Goal: Task Accomplishment & Management: Use online tool/utility

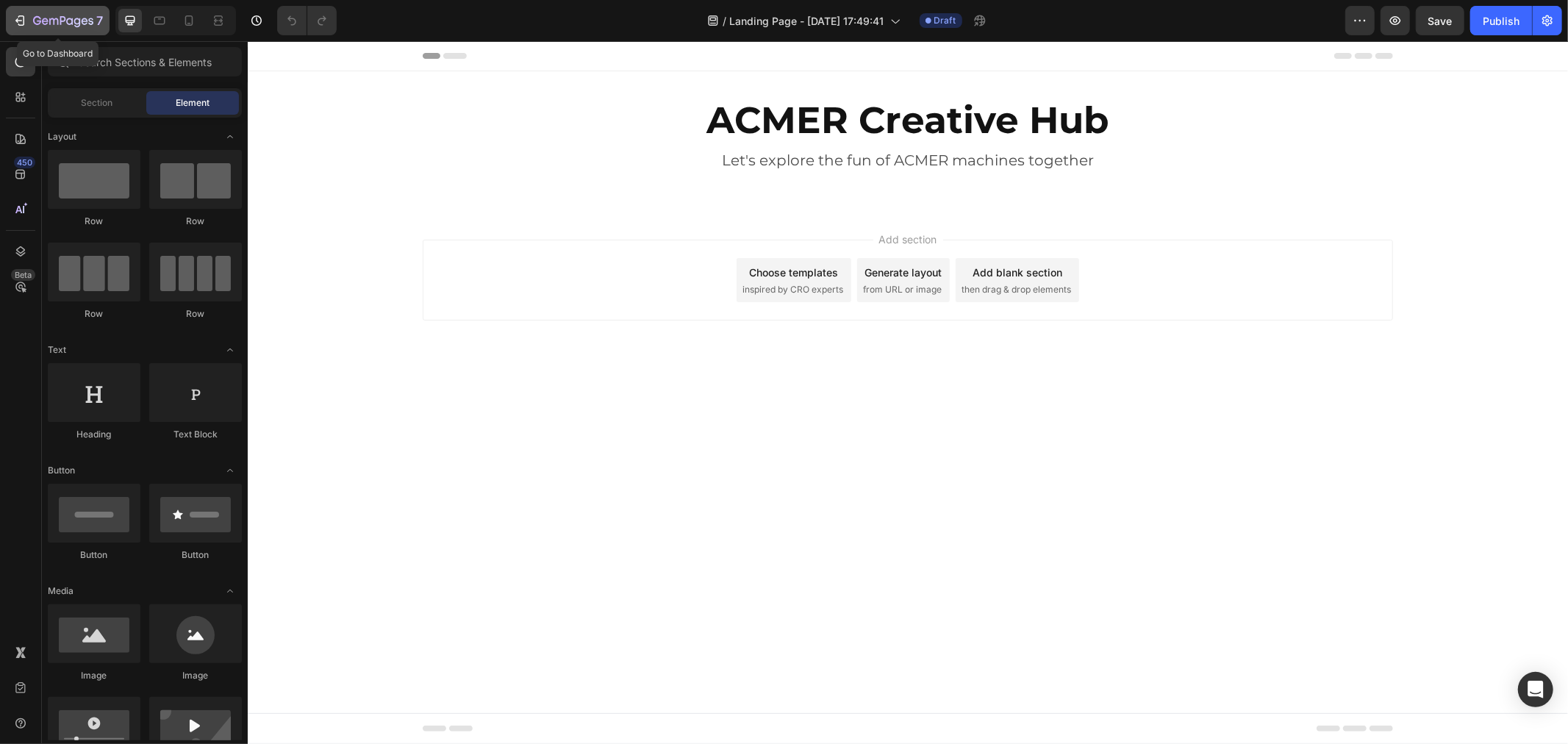
click at [49, 22] on icon "button" at bounding box center [53, 22] width 8 height 7
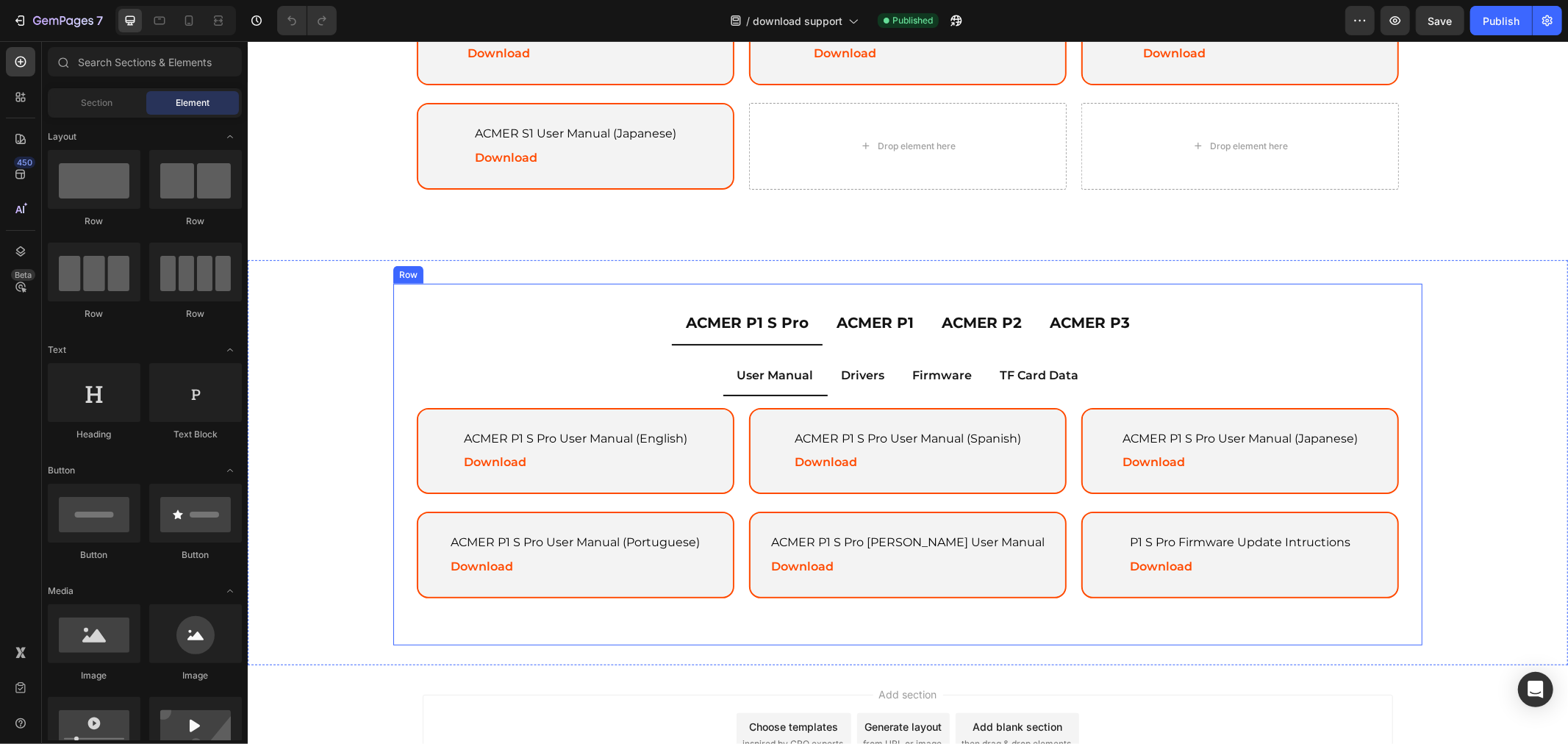
scroll to position [618, 0]
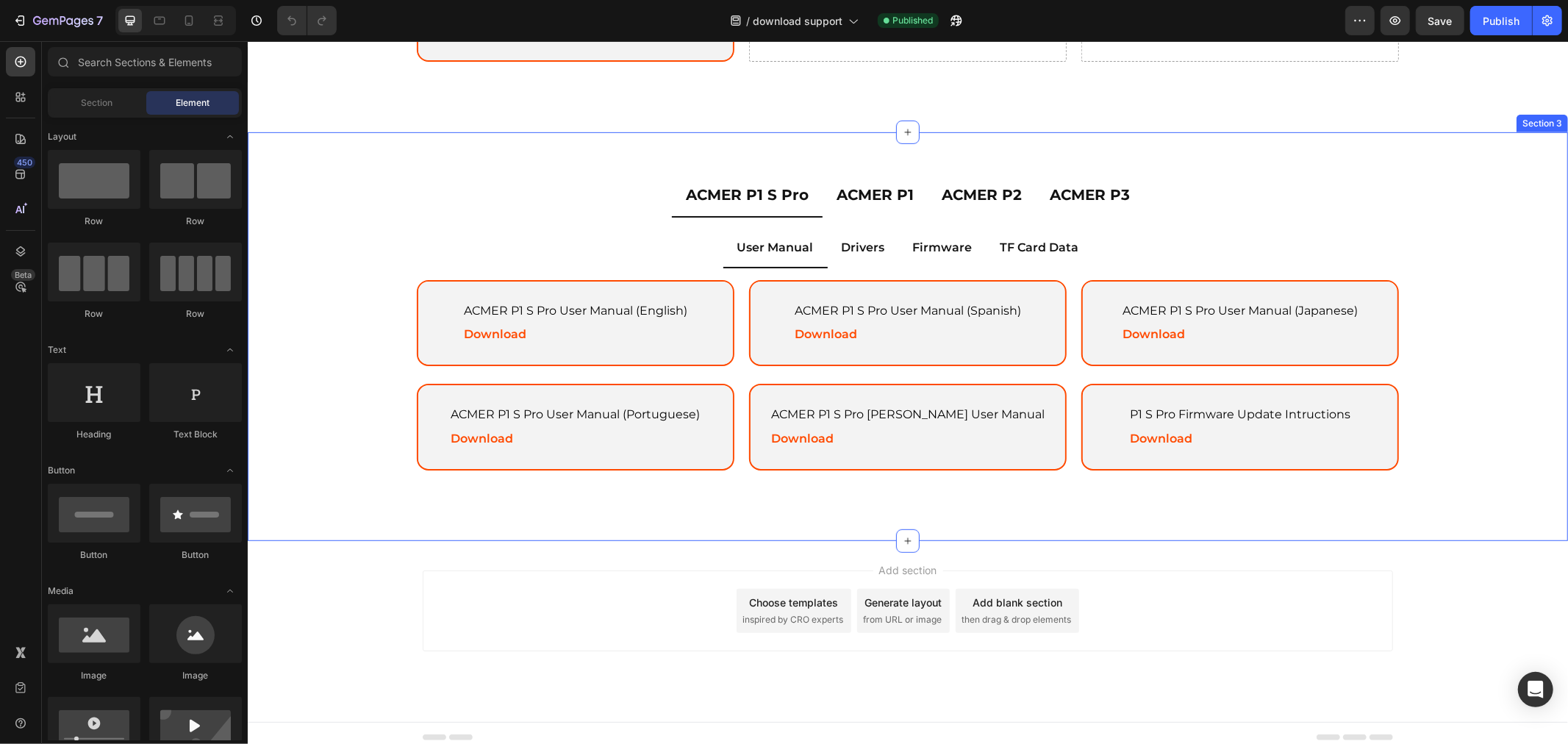
click at [1472, 155] on div "ACMER P1 S Pro ACMER P1 ACMER P2 ACMER P3 User Manual Drivers Firmware TF Card …" at bounding box center [906, 335] width 1320 height 362
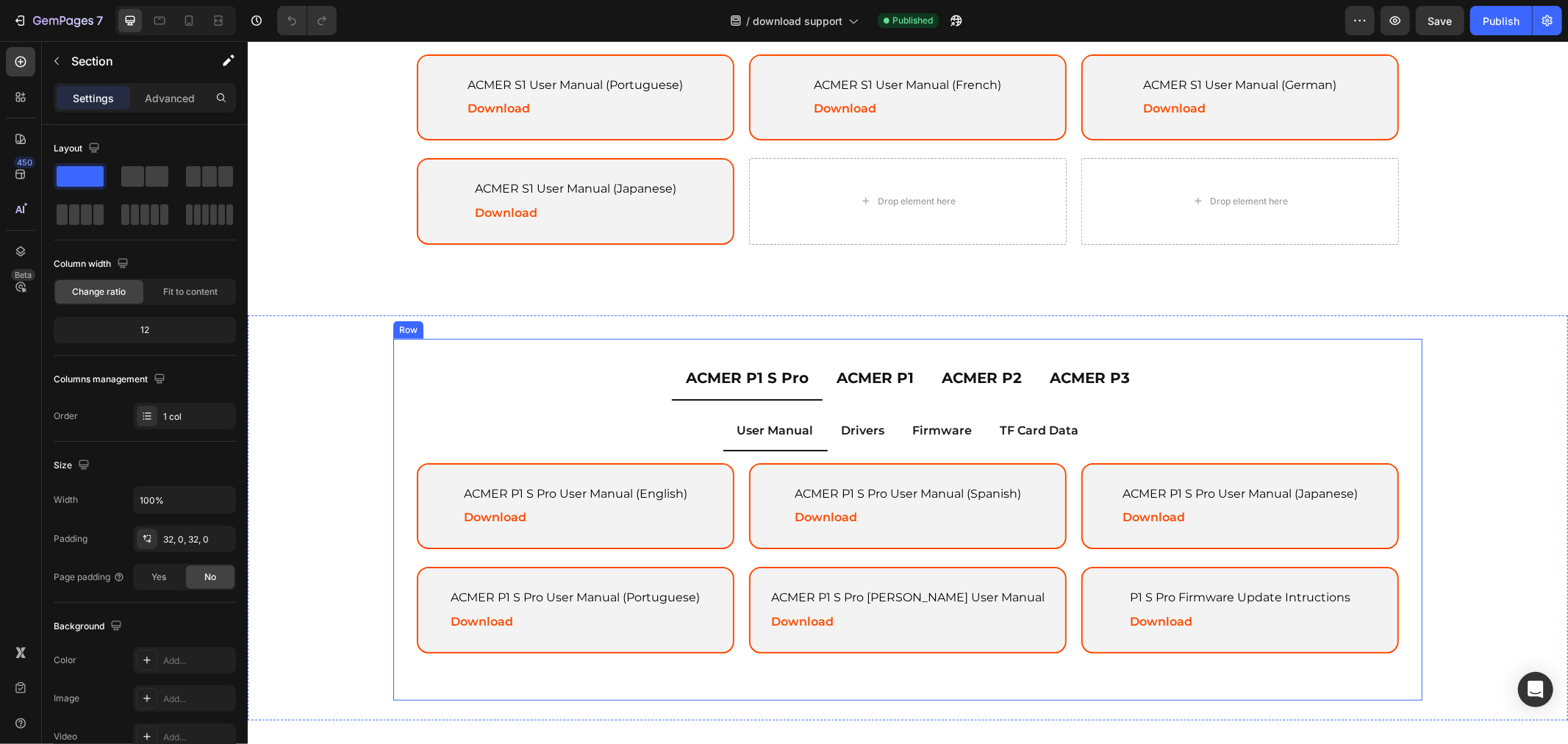
scroll to position [490, 0]
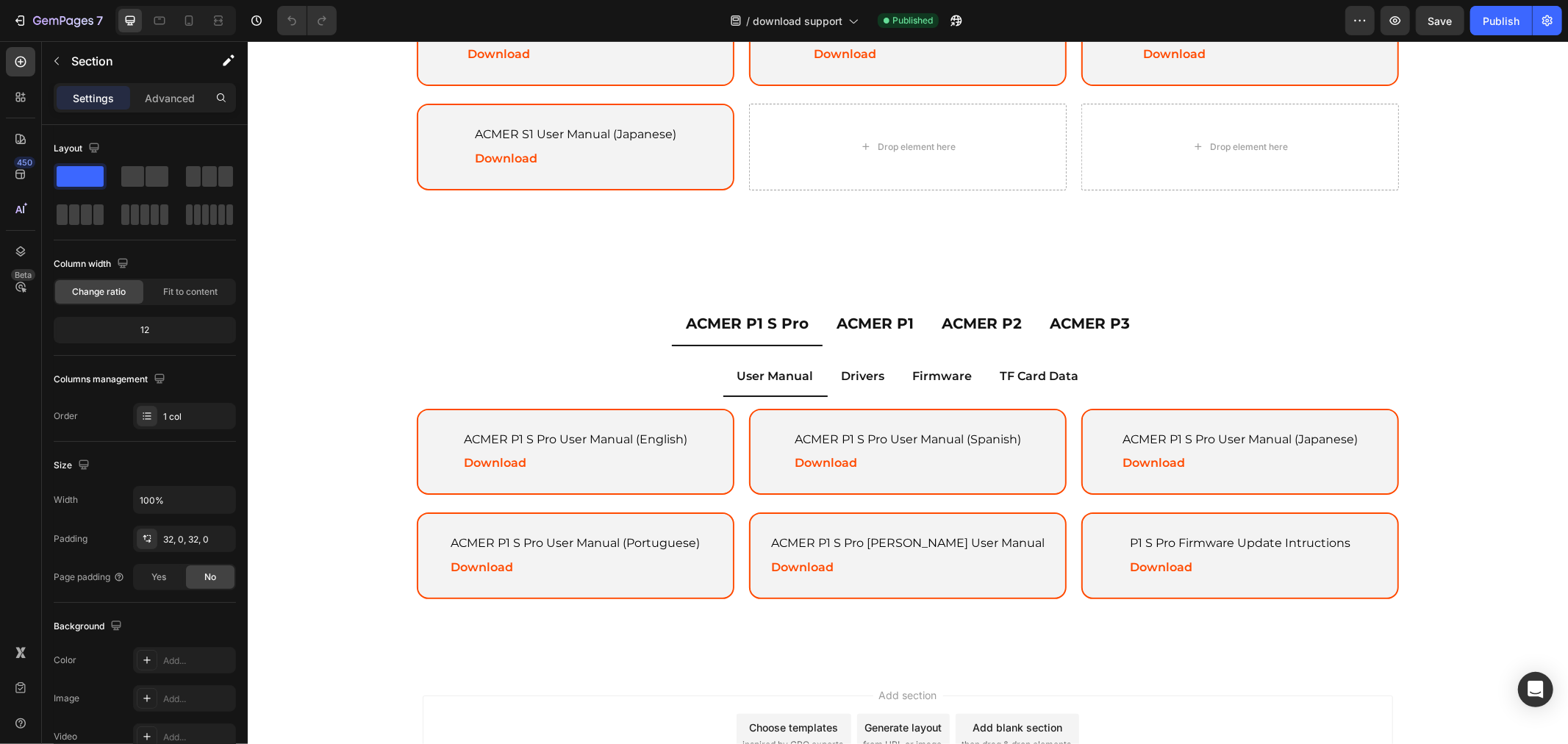
click at [1450, 310] on div "ACMER P1 S Pro ACMER P1 ACMER P2 ACMER P3 User Manual Drivers Firmware TF Card …" at bounding box center [906, 464] width 1320 height 362
click at [378, 316] on div "ACMER P1 S Pro ACMER P1 ACMER P2 ACMER P3 User Manual Drivers Firmware TF Card …" at bounding box center [906, 464] width 1320 height 362
click at [1457, 268] on div "ACMER P1 S Pro ACMER P1 ACMER P2 ACMER P3 User Manual Drivers Firmware TF Card …" at bounding box center [906, 465] width 1320 height 409
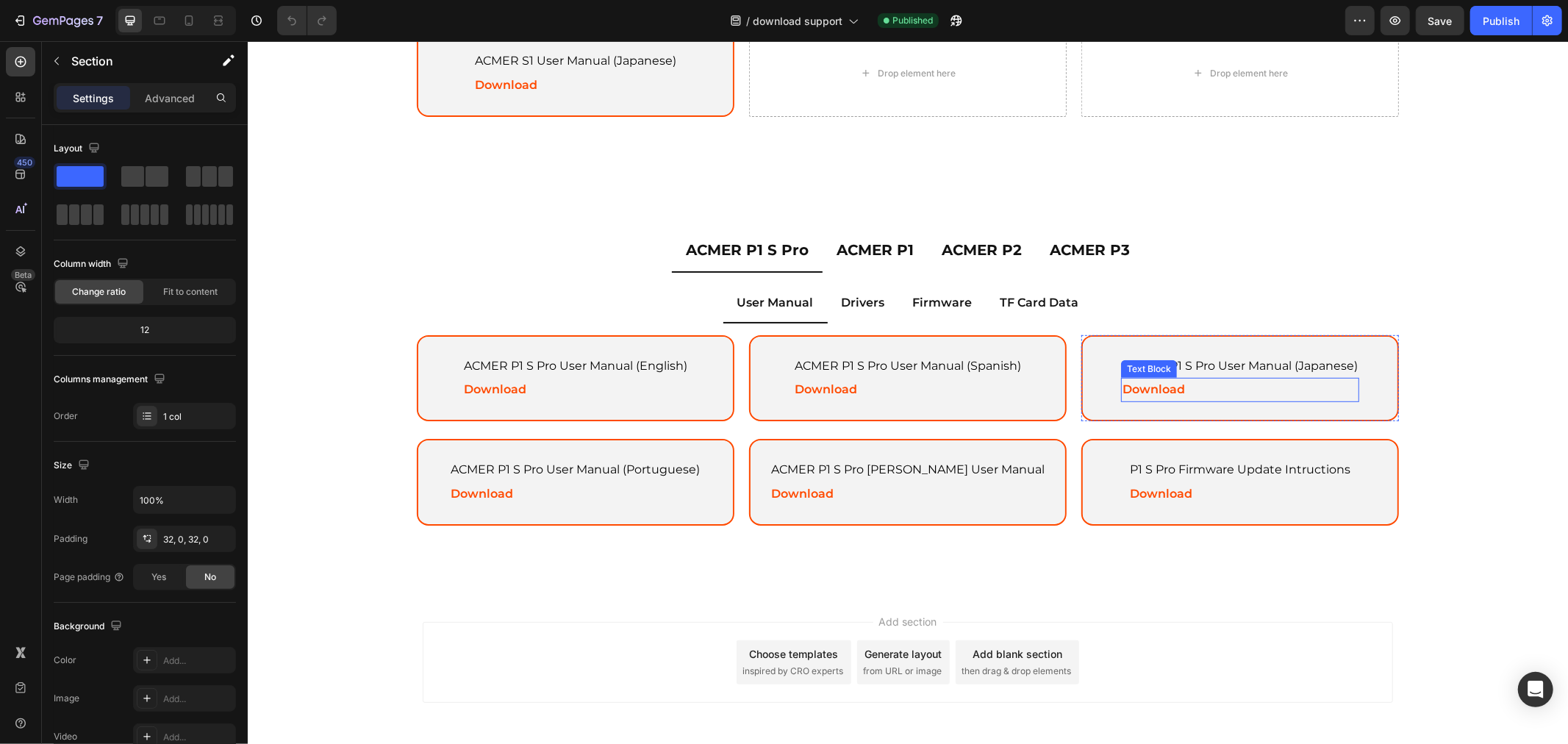
scroll to position [571, 0]
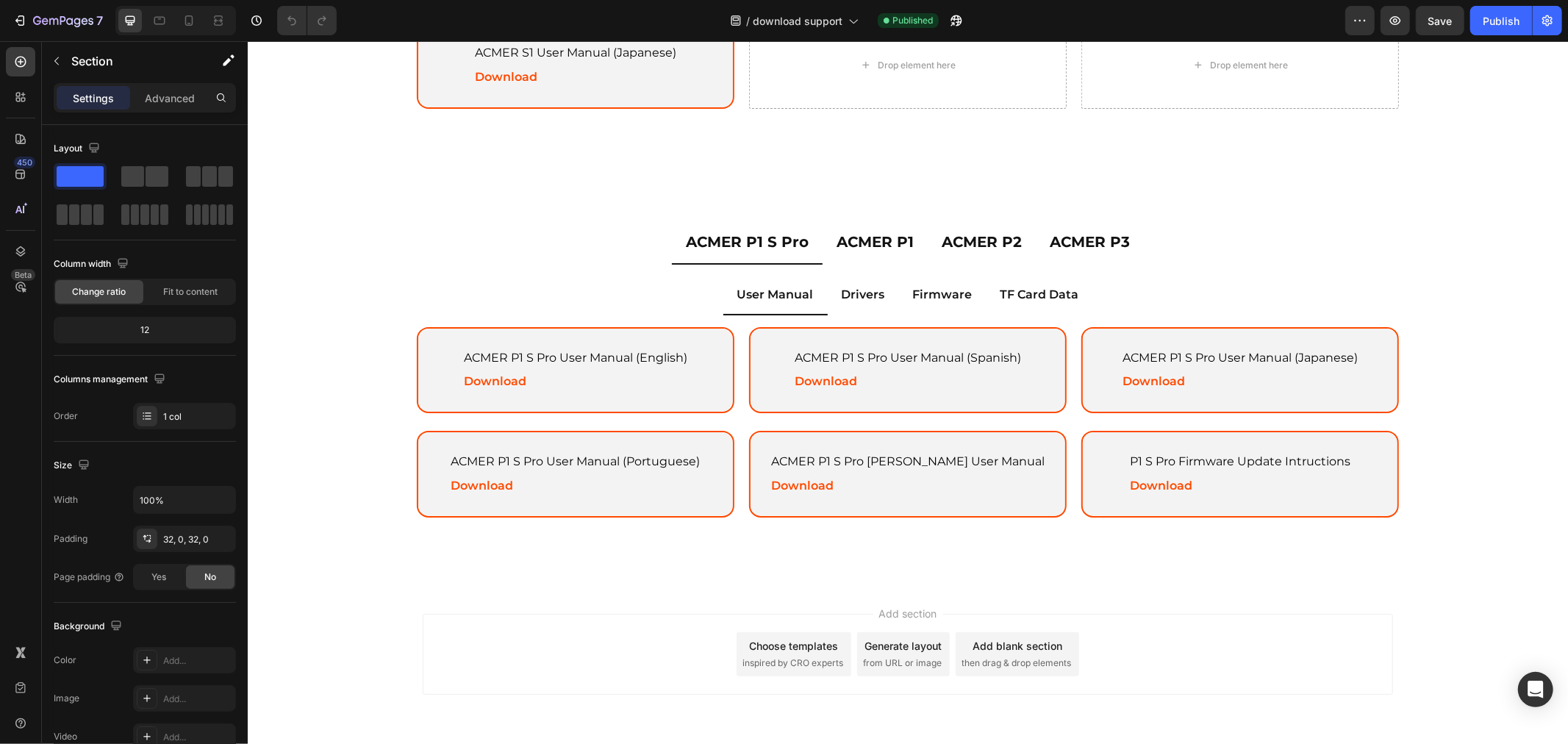
click at [1457, 254] on div "ACMER P1 S Pro ACMER P1 ACMER P2 ACMER P3 User Manual Drivers Firmware TF Card …" at bounding box center [906, 382] width 1320 height 362
click at [350, 411] on div "ACMER P1 S Pro ACMER P1 ACMER P2 ACMER P3 User Manual Drivers Firmware TF Card …" at bounding box center [906, 382] width 1320 height 362
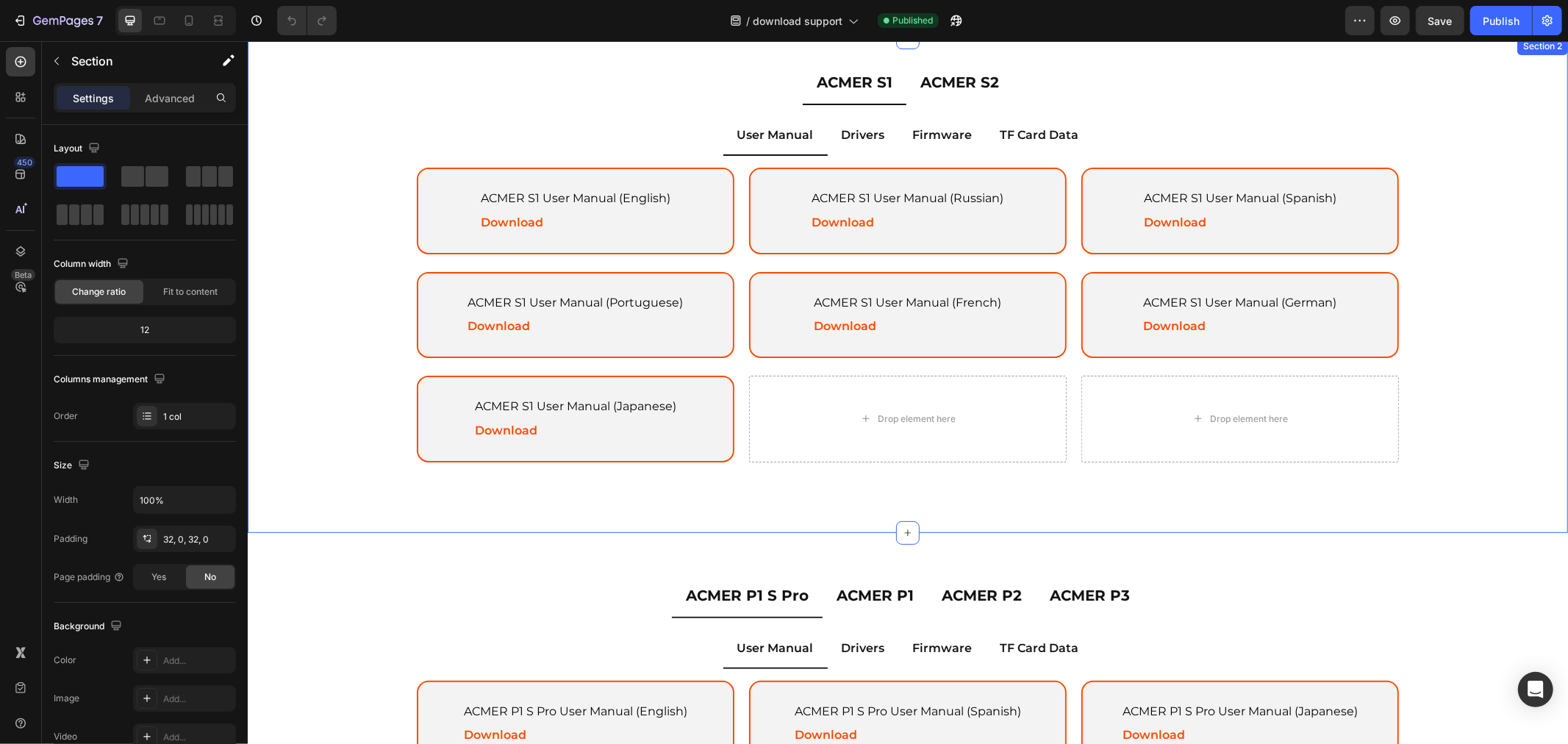
scroll to position [82, 0]
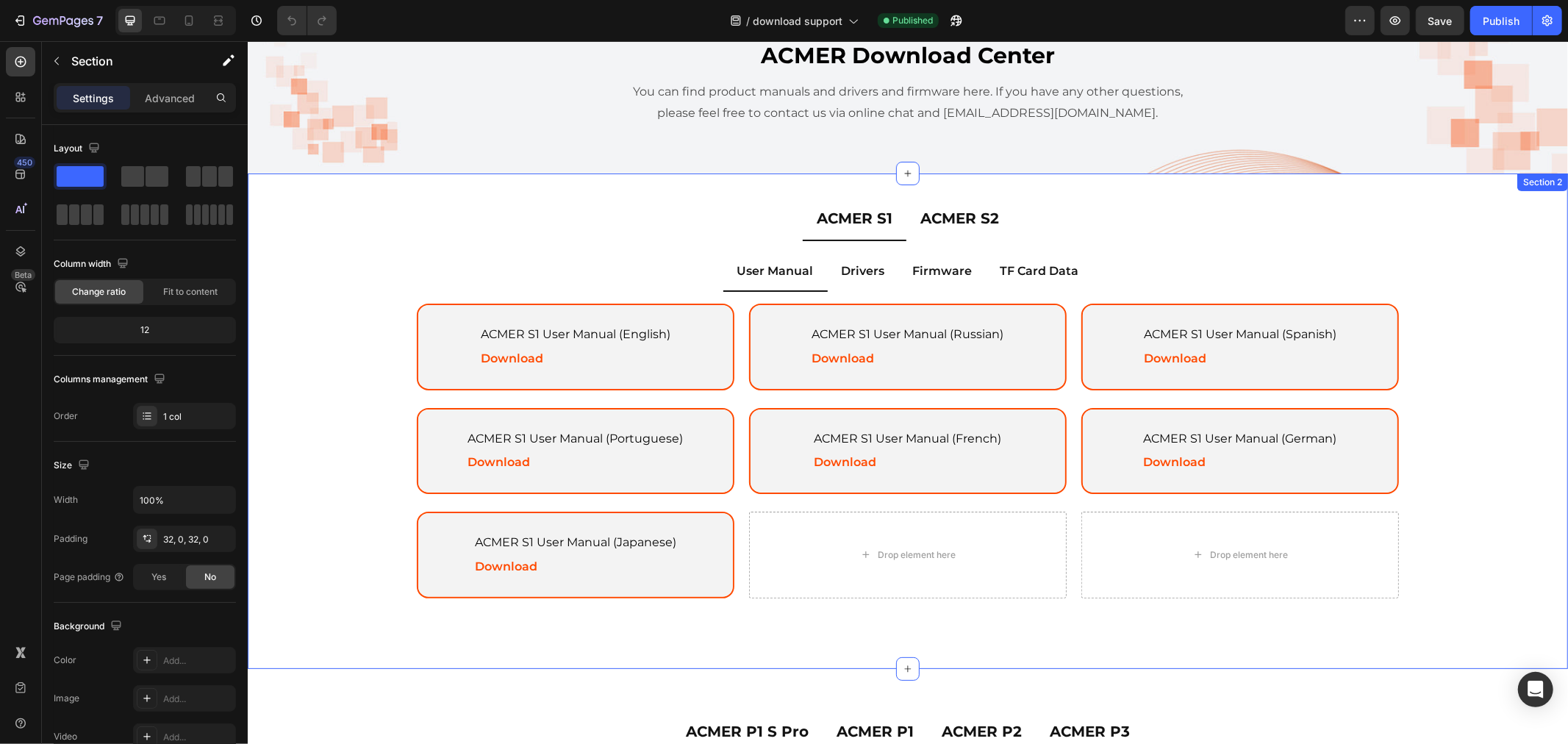
click at [333, 242] on div "ACMER S1 ACMER S2 User Manual Drivers Firmware TF Card Data ACMER S1 User Manua…" at bounding box center [906, 421] width 1320 height 449
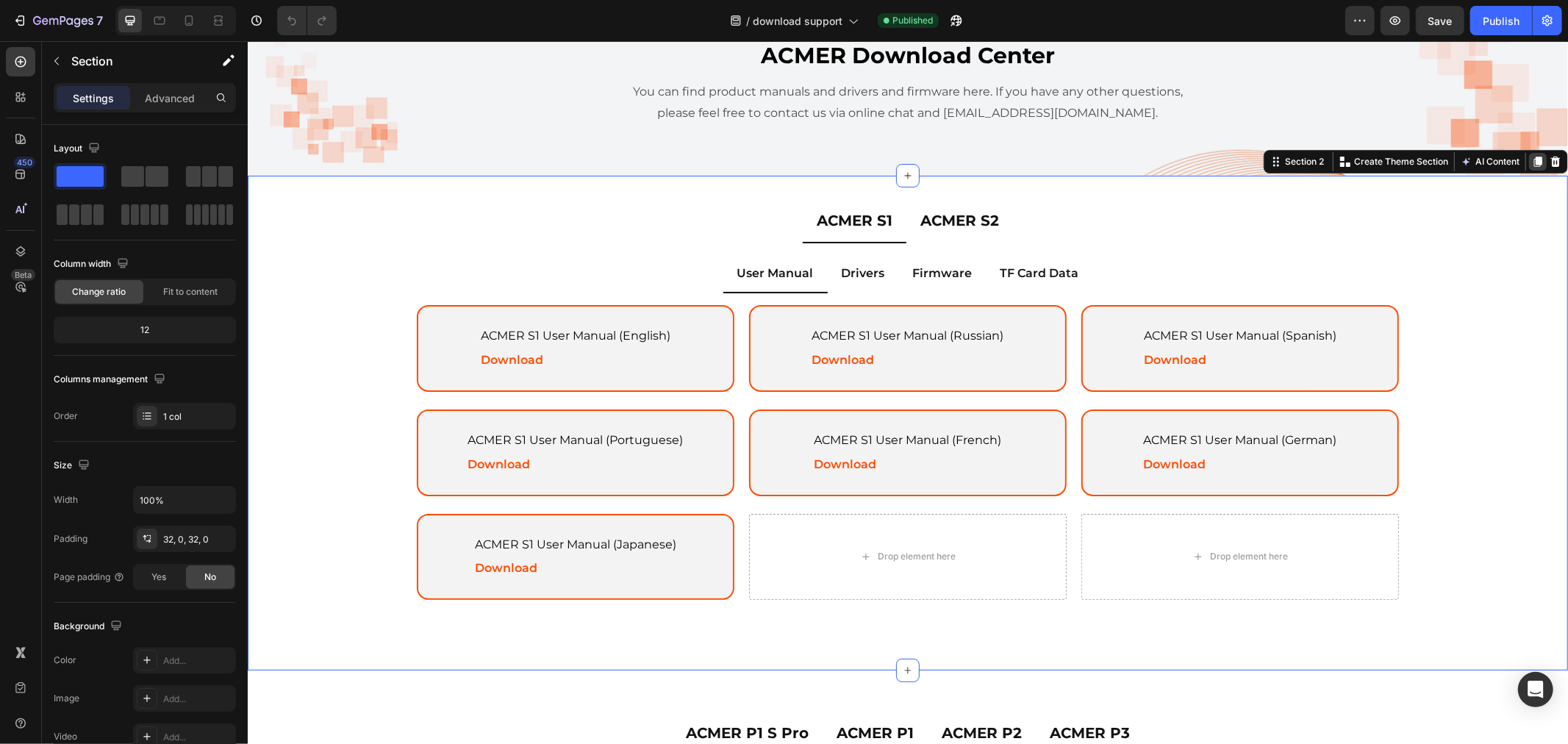
click at [1531, 159] on icon at bounding box center [1536, 160] width 12 height 12
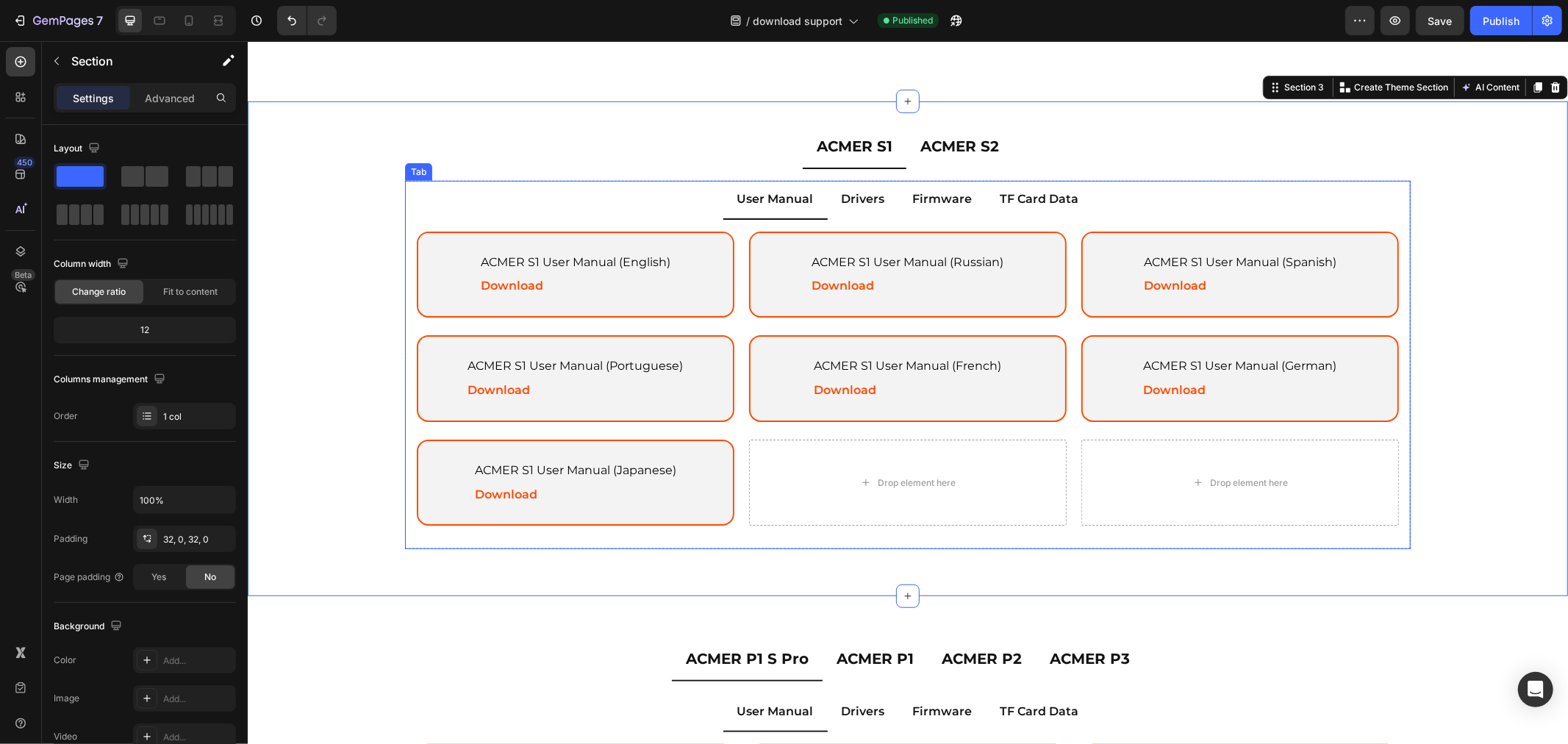
scroll to position [652, 0]
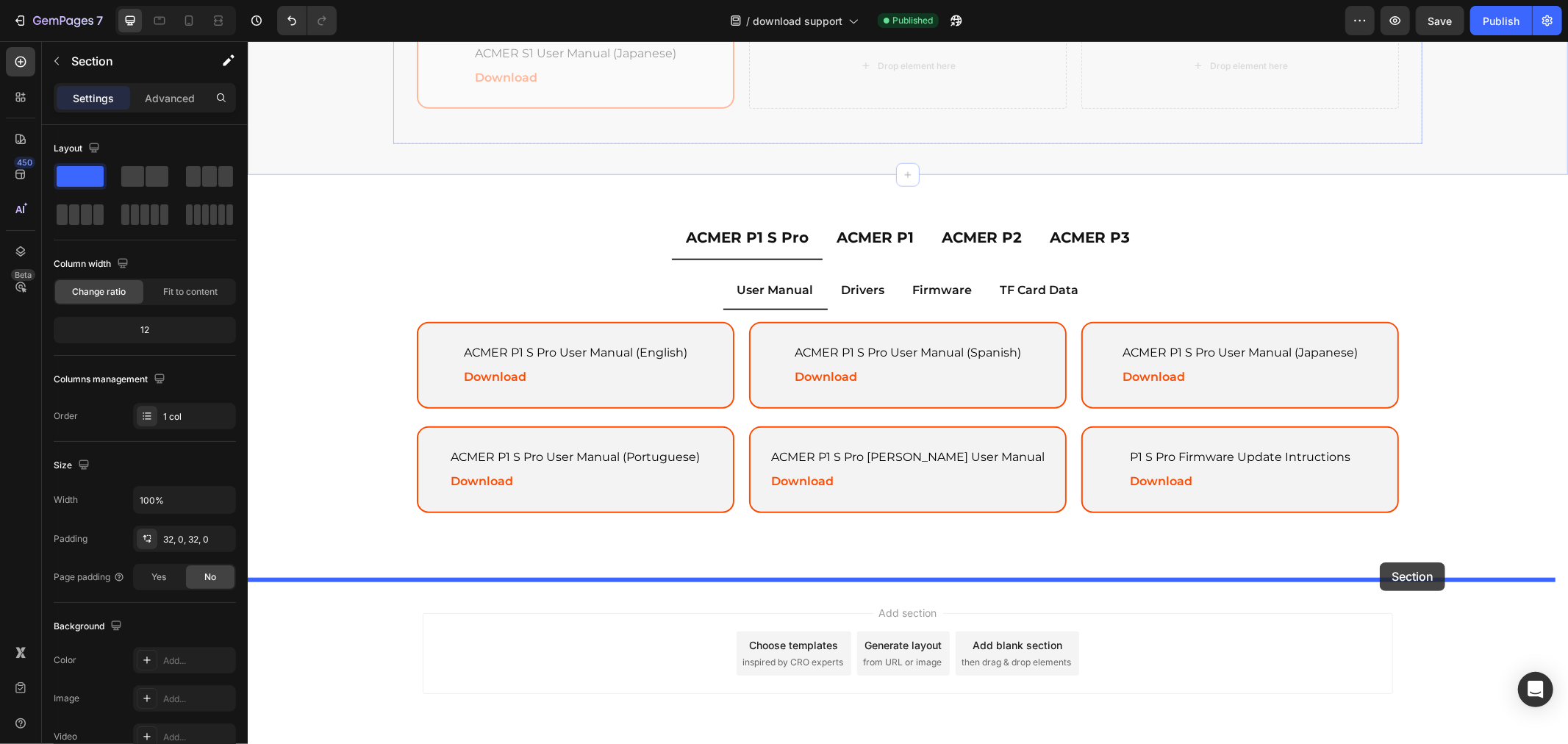
drag, startPoint x: 1291, startPoint y: 82, endPoint x: 1378, endPoint y: 562, distance: 487.8
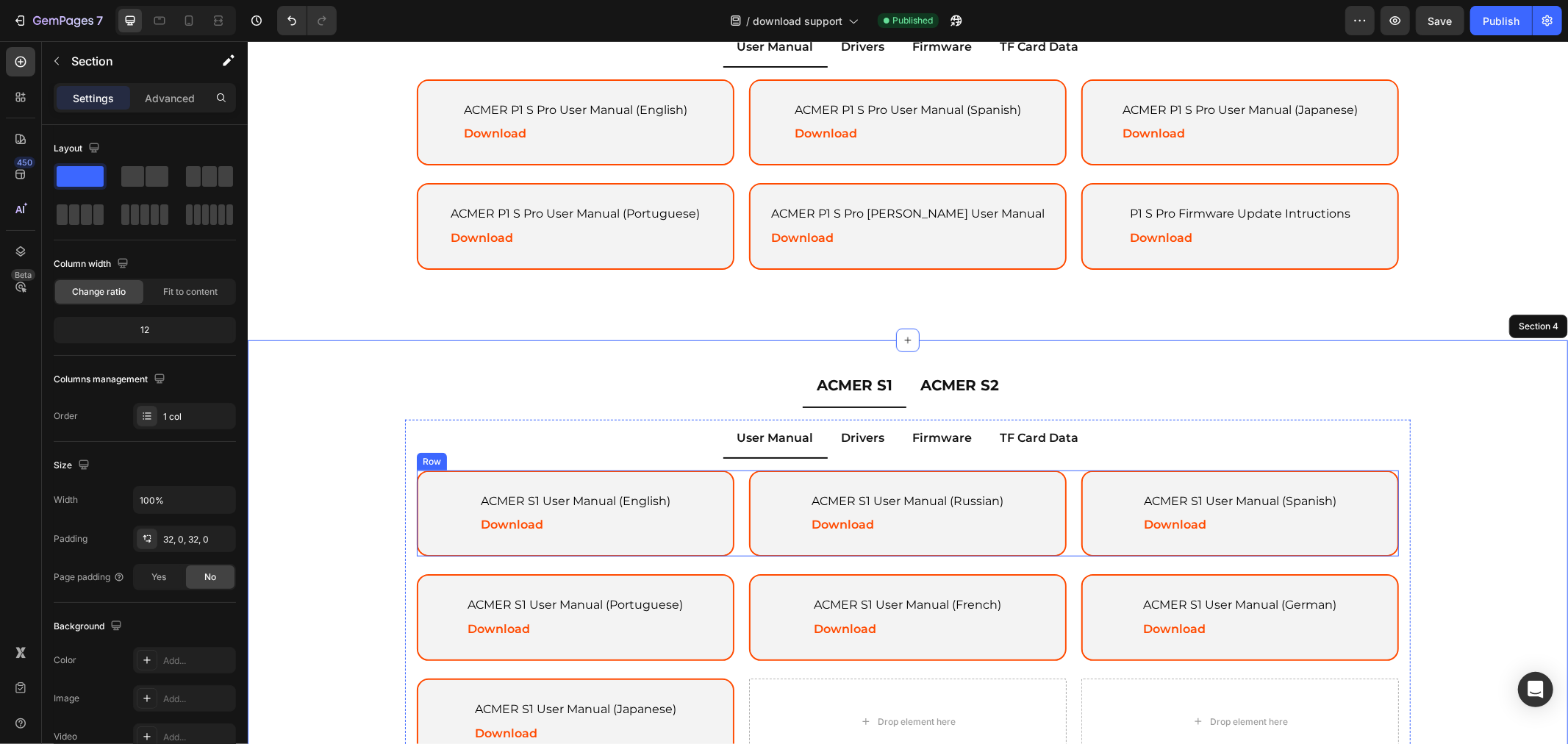
scroll to position [816, 0]
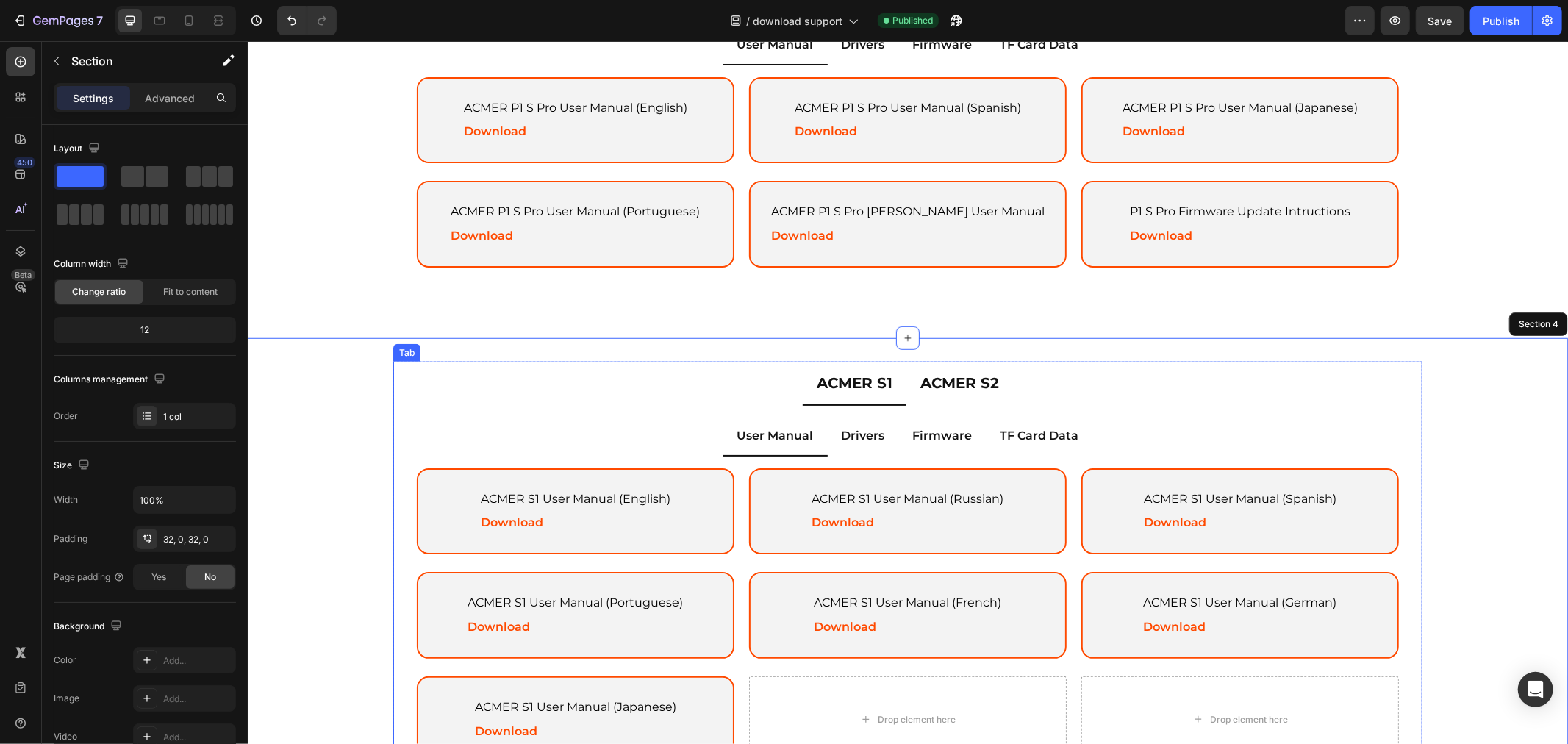
click at [859, 375] on p "ACMER S1" at bounding box center [854, 382] width 76 height 26
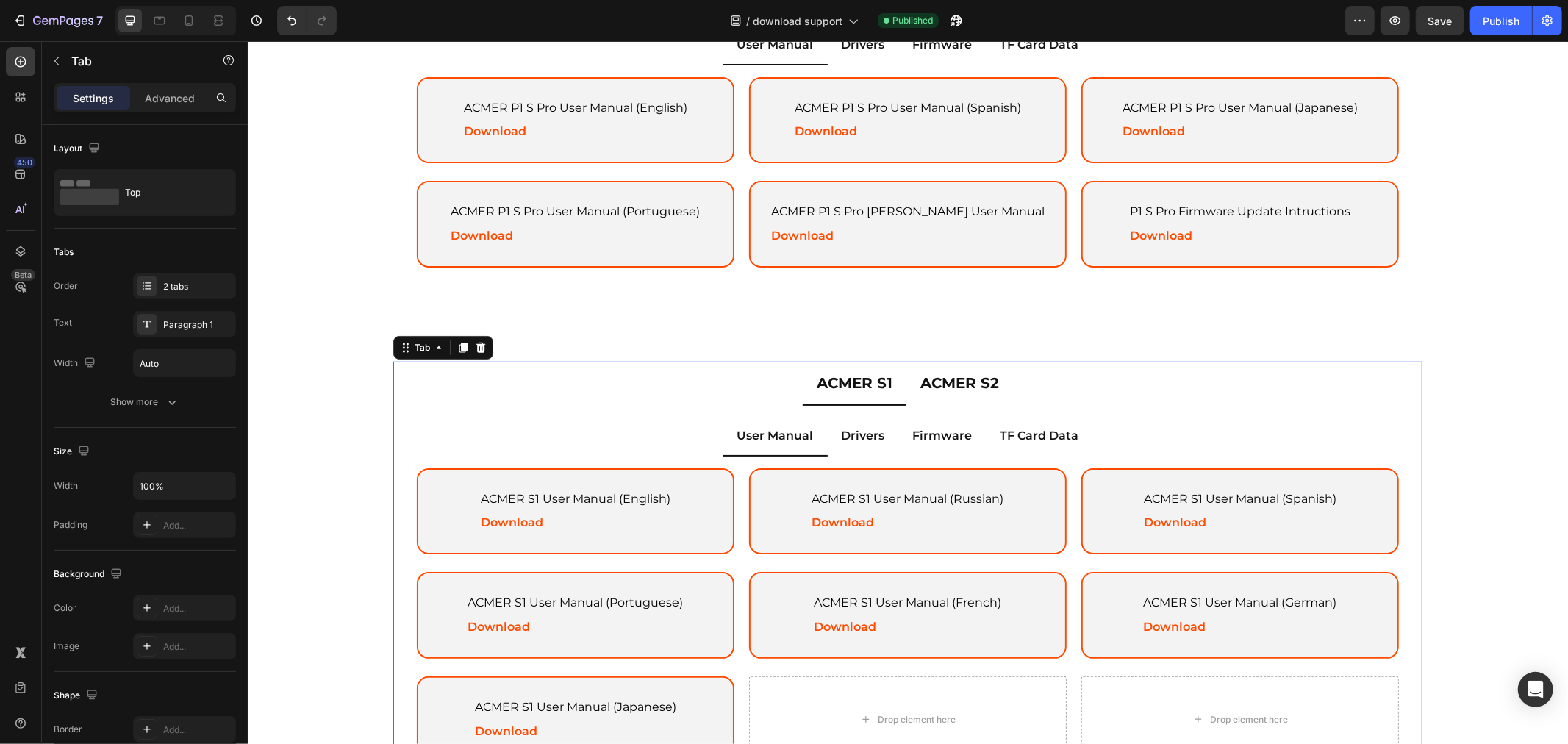
click at [859, 375] on p "ACMER S1" at bounding box center [854, 382] width 76 height 26
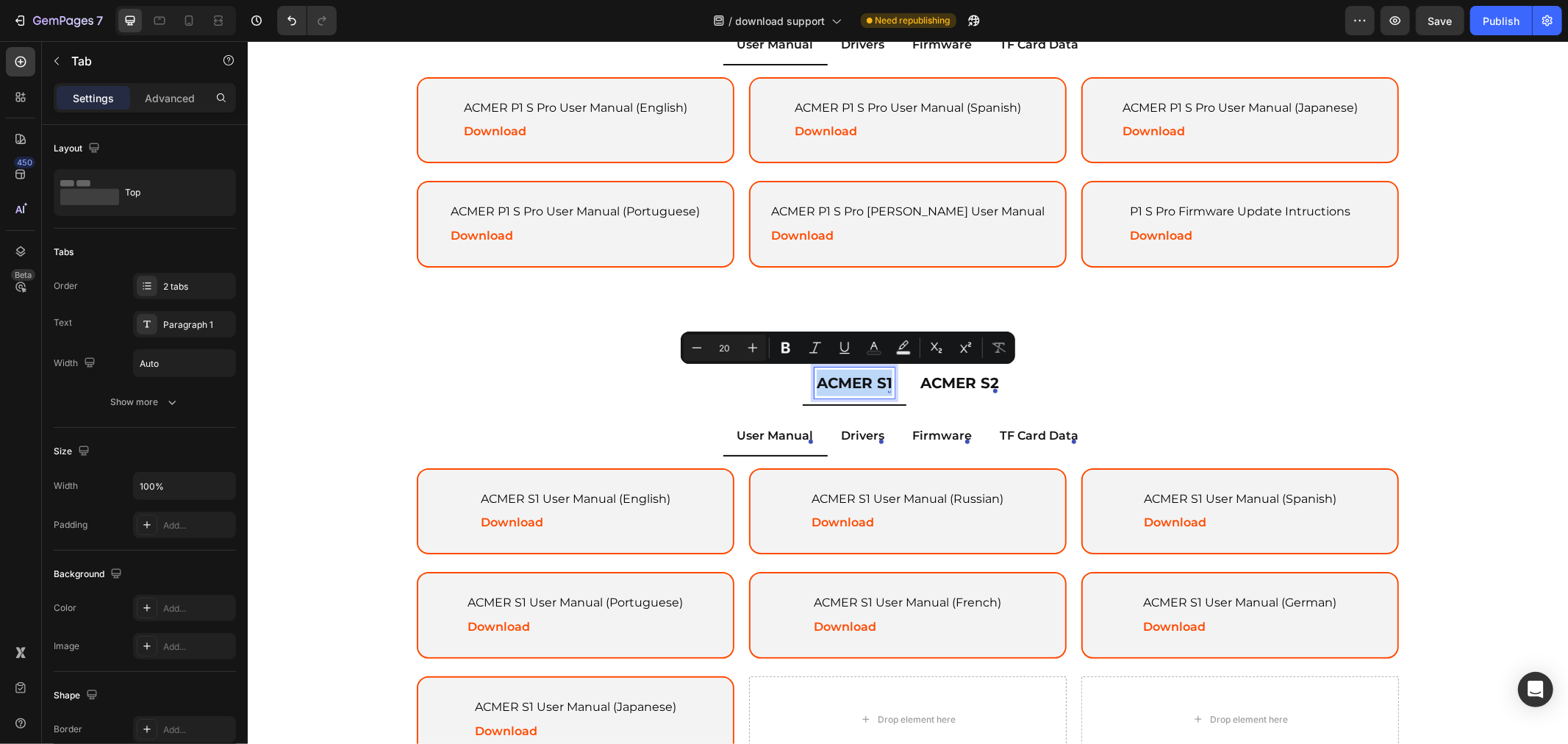
click at [842, 375] on p "ACMER S1" at bounding box center [854, 382] width 76 height 26
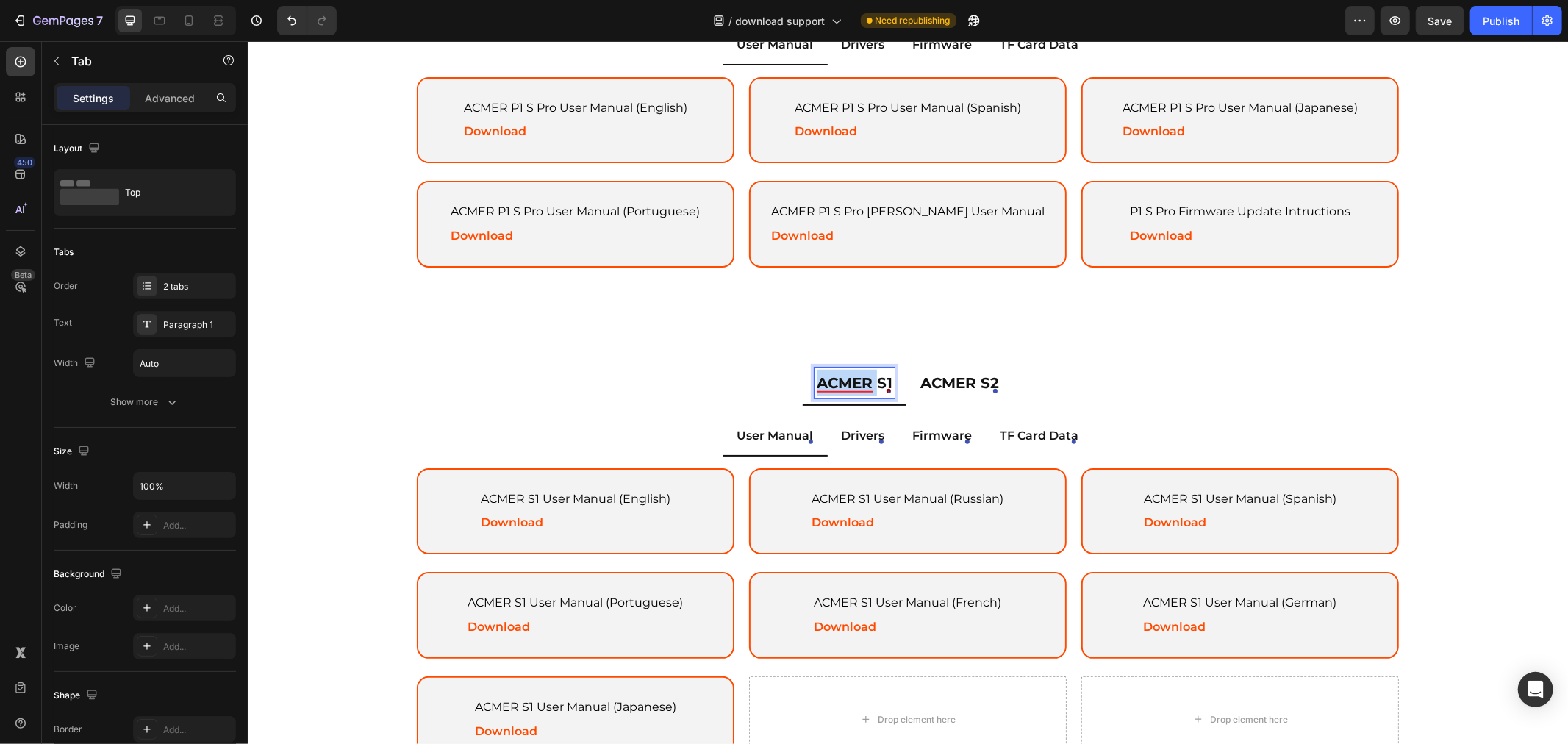
click at [842, 375] on p "ACMER S1" at bounding box center [854, 382] width 76 height 26
click at [971, 375] on p "ACMER S2" at bounding box center [970, 382] width 79 height 26
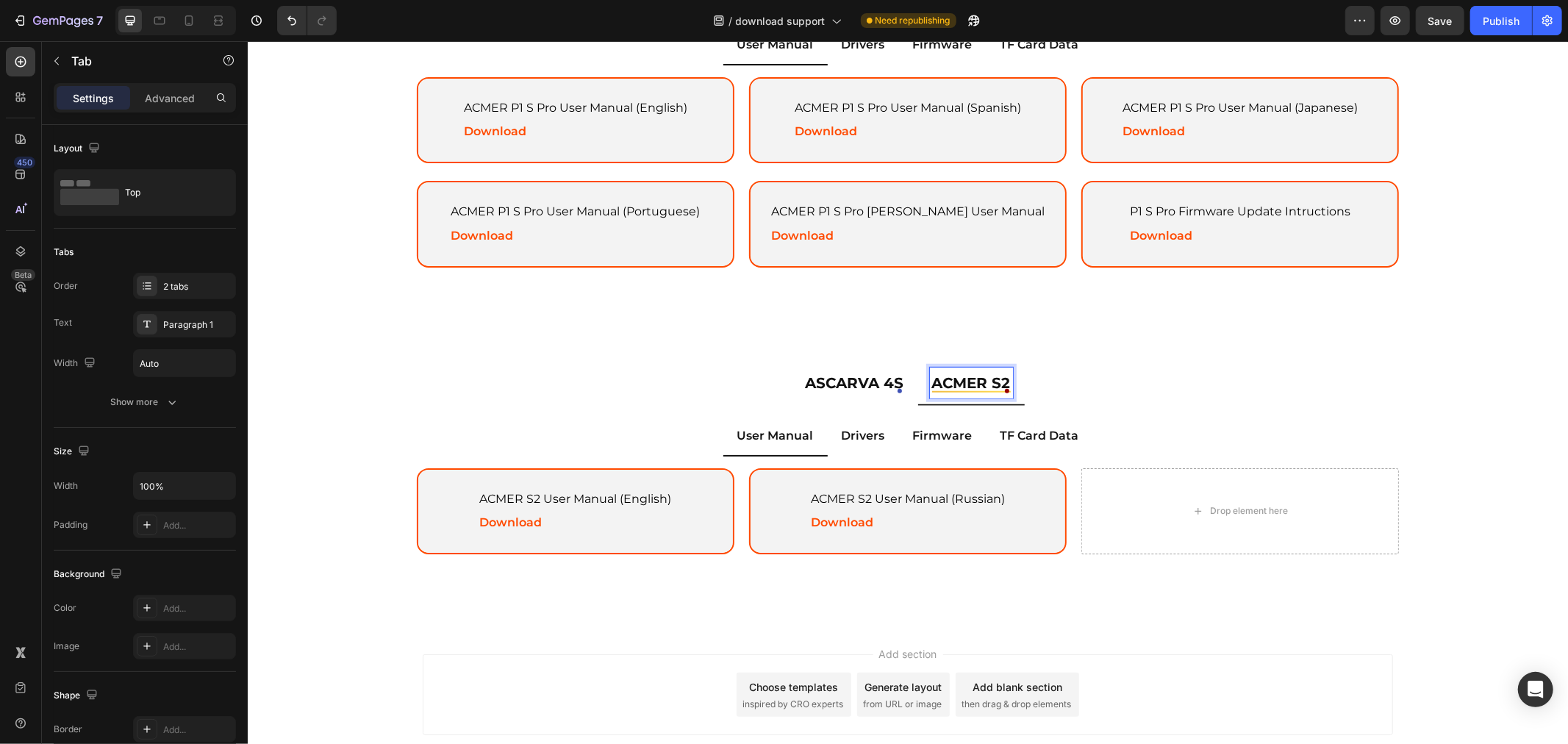
click at [962, 375] on p "ACMER S2" at bounding box center [970, 382] width 79 height 26
drag, startPoint x: 818, startPoint y: 375, endPoint x: 809, endPoint y: 376, distance: 9.1
click at [818, 375] on p "ASCARVA 4S" at bounding box center [844, 382] width 99 height 26
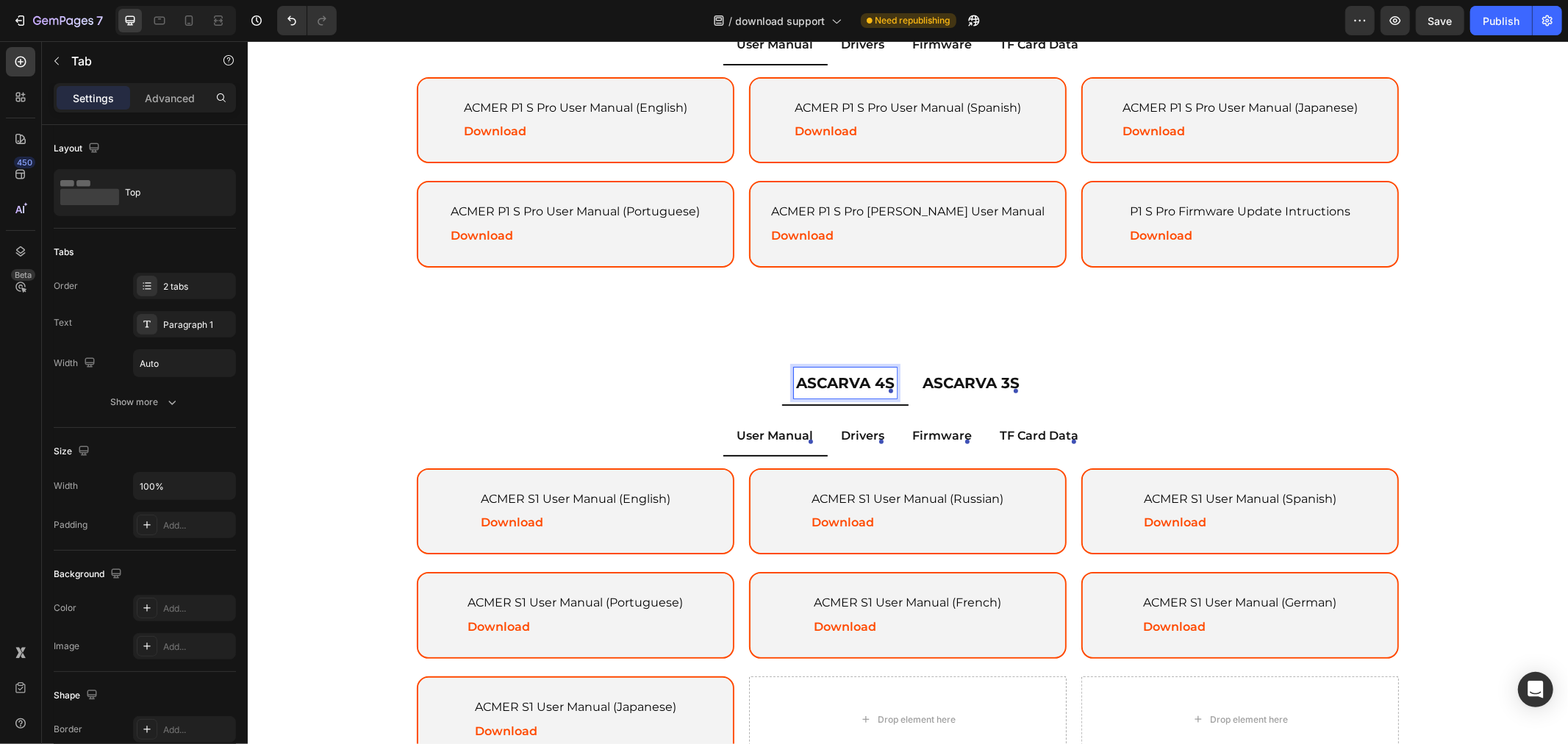
click at [796, 380] on p "ASCARVA 4S" at bounding box center [844, 382] width 99 height 26
click at [793, 382] on div "ASCARVA 4S" at bounding box center [844, 382] width 103 height 31
click at [800, 382] on p "ACMER ASCARVA 4S" at bounding box center [844, 382] width 159 height 26
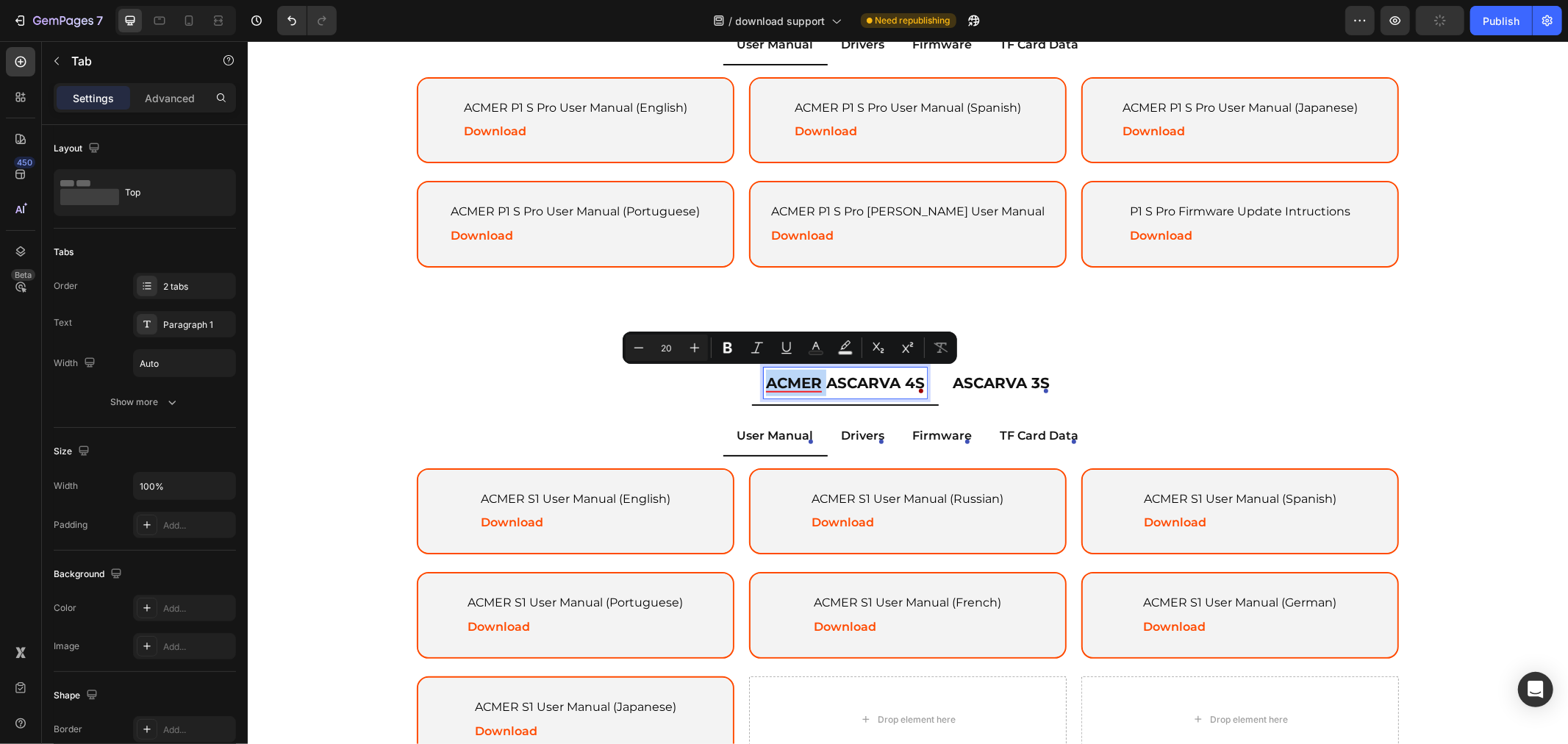
copy p "ACMER"
click at [962, 375] on p "ASCARVA 3S" at bounding box center [1000, 382] width 97 height 26
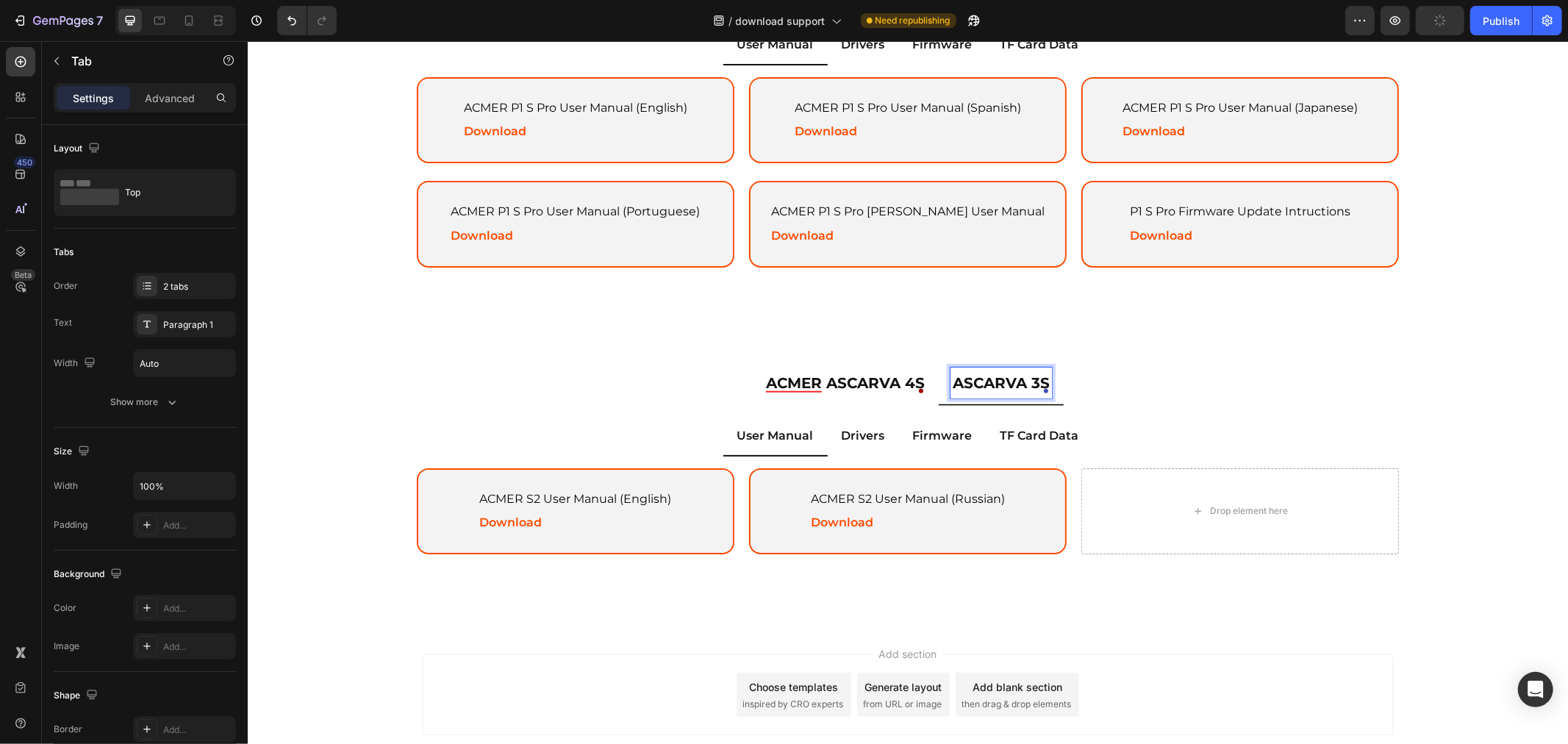
click at [949, 378] on div "ASCARVA 3S" at bounding box center [1000, 382] width 102 height 31
drag, startPoint x: 1251, startPoint y: 399, endPoint x: 1170, endPoint y: 396, distance: 81.1
click at [1251, 399] on ul "ACMER ASCARVA 4S ACMER ASCARVA 3S" at bounding box center [906, 382] width 1029 height 44
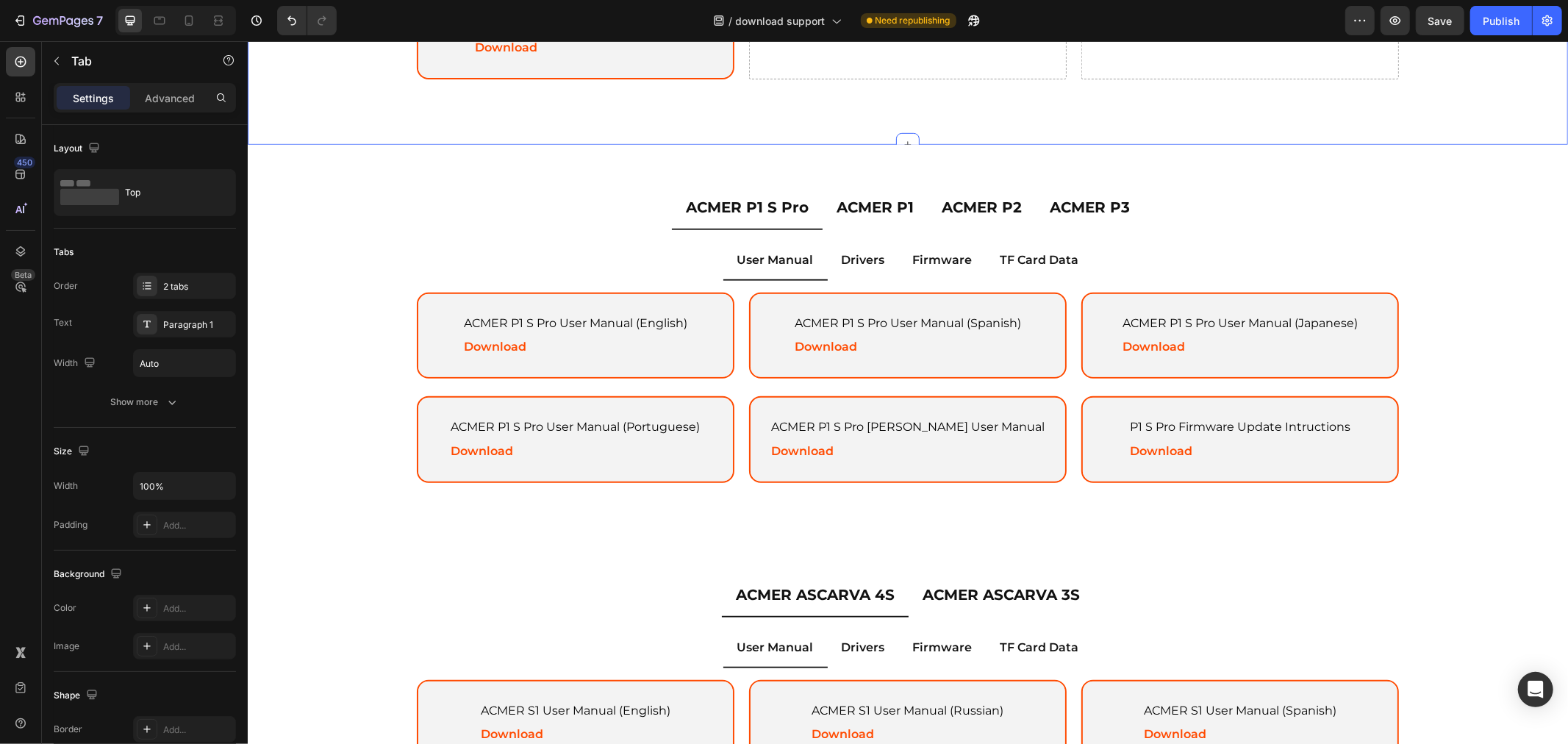
scroll to position [653, 0]
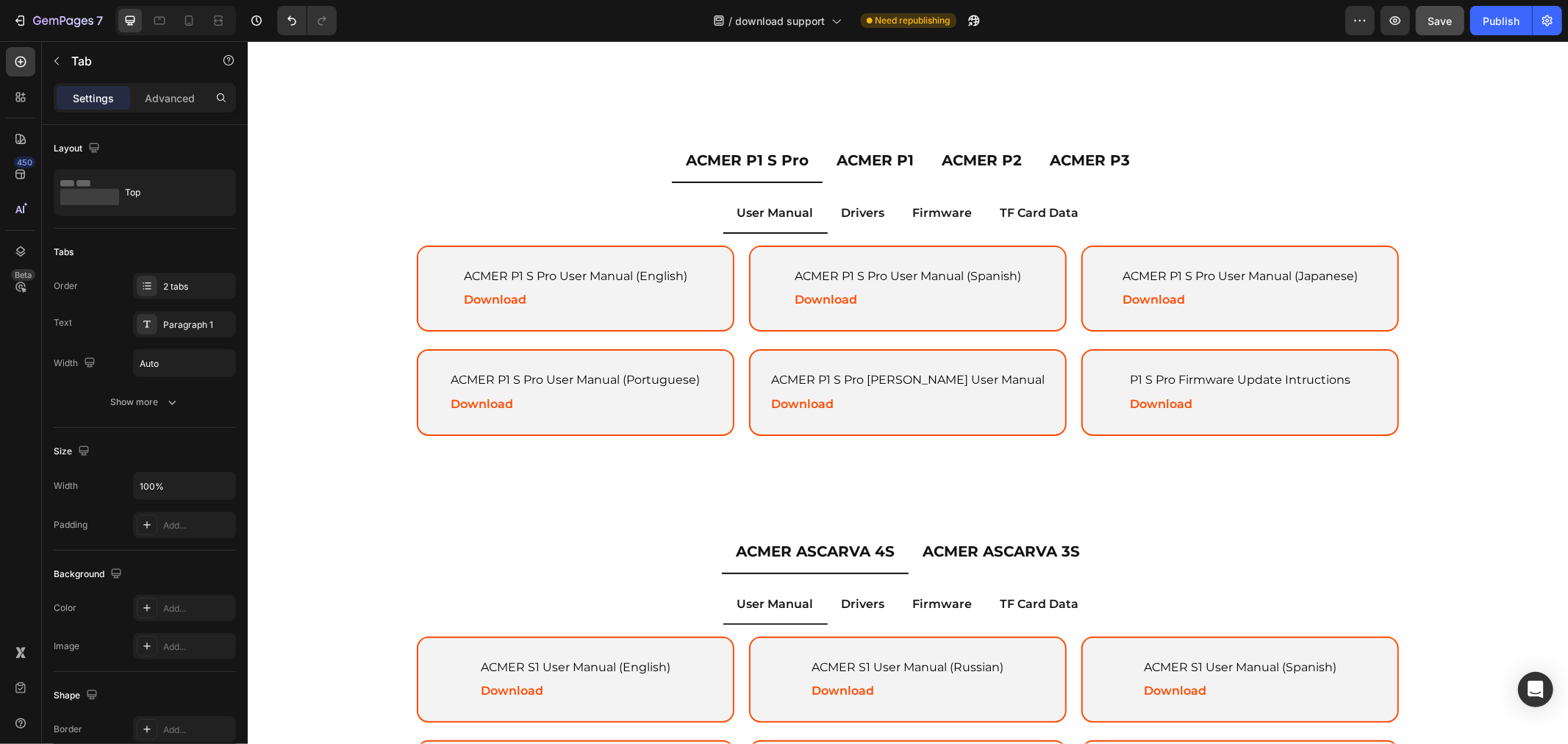
click at [1435, 27] on div "Save" at bounding box center [1439, 21] width 24 height 15
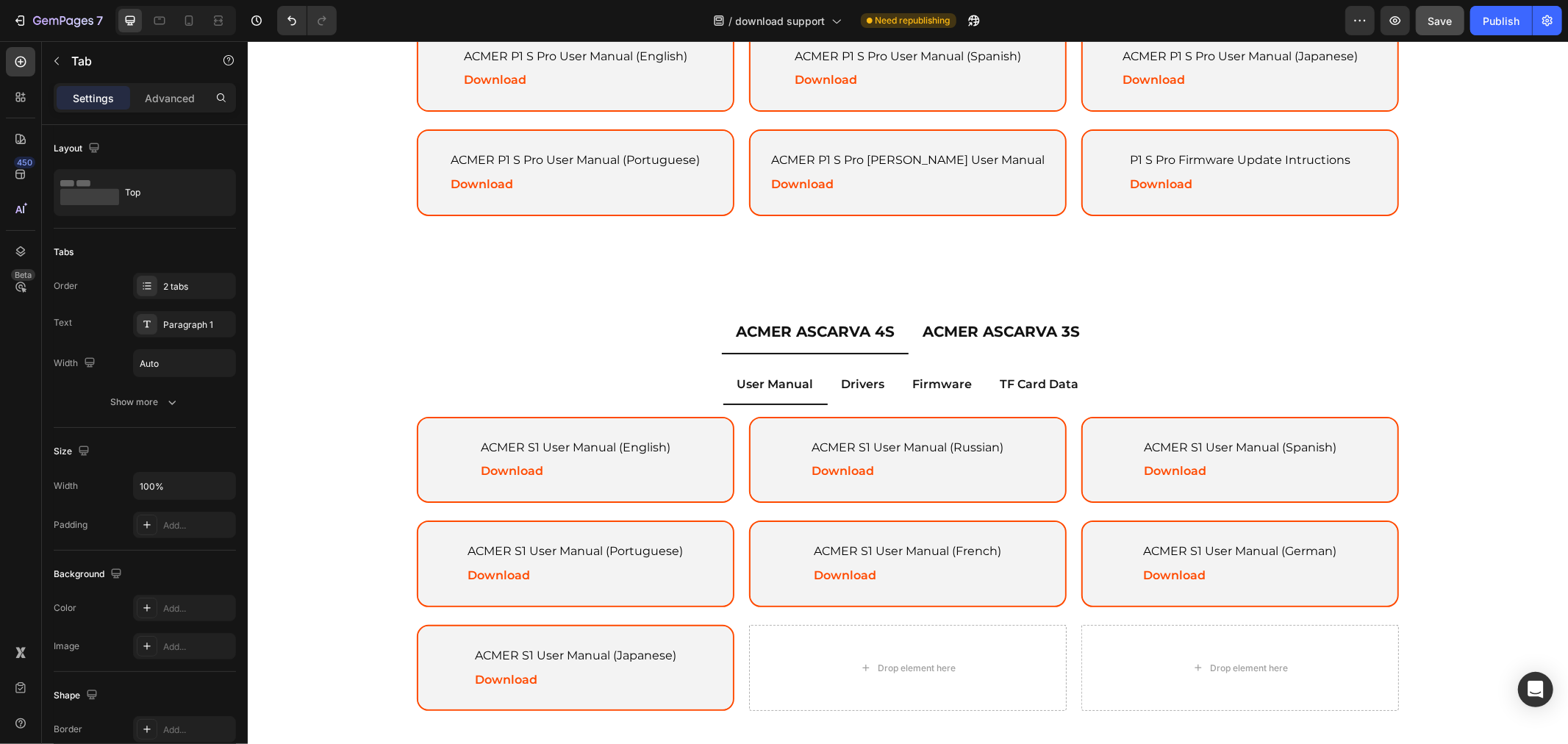
scroll to position [1027, 0]
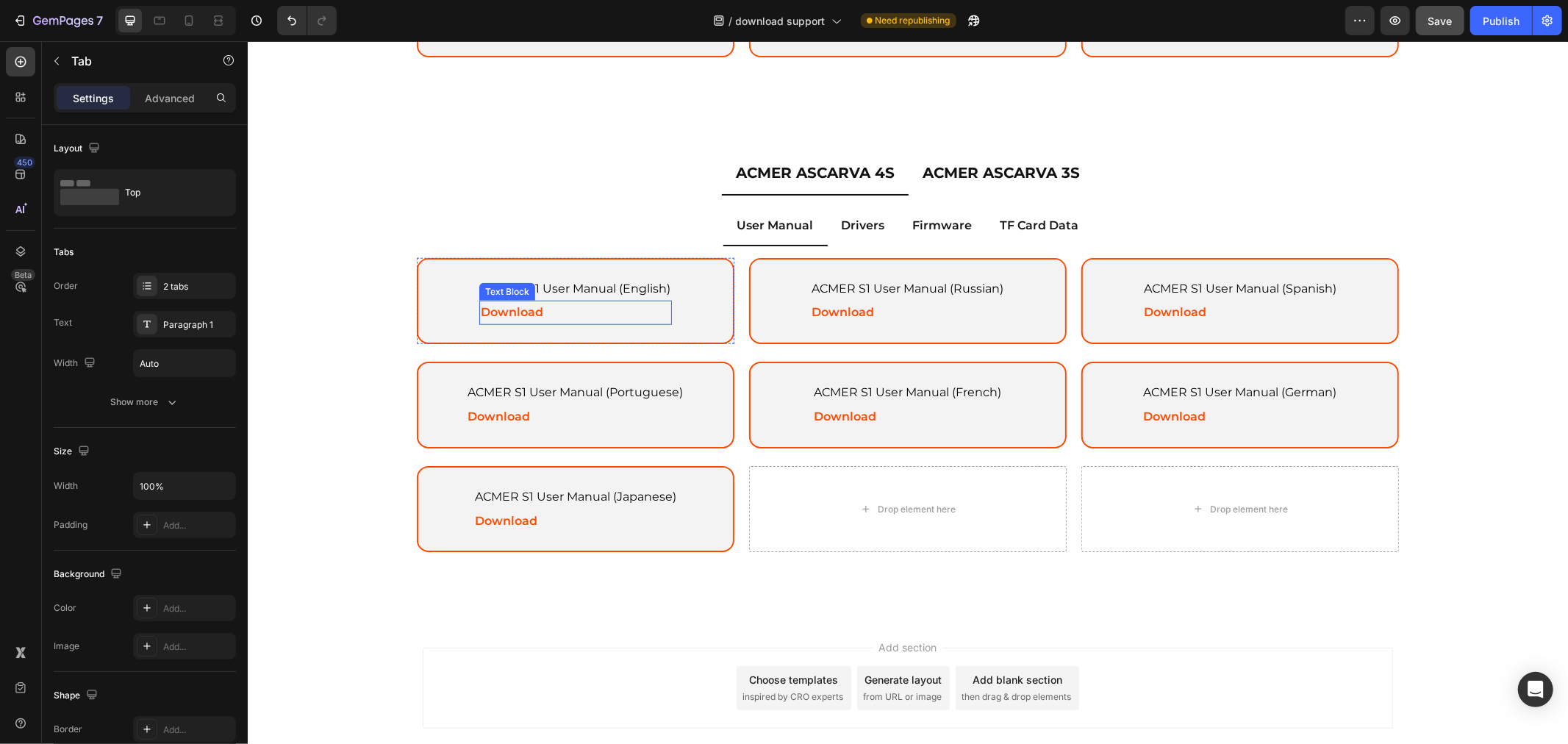
click at [535, 302] on p "Download" at bounding box center [575, 312] width 190 height 22
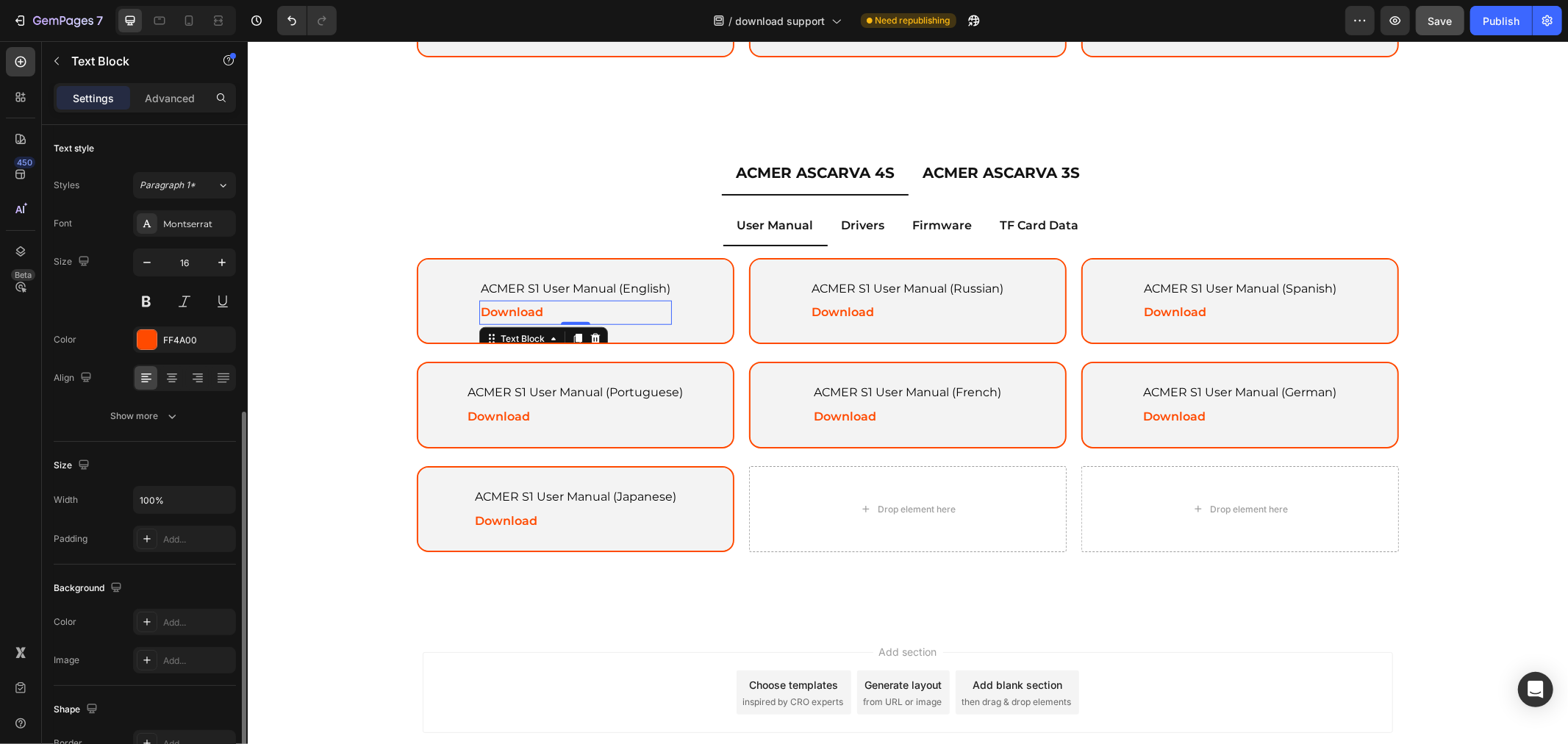
scroll to position [210, 0]
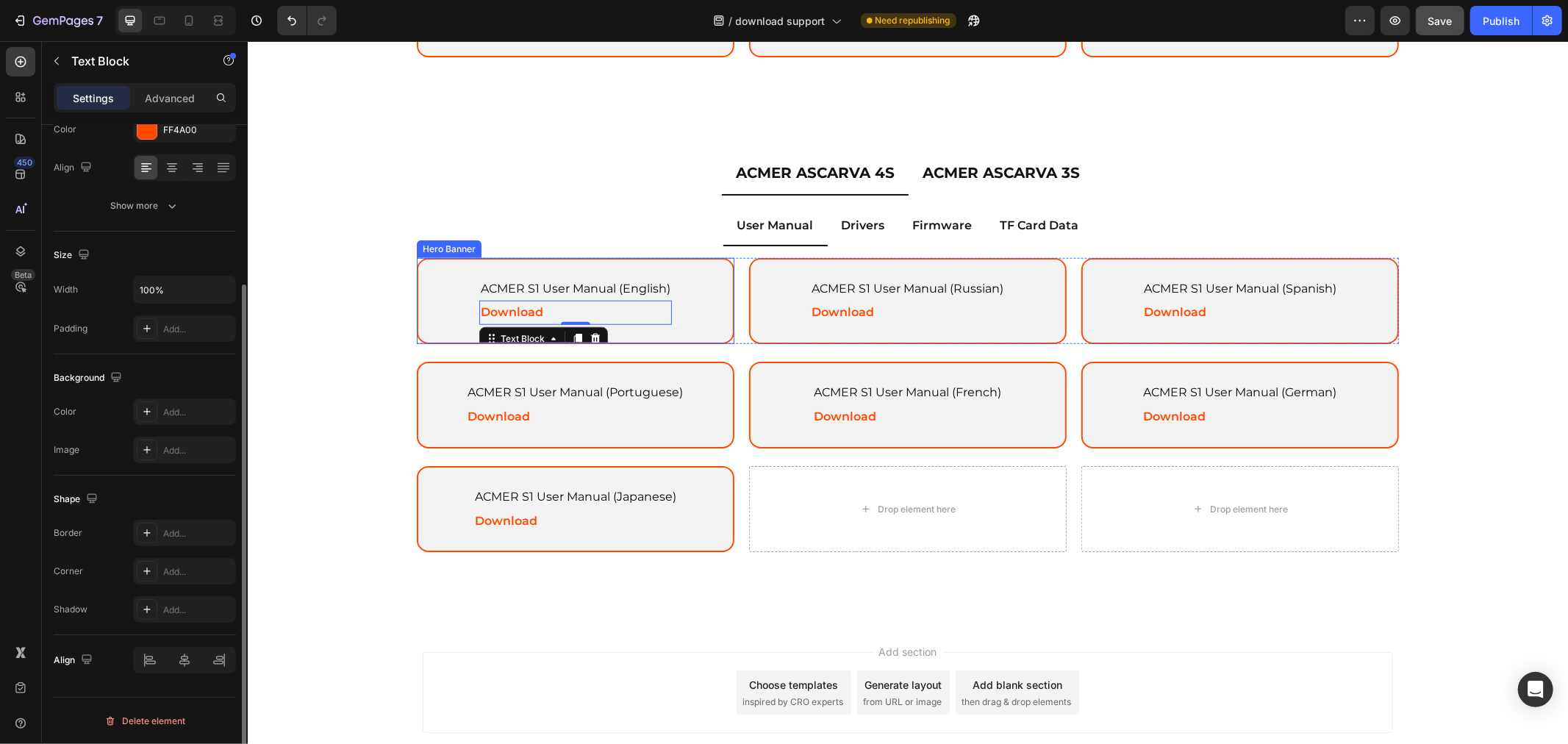
click at [445, 259] on div "Background Image" at bounding box center [575, 301] width 314 height 84
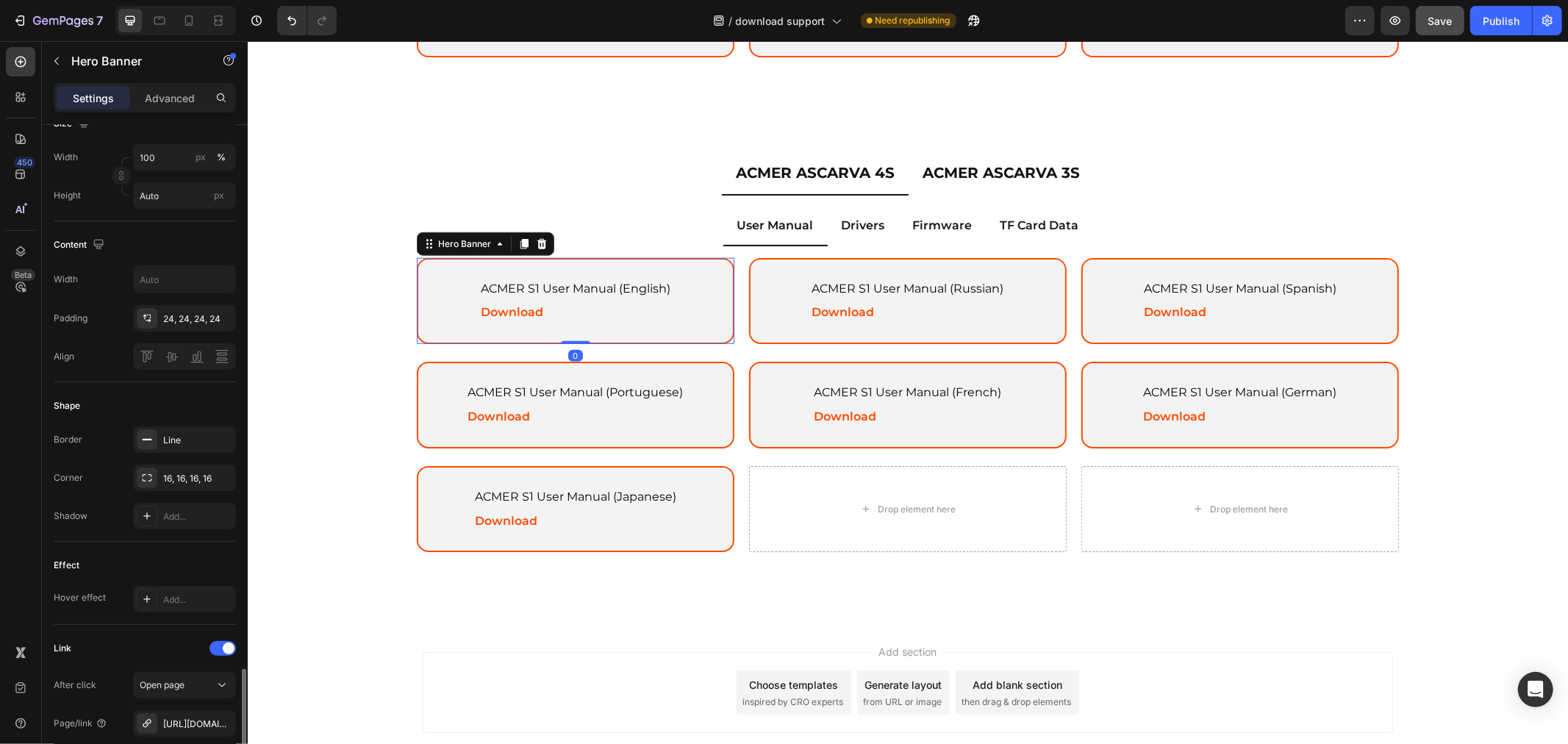
scroll to position [571, 0]
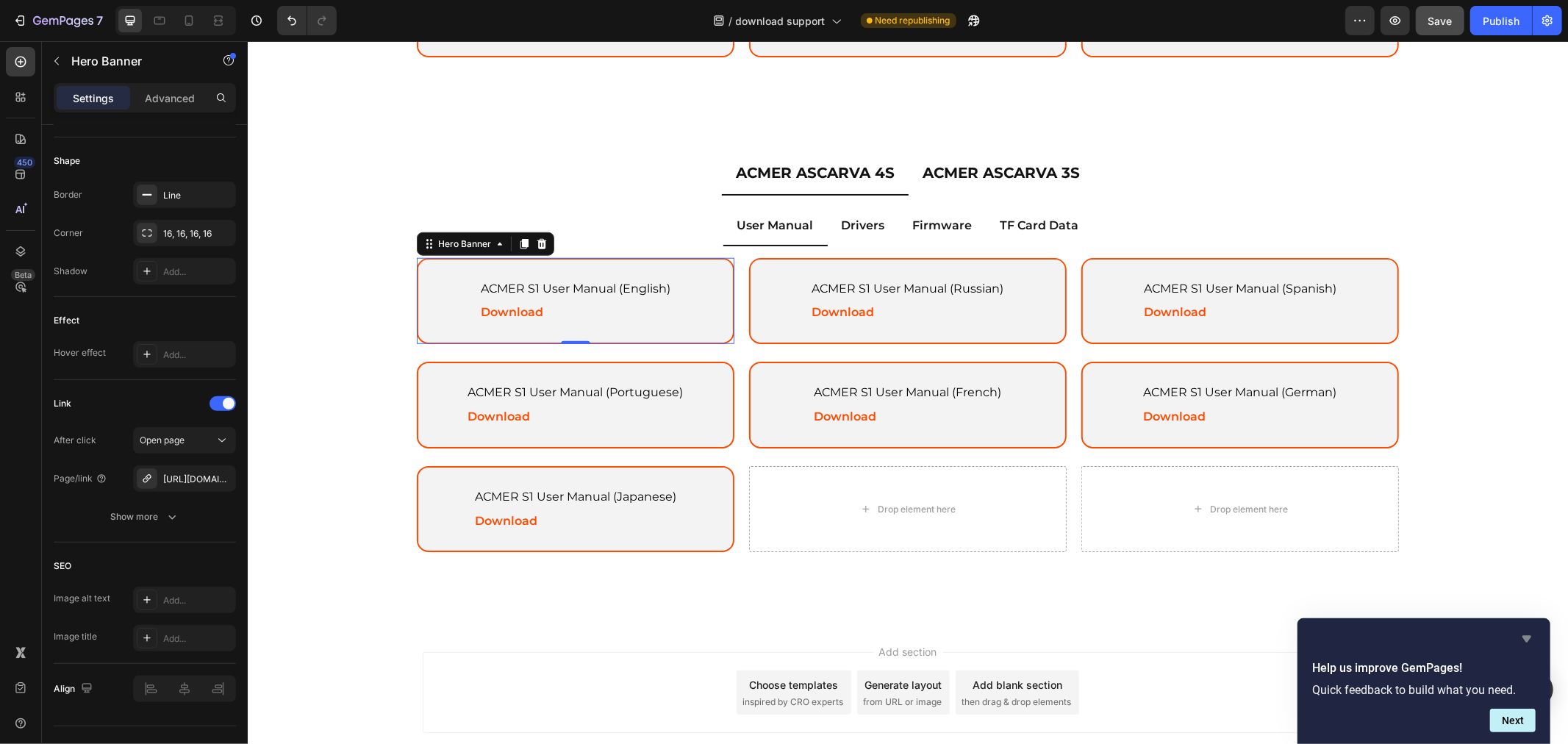
click at [1530, 645] on icon "Hide survey" at bounding box center [1526, 638] width 18 height 18
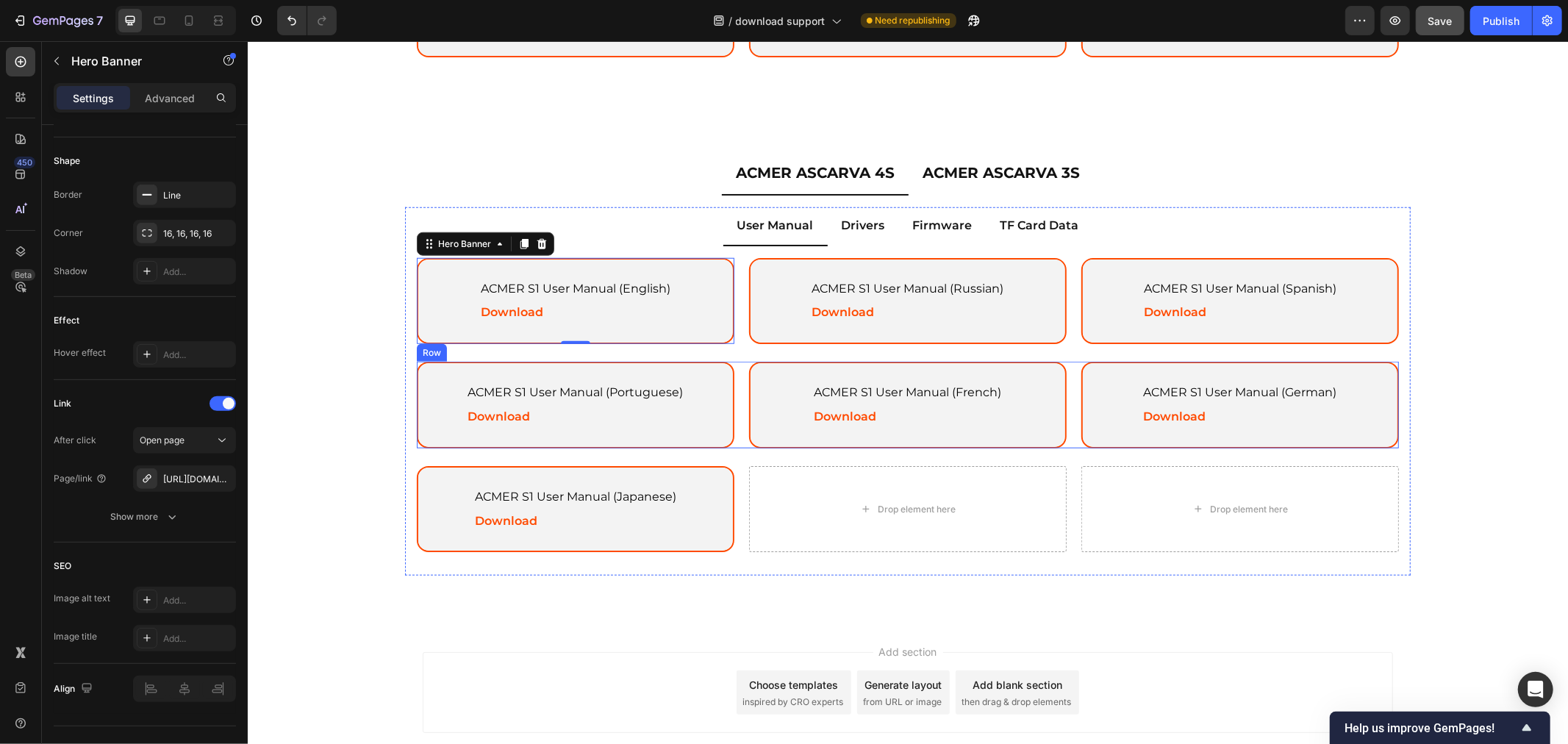
click at [731, 363] on div "ACMER S1 User Manual (Portuguese) Text Block Download Text Block Hero Banner AC…" at bounding box center [907, 404] width 982 height 87
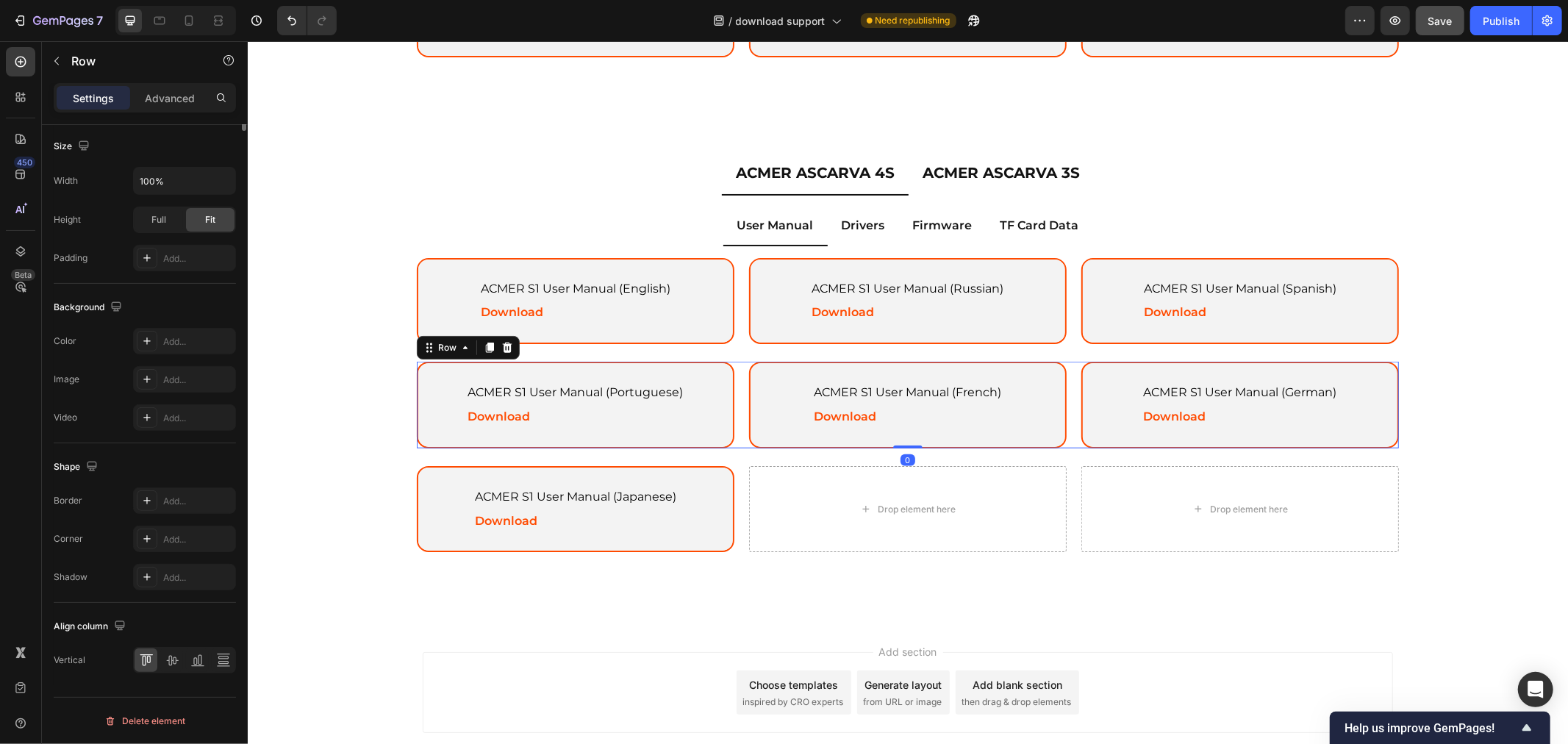
scroll to position [0, 0]
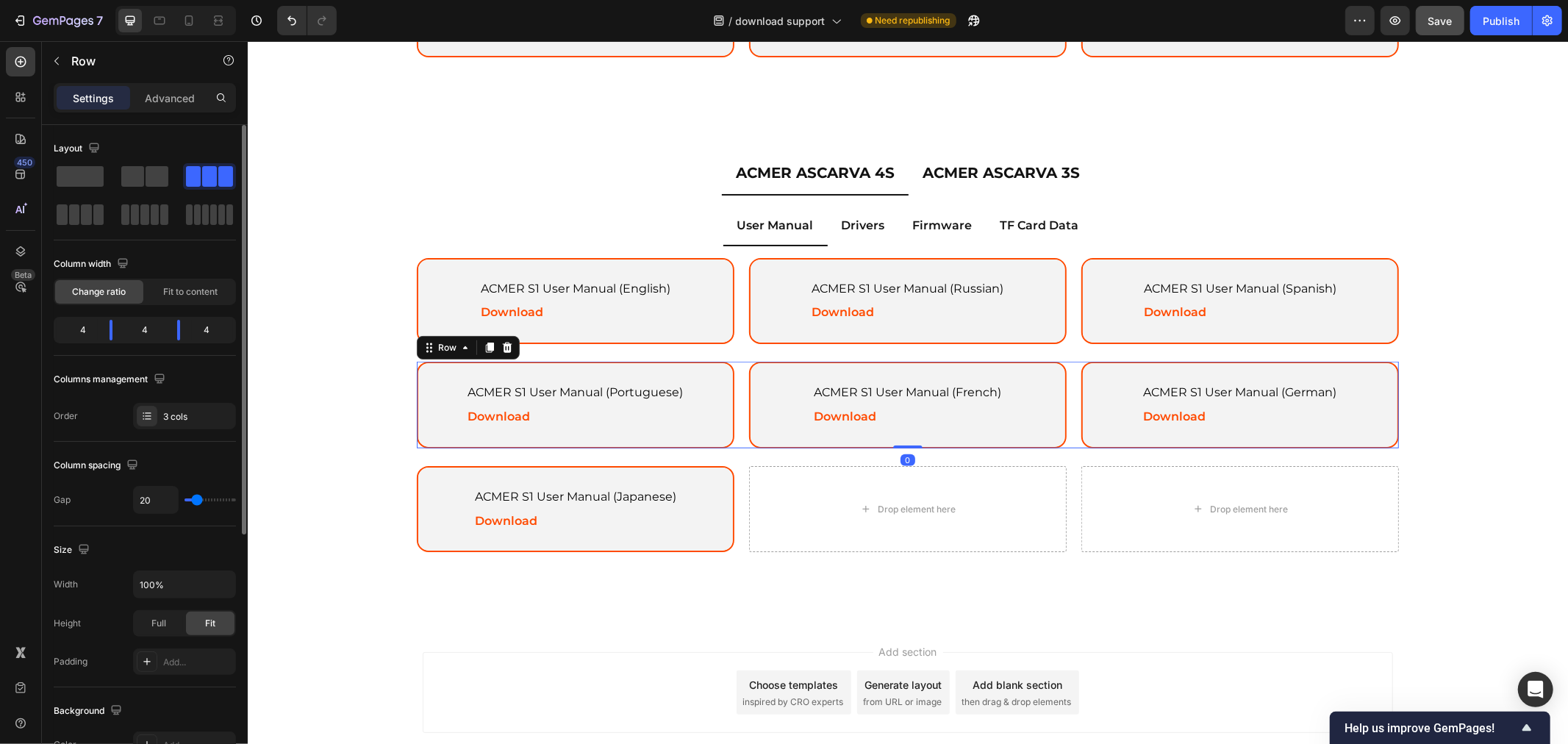
click at [502, 342] on icon at bounding box center [506, 347] width 12 height 12
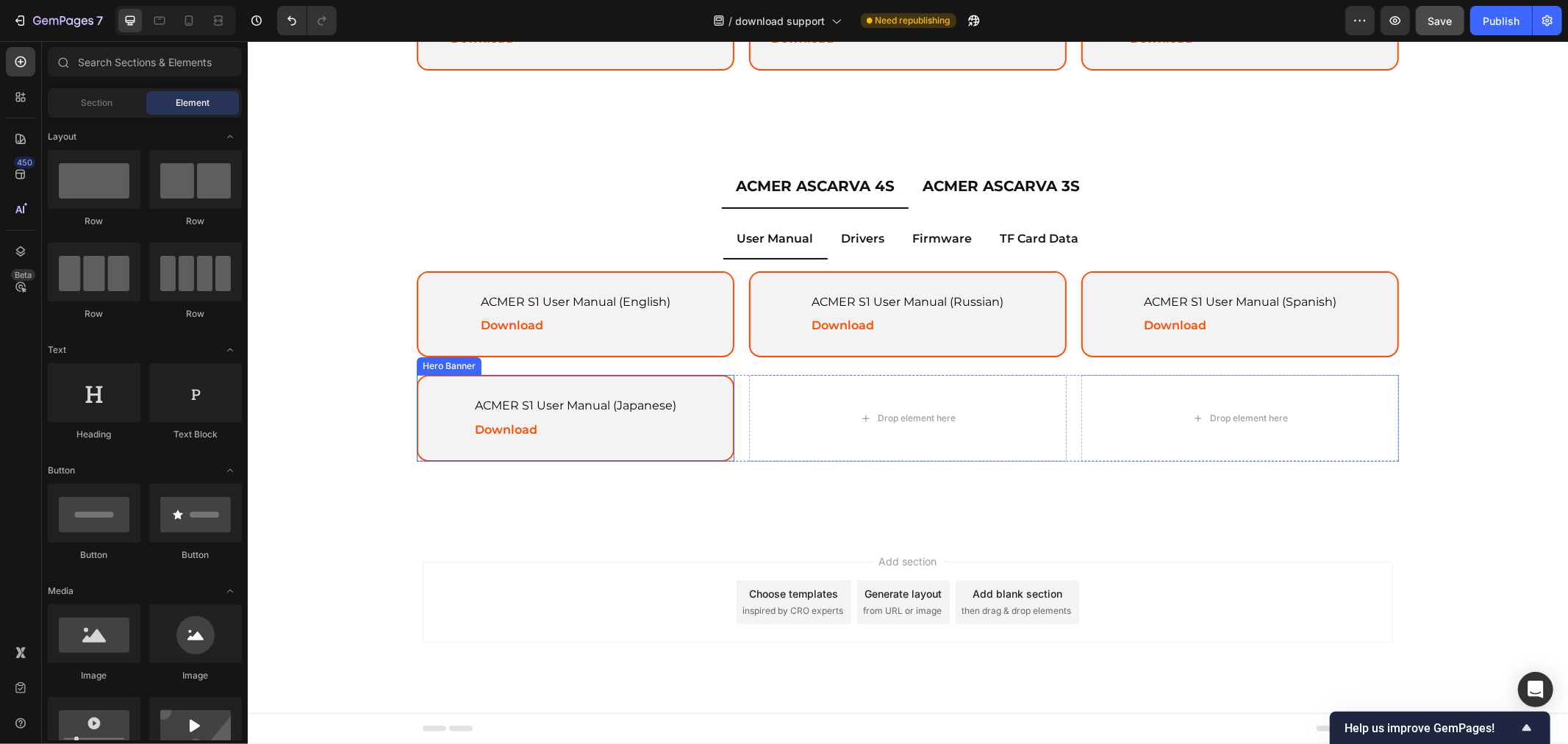
scroll to position [1005, 0]
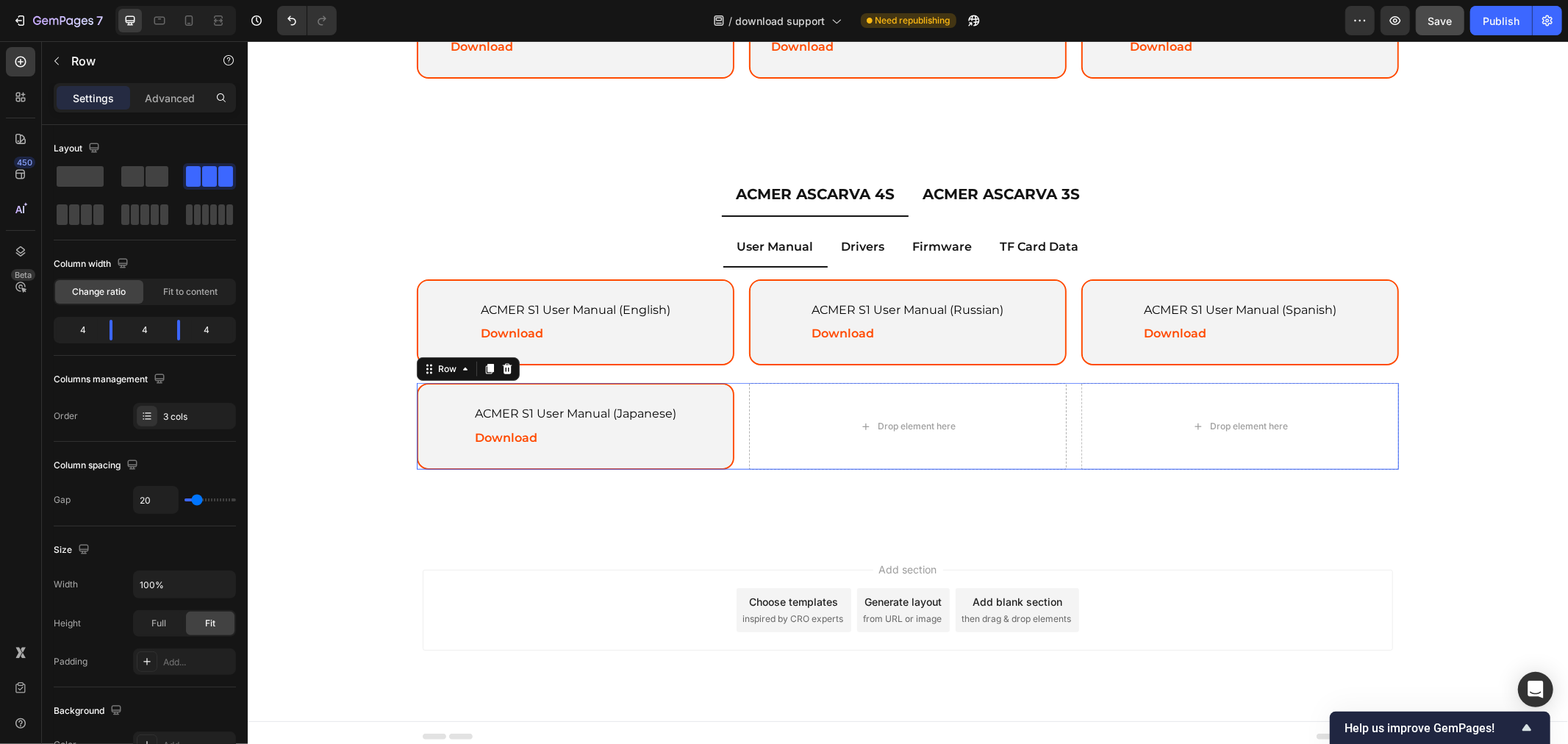
click at [731, 383] on div "ACMER S1 User Manual (Japanese) Text Block Download Text Block Hero Banner Drop…" at bounding box center [907, 426] width 982 height 87
click at [503, 368] on icon at bounding box center [506, 368] width 12 height 12
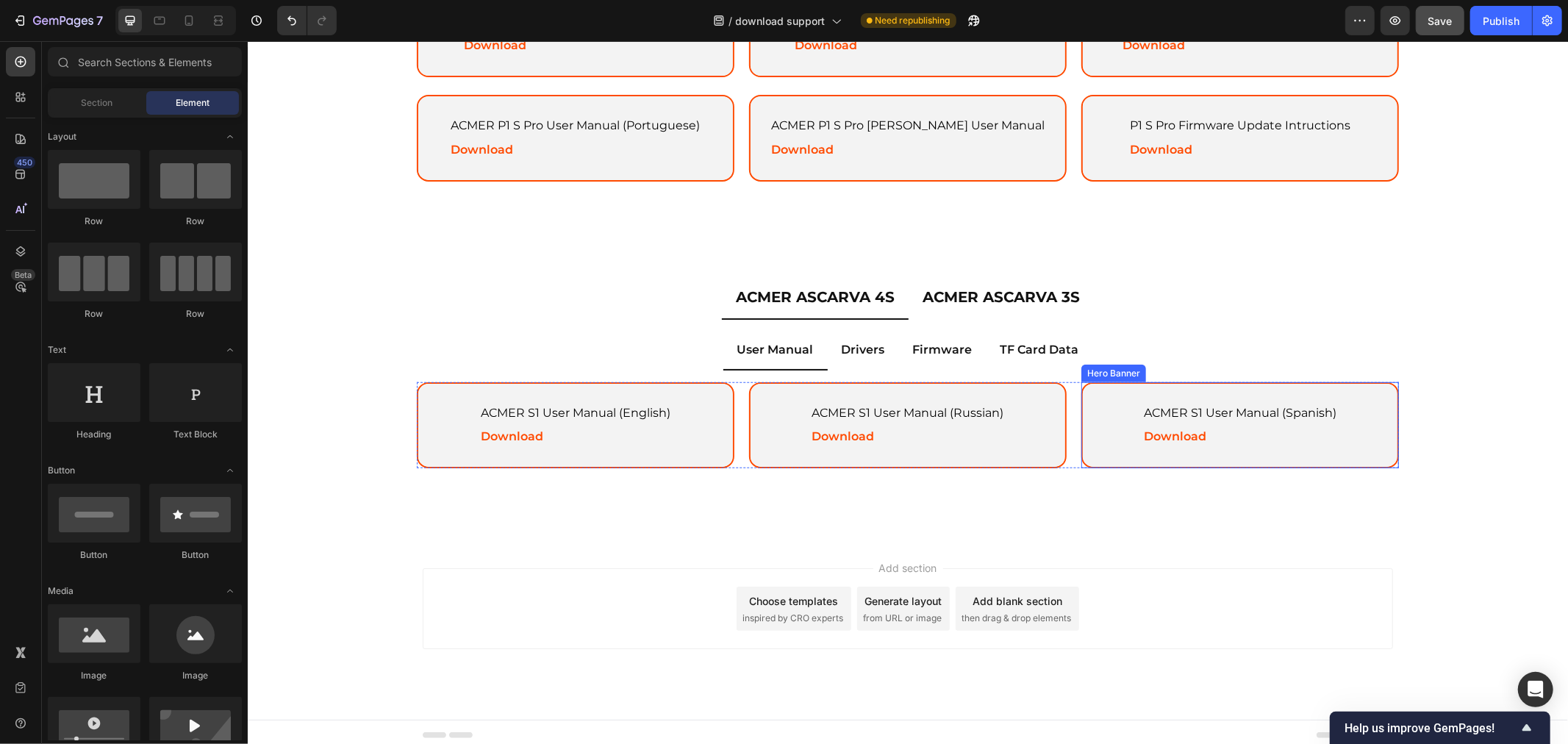
click at [1101, 392] on div "Background Image" at bounding box center [1239, 425] width 314 height 84
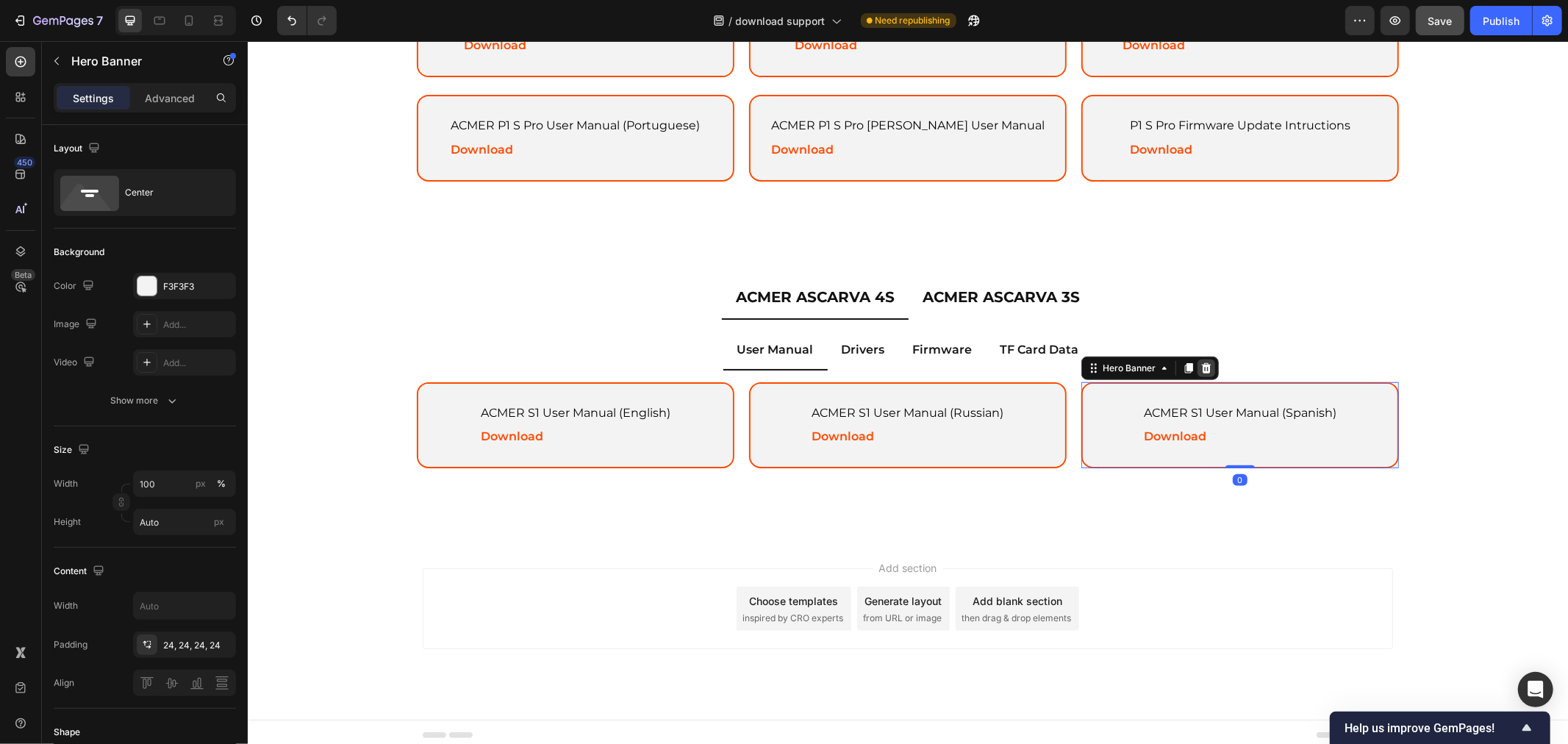
click at [1200, 362] on icon at bounding box center [1205, 367] width 12 height 12
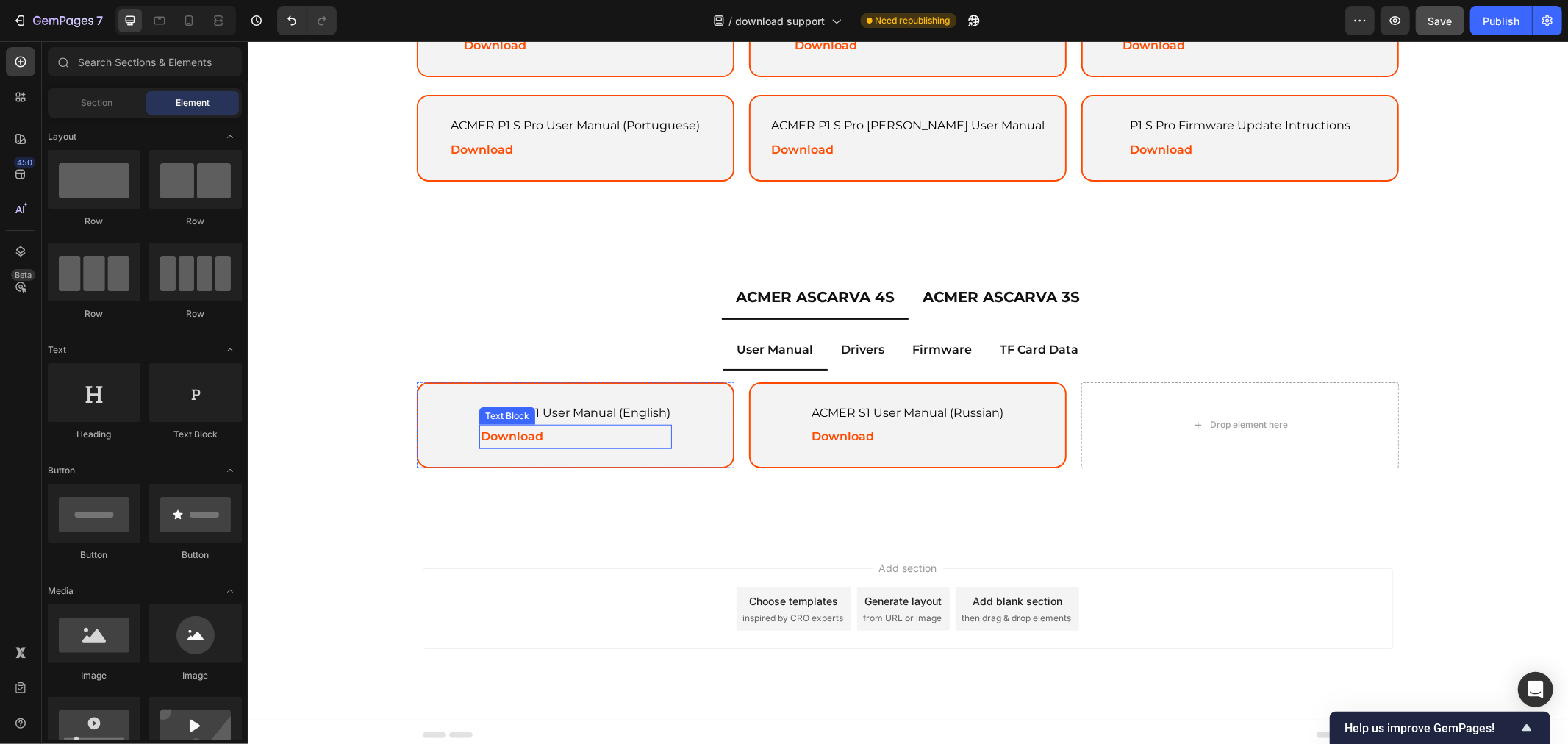
click at [627, 441] on p "Download" at bounding box center [575, 436] width 190 height 22
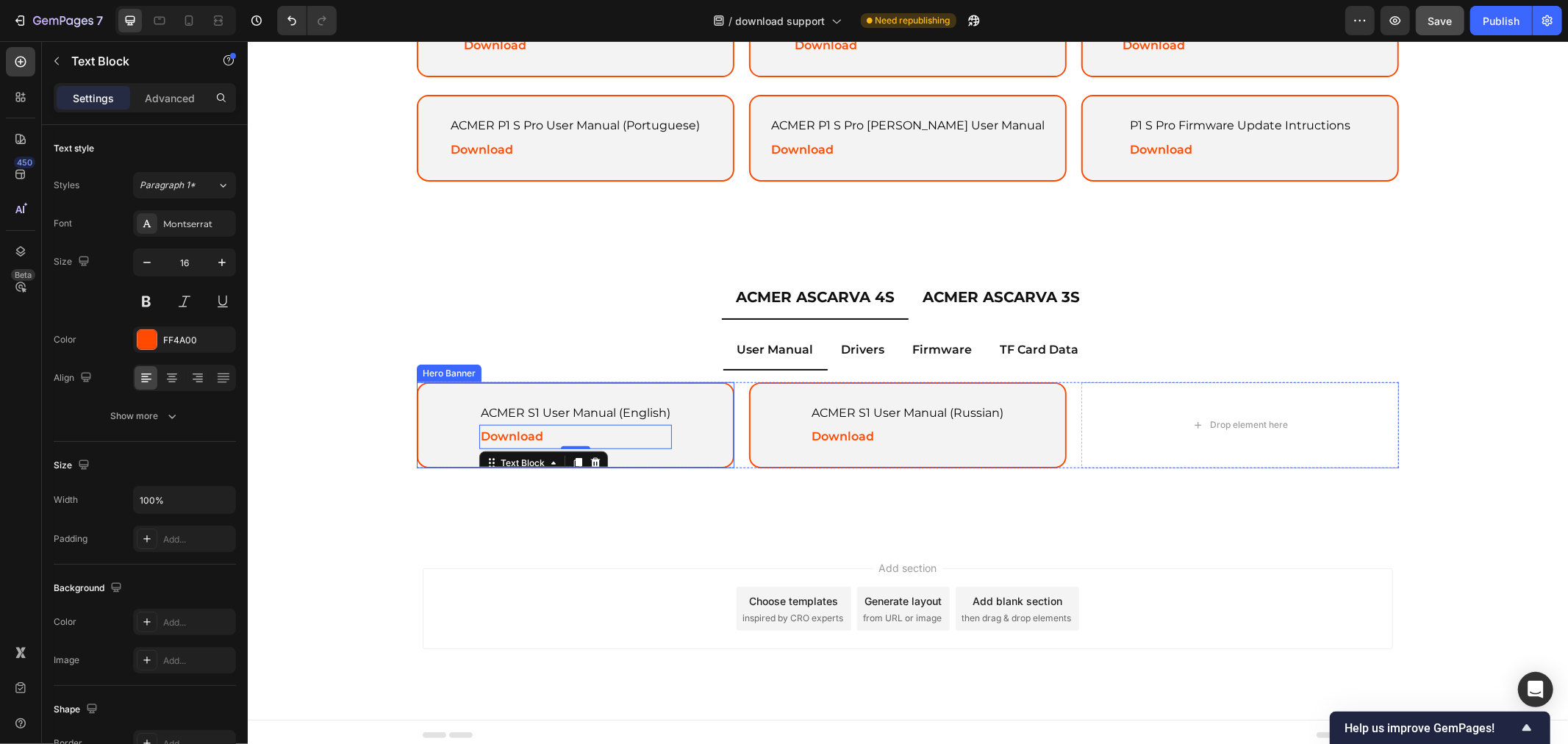
click at [677, 412] on div "ACMER S1 User Manual (English) Text Block Download Text Block 0" at bounding box center [575, 425] width 228 height 84
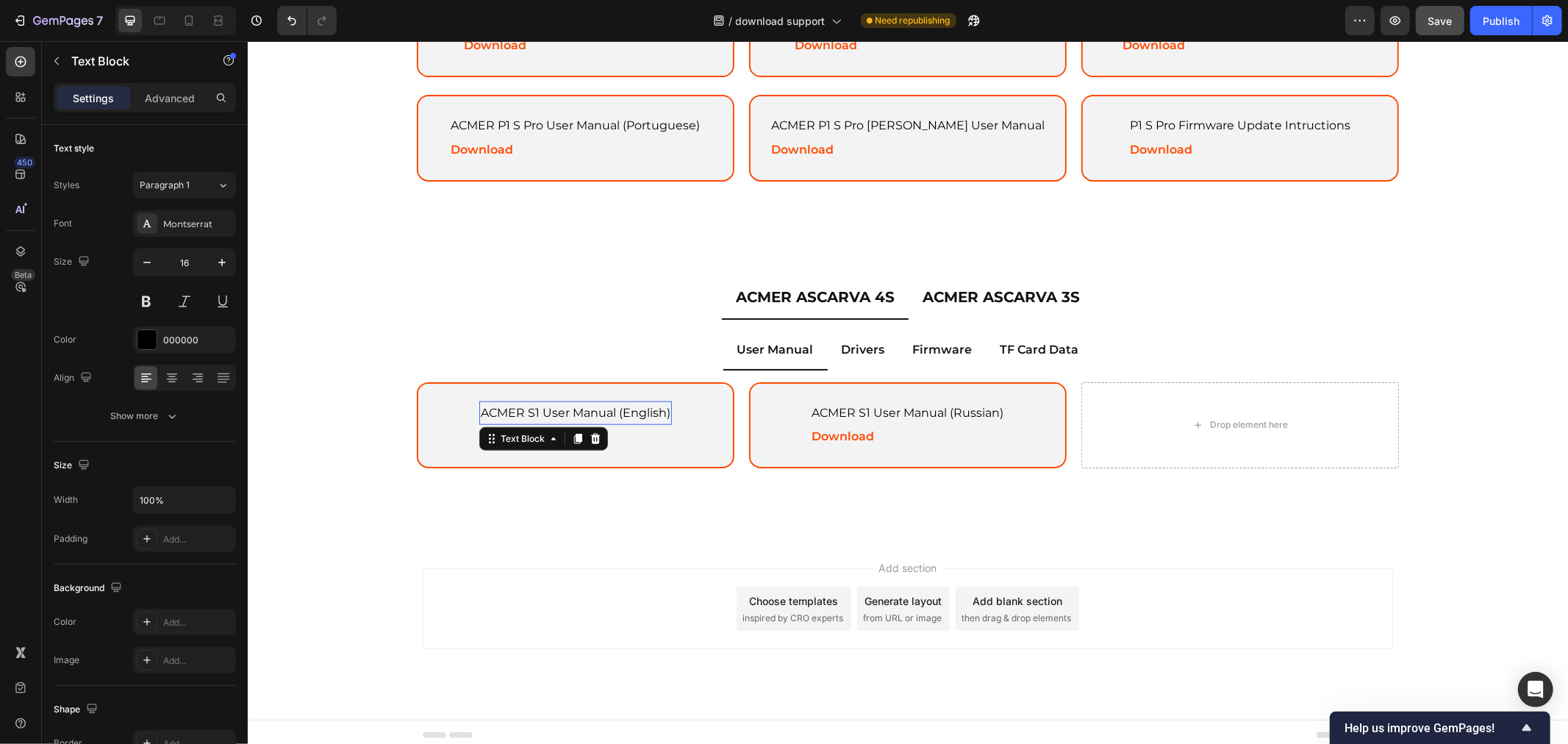
click at [593, 404] on p "ACMER S1 User Manual (English)" at bounding box center [575, 413] width 190 height 22
click at [536, 402] on p "ACMER S1 User Manual (English)" at bounding box center [575, 413] width 190 height 22
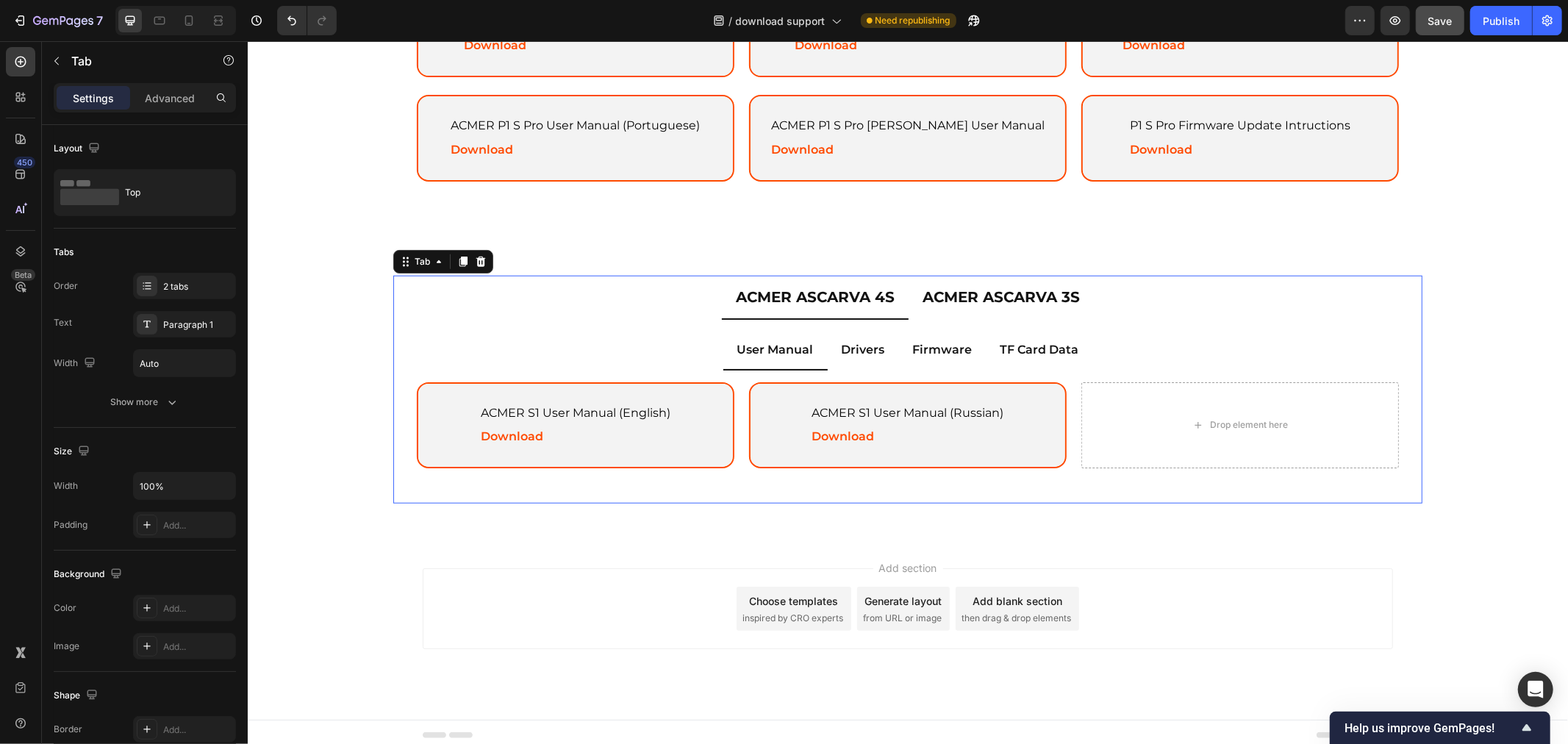
click at [836, 291] on p "ACMER ASCARVA 4S" at bounding box center [814, 296] width 159 height 26
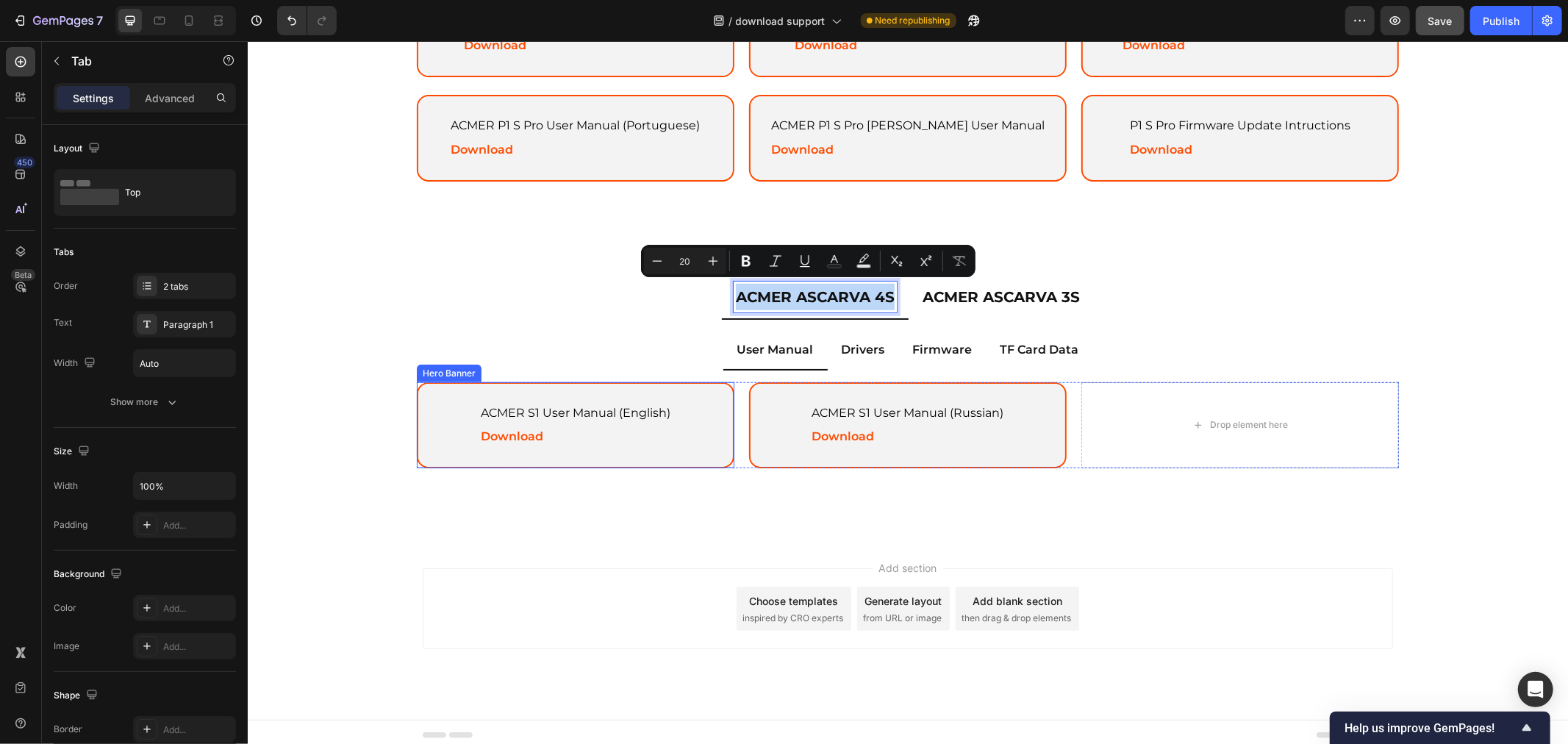
copy p "ACMER ASCARVA 4S"
click at [512, 412] on p "ACMER S1 User Manual (English)" at bounding box center [575, 413] width 190 height 22
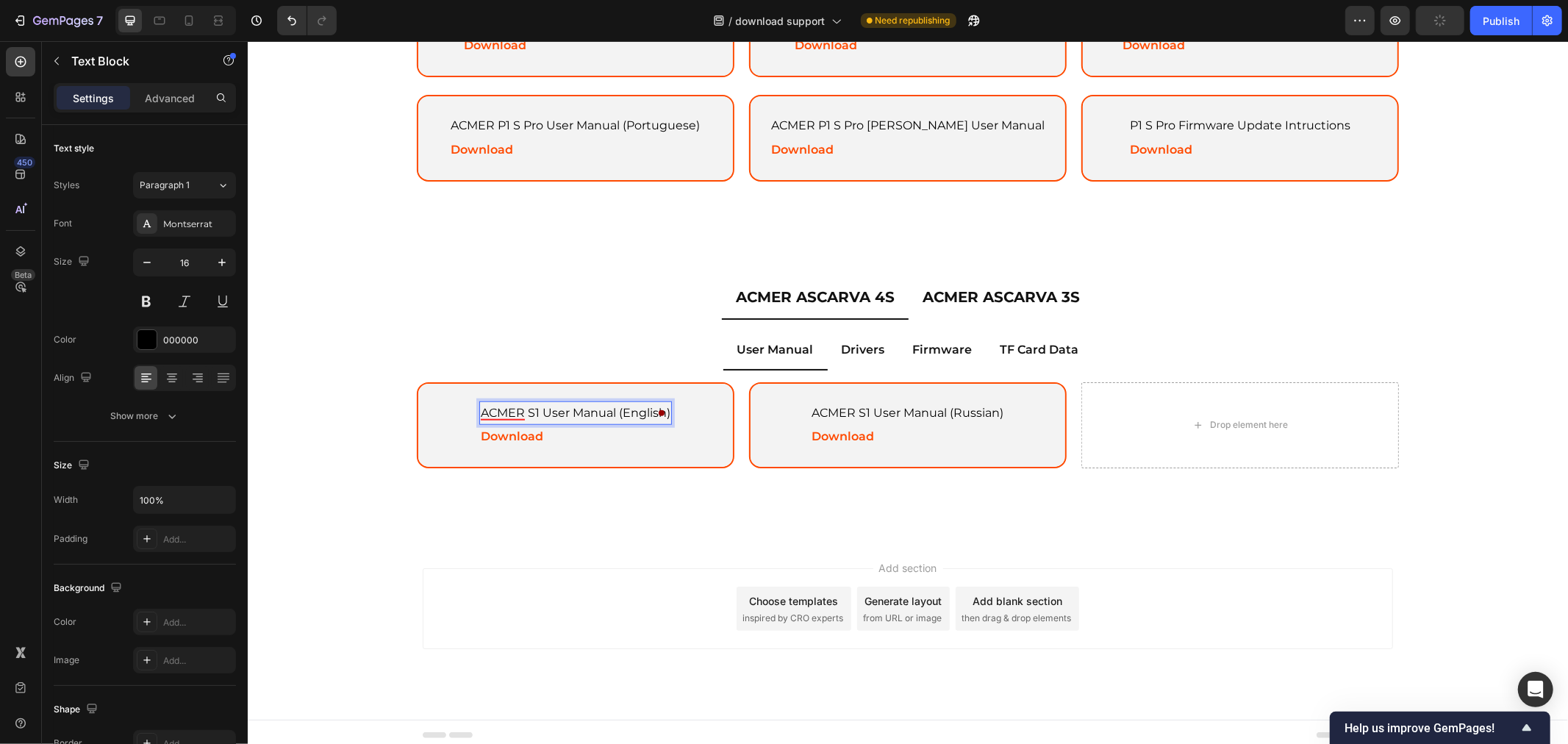
click at [525, 409] on p "ACMER S1 User Manual (English)" at bounding box center [575, 413] width 190 height 22
drag, startPoint x: 533, startPoint y: 405, endPoint x: 467, endPoint y: 400, distance: 66.2
click at [467, 400] on div "ACMER S1 User Manual (English) Text Block 0 Download Text Block" at bounding box center [575, 425] width 228 height 84
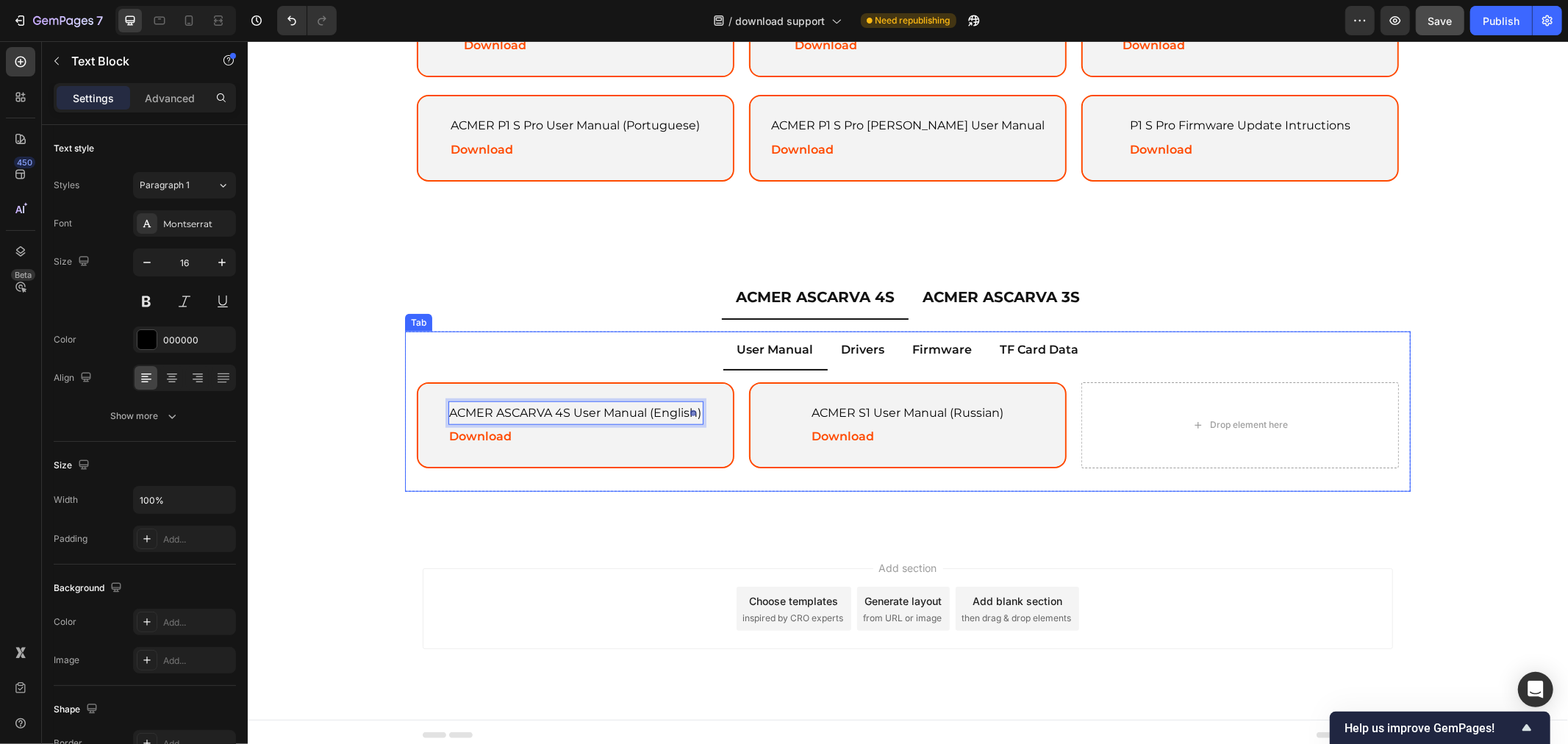
click at [606, 500] on div "ACMER ASCARVA 4S ACMER ASCARVA 3S User Manual Drivers Firmware TF Card Data ACM…" at bounding box center [906, 395] width 1320 height 240
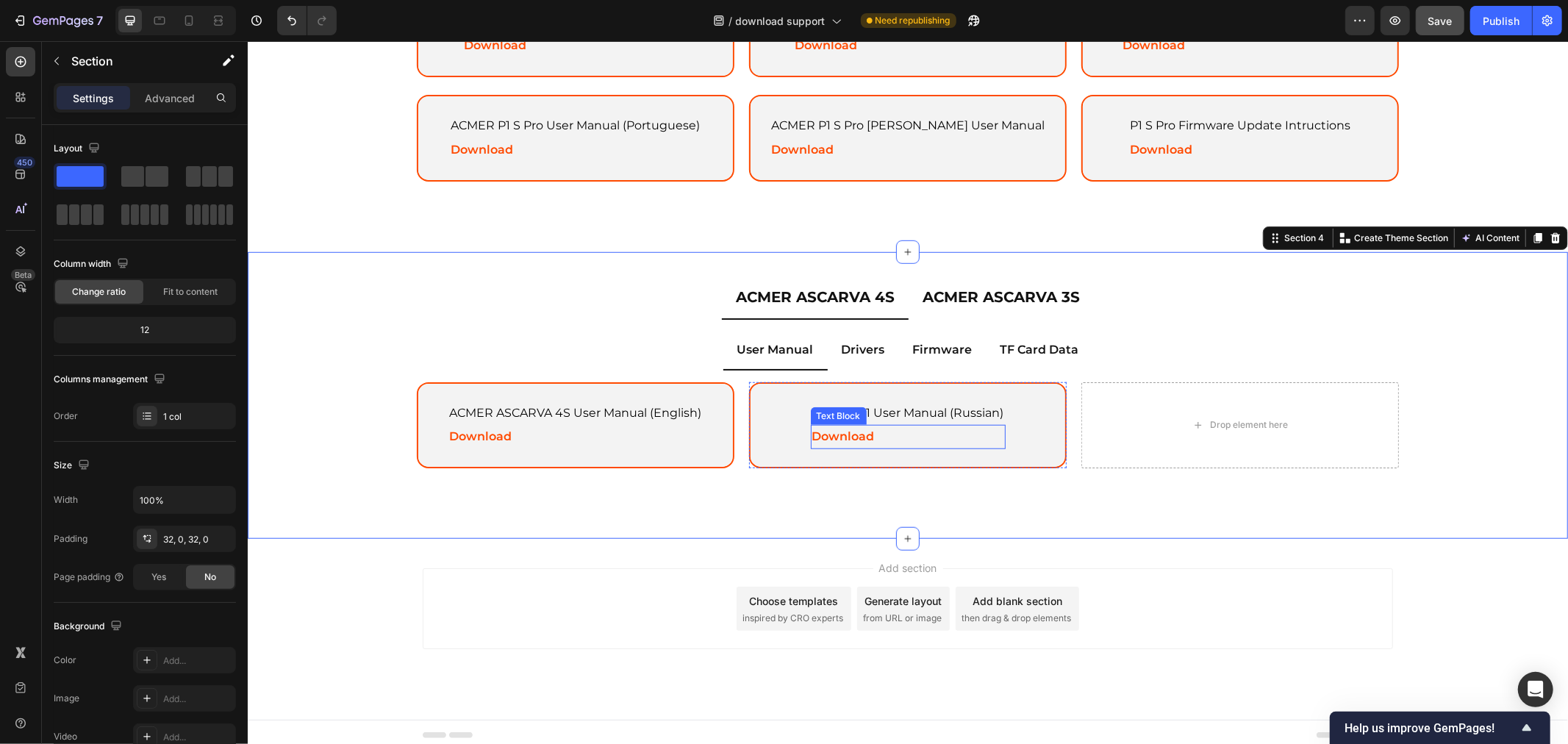
click at [880, 405] on p "ACMER S1 User Manual (Russian)" at bounding box center [907, 413] width 192 height 22
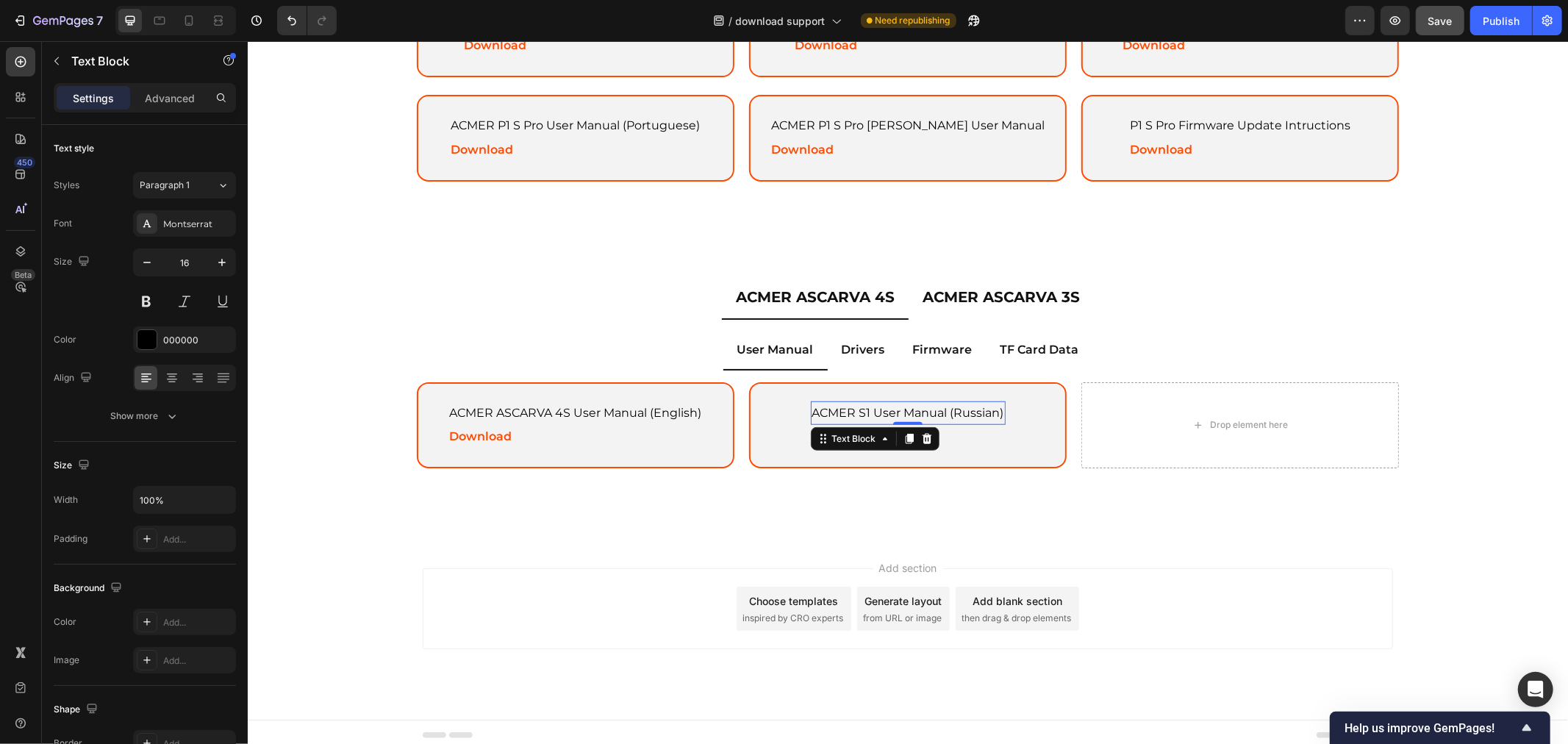
click at [868, 402] on p "ACMER S1 User Manual (Russian)" at bounding box center [907, 413] width 192 height 22
drag, startPoint x: 866, startPoint y: 406, endPoint x: 771, endPoint y: 406, distance: 95.0
click at [771, 406] on div "ACMER S1 User Manual (Russian) Text Block 0 Download Text Block" at bounding box center [907, 425] width 317 height 87
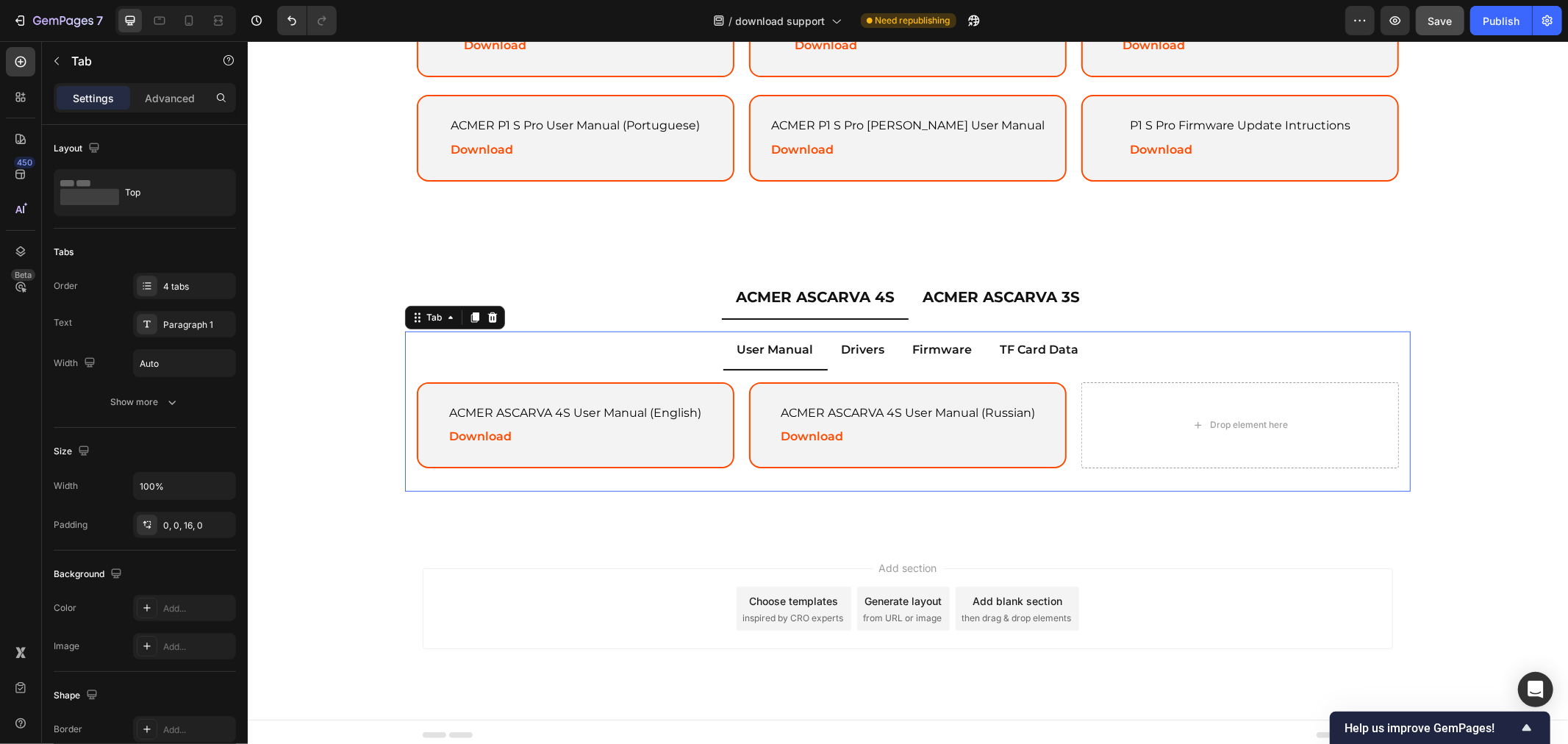
click at [789, 473] on div "User Manual Drivers Firmware TF Card Data ACMER ASCARVA 4S User Manual (English…" at bounding box center [907, 411] width 1006 height 160
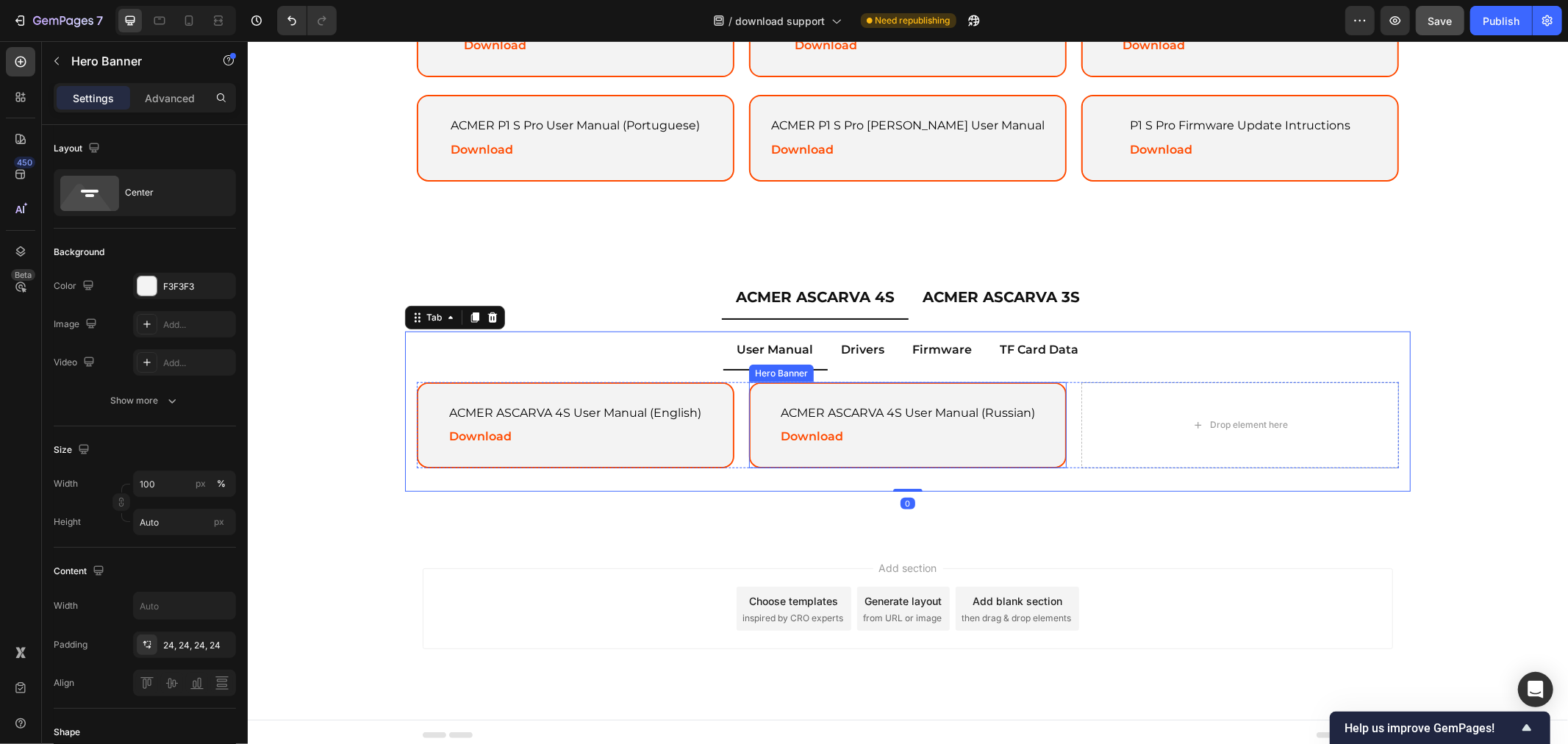
click at [637, 455] on div "ACMER ASCARVA 4S User Manual (English) Text Block Download Text Block" at bounding box center [575, 425] width 290 height 84
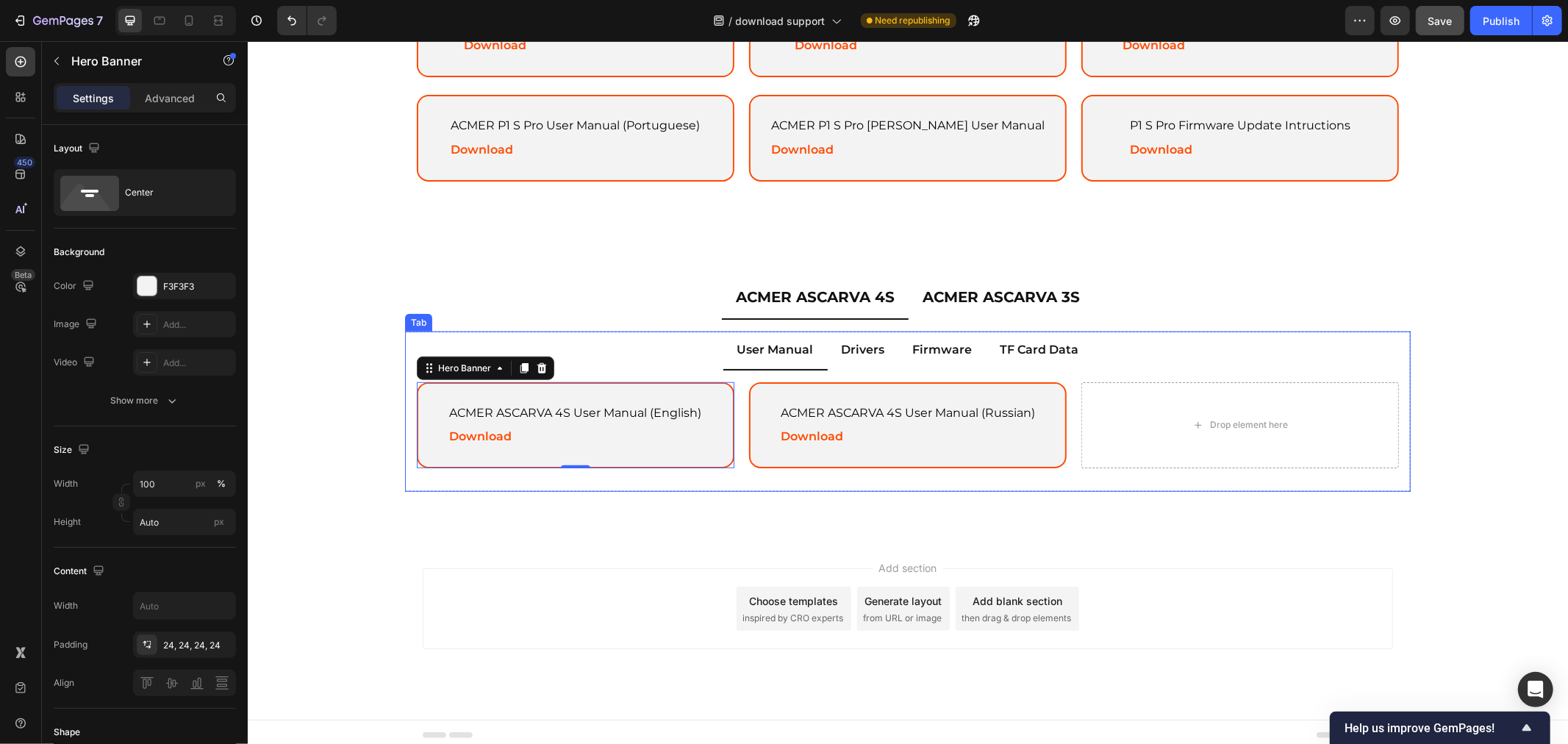
click at [864, 351] on p "Drivers" at bounding box center [862, 350] width 43 height 22
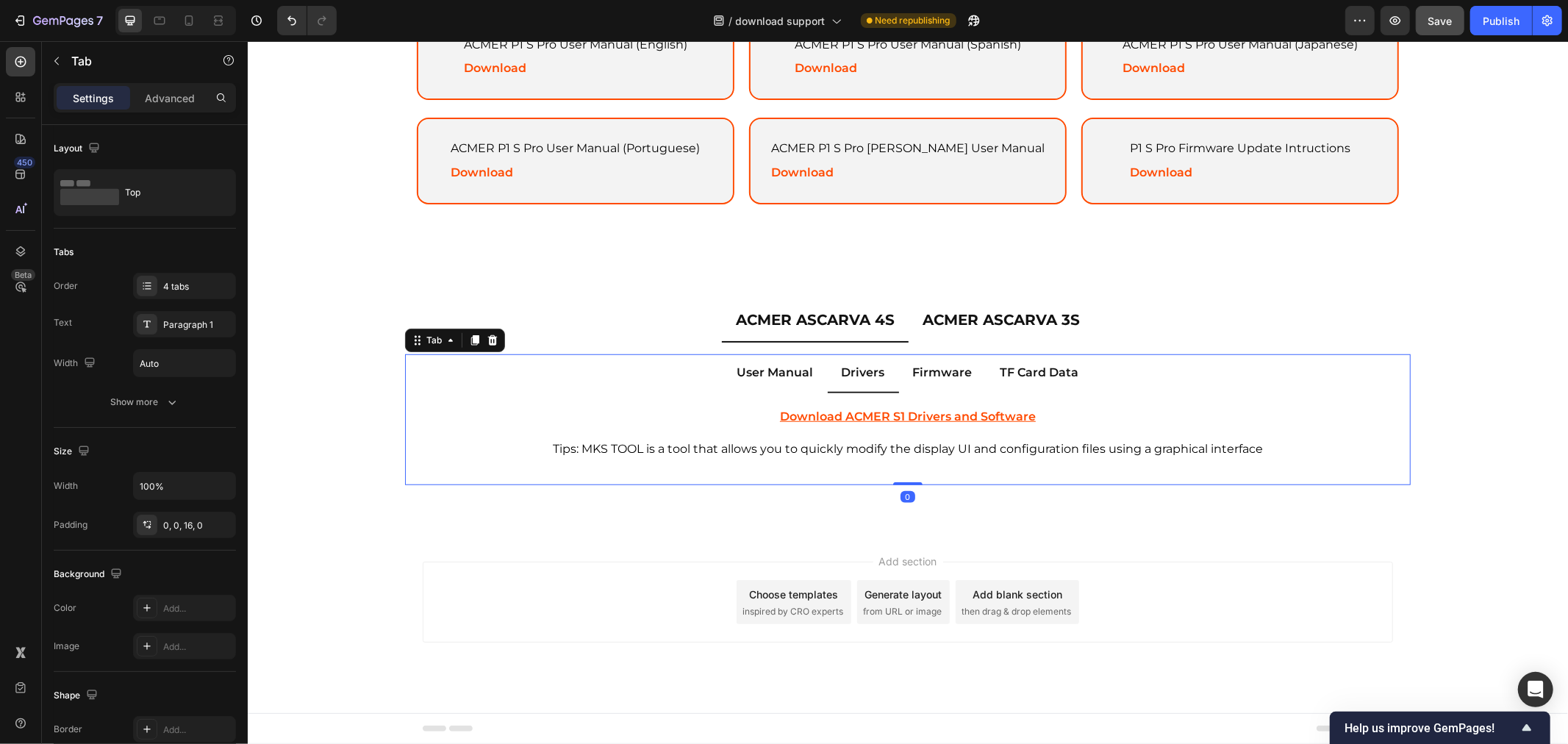
scroll to position [875, 0]
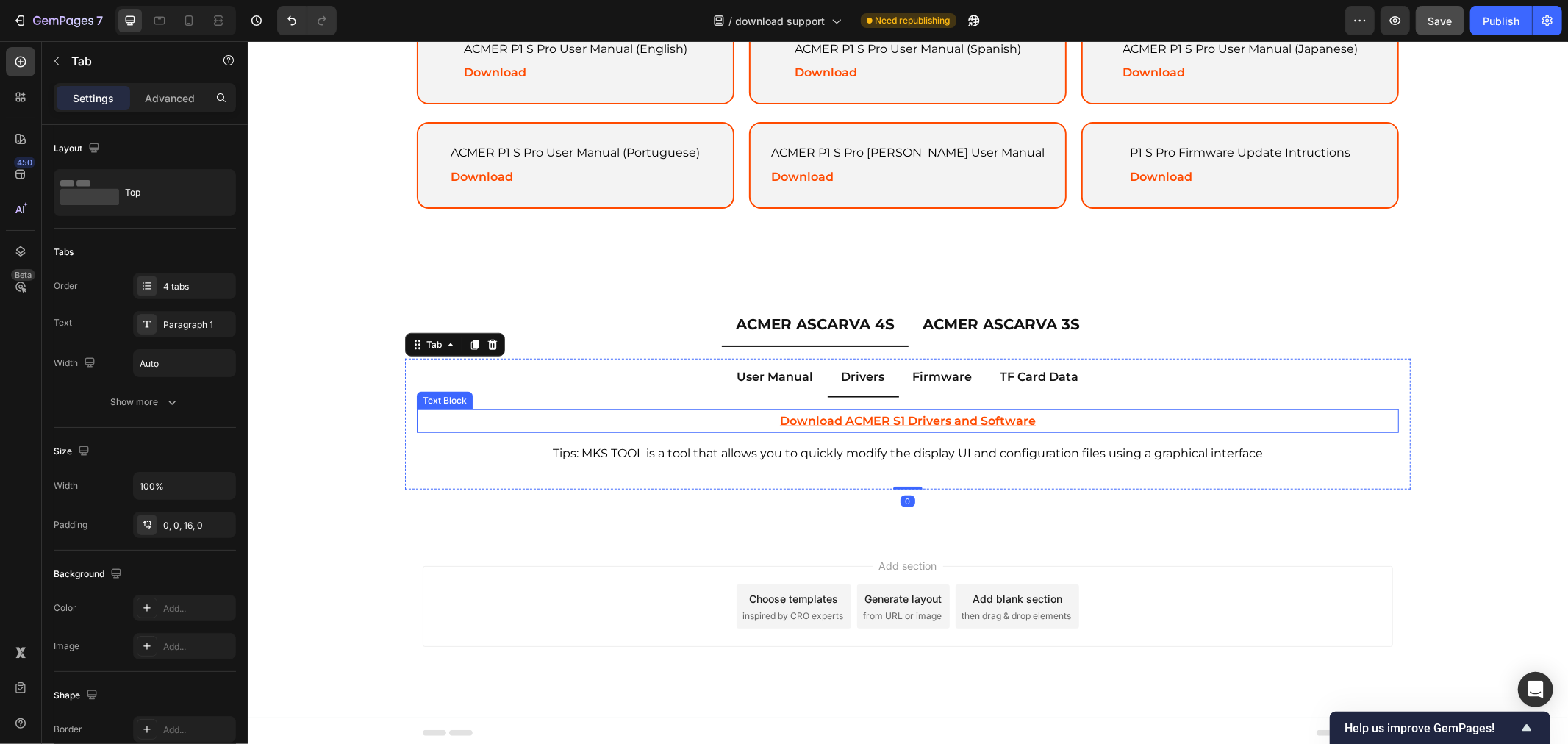
click at [879, 410] on p "Download ACMER S1 Drivers and Software" at bounding box center [907, 421] width 979 height 22
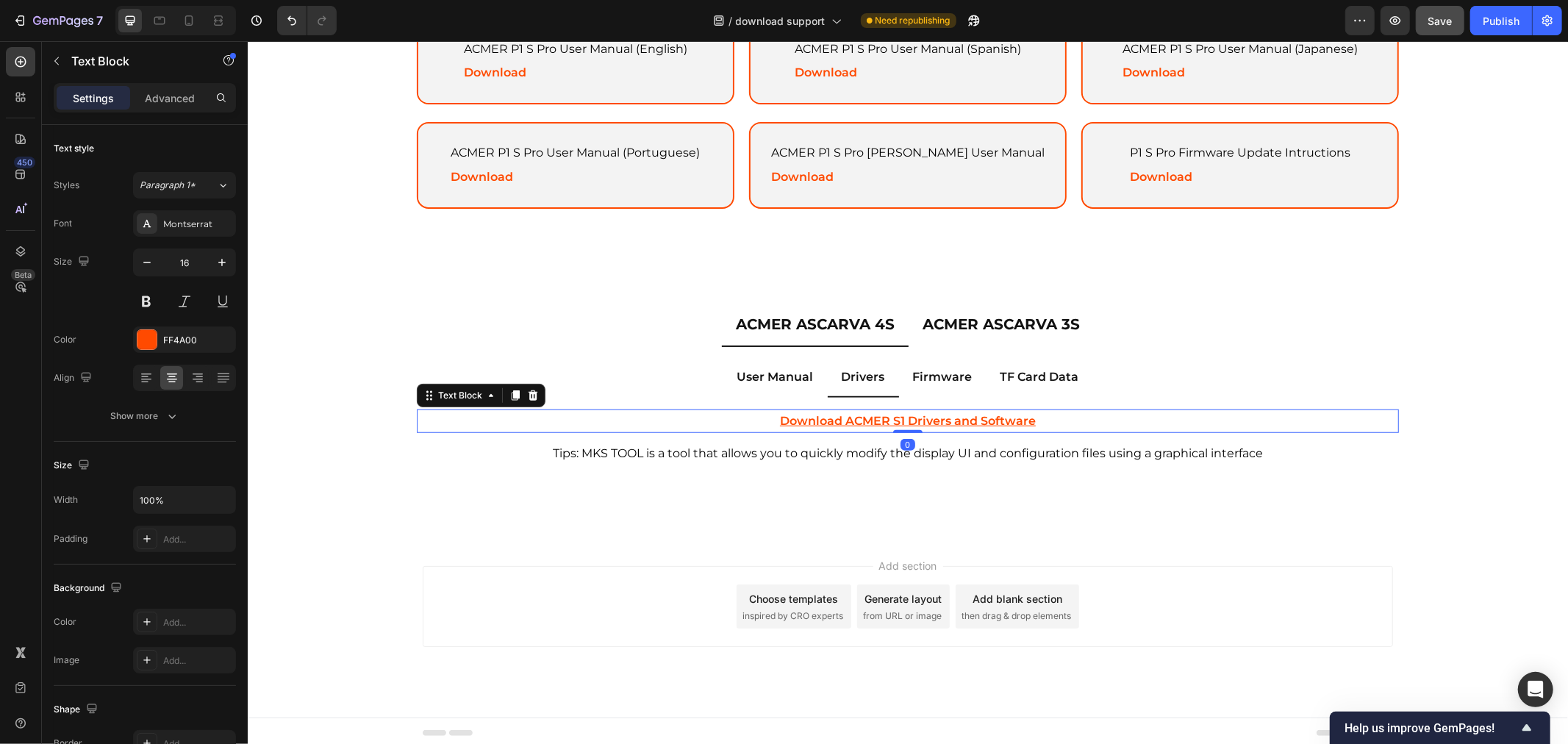
click at [875, 413] on u "Download ACMER S1 Drivers and Software" at bounding box center [907, 420] width 256 height 14
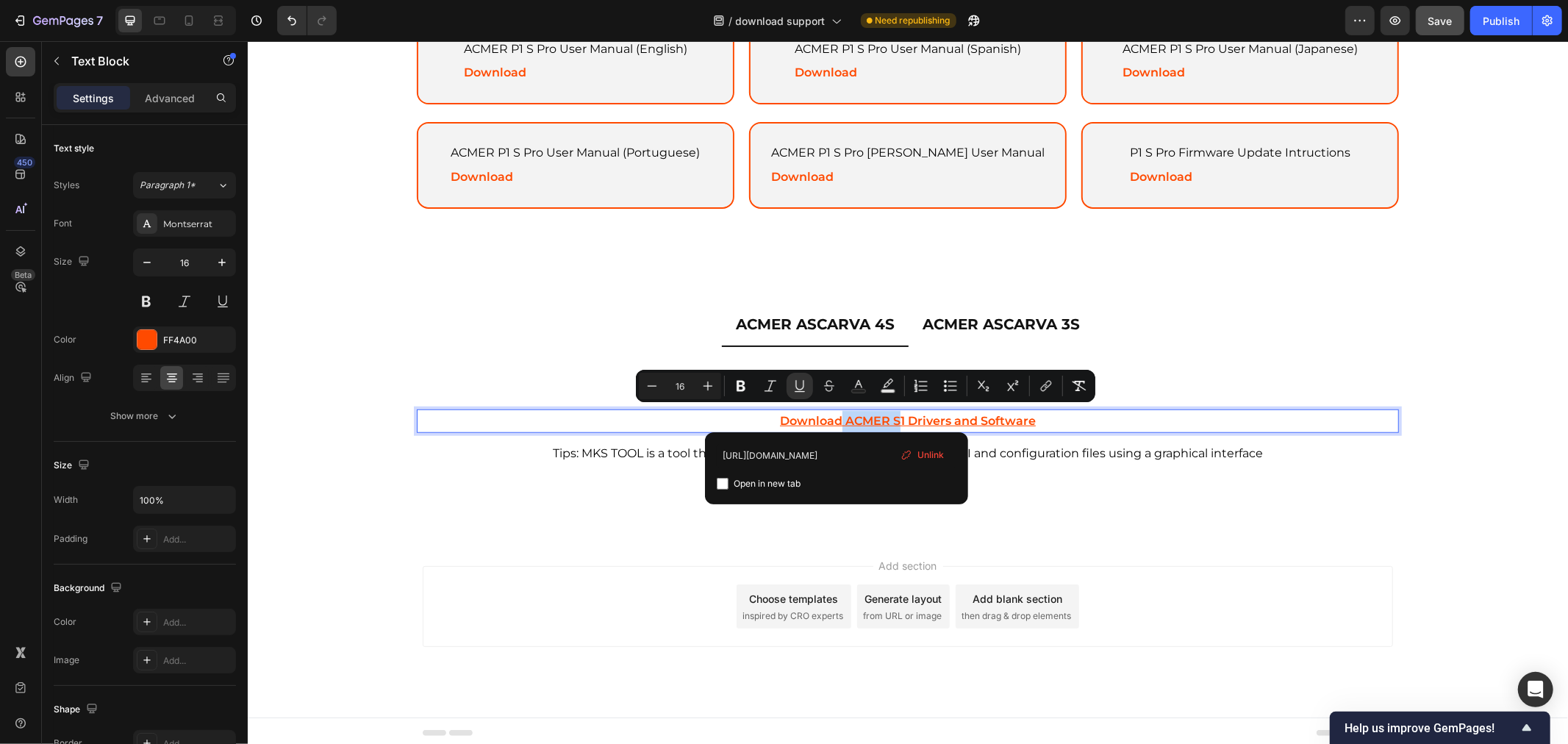
drag, startPoint x: 835, startPoint y: 413, endPoint x: 895, endPoint y: 415, distance: 60.0
click at [895, 415] on u "Download ACMER S1 Drivers and Software" at bounding box center [907, 420] width 256 height 14
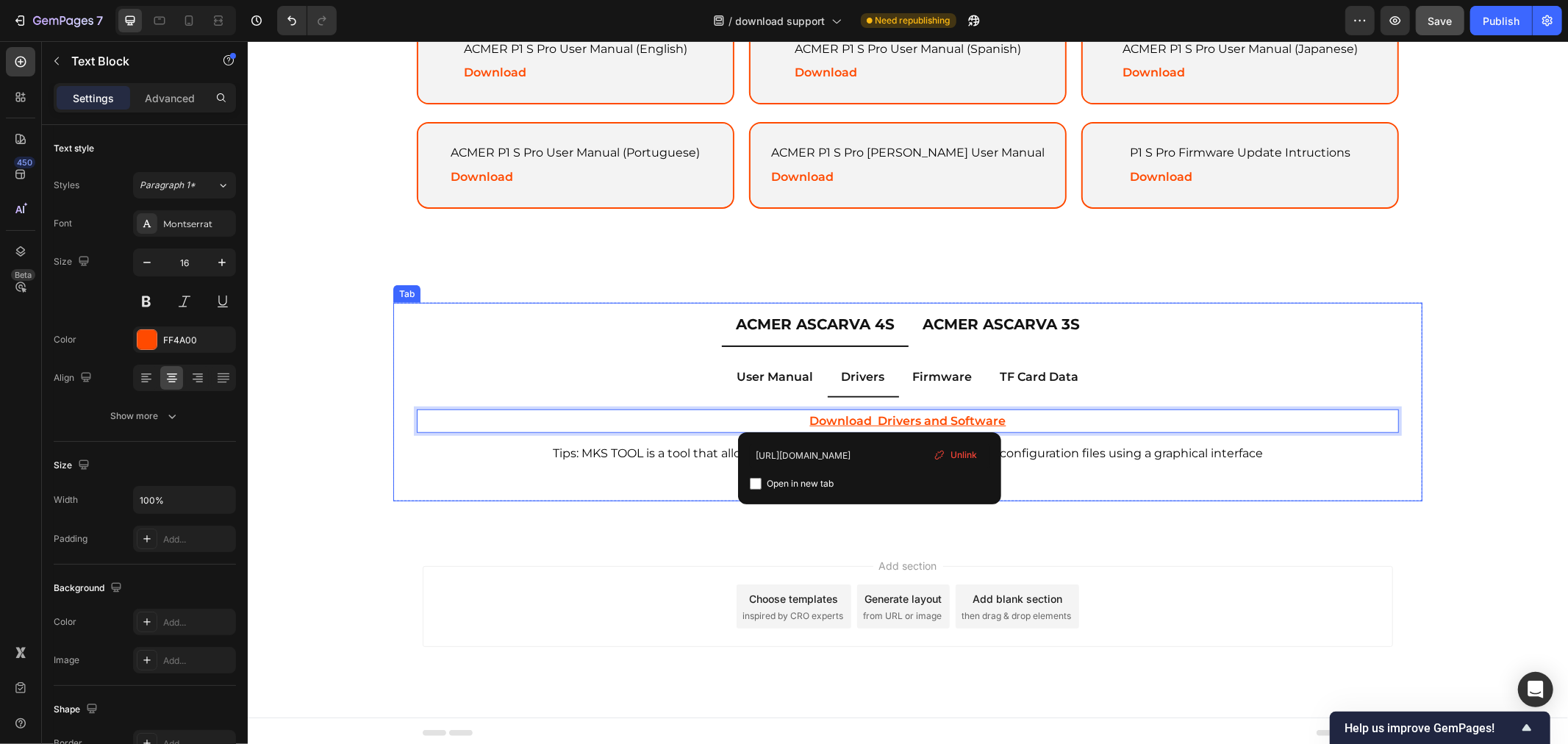
click at [839, 320] on p "ACMER ASCARVA 4S" at bounding box center [814, 324] width 159 height 26
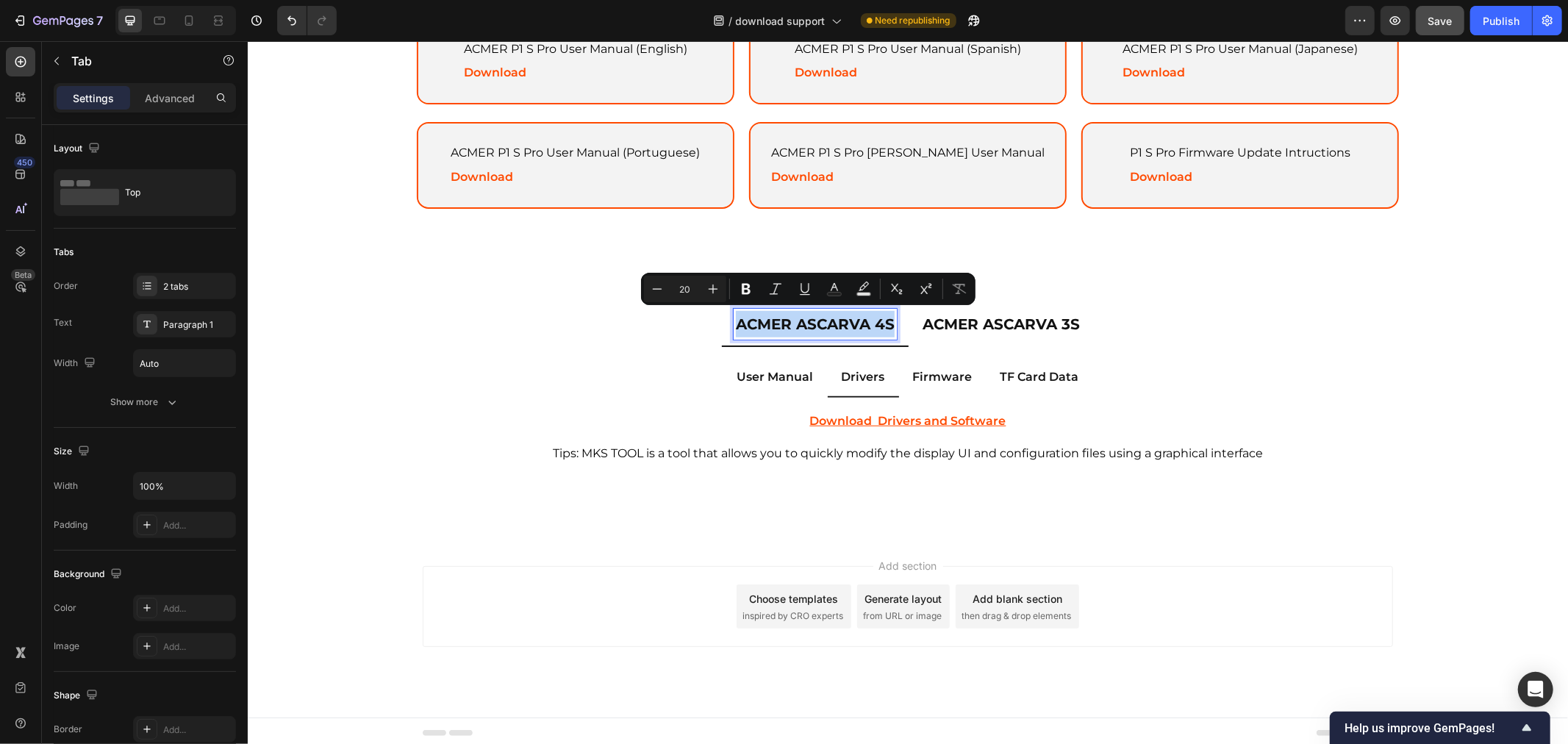
copy p "ACMER ASCARVA 4S"
click at [871, 419] on u "Download Drivers and Software" at bounding box center [907, 420] width 196 height 14
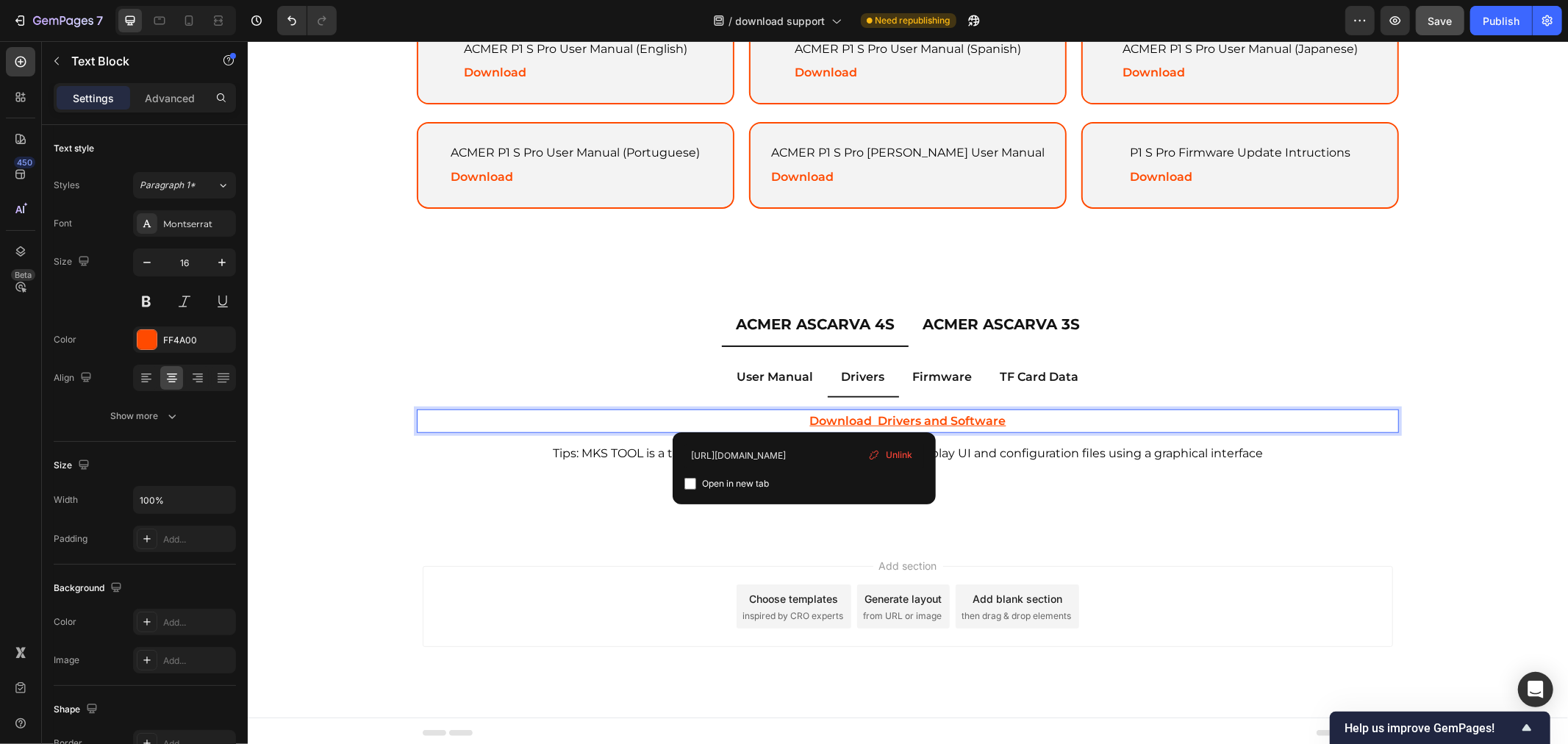
click at [869, 413] on u "Download Drivers and Software" at bounding box center [907, 420] width 196 height 14
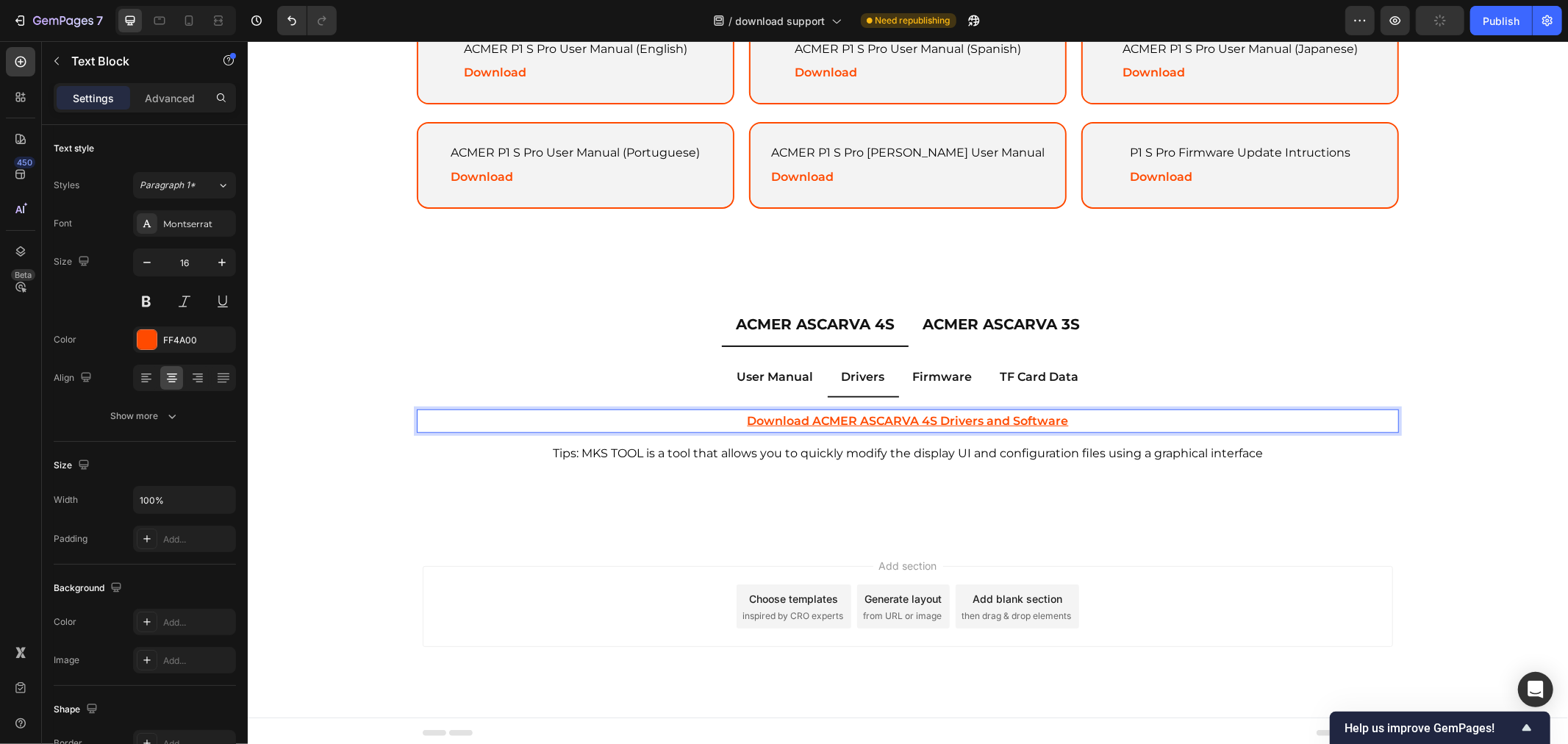
click at [1130, 416] on p "Download ACMER ASCARVA 4S Drivers and Software ⁠⁠⁠⁠⁠⁠⁠" at bounding box center [907, 421] width 979 height 22
click at [1171, 359] on ul "User Manual Drivers Firmware TF Card Data" at bounding box center [907, 378] width 1006 height 39
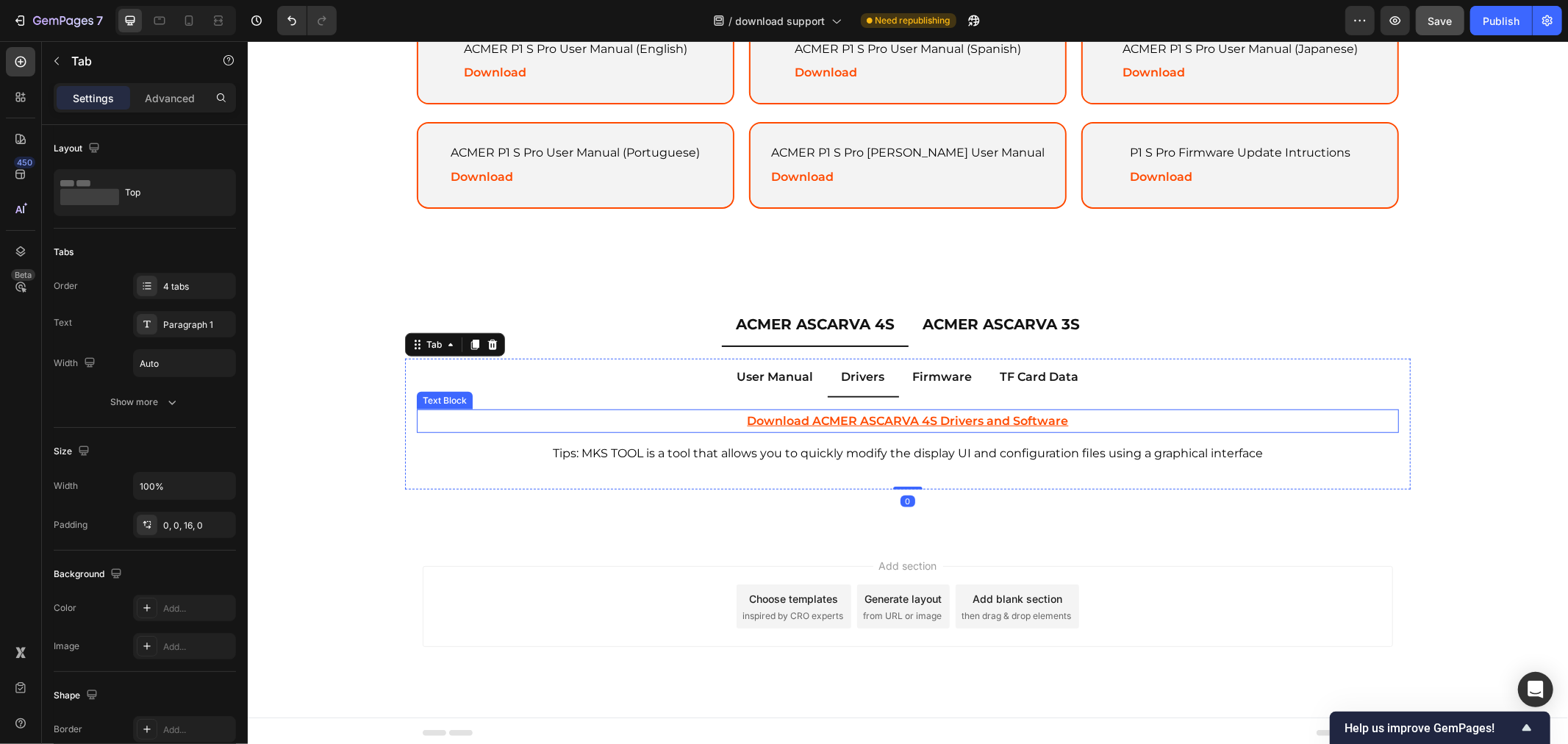
click at [1093, 412] on p "Download ACMER ASCARVA 4S Drivers and Software ⁠⁠⁠⁠⁠⁠⁠" at bounding box center [907, 421] width 979 height 22
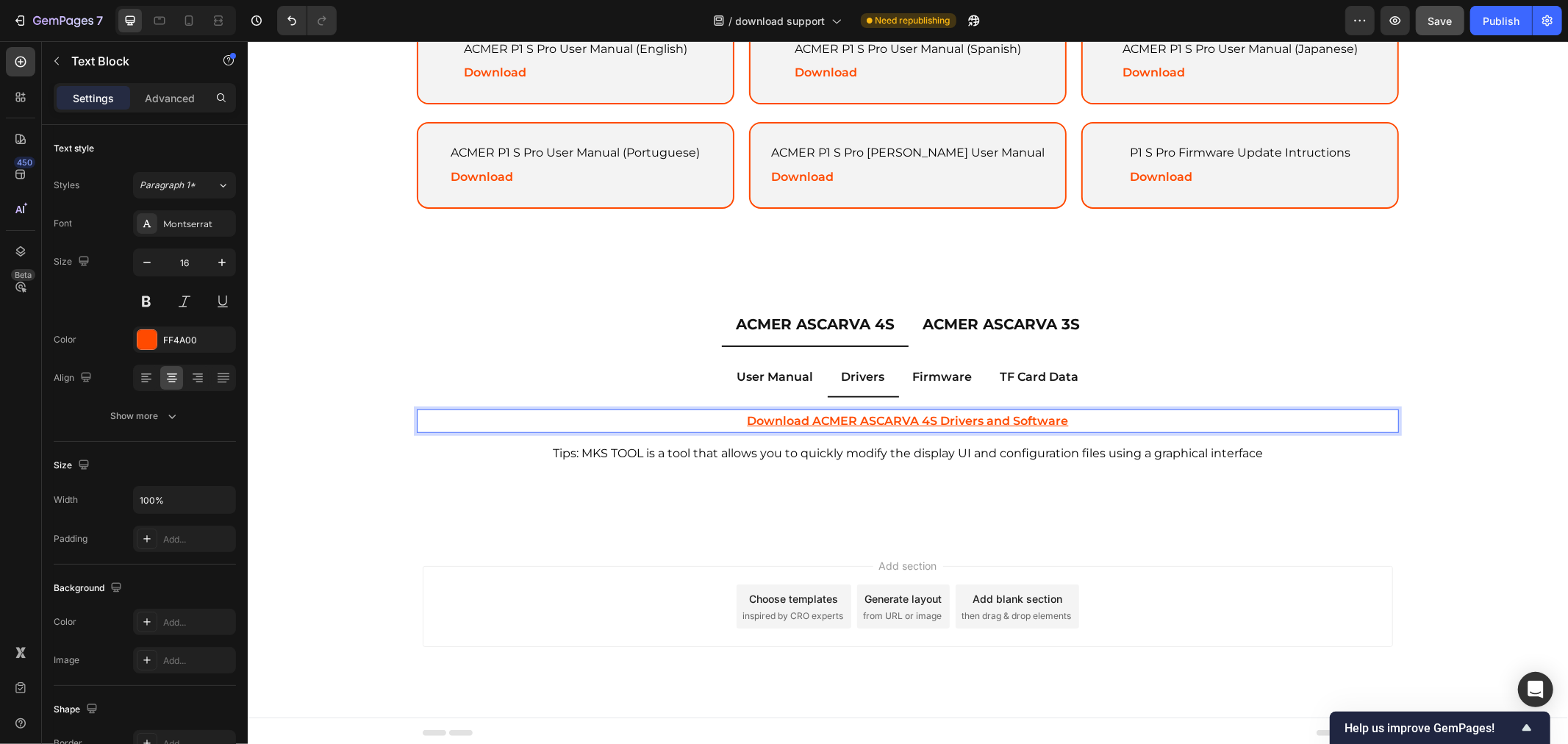
click at [1076, 412] on p "Download ACMER ASCARVA 4S Drivers and Software ⁠⁠⁠⁠⁠⁠⁠" at bounding box center [907, 421] width 979 height 22
click at [1288, 352] on div "User Manual Drivers Firmware TF Card Data ACMER ASCARVA 4S User Manual (English…" at bounding box center [906, 423] width 1029 height 154
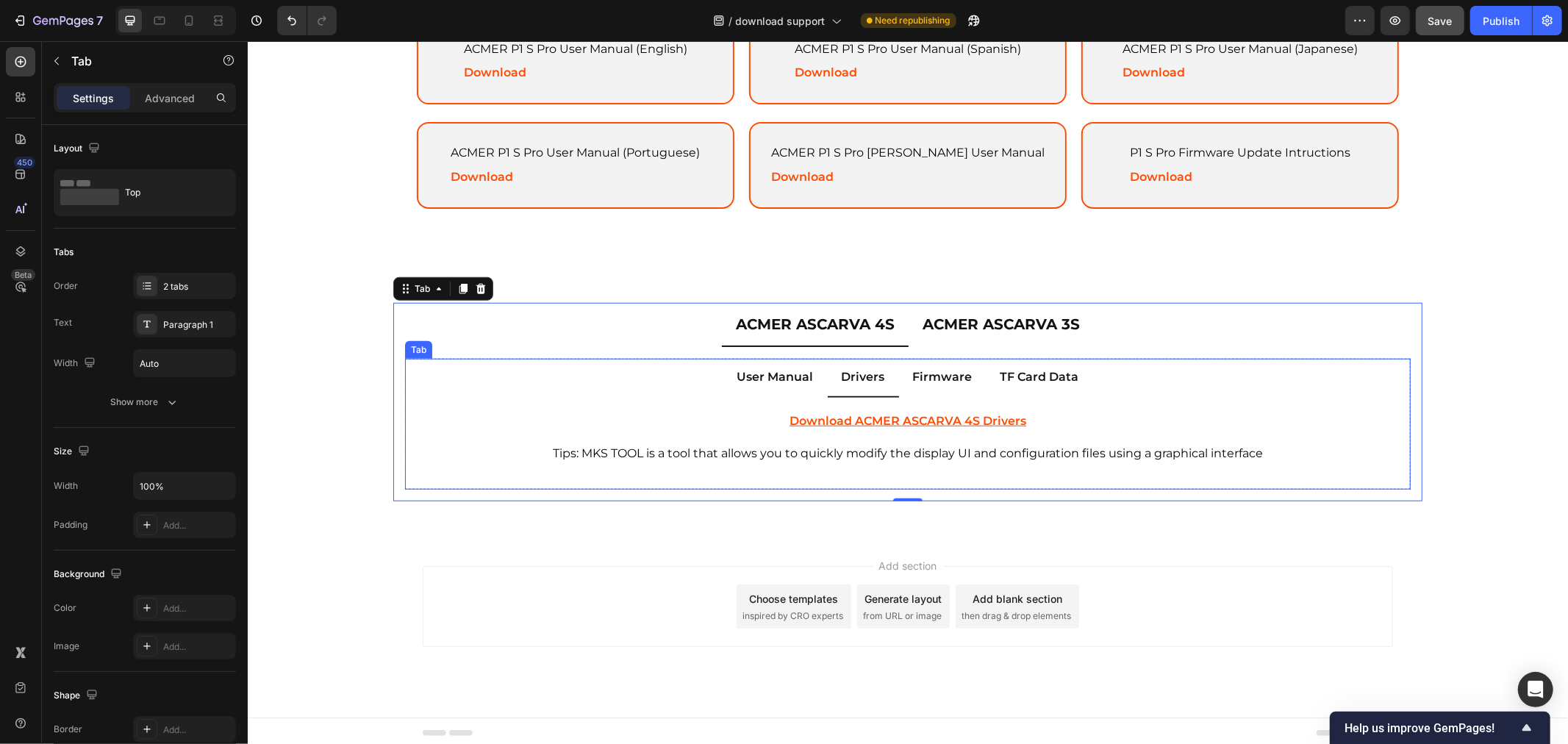
click at [949, 375] on p "Firmware" at bounding box center [942, 377] width 59 height 22
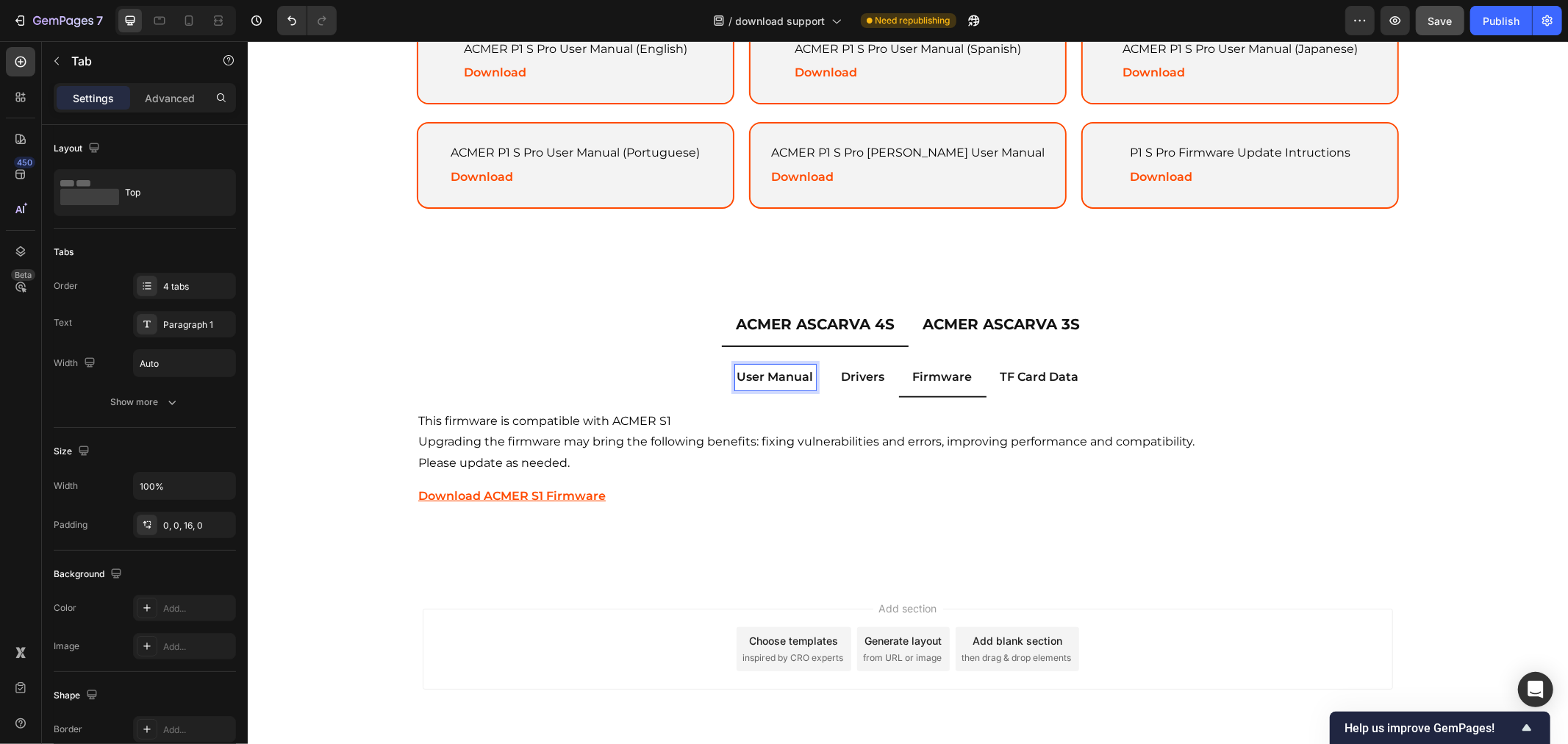
click at [791, 375] on p "User Manual" at bounding box center [774, 377] width 76 height 22
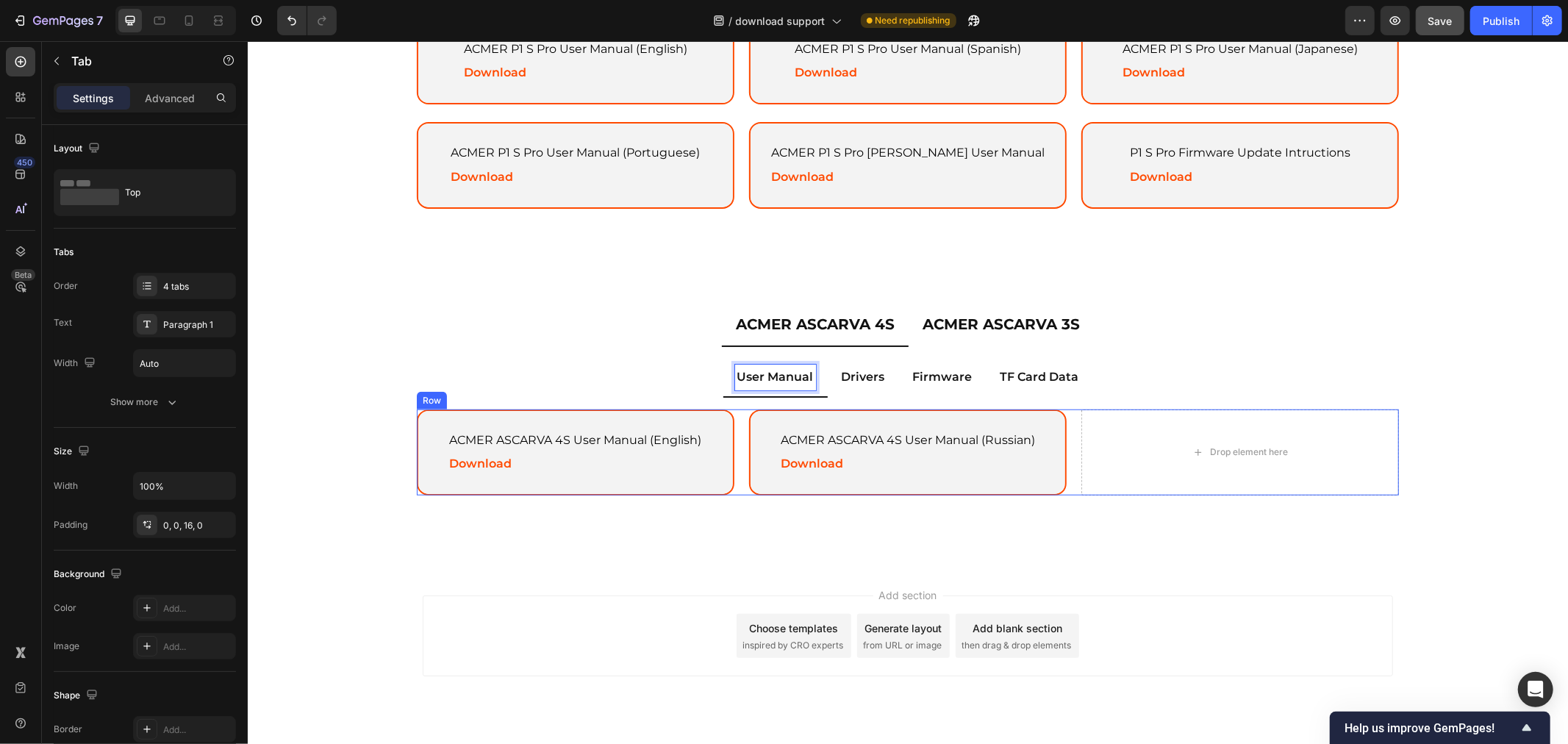
click at [1066, 415] on div "ACMER ASCARVA 4S User Manual (English) Text Block Download Text Block Hero Bann…" at bounding box center [907, 452] width 982 height 87
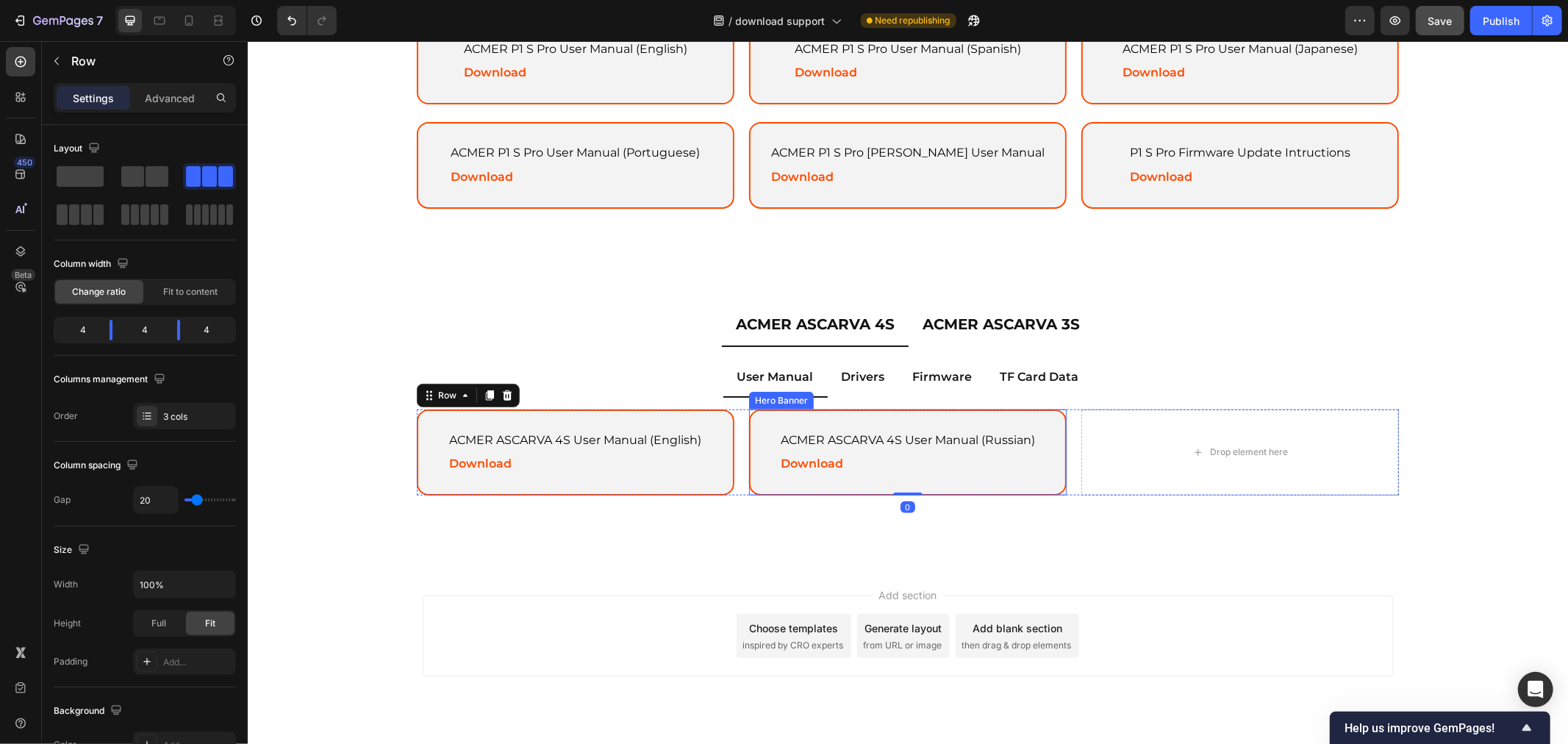
click at [817, 413] on div "ACMER ASCARVA 4S User Manual (Russian) Text Block Download Text Block" at bounding box center [907, 452] width 293 height 84
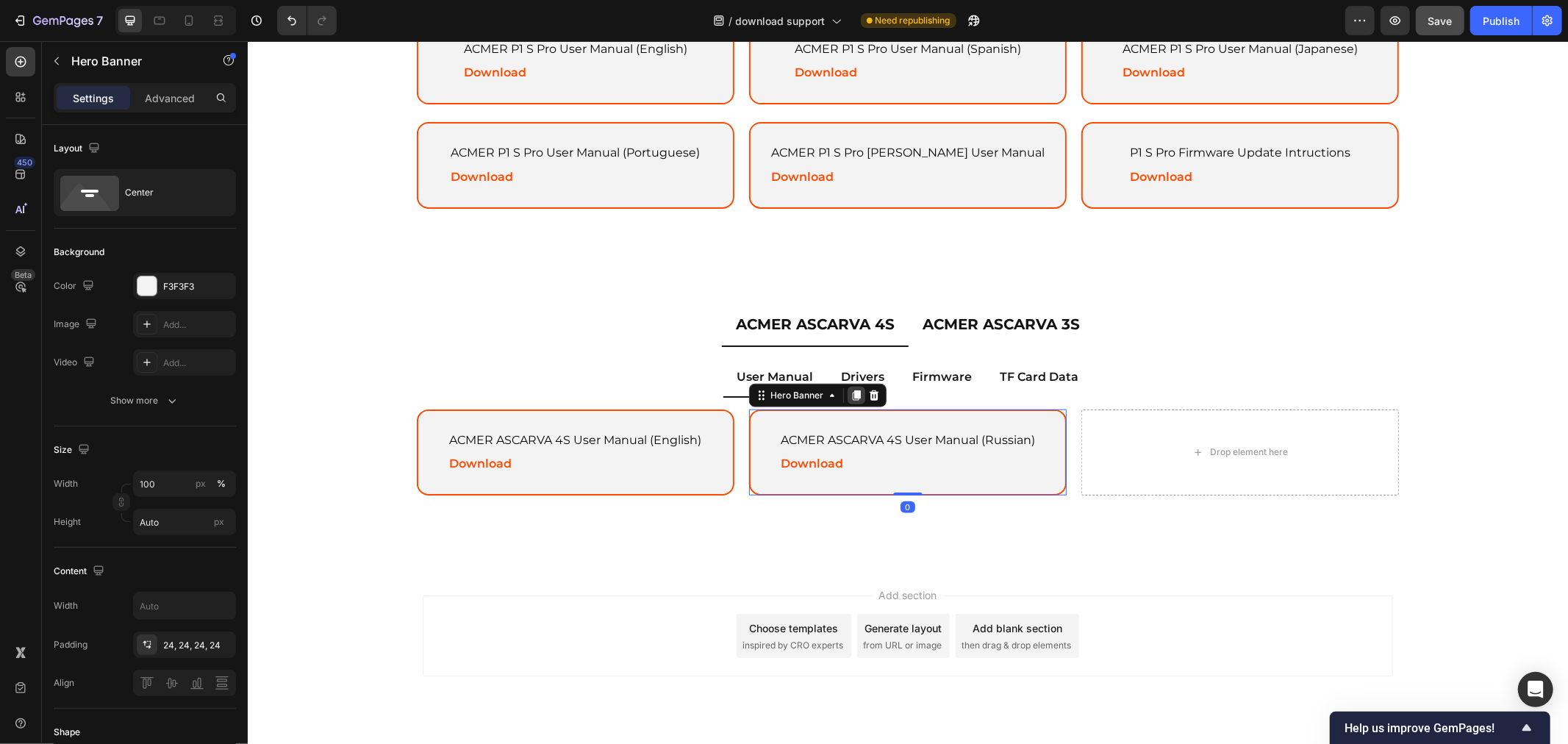
click at [851, 390] on icon at bounding box center [855, 395] width 8 height 10
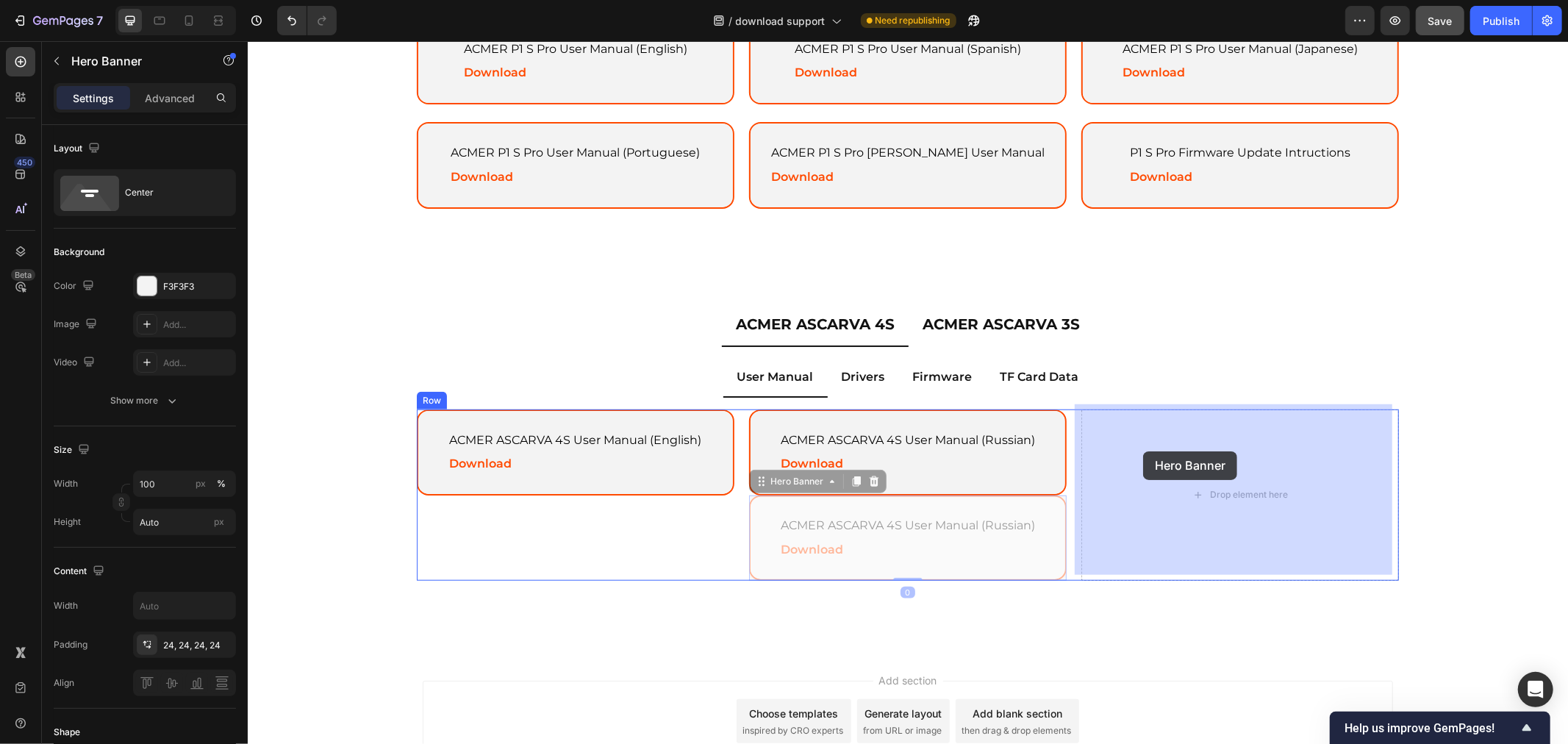
drag, startPoint x: 767, startPoint y: 480, endPoint x: 1083, endPoint y: 460, distance: 316.6
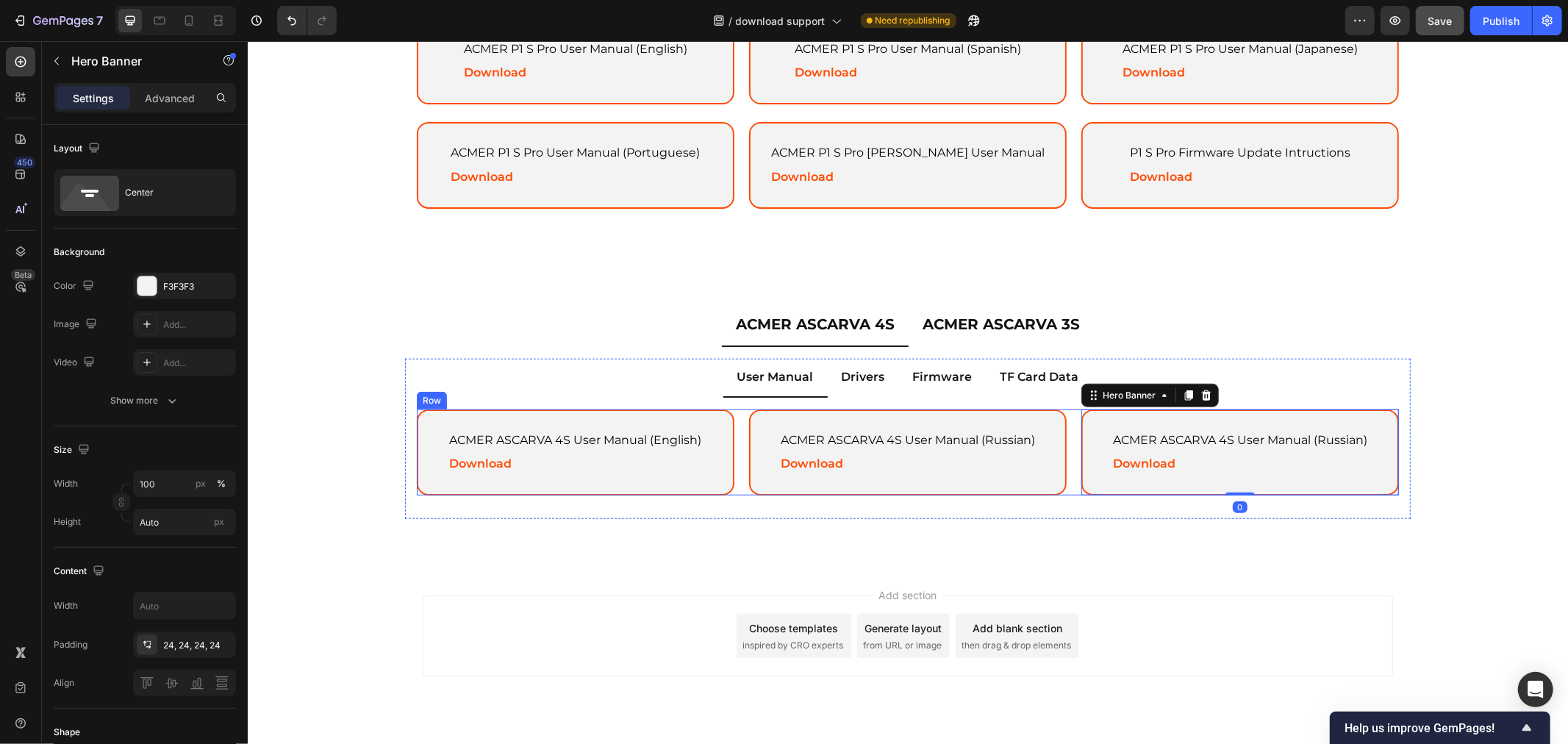
click at [1070, 409] on div "ACMER ASCARVA 4S User Manual (English) Text Block Download Text Block Hero Bann…" at bounding box center [907, 452] width 982 height 87
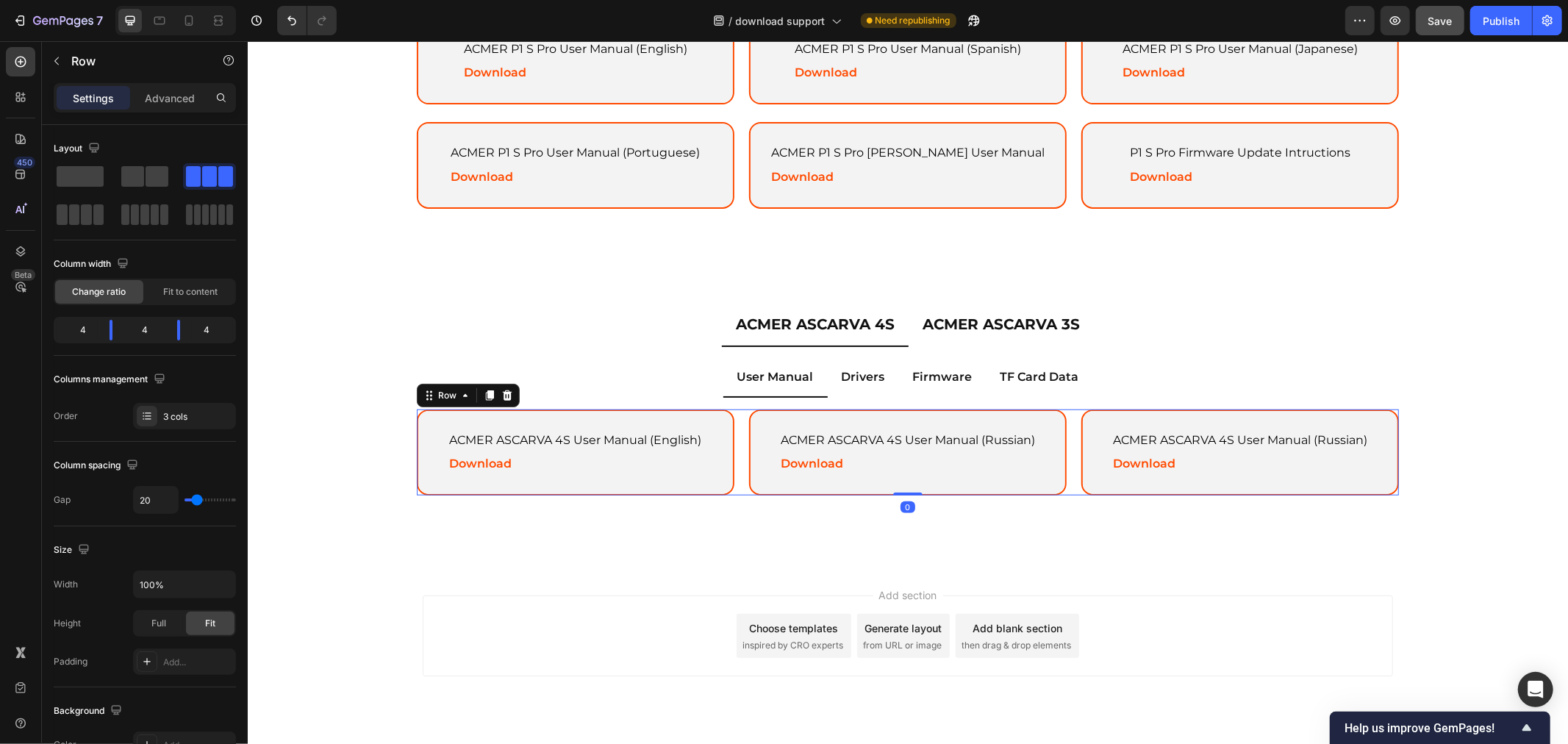
click at [483, 393] on icon at bounding box center [489, 395] width 12 height 12
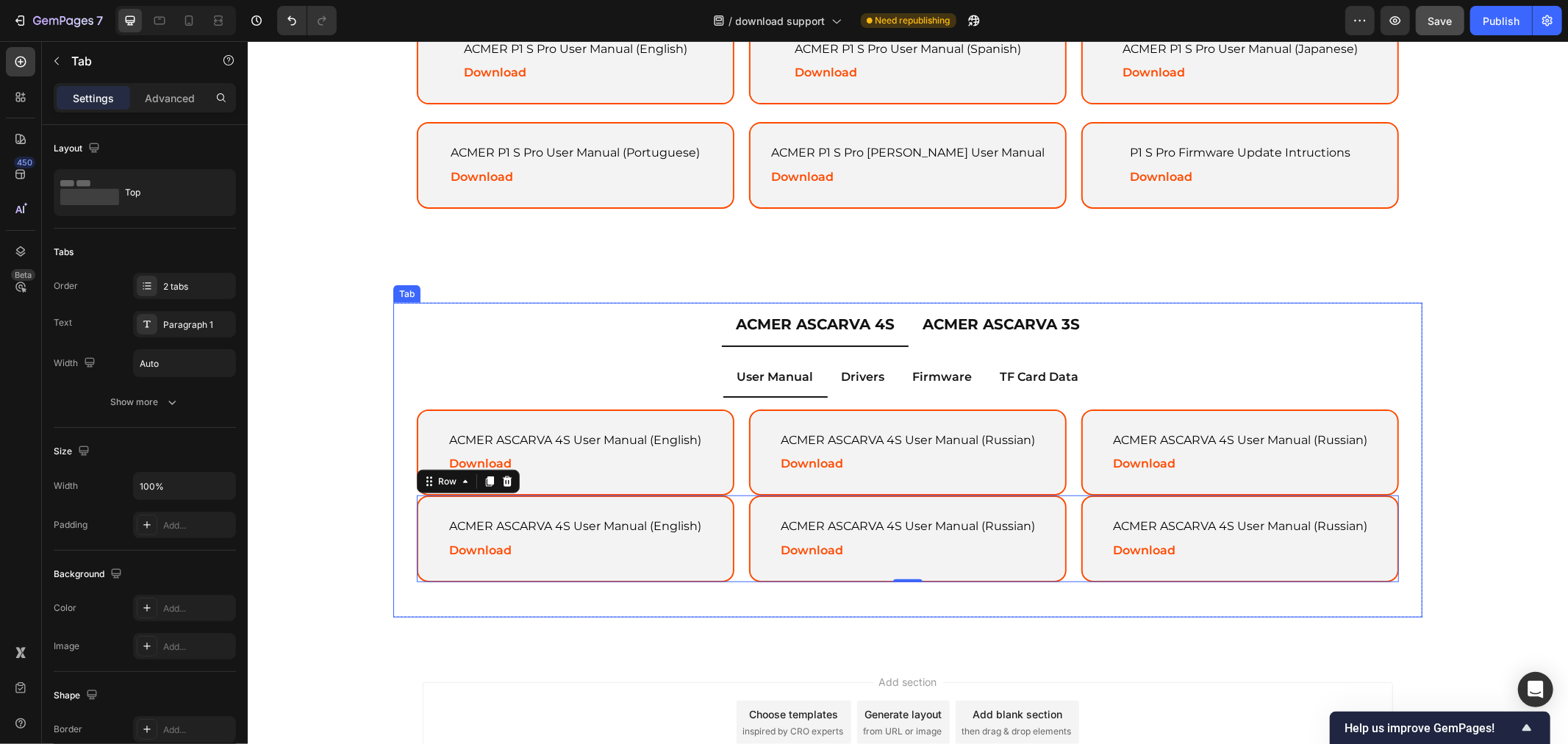
click at [967, 311] on p "ACMER ASCARVA 3S" at bounding box center [1000, 324] width 157 height 26
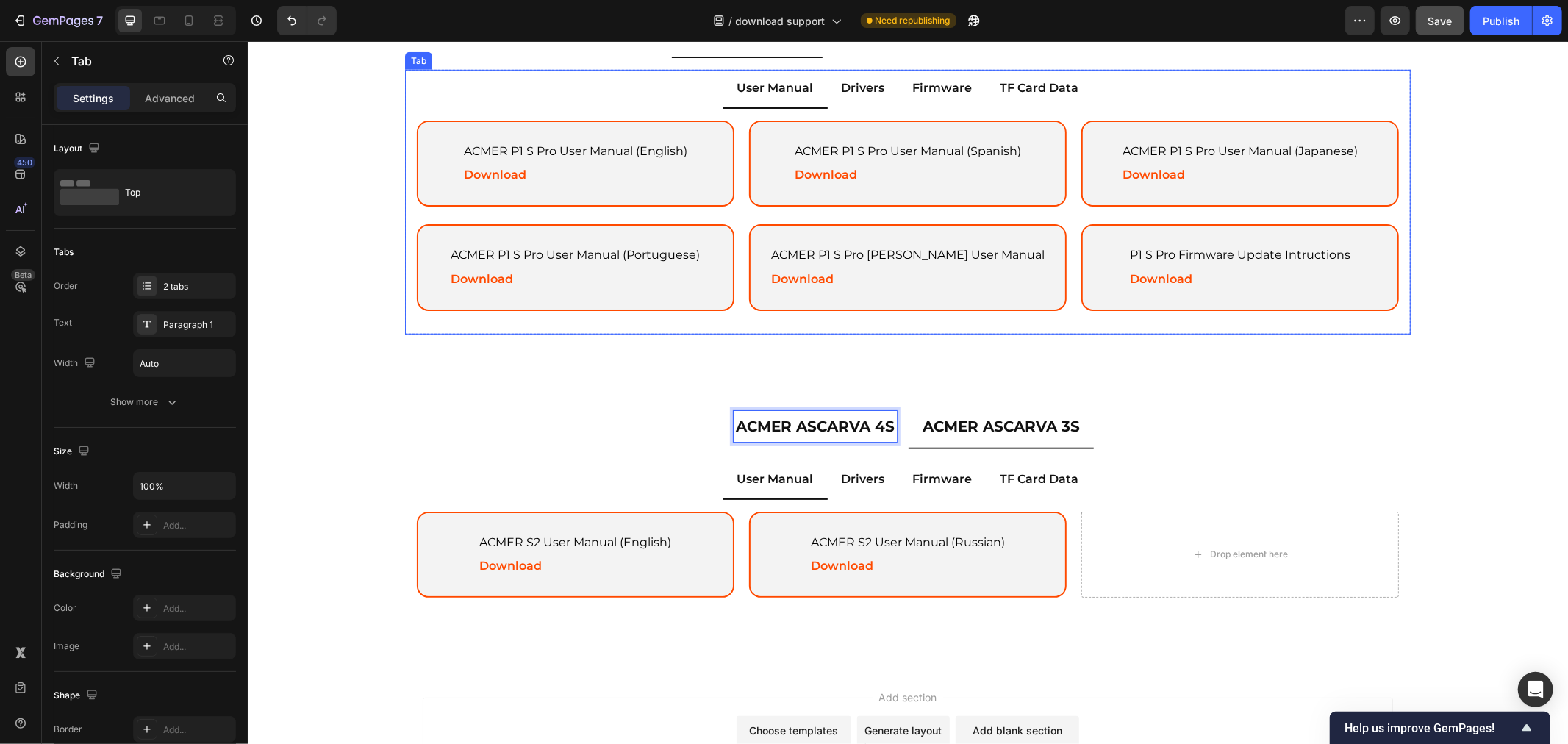
scroll to position [629, 0]
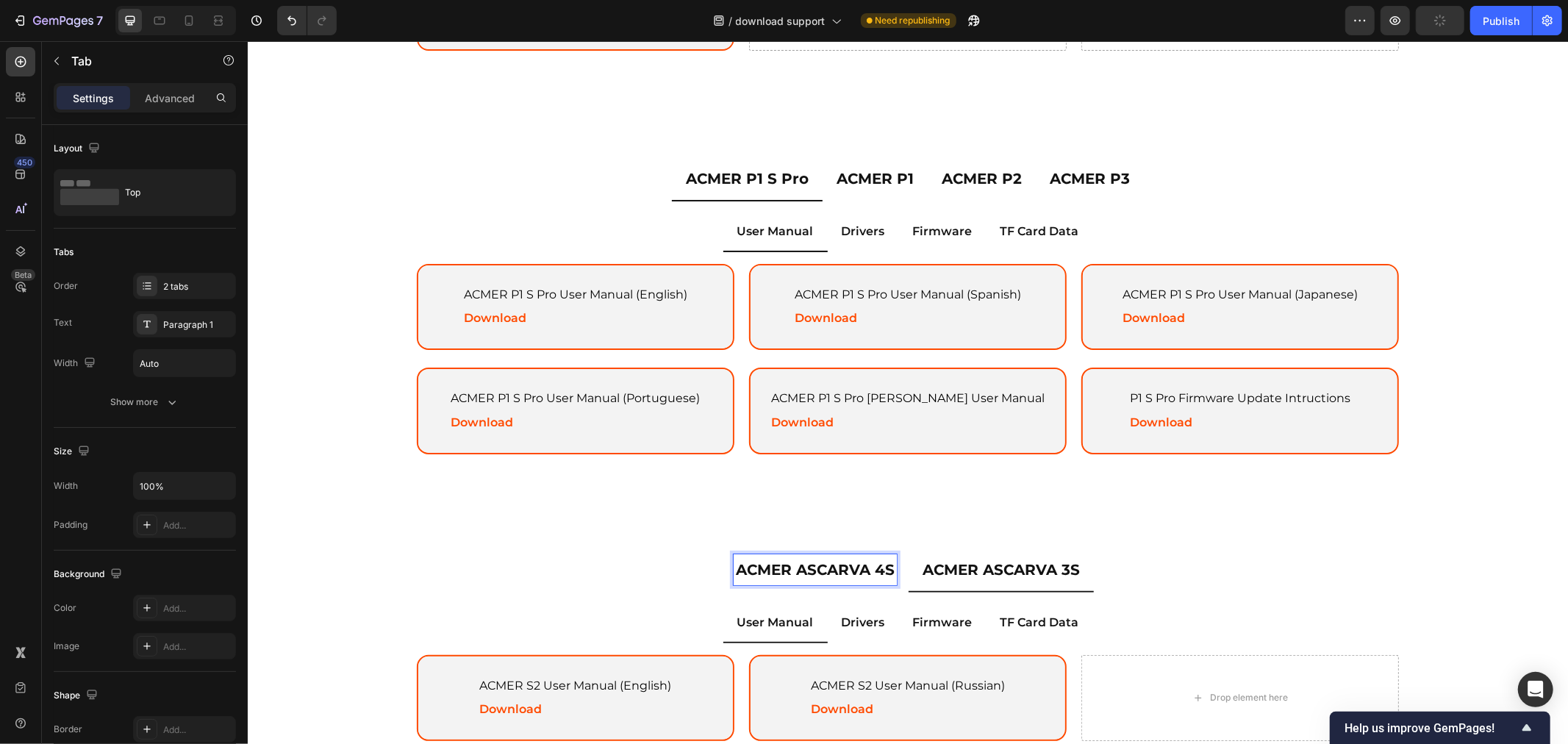
click at [811, 571] on p "ACMER ASCARVA 4S" at bounding box center [814, 569] width 159 height 26
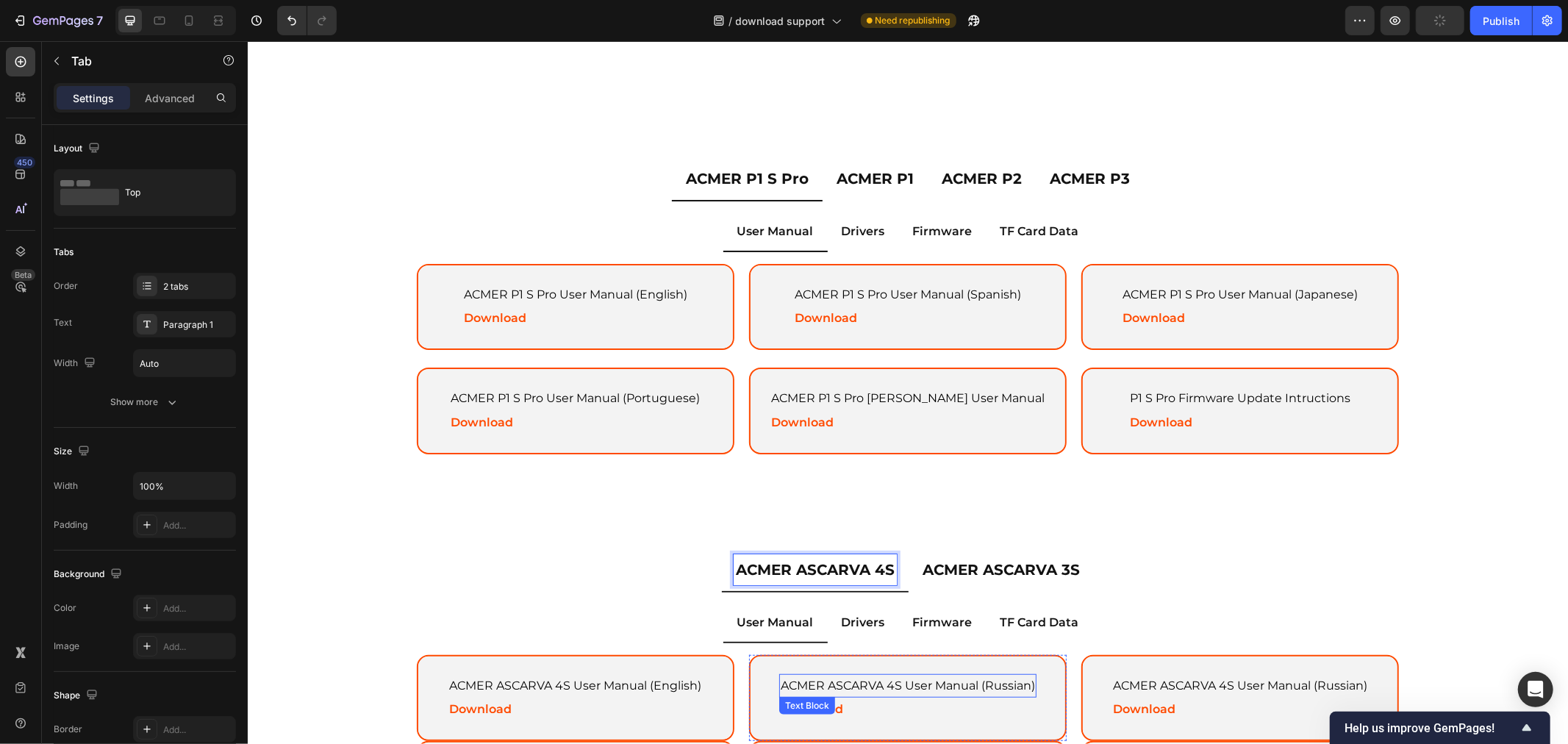
scroll to position [793, 0]
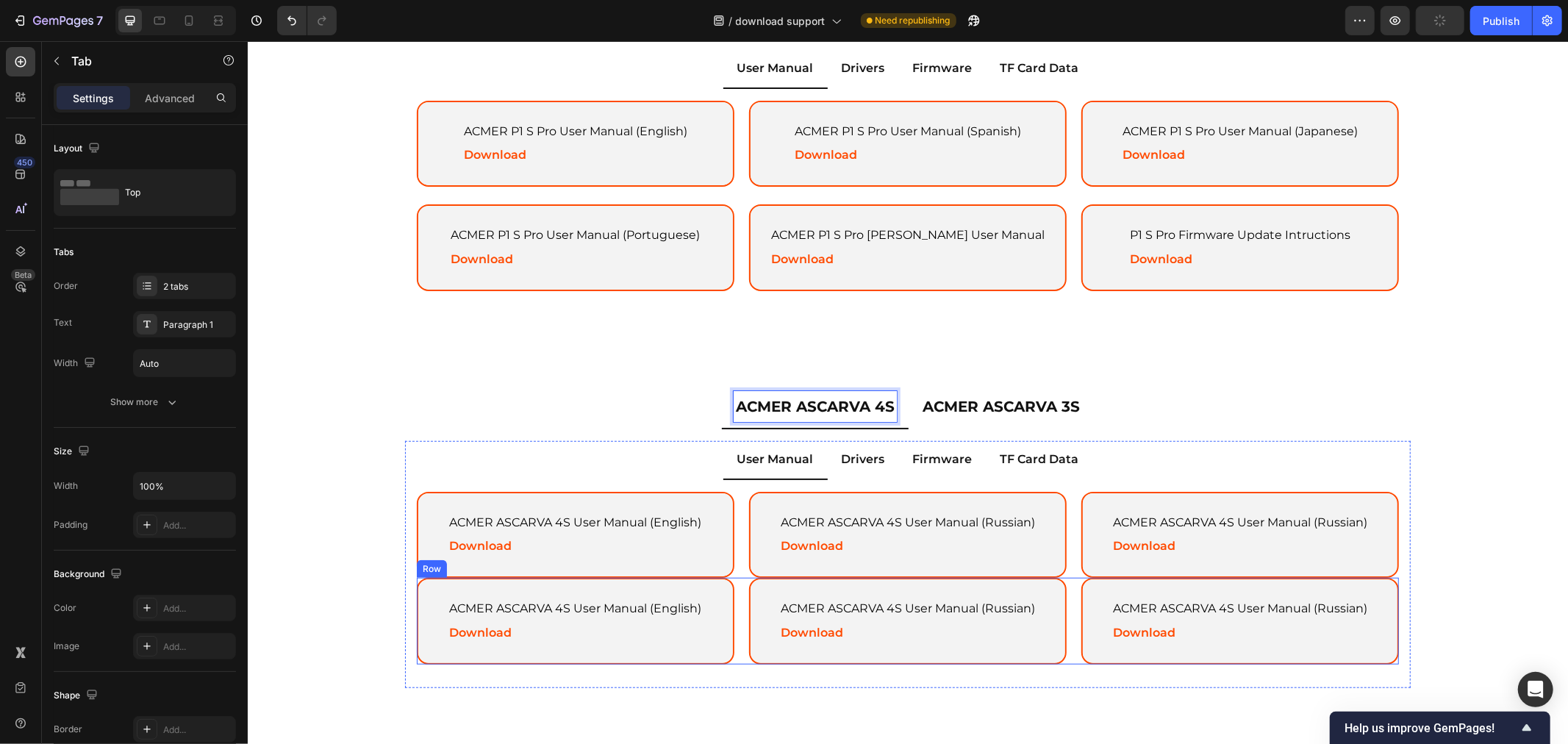
click at [732, 584] on div "ACMER ASCARVA 4S User Manual (English) Text Block Download Text Block Hero Bann…" at bounding box center [907, 621] width 982 height 87
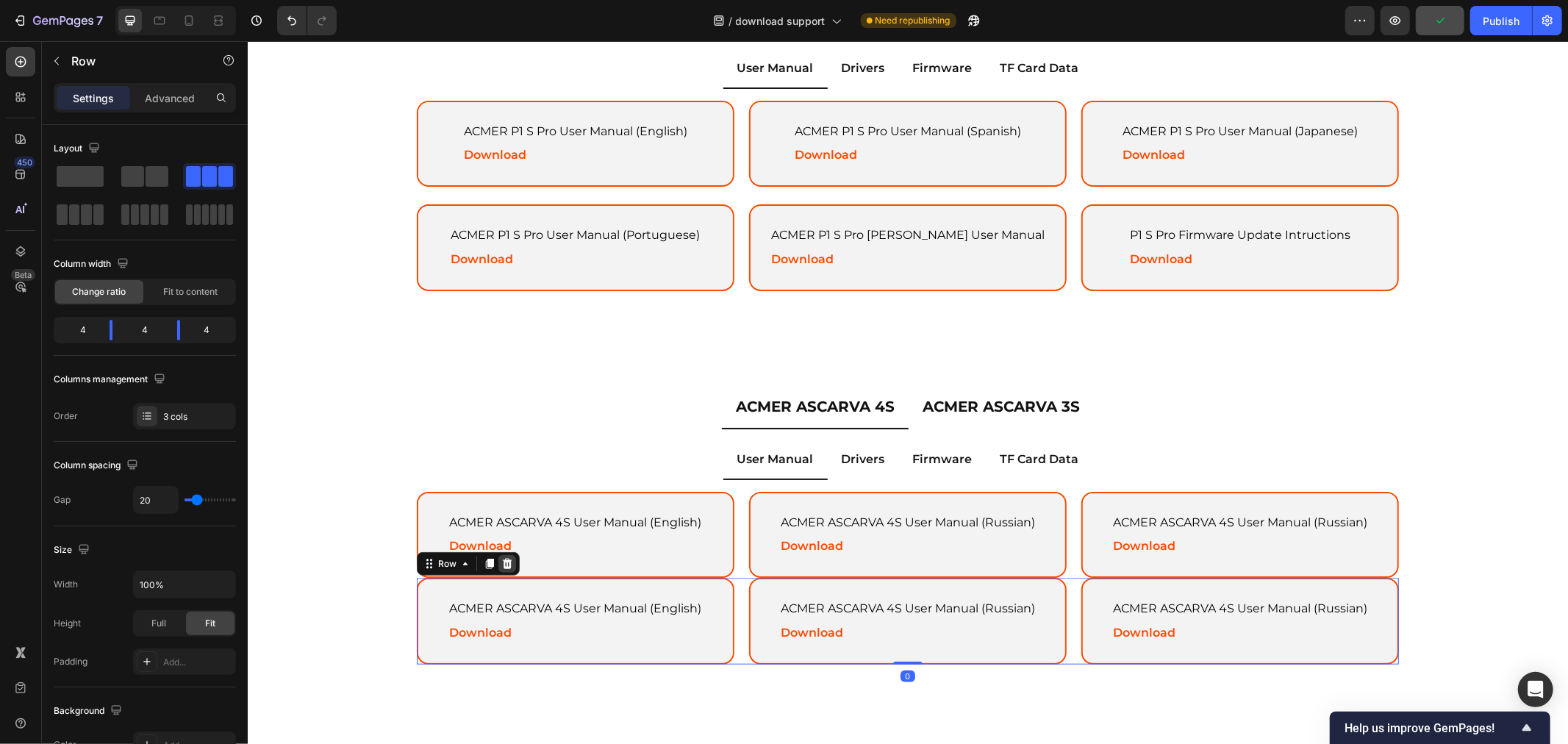
click at [501, 562] on icon at bounding box center [506, 563] width 12 height 12
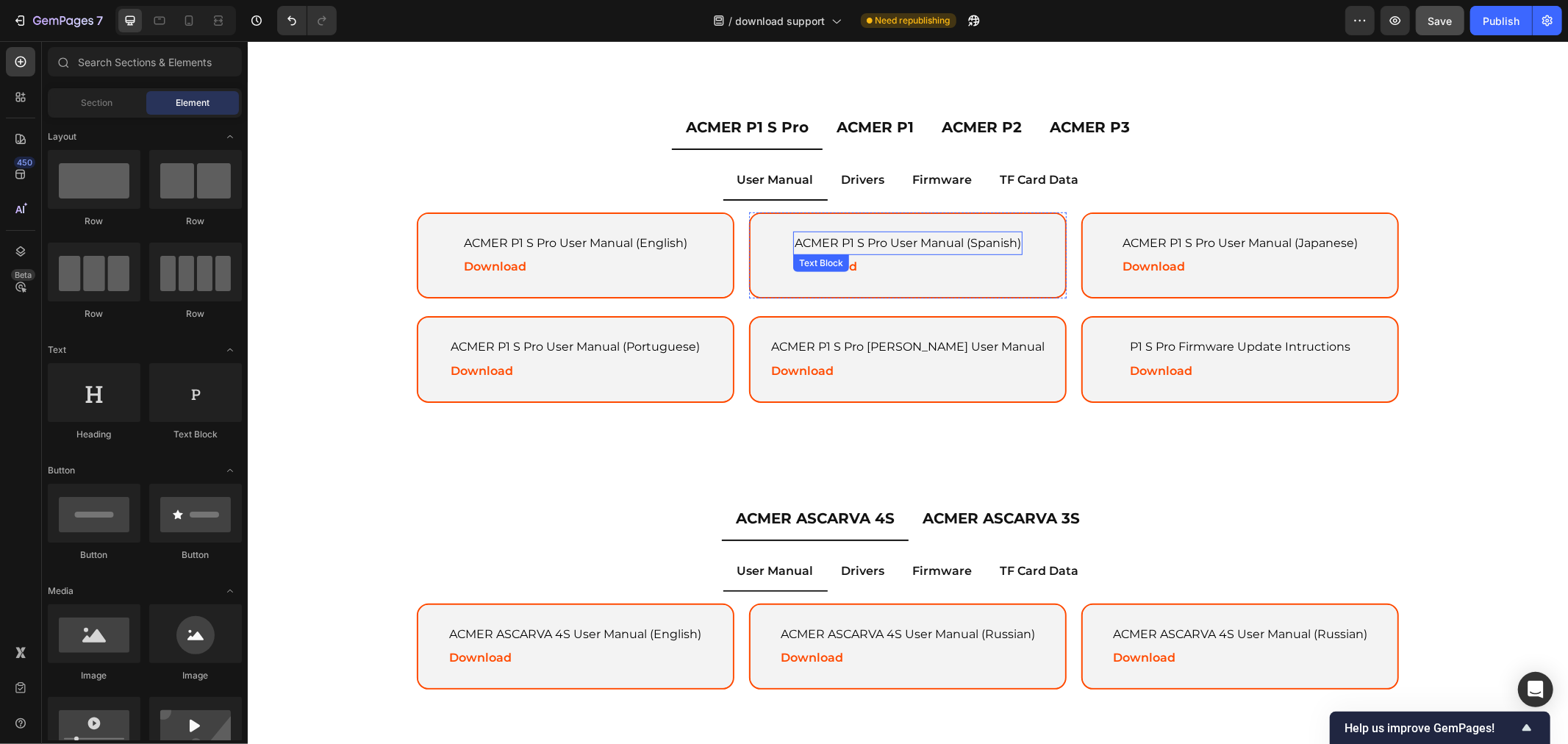
scroll to position [548, 0]
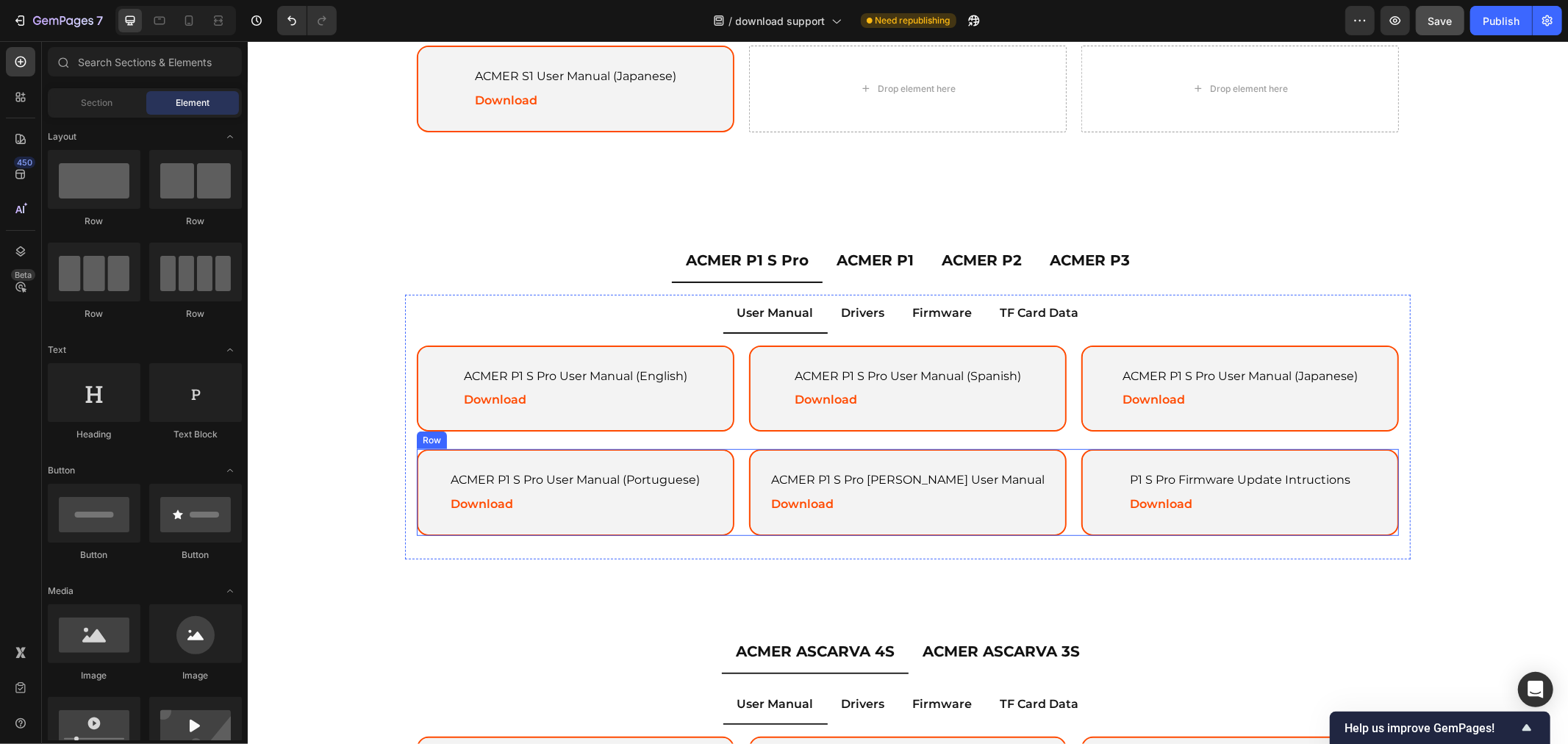
click at [737, 457] on div "ACMER P1 S Pro User Manual (Portuguese) Text Block Download Text Block Hero Ban…" at bounding box center [907, 492] width 982 height 87
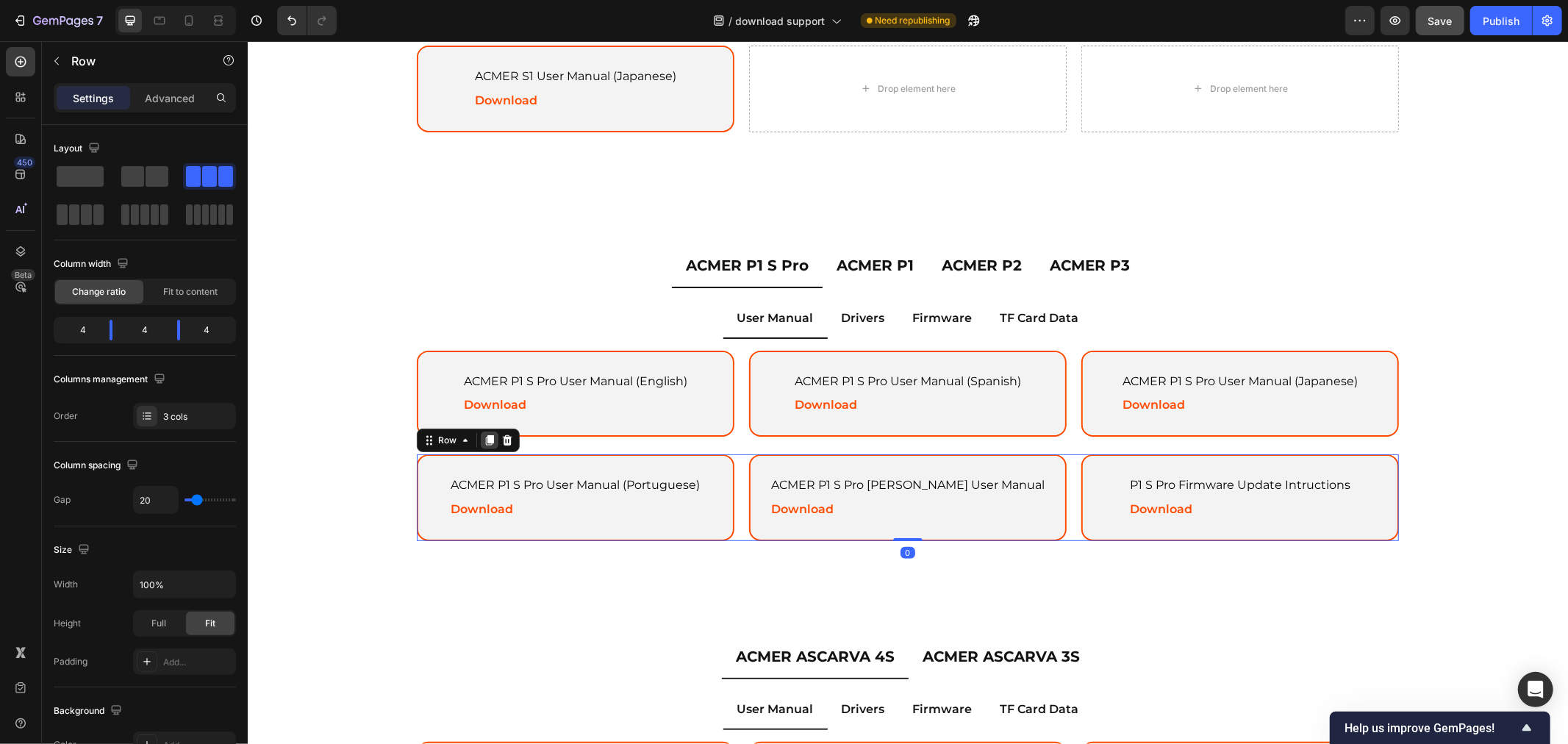
click at [485, 435] on icon at bounding box center [489, 439] width 8 height 10
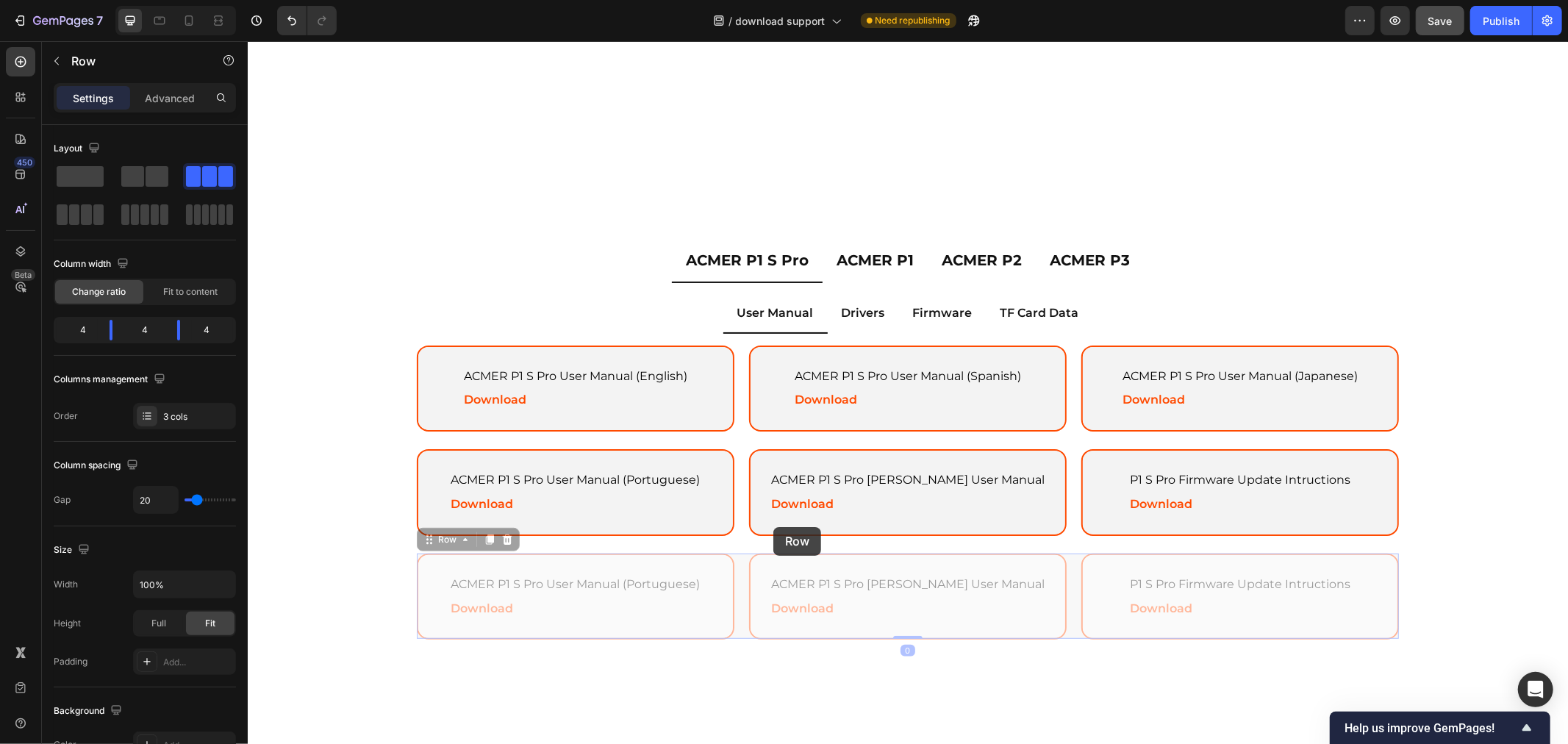
scroll to position [957, 0]
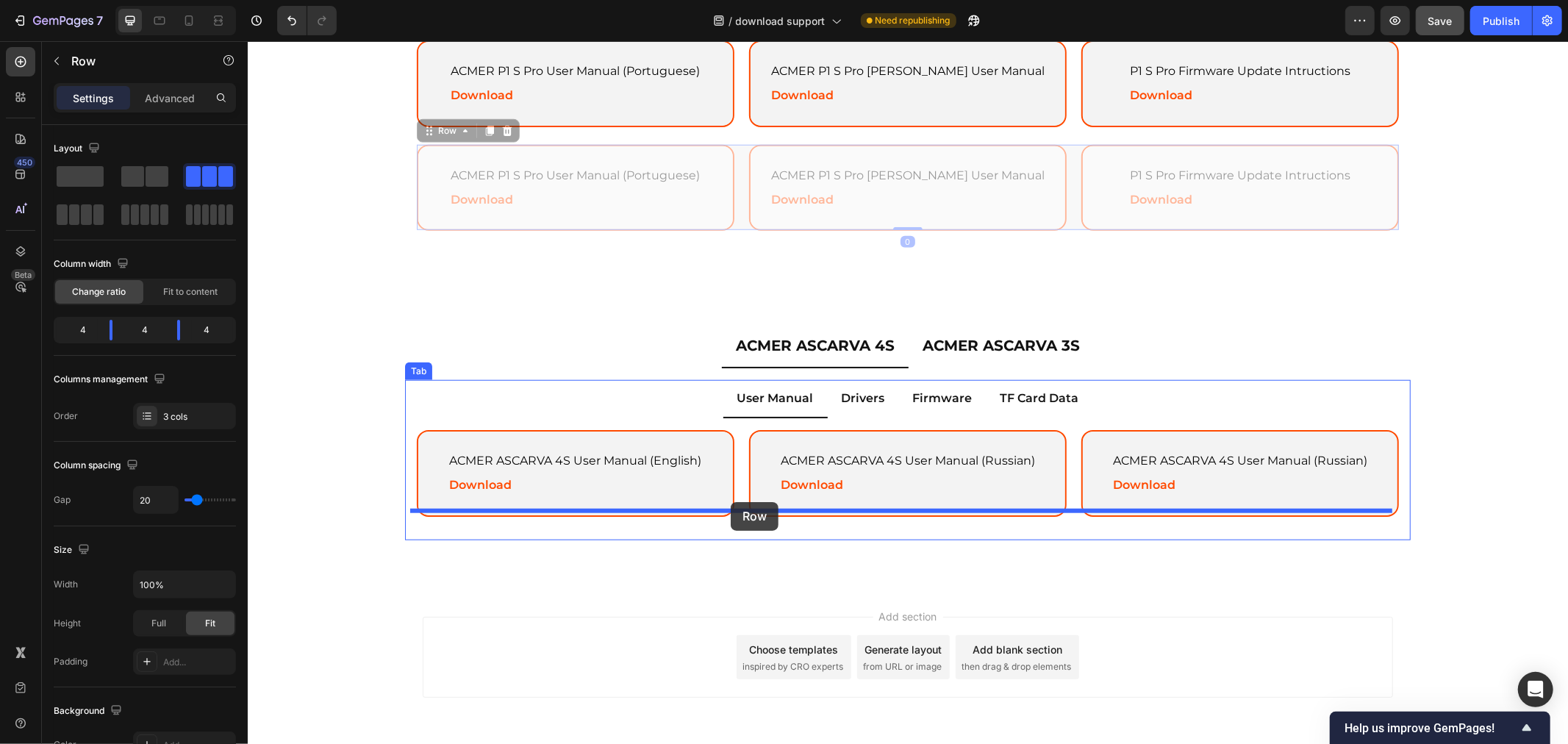
drag, startPoint x: 430, startPoint y: 533, endPoint x: 730, endPoint y: 502, distance: 301.6
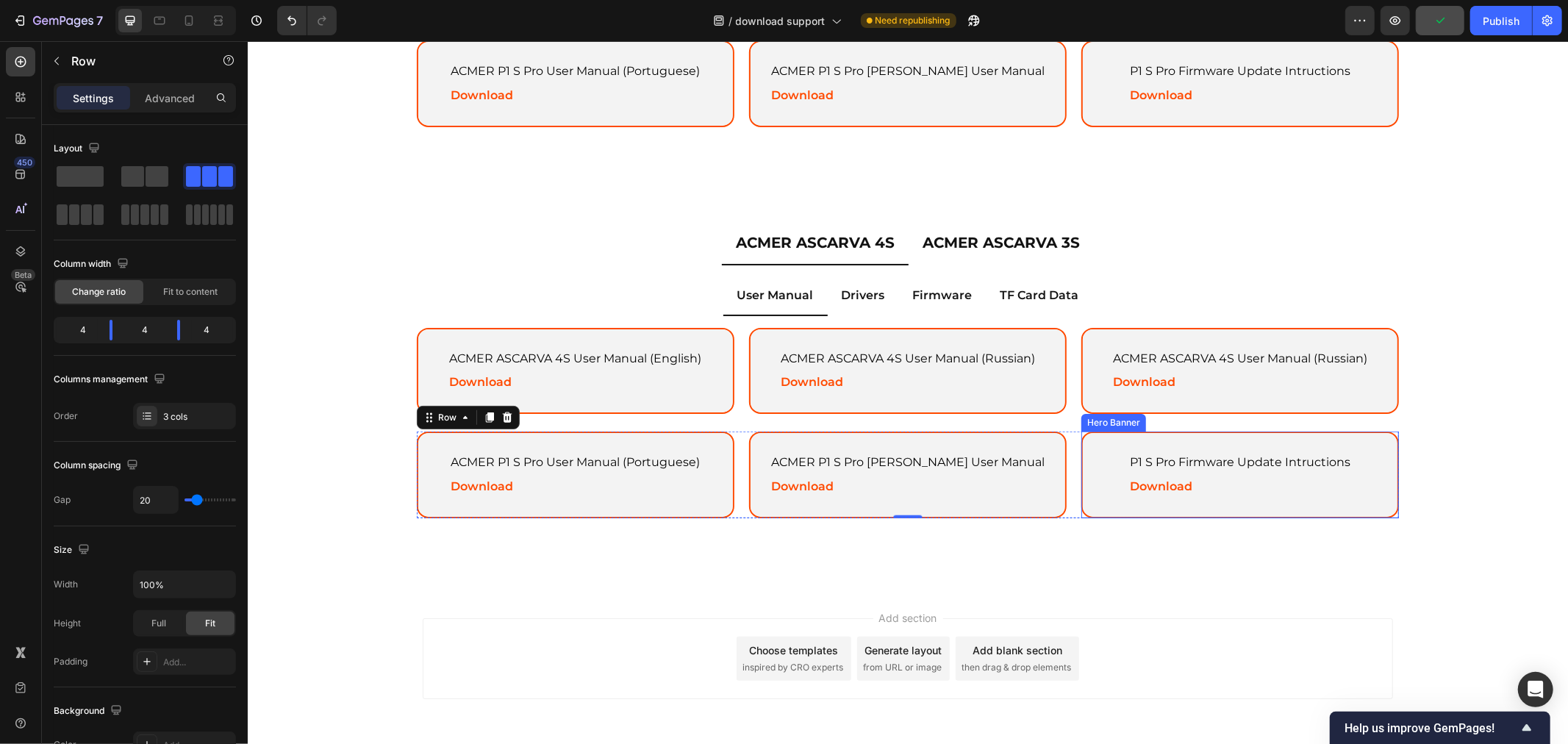
click at [1096, 455] on div "Background Image" at bounding box center [1239, 474] width 314 height 84
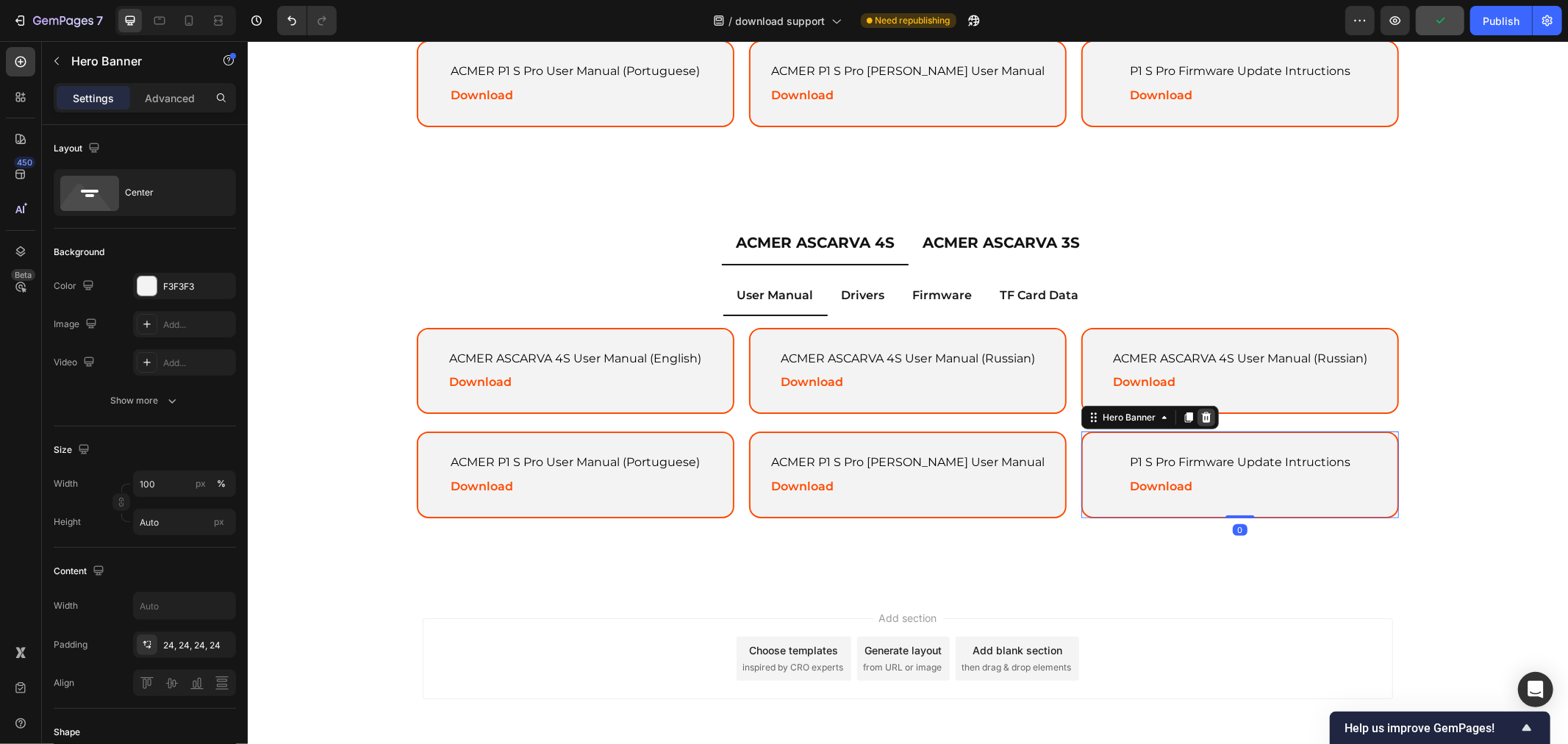
click at [1201, 412] on icon at bounding box center [1206, 416] width 9 height 10
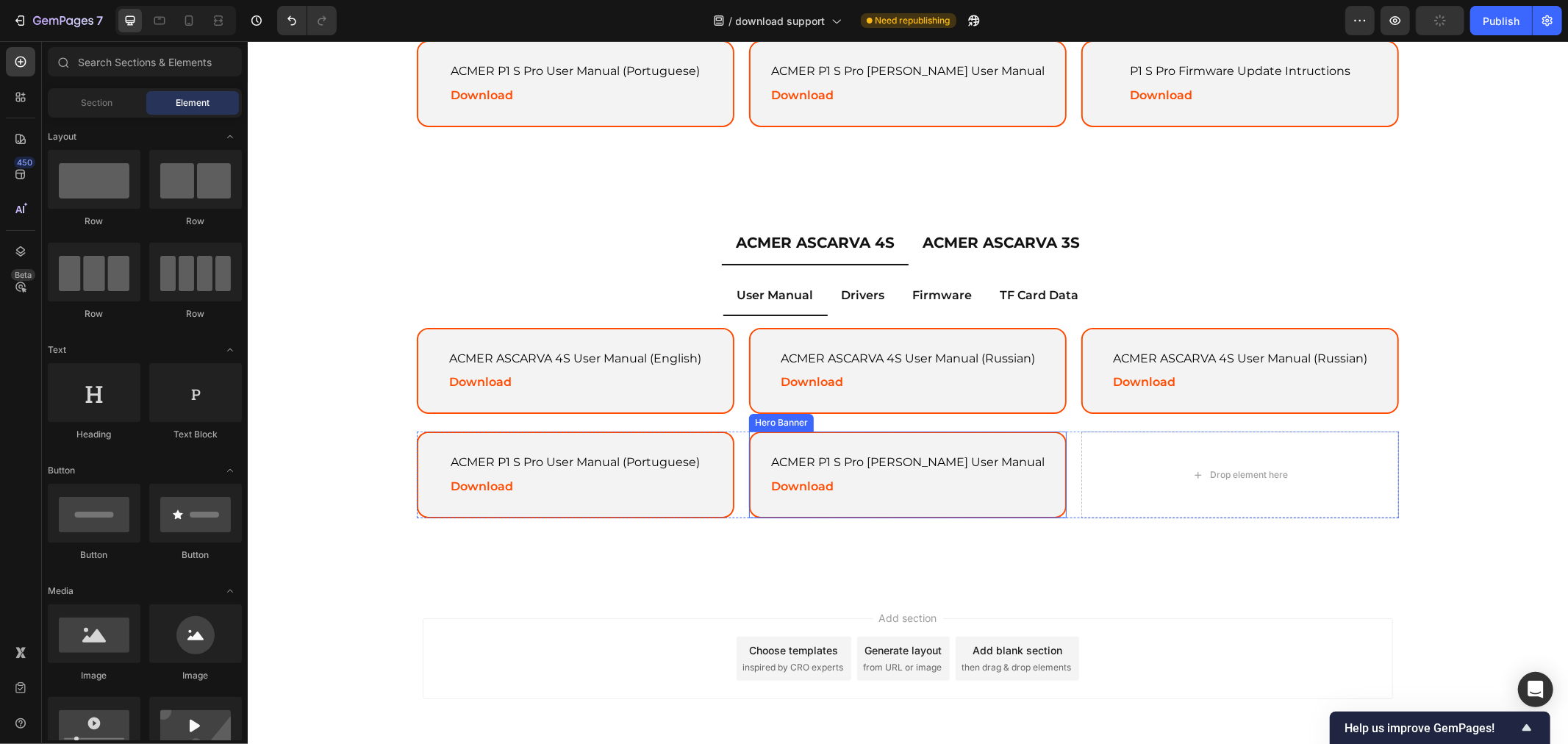
drag, startPoint x: 761, startPoint y: 454, endPoint x: 814, endPoint y: 428, distance: 59.0
click at [760, 453] on div "Background Image" at bounding box center [907, 474] width 314 height 84
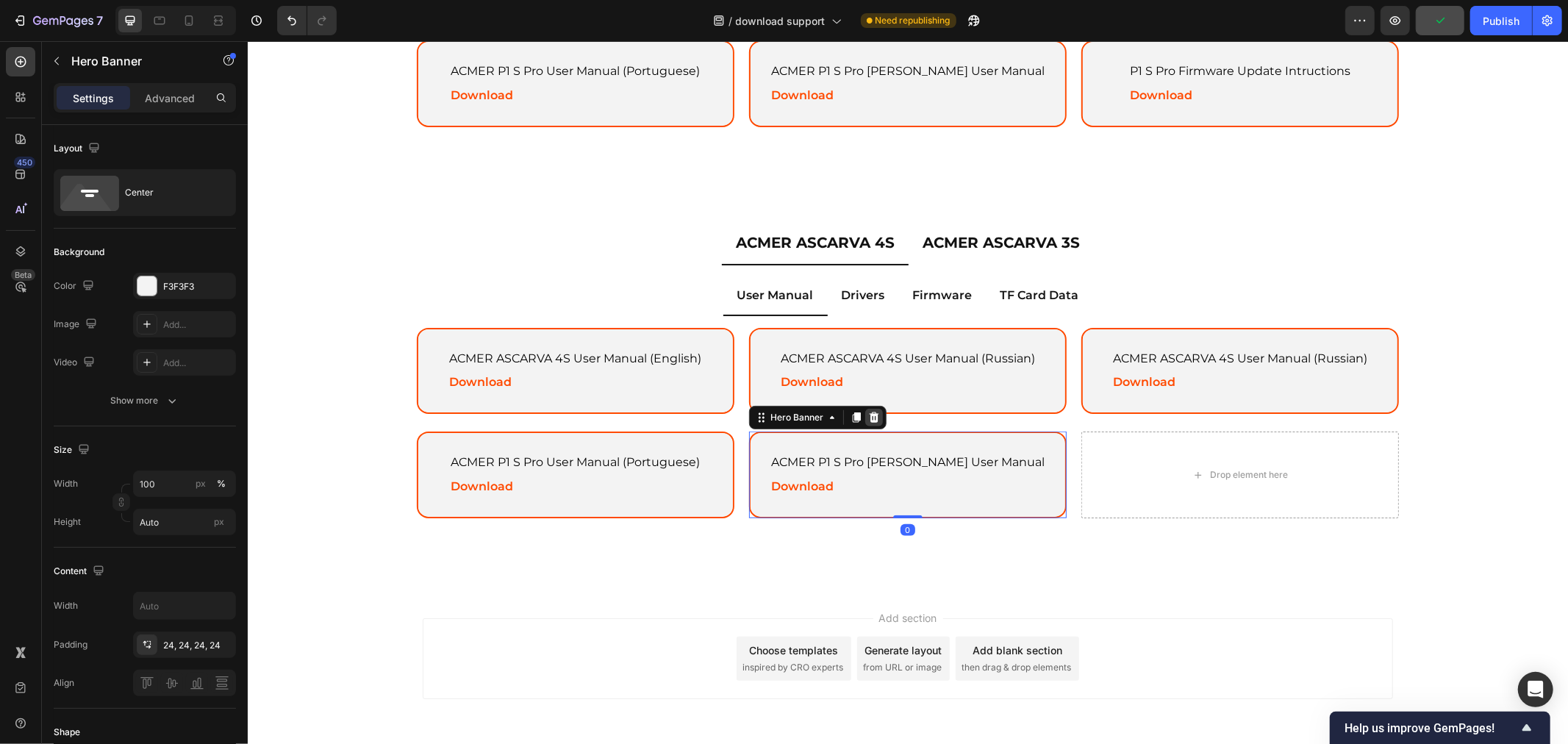
click at [868, 412] on icon at bounding box center [873, 416] width 9 height 10
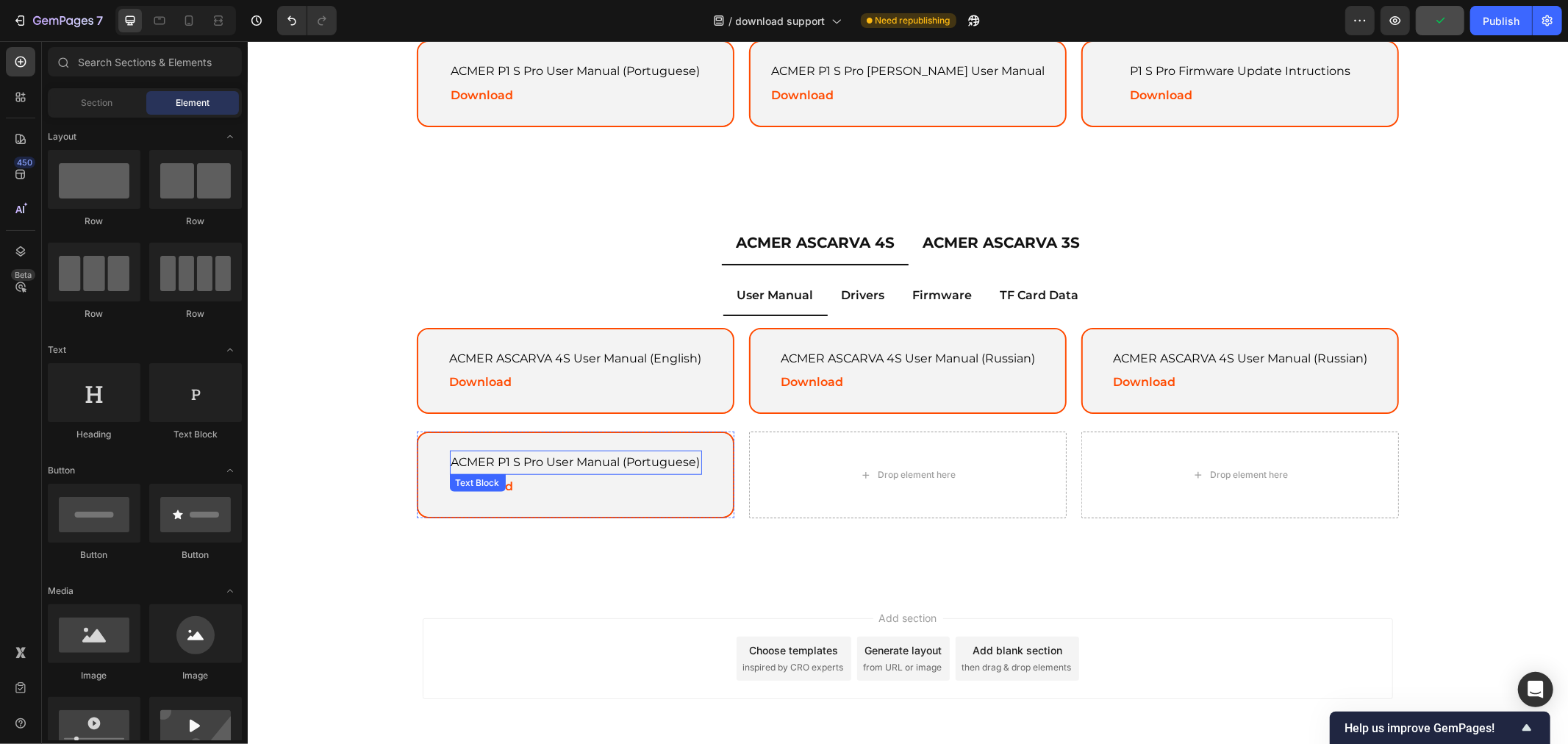
click at [666, 452] on p "ACMER P1 S Pro User Manual (Portuguese)" at bounding box center [575, 463] width 249 height 22
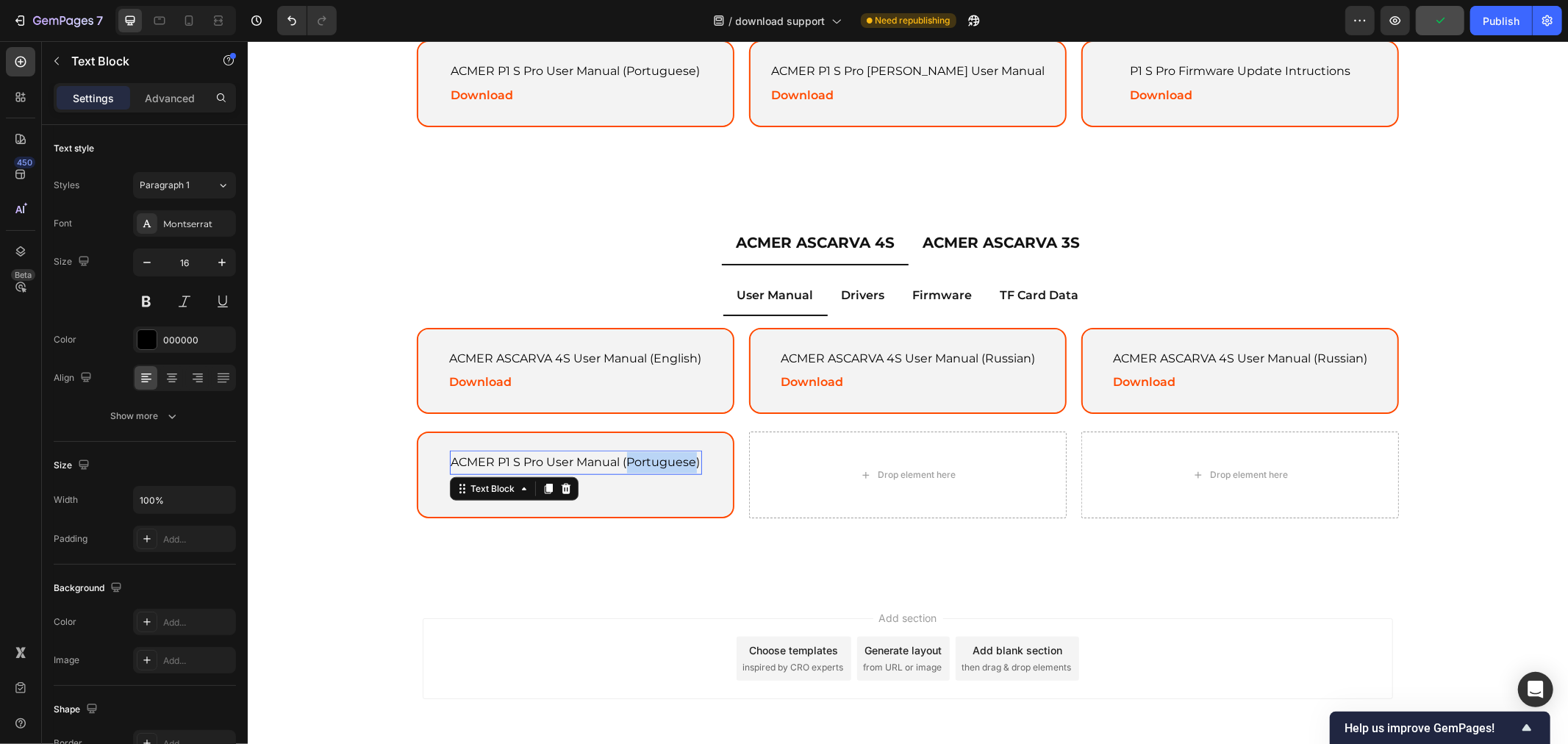
click at [660, 453] on p "ACMER P1 S Pro User Manual (Portuguese)" at bounding box center [575, 463] width 249 height 22
click at [653, 452] on p "ACMER P1 S Pro User Manual (Portuguese)" at bounding box center [575, 463] width 249 height 22
click at [690, 483] on div "ACMER P1 S Pro User Manual (Spanish) Text Block 0 Download Text Block" at bounding box center [574, 474] width 264 height 84
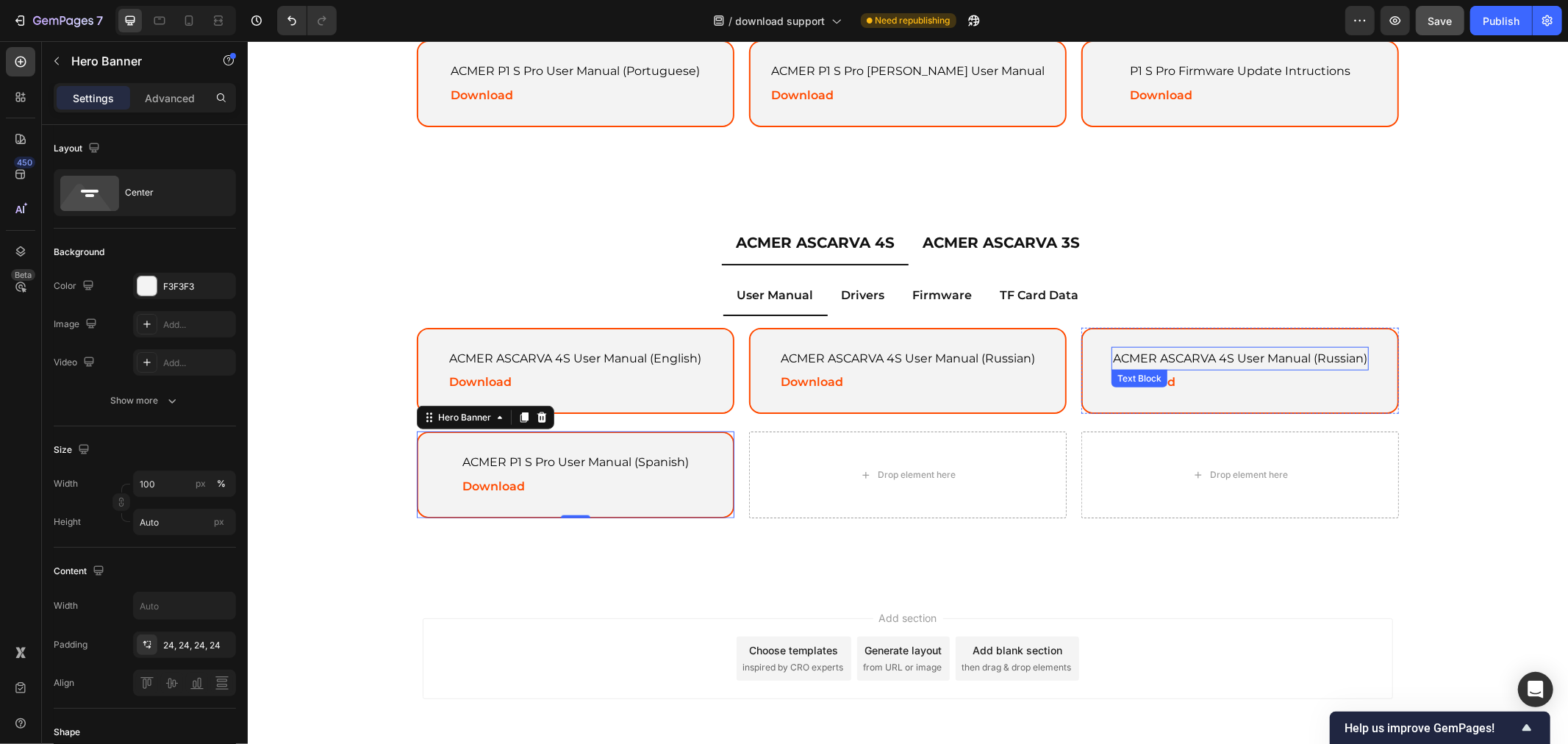
click at [1334, 353] on p "ACMER ASCARVA 4S User Manual (Russian)" at bounding box center [1239, 359] width 254 height 22
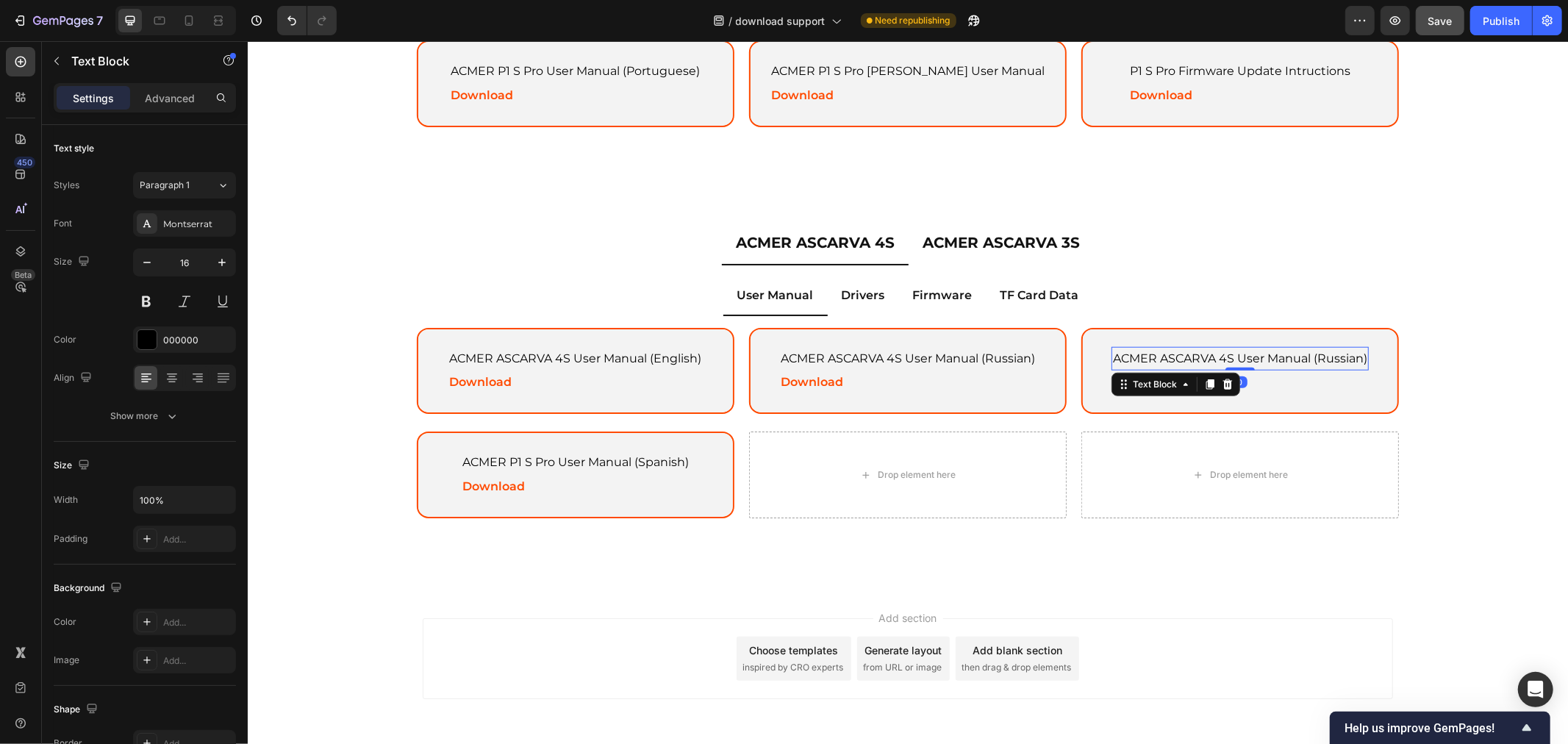
click at [1331, 350] on p "ACMER ASCARVA 4S User Manual (Russian)" at bounding box center [1239, 359] width 254 height 22
click at [1327, 392] on div "ACMER ASCARVA 4S User Manual (German) Text Block 0 Download Text Block" at bounding box center [1239, 370] width 294 height 84
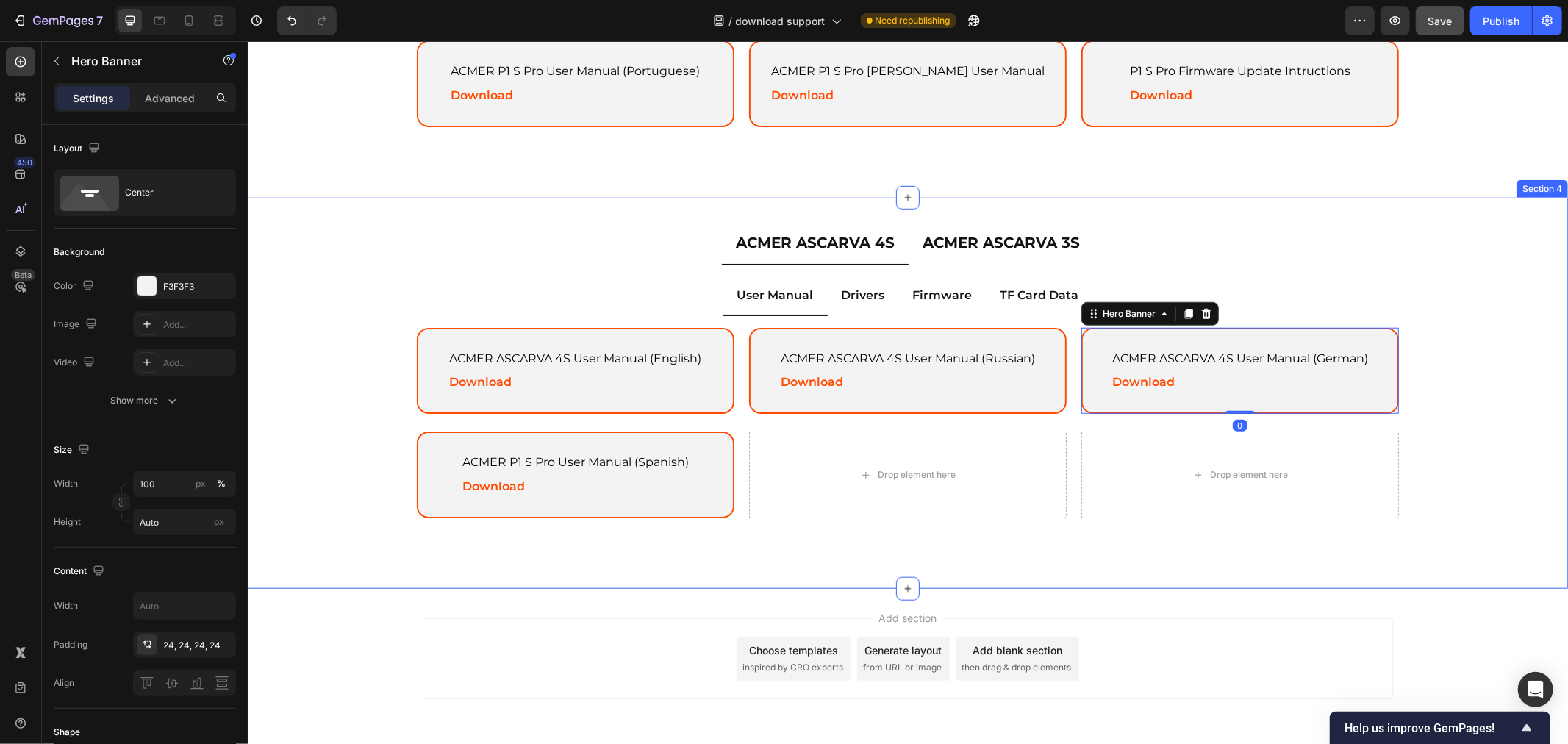
click at [1450, 384] on div "ACMER ASCARVA 4S ACMER ASCARVA 3S User Manual Drivers Firmware TF Card Data ACM…" at bounding box center [906, 392] width 1320 height 344
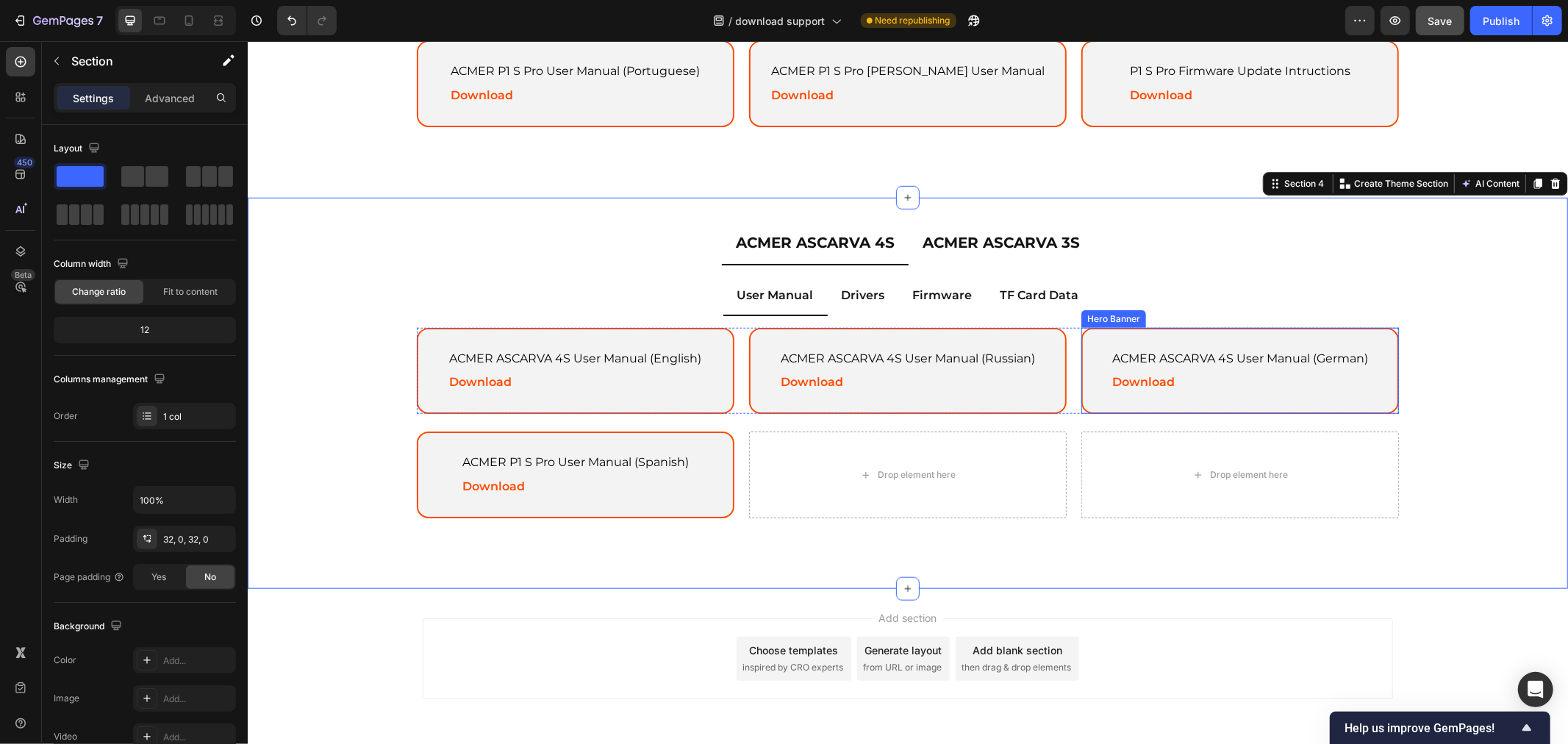
click at [1263, 333] on div "ACMER ASCARVA 4S User Manual (German) Text Block Download Text Block" at bounding box center [1239, 370] width 294 height 84
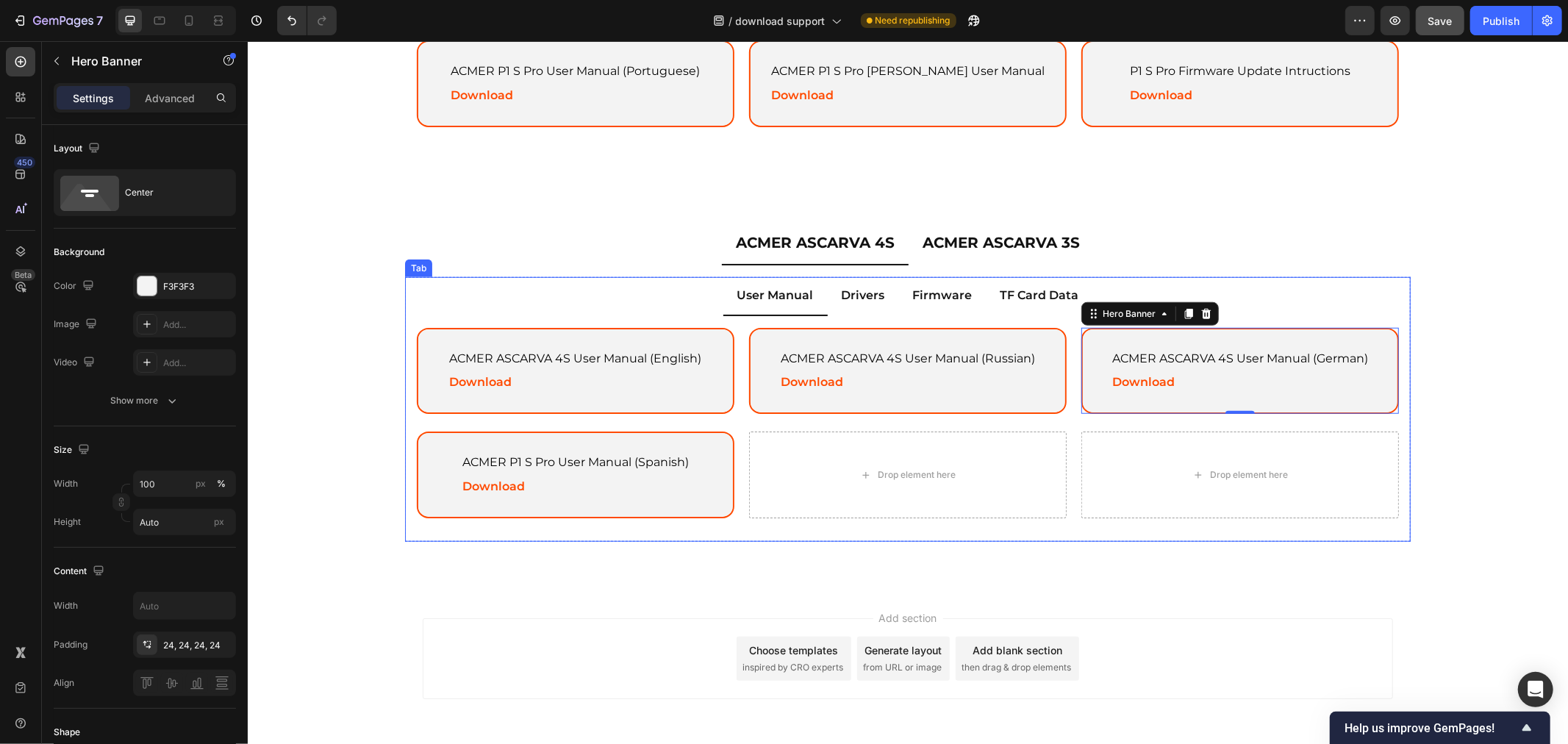
click at [848, 295] on p "Drivers" at bounding box center [862, 295] width 43 height 22
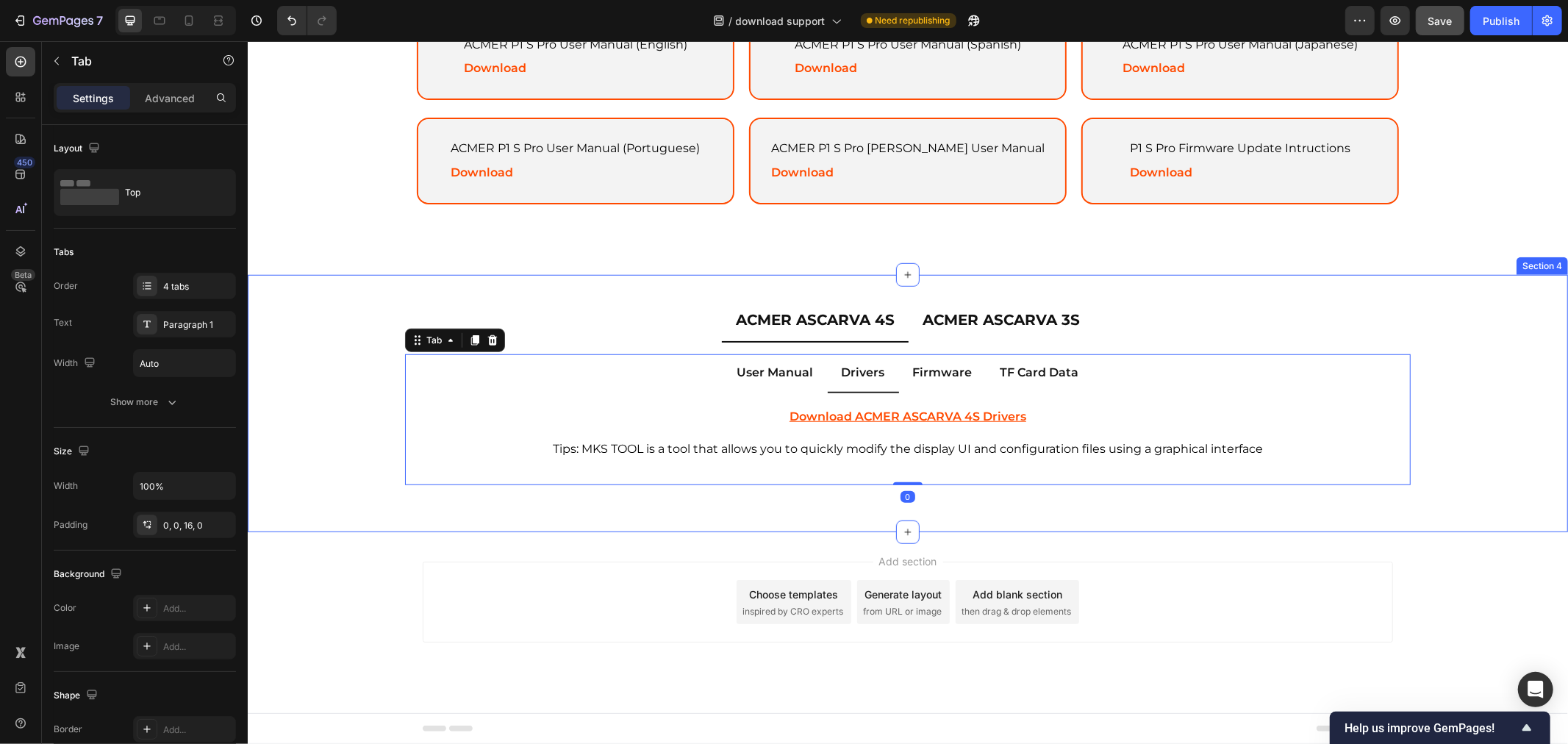
scroll to position [875, 0]
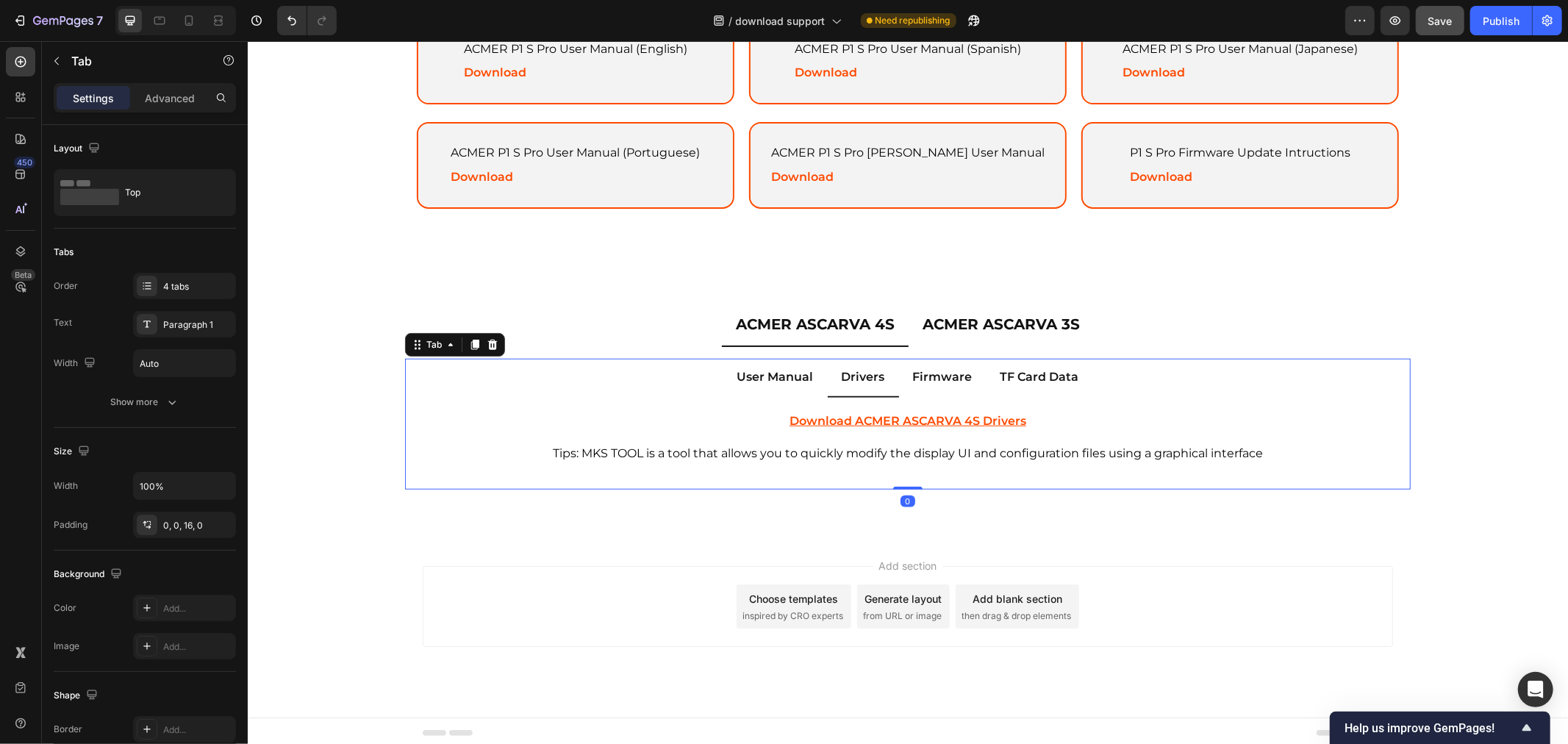
click at [898, 370] on li "Firmware" at bounding box center [942, 378] width 88 height 39
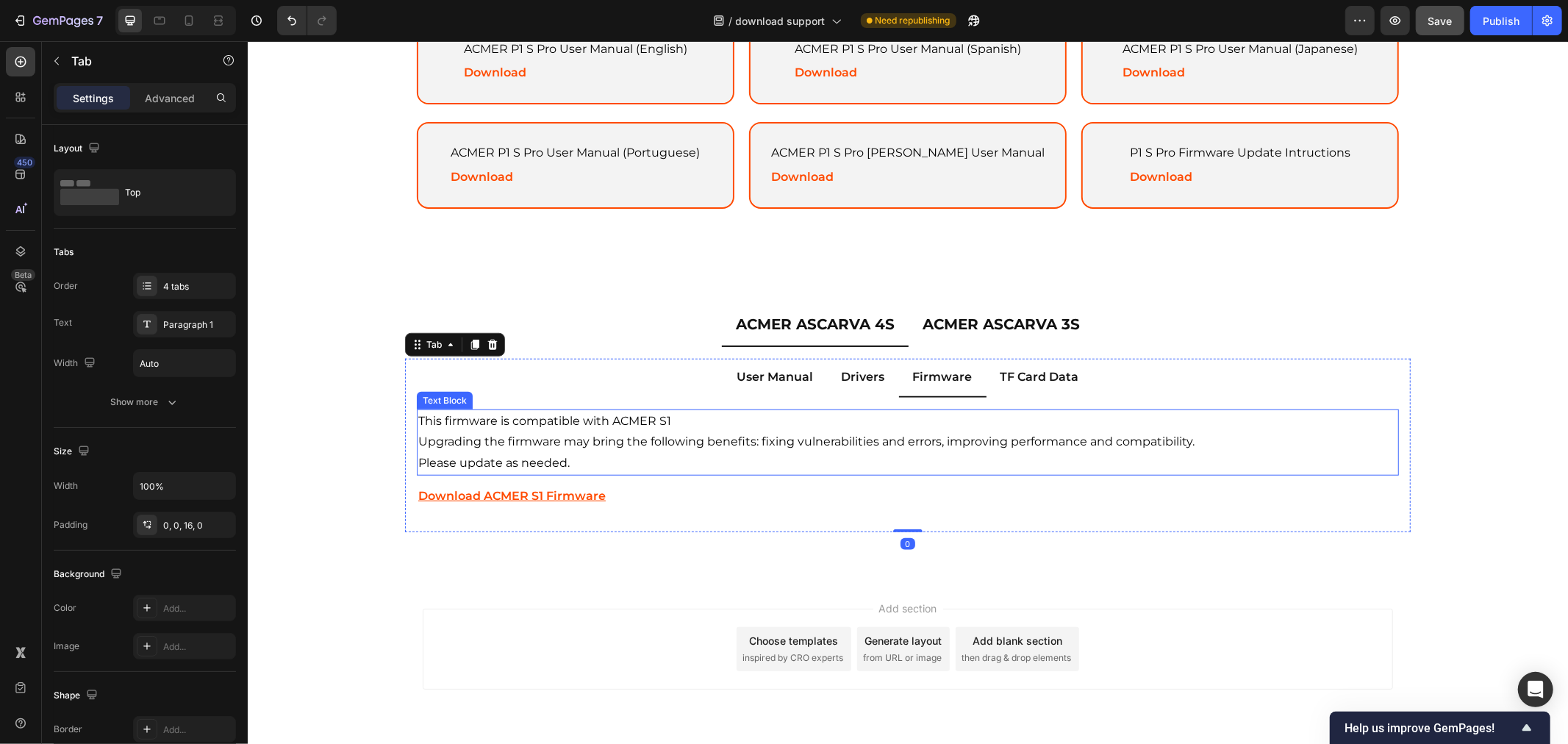
scroll to position [916, 0]
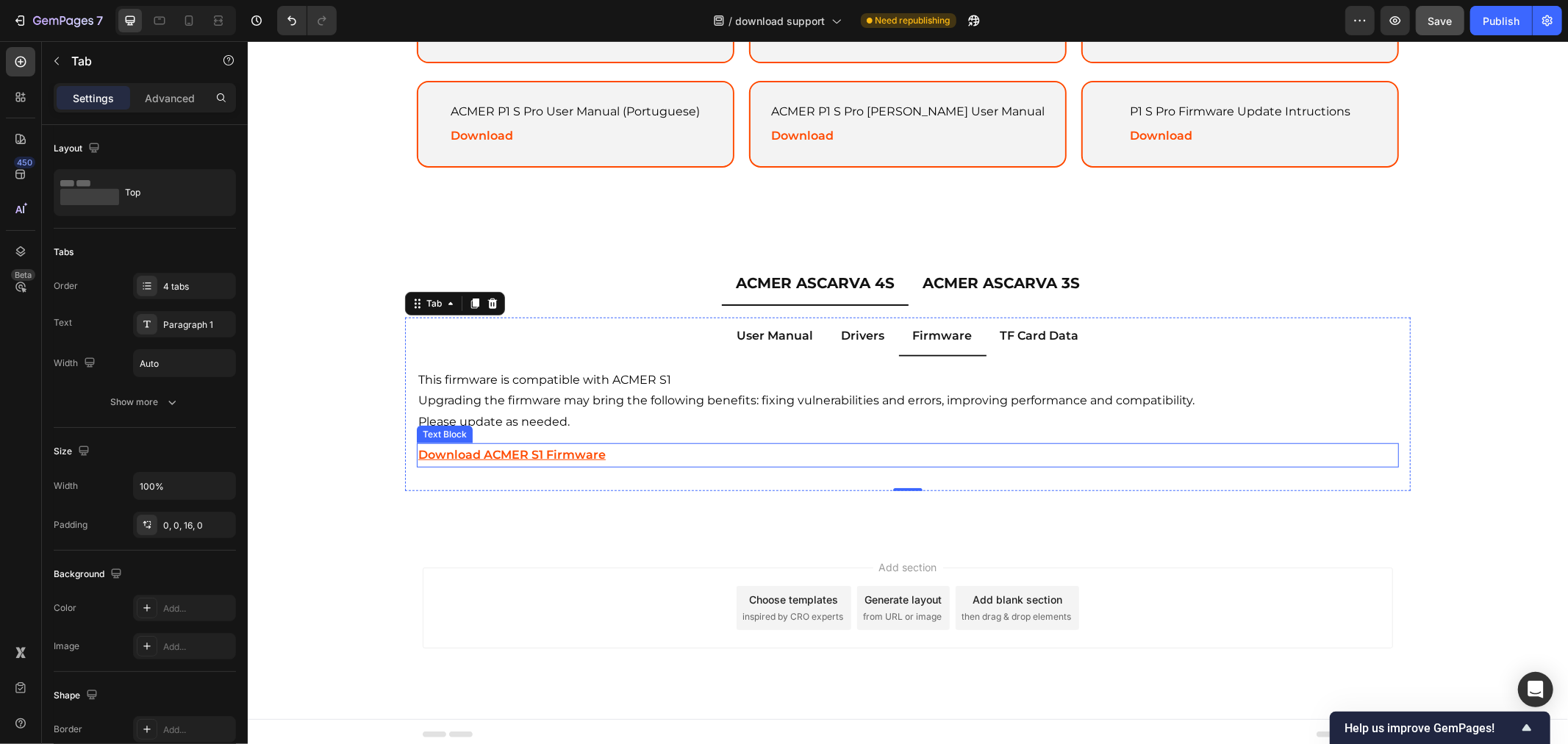
click at [629, 444] on p "Download ACMER S1 Firmware" at bounding box center [907, 455] width 979 height 22
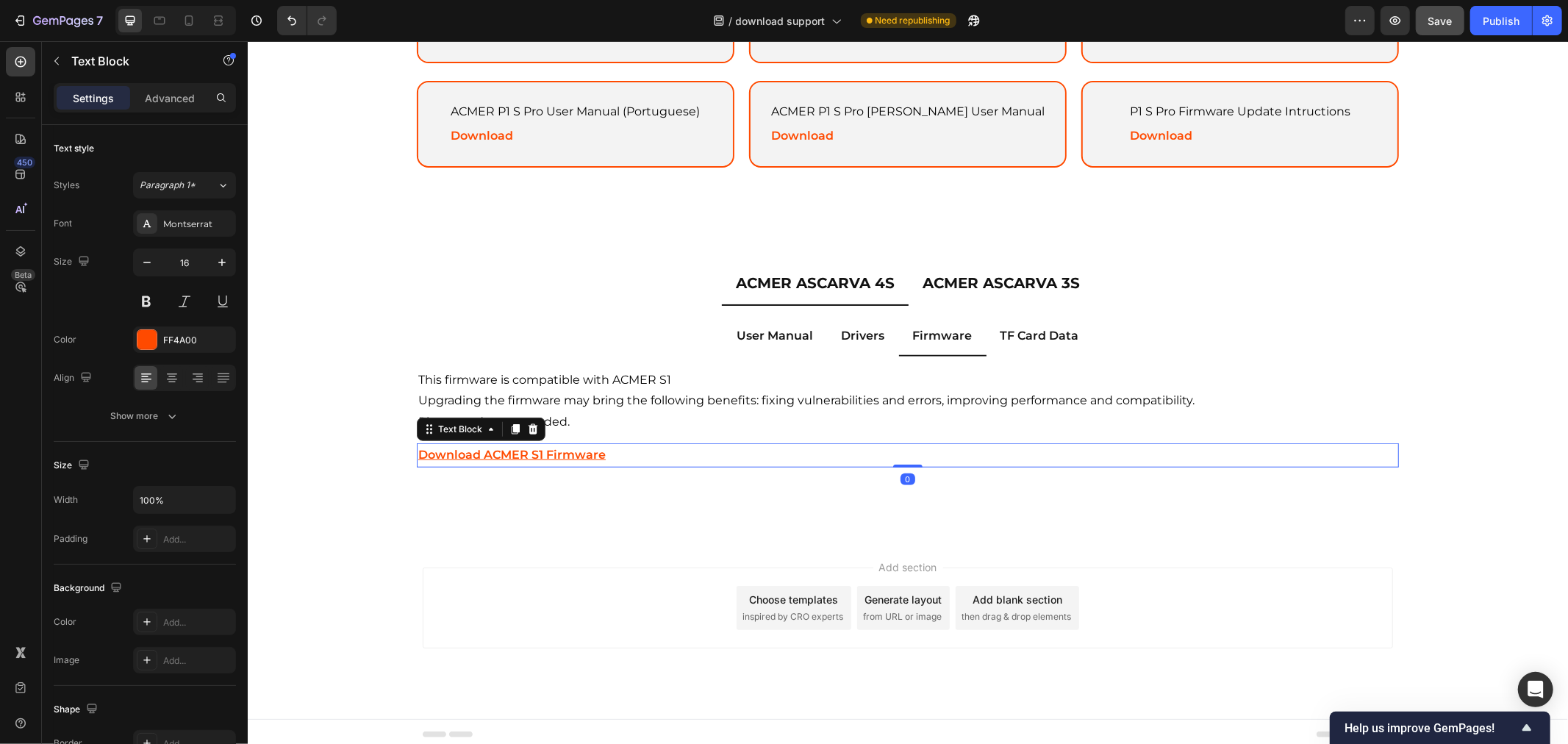
click at [502, 447] on u "Download ACMER S1 Firmware" at bounding box center [511, 454] width 187 height 14
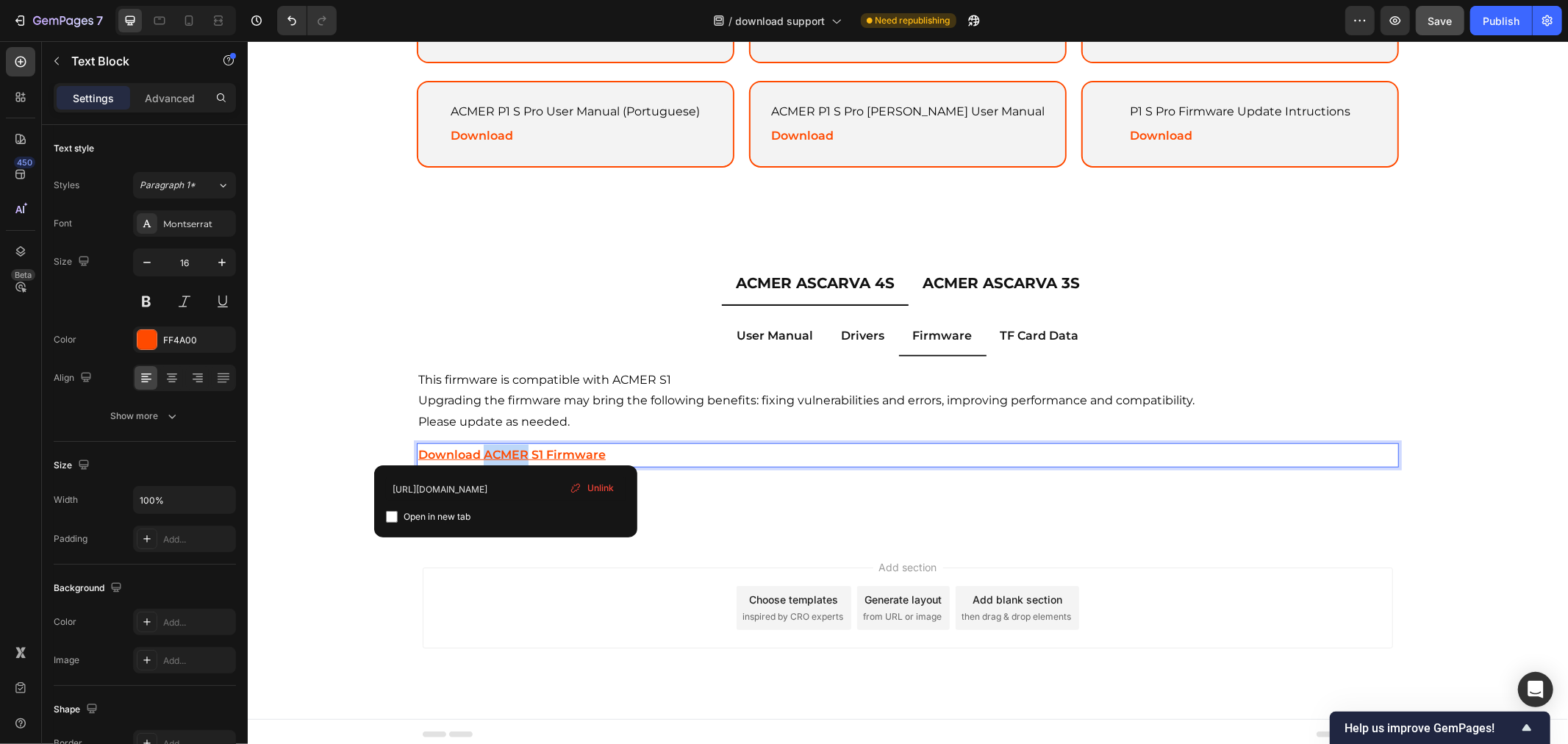
click at [502, 447] on u "Download ACMER S1 Firmware" at bounding box center [511, 454] width 187 height 14
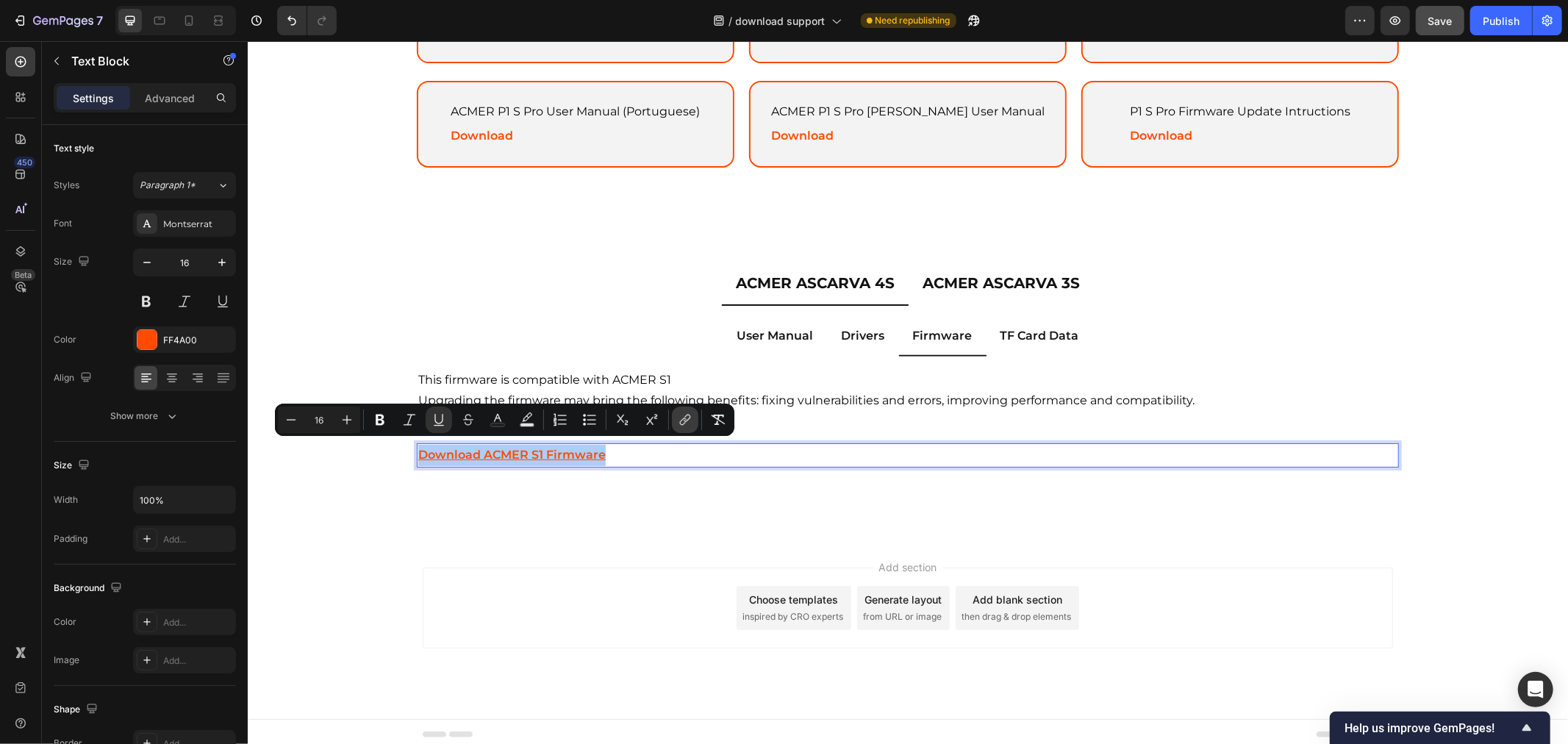
click at [687, 429] on button "link" at bounding box center [685, 419] width 26 height 26
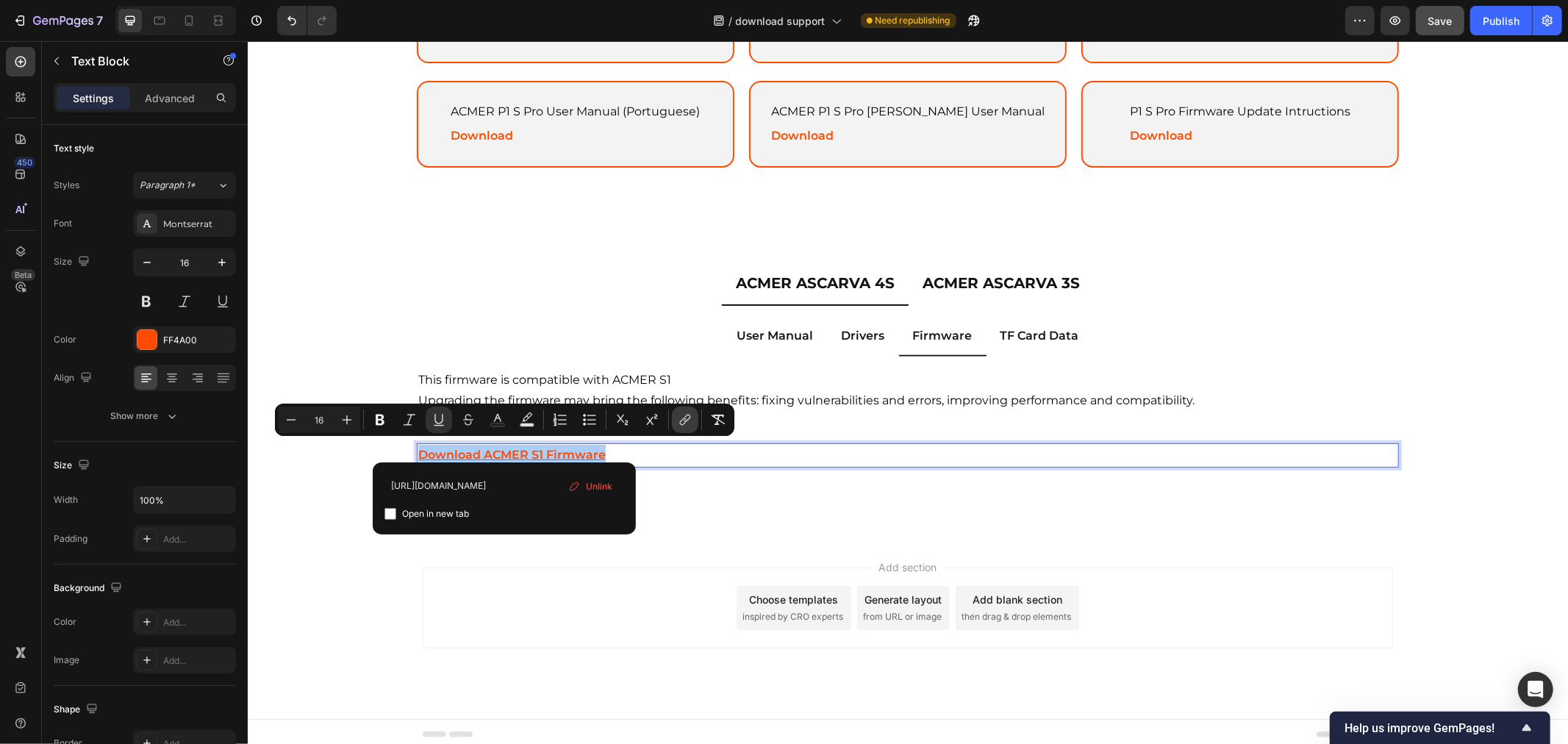
scroll to position [0, 183]
click at [496, 482] on input "https://cdn.shopify.com/s/files/1/0662/7960/4450/files/QCMI19.bin?v=1728369087" at bounding box center [504, 486] width 240 height 24
type input "https://drive.google.com/drive/folders/1rHs7unrs5pllbEOg3FGlPbE4u9j0-NDe?usp=sh…"
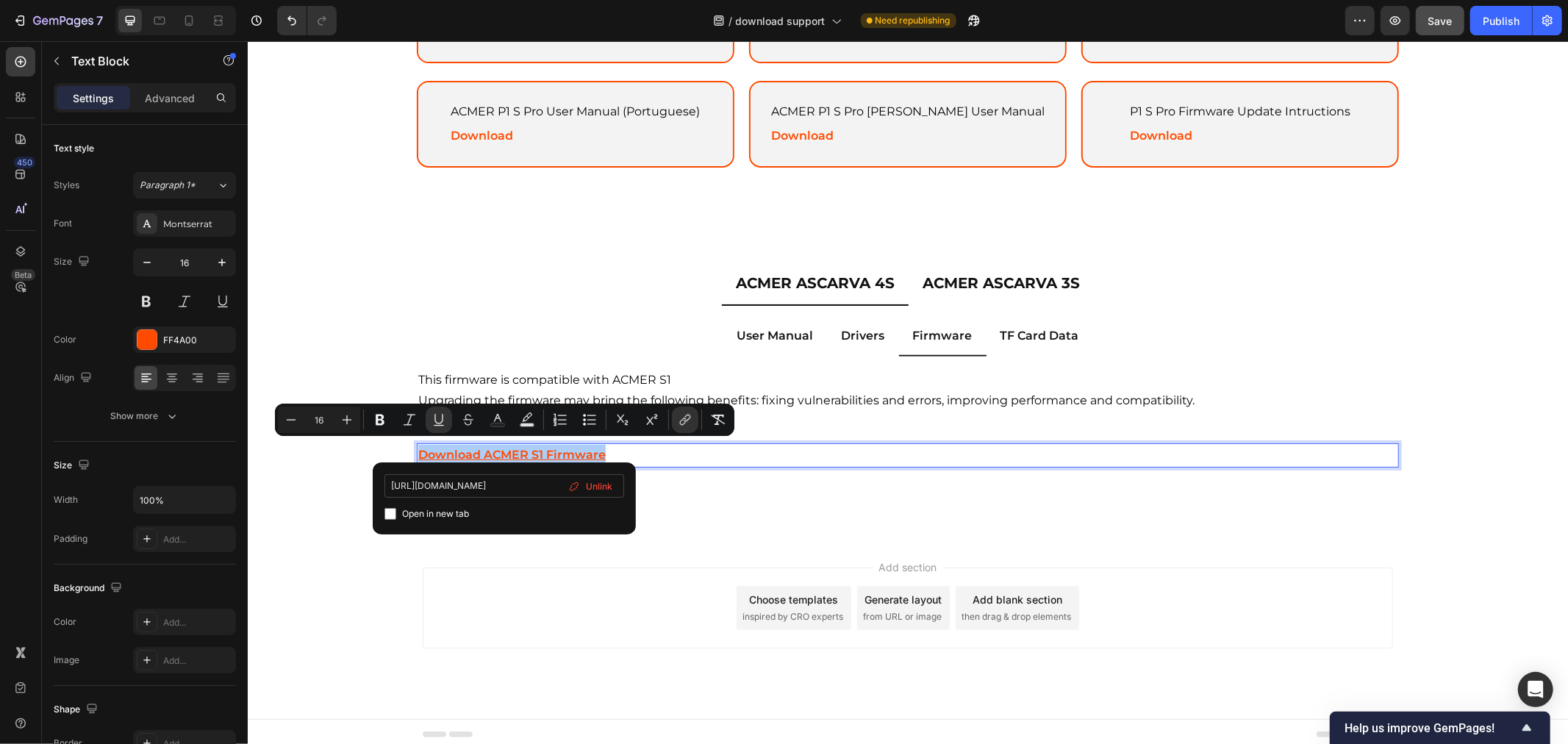
scroll to position [0, 215]
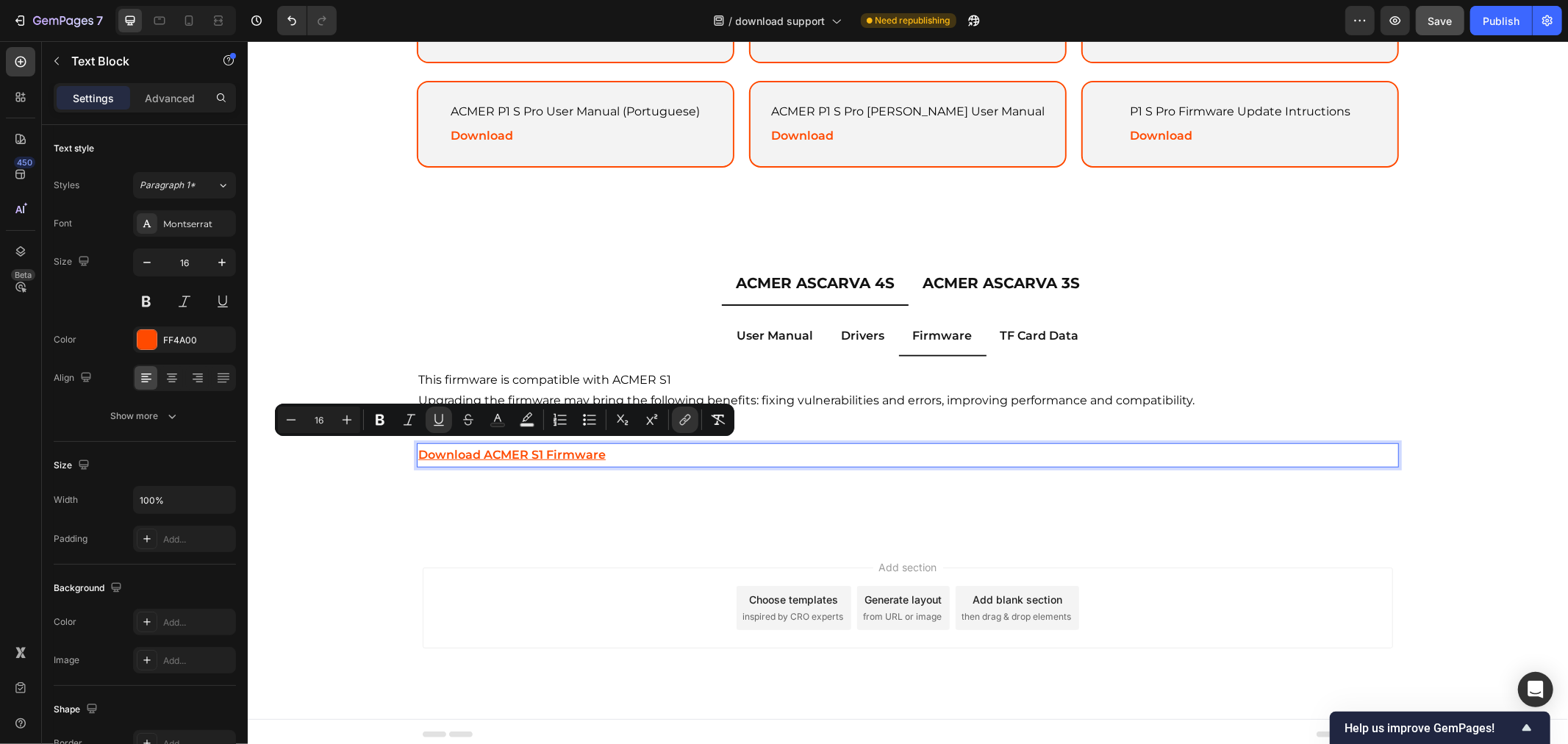
click at [531, 454] on u "Download ACMER S1 Firmware" at bounding box center [511, 454] width 187 height 14
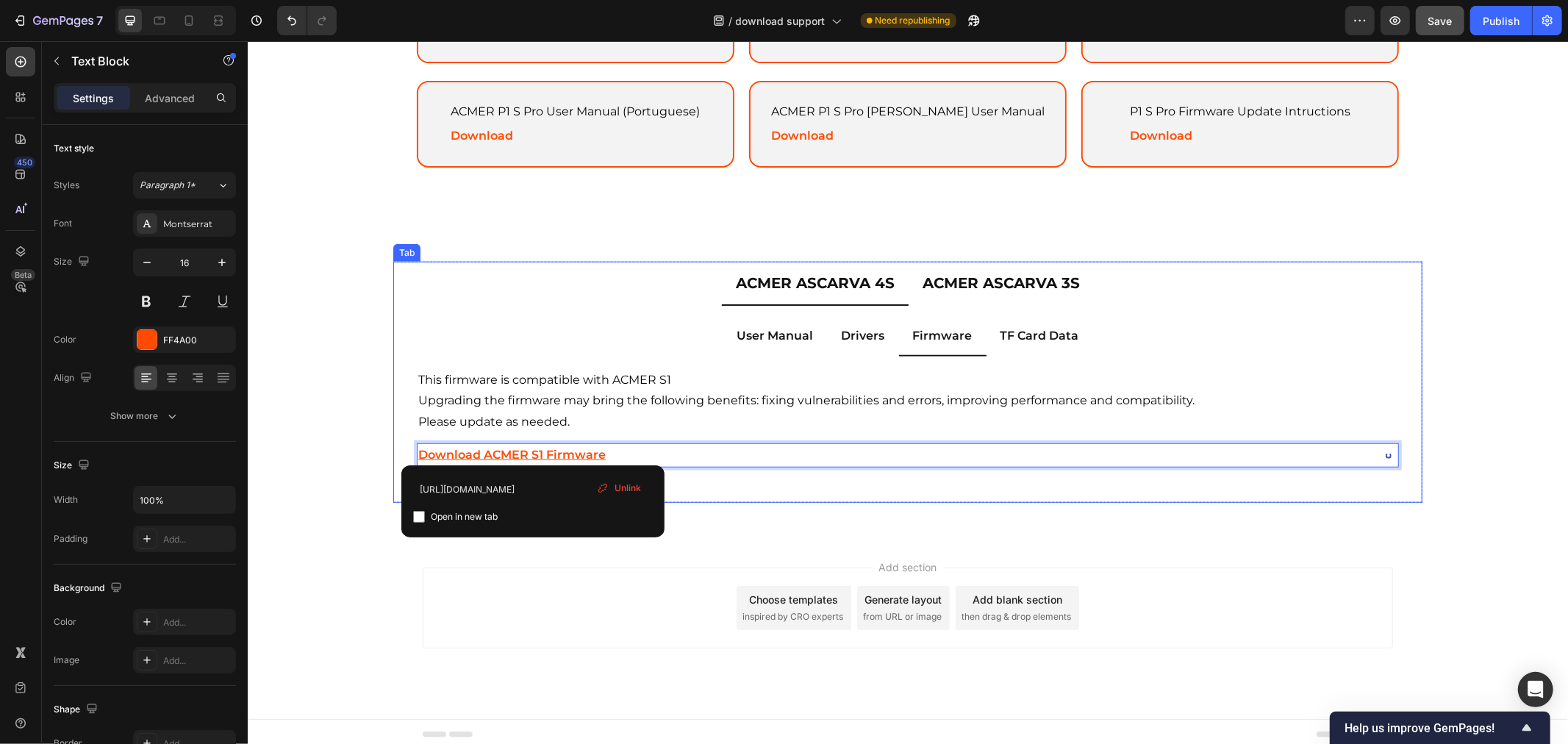
click at [821, 284] on p "ACMER ASCARVA 4S" at bounding box center [814, 282] width 159 height 26
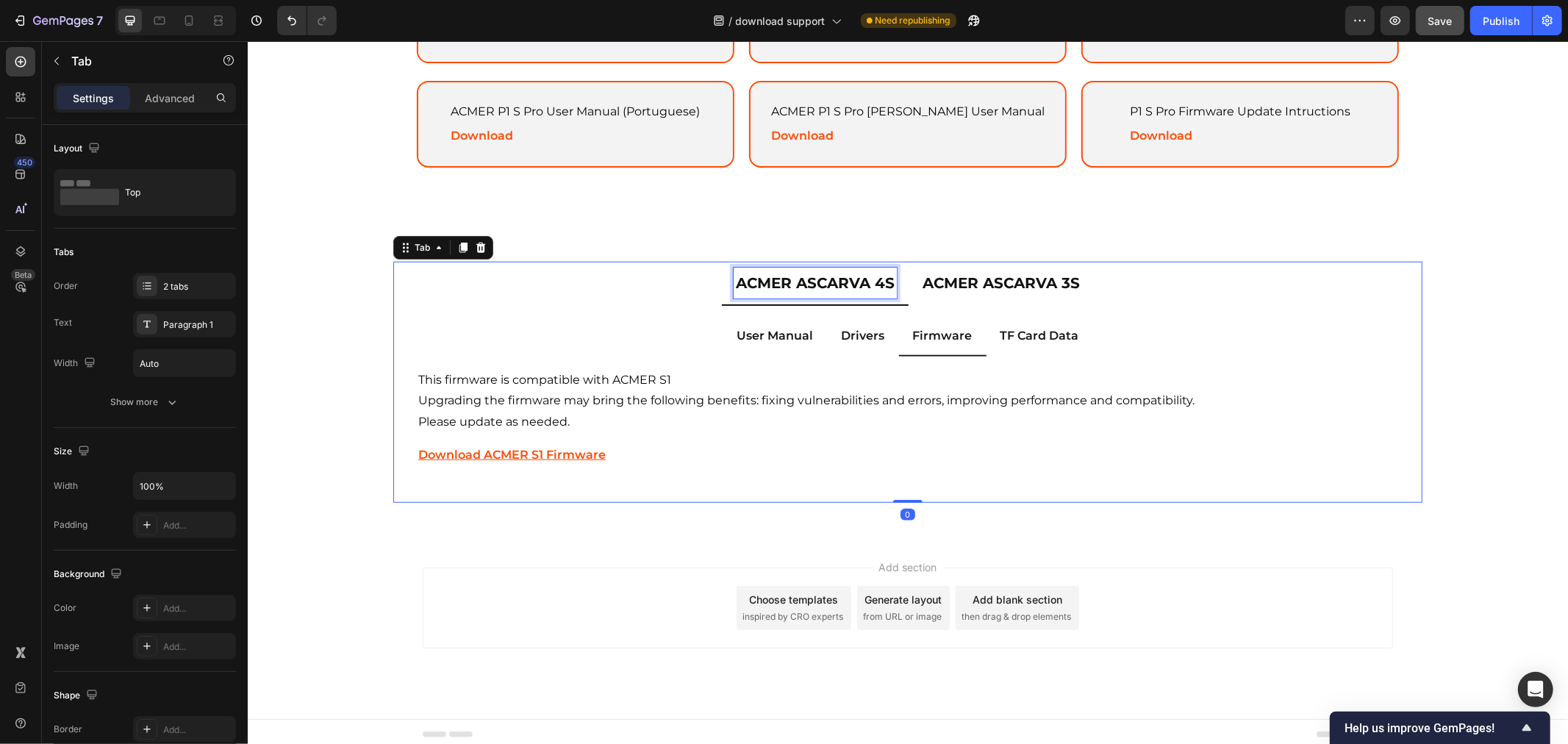
click at [821, 284] on p "ACMER ASCARVA 4S" at bounding box center [814, 282] width 159 height 26
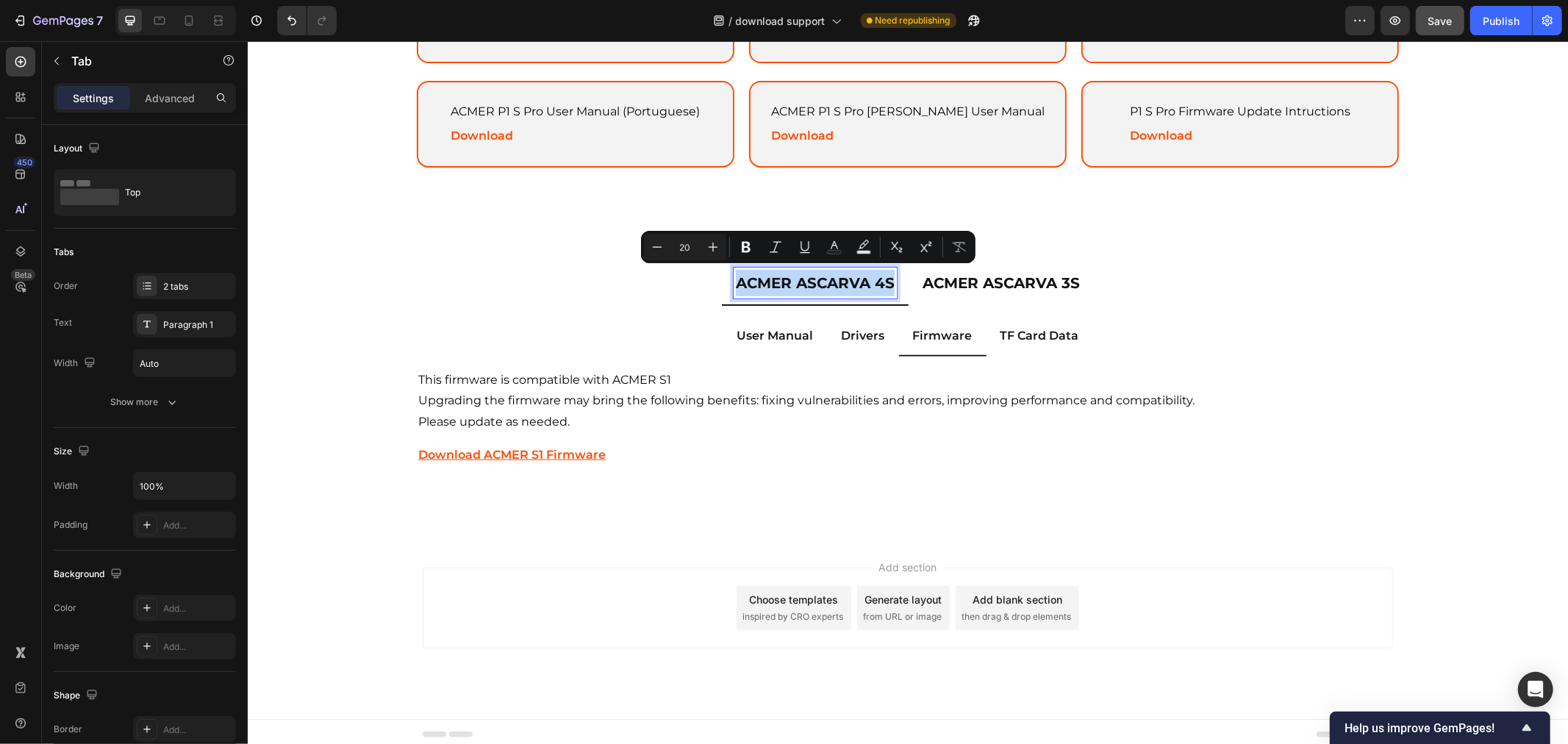
copy p "ACMER ASCARVA 4S"
click at [526, 453] on u "Download ACMER S1 Firmware" at bounding box center [511, 454] width 187 height 14
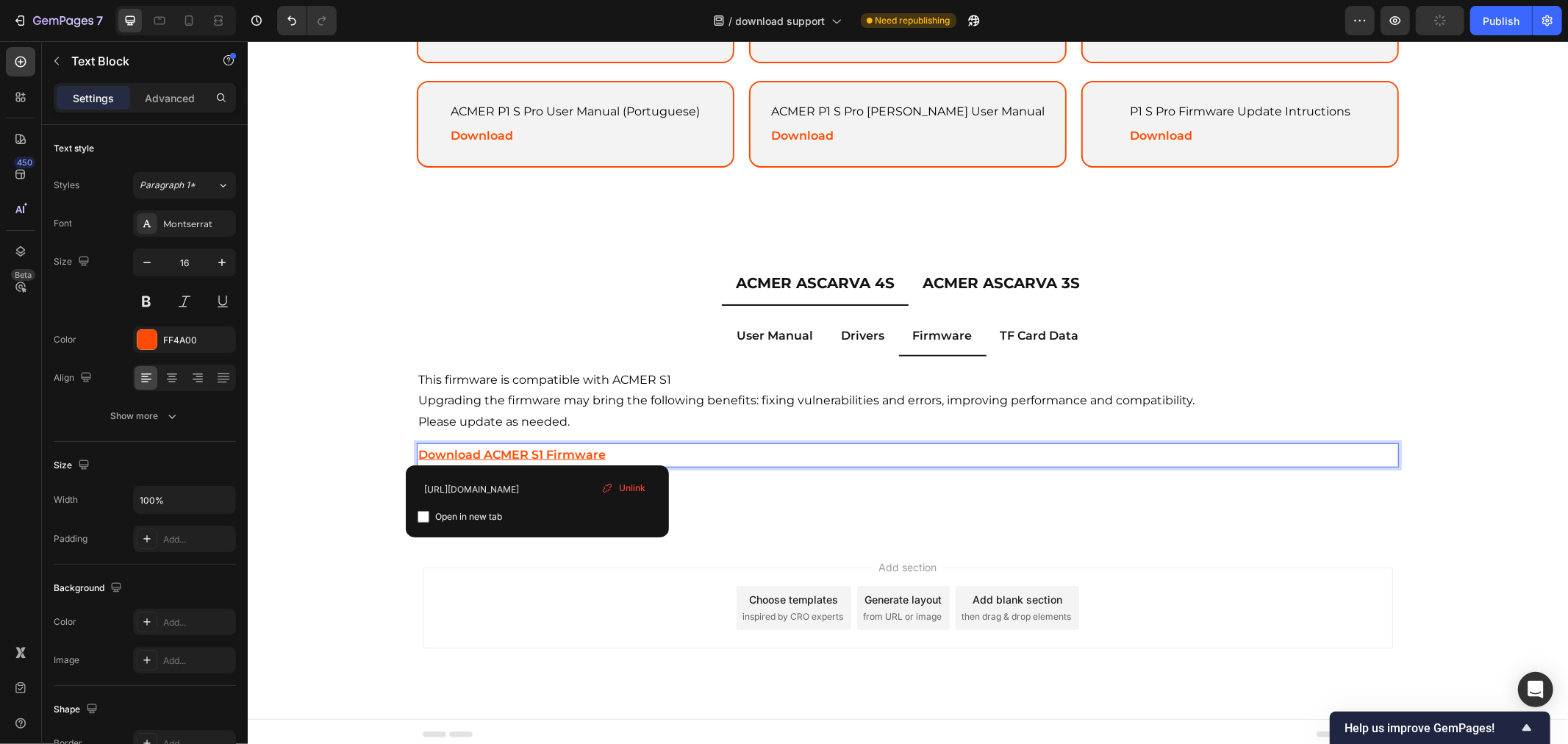
click at [532, 447] on u "Download ACMER S1 Firmware" at bounding box center [511, 454] width 187 height 14
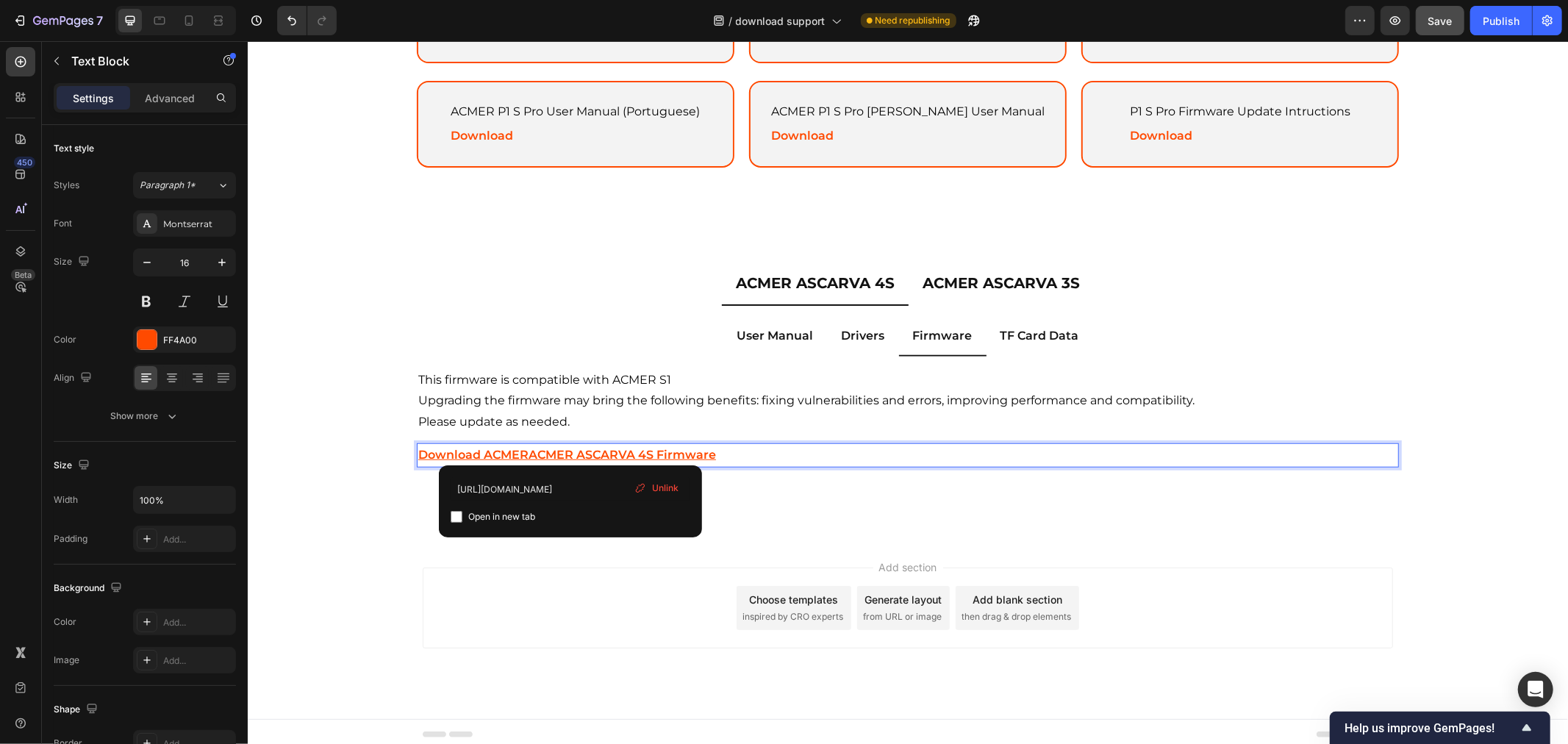
click at [569, 448] on u "Download ACMERACMER ASCARVA 4S Firmware" at bounding box center [566, 454] width 297 height 14
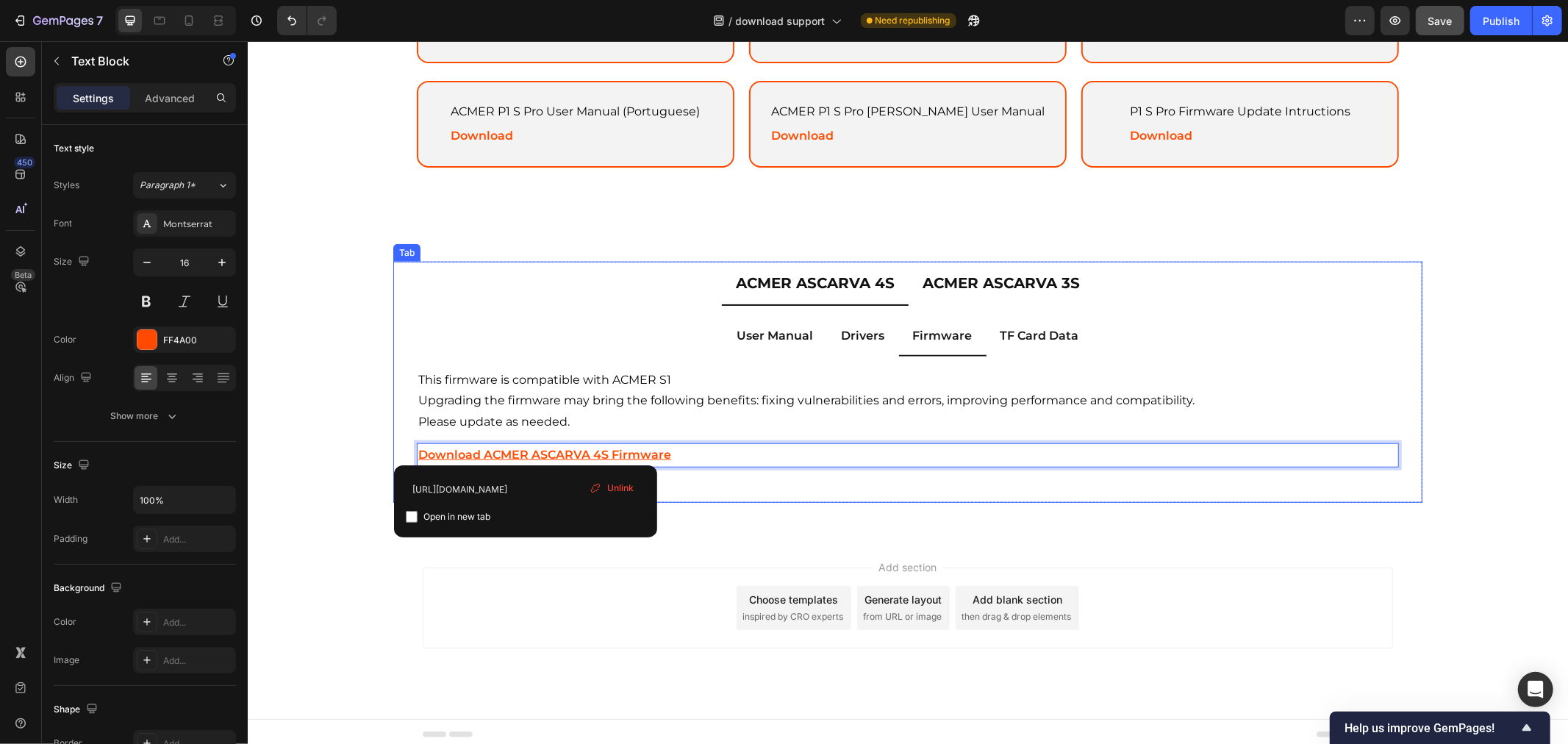
click at [769, 486] on div "User Manual Drivers Firmware TF Card Data ACMER ASCARVA 4S User Manual (English…" at bounding box center [906, 404] width 1029 height 197
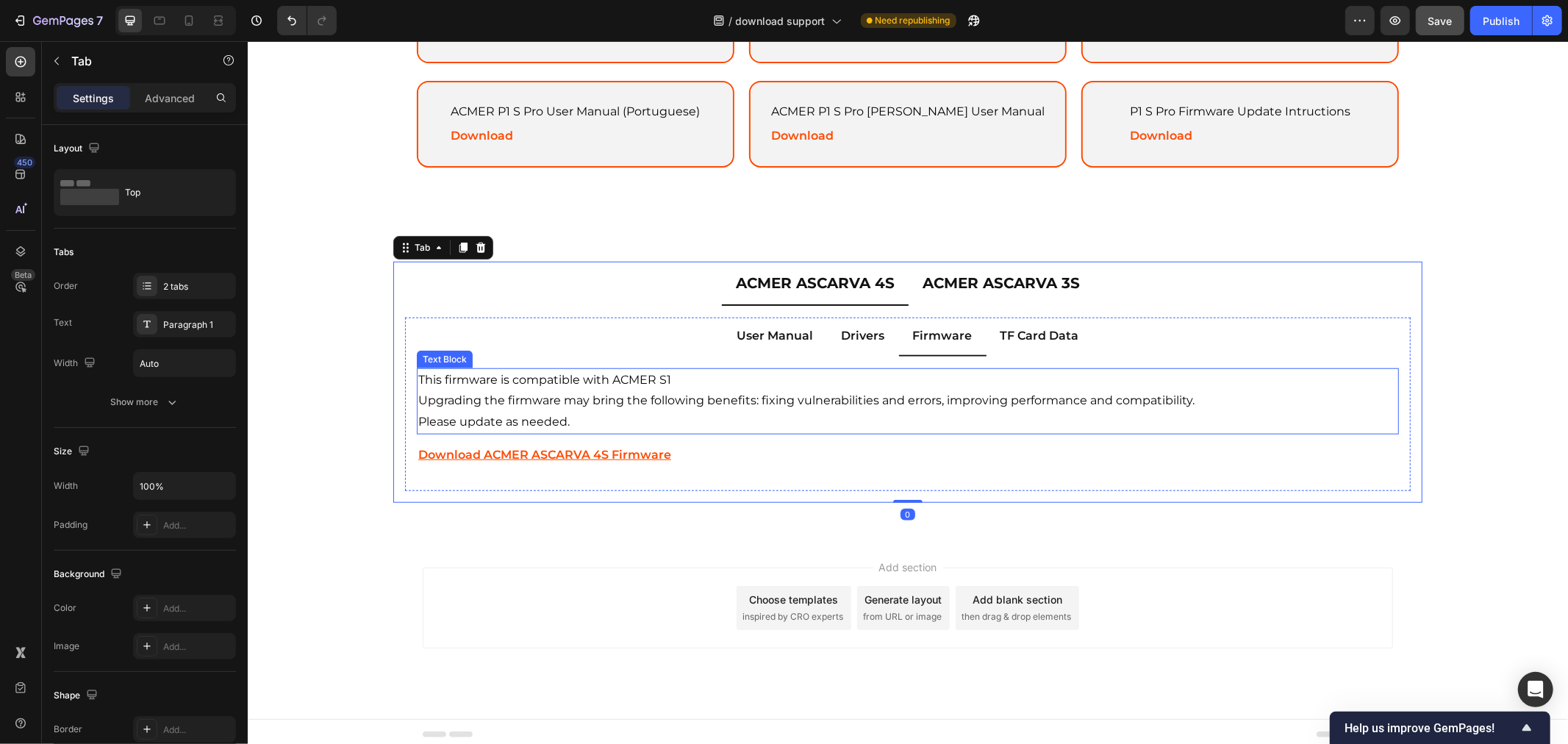
click at [653, 402] on p "Upgrading the firmware may bring the following benefits: fixing vulnerabilities…" at bounding box center [907, 401] width 979 height 22
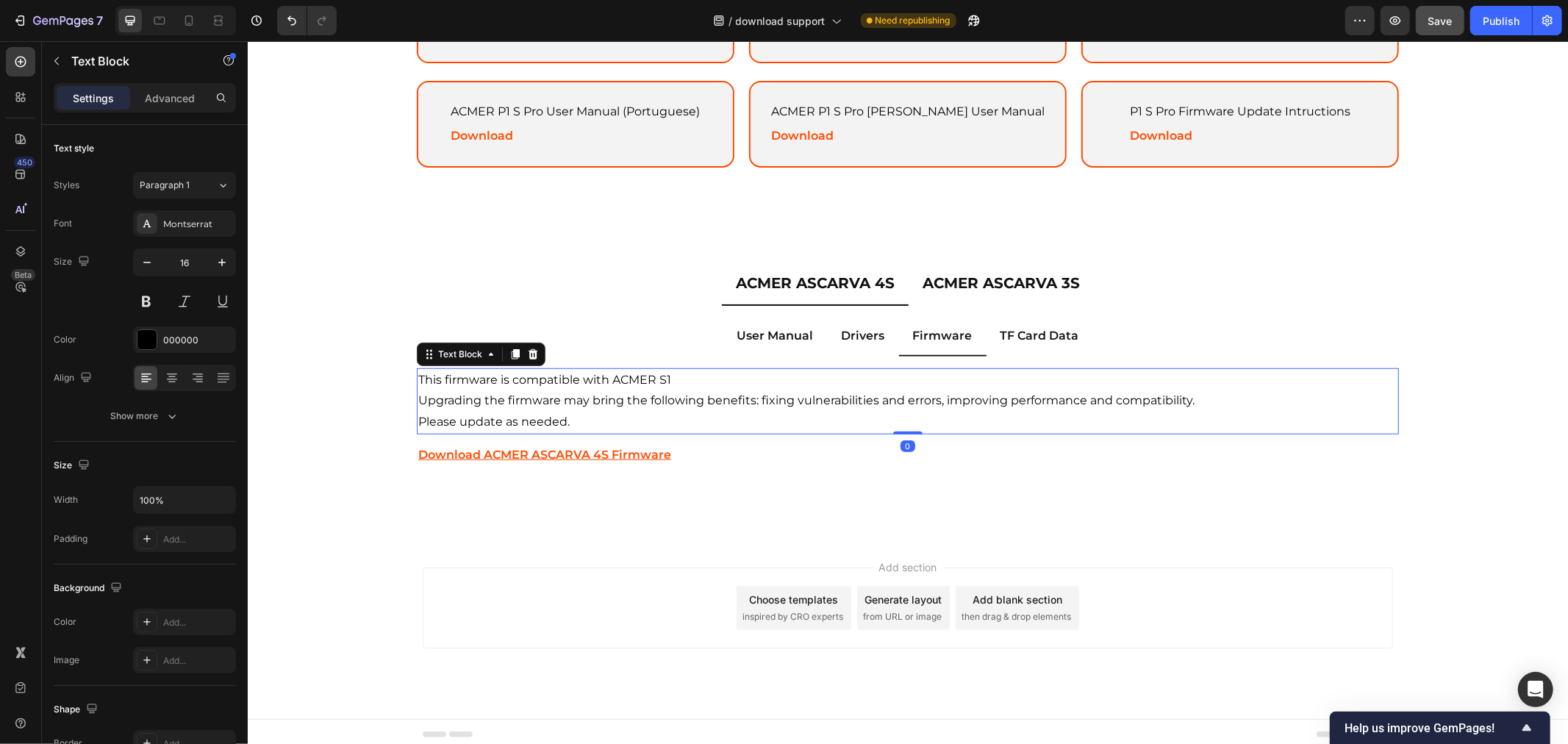
click at [677, 375] on p "This firmware is compatible with ACMER S1" at bounding box center [907, 380] width 979 height 22
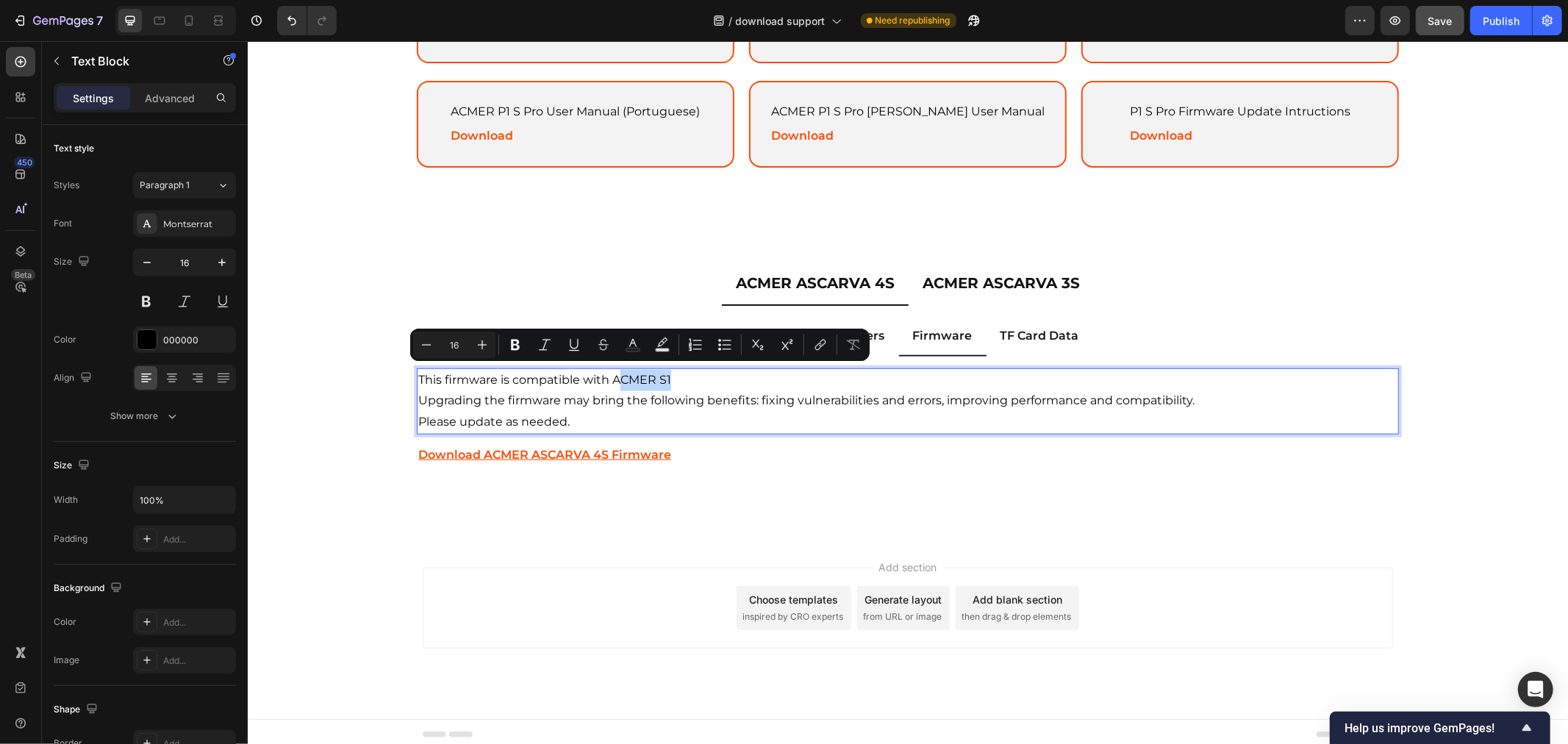
drag, startPoint x: 699, startPoint y: 372, endPoint x: 609, endPoint y: 377, distance: 90.1
click at [609, 377] on p "This firmware is compatible with ACMER S1" at bounding box center [907, 380] width 979 height 22
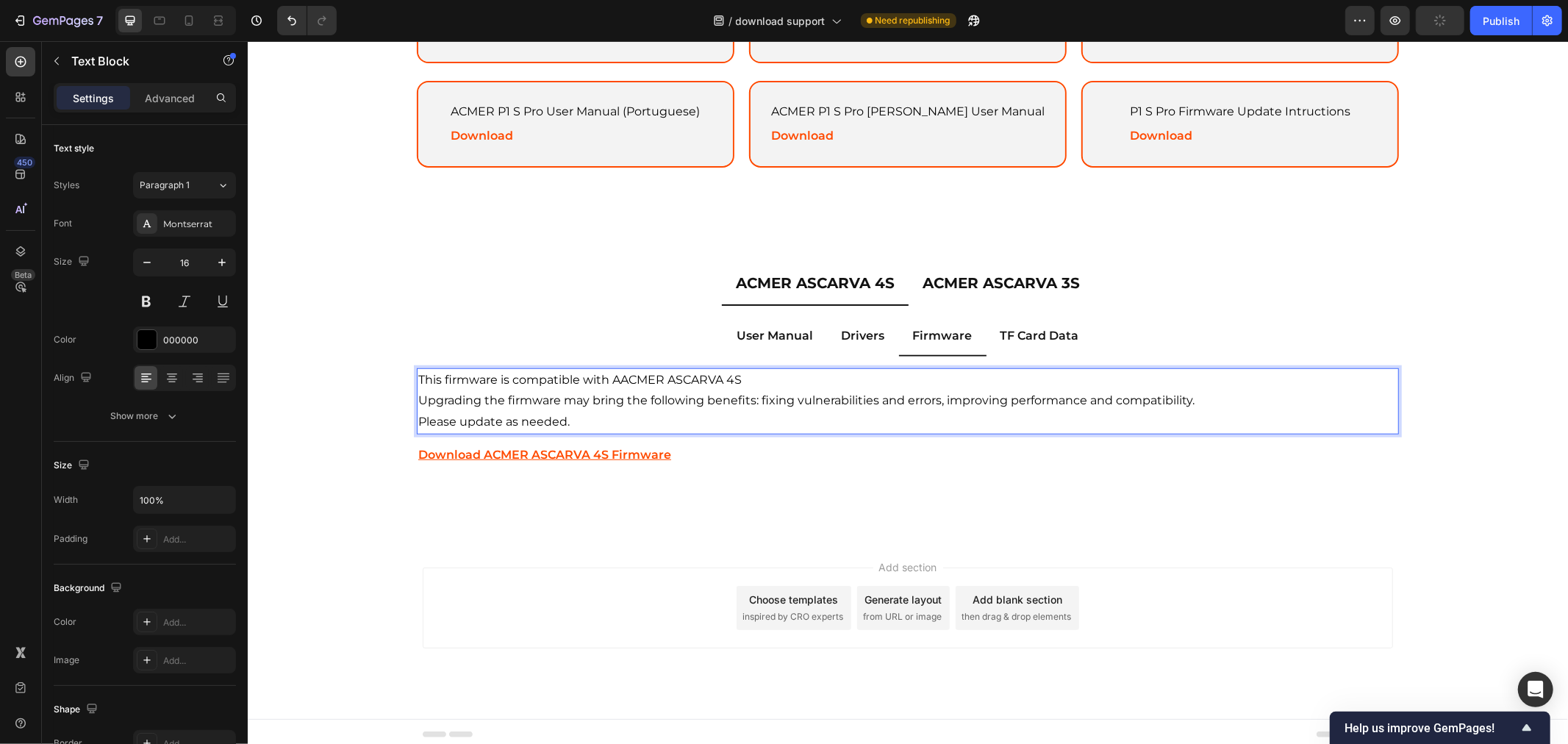
click at [614, 372] on p "This firmware is compatible with AACMER ASCARVA 4S" at bounding box center [907, 380] width 979 height 22
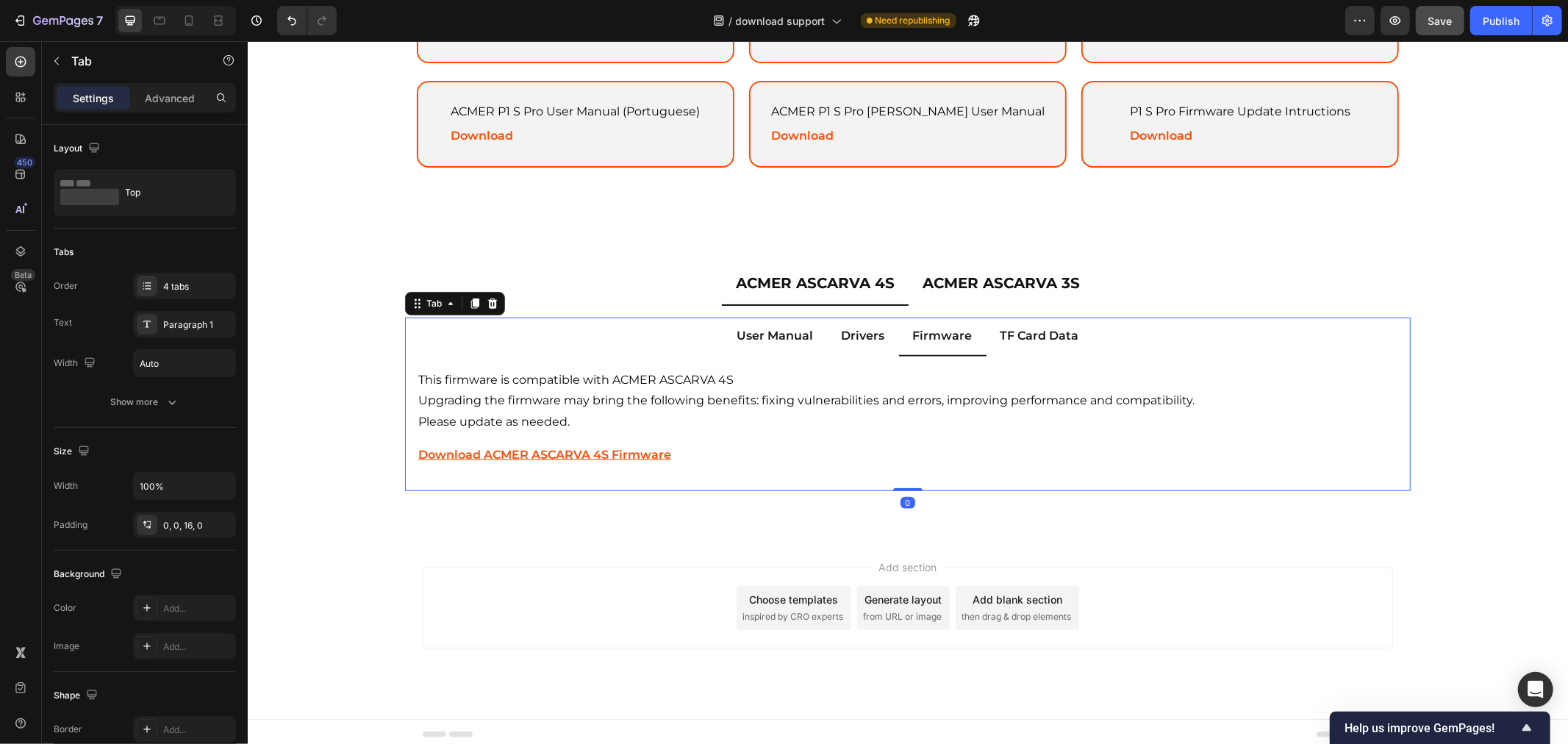
click at [1082, 475] on div "User Manual Drivers Firmware TF Card Data ACMER ASCARVA 4S User Manual (English…" at bounding box center [907, 403] width 1006 height 173
click at [1037, 325] on p "TF Card Data" at bounding box center [1039, 336] width 79 height 22
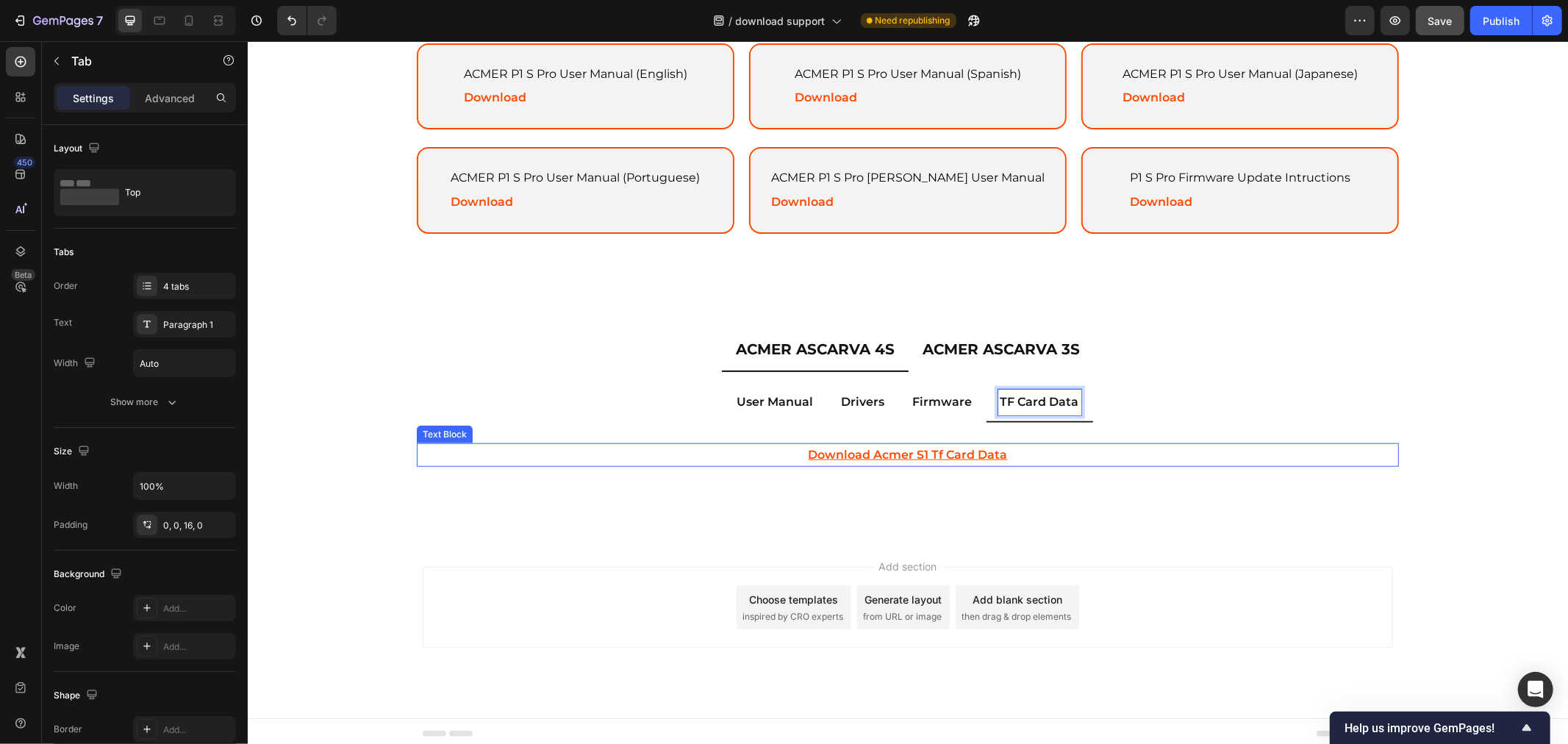
click at [958, 447] on u "download acmer s1 tf card data" at bounding box center [907, 454] width 199 height 14
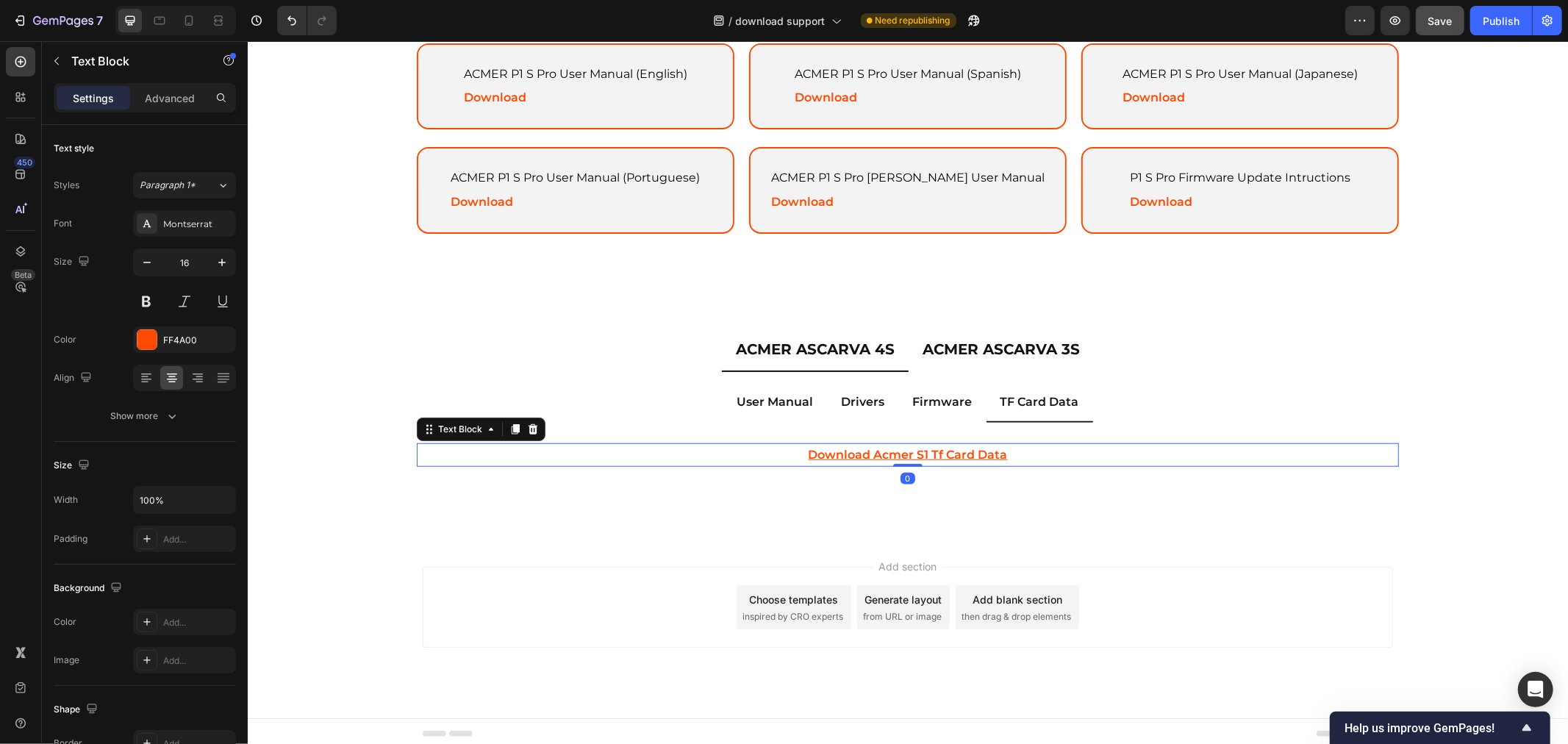
click at [916, 447] on u "download acmer s1 tf card data" at bounding box center [907, 454] width 199 height 14
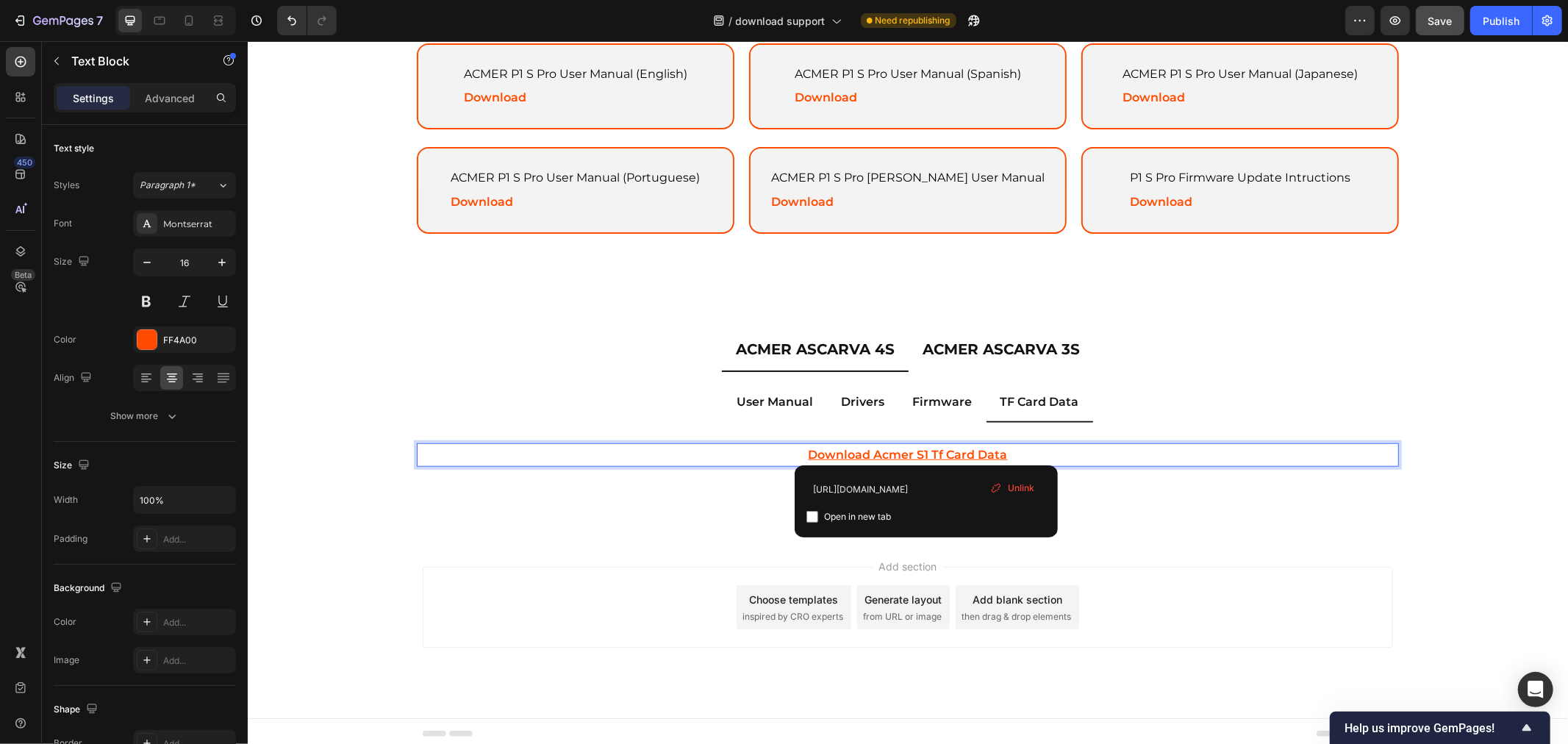
click at [927, 447] on u "download acmer s1 tf card data" at bounding box center [907, 454] width 199 height 14
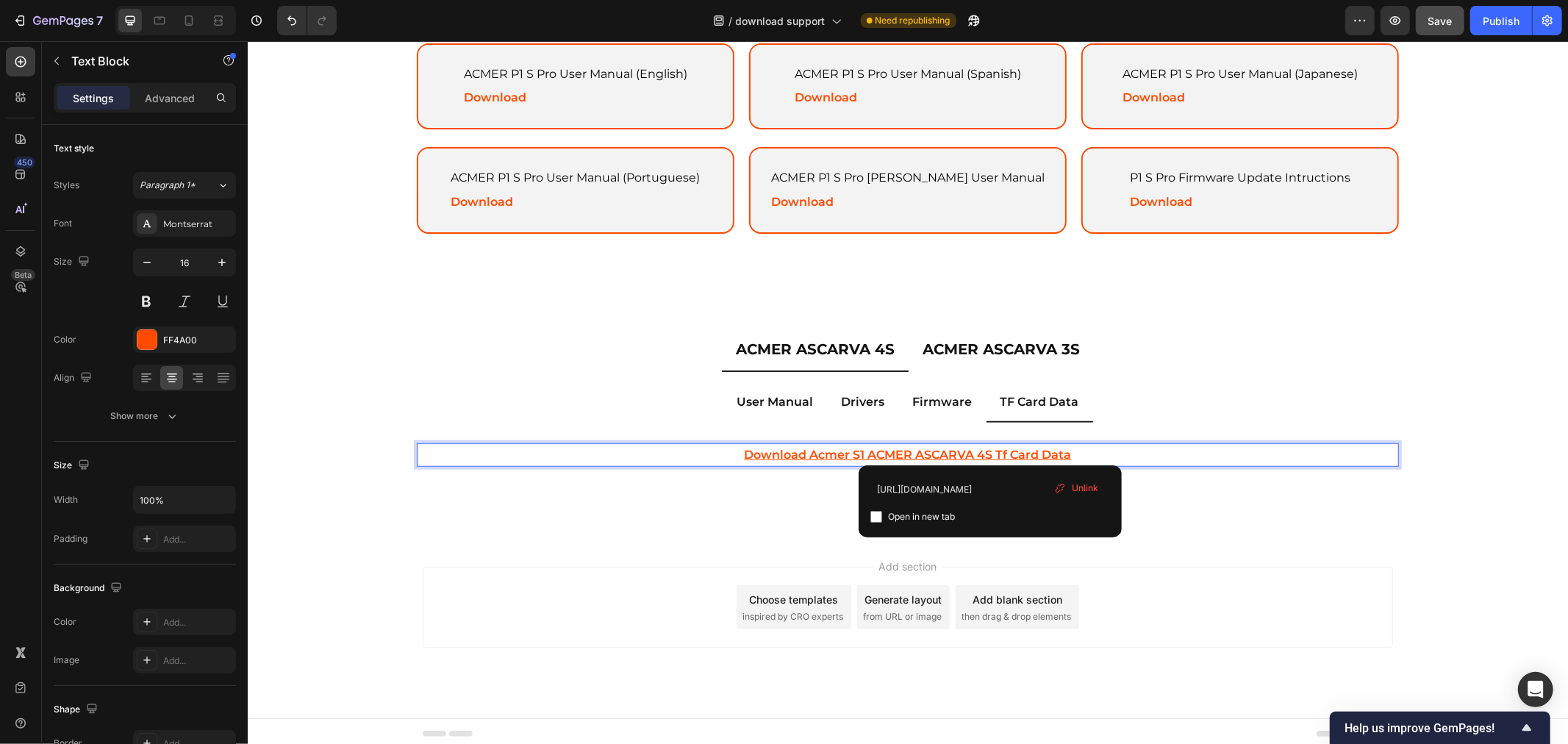
click at [863, 447] on u "download acmer s1 ACMER ASCARVA 4S tf card data" at bounding box center [907, 454] width 327 height 14
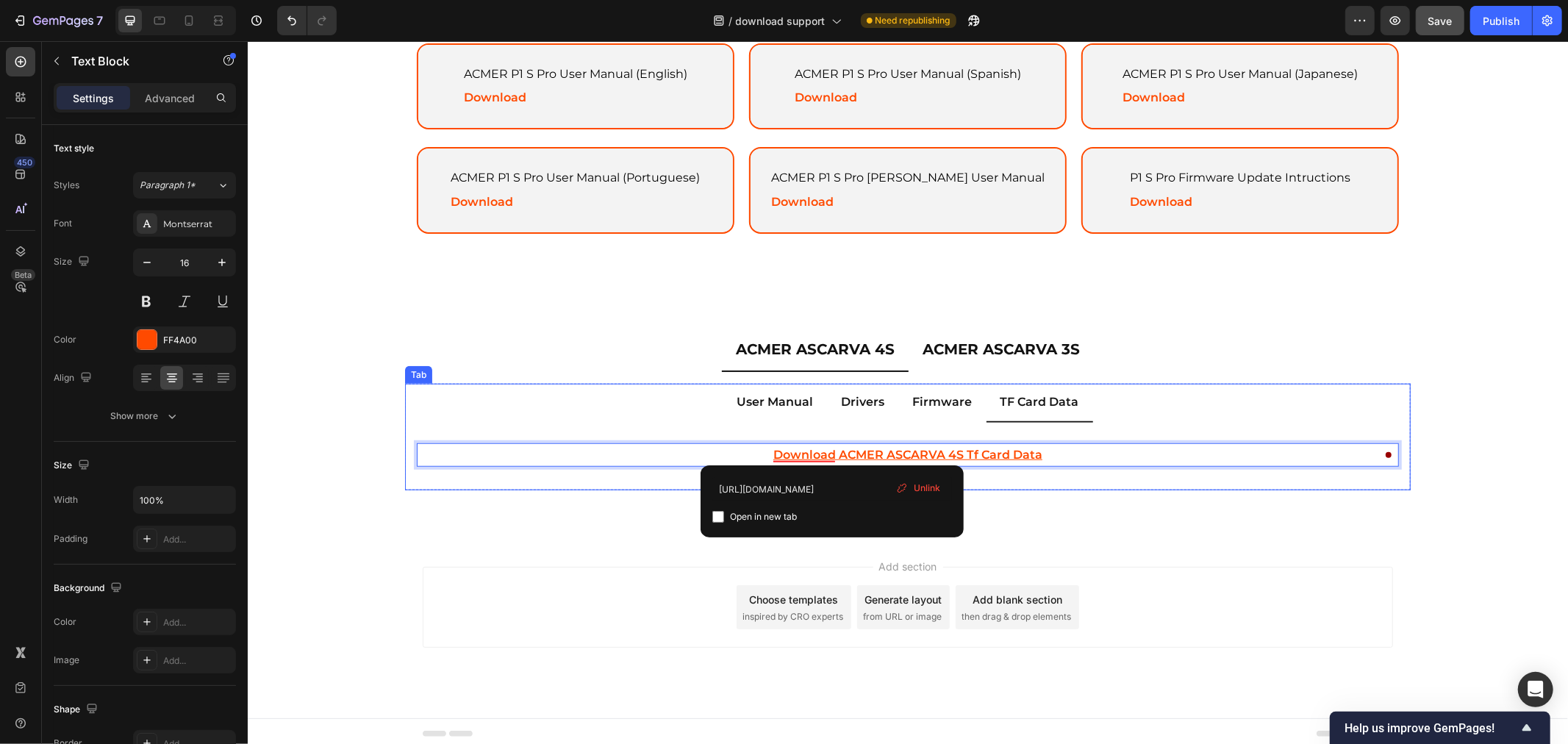
click at [795, 402] on p "User Manual" at bounding box center [774, 402] width 76 height 22
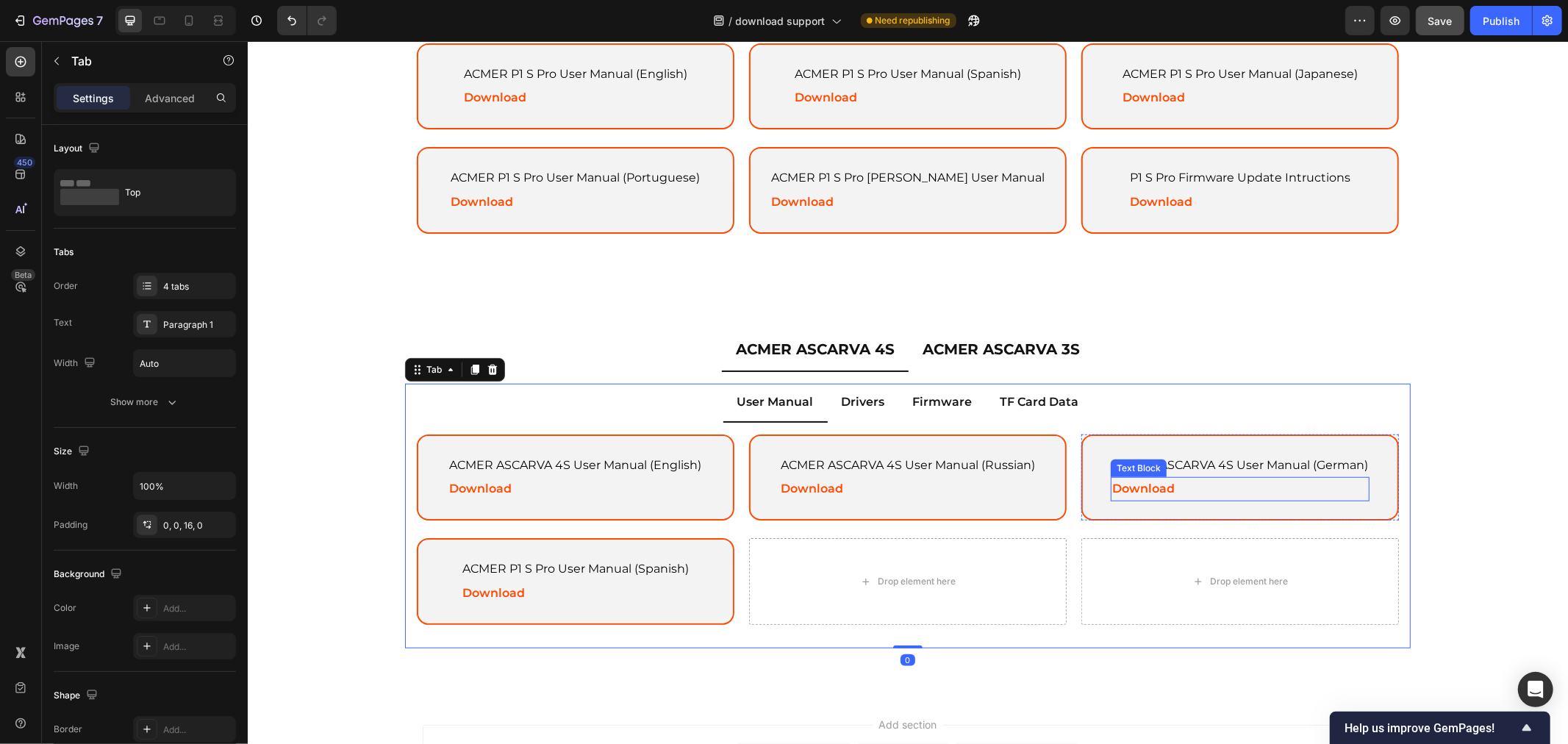
click at [1251, 466] on p "ACMER ASCARVA 4S User Manual (German)" at bounding box center [1239, 465] width 256 height 22
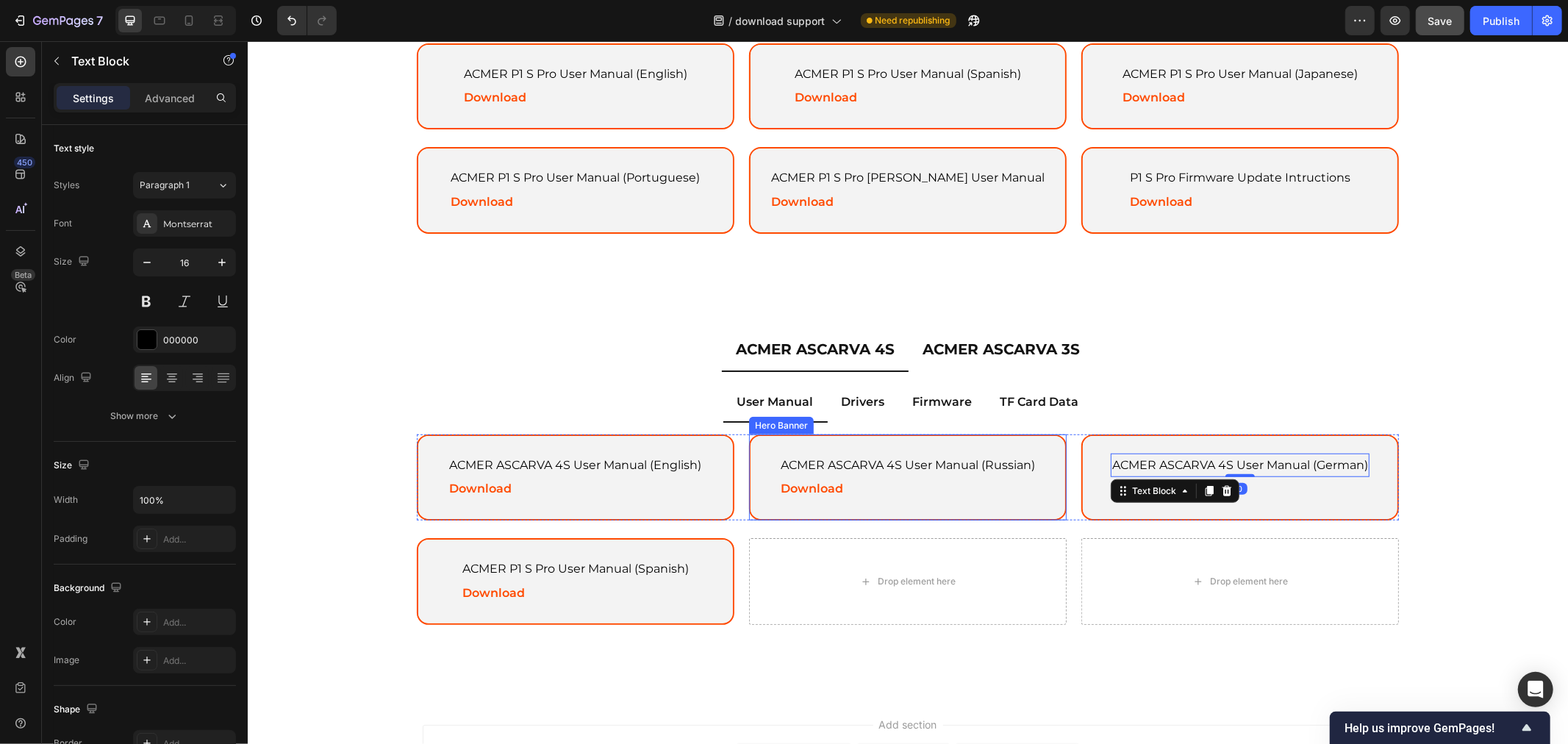
click at [1020, 436] on div "ACMER ASCARVA 4S User Manual (Russian) Text Block Download Text Block" at bounding box center [907, 477] width 293 height 84
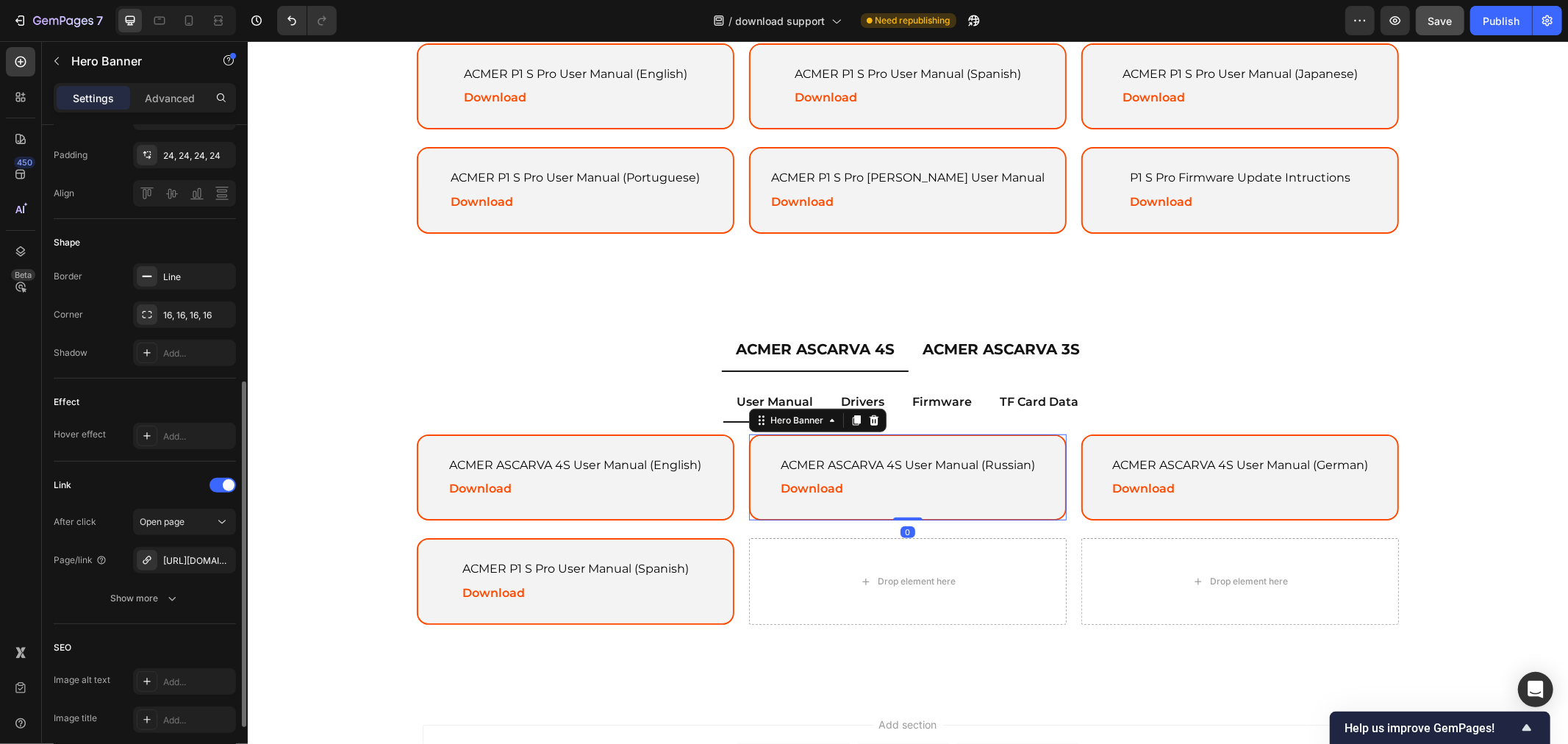
scroll to position [600, 0]
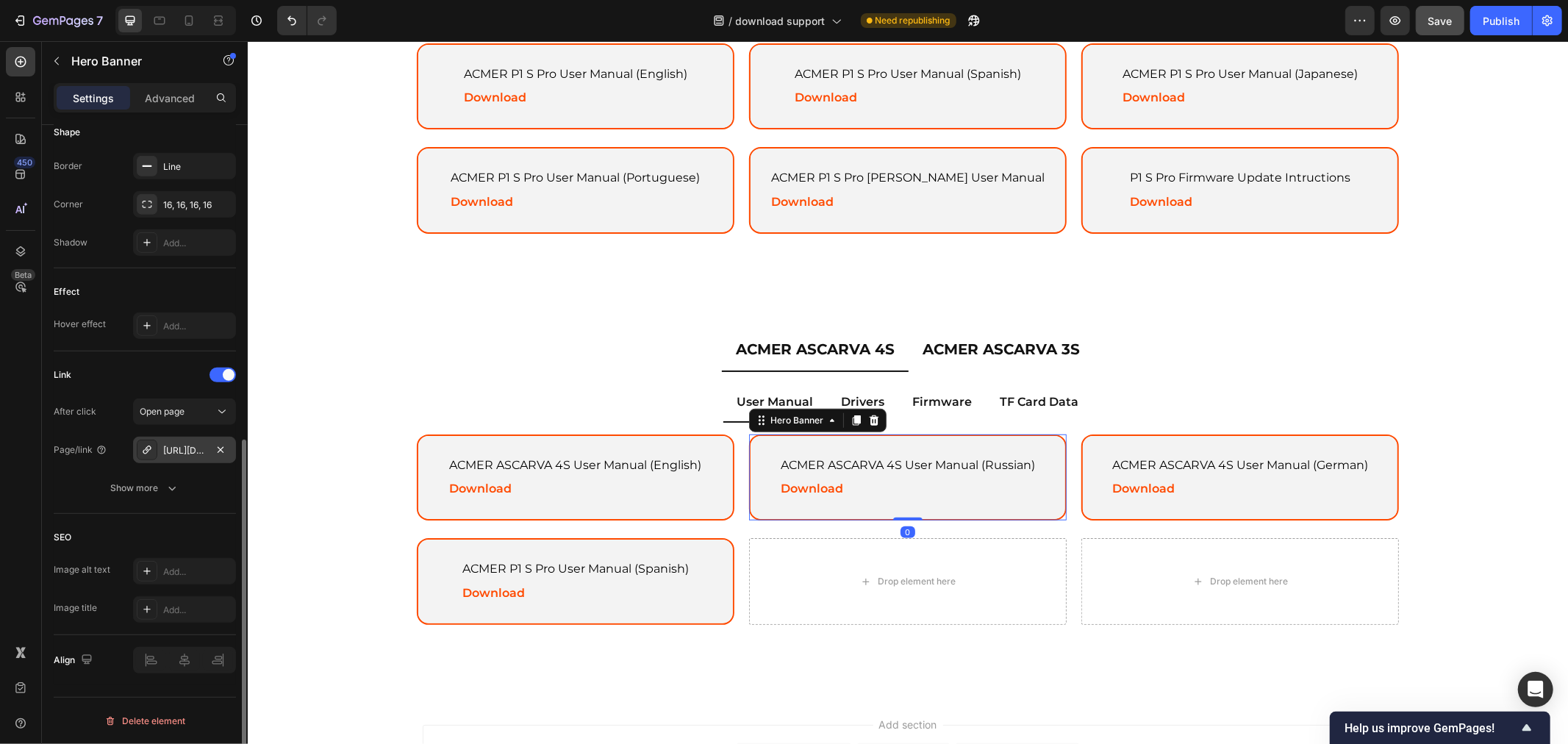
click at [185, 454] on div "https://drive.google.com/file/d/1K6fj-mN6tLo_N_l0ajaqslp1nVAyrqH6/view?usp=driv…" at bounding box center [184, 450] width 42 height 13
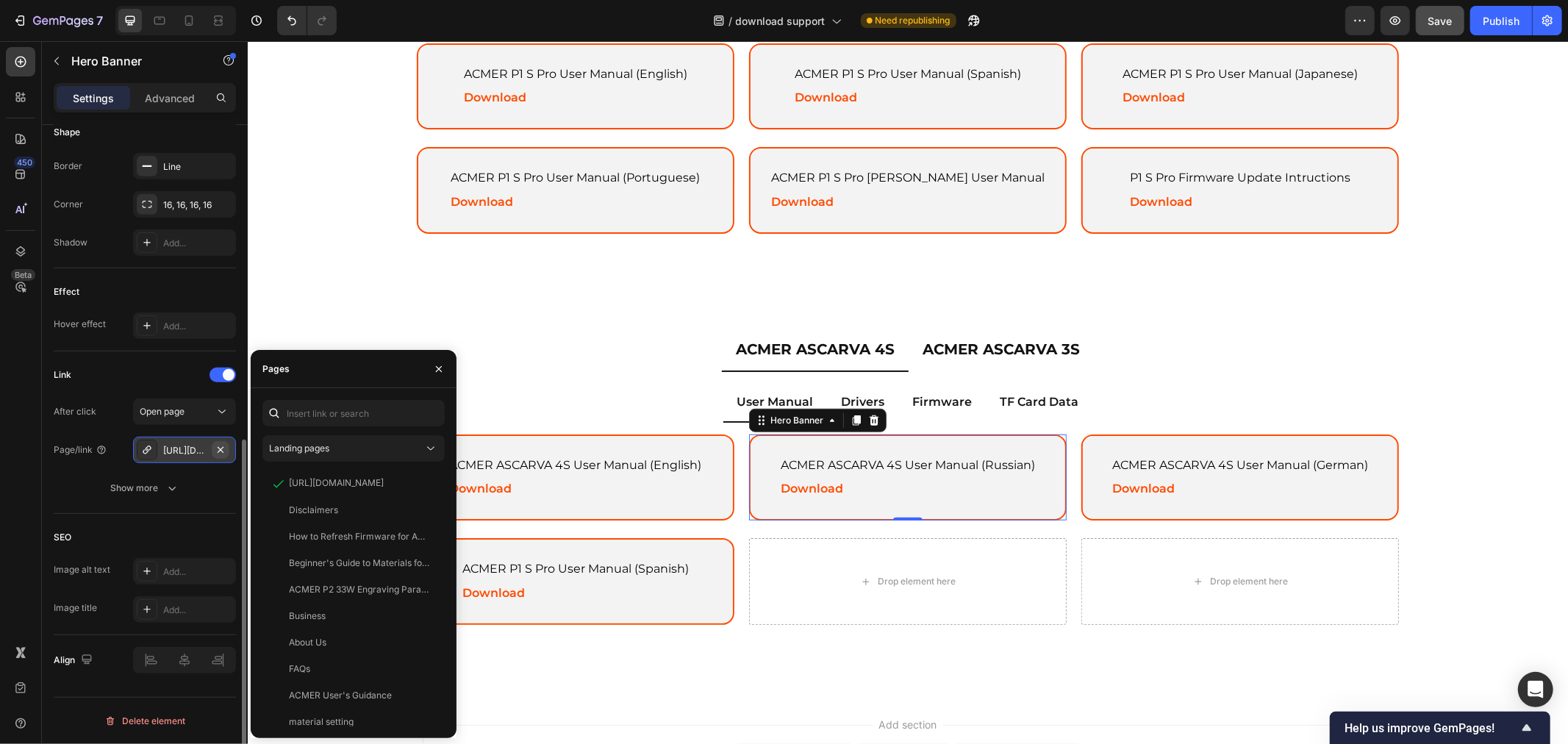
click at [229, 449] on button "button" at bounding box center [220, 449] width 18 height 18
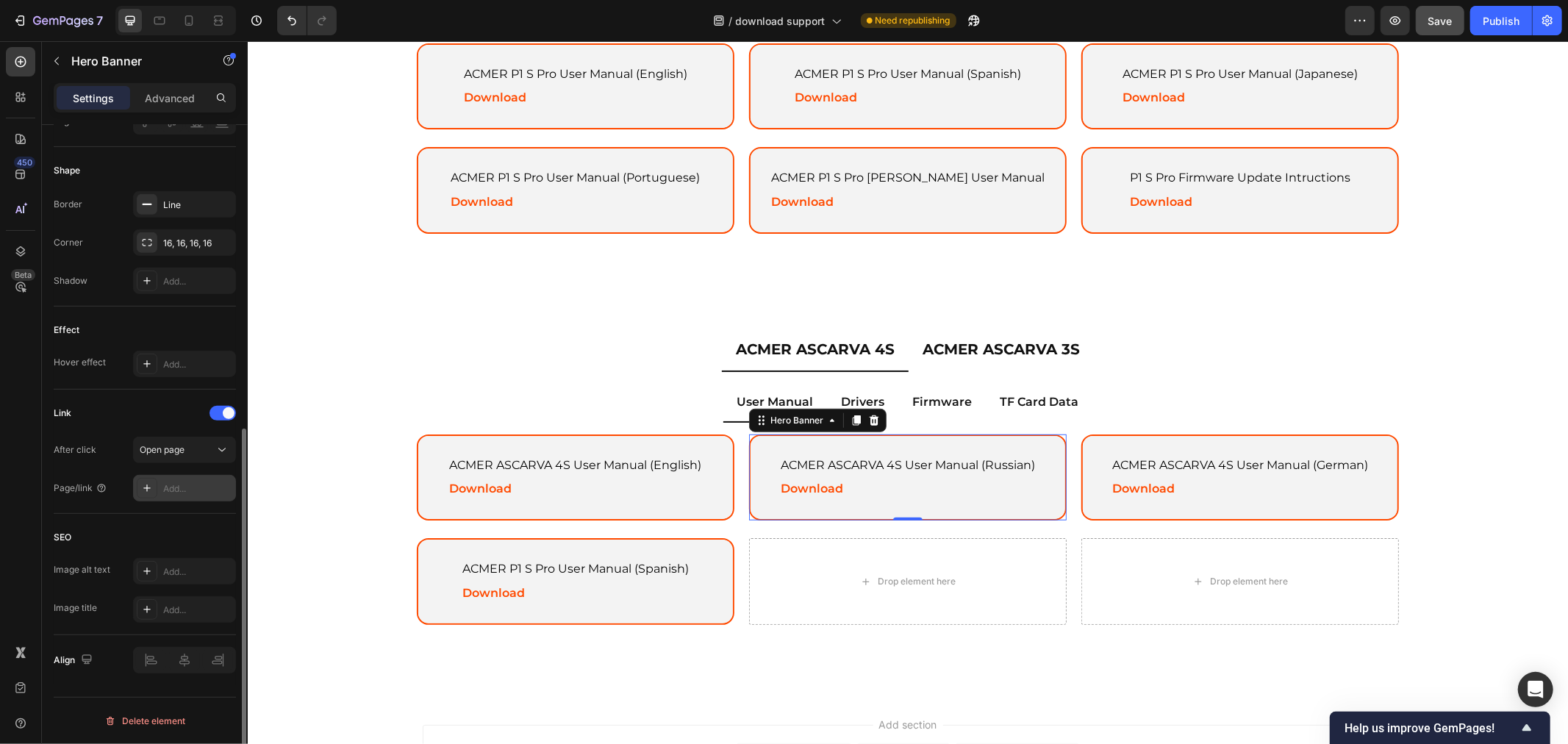
click at [182, 478] on div "Add..." at bounding box center [185, 488] width 103 height 26
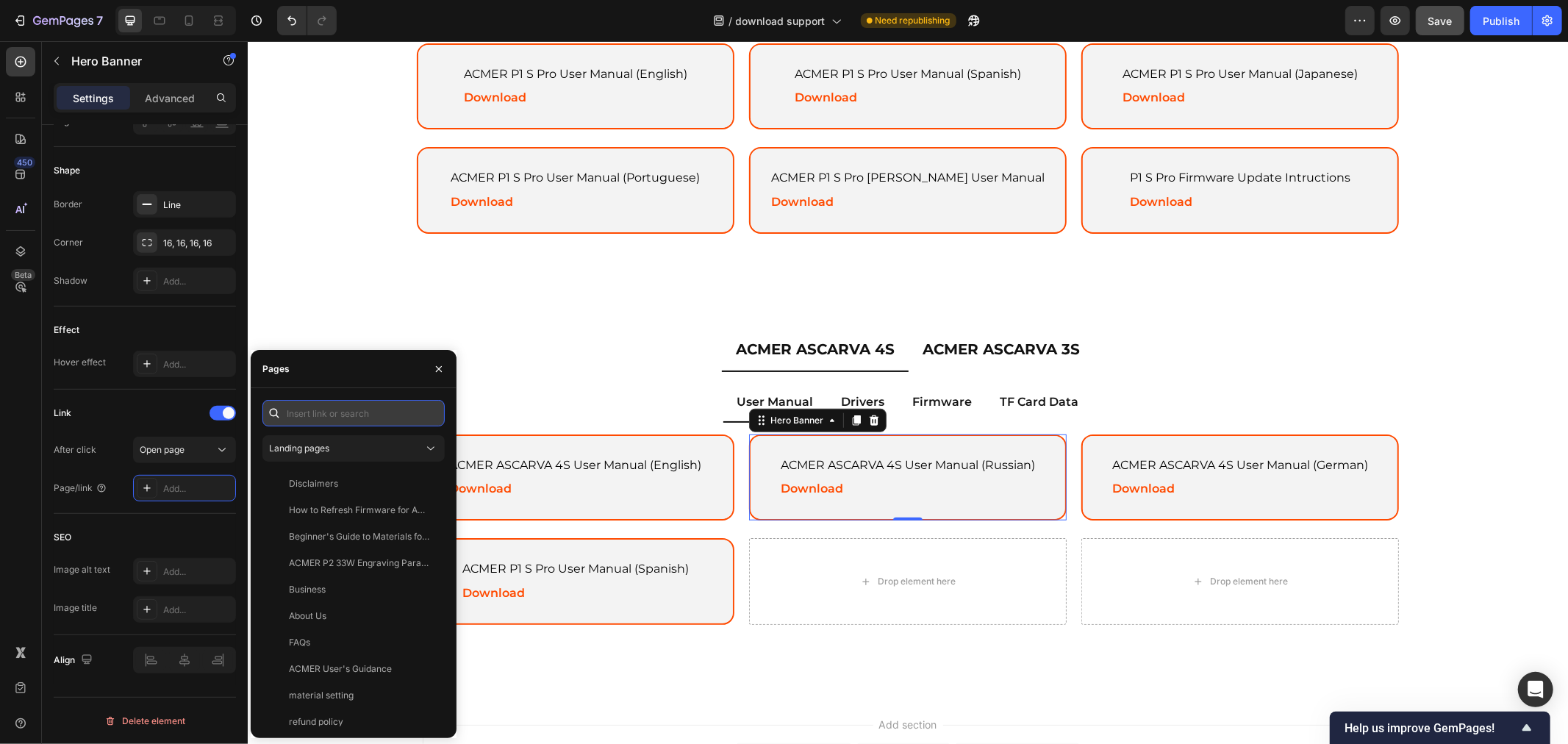
click at [331, 422] on input "text" at bounding box center [354, 413] width 183 height 26
paste input "https://drive.google.com/file/d/15cWFwk8gCmbj_BJFa07J8KDngpeC1BCO/view?usp=driv…"
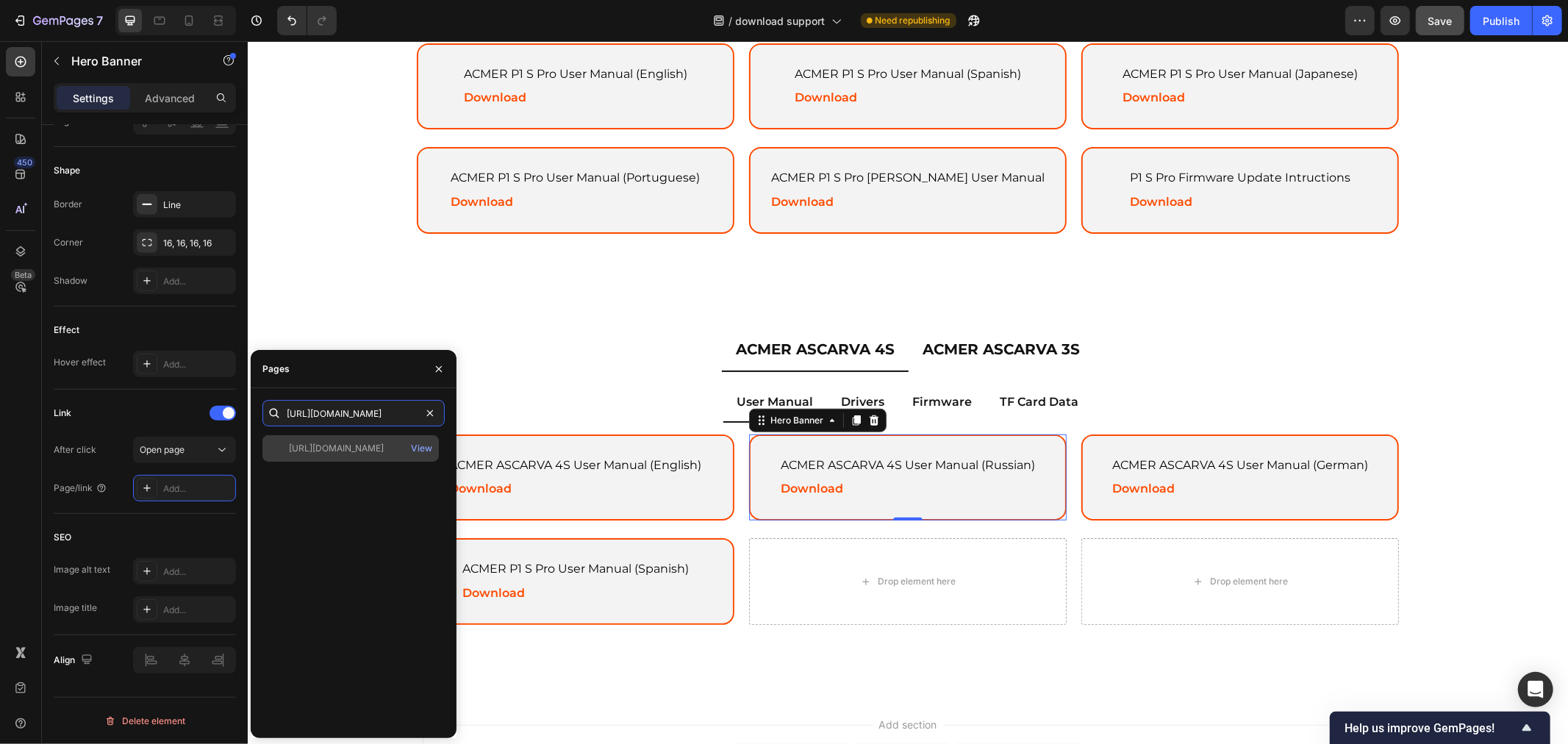
type input "https://drive.google.com/file/d/15cWFwk8gCmbj_BJFa07J8KDngpeC1BCO/view?usp=driv…"
click at [344, 443] on div "https://drive.google.com/file/d/15cWFwk8gCmbj_BJFa07J8KDngpeC1BCO/view?usp=driv…" at bounding box center [336, 448] width 95 height 13
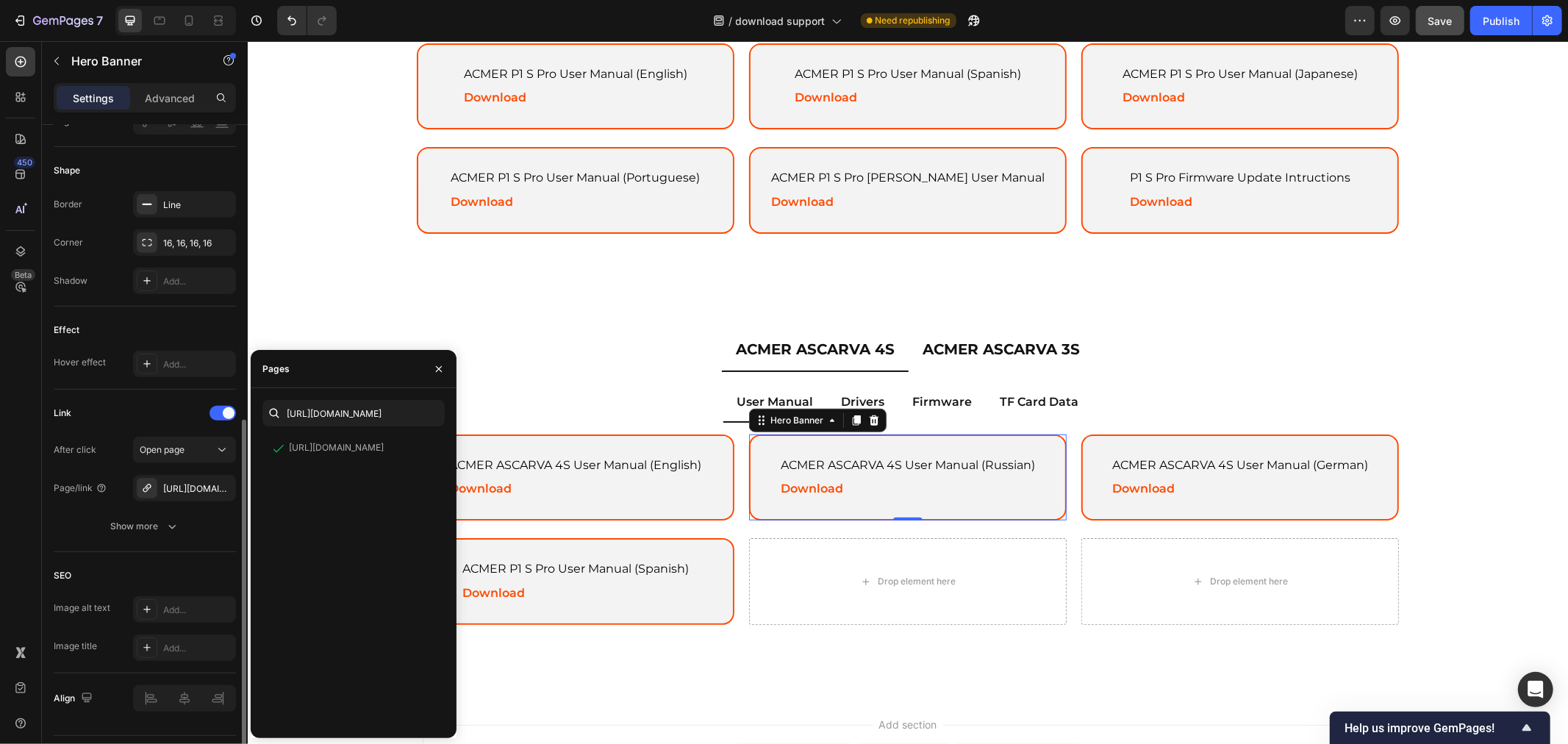
click at [182, 564] on div "SEO" at bounding box center [145, 576] width 183 height 24
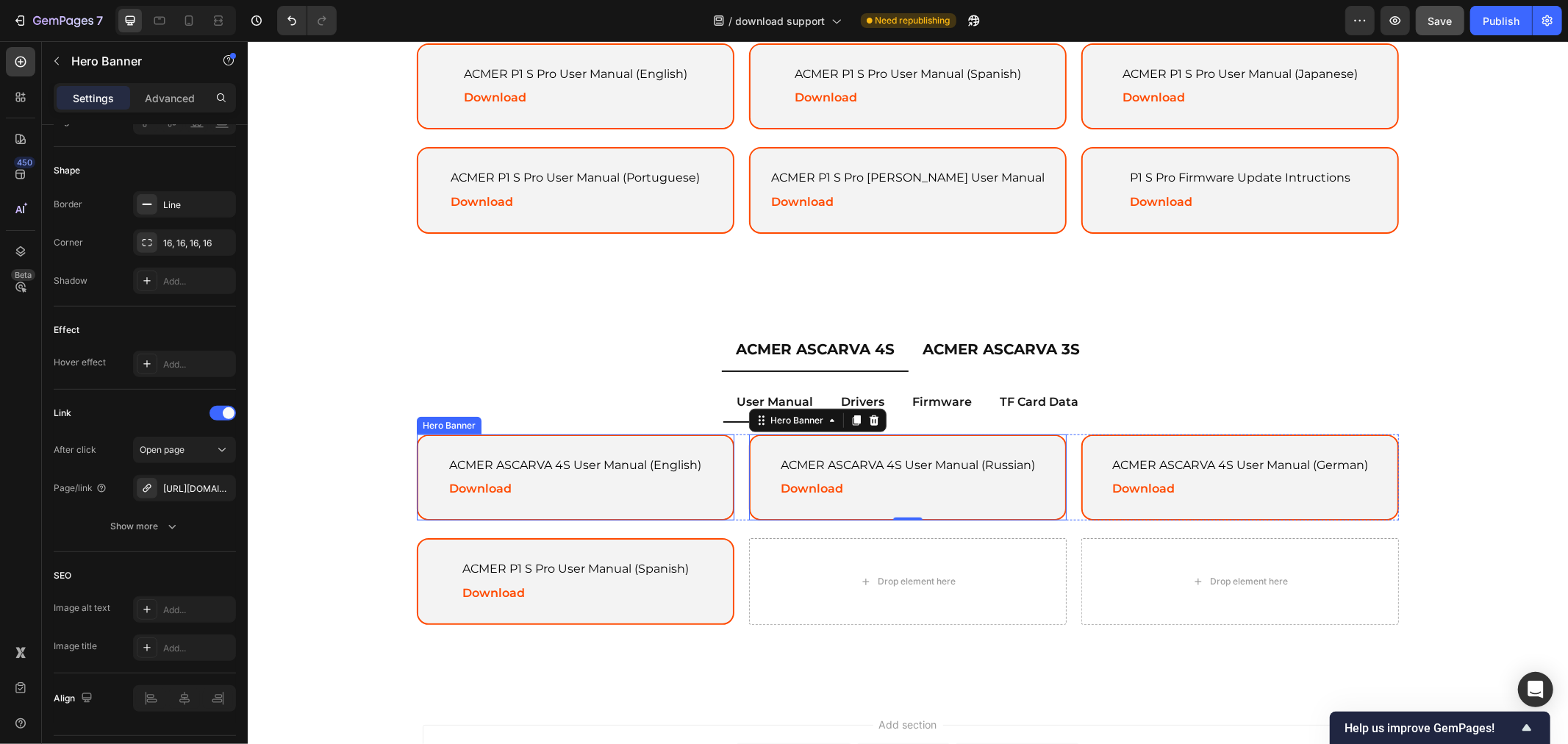
click at [660, 438] on div "ACMER ASCARVA 4S User Manual (English) Text Block Download Text Block" at bounding box center [575, 477] width 290 height 84
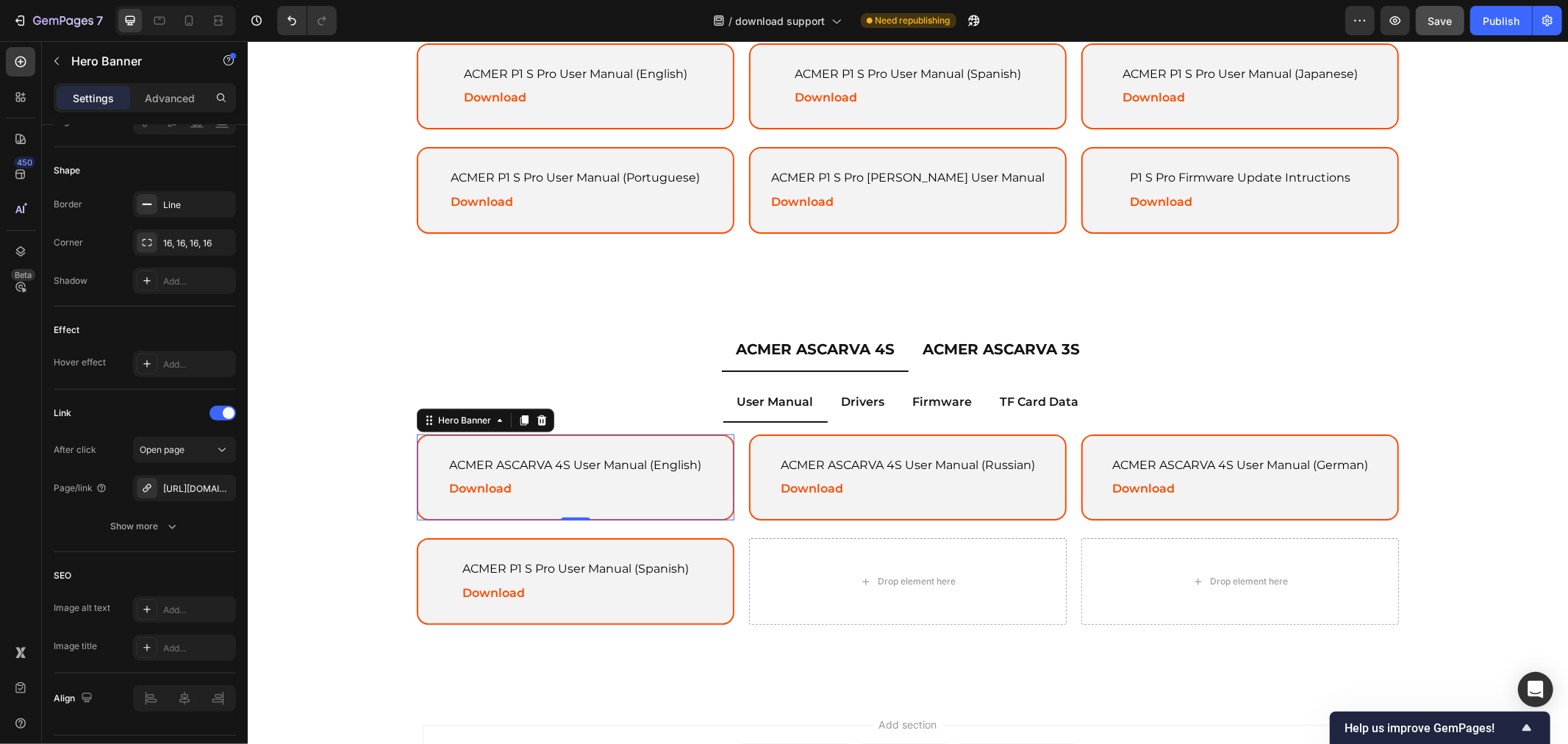
click at [636, 495] on div "ACMER ASCARVA 4S User Manual (English) Text Block Download Text Block" at bounding box center [575, 477] width 290 height 84
click at [217, 487] on icon "button" at bounding box center [220, 488] width 12 height 12
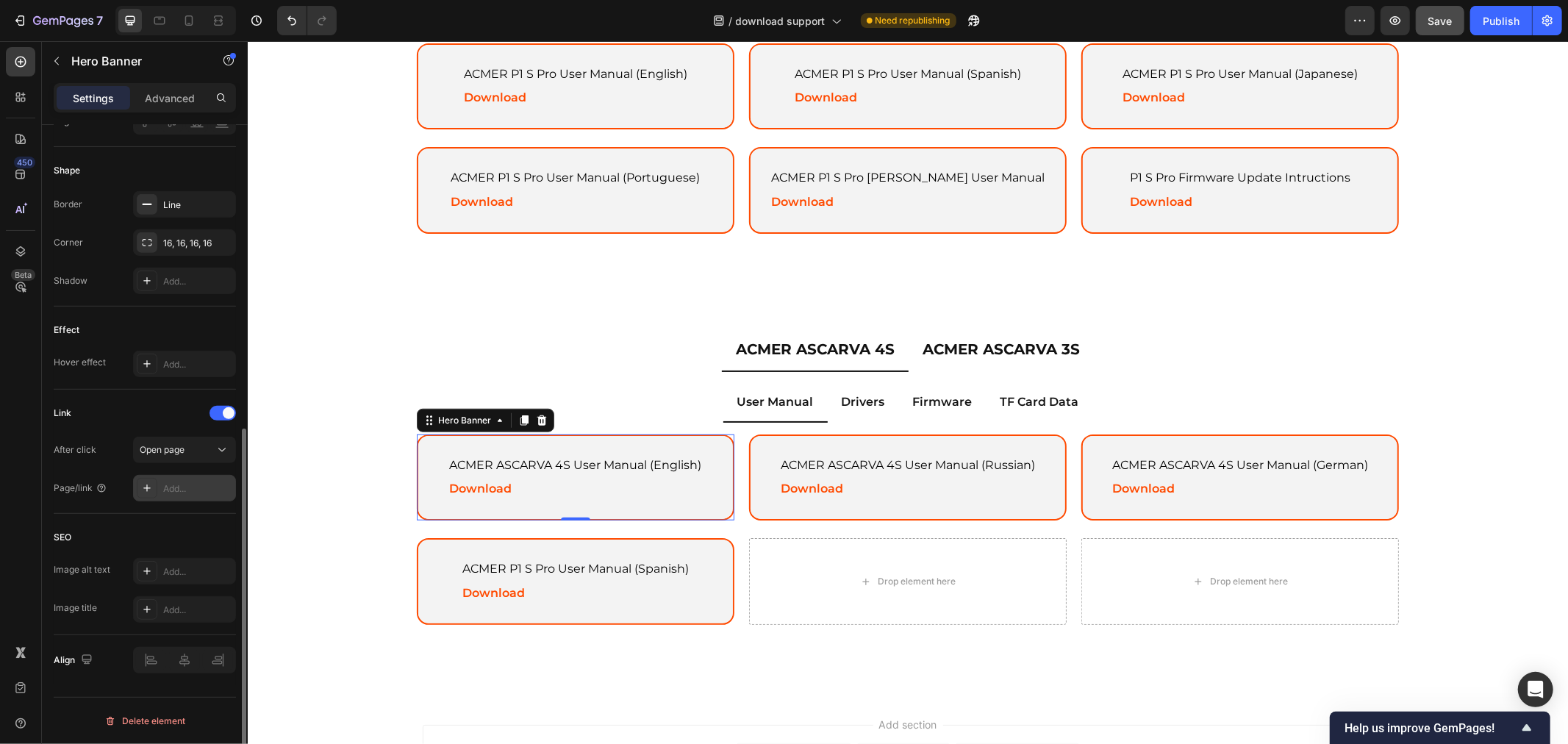
click at [186, 489] on div "Add..." at bounding box center [198, 489] width 69 height 13
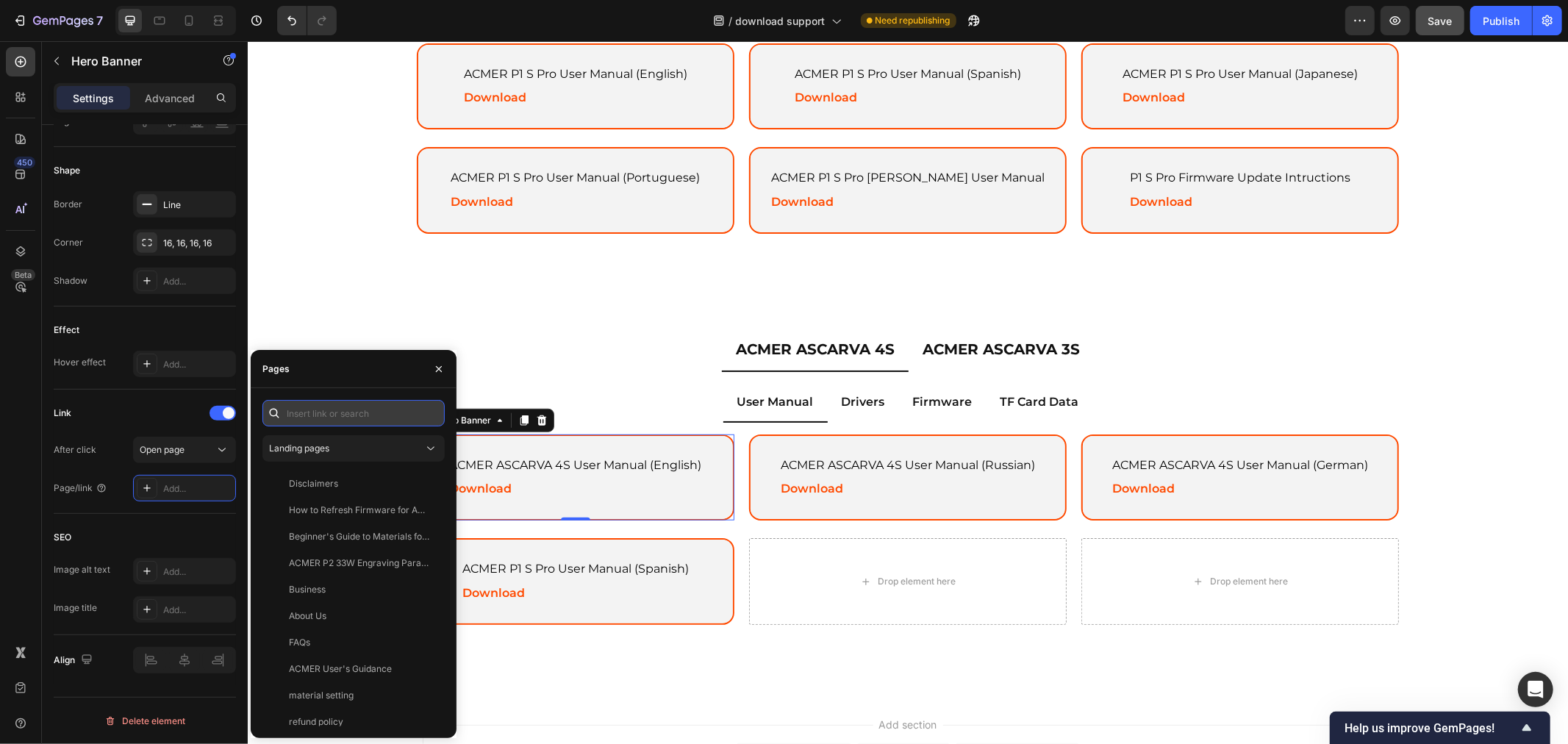
click at [334, 412] on input "text" at bounding box center [354, 413] width 183 height 26
paste input "https://drive.google.com/file/d/1l56iB41ny_8D7WYjoy2z7zbb6T1mGLBo/view?usp=driv…"
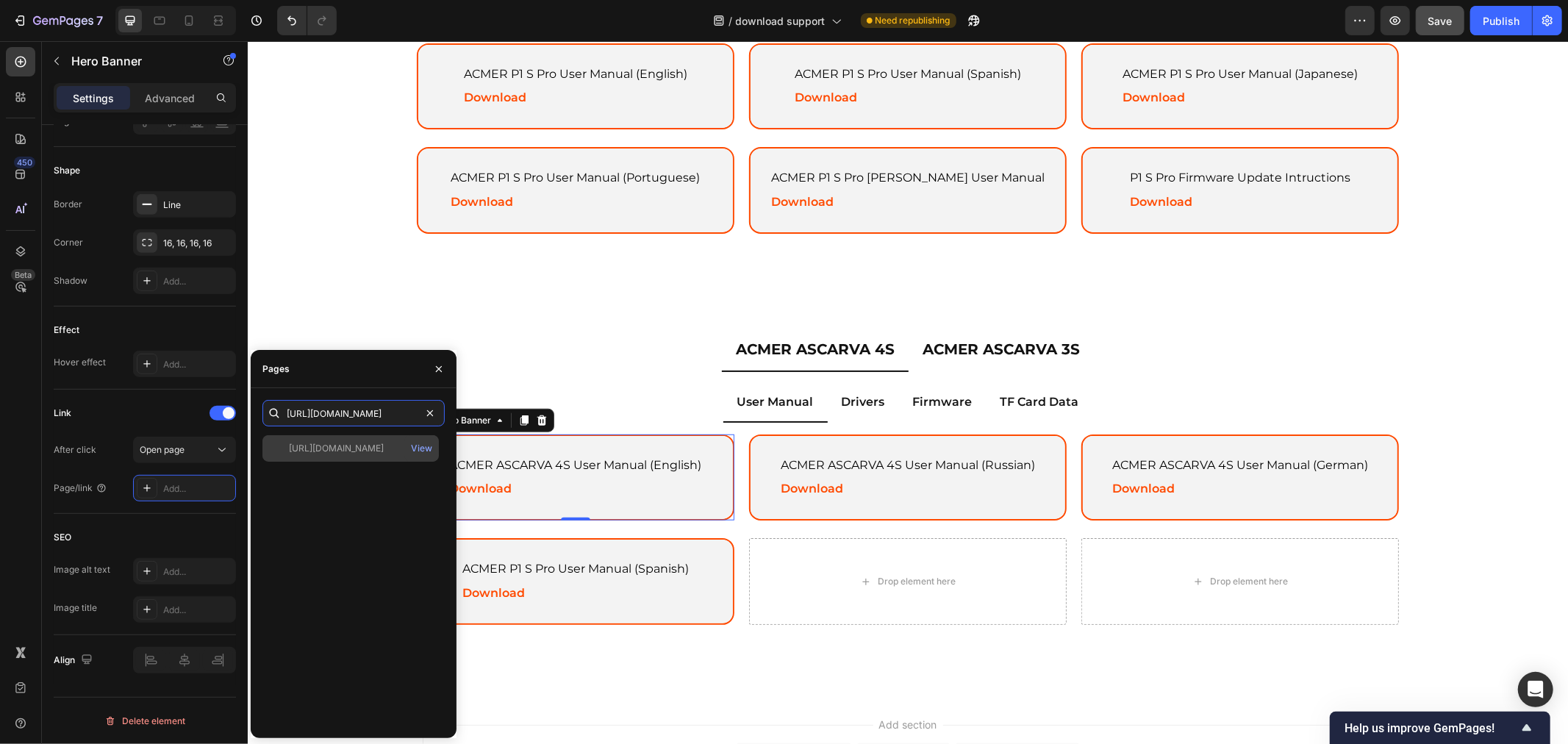
scroll to position [0, 256]
type input "https://drive.google.com/file/d/1l56iB41ny_8D7WYjoy2z7zbb6T1mGLBo/view?usp=driv…"
click at [342, 452] on div "https://drive.google.com/file/d/1l56iB41ny_8D7WYjoy2z7zbb6T1mGLBo/view?usp=driv…" at bounding box center [336, 448] width 95 height 13
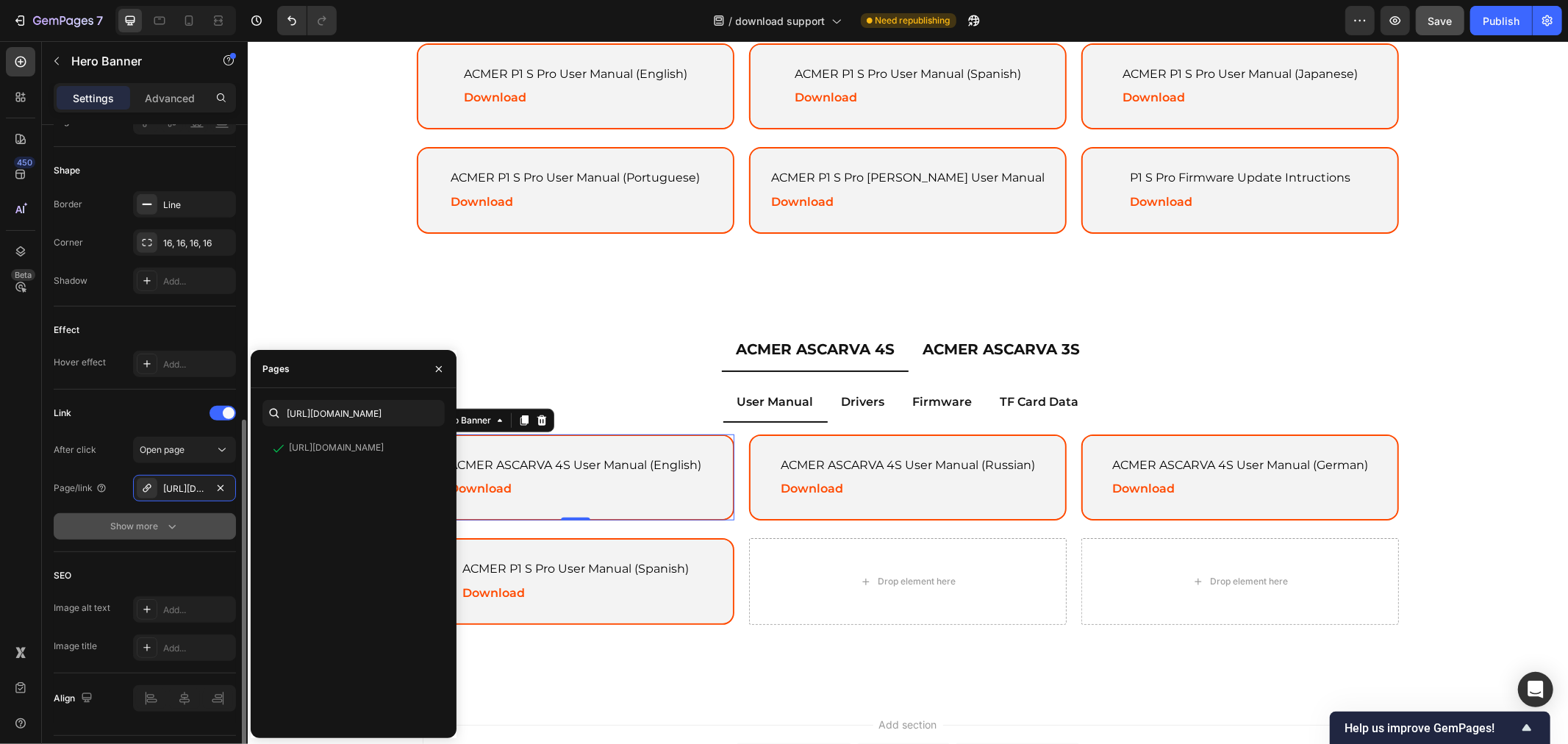
click at [210, 526] on button "Show more" at bounding box center [145, 527] width 183 height 26
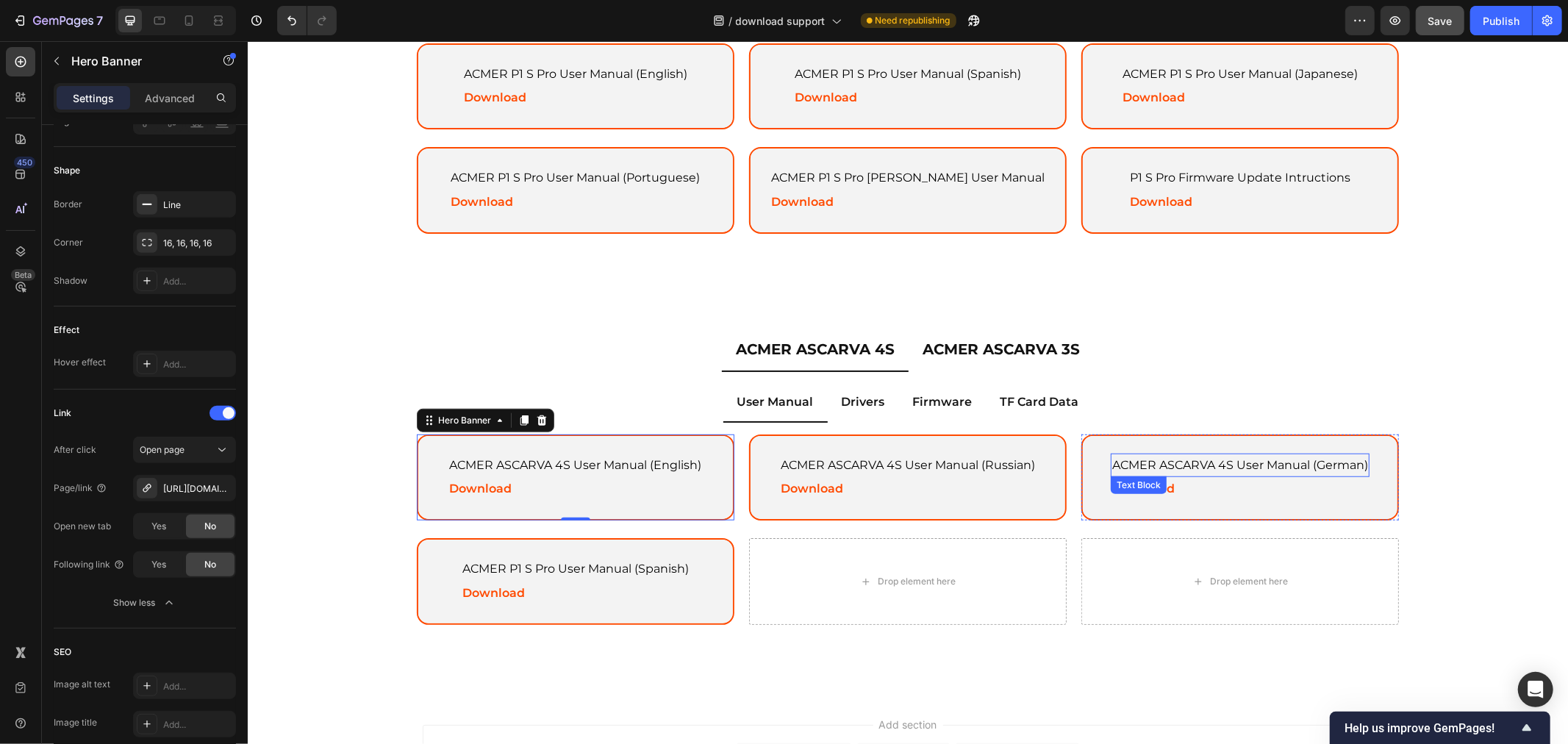
click at [1265, 458] on p "ACMER ASCARVA 4S User Manual (German)" at bounding box center [1239, 465] width 256 height 22
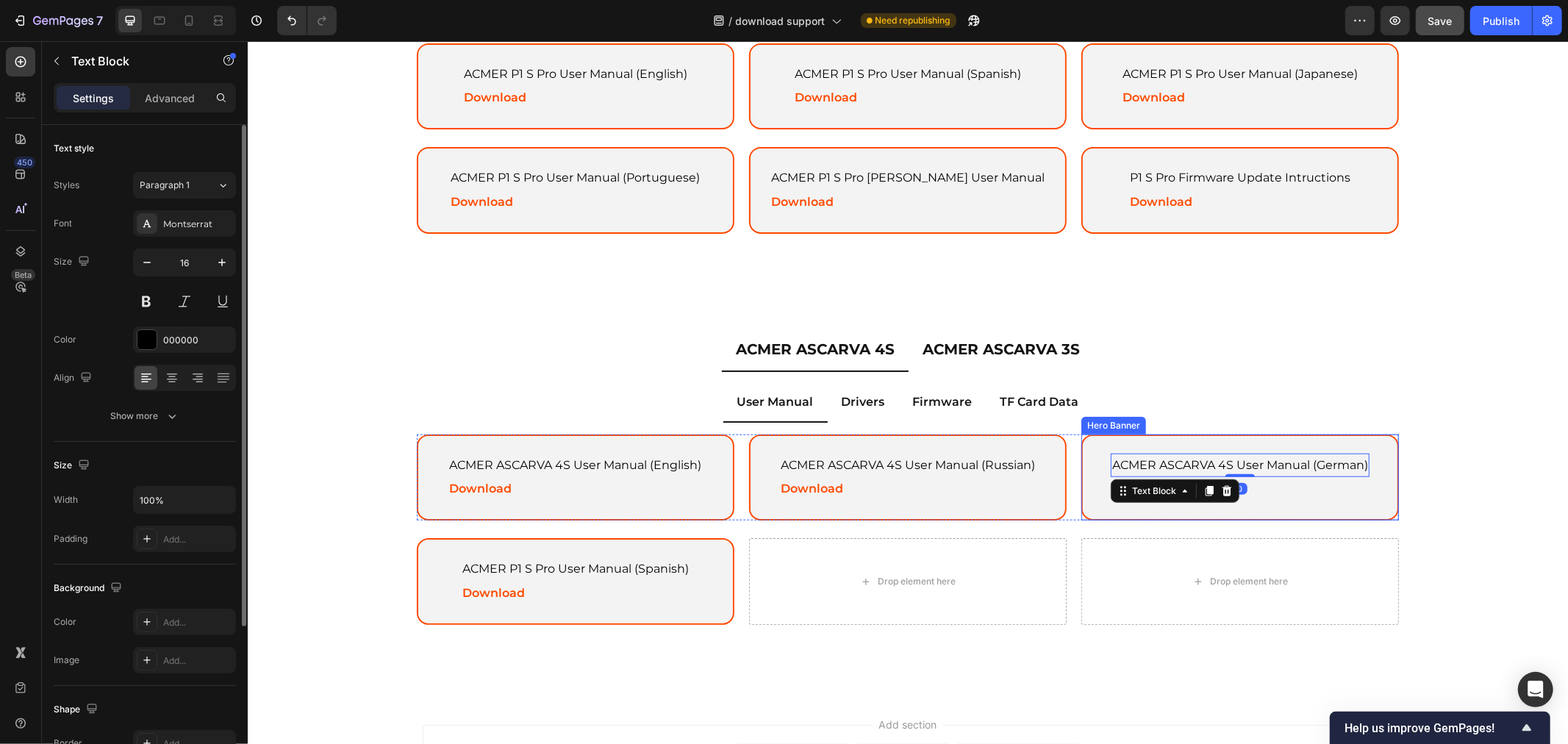
click at [1244, 439] on div "ACMER ASCARVA 4S User Manual (German) Text Block 0 Download Text Block" at bounding box center [1239, 477] width 294 height 84
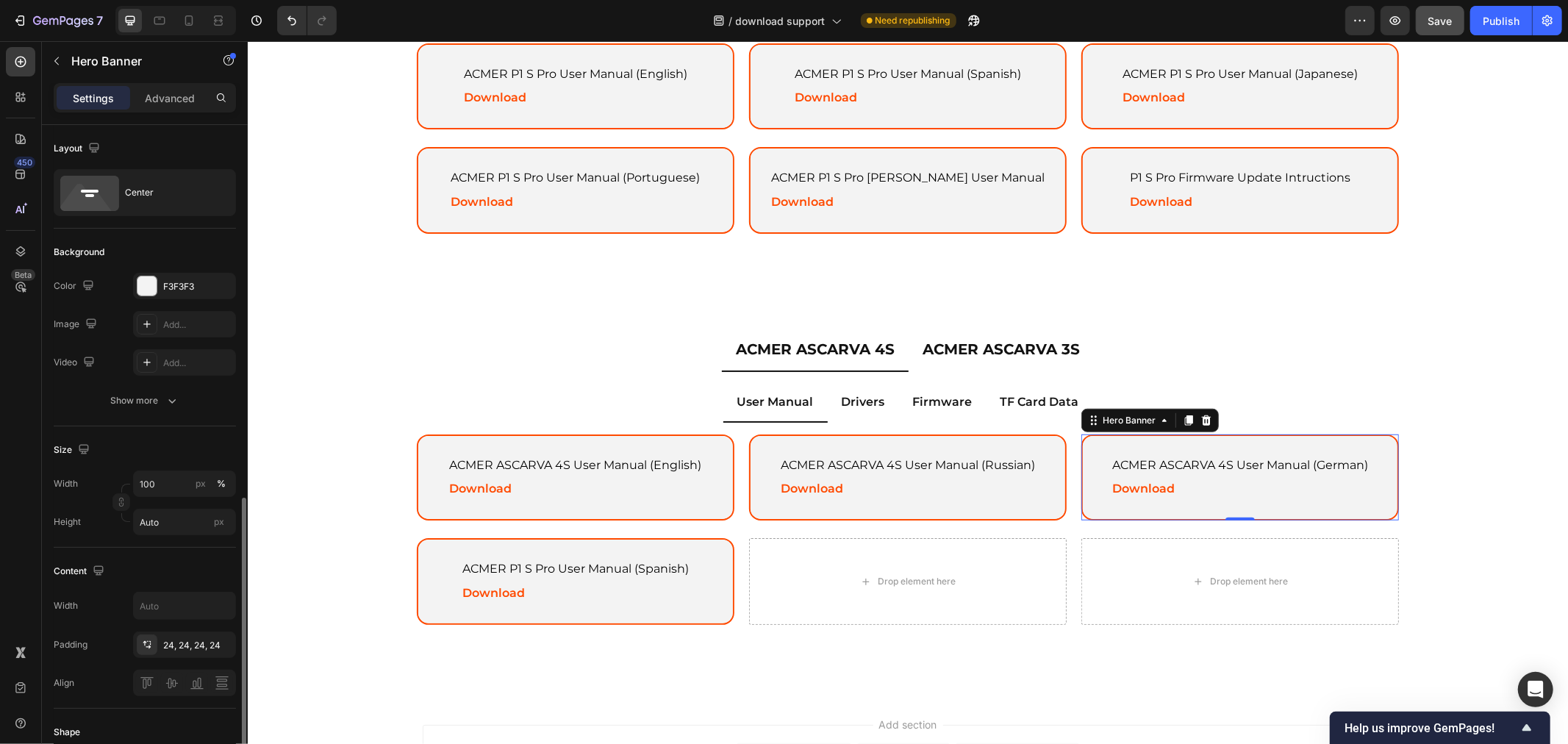
scroll to position [490, 0]
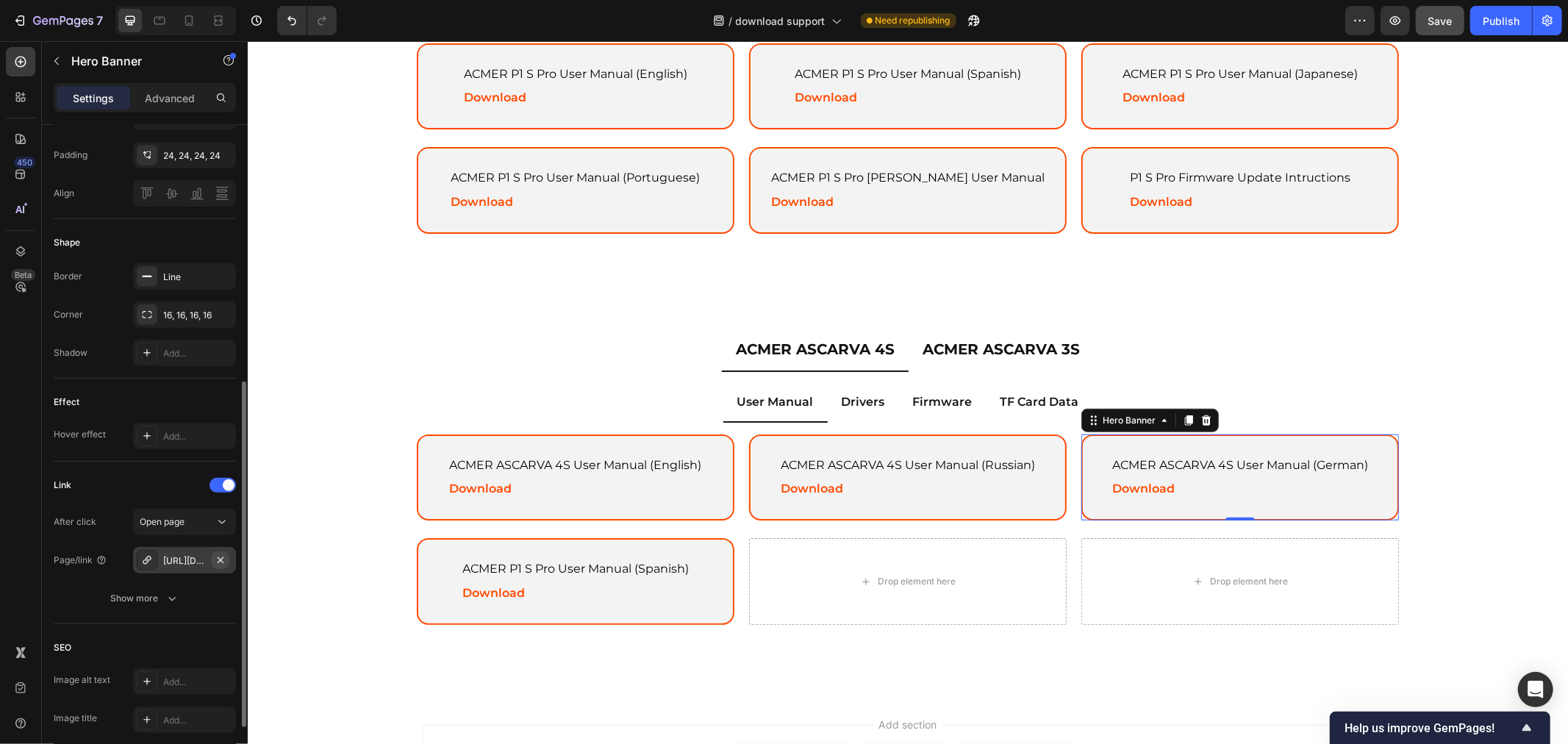
click at [223, 561] on icon "button" at bounding box center [220, 560] width 12 height 12
click at [186, 556] on div "Add..." at bounding box center [198, 561] width 69 height 13
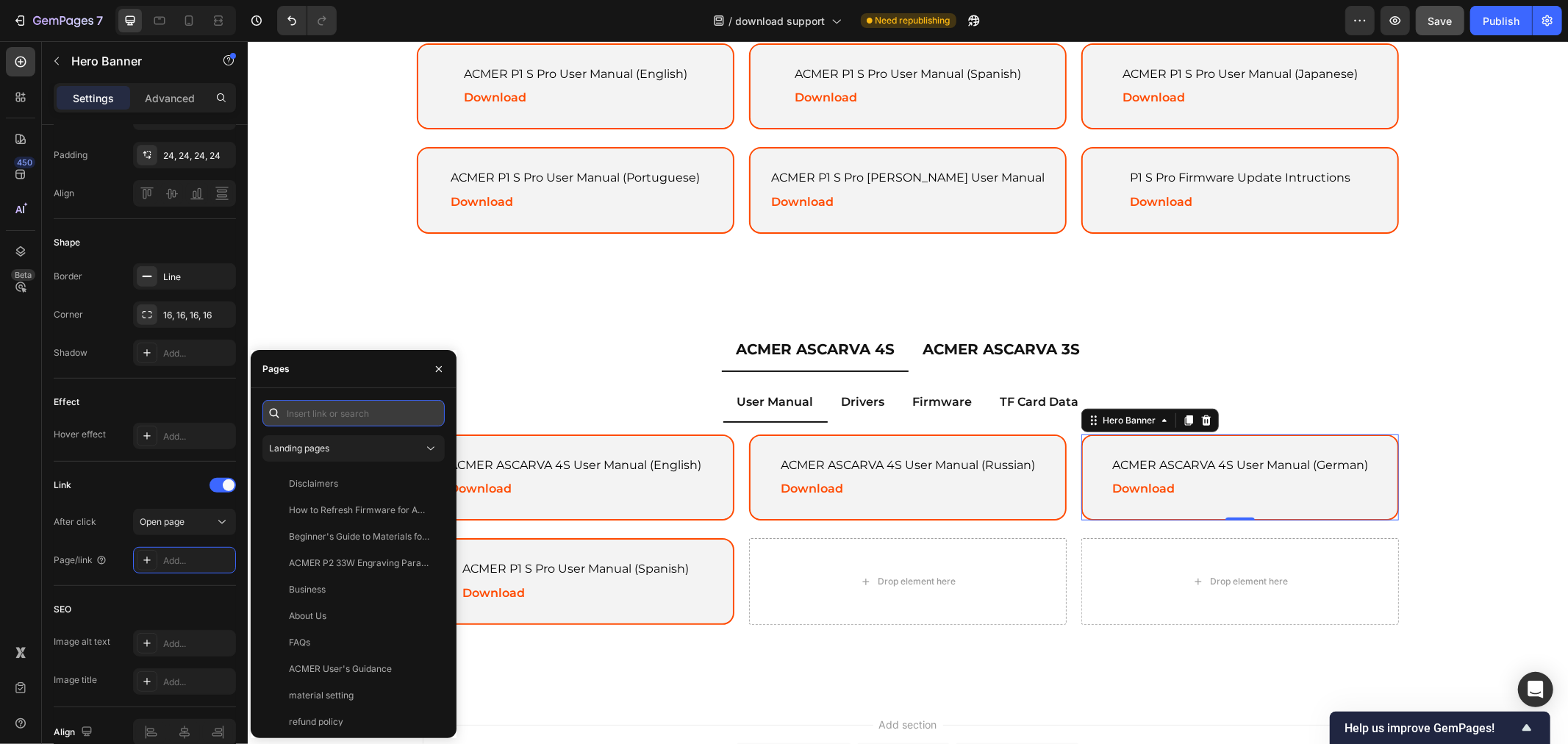
click at [332, 408] on input "text" at bounding box center [354, 413] width 183 height 26
paste input "https://drive.google.com/file/d/1lqreGjRKmb-_rhL17HEkLHFmjJNq0rH4/view?usp=driv…"
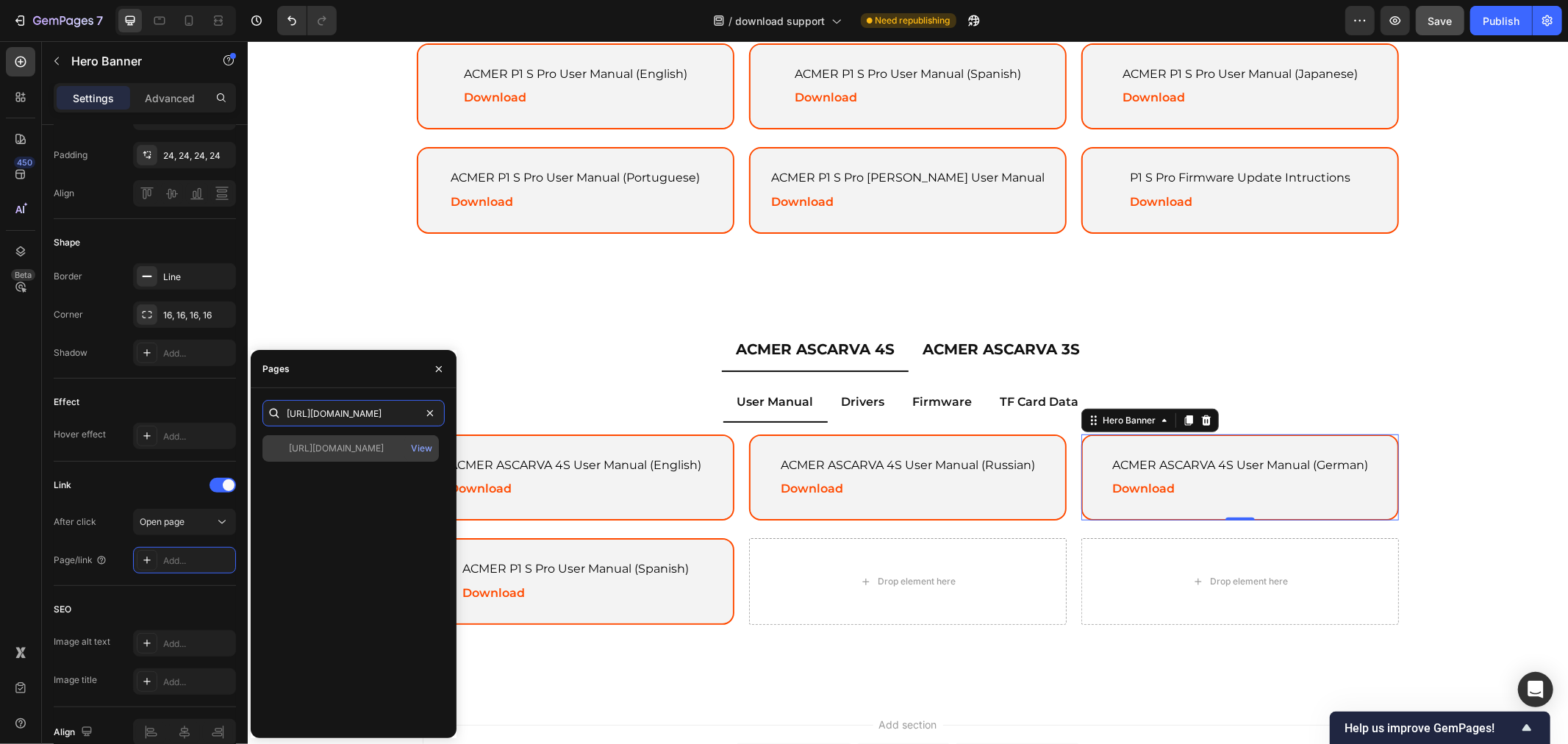
type input "https://drive.google.com/file/d/1lqreGjRKmb-_rhL17HEkLHFmjJNq0rH4/view?usp=driv…"
click at [343, 449] on div "https://drive.google.com/file/d/1lqreGjRKmb-_rhL17HEkLHFmjJNq0rH4/view?usp=driv…" at bounding box center [336, 448] width 95 height 13
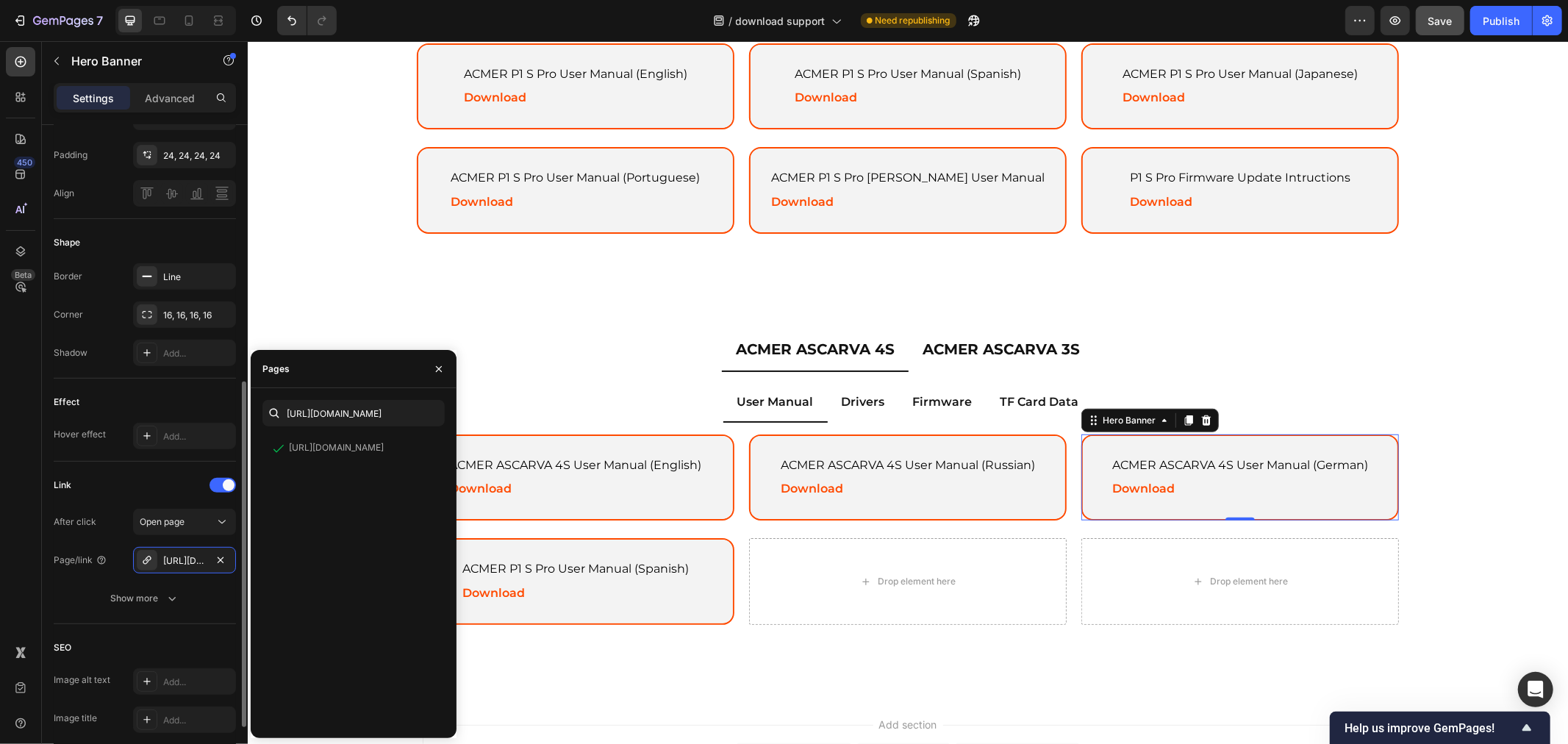
click at [144, 482] on div "Link" at bounding box center [145, 485] width 183 height 24
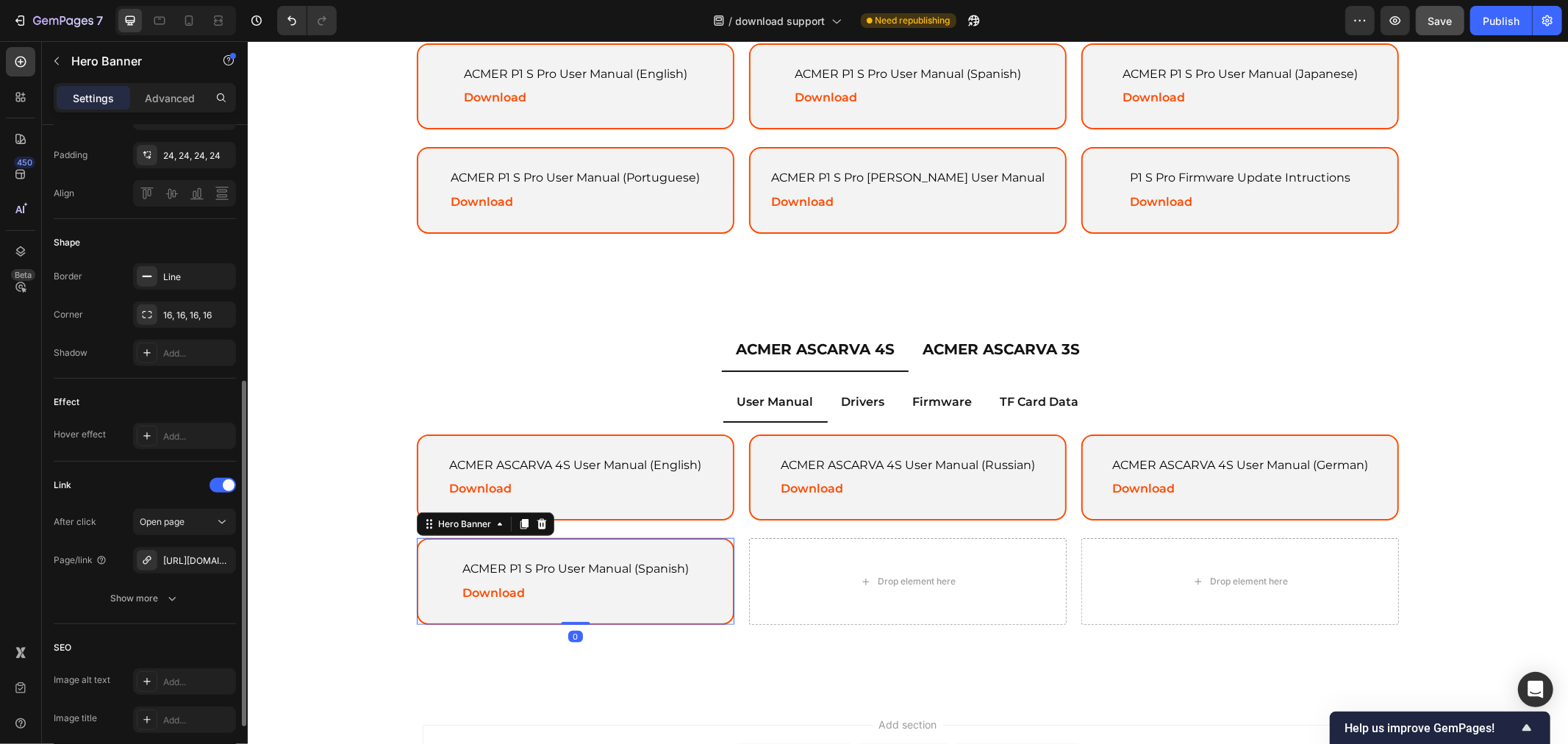
click at [643, 544] on div "ACMER P1 S Pro User Manual (Spanish) Text Block Download Text Block" at bounding box center [574, 581] width 264 height 84
click at [224, 559] on icon "button" at bounding box center [220, 561] width 12 height 12
click at [195, 559] on div "Add..." at bounding box center [198, 561] width 69 height 13
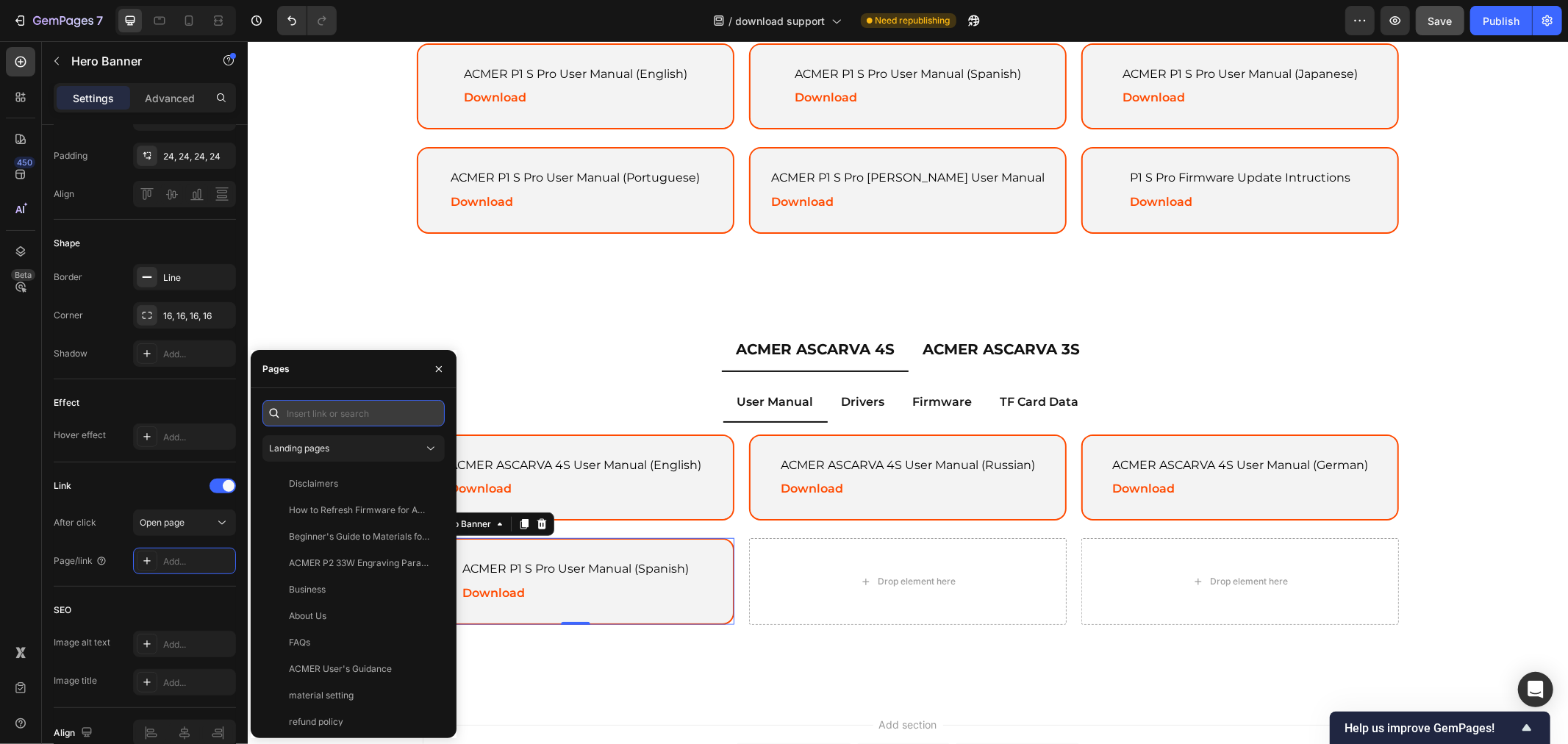
click at [354, 419] on input "text" at bounding box center [354, 413] width 183 height 26
paste input "https://drive.google.com/file/d/1ctj83idTj66_0e7JcGxZH7InEN97epxk/view?usp=driv…"
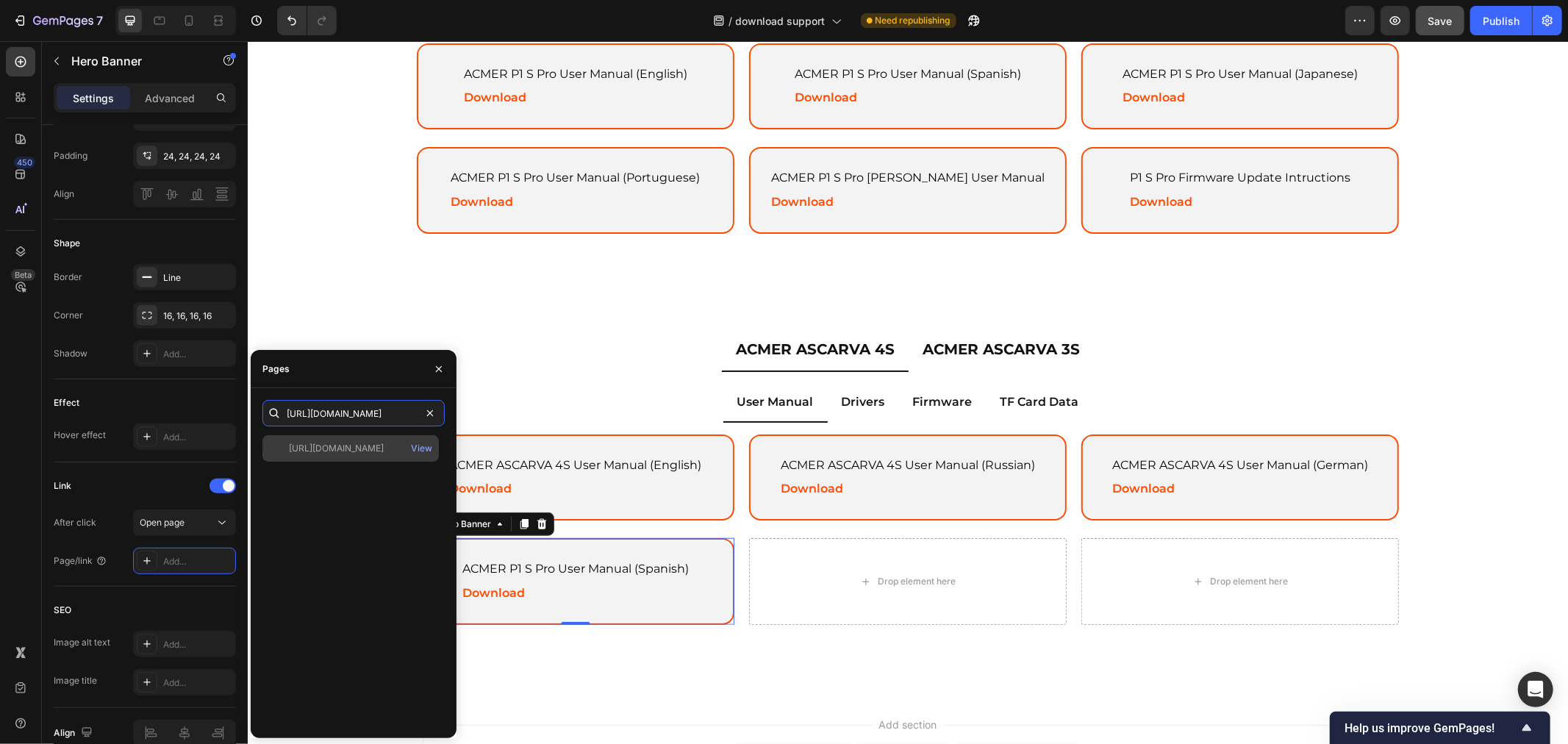
type input "https://drive.google.com/file/d/1ctj83idTj66_0e7JcGxZH7InEN97epxk/view?usp=driv…"
click at [346, 446] on div "https://drive.google.com/file/d/1ctj83idTj66_0e7JcGxZH7InEN97epxk/view?usp=driv…" at bounding box center [336, 448] width 95 height 13
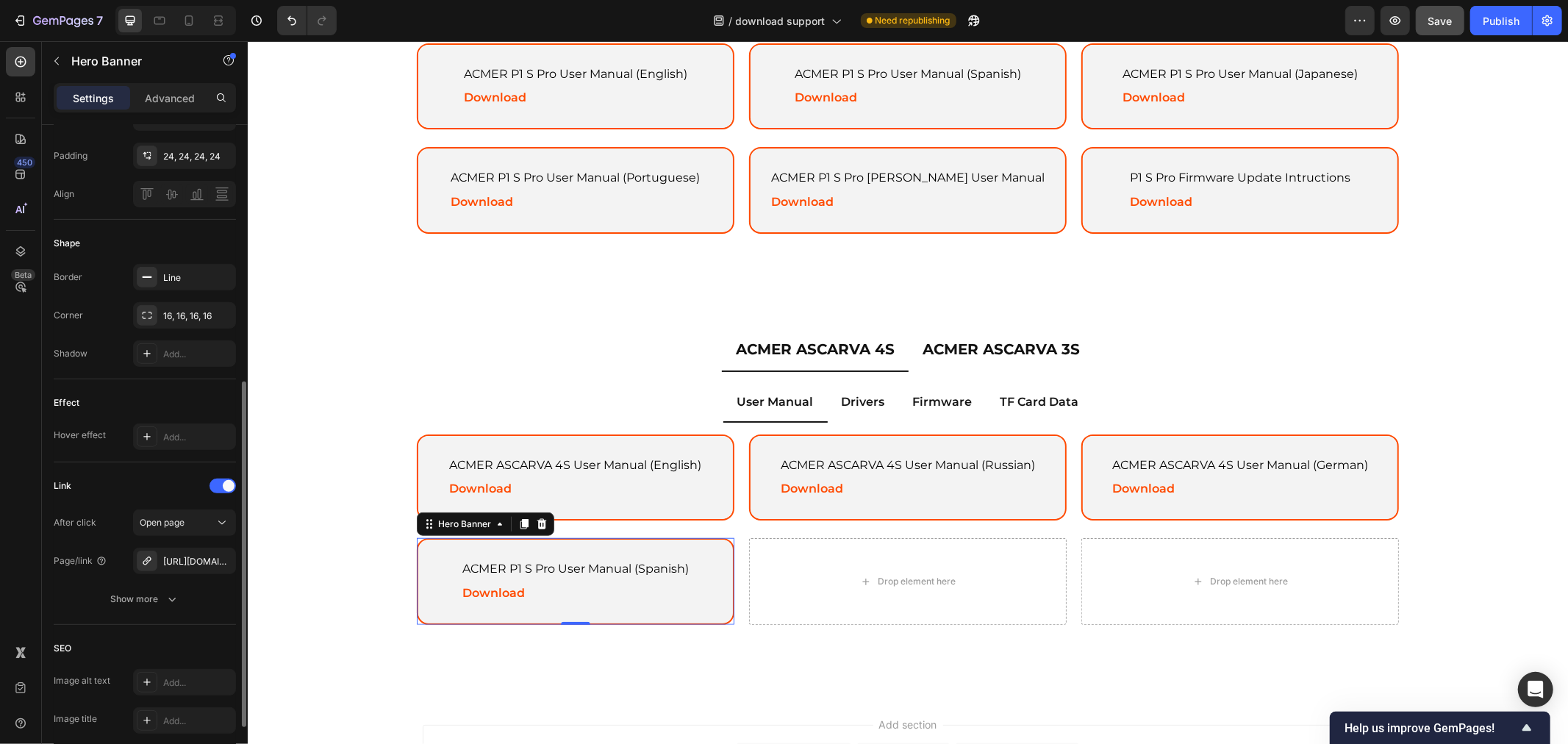
click at [126, 490] on div "Link" at bounding box center [145, 486] width 183 height 24
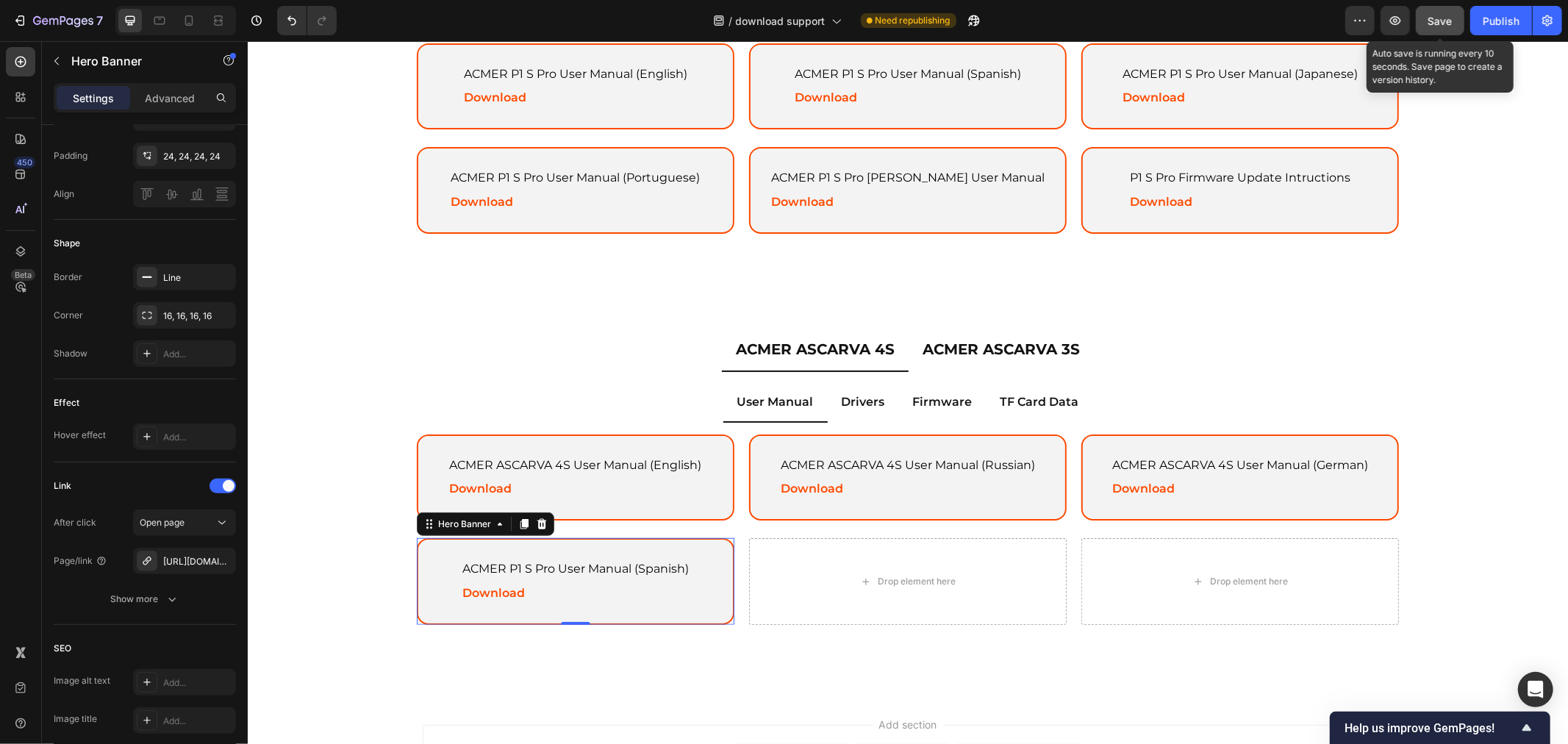
click at [1437, 25] on span "Save" at bounding box center [1439, 21] width 24 height 12
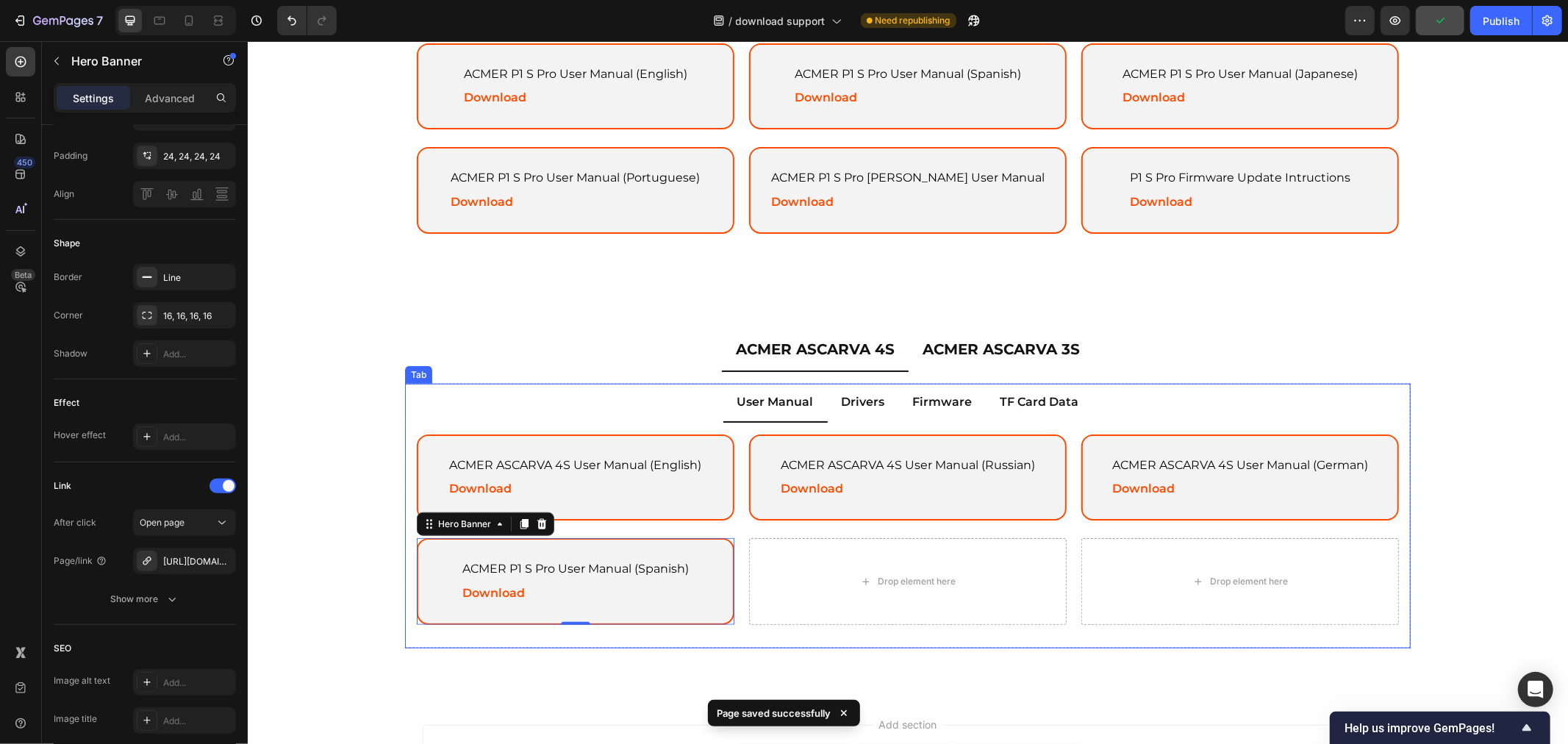
click at [854, 404] on p "Drivers" at bounding box center [862, 402] width 43 height 22
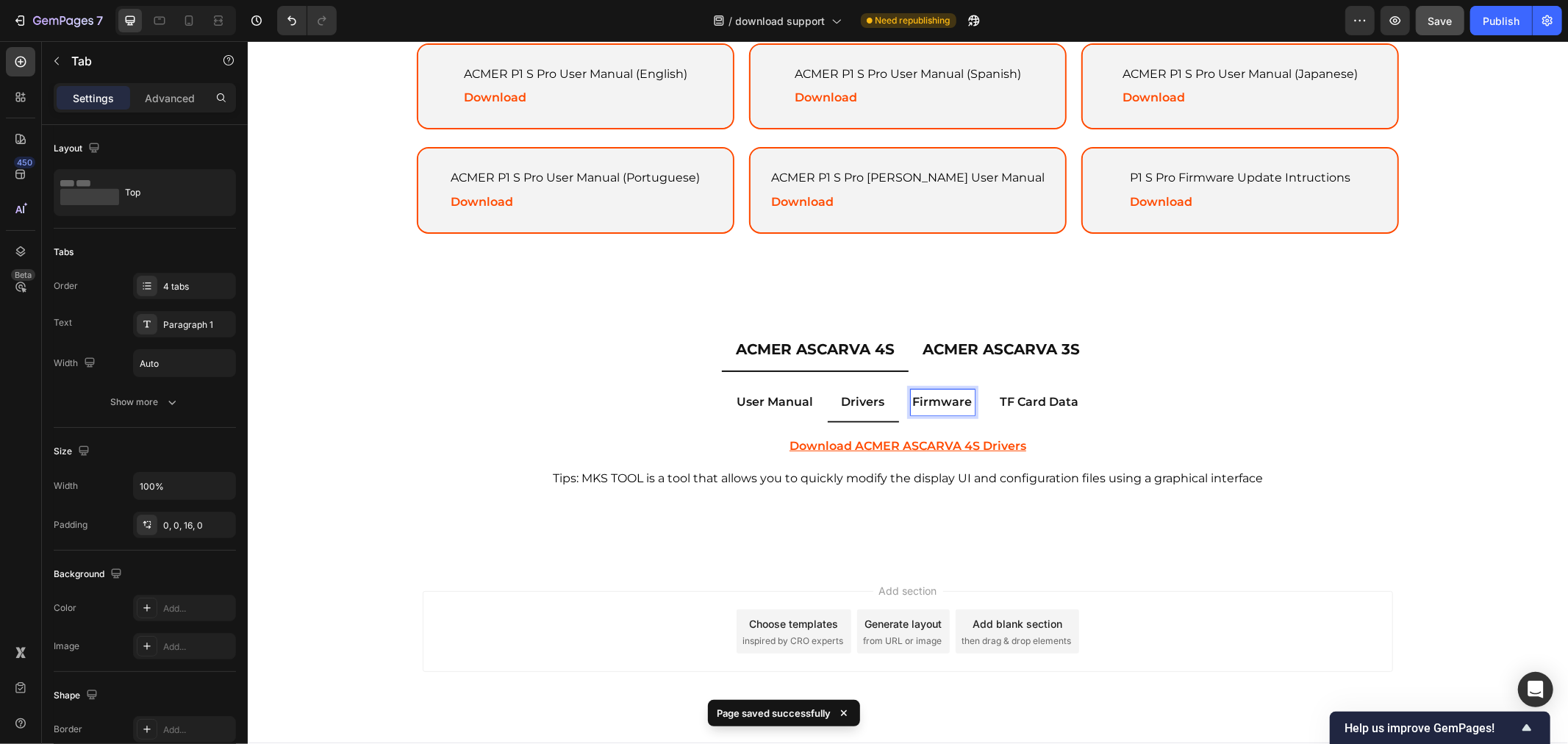
click at [944, 405] on p "Firmware" at bounding box center [942, 402] width 59 height 22
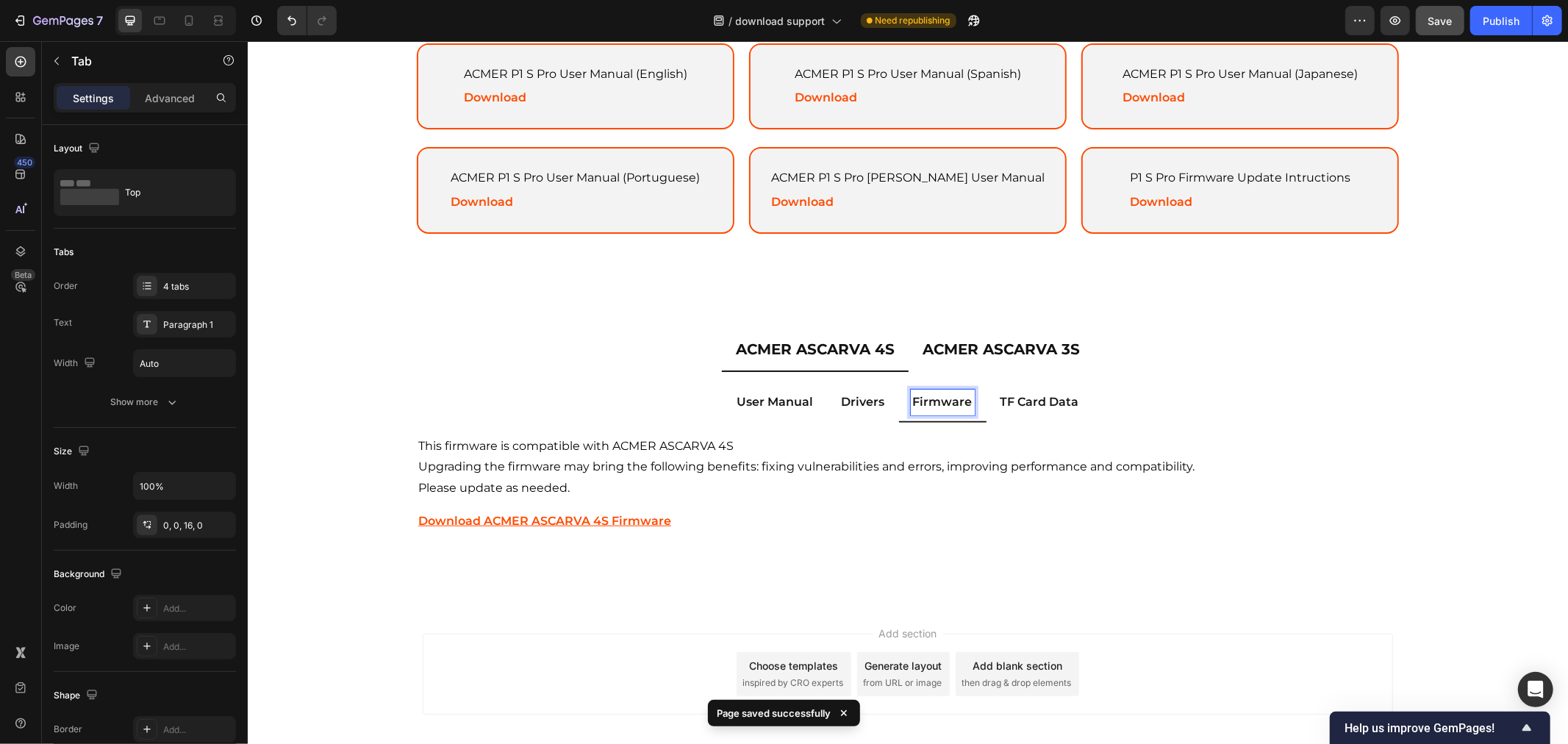
click at [857, 400] on p "Drivers" at bounding box center [862, 402] width 43 height 22
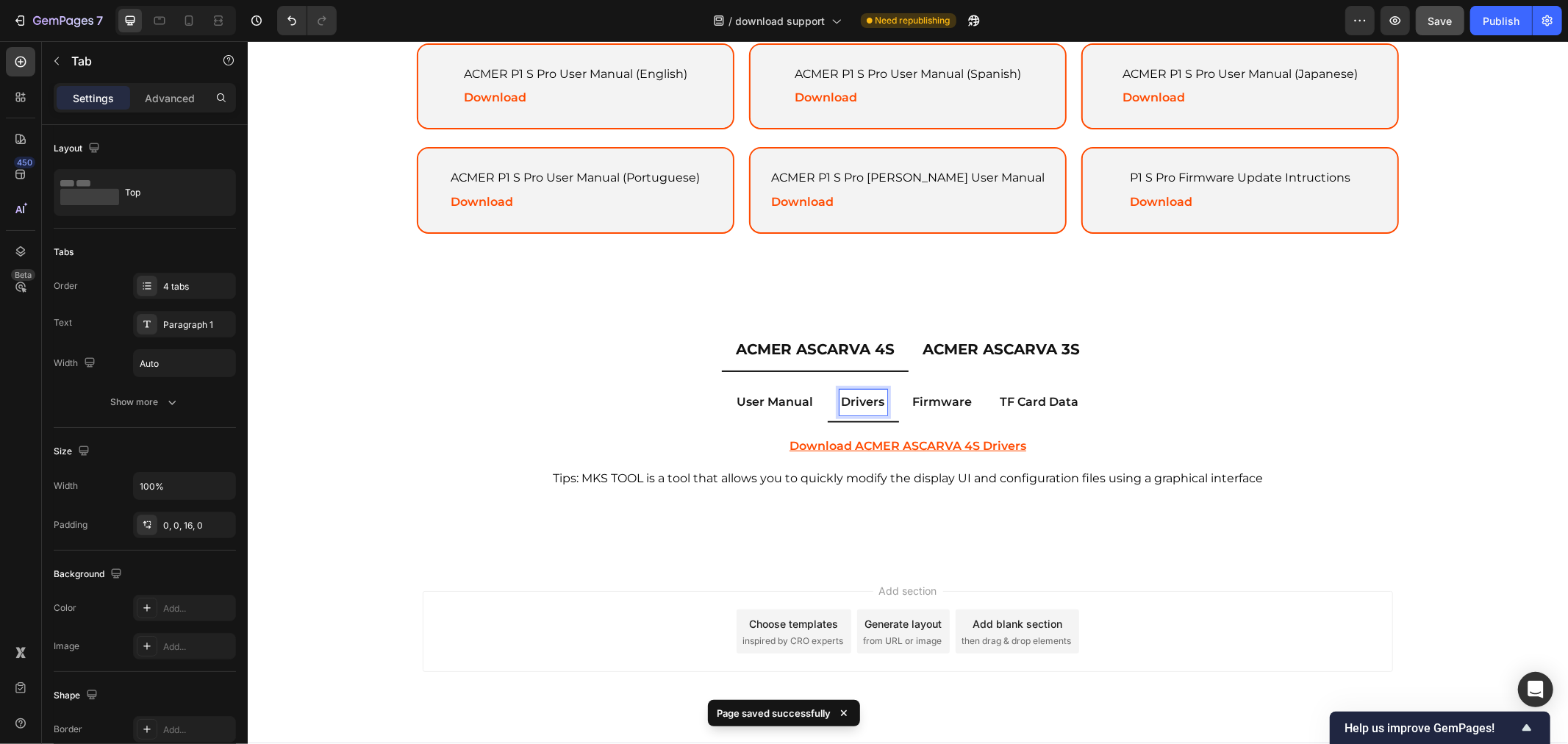
click at [922, 391] on p "Firmware" at bounding box center [942, 402] width 59 height 22
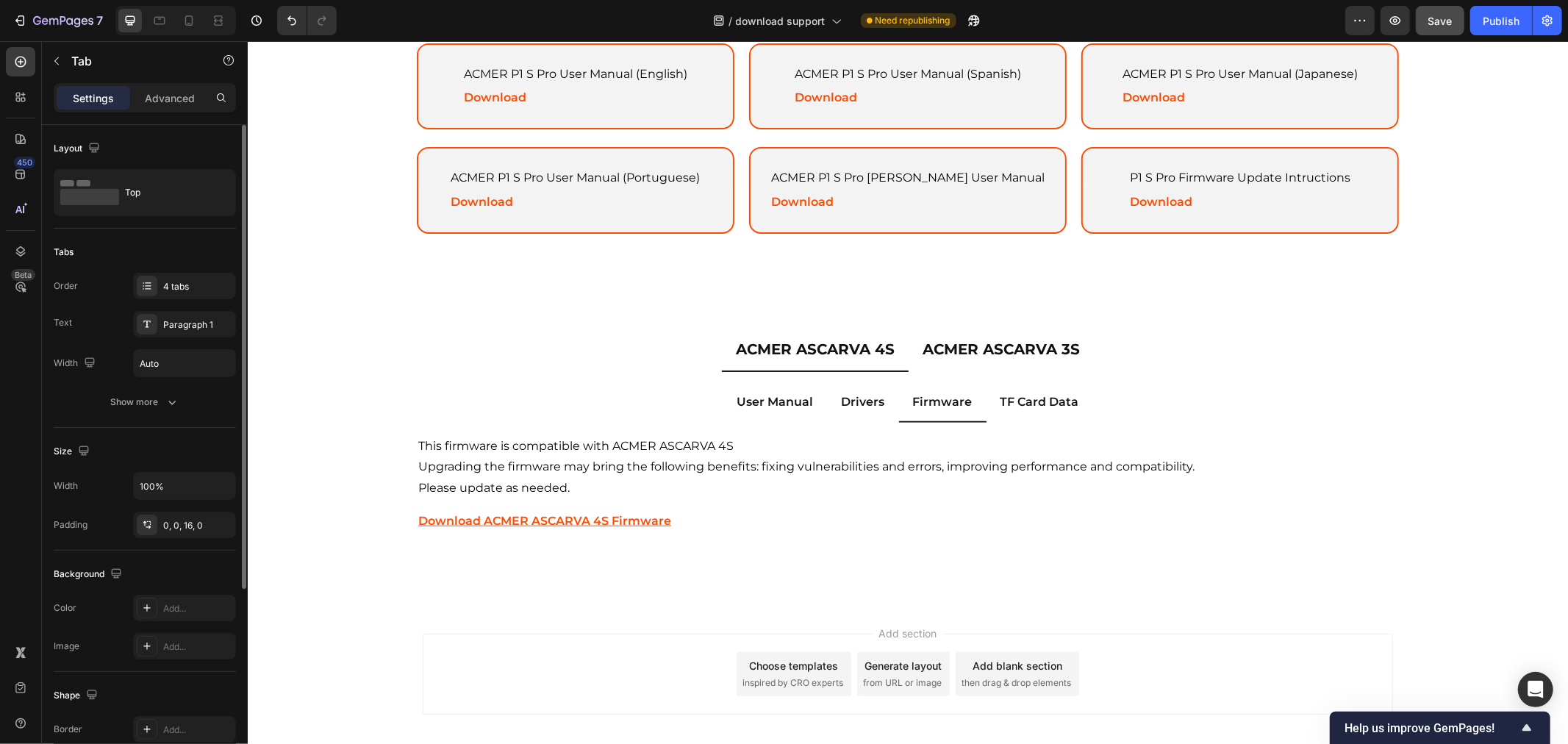
drag, startPoint x: 700, startPoint y: 359, endPoint x: 180, endPoint y: 231, distance: 535.5
click at [180, 231] on div "Tabs Order 4 tabs Text Paragraph 1 Width Auto Show more" at bounding box center [145, 328] width 183 height 199
click at [183, 266] on div "Tabs Order 4 tabs Text Paragraph 1 Width Auto Show more" at bounding box center [145, 328] width 183 height 199
click at [183, 280] on div "4 tabs" at bounding box center [198, 286] width 69 height 13
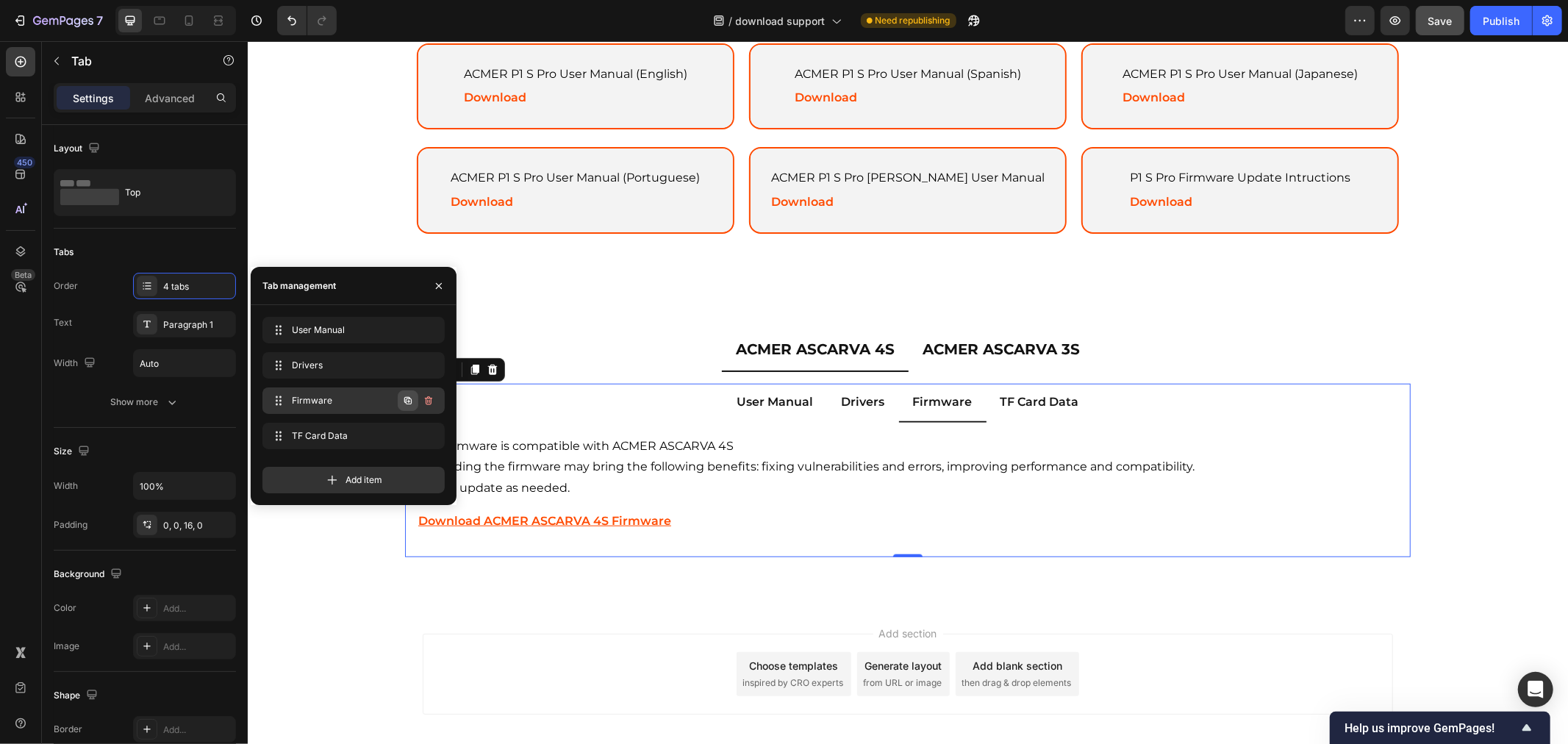
click at [405, 402] on icon "button" at bounding box center [408, 401] width 8 height 8
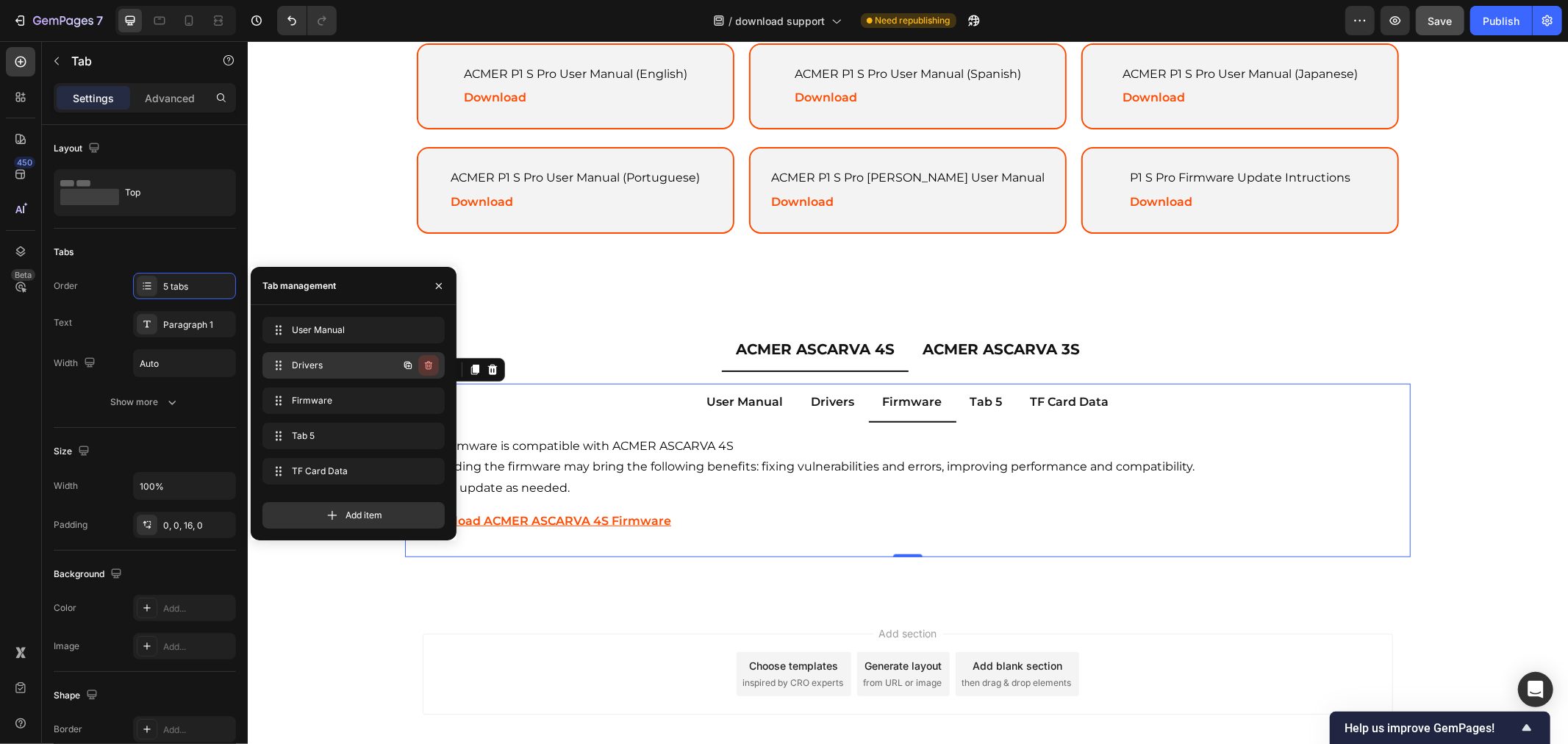
click at [431, 365] on icon "button" at bounding box center [428, 365] width 8 height 8
click at [430, 369] on div "Delete" at bounding box center [418, 365] width 27 height 13
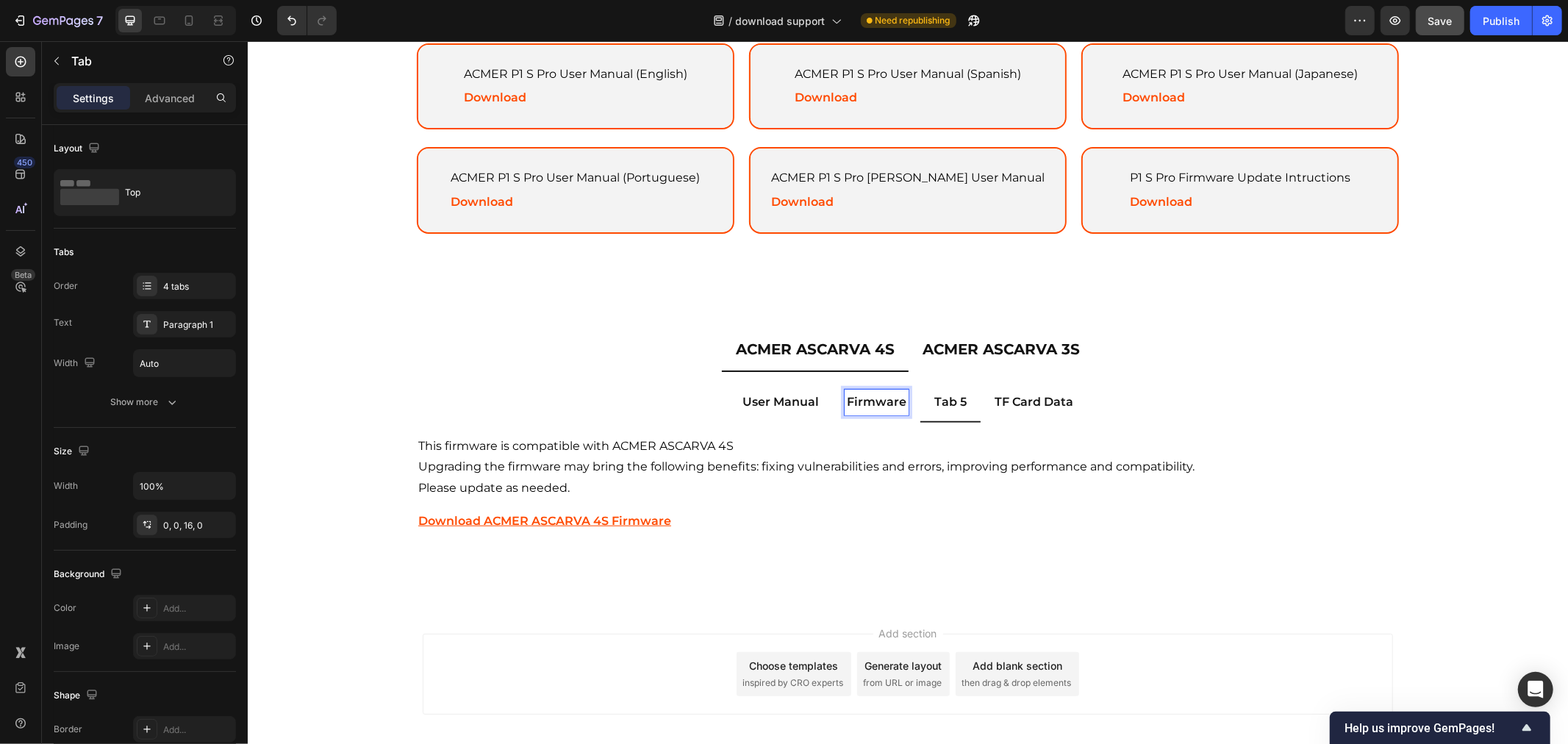
click at [874, 397] on p "Firmware" at bounding box center [875, 402] width 59 height 22
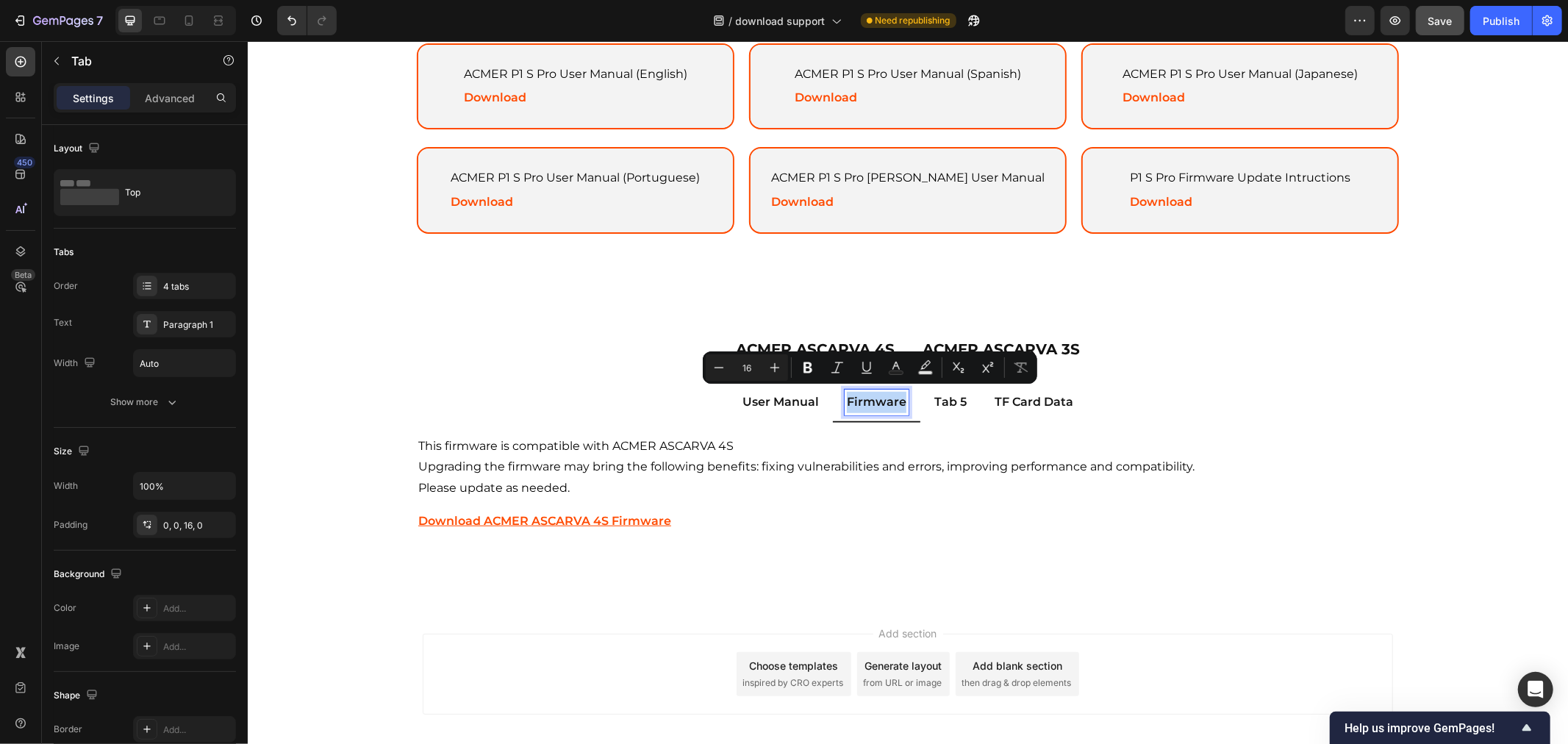
copy p "Firmware"
click at [945, 393] on p "Tab 5" at bounding box center [949, 402] width 32 height 22
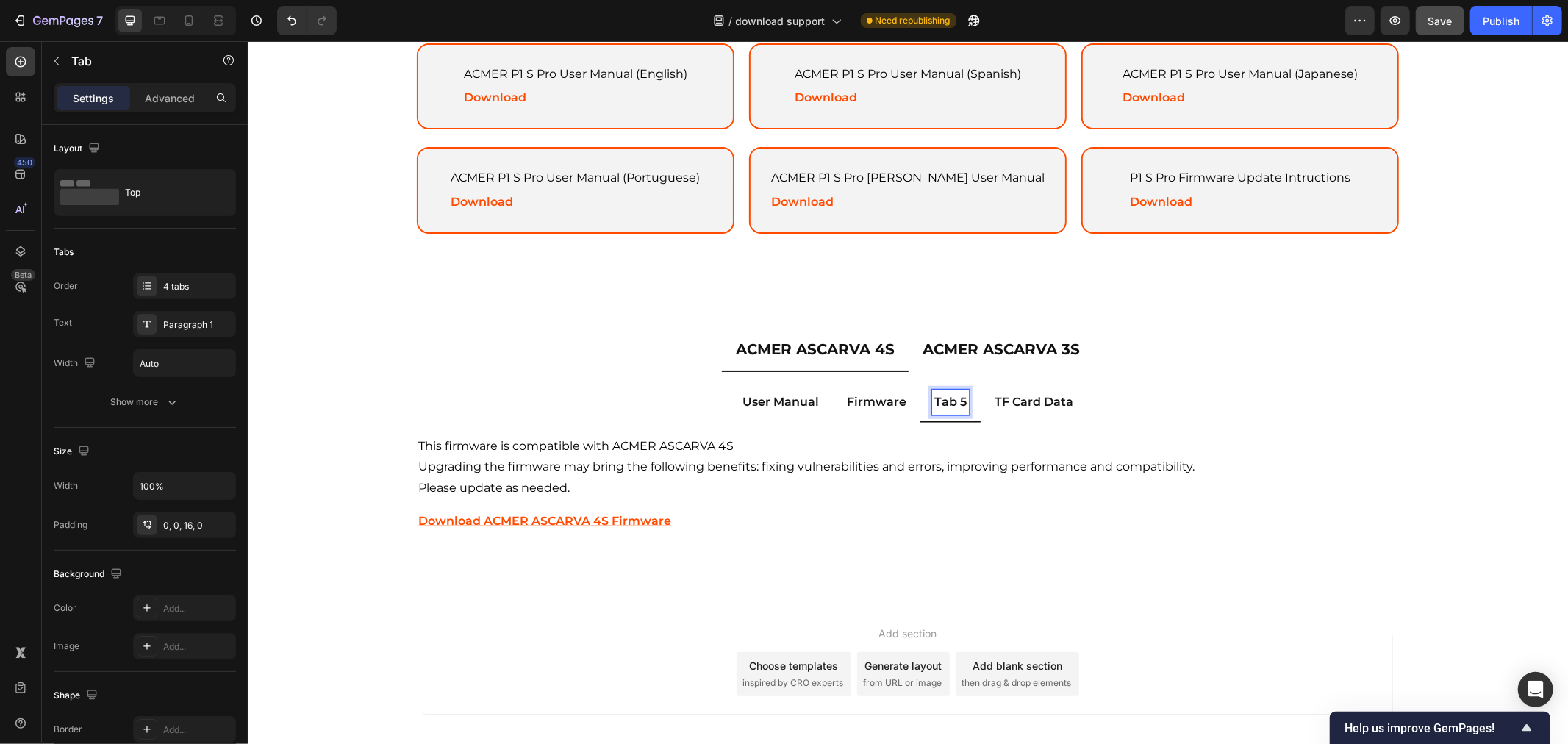
click at [944, 395] on p "Tab 5" at bounding box center [949, 402] width 32 height 22
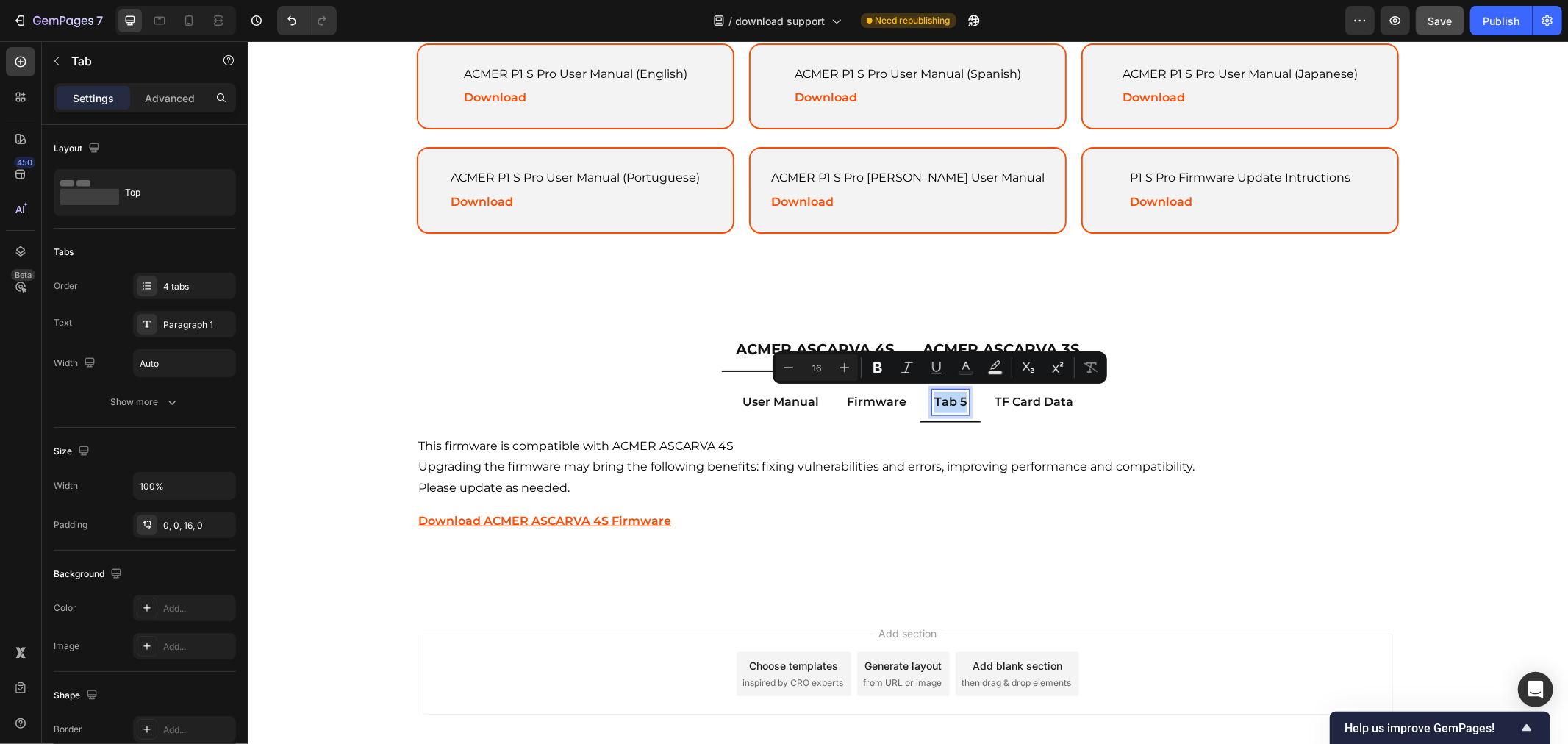
click at [944, 395] on p "Tab 5" at bounding box center [949, 402] width 32 height 22
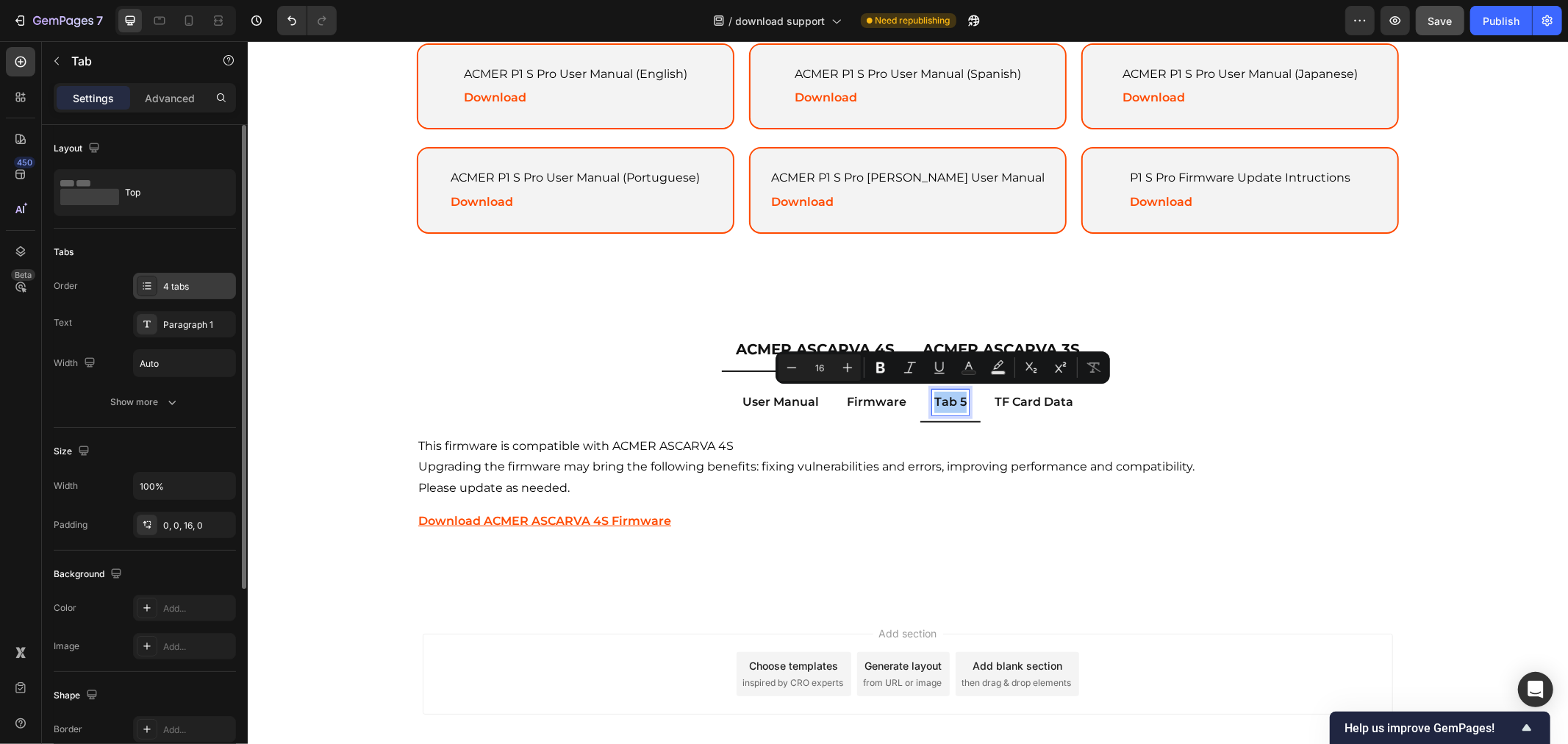
click at [186, 291] on div "4 tabs" at bounding box center [198, 286] width 69 height 13
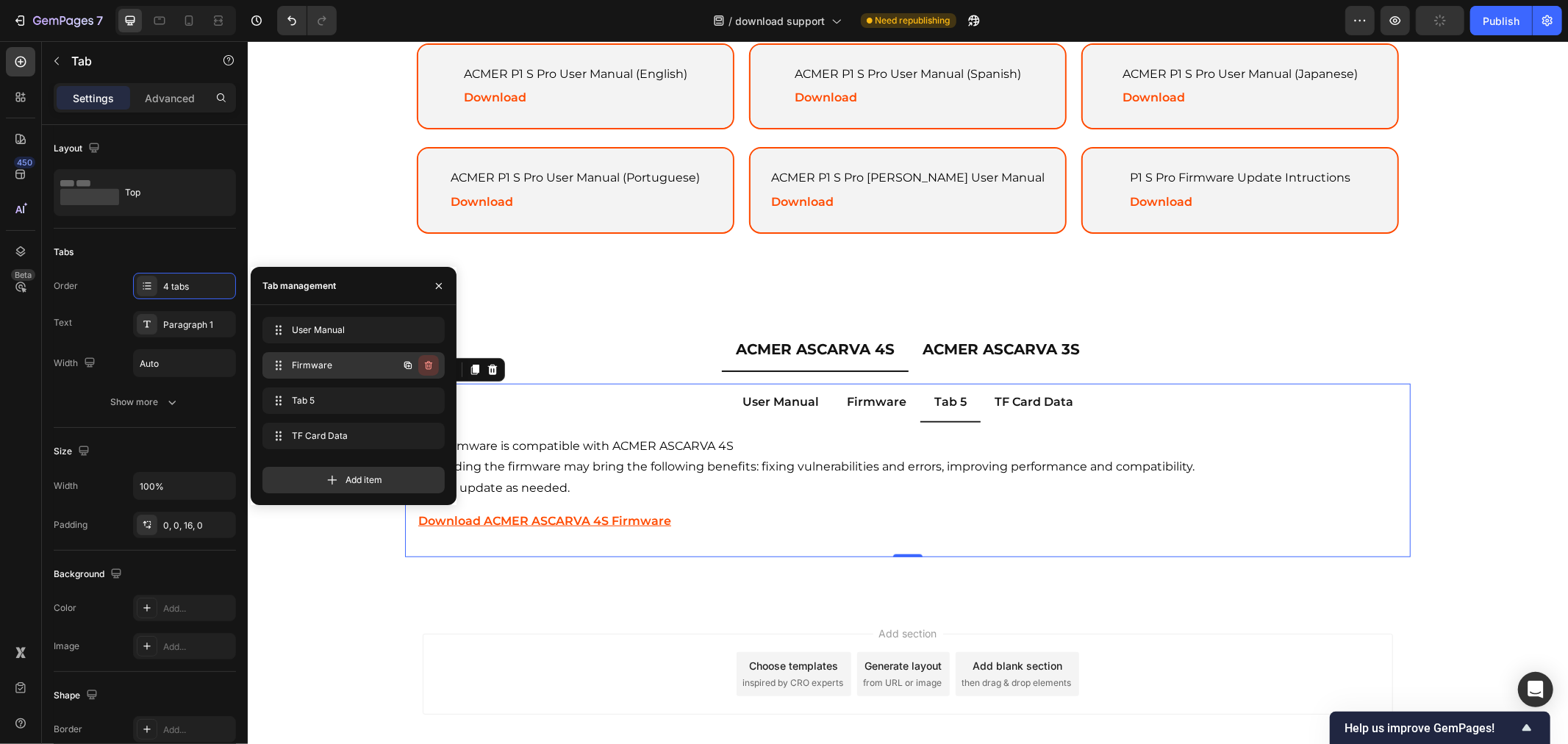
click at [435, 361] on button "button" at bounding box center [428, 365] width 21 height 21
click at [425, 388] on div at bounding box center [418, 401] width 41 height 26
click at [428, 395] on icon "button" at bounding box center [428, 400] width 12 height 12
click at [428, 402] on div "Delete" at bounding box center [418, 400] width 27 height 13
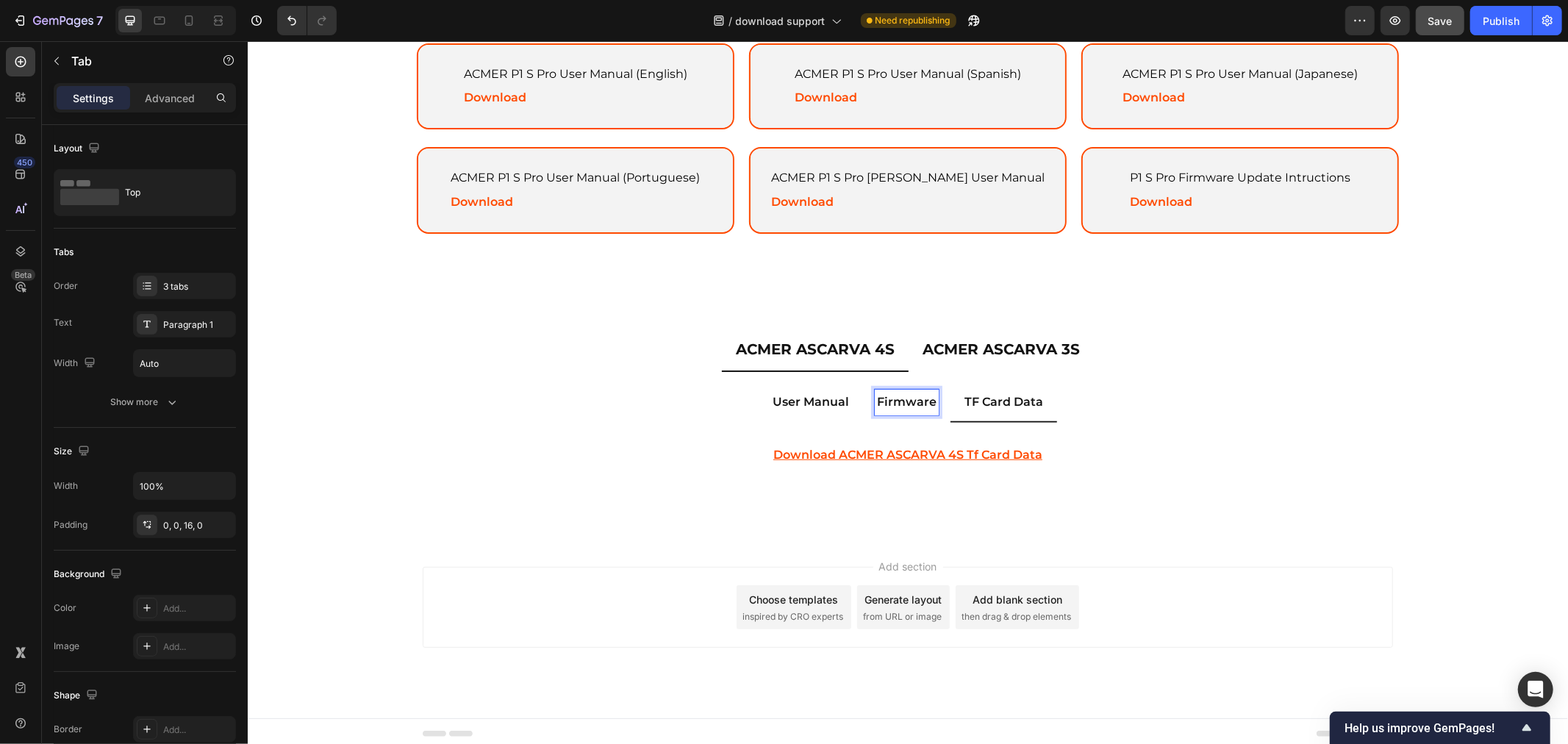
click at [892, 396] on p "Firmware" at bounding box center [905, 402] width 59 height 22
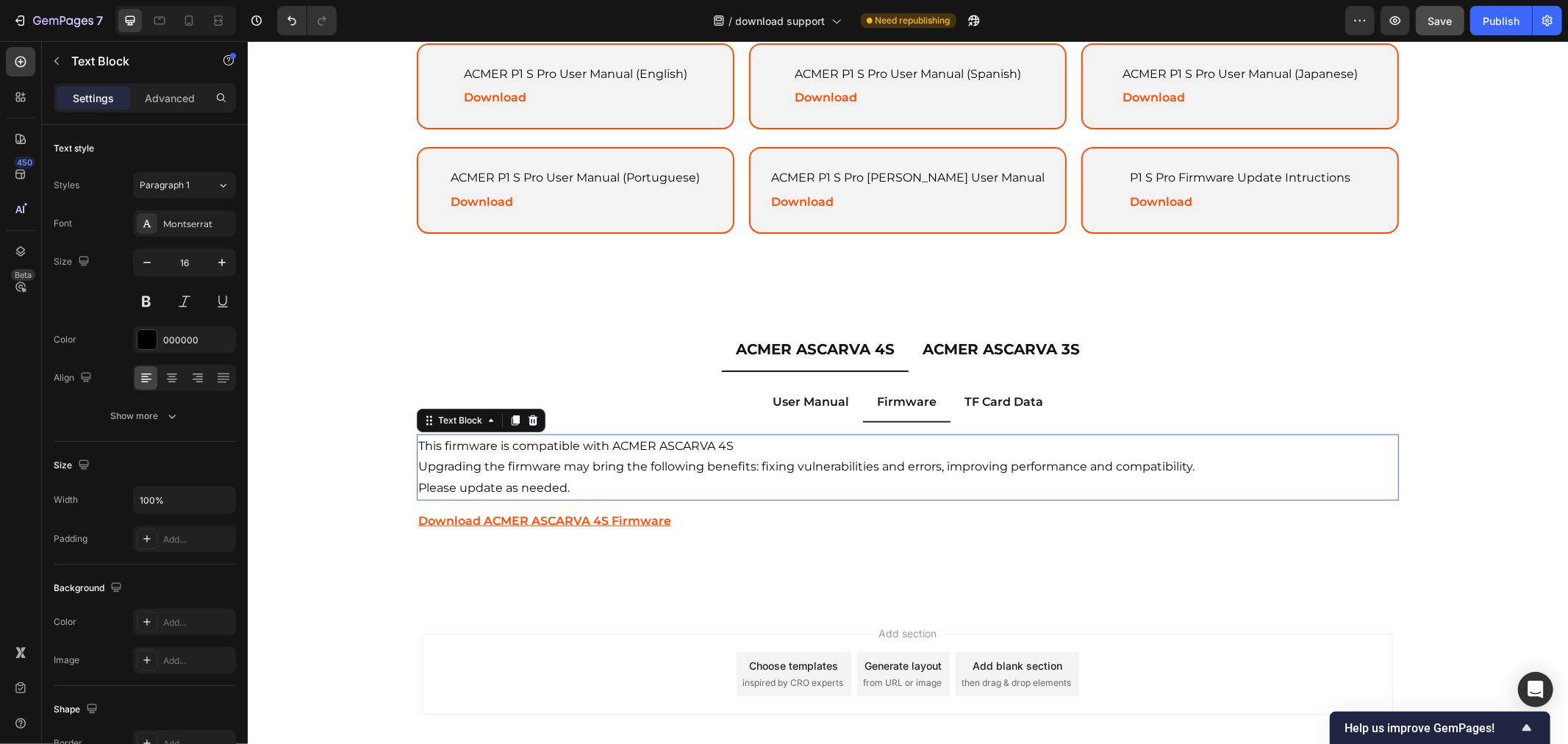
click at [803, 445] on p "This firmware is compatible with ACMER ASCARVA 4S" at bounding box center [907, 446] width 979 height 22
click at [734, 516] on p "Download ACMER ASCARVA 4S Firmware" at bounding box center [907, 521] width 979 height 22
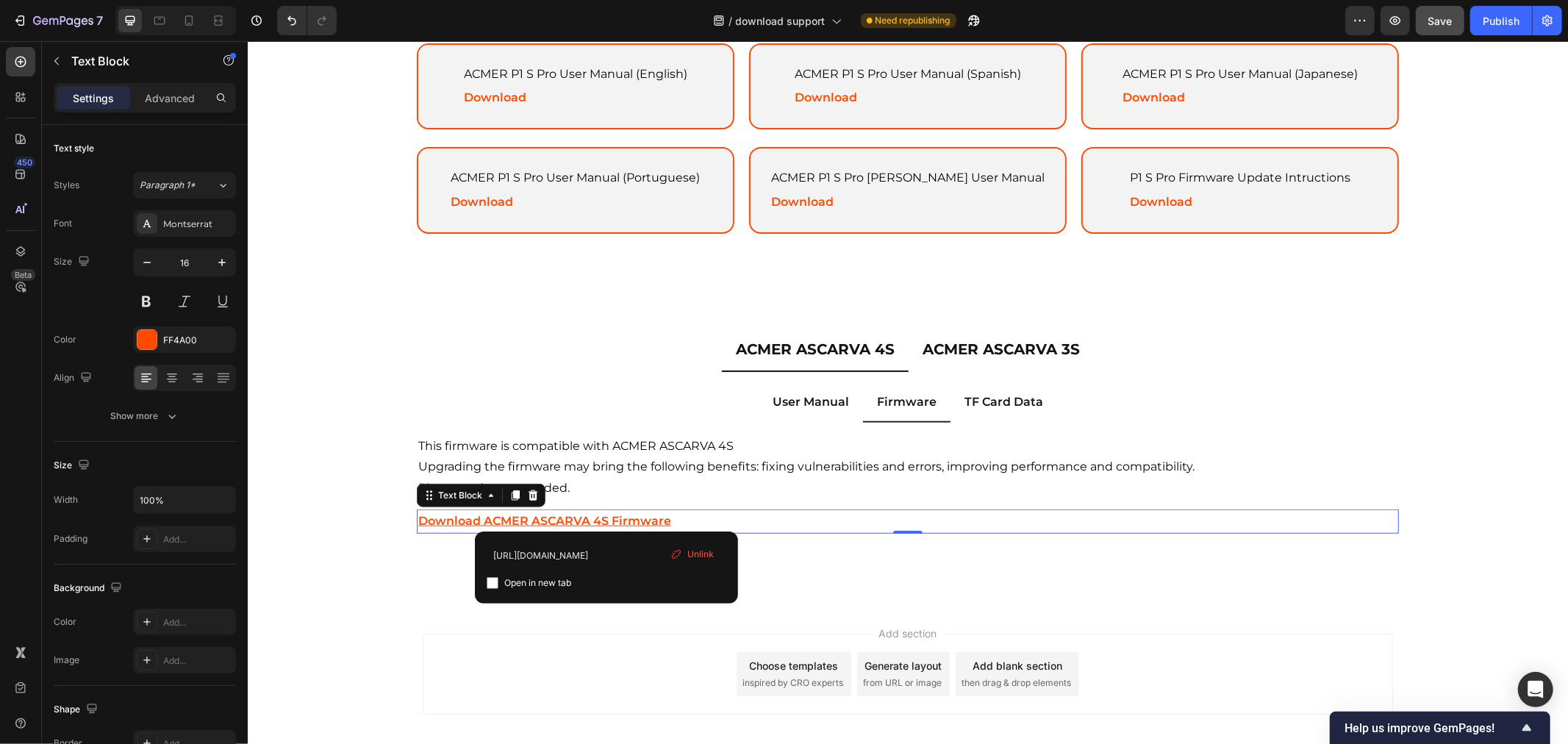
click at [606, 513] on u "Download ACMER ASCARVA 4S Firmware" at bounding box center [544, 520] width 253 height 14
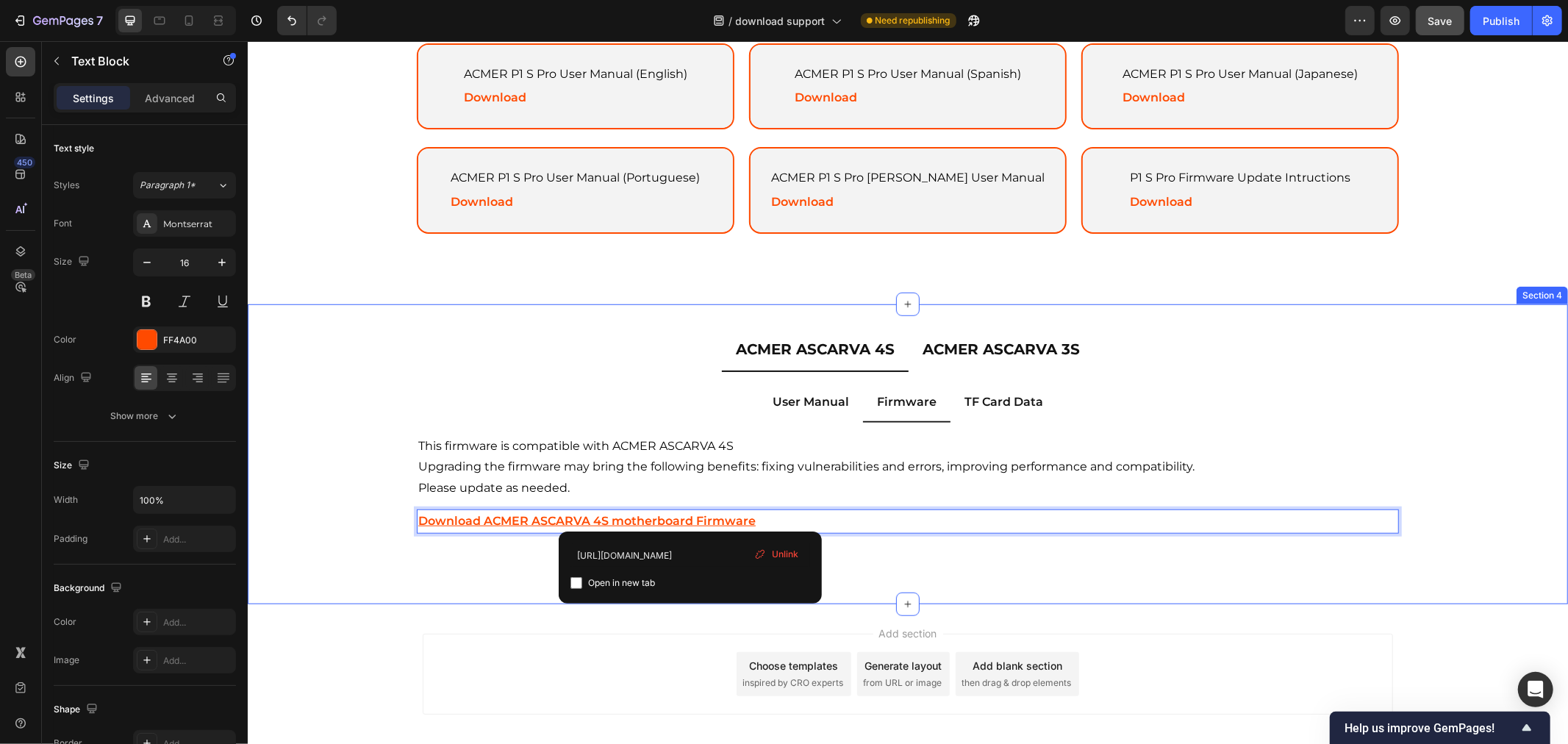
click at [1009, 598] on div "ACMER ASCARVA 4S ACMER ASCARVA 3S User Manual Firmware TF Card Data ACMER ASCAR…" at bounding box center [906, 453] width 1320 height 300
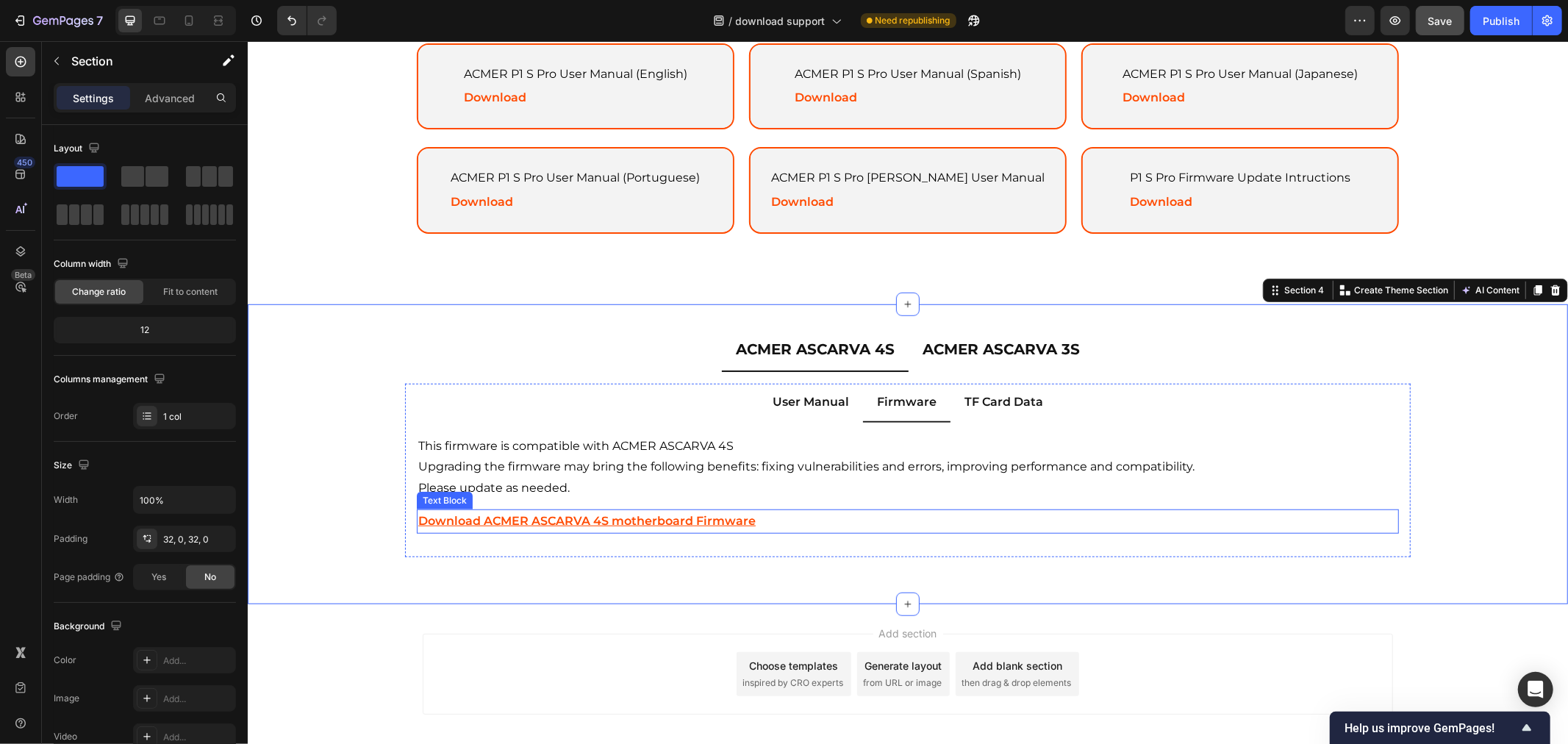
click at [814, 520] on p "Download ACMER ASCARVA 4S motherboard Firmware" at bounding box center [907, 521] width 979 height 22
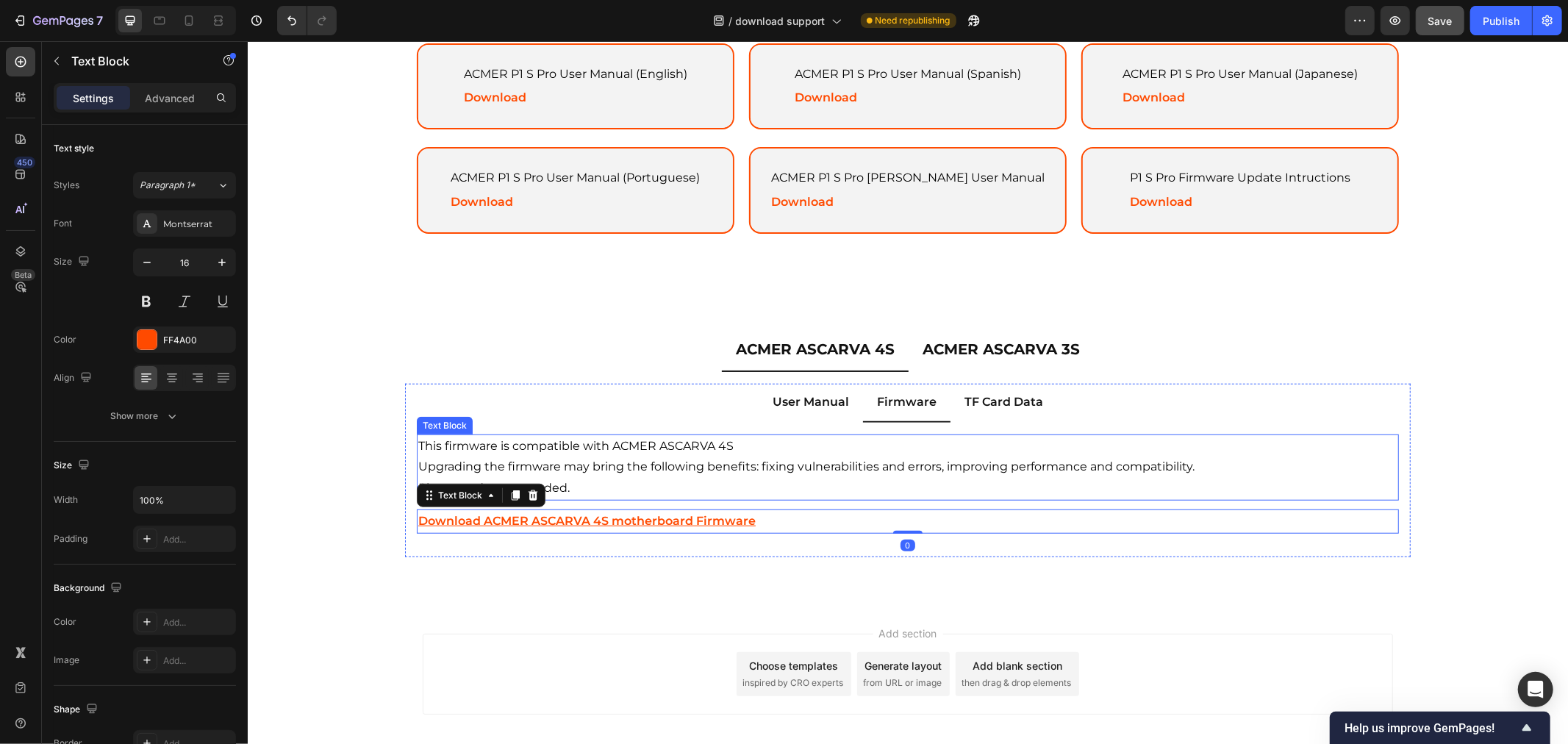
click at [840, 463] on p "Upgrading the firmware may bring the following benefits: fixing vulnerabilities…" at bounding box center [907, 466] width 979 height 22
click at [655, 461] on p "Upgrading the firmware may bring the following benefits: fixing vulnerabilities…" at bounding box center [907, 466] width 979 height 22
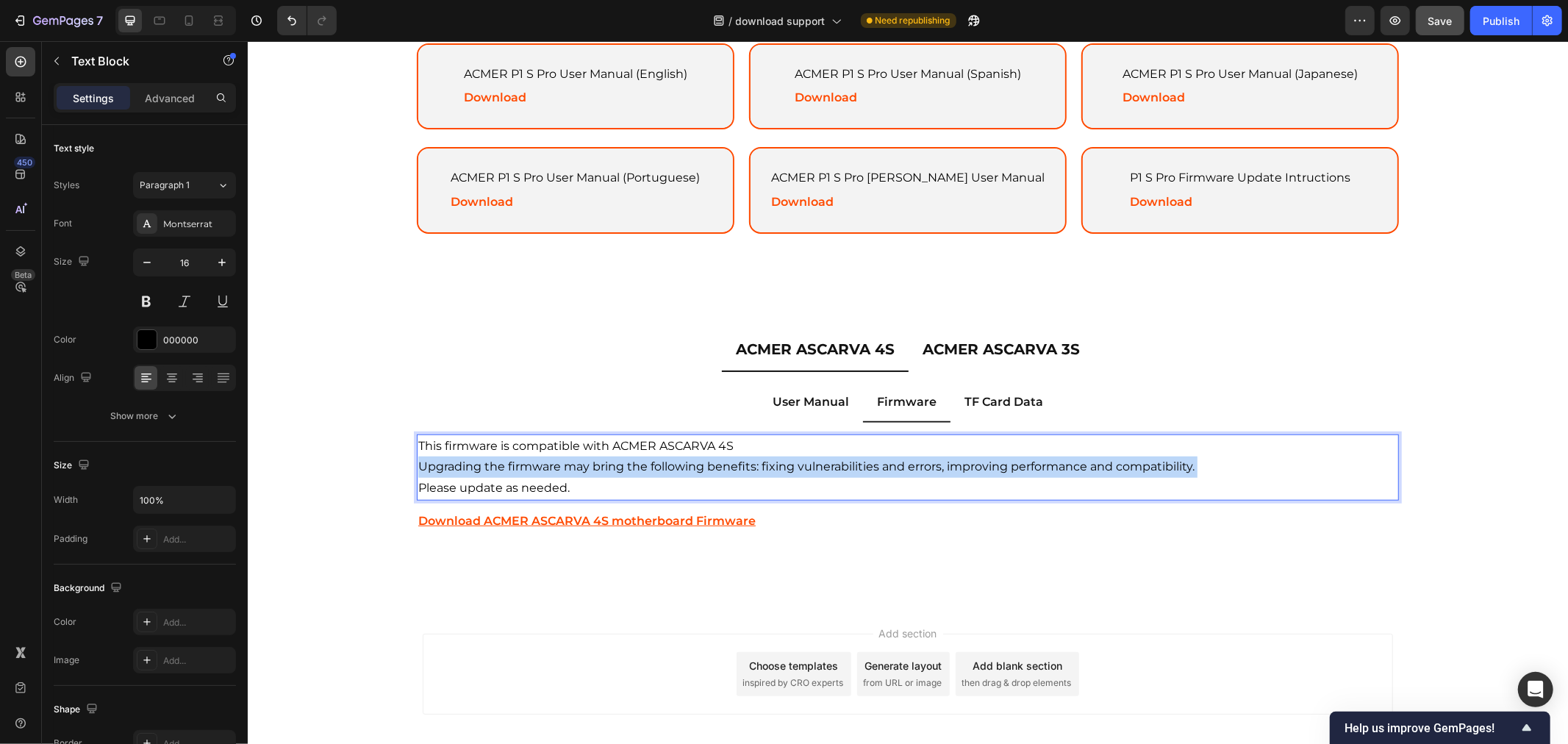
click at [655, 461] on p "Upgrading the firmware may bring the following benefits: fixing vulnerabilities…" at bounding box center [907, 466] width 979 height 22
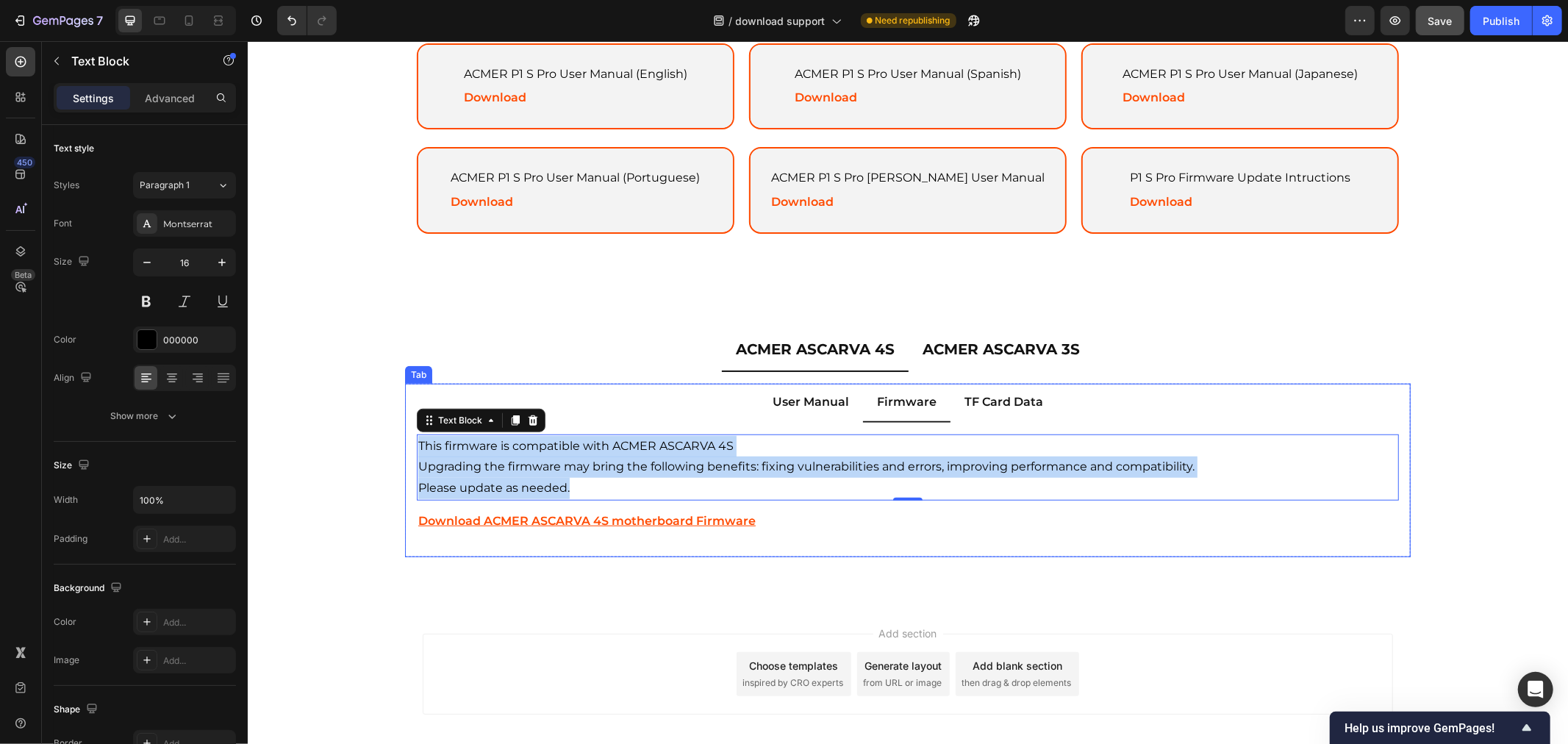
click at [1042, 534] on div "ACMER ASCARVA 4S User Manual (English) Text Block Download Text Block Hero Bann…" at bounding box center [907, 483] width 1006 height 123
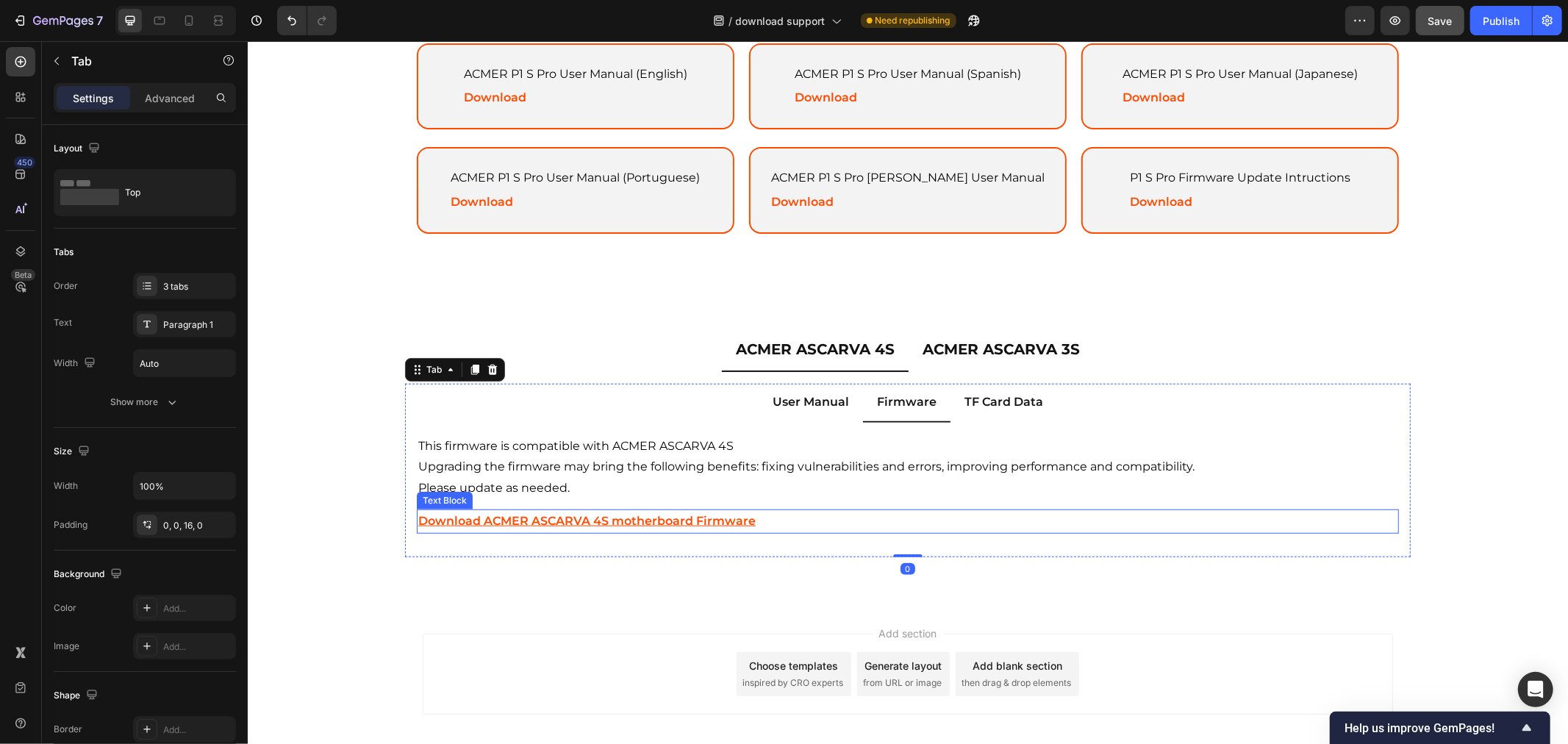
click at [896, 510] on p "Download ACMER ASCARVA 4S motherboard Firmware" at bounding box center [907, 521] width 979 height 22
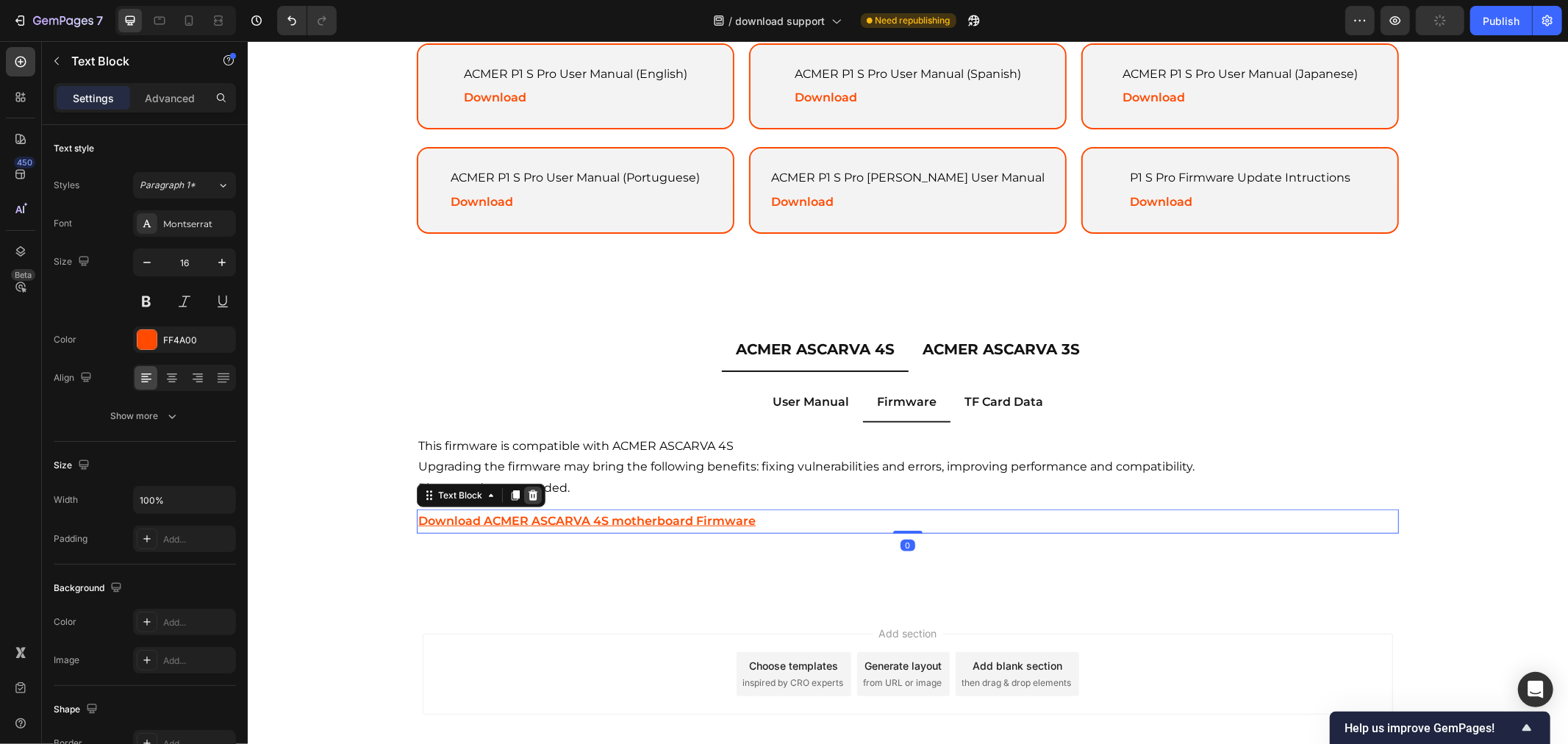
drag, startPoint x: 505, startPoint y: 486, endPoint x: 530, endPoint y: 497, distance: 27.3
click at [509, 489] on icon at bounding box center [514, 494] width 12 height 12
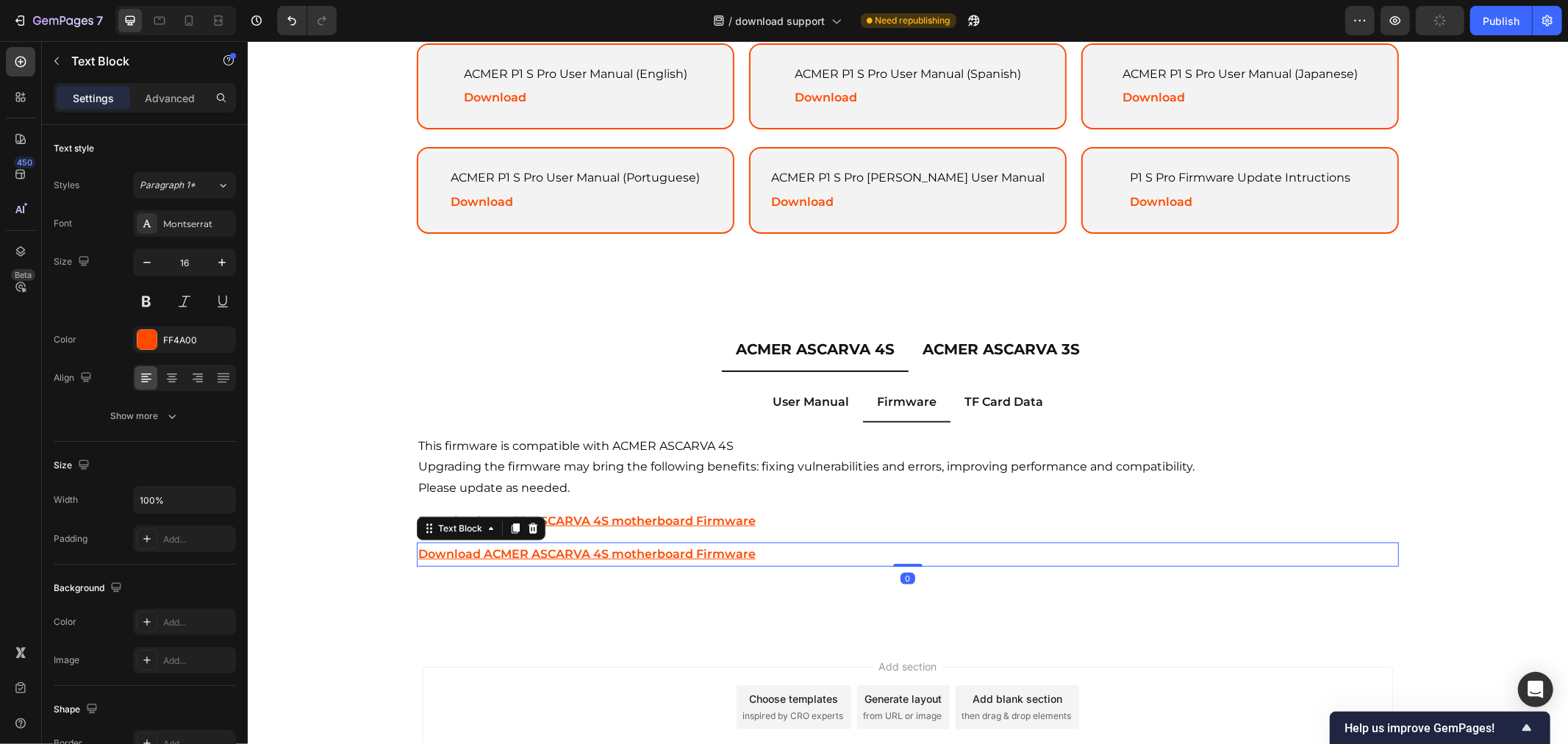
click at [637, 548] on u "Download ACMER ASCARVA 4S motherboard Firmware" at bounding box center [586, 554] width 337 height 14
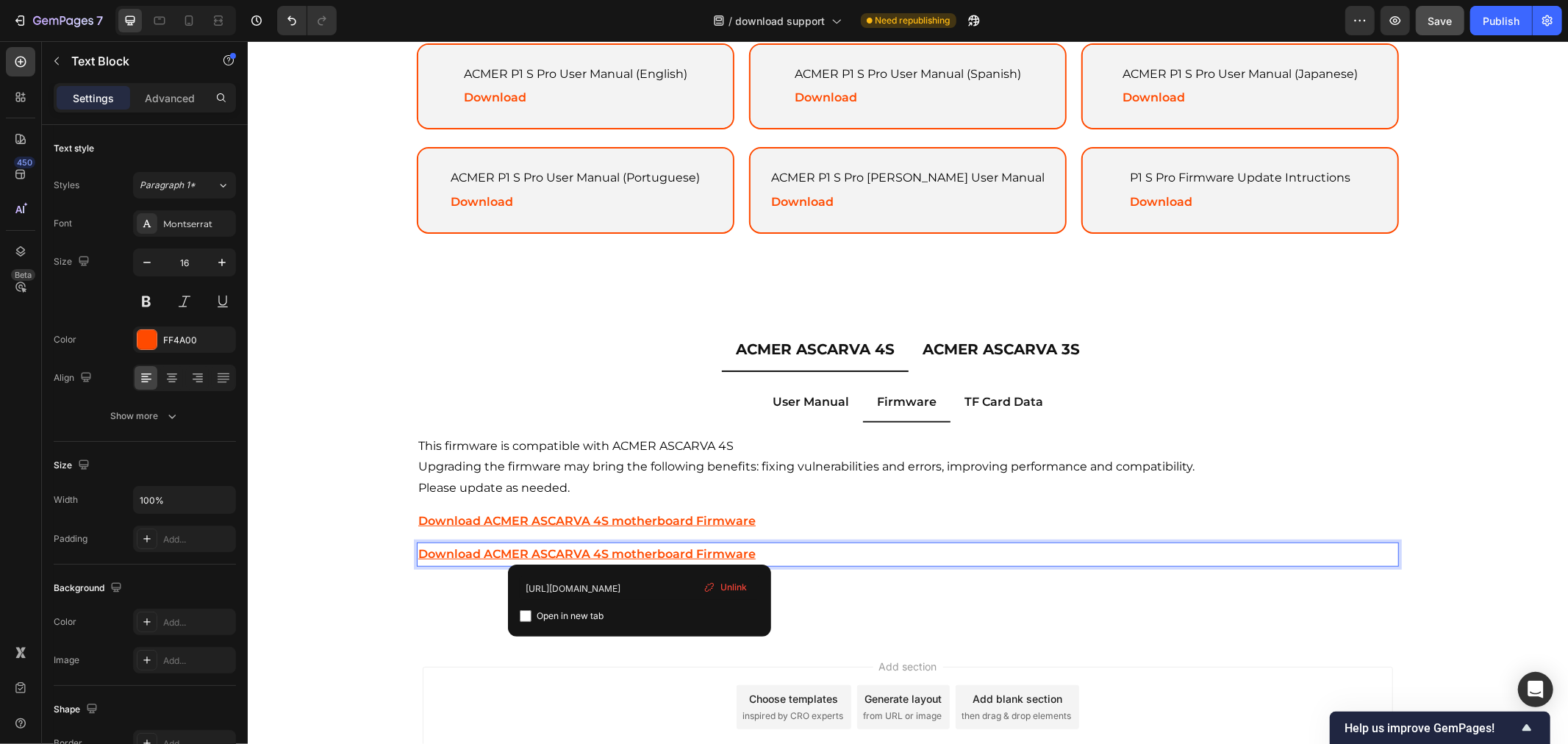
click at [627, 547] on u "Download ACMER ASCARVA 4S motherboard Firmware" at bounding box center [586, 554] width 337 height 14
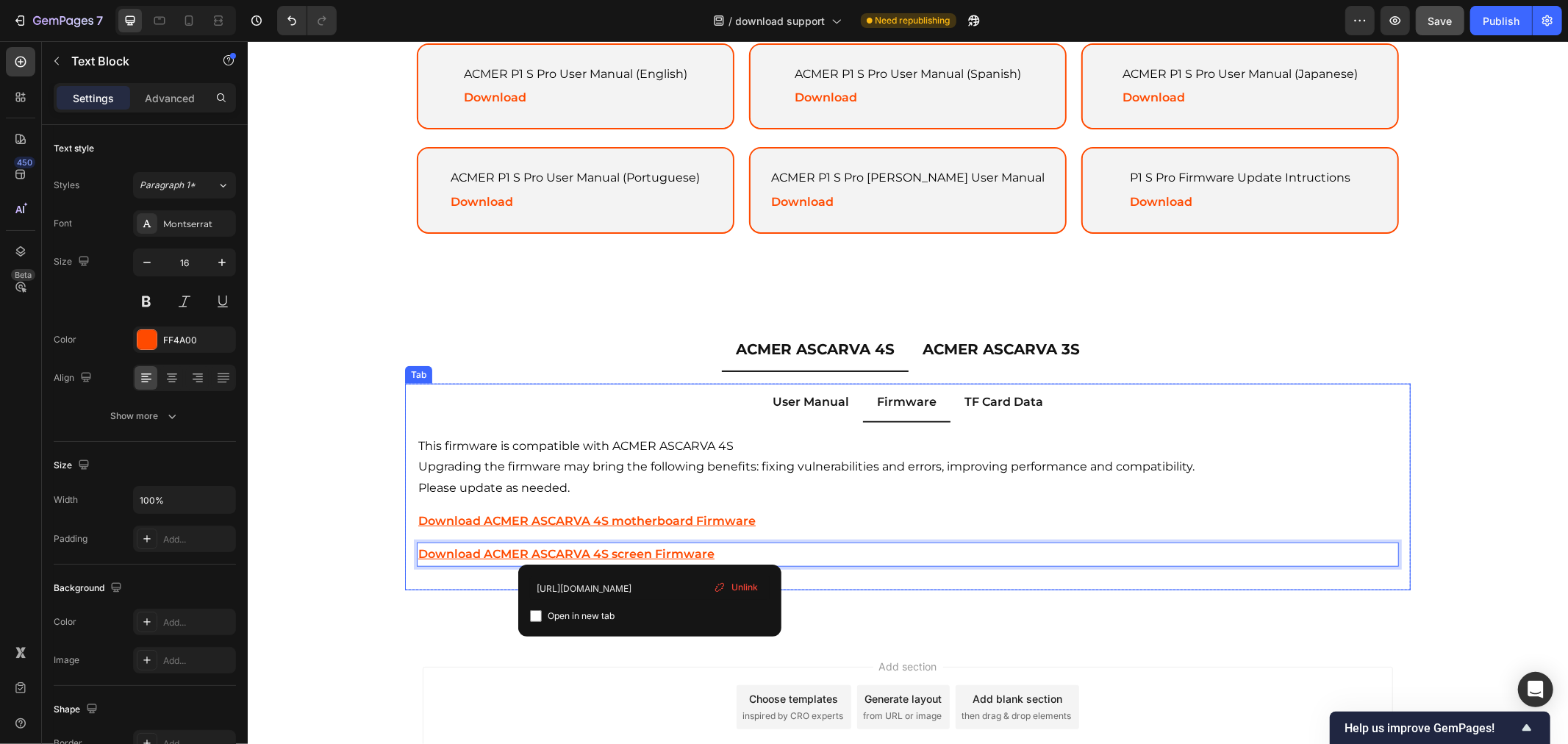
drag, startPoint x: 923, startPoint y: 571, endPoint x: 909, endPoint y: 569, distance: 14.1
click at [923, 571] on div "ACMER ASCARVA 4S User Manual (English) Text Block Download Text Block Hero Bann…" at bounding box center [907, 500] width 1006 height 156
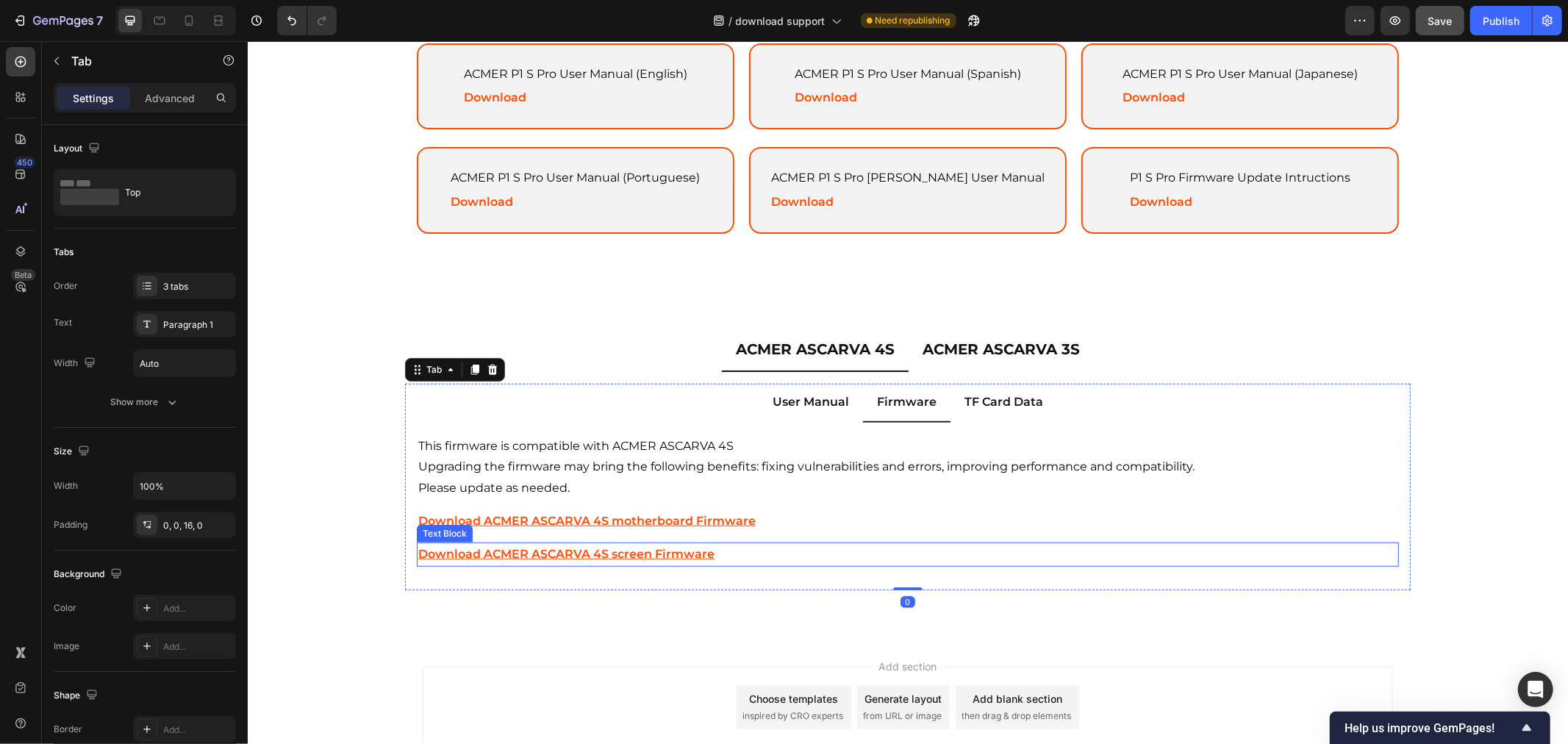
click at [778, 544] on p "Download ACMER ASCARVA 4S screen Firmware" at bounding box center [907, 554] width 979 height 22
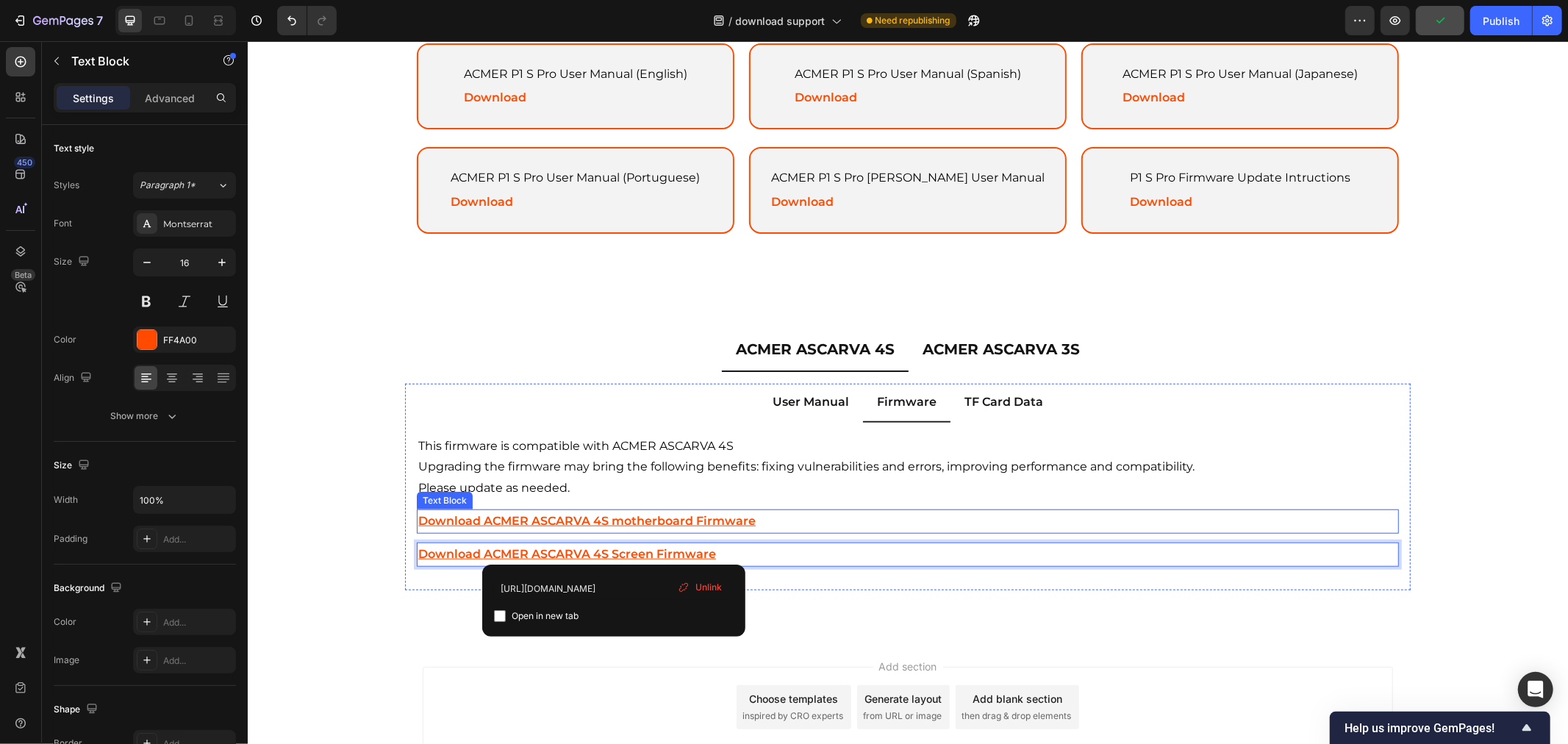
click at [609, 513] on u "Download ACMER ASCARVA 4S motherboard Firmware" at bounding box center [586, 520] width 337 height 14
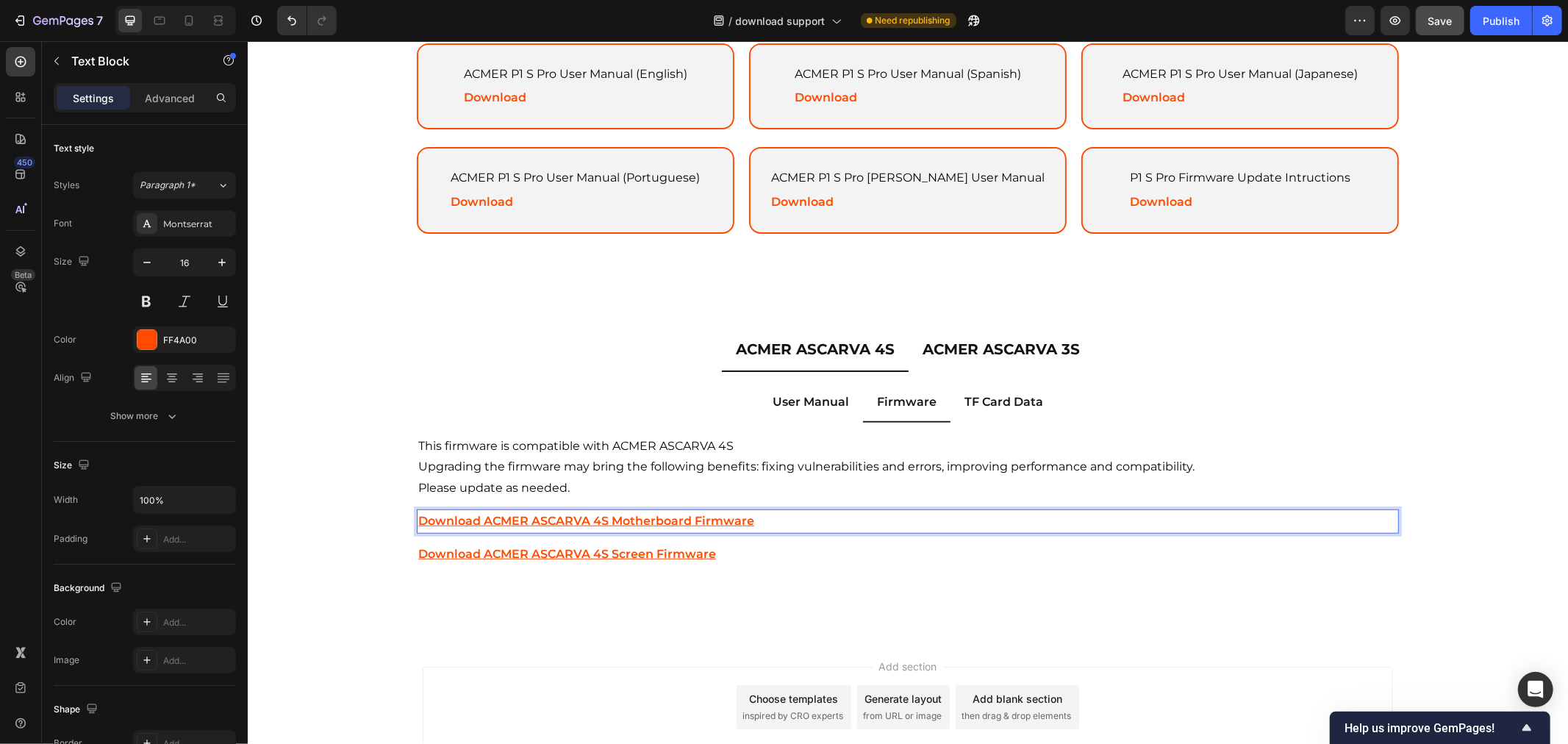
click at [864, 523] on p "Download ACMER ASCARVA 4S Motherboard Firmware ⁠⁠⁠⁠⁠⁠⁠" at bounding box center [907, 521] width 979 height 22
click at [865, 564] on div "ACMER ASCARVA 4S User Manual (English) Text Block Download Text Block Hero Bann…" at bounding box center [907, 500] width 1006 height 156
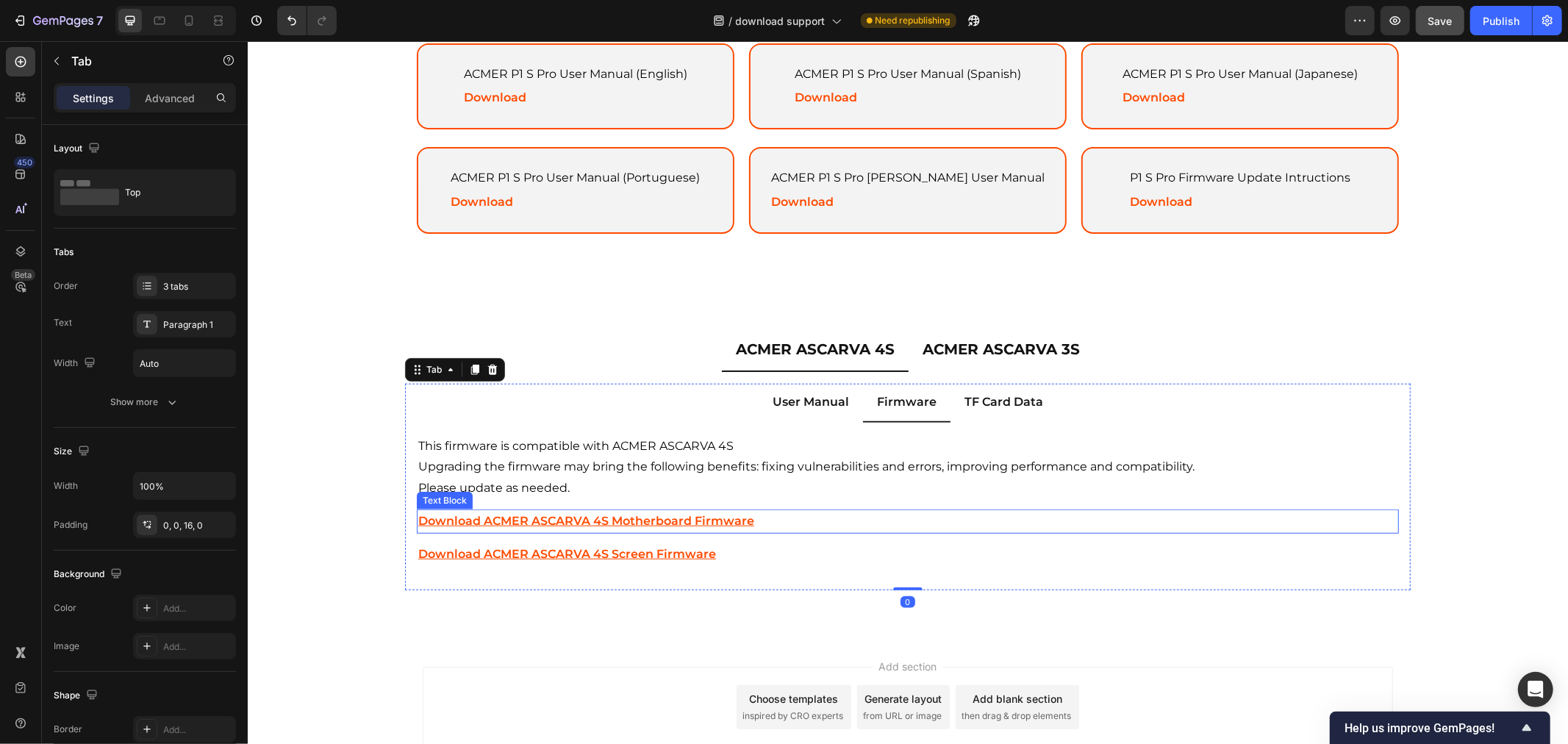
click at [851, 517] on p "Download ACMER ASCARVA 4S Motherboard Firmware ⁠⁠⁠⁠⁠⁠⁠" at bounding box center [907, 521] width 979 height 22
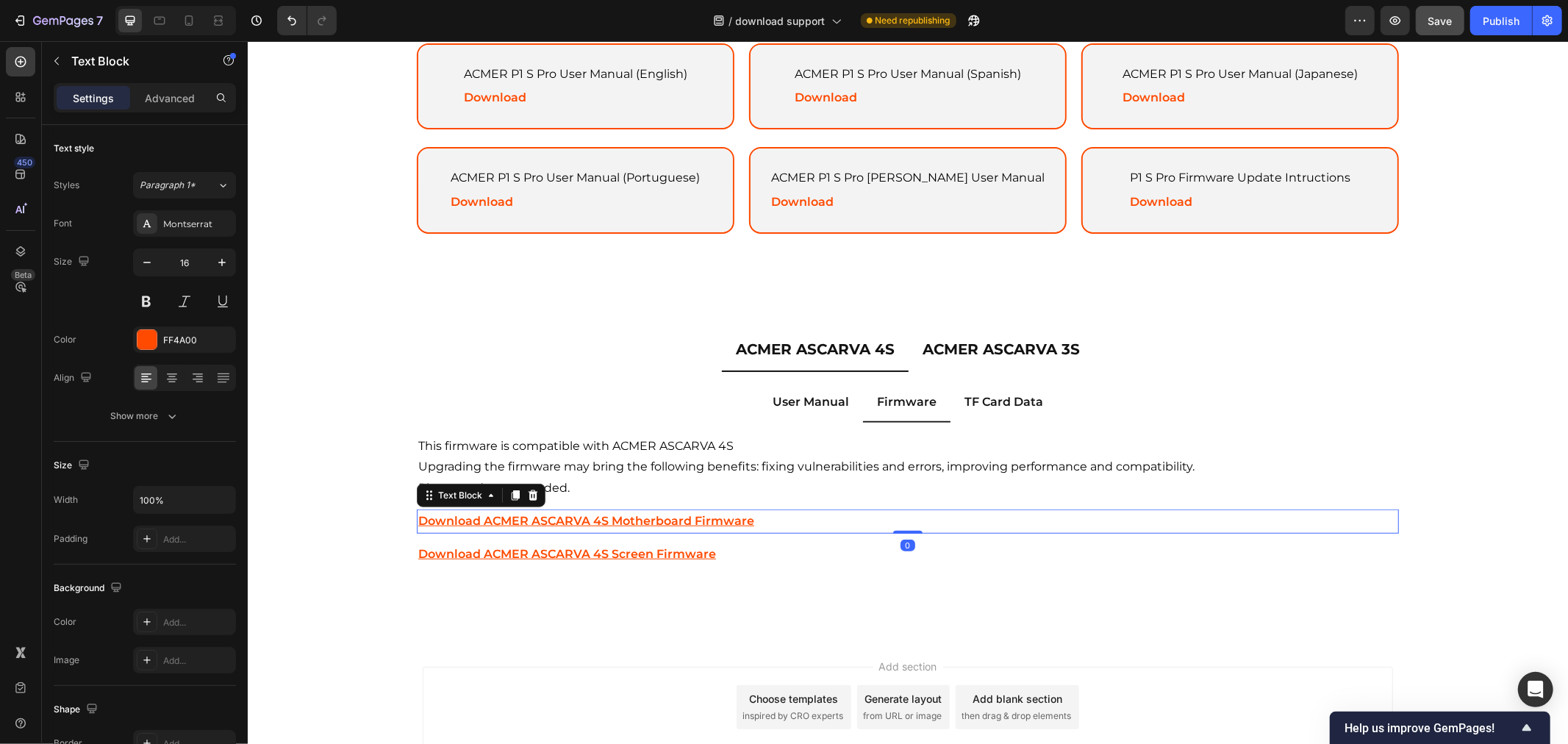
click at [826, 544] on p "Download ACMER ASCARVA 4S Screen Firmware" at bounding box center [907, 554] width 979 height 22
click at [796, 513] on p "Download ACMER ASCARVA 4S Motherboard Firmware ⁠⁠⁠⁠⁠⁠⁠" at bounding box center [907, 521] width 979 height 22
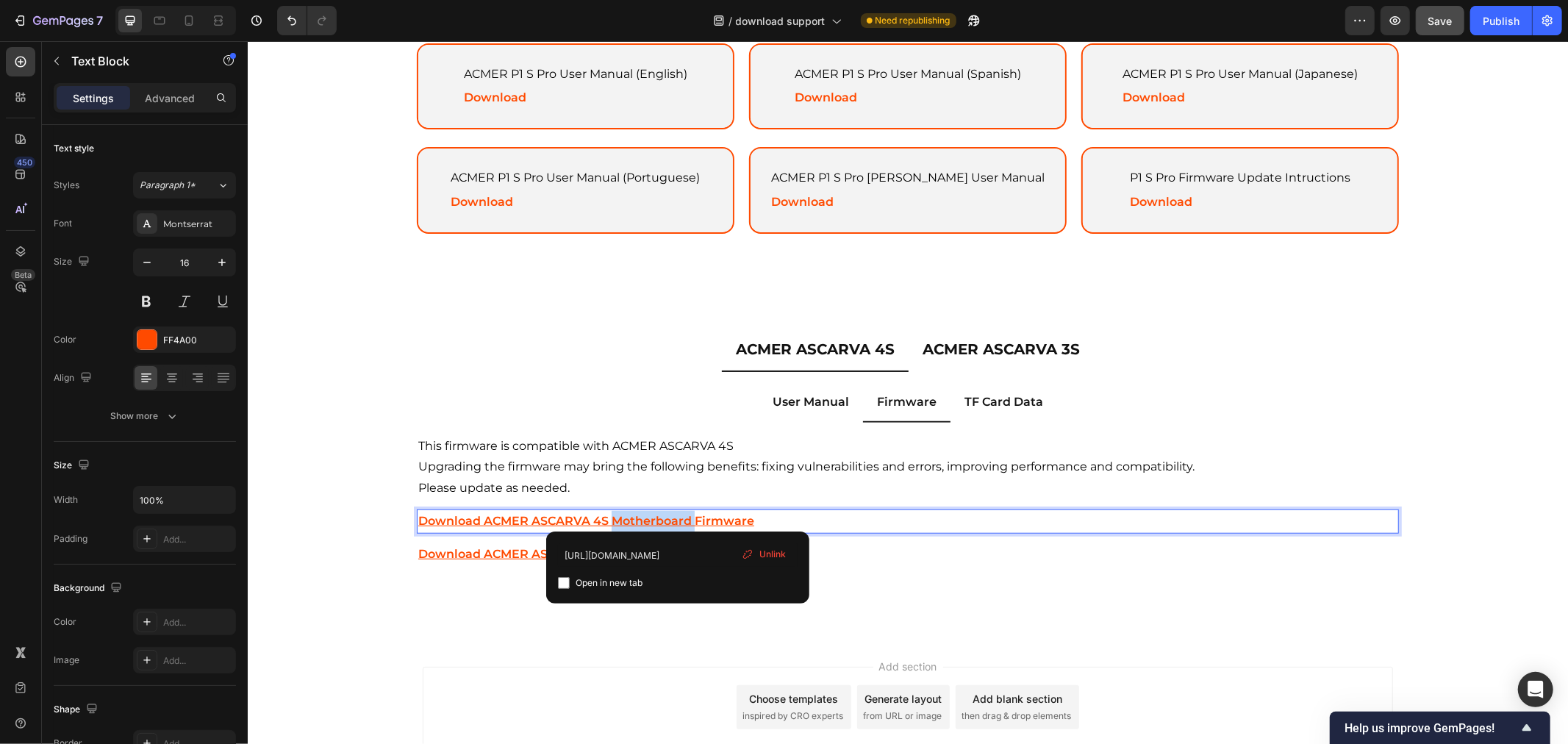
click at [676, 513] on u "Download ACMER ASCARVA 4S Motherboard Firmware" at bounding box center [586, 520] width 336 height 14
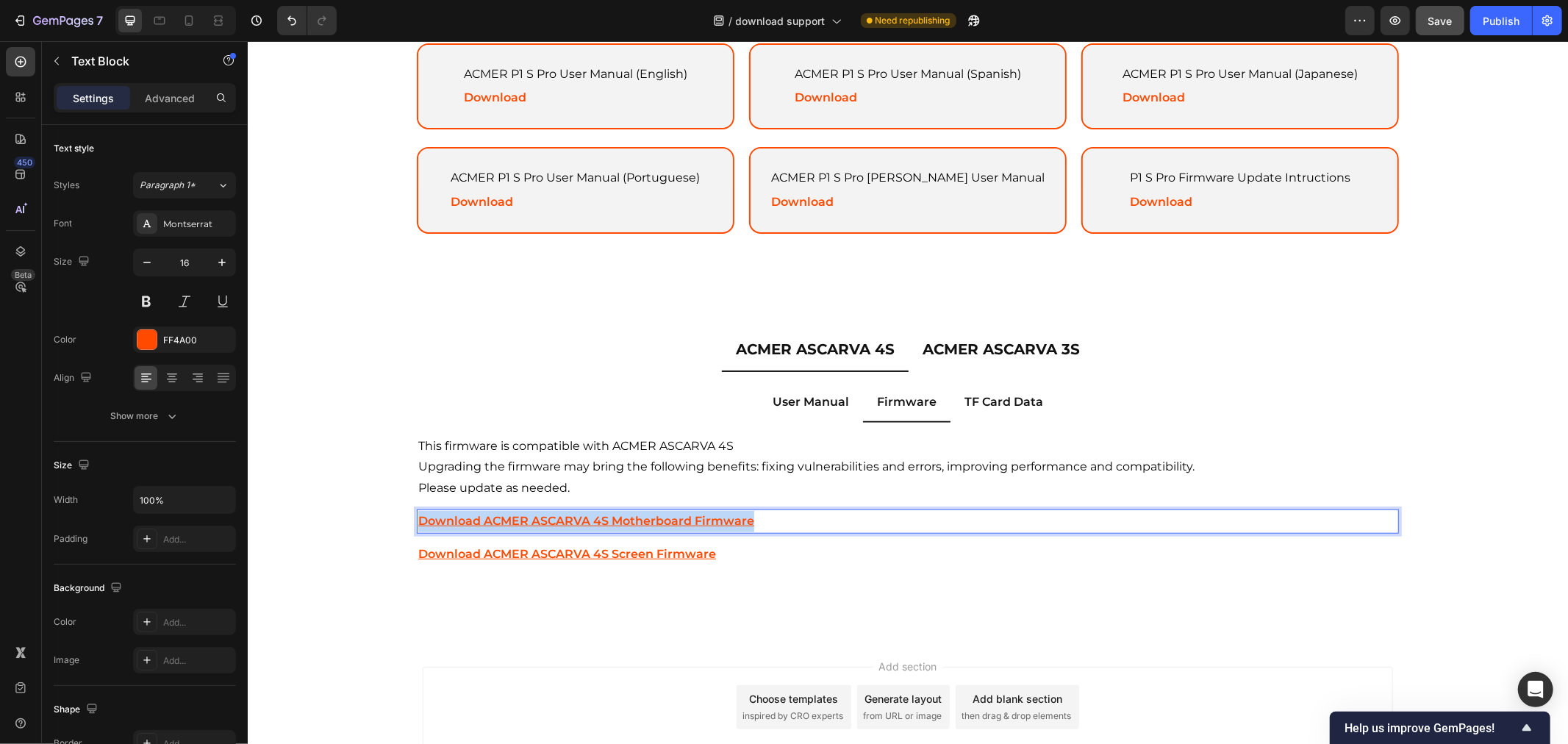
click at [676, 513] on u "Download ACMER ASCARVA 4S Motherboard Firmware" at bounding box center [586, 520] width 336 height 14
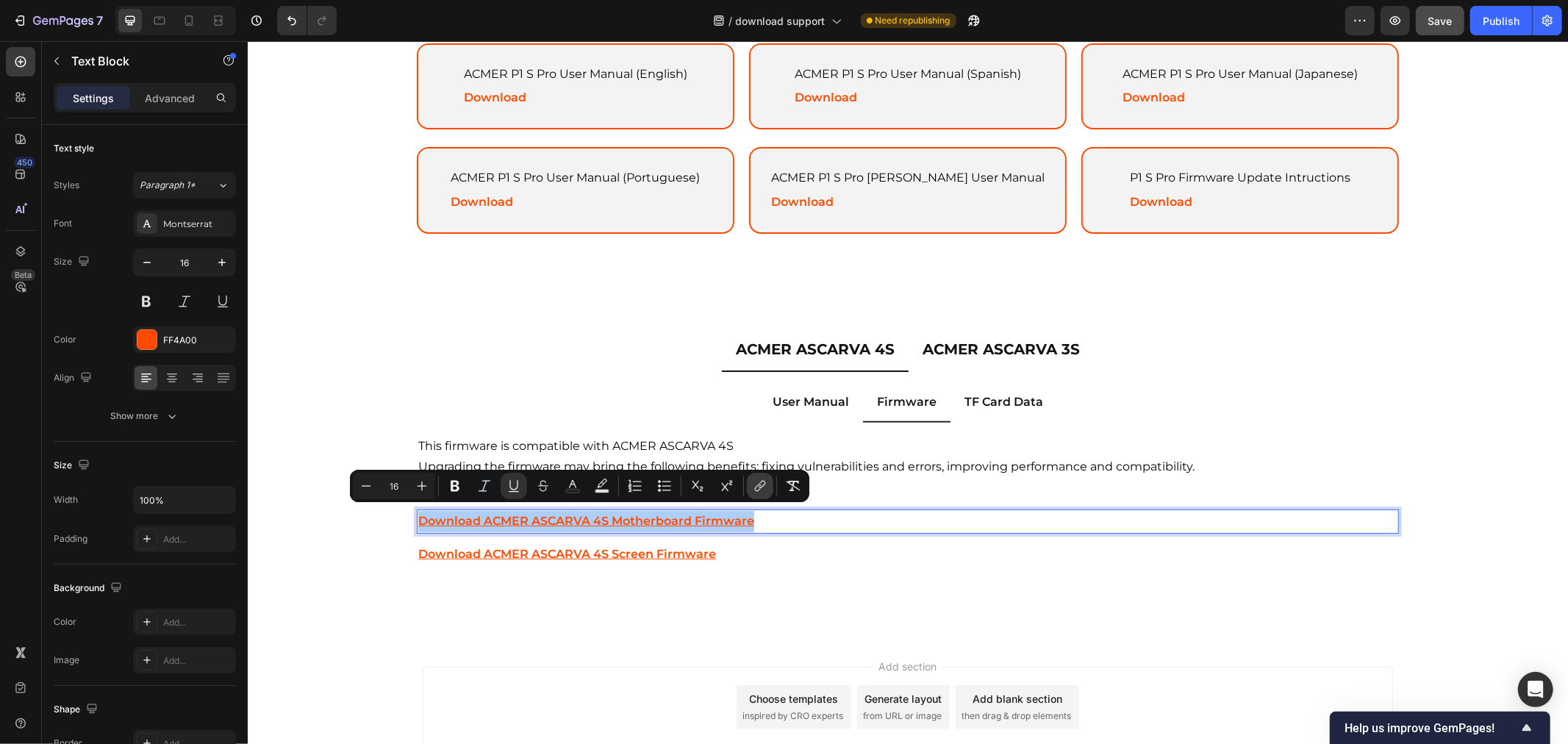
click at [756, 493] on icon "Editor contextual toolbar" at bounding box center [760, 486] width 15 height 15
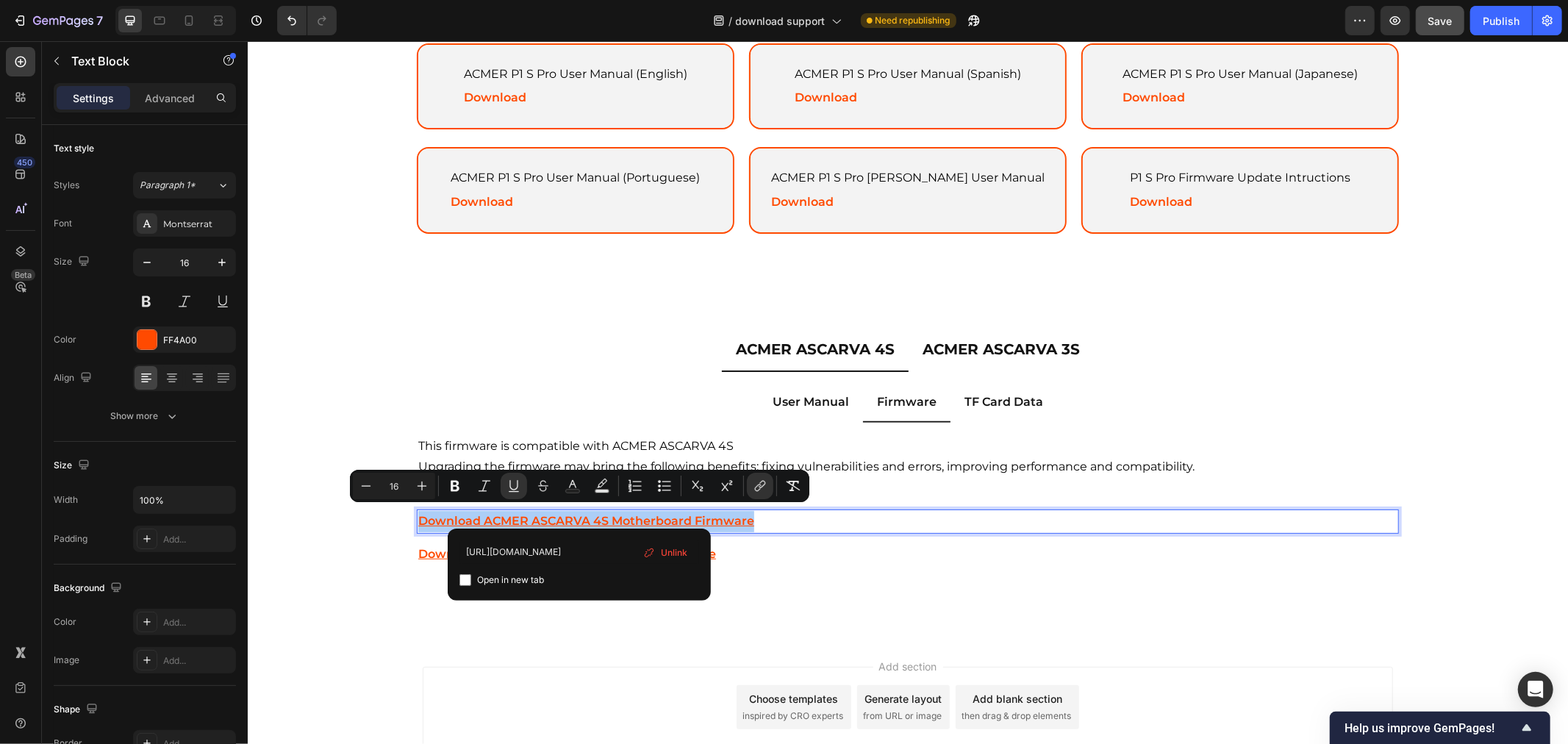
scroll to position [0, 215]
click at [552, 550] on input "https://drive.google.com/drive/folders/1rHs7unrs5pllbEOg3FGlPbE4u9j0-NDe?usp=sh…" at bounding box center [579, 552] width 240 height 24
type input "https://drive.google.com/drive/folders/1rHs7unrs5pllbEOg3FGlPbE4u9j0-NDe?usp=dr…"
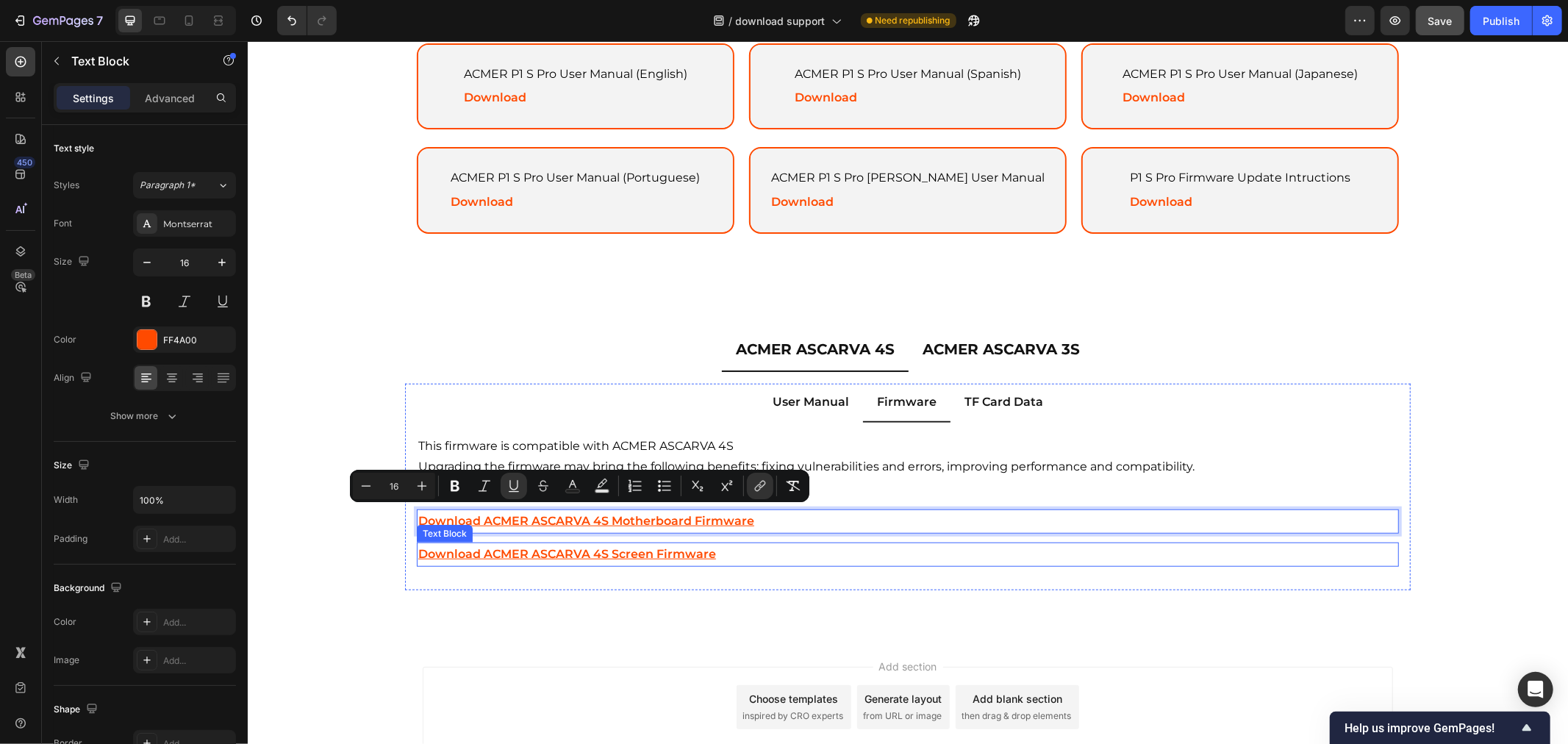
click at [730, 548] on p "Download ACMER ASCARVA 4S Screen Firmware" at bounding box center [907, 554] width 979 height 22
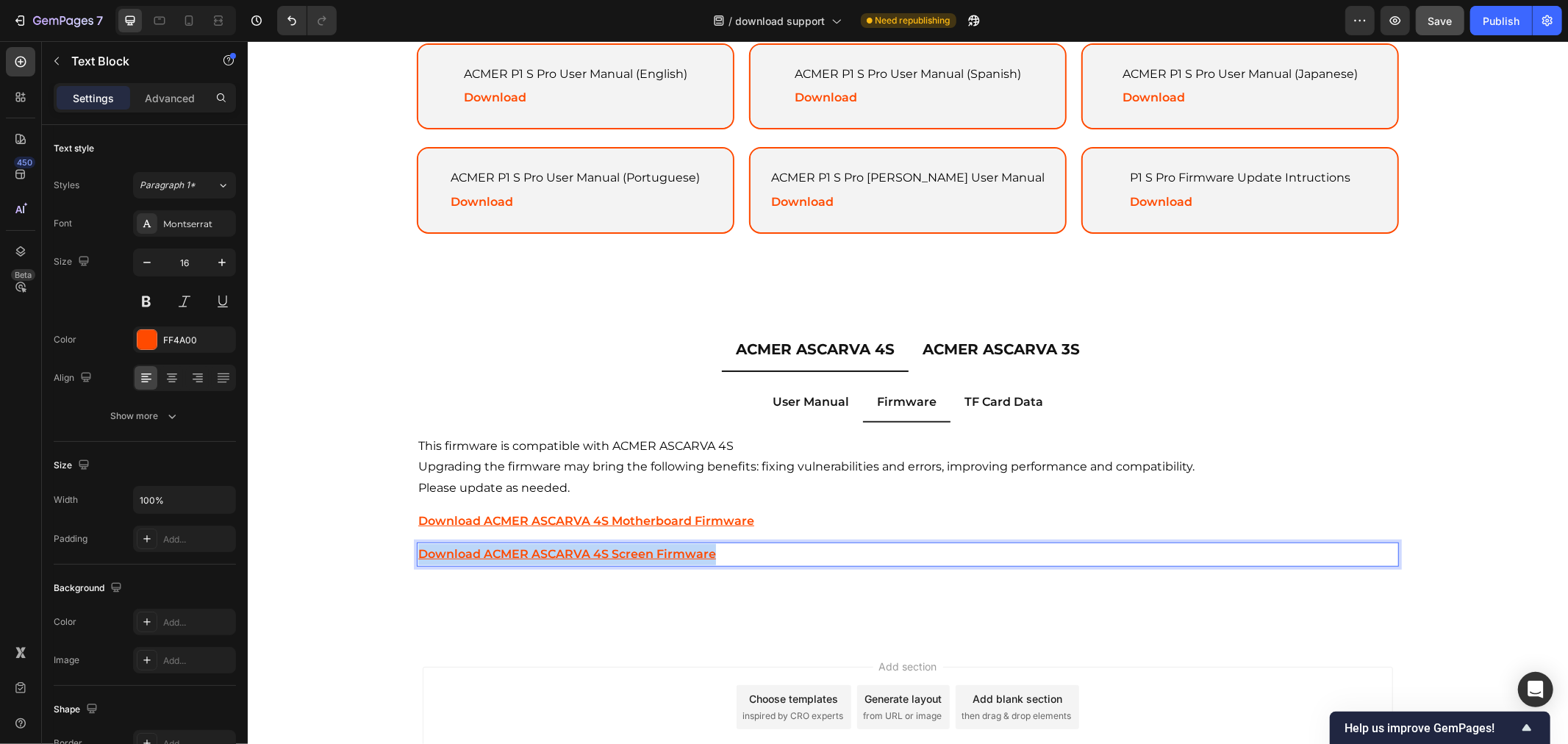
click at [668, 551] on u "Download ACMER ASCARVA 4S Screen Firmware" at bounding box center [566, 554] width 297 height 14
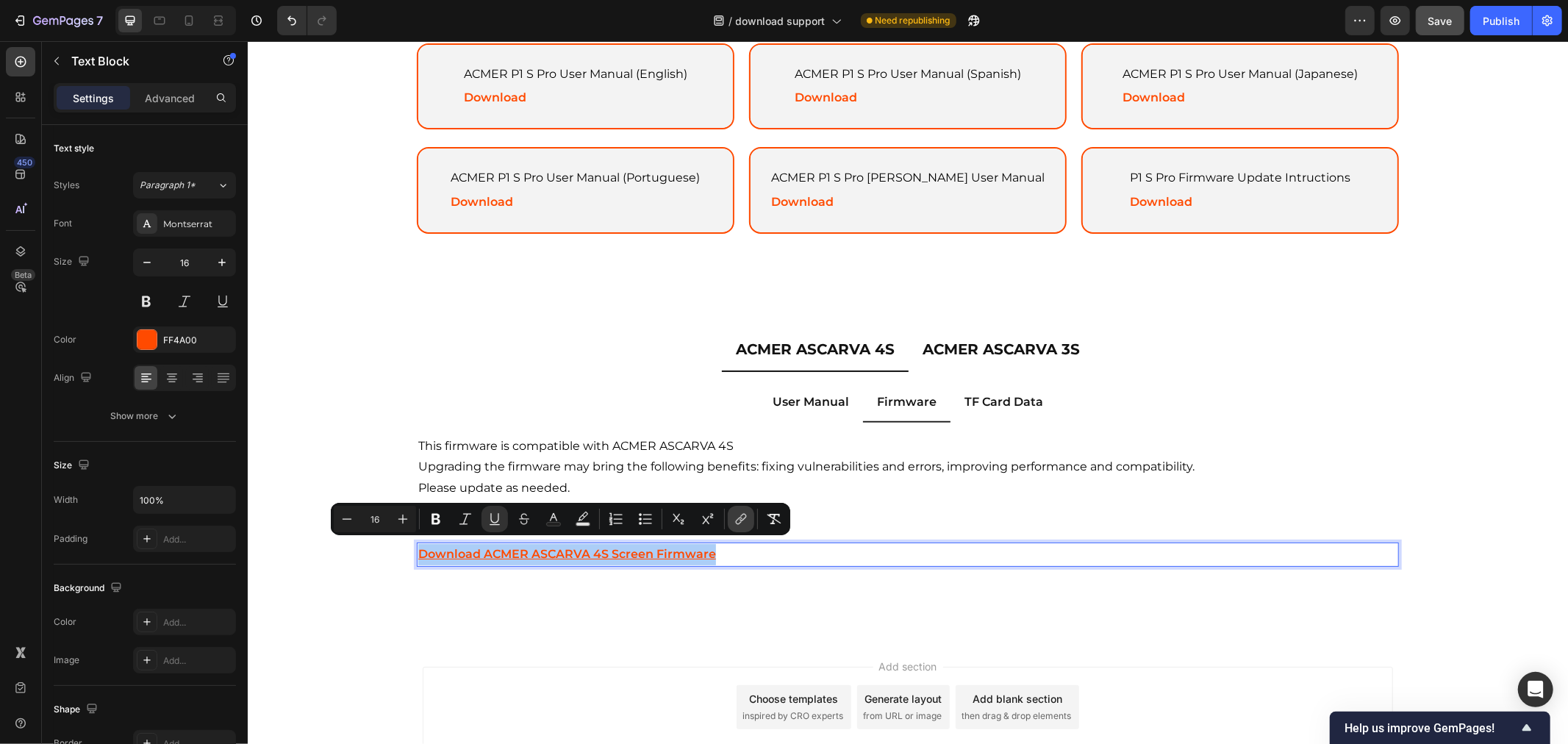
click at [739, 516] on icon "Editor contextual toolbar" at bounding box center [740, 519] width 15 height 15
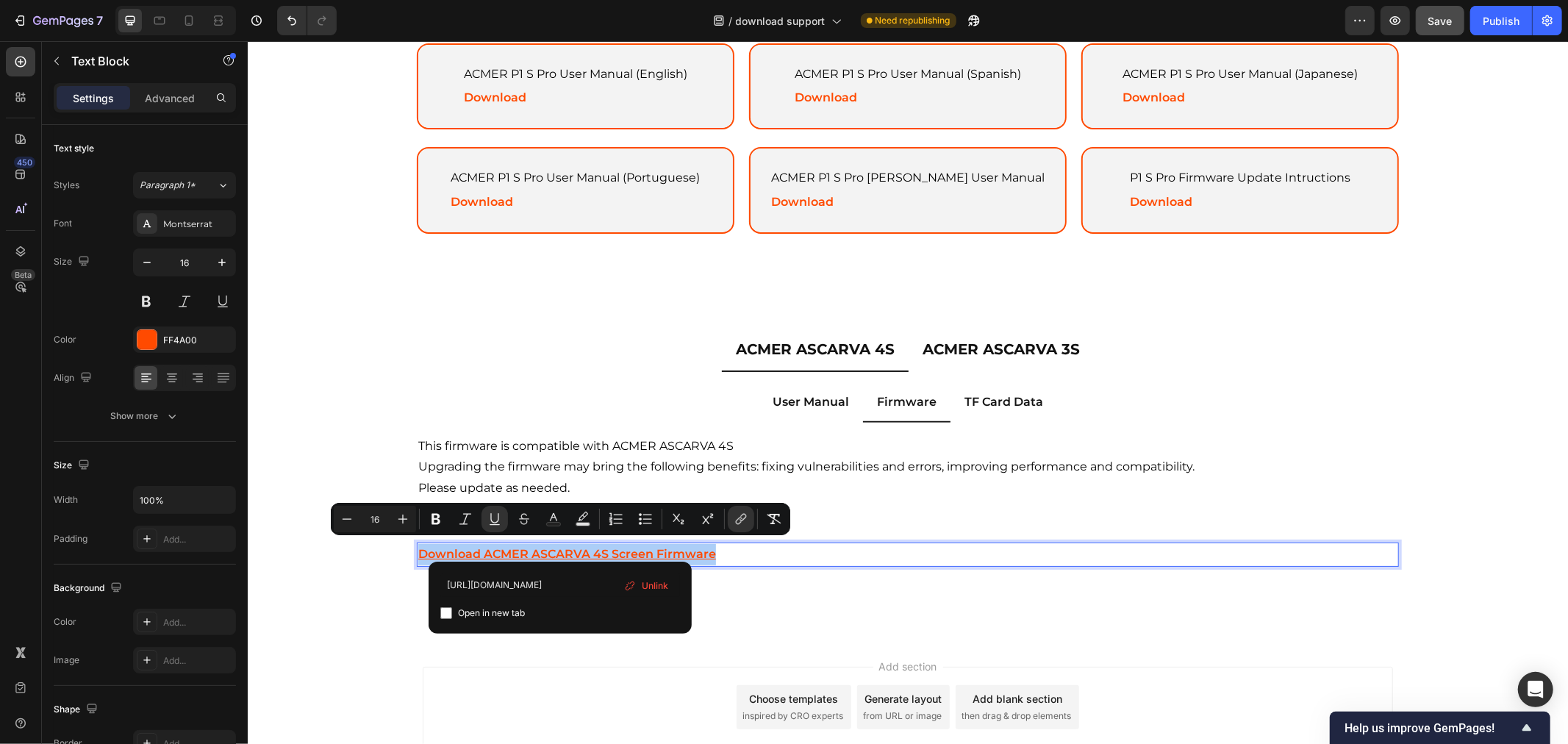
scroll to position [0, 215]
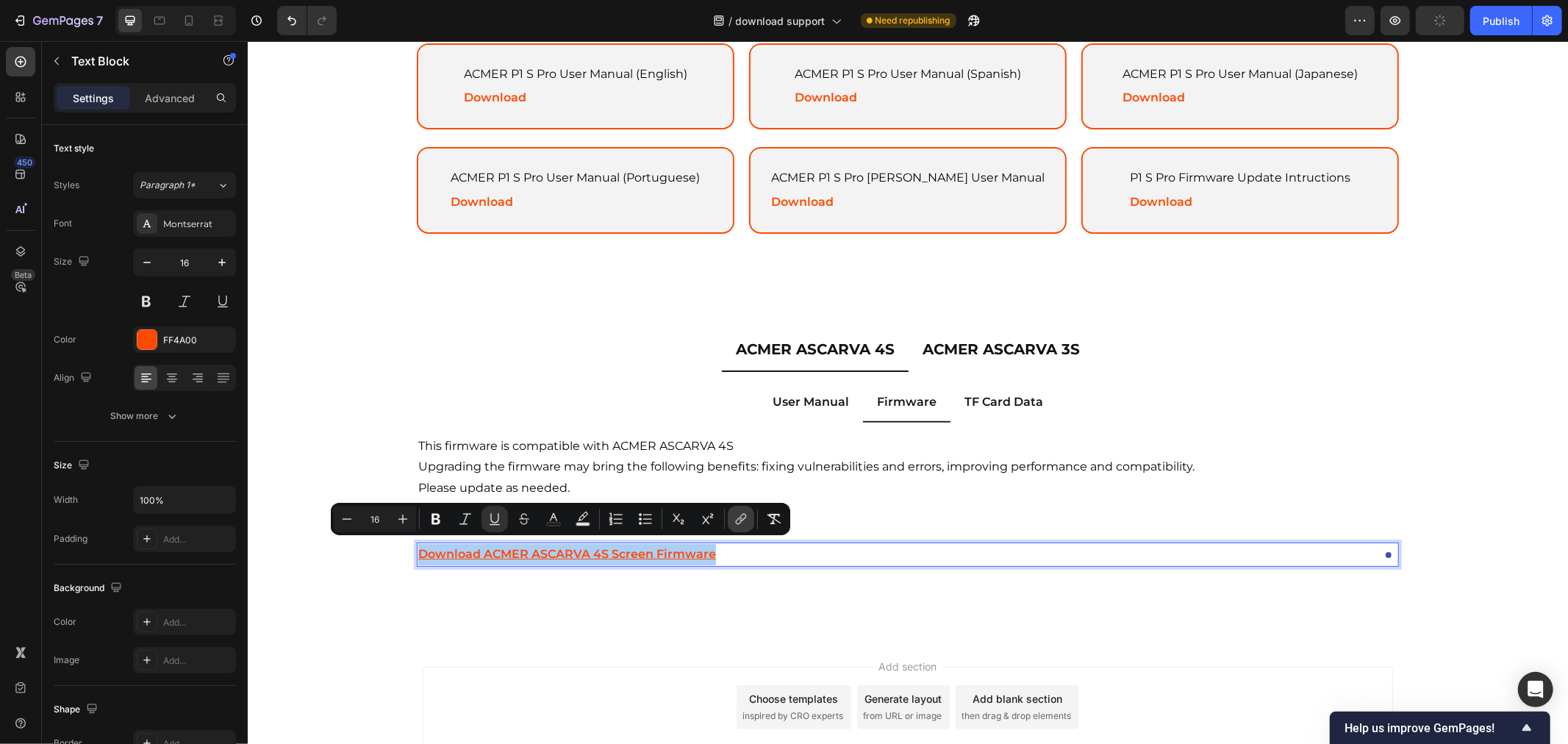
click at [742, 519] on icon "Editor contextual toolbar" at bounding box center [743, 518] width 7 height 8
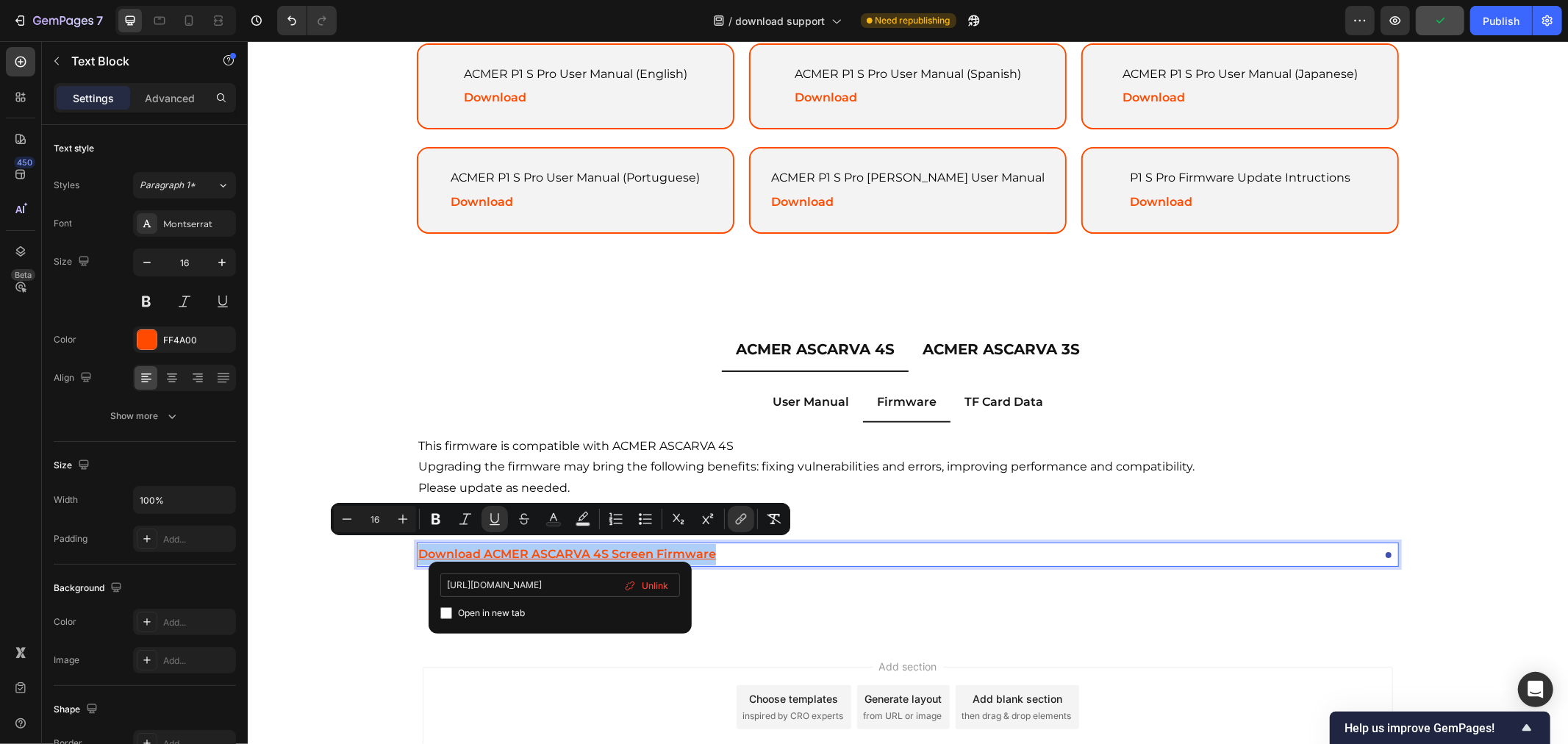
click at [535, 581] on input "https://drive.google.com/drive/folders/1rHs7unrs5pllbEOg3FGlPbE4u9j0-NDe?usp=sh…" at bounding box center [559, 585] width 240 height 24
type input "https://drive.google.com/drive/folders/1ezjbgnTE5d35A6ZsjZE5aubxc6UA5zeH?usp=dr…"
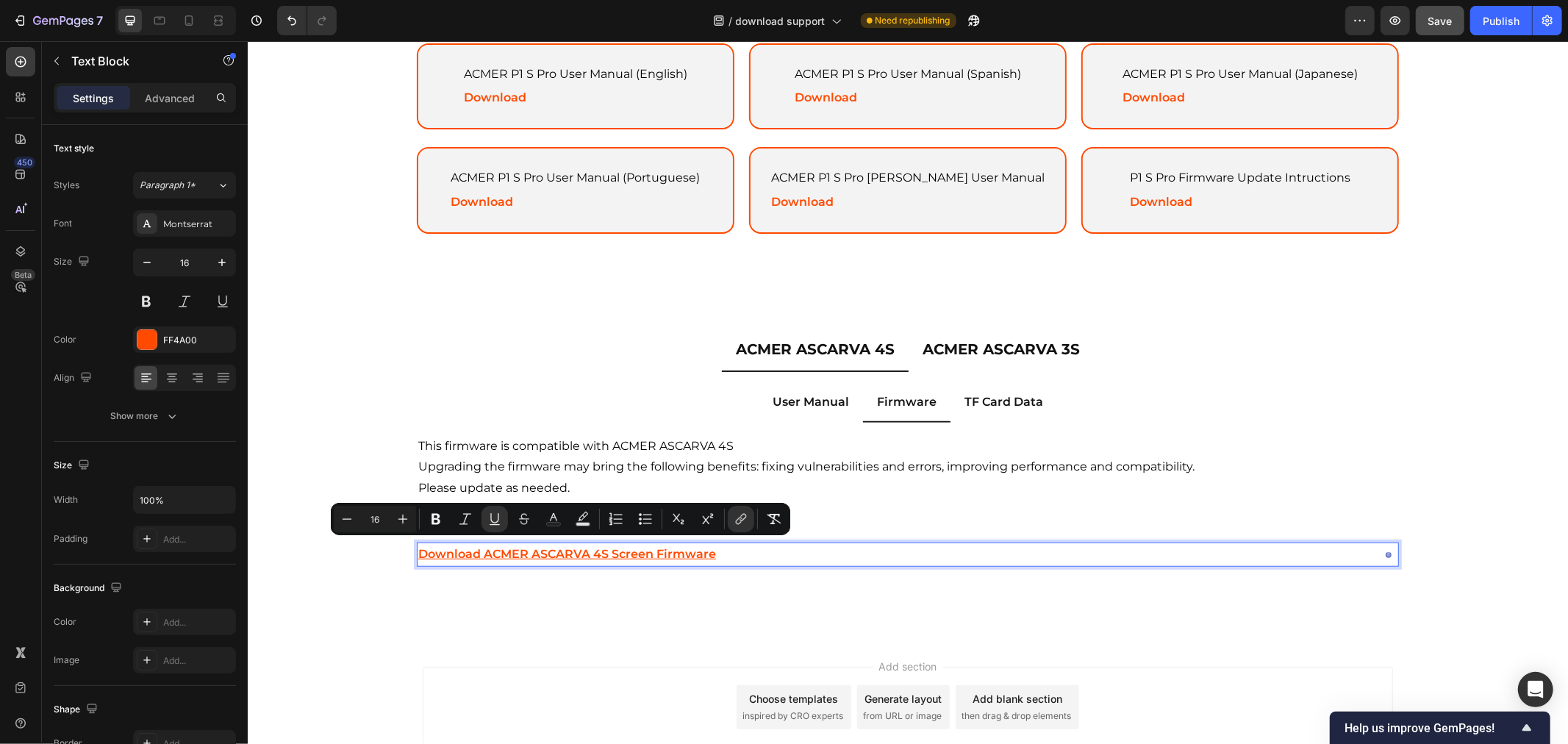
drag, startPoint x: 794, startPoint y: 631, endPoint x: 547, endPoint y: 591, distance: 250.2
click at [547, 591] on div "User Manual Firmware TF Card Data ACMER ASCARVA 4S User Manual (English) Text B…" at bounding box center [906, 486] width 1029 height 231
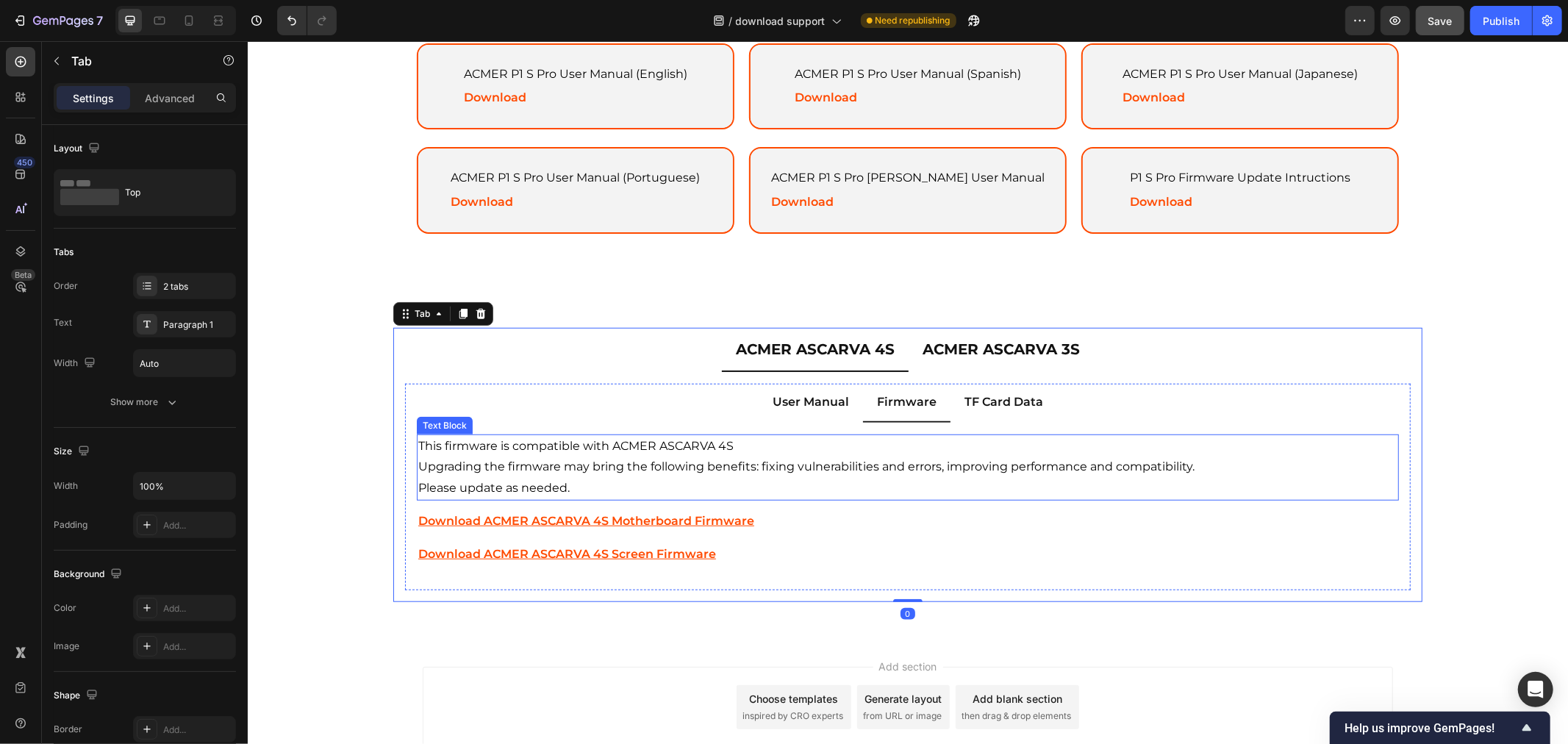
click at [762, 456] on p "Upgrading the firmware may bring the following benefits: fixing vulnerabilities…" at bounding box center [907, 466] width 979 height 22
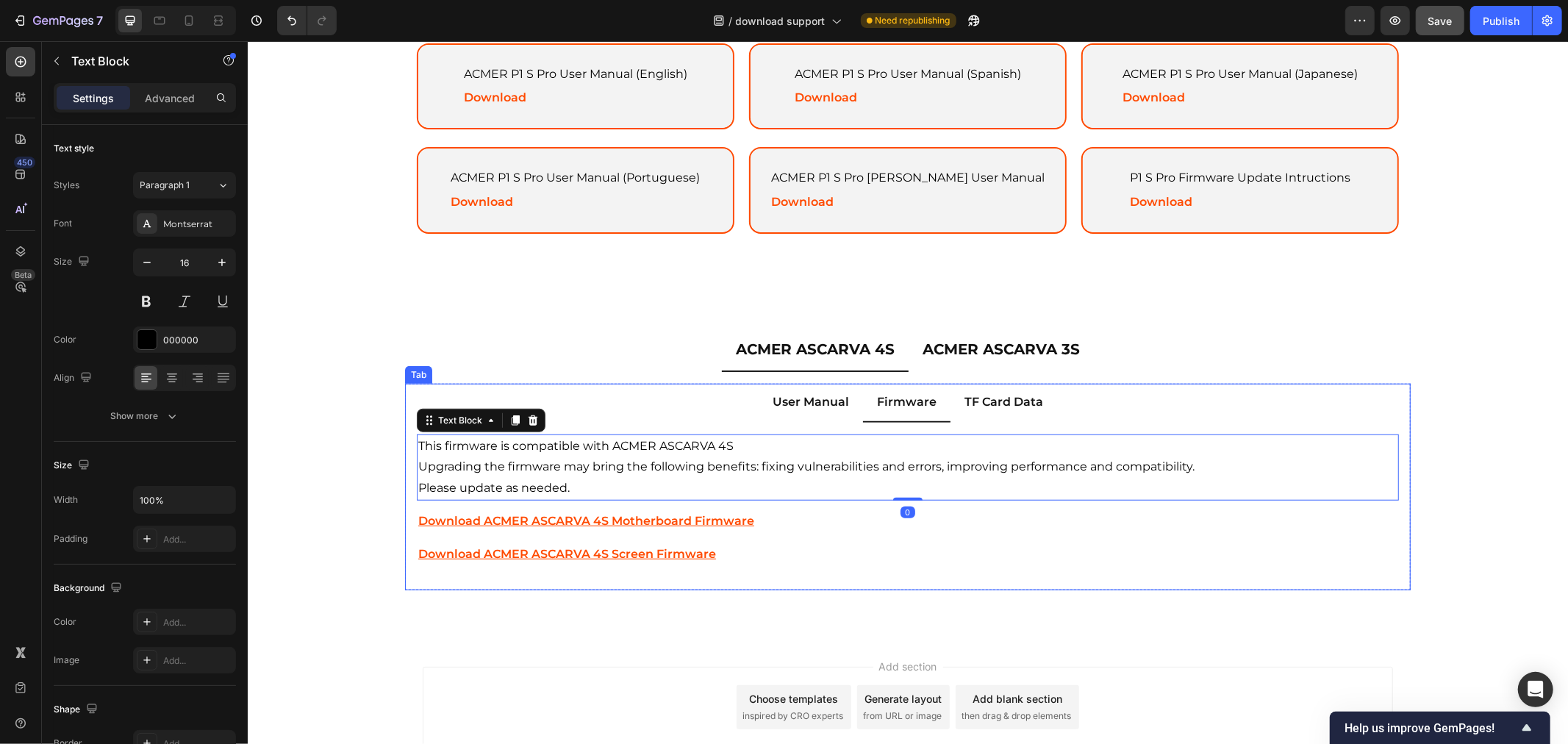
click at [972, 399] on p "TF Card Data" at bounding box center [1002, 402] width 79 height 22
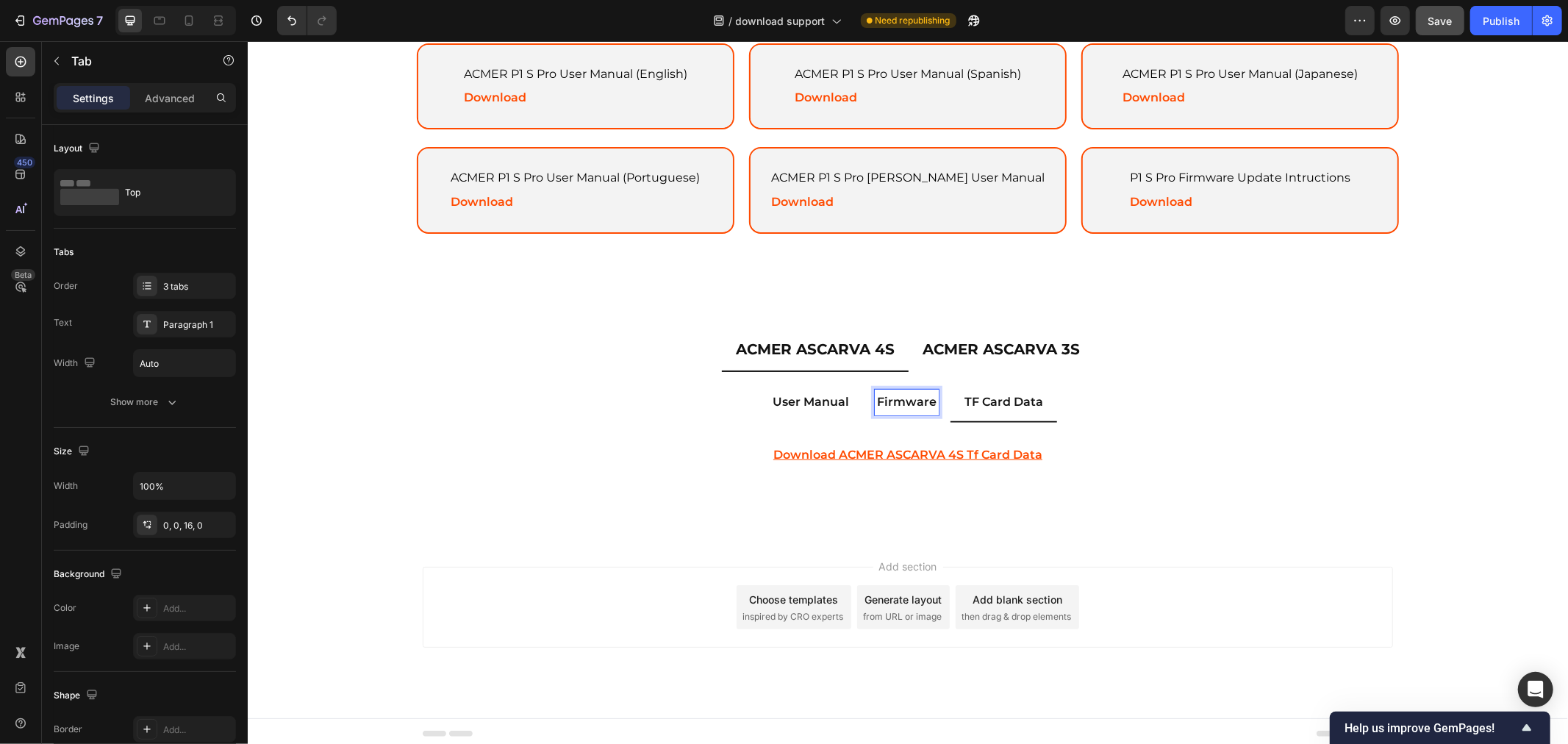
click at [806, 402] on p "User Manual" at bounding box center [810, 402] width 76 height 22
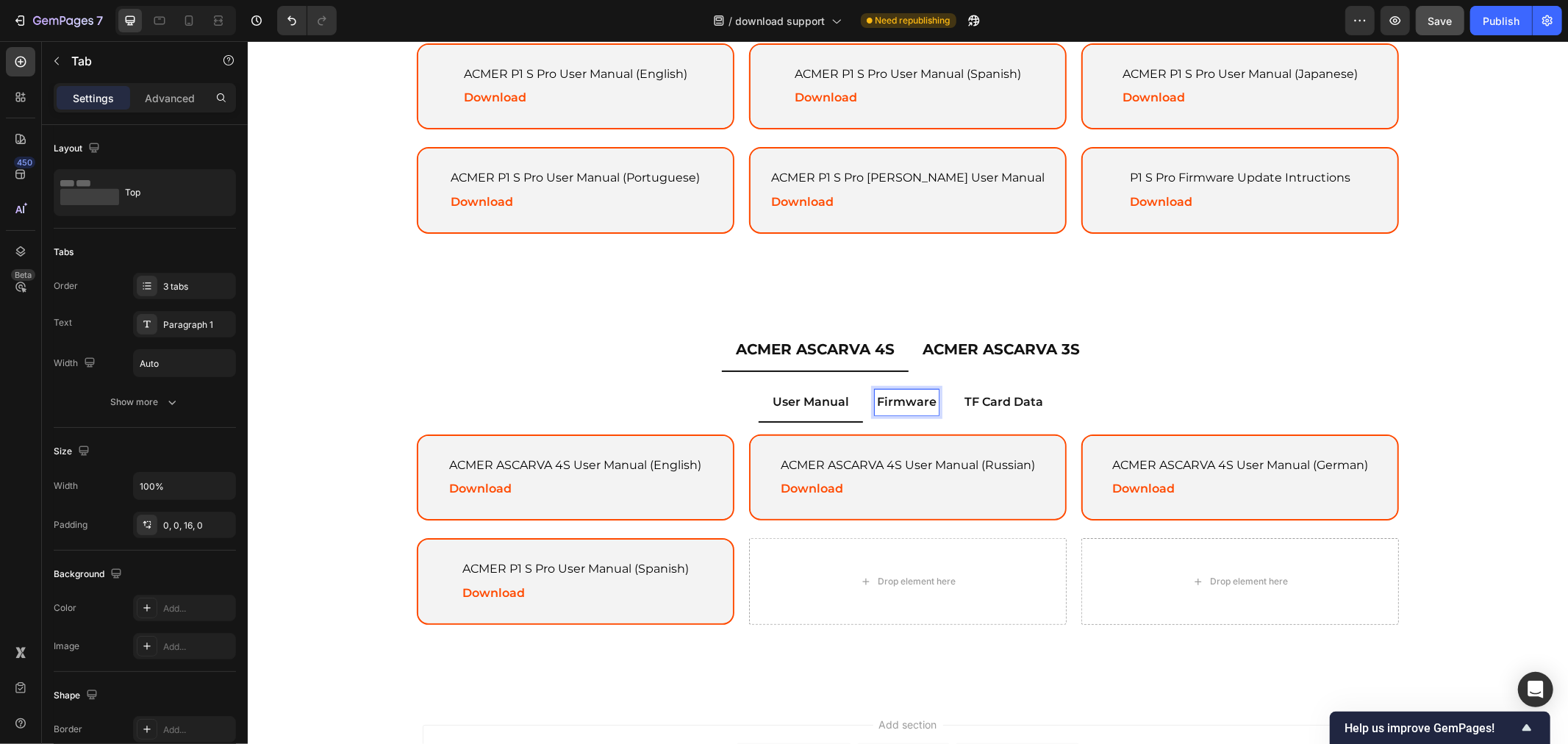
click at [876, 399] on p "Firmware" at bounding box center [905, 402] width 59 height 22
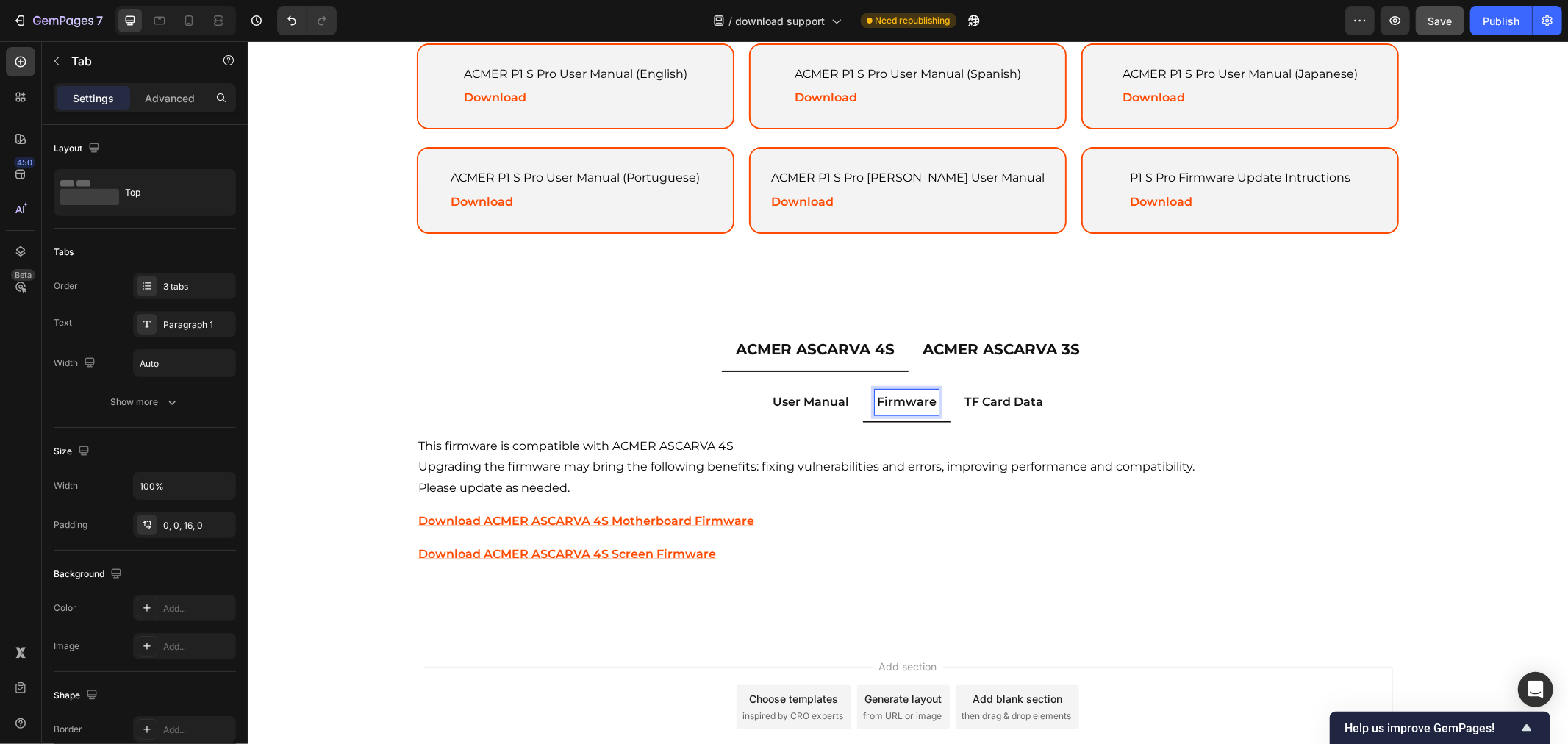
click at [976, 394] on p "TF Card Data" at bounding box center [1002, 402] width 79 height 22
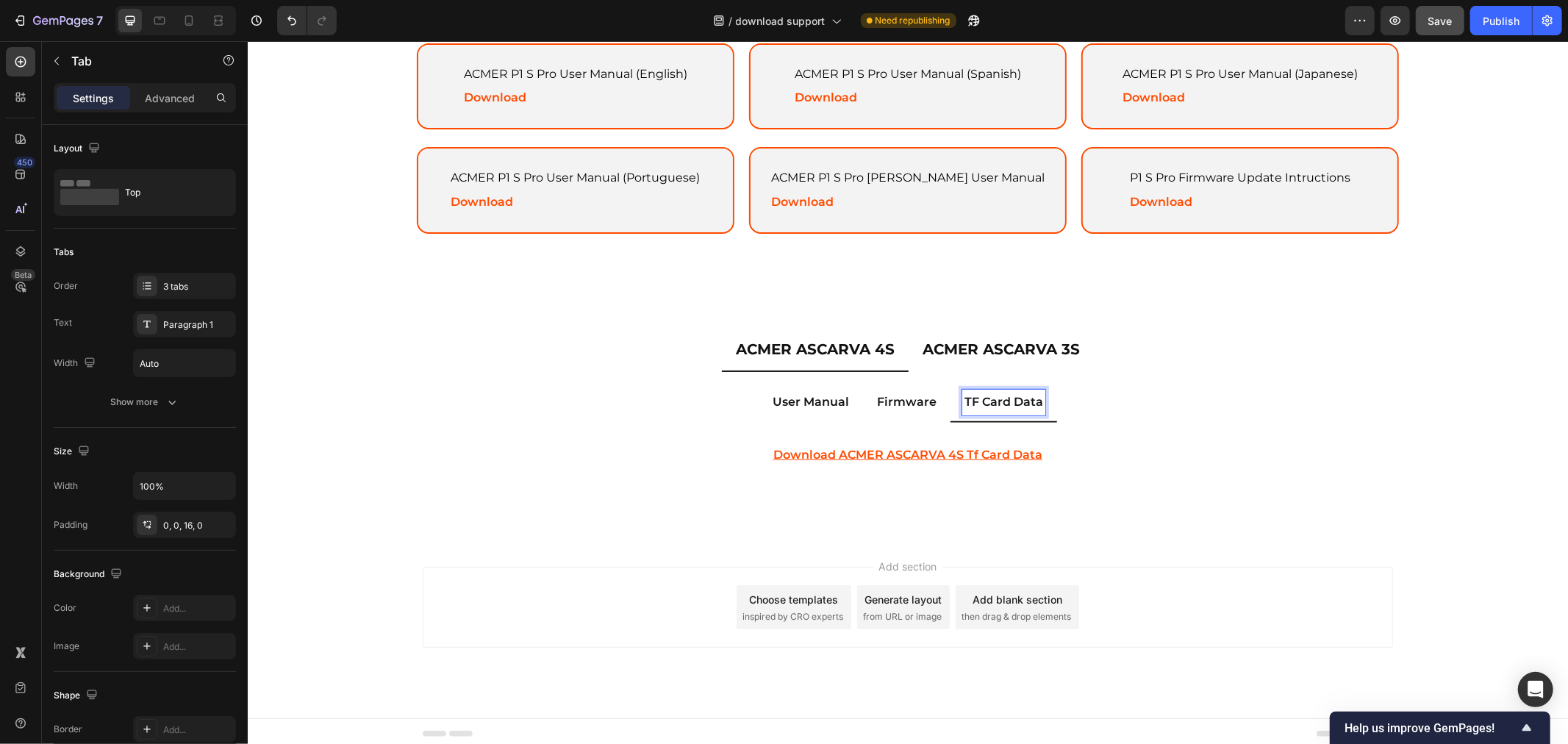
click at [832, 393] on p "User Manual" at bounding box center [810, 402] width 76 height 22
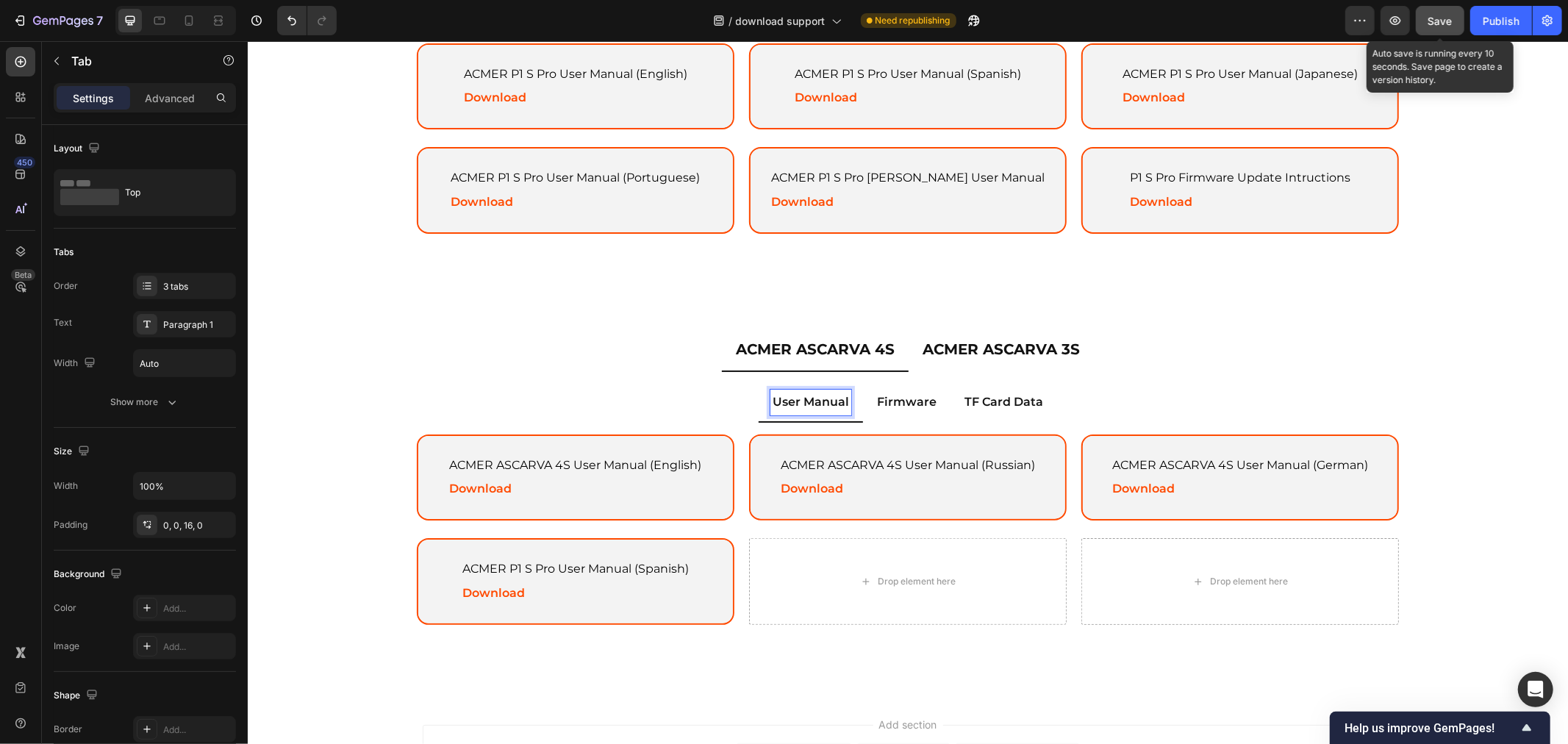
click at [1445, 15] on span "Save" at bounding box center [1439, 21] width 24 height 12
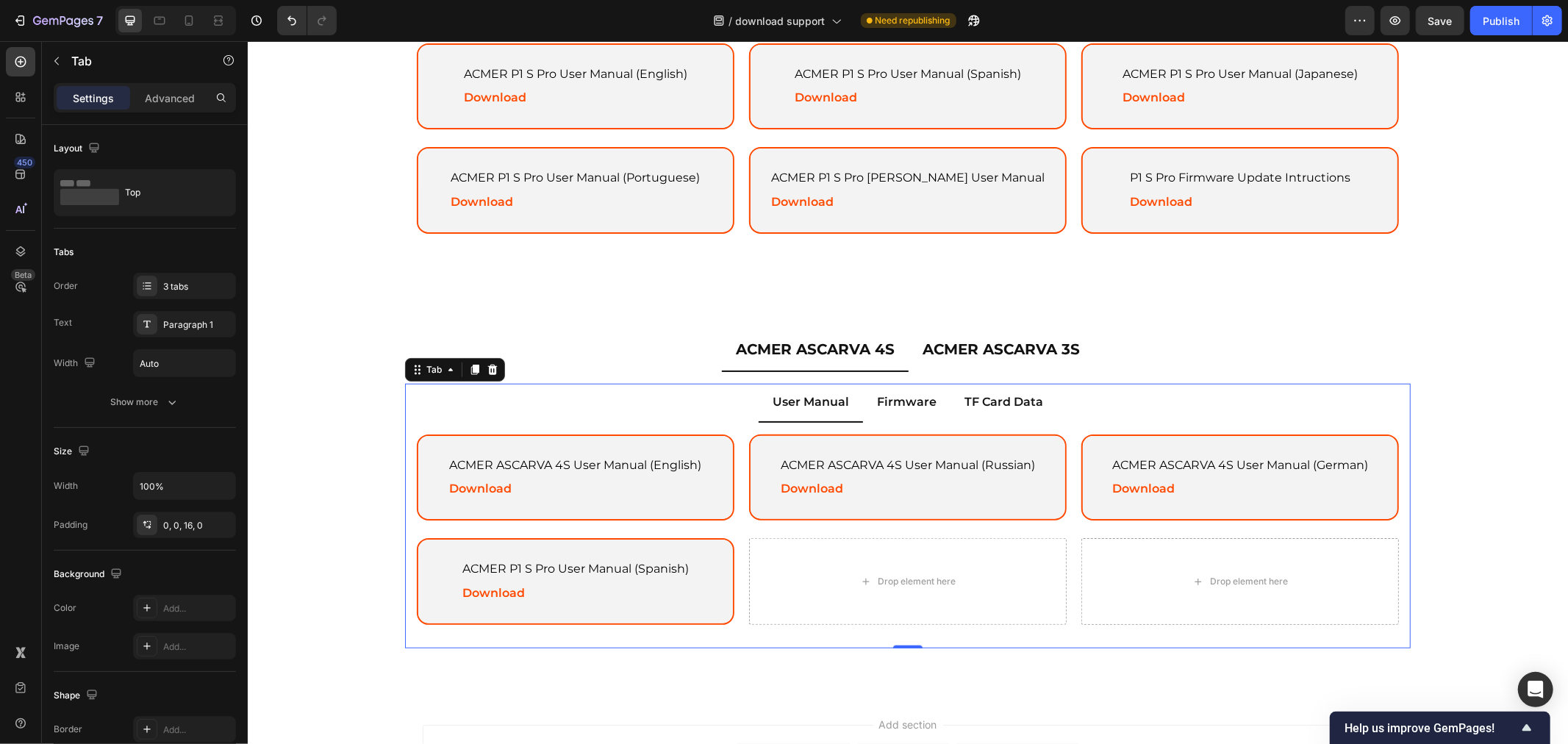
drag, startPoint x: 907, startPoint y: 393, endPoint x: 915, endPoint y: 393, distance: 8.0
click at [907, 393] on p "Firmware" at bounding box center [905, 402] width 59 height 22
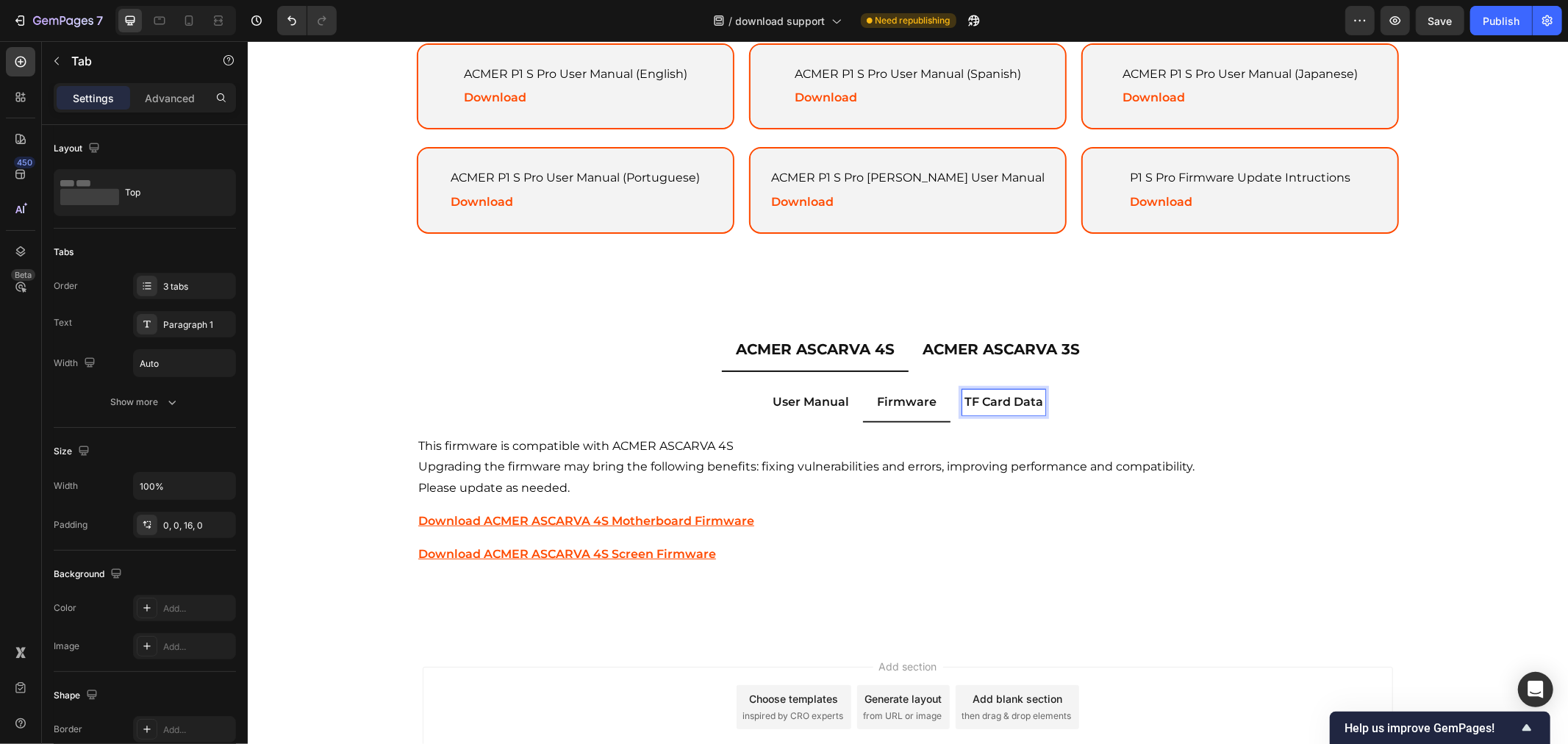
click at [999, 396] on p "TF Card Data" at bounding box center [1002, 402] width 79 height 22
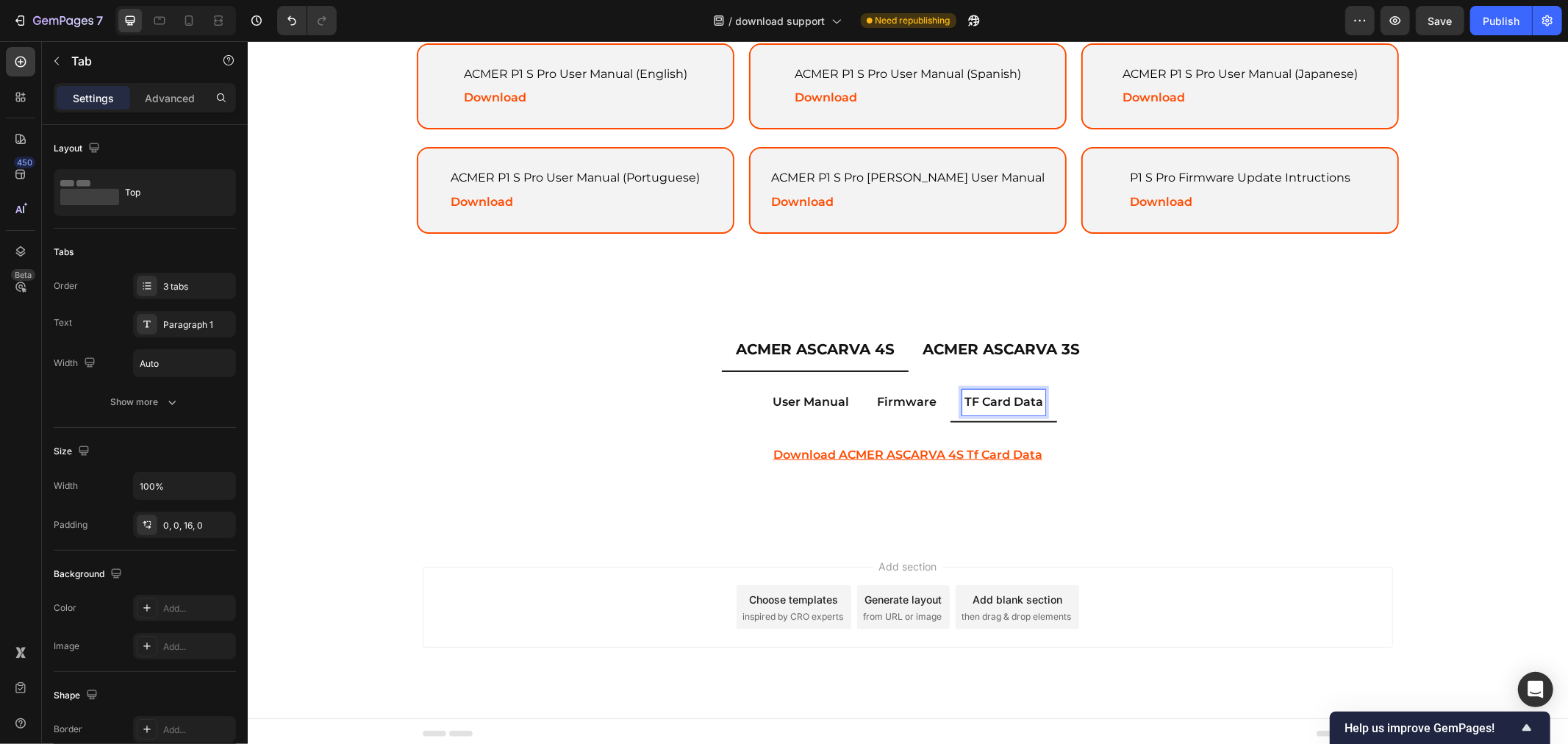
click at [1158, 388] on ul "User Manual Firmware TF Card Data" at bounding box center [907, 402] width 1006 height 39
click at [924, 391] on p "Firmware" at bounding box center [905, 402] width 59 height 22
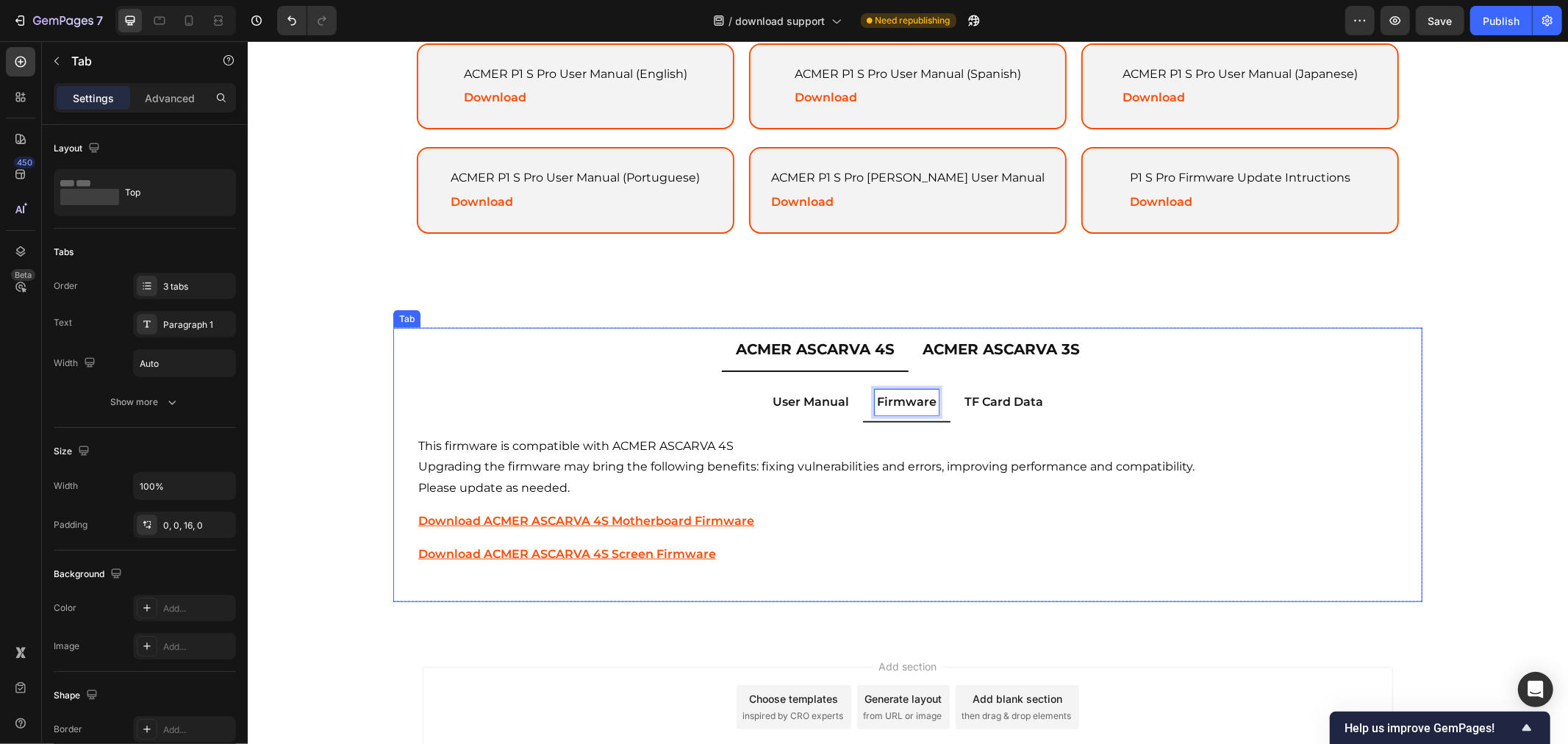
click at [1011, 342] on p "ACMER ASCARVA 3S" at bounding box center [1000, 348] width 157 height 26
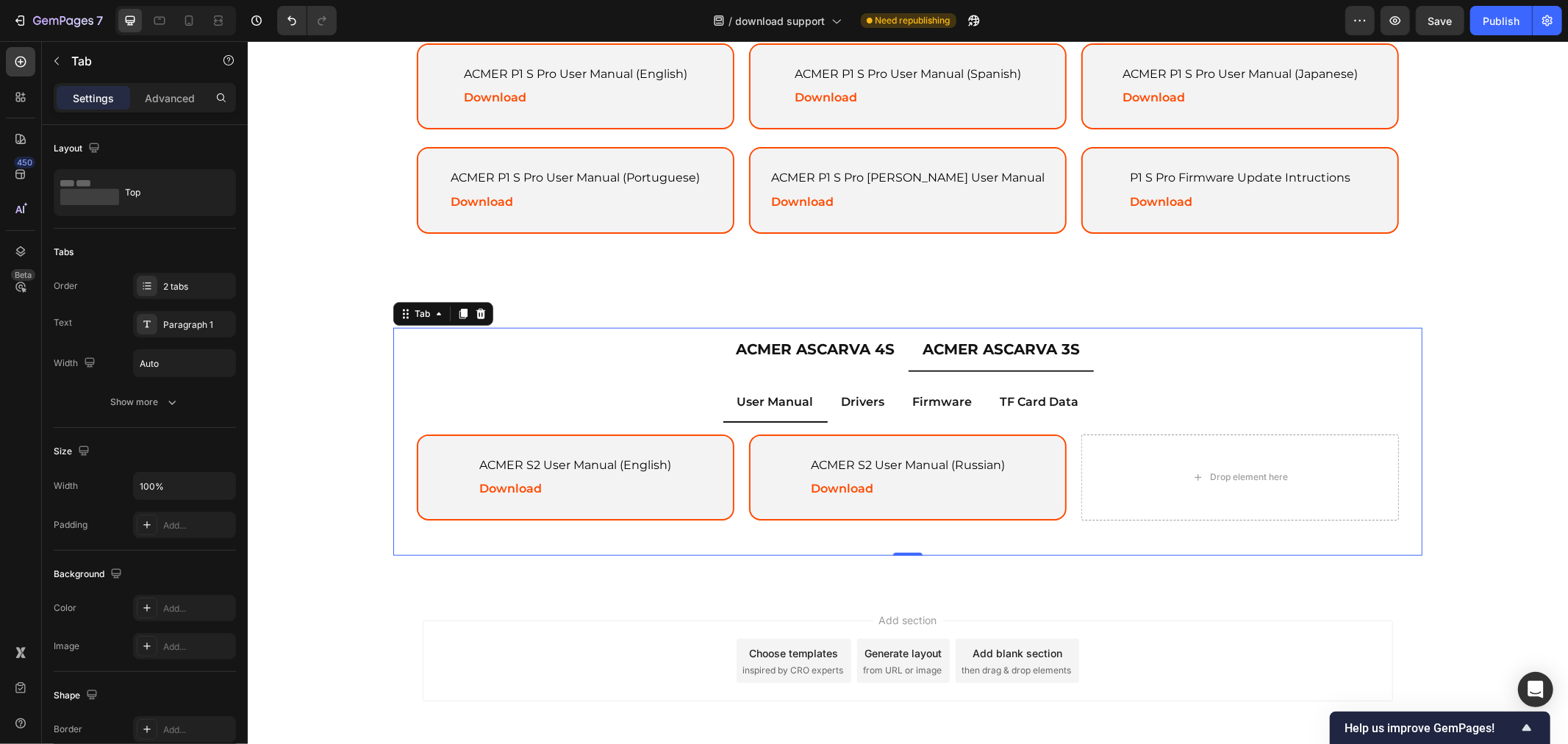
click at [820, 333] on div "ACMER ASCARVA 4S" at bounding box center [814, 348] width 163 height 31
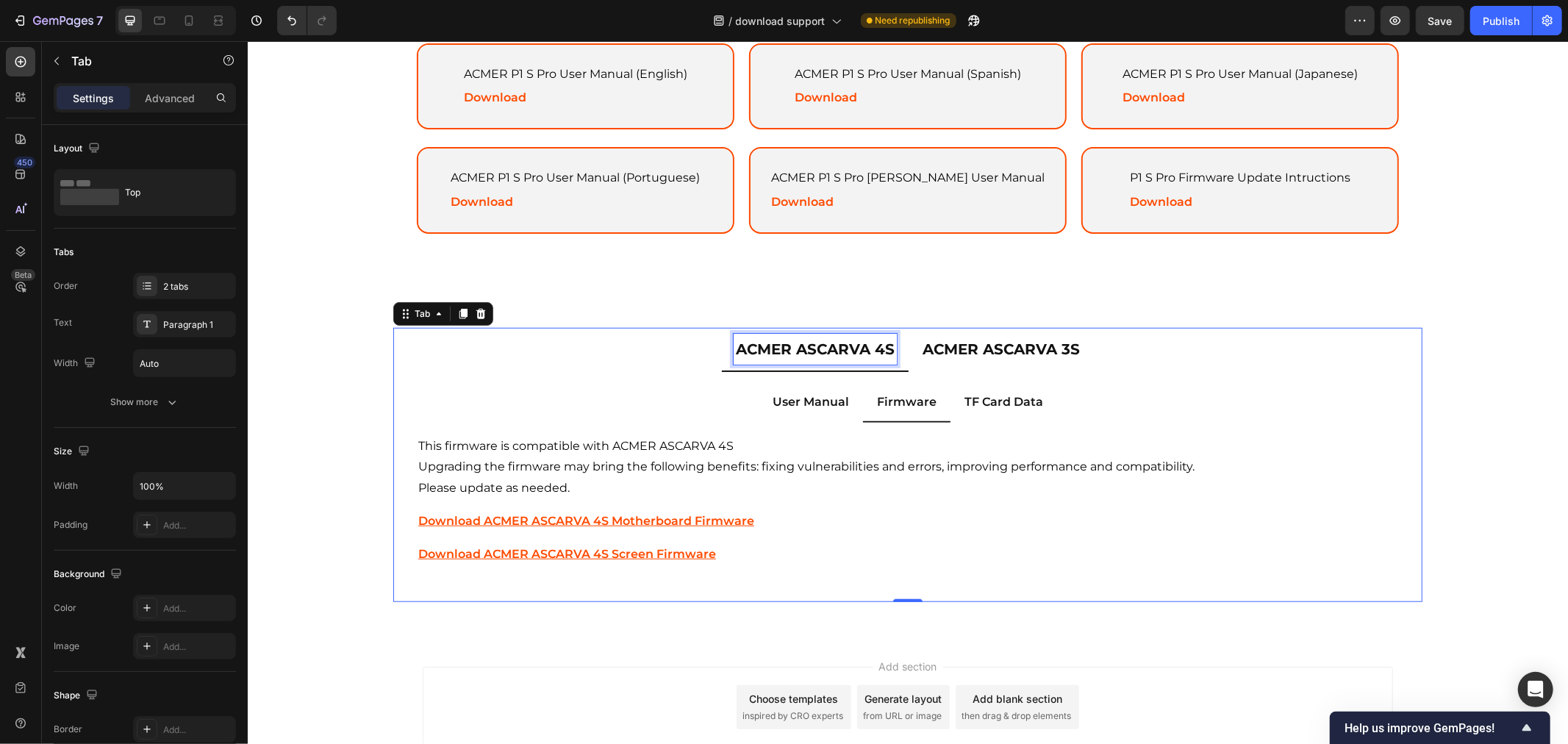
click at [821, 340] on p "ACMER ASCARVA 4S" at bounding box center [814, 348] width 159 height 26
click at [986, 392] on p "TF Card Data" at bounding box center [1002, 402] width 79 height 22
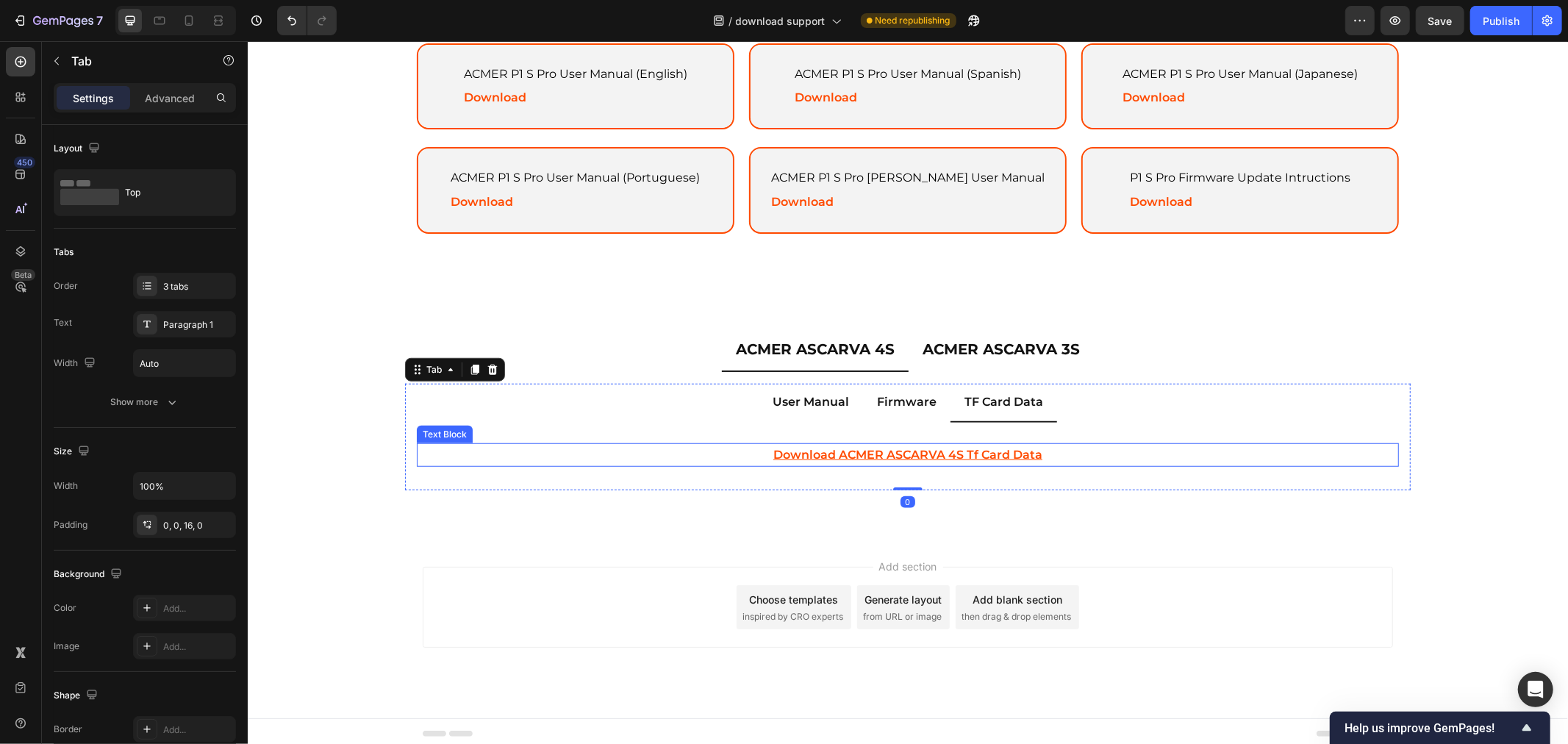
click at [888, 447] on u "download ACMER ASCARVA 4S tf card data" at bounding box center [906, 454] width 269 height 14
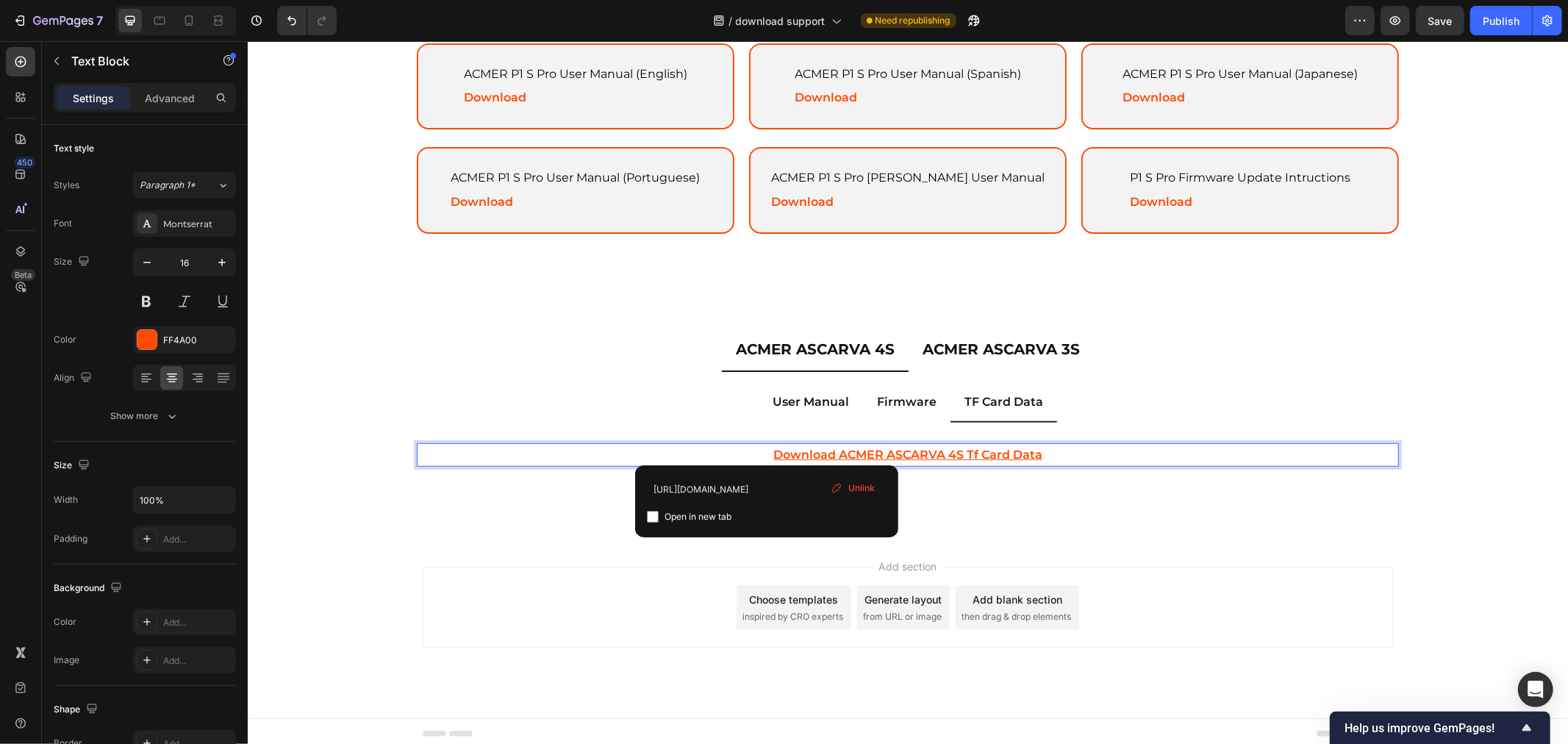
click at [785, 447] on u "download ACMER ASCARVA 4S tf card data" at bounding box center [906, 454] width 269 height 14
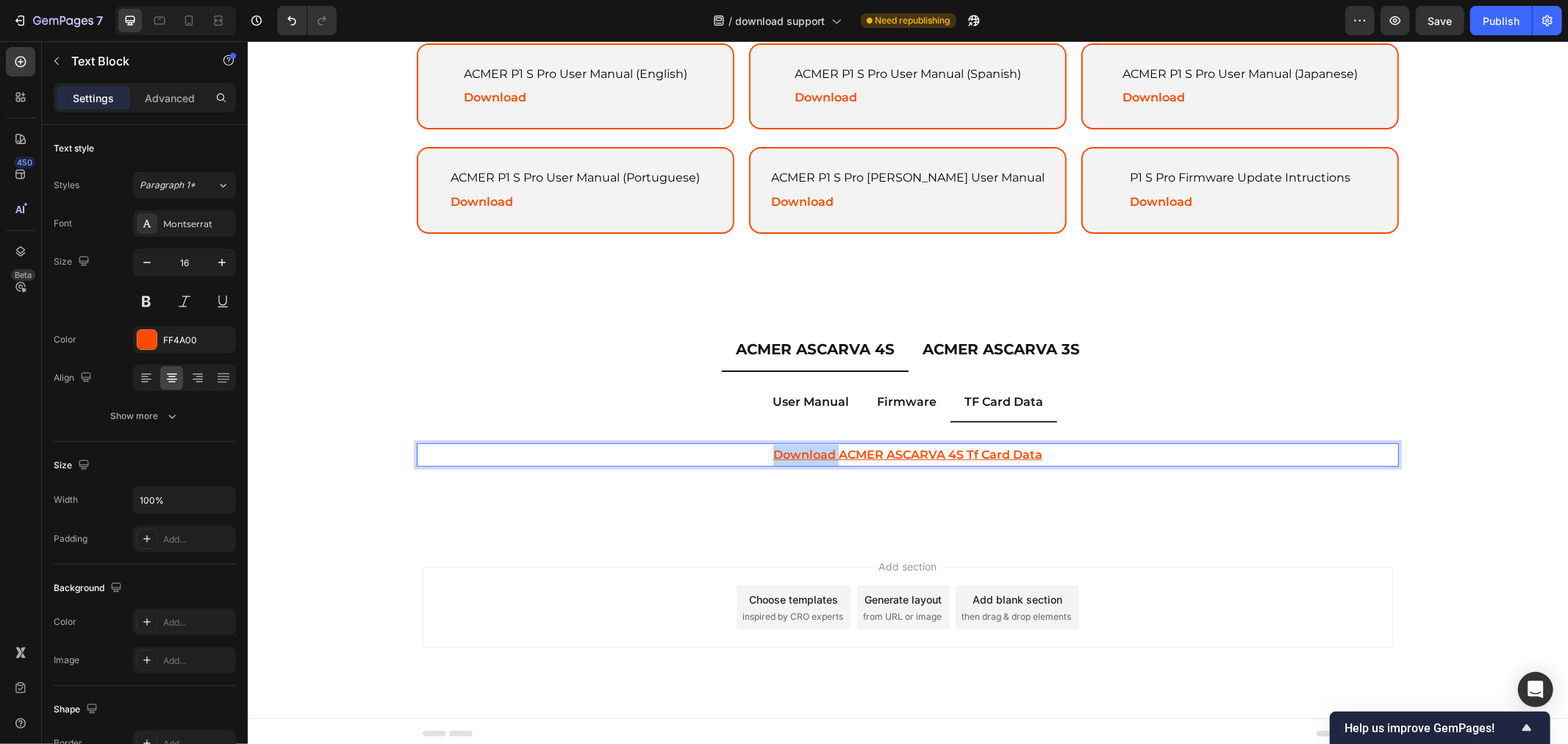
click at [786, 447] on u "download ACMER ASCARVA 4S tf card data" at bounding box center [906, 454] width 269 height 14
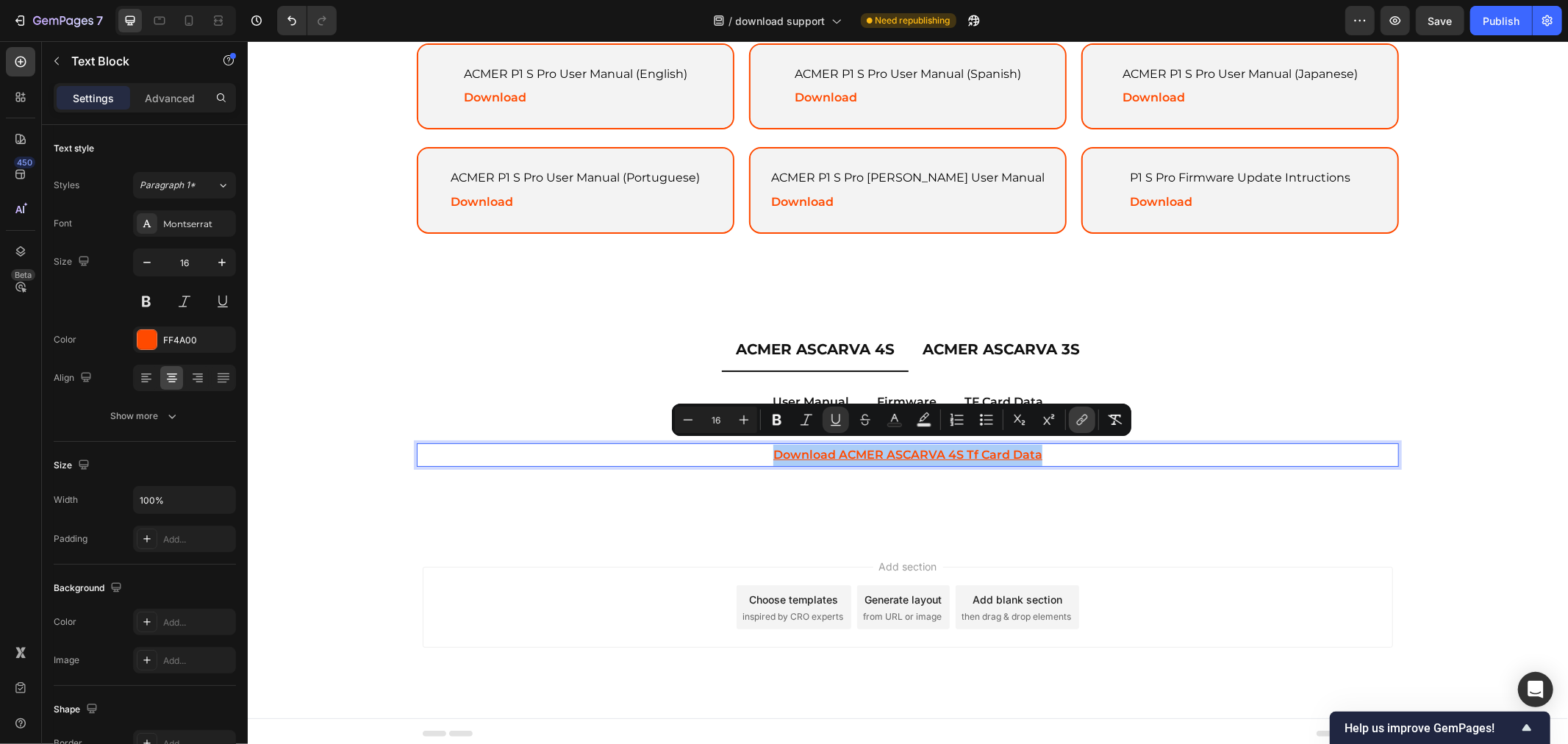
drag, startPoint x: 1082, startPoint y: 416, endPoint x: 1075, endPoint y: 424, distance: 10.6
click at [1082, 416] on icon "Editor contextual toolbar" at bounding box center [1083, 419] width 7 height 8
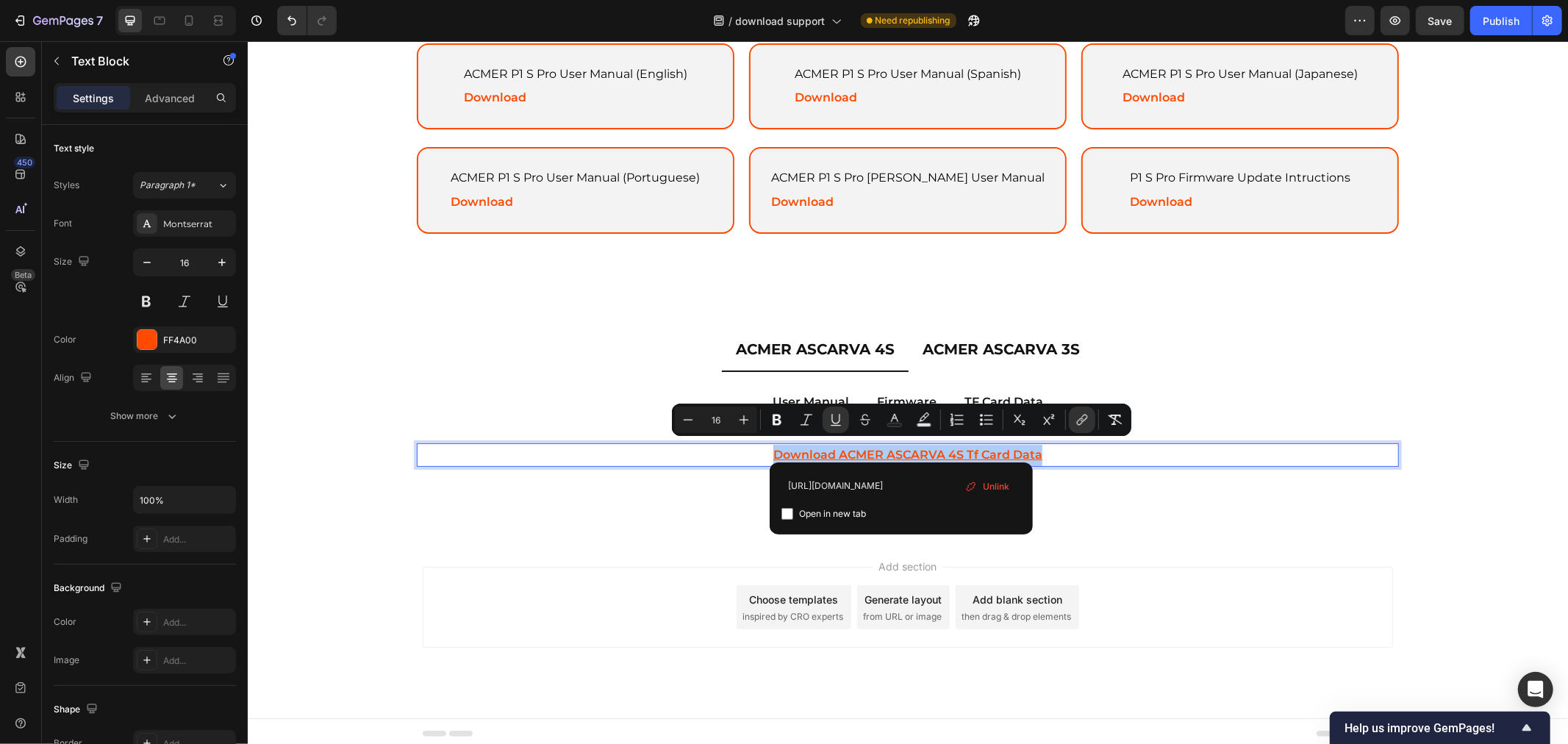
scroll to position [0, 203]
click at [875, 489] on input "https://drive.google.com/drive/folders/1wazlvp1yaqzebutzicbl5t0ff5y6dbtg?usp=sh…" at bounding box center [901, 486] width 240 height 24
type input "https://drive.google.com/drive/folders/1hxS0SIrI12JgP8-jPKh4TTnZgvwTAbCP?usp=dr…"
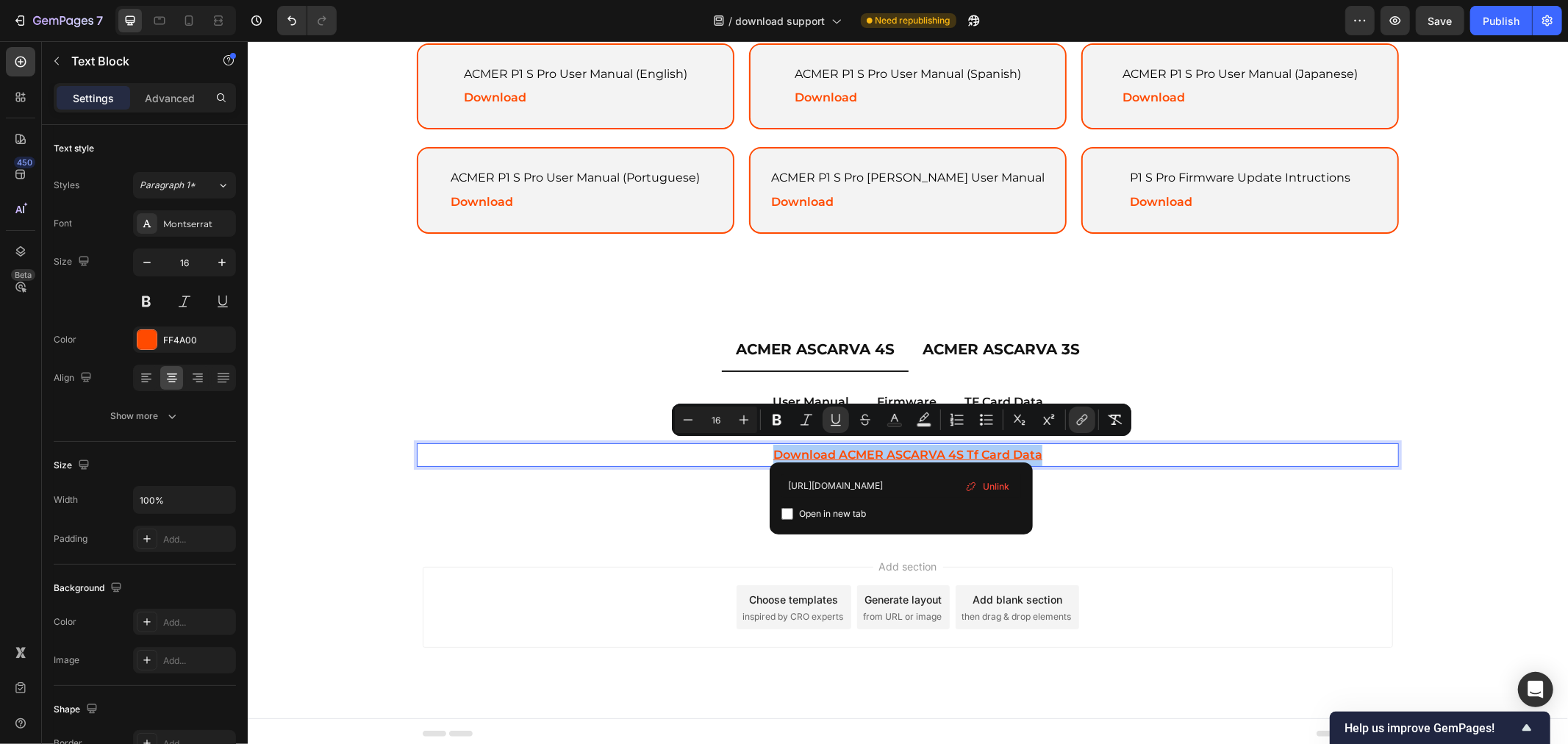
scroll to position [0, 227]
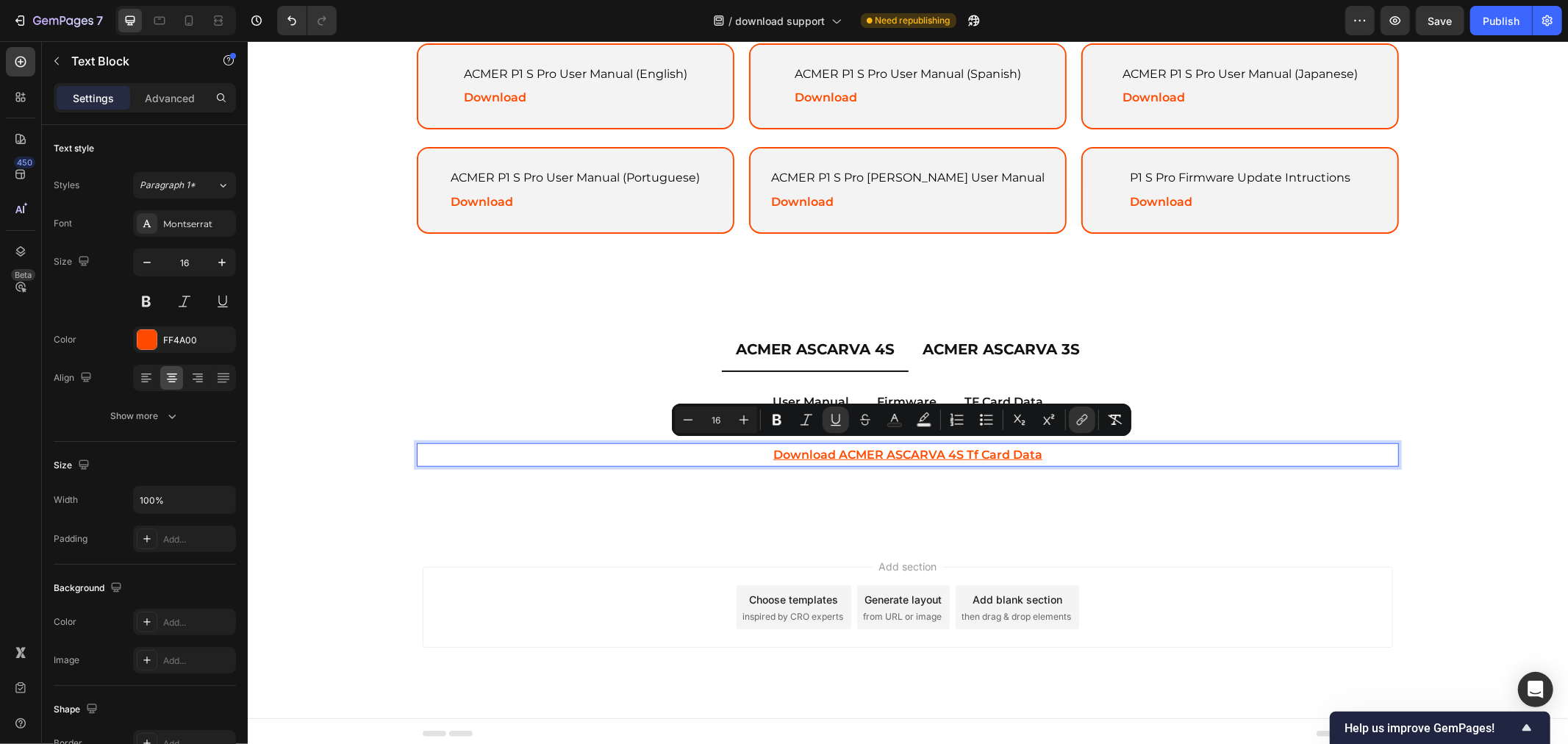
click at [958, 510] on div "ACMER ASCARVA 4S ACMER ASCARVA 3S User Manual Firmware TF Card Data ACMER ASCAR…" at bounding box center [906, 420] width 1320 height 234
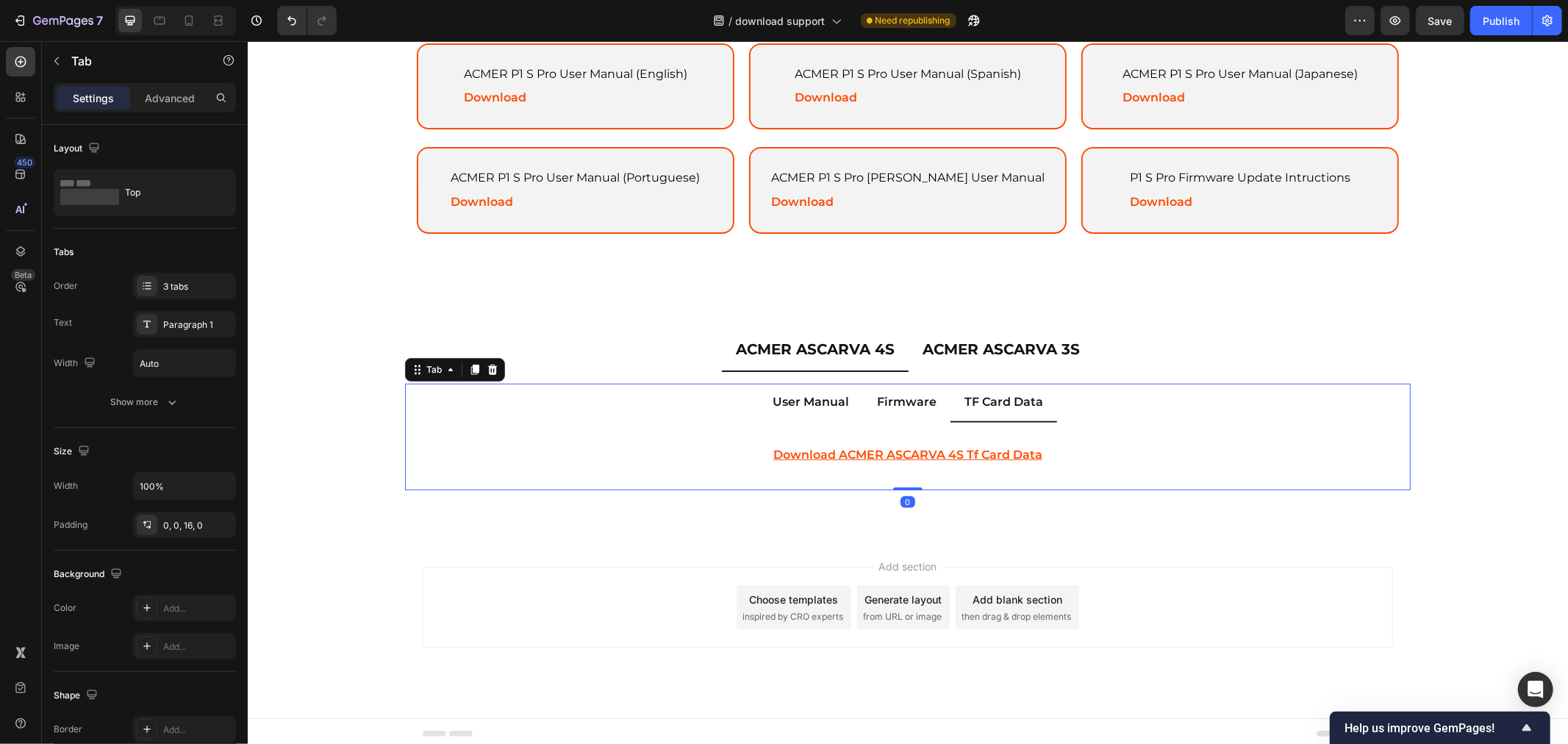
drag, startPoint x: 917, startPoint y: 401, endPoint x: 908, endPoint y: 400, distance: 9.1
click at [916, 401] on p "Firmware" at bounding box center [905, 402] width 59 height 22
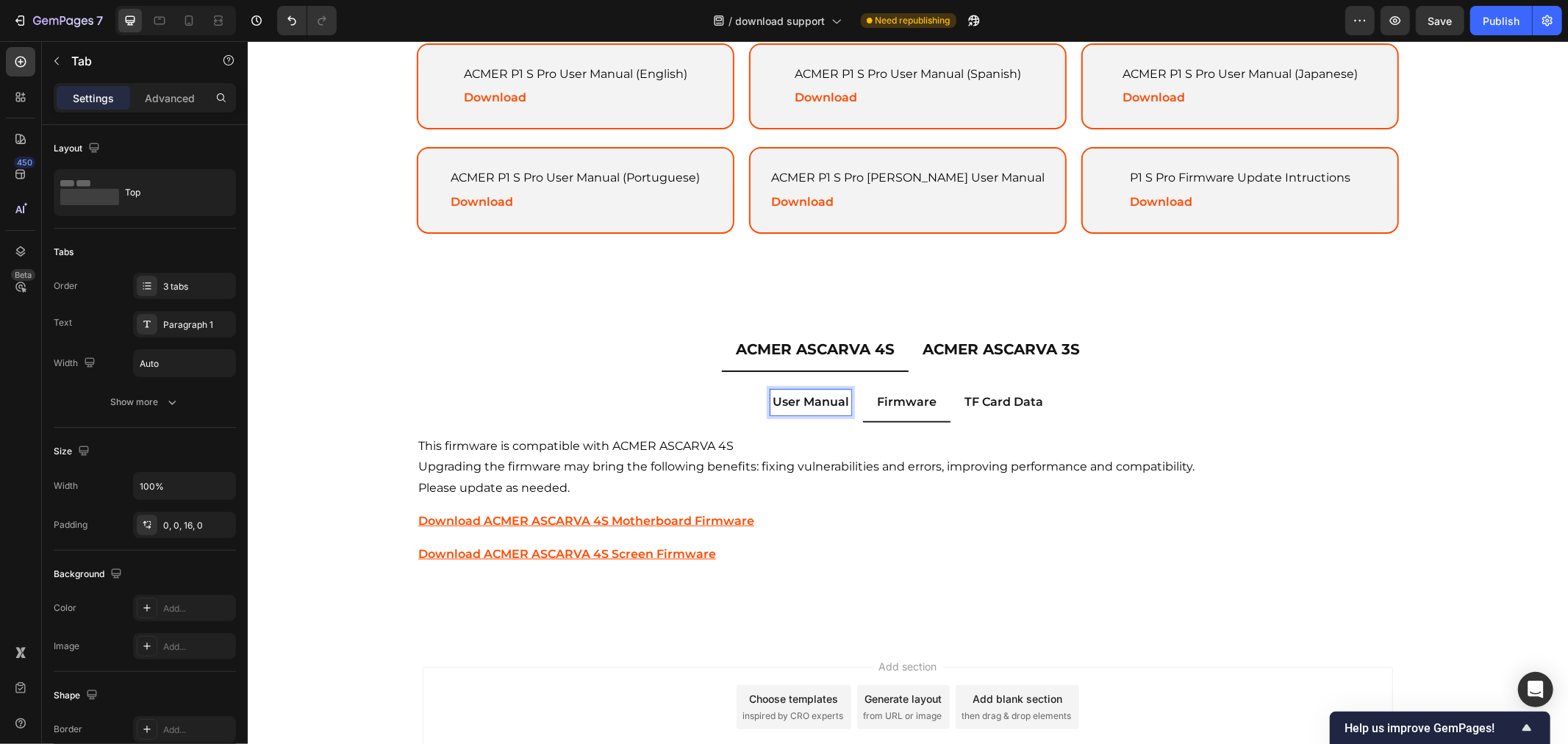
click at [798, 395] on p "User Manual" at bounding box center [810, 402] width 76 height 22
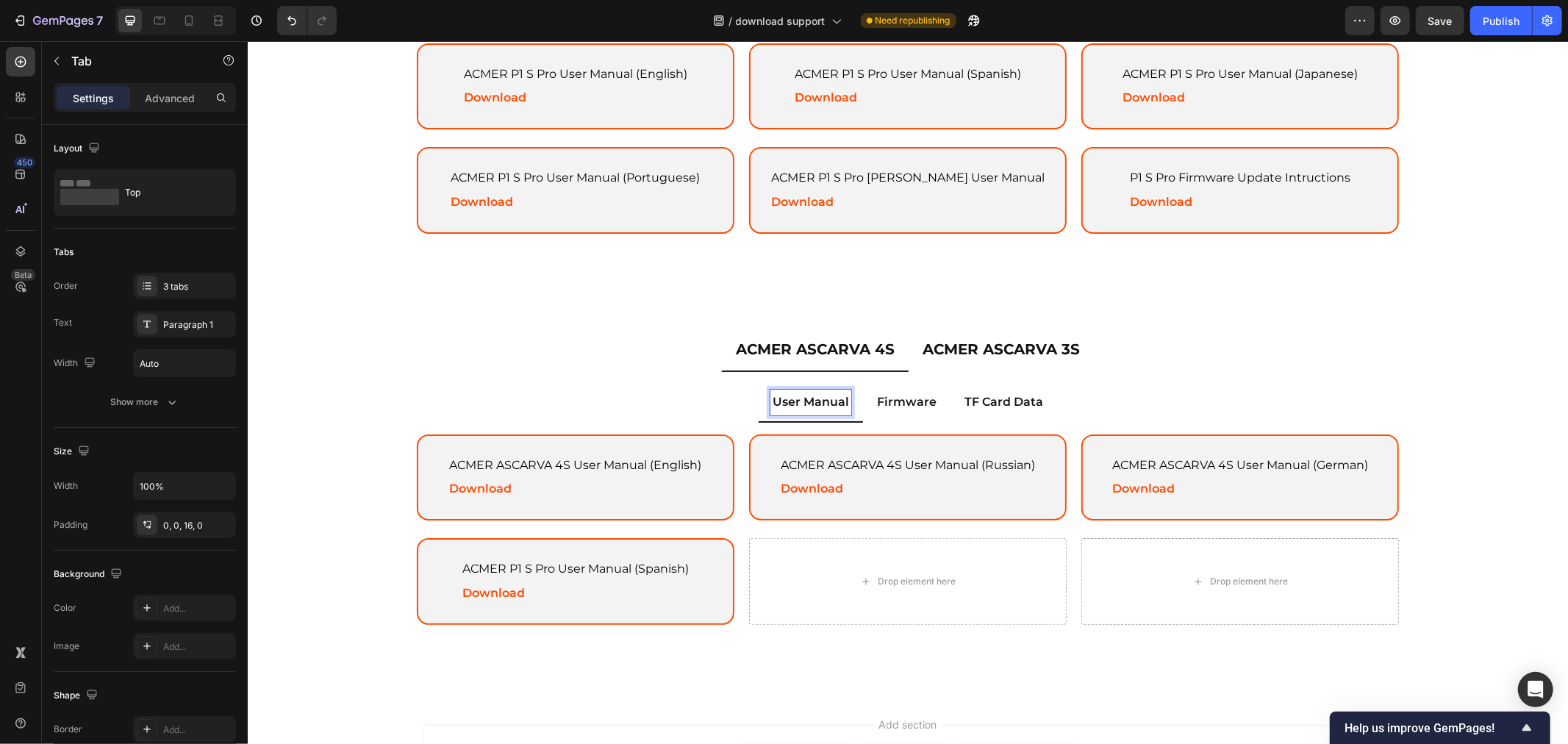
click at [606, 406] on ul "User Manual Firmware TF Card Data" at bounding box center [907, 402] width 1006 height 39
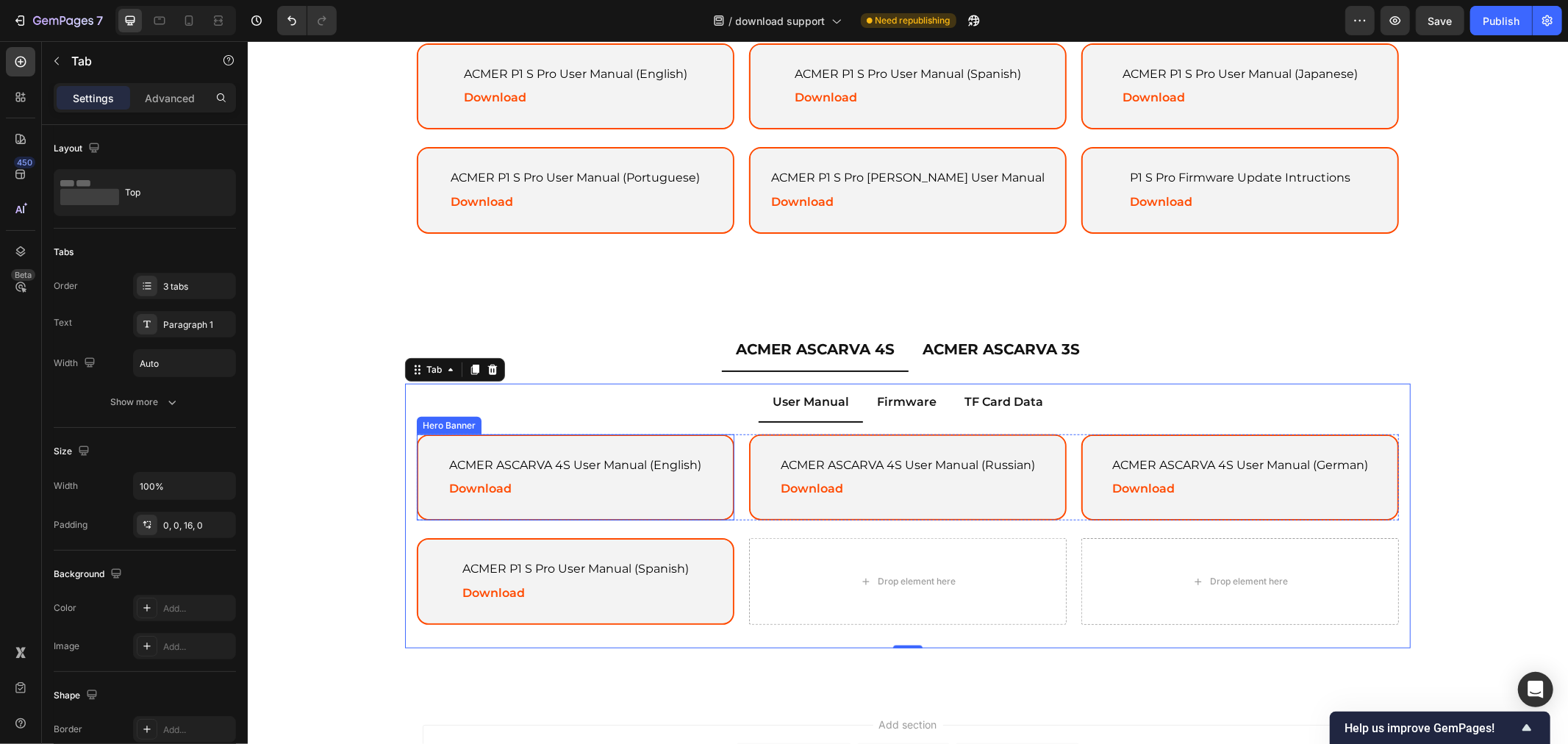
click at [697, 444] on div "ACMER ASCARVA 4S User Manual (English) Text Block Download Text Block" at bounding box center [575, 477] width 290 height 84
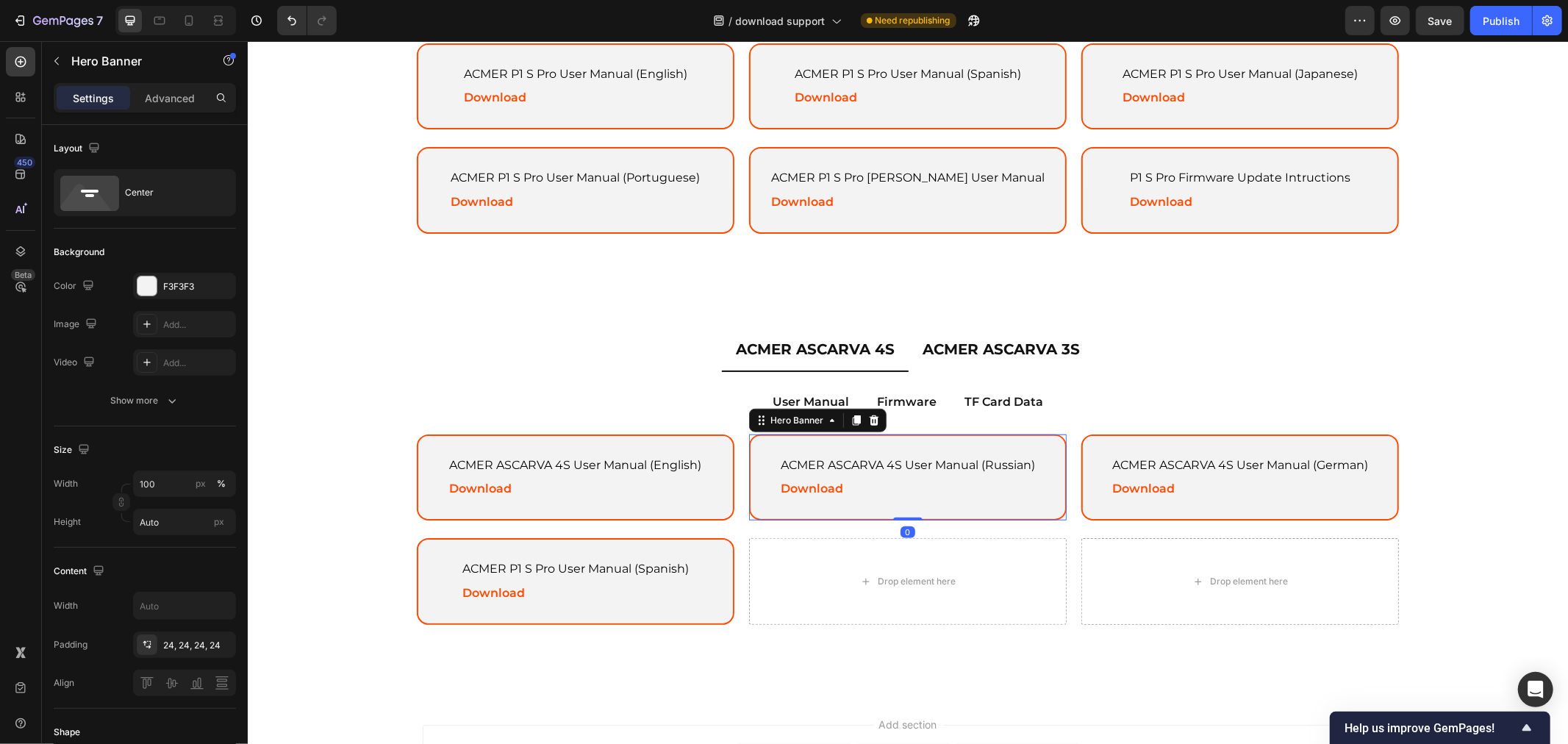
click at [893, 441] on div "ACMER ASCARVA 4S User Manual (Russian) Text Block Download Text Block" at bounding box center [907, 477] width 293 height 84
click at [1174, 439] on div "ACMER ASCARVA 4S User Manual (German) Text Block Download Text Block" at bounding box center [1239, 477] width 294 height 84
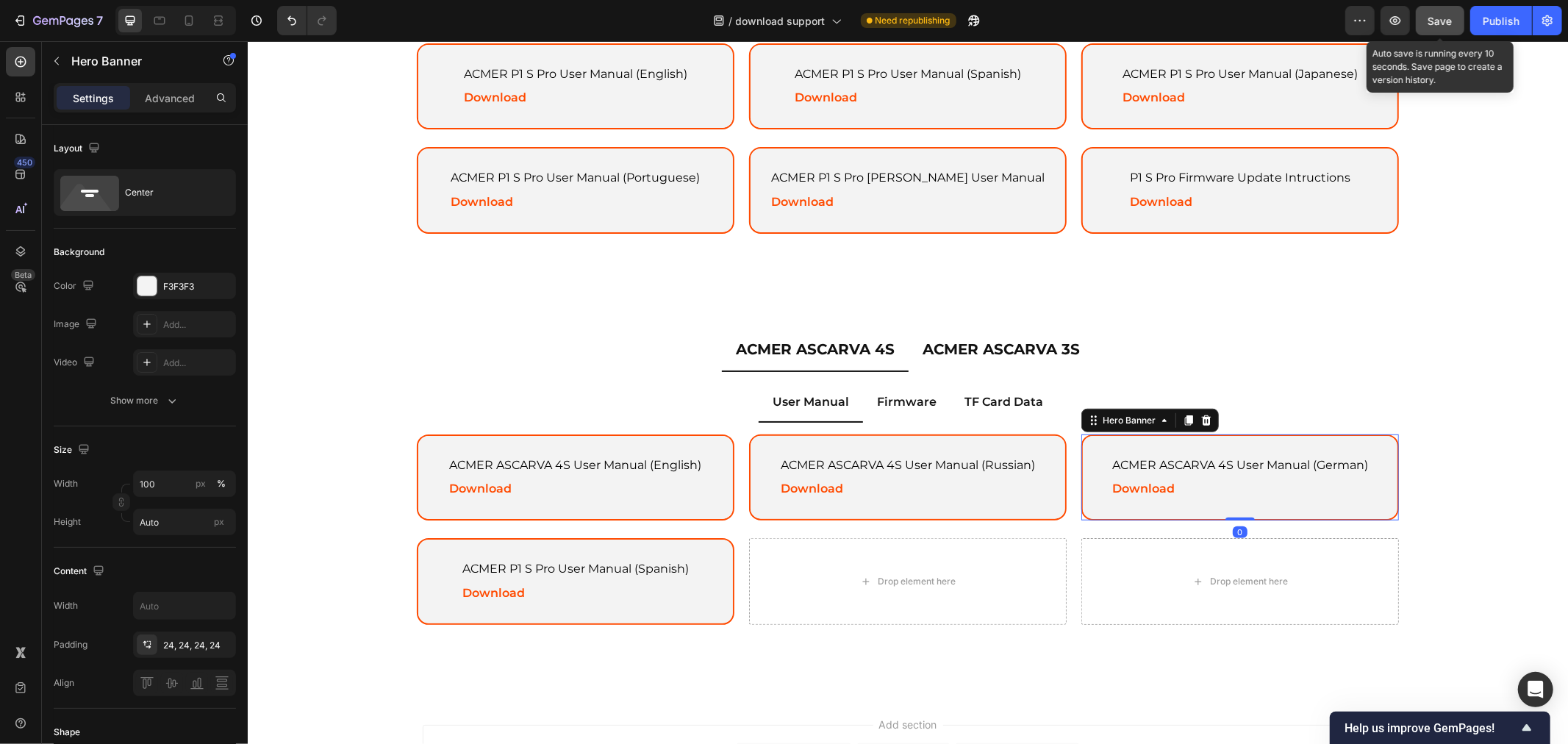
click at [1419, 18] on button "Save" at bounding box center [1439, 21] width 49 height 29
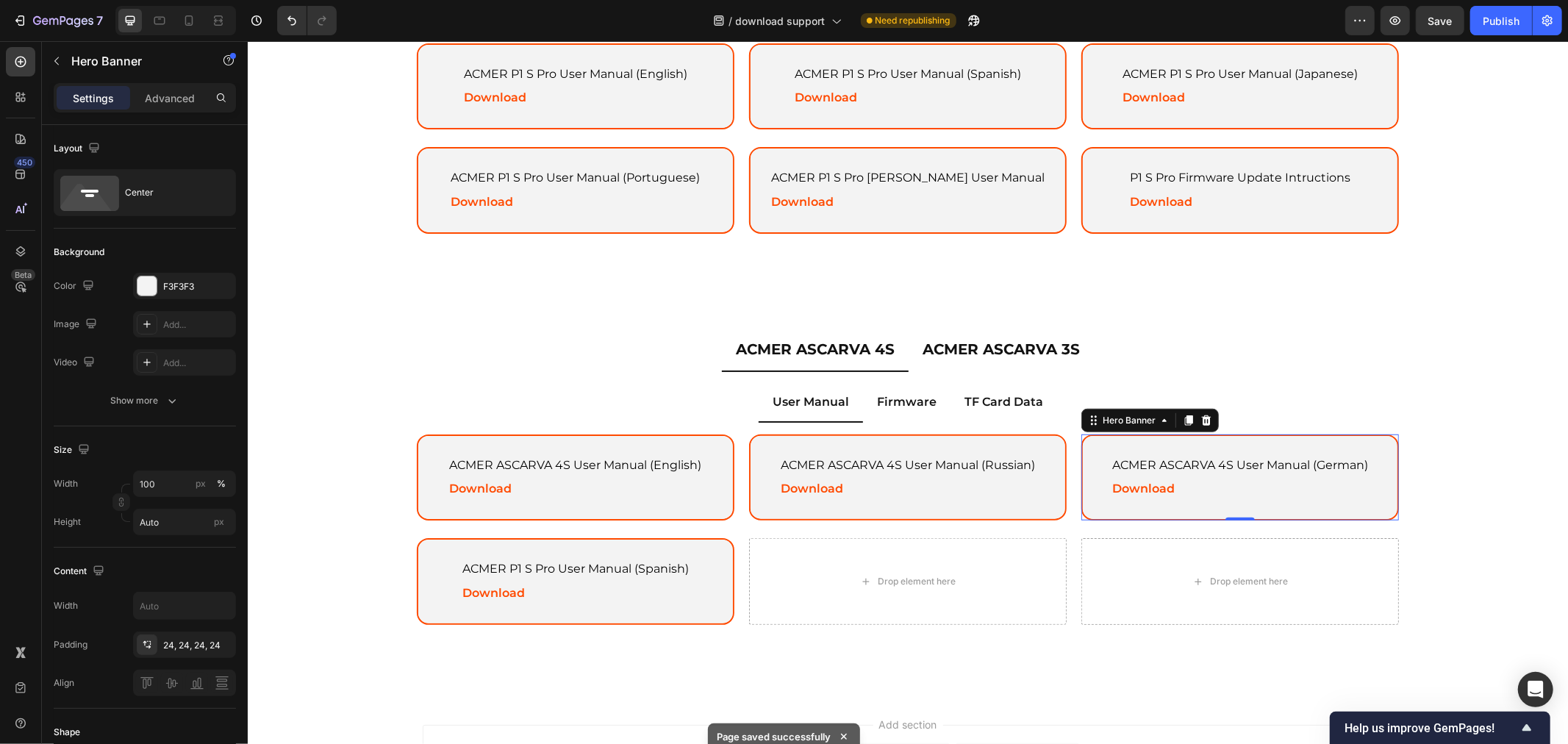
scroll to position [850, 0]
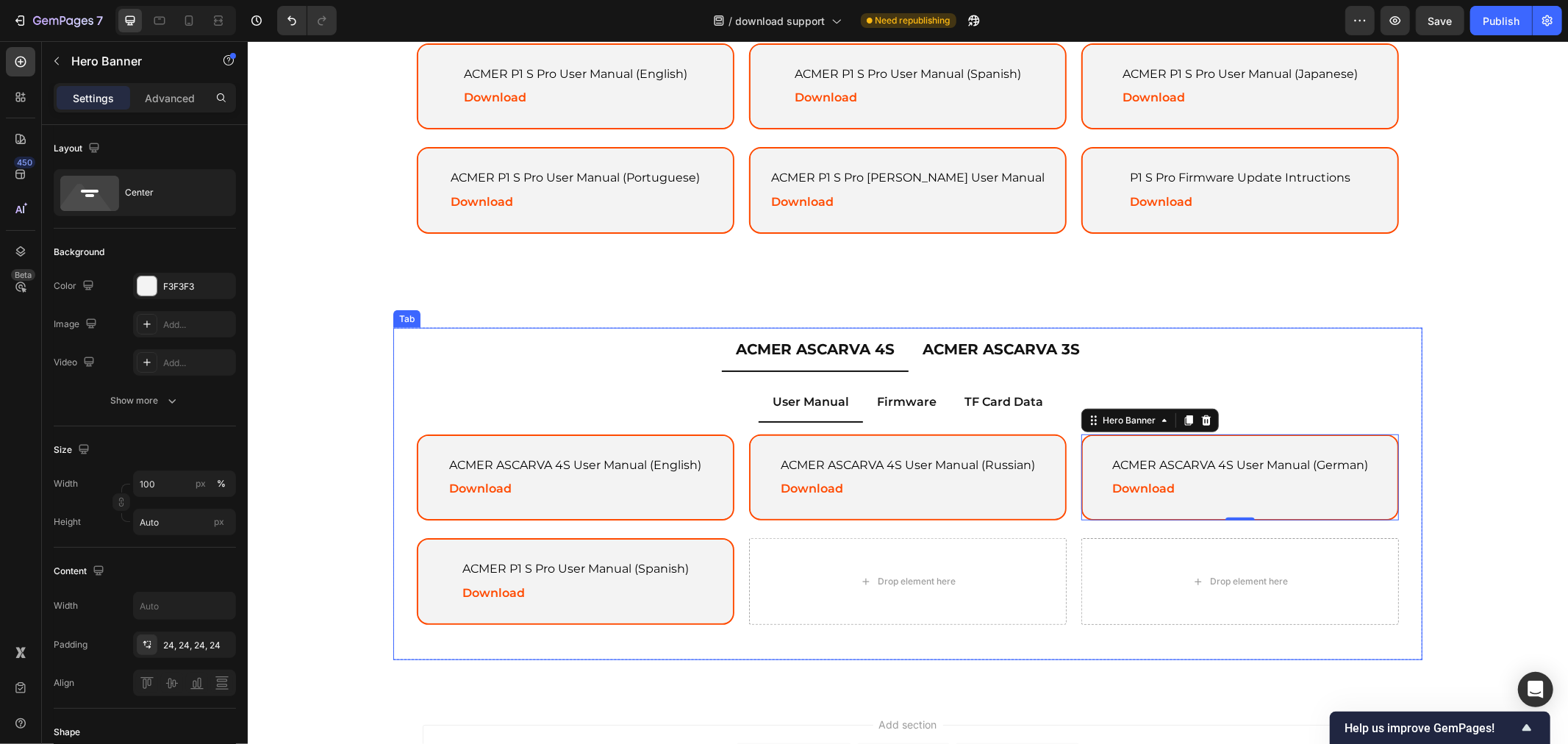
click at [682, 333] on ul "ACMER ASCARVA 4S ACMER ASCARVA 3S" at bounding box center [906, 348] width 1029 height 44
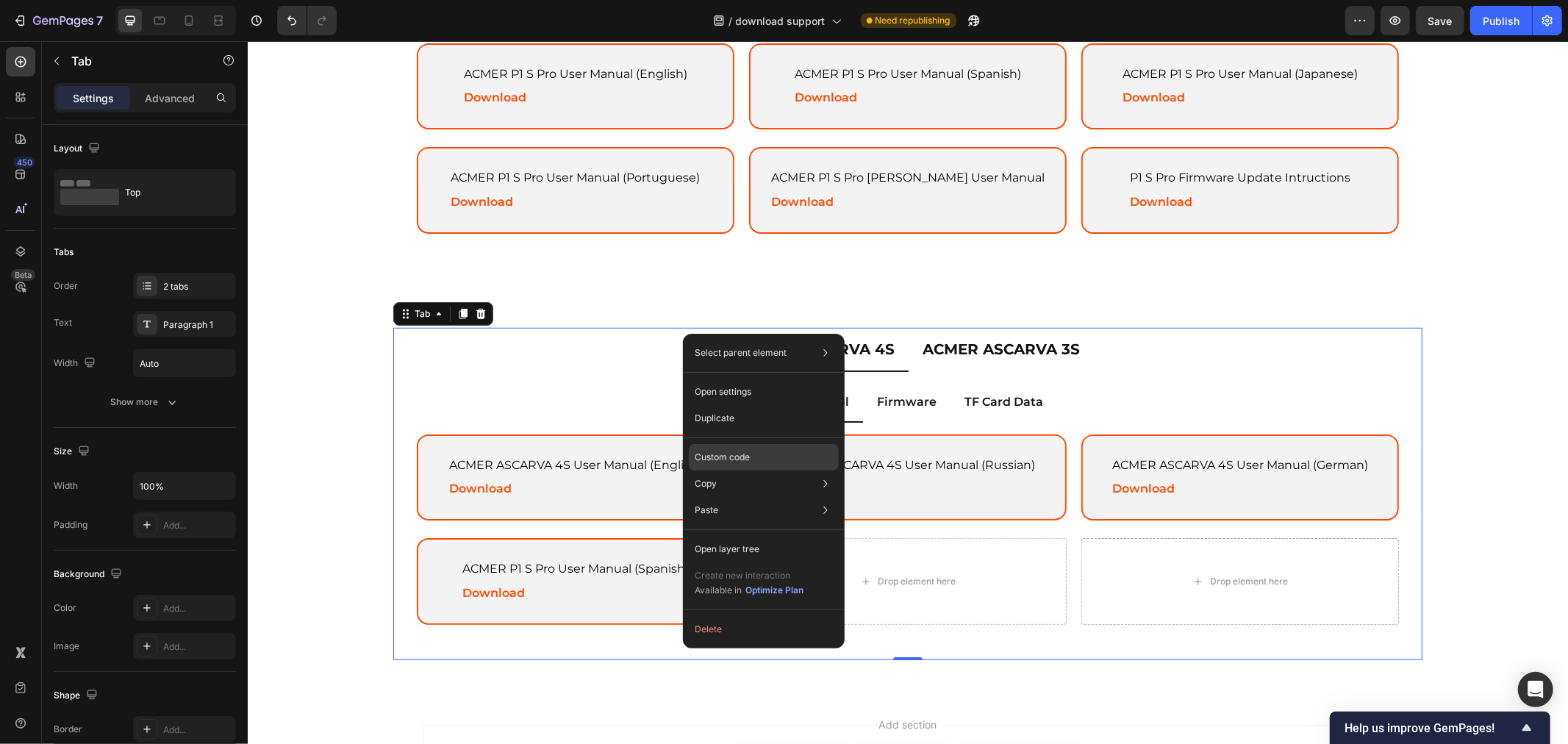
click at [739, 458] on p "Custom code" at bounding box center [722, 457] width 55 height 13
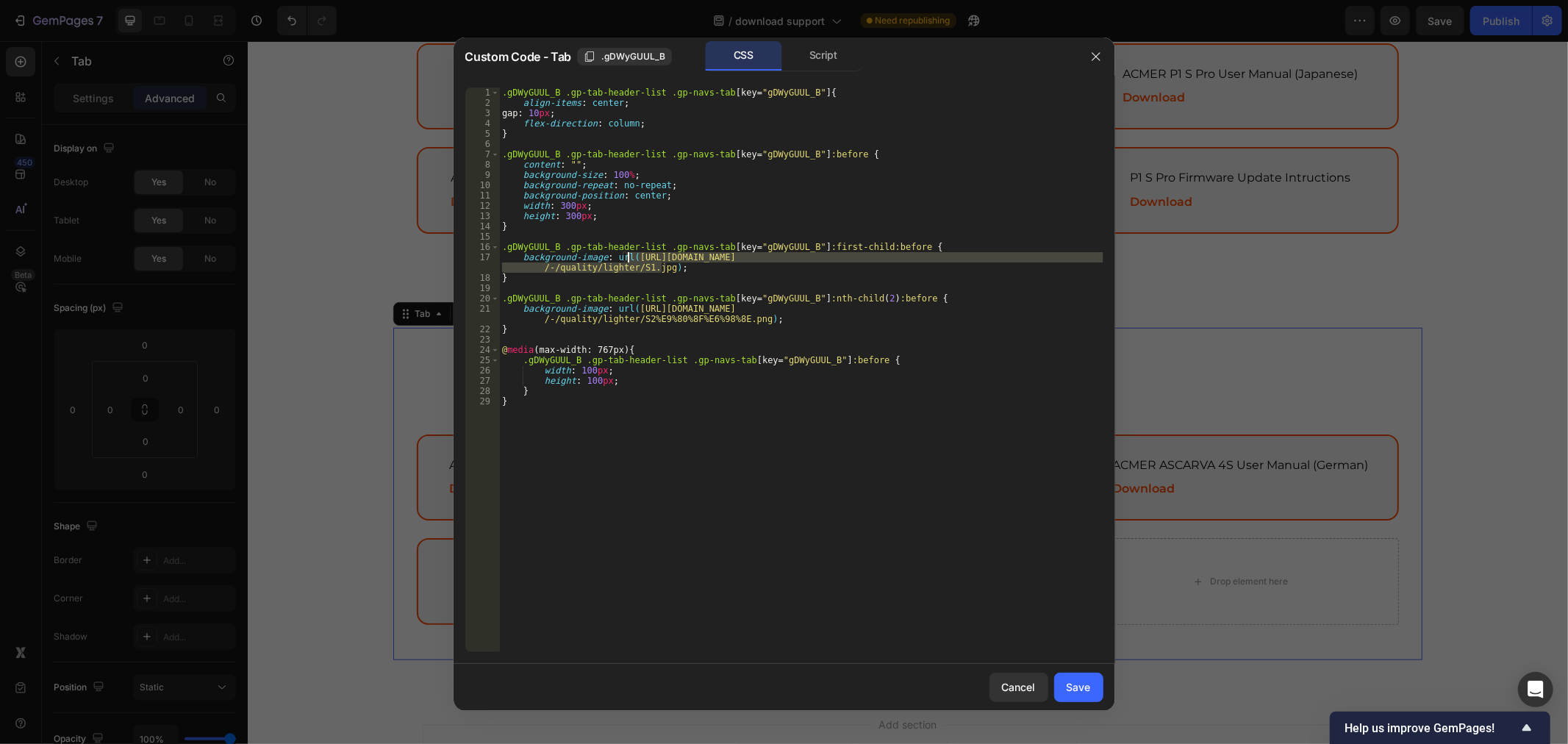
drag, startPoint x: 660, startPoint y: 266, endPoint x: 629, endPoint y: 256, distance: 32.6
click at [629, 256] on div ".gDWyGUUL_B .gp-tab-header-list .gp-navs-tab [ key = " gDWyGUUL_B " ] { align-i…" at bounding box center [801, 380] width 604 height 585
paste textarea "acmerlaser.com/cdn/shop/files/1753439062_0_180x.png?v=10520648559276687493"
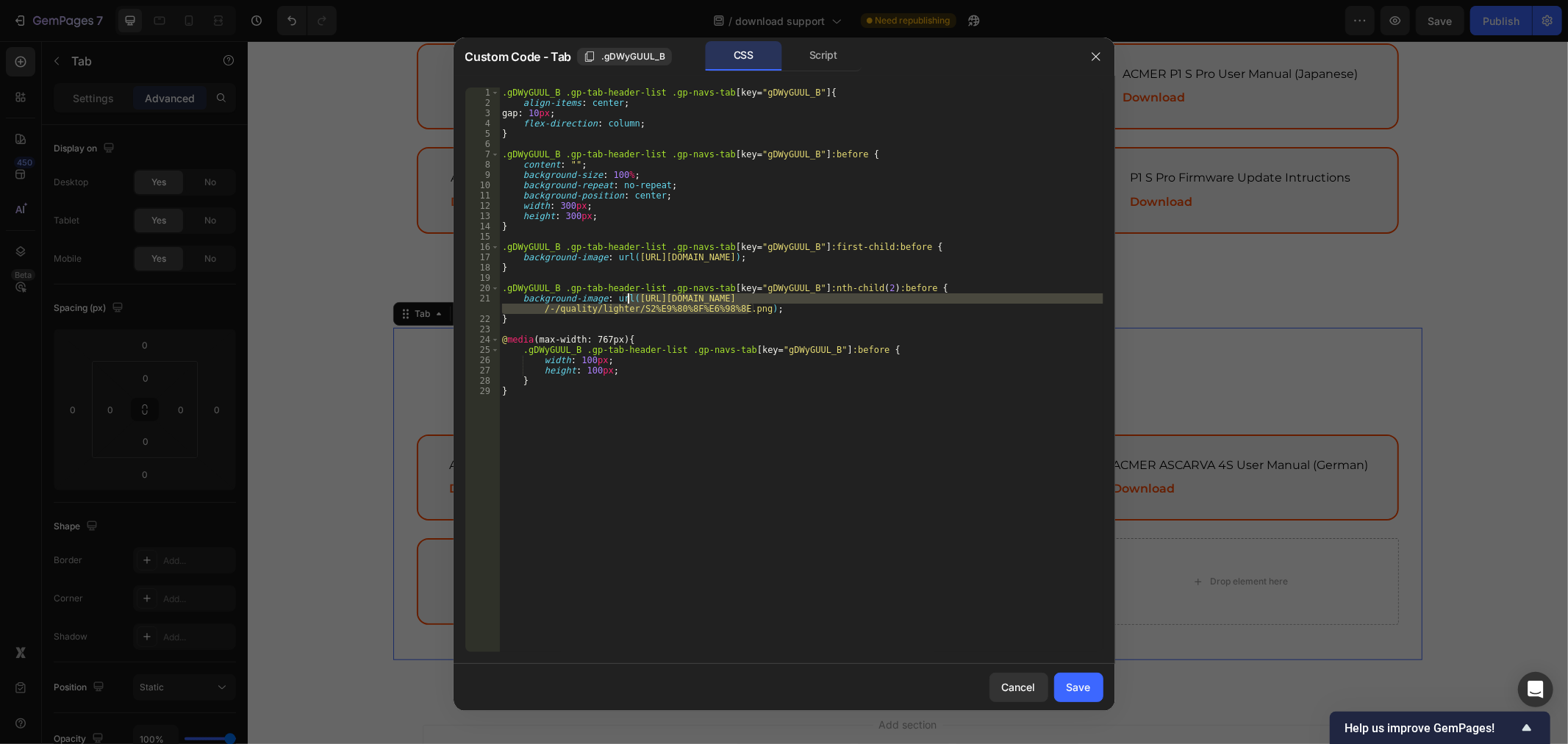
drag, startPoint x: 748, startPoint y: 311, endPoint x: 629, endPoint y: 295, distance: 120.1
click at [629, 295] on div ".gDWyGUUL_B .gp-tab-header-list .gp-navs-tab [ key = " gDWyGUUL_B " ] { align-i…" at bounding box center [801, 380] width 604 height 585
paste textarea "acmerlaser.com/cdn/shop/files/1754301310_0_180x.png?v=5791640724400278964"
type textarea "background-image: url(https://acmerlaser.com/cdn/shop/files/1754301310_0_180x.p…"
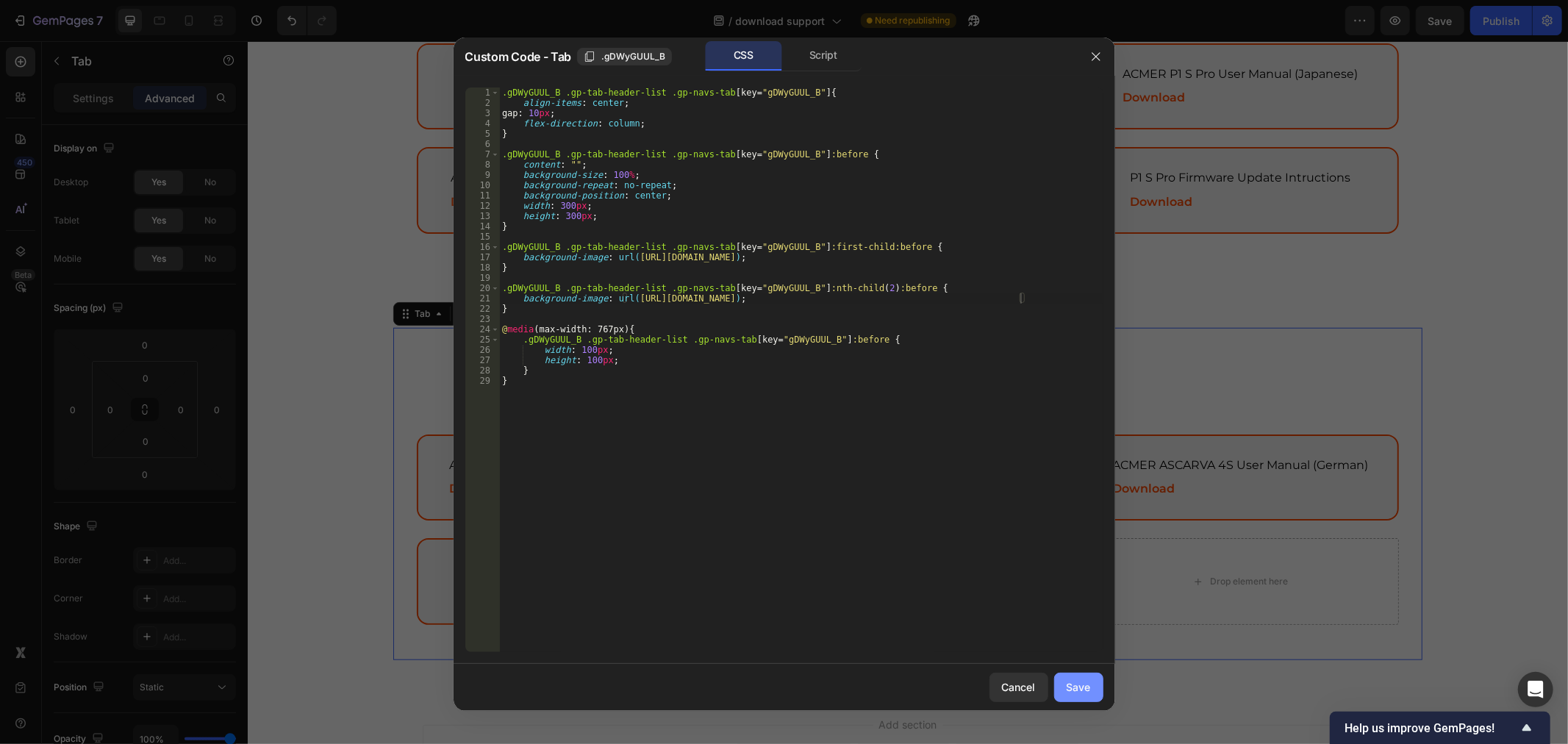
click at [1081, 692] on div "Save" at bounding box center [1078, 687] width 24 height 15
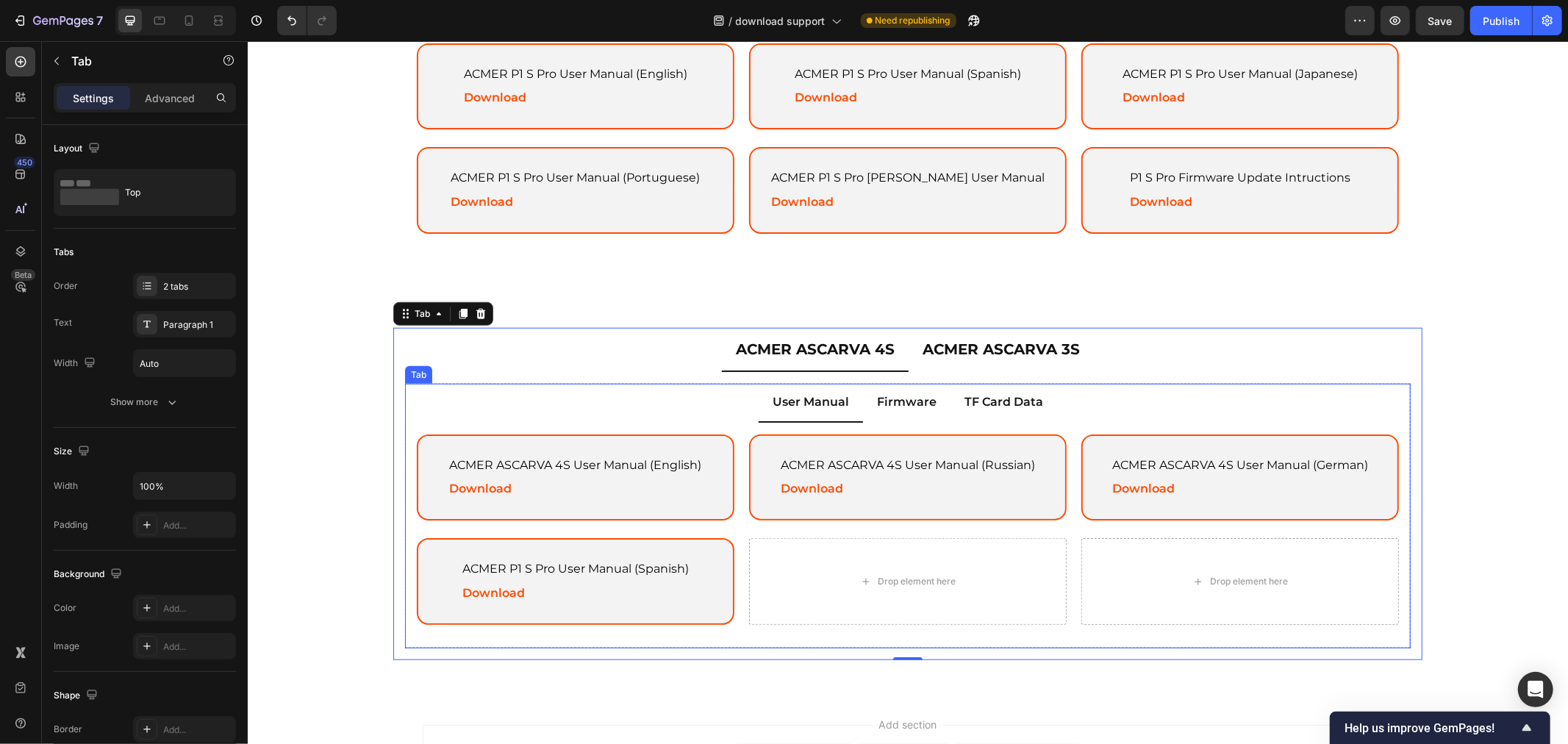
click at [900, 402] on p "Firmware" at bounding box center [905, 402] width 59 height 22
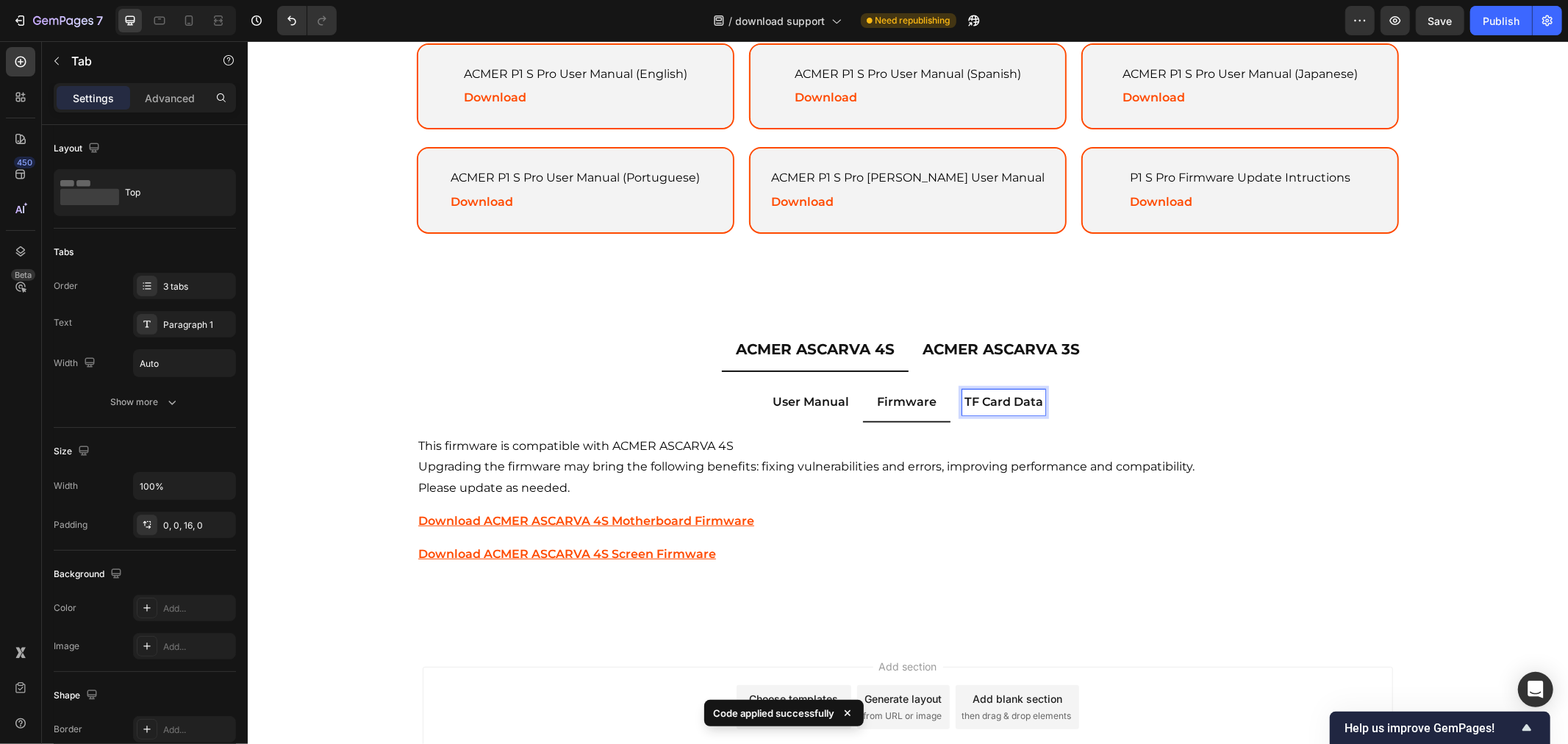
click at [1005, 402] on p "TF Card Data" at bounding box center [1002, 402] width 79 height 22
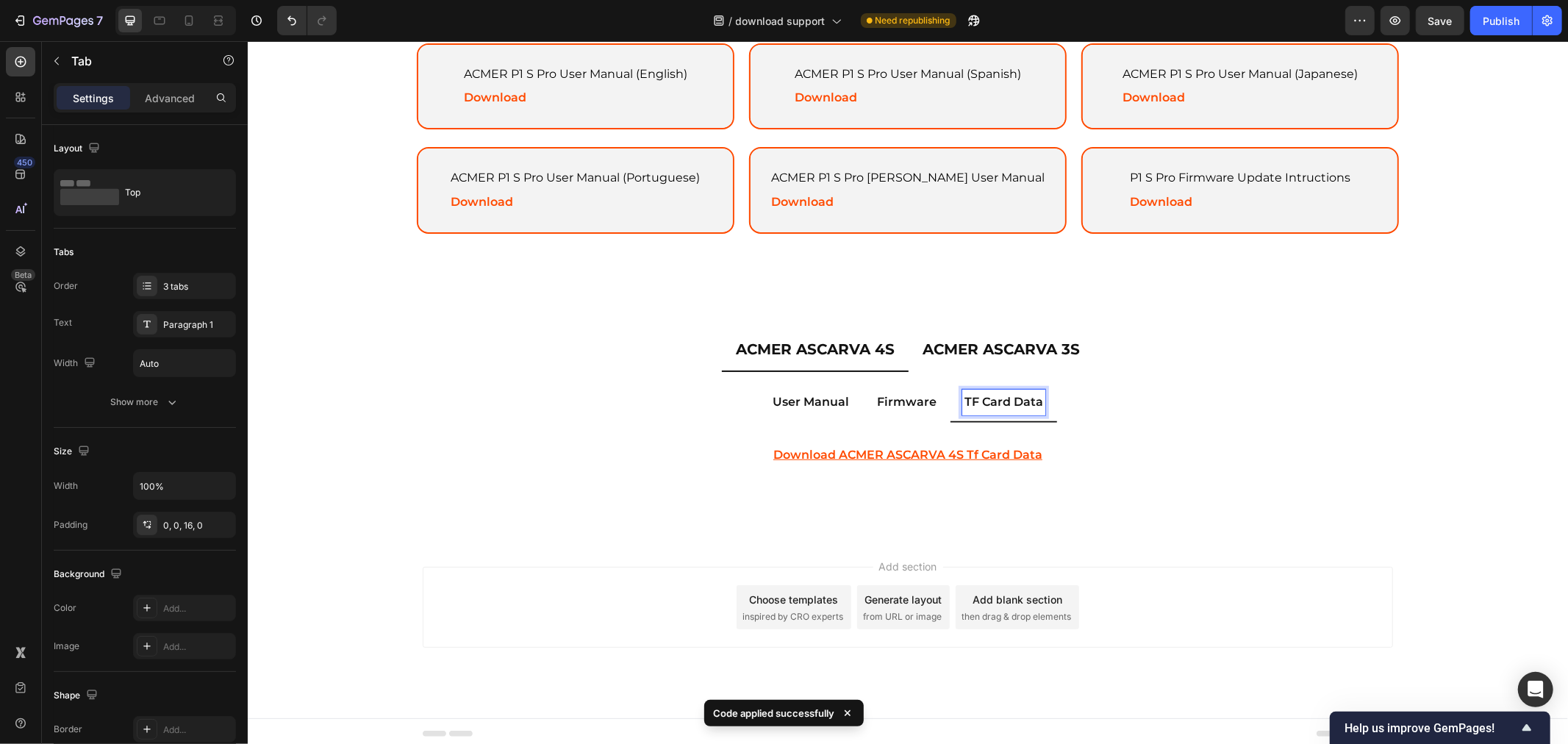
click at [792, 399] on p "User Manual" at bounding box center [810, 402] width 76 height 22
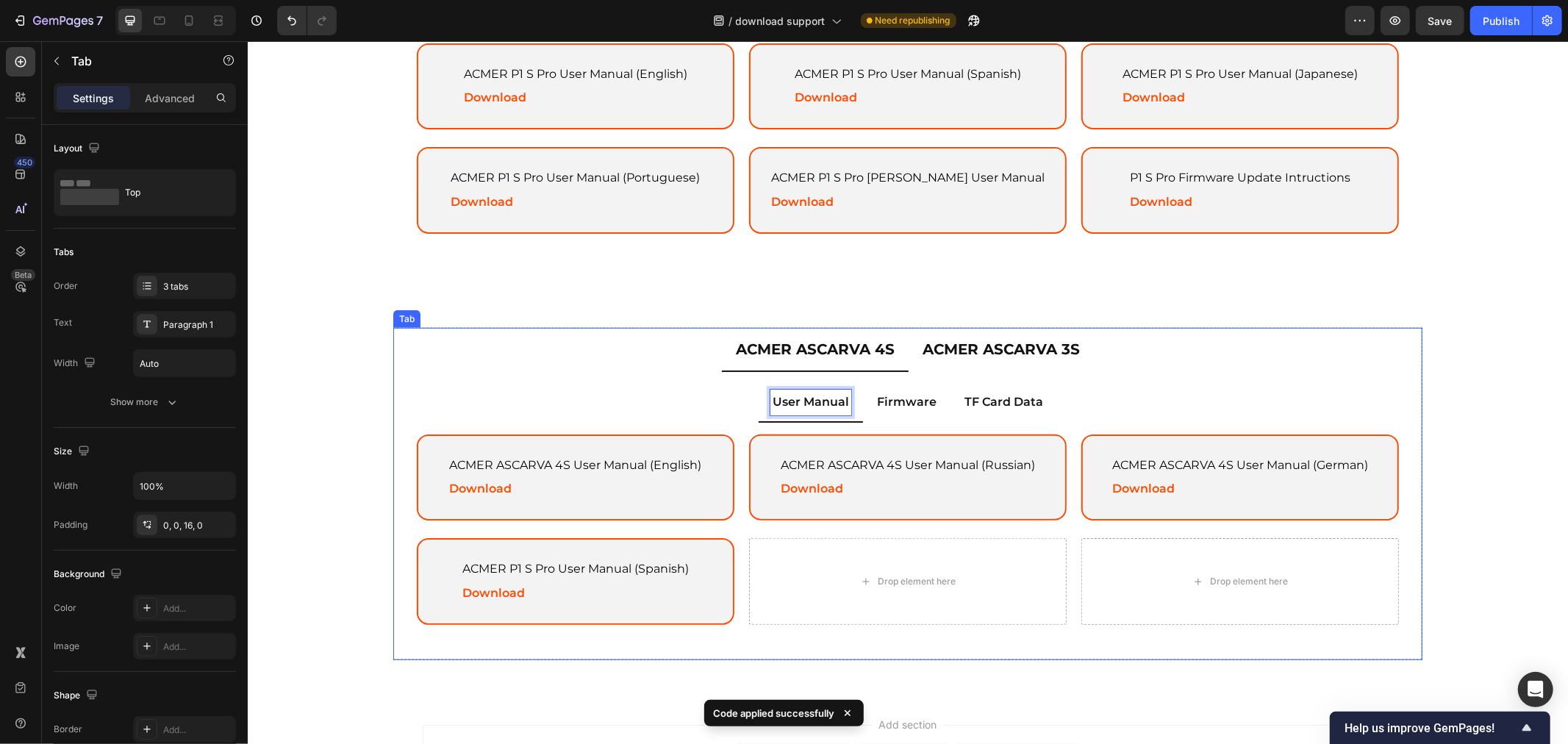
click at [977, 349] on p "ACMER ASCARVA 3S" at bounding box center [1000, 348] width 157 height 26
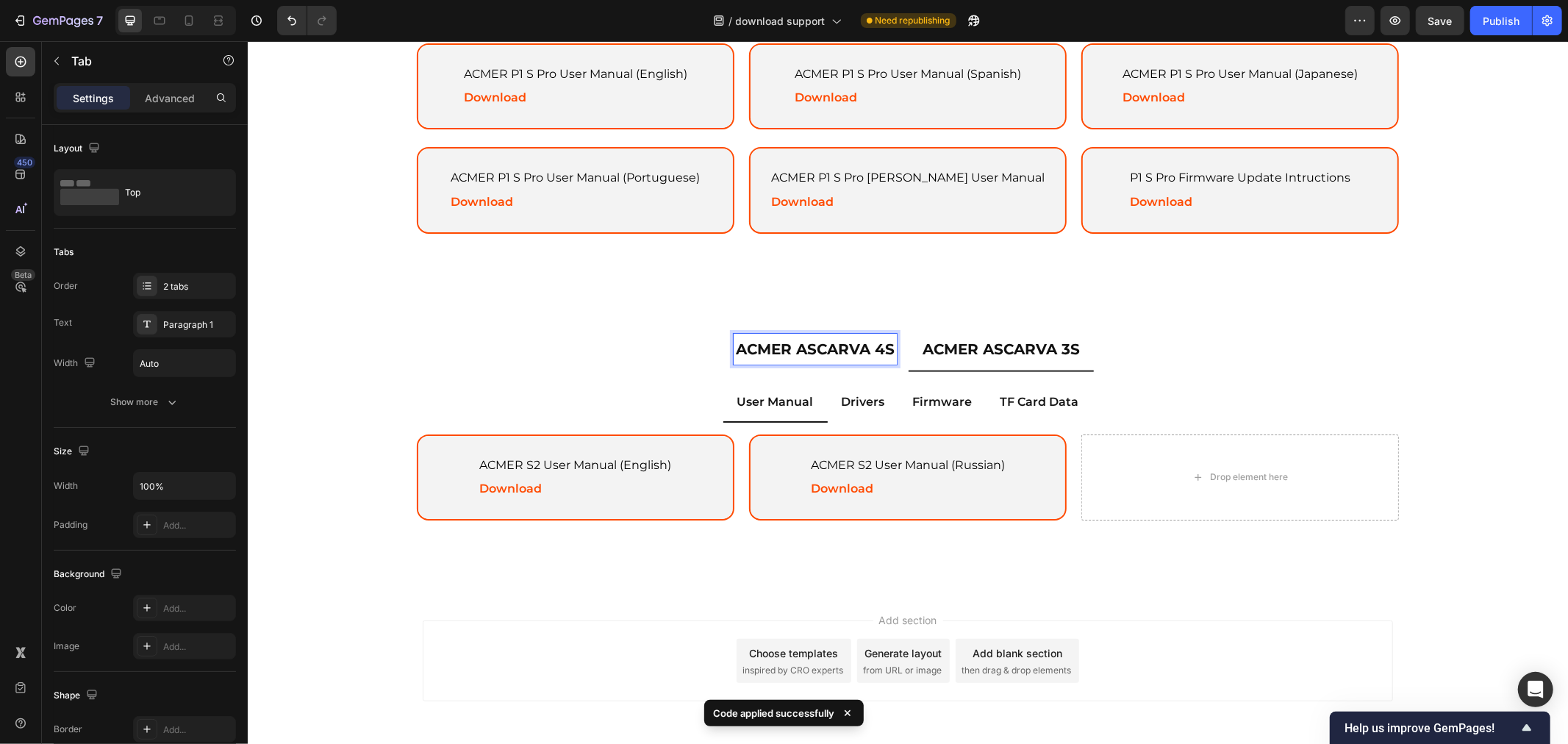
click at [821, 348] on p "ACMER ASCARVA 4S" at bounding box center [814, 348] width 159 height 26
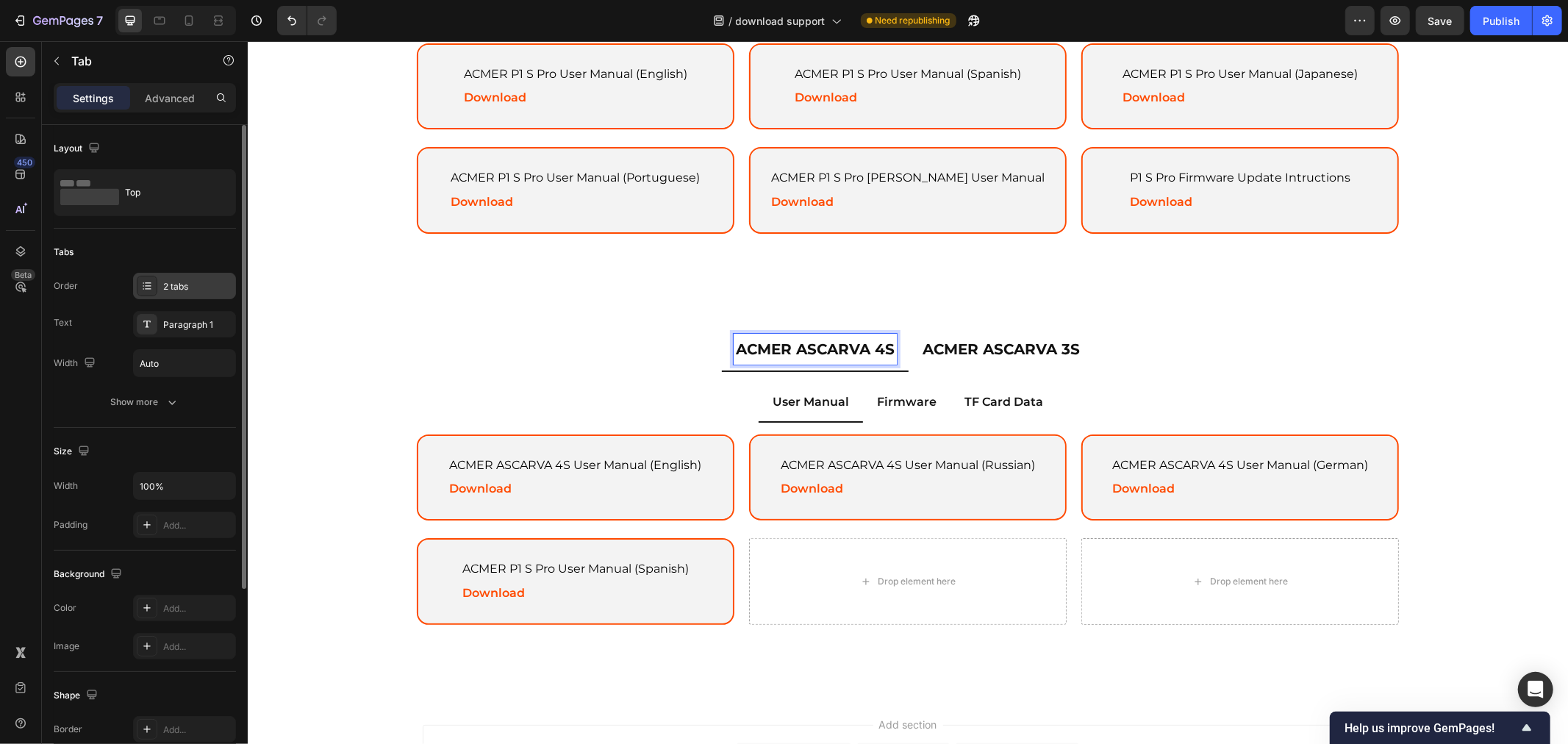
click at [176, 288] on div "2 tabs" at bounding box center [198, 286] width 69 height 13
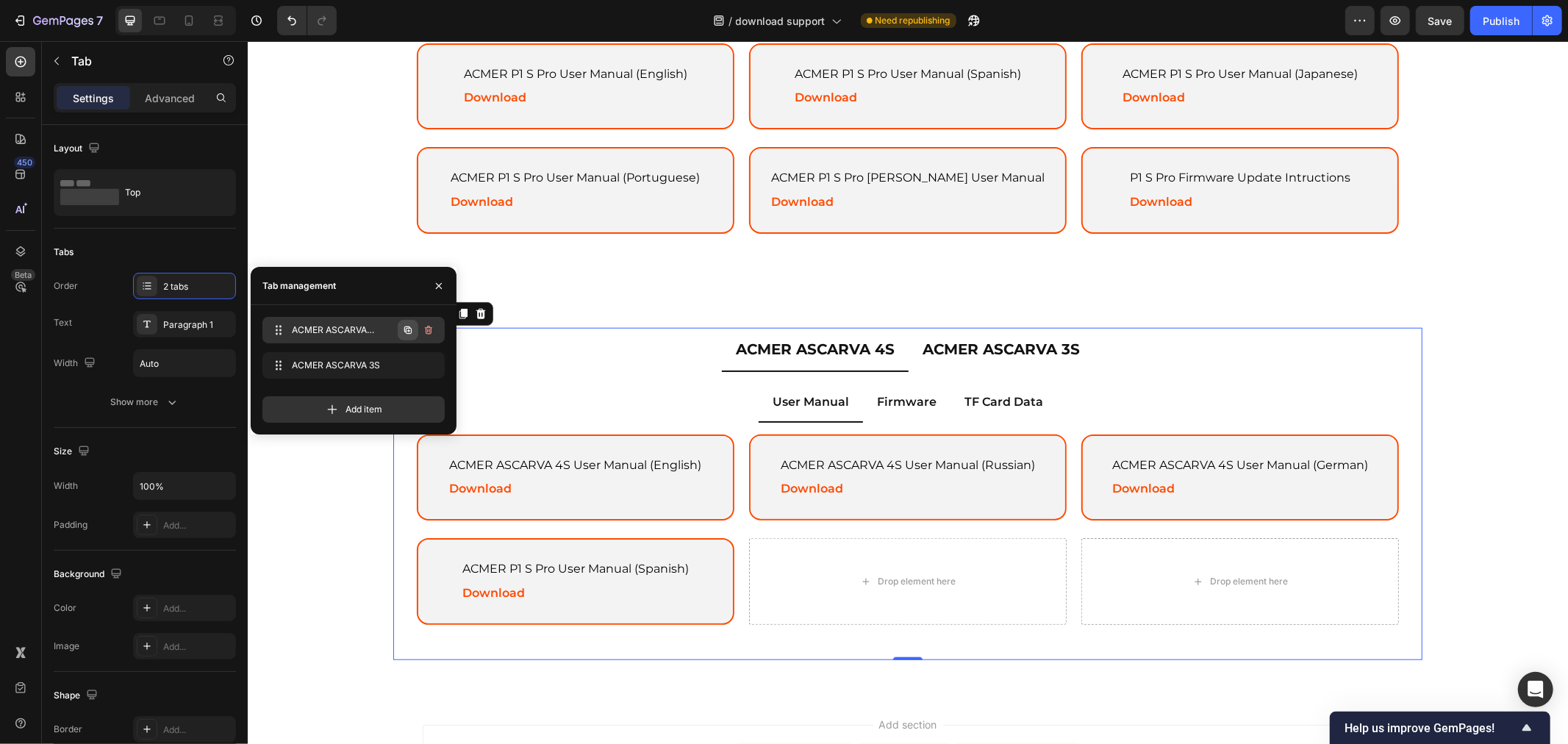
click at [411, 328] on icon "button" at bounding box center [408, 330] width 8 height 8
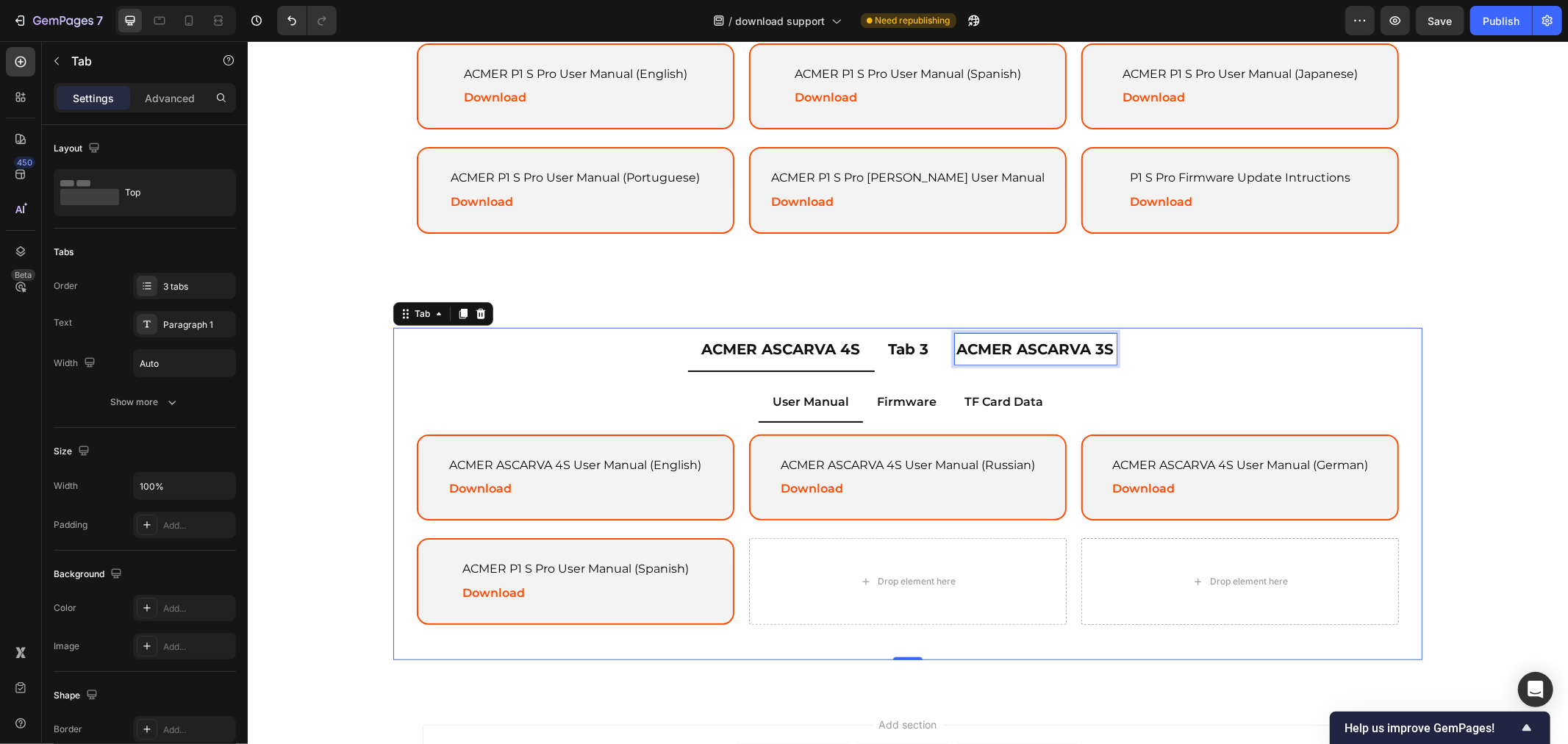
click at [1030, 342] on p "ACMER ASCARVA 3S" at bounding box center [1035, 348] width 157 height 26
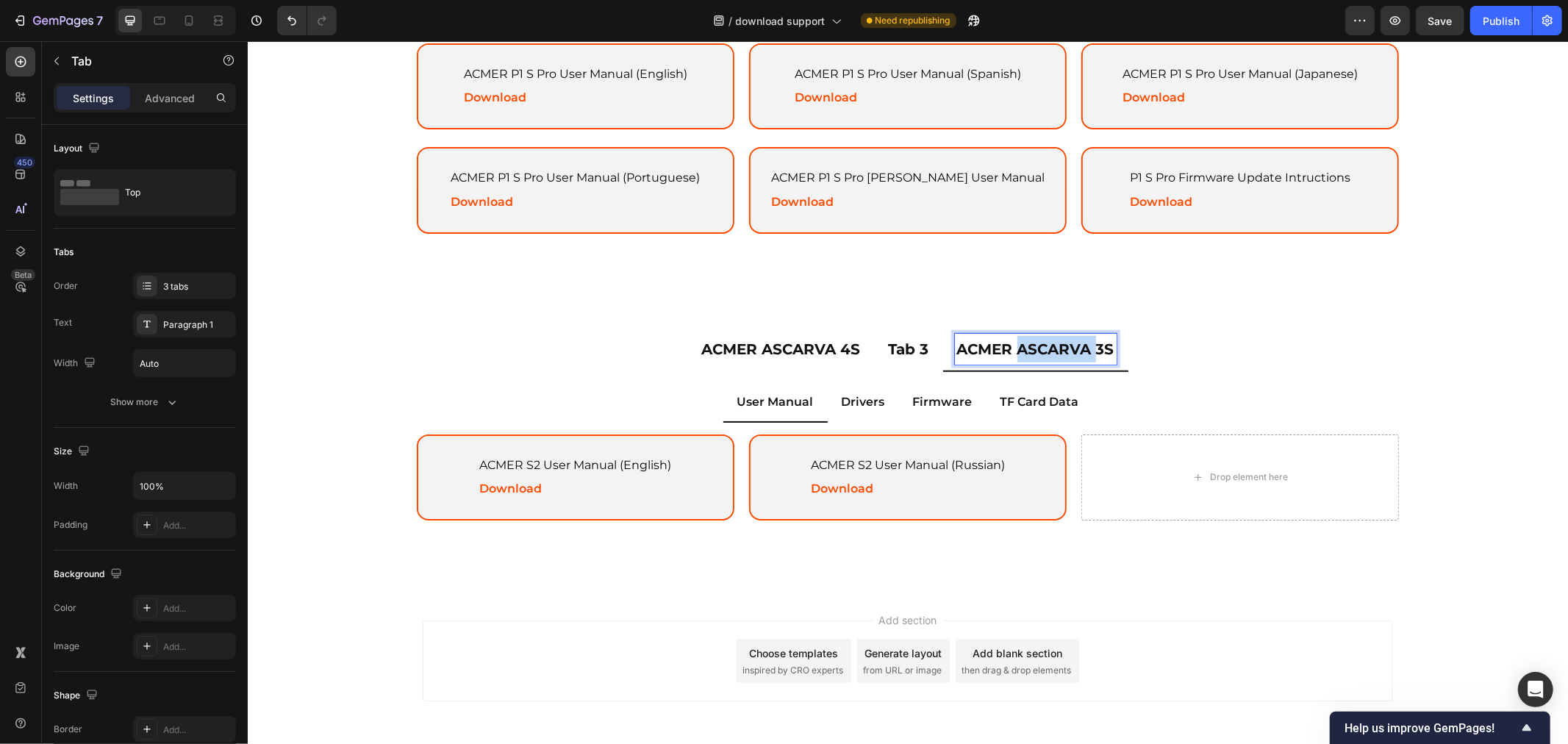
click at [1030, 342] on p "ACMER ASCARVA 3S" at bounding box center [1035, 348] width 157 height 26
copy p "ACMER ASCARVA 3S"
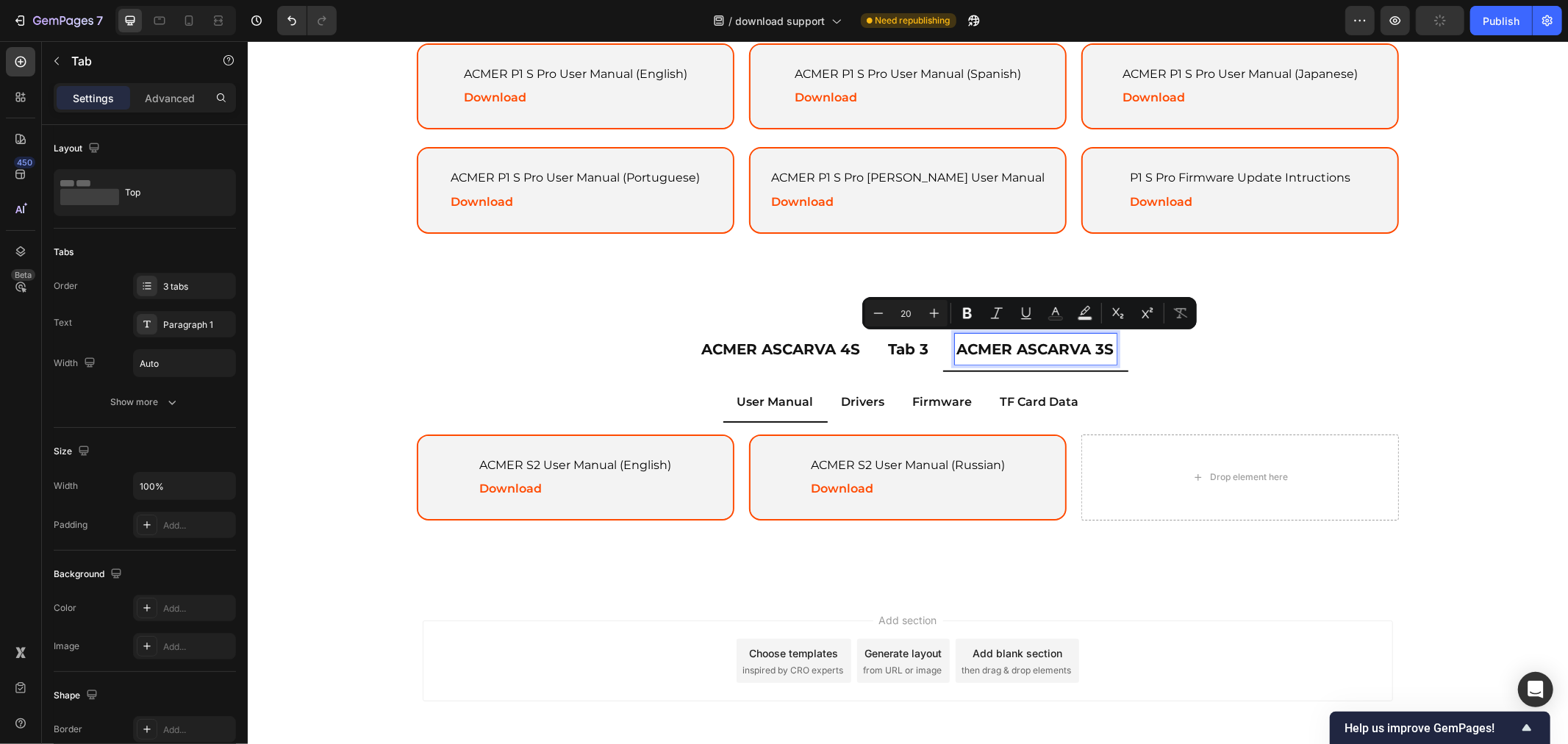
click at [898, 346] on p "Tab 3" at bounding box center [908, 348] width 40 height 26
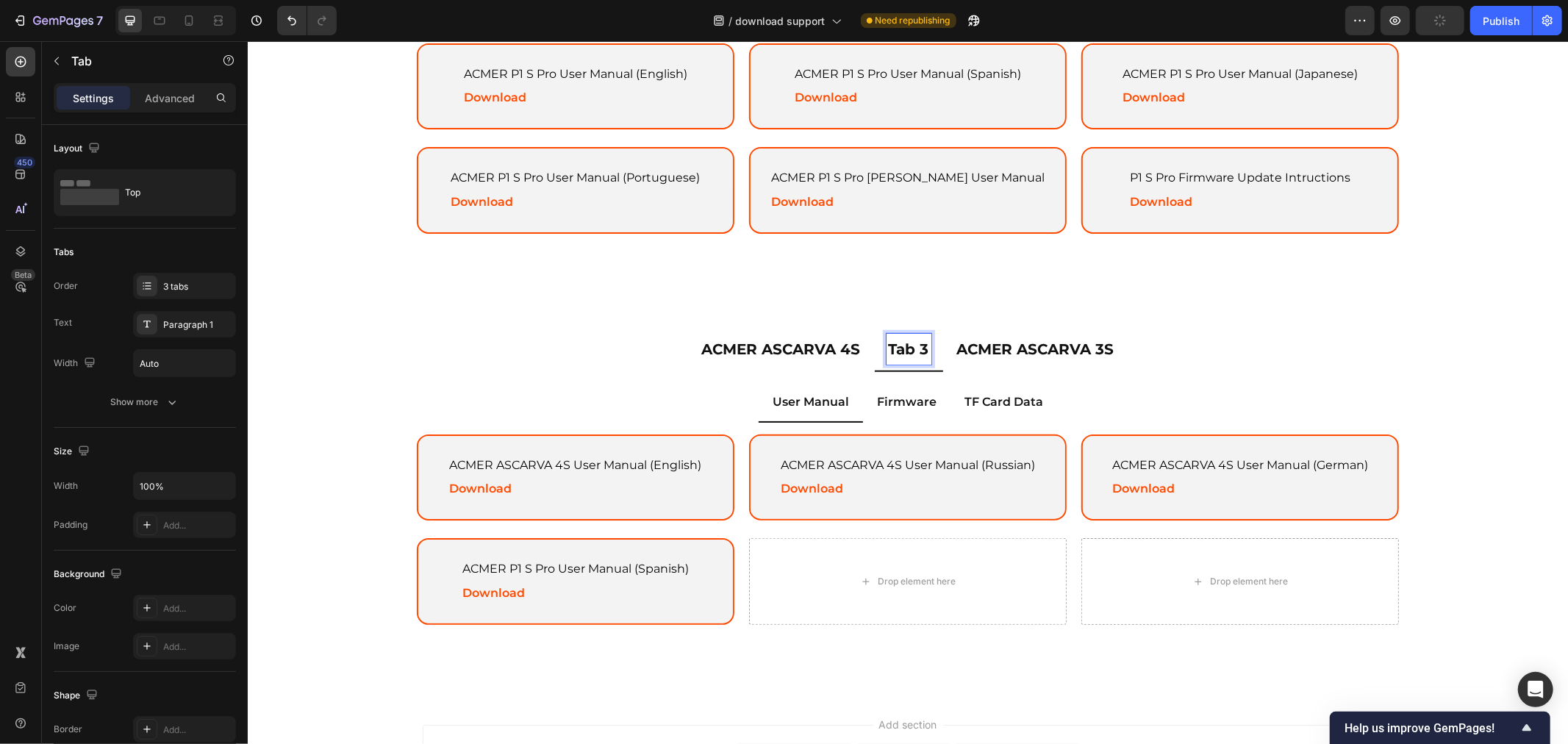
click at [913, 342] on p "Tab 3" at bounding box center [908, 348] width 40 height 26
drag, startPoint x: 1175, startPoint y: 357, endPoint x: 1207, endPoint y: 353, distance: 32.2
click at [1175, 357] on li "ACMER ASCARVA 3S" at bounding box center [1093, 348] width 185 height 44
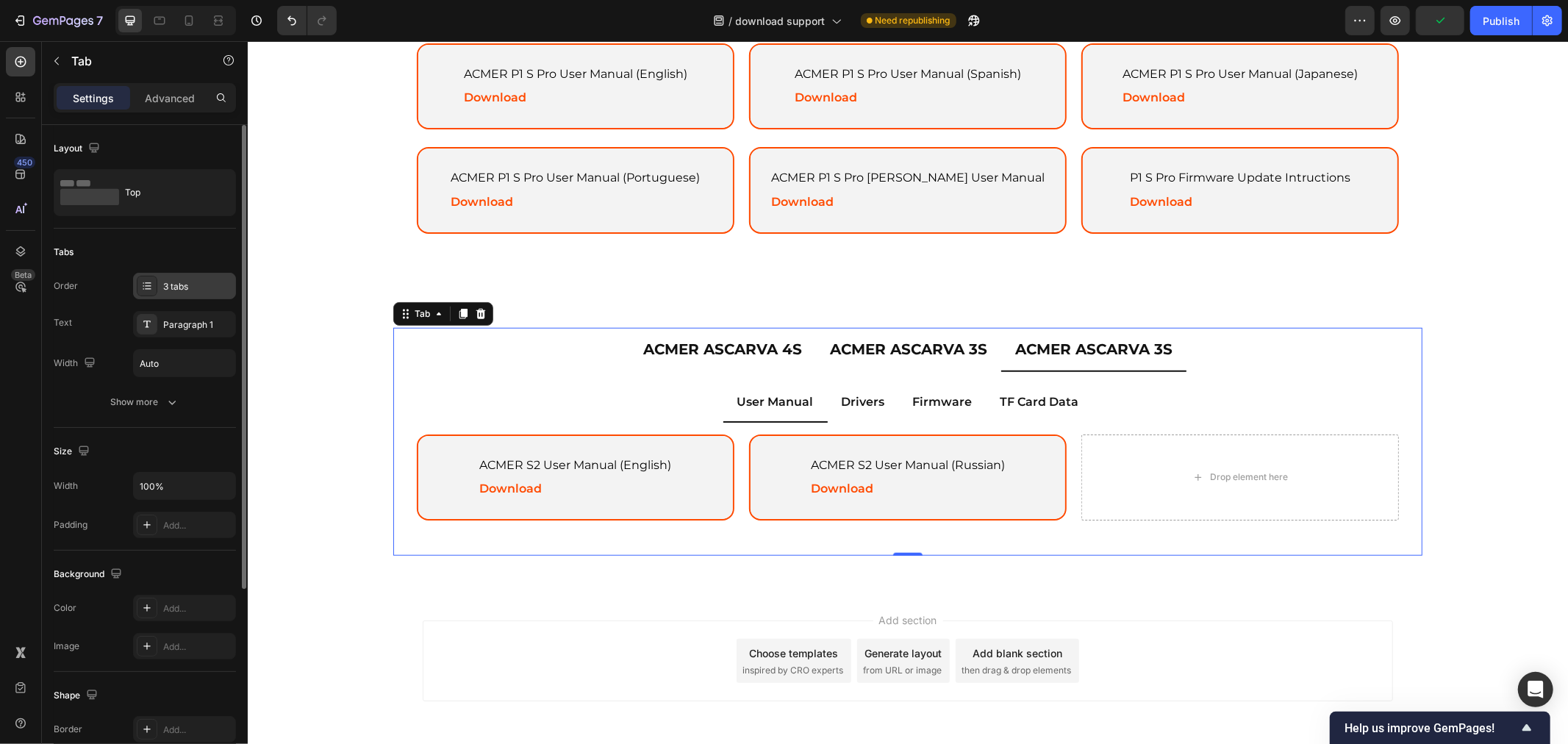
click at [182, 290] on div "3 tabs" at bounding box center [198, 286] width 69 height 13
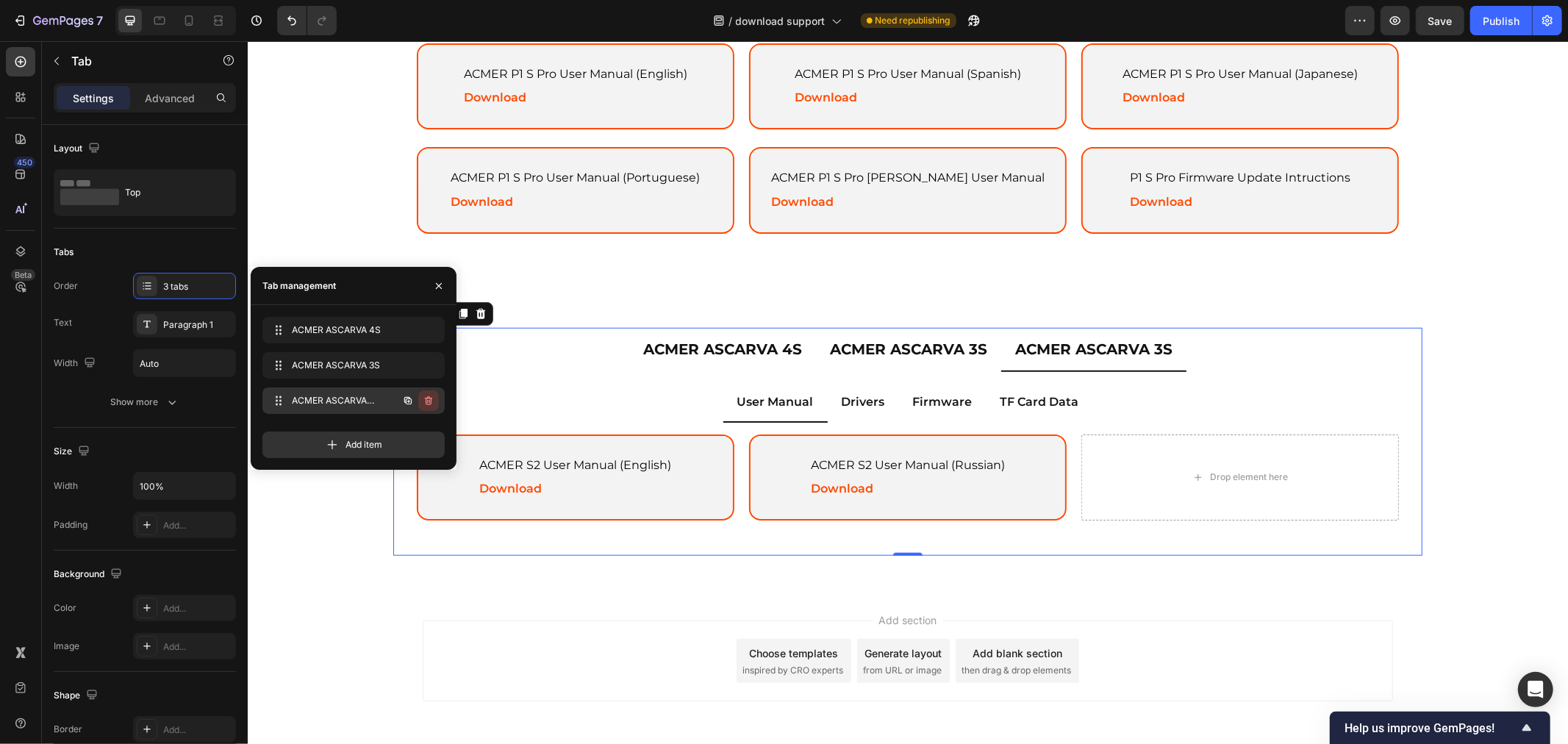
click at [429, 405] on icon "button" at bounding box center [428, 400] width 8 height 8
click at [426, 402] on div "Delete" at bounding box center [418, 400] width 27 height 13
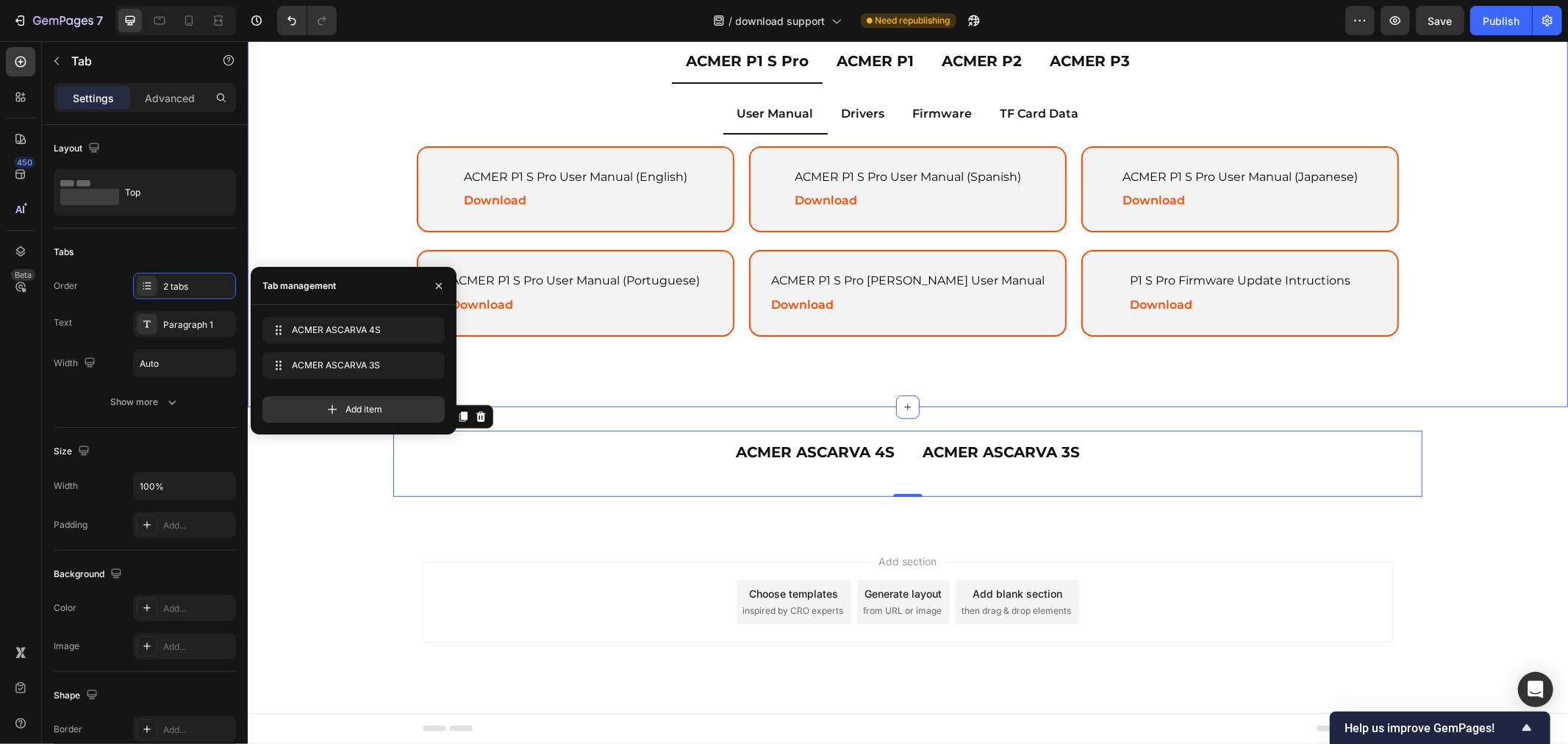
scroll to position [743, 0]
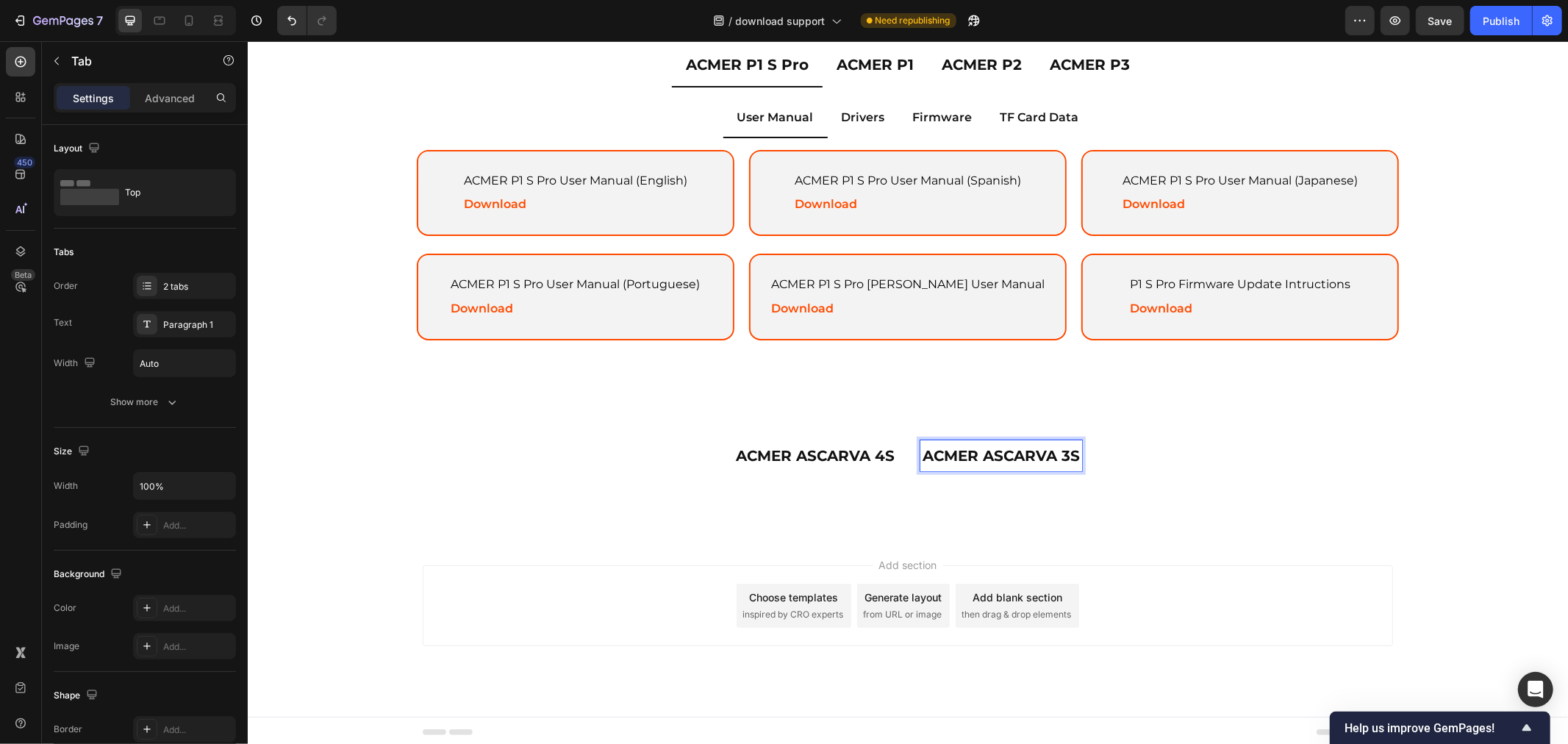
click at [799, 443] on p "ACMER ASCARVA 4S" at bounding box center [814, 455] width 159 height 26
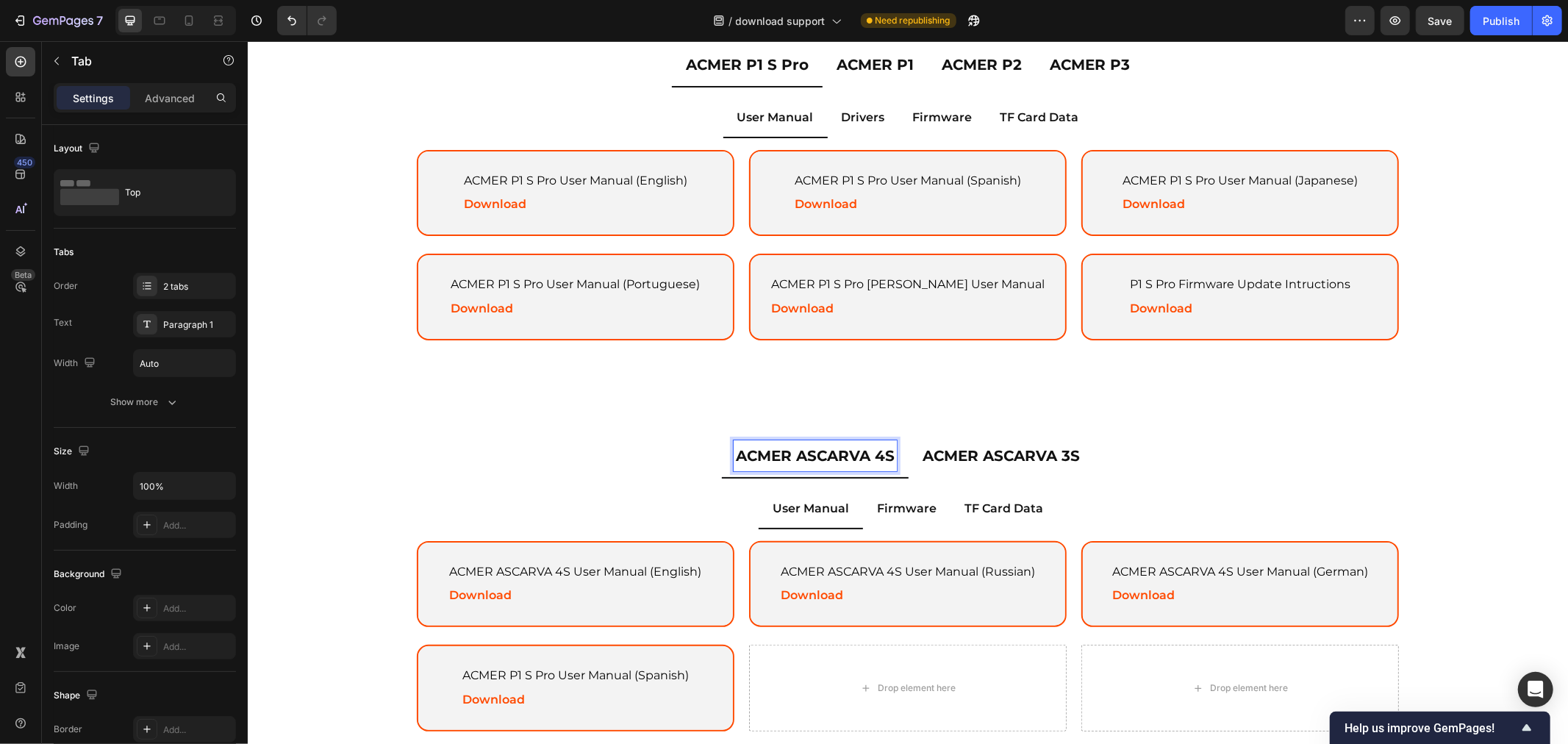
click at [967, 452] on p "ACMER ASCARVA 3S" at bounding box center [1000, 455] width 157 height 26
click at [950, 451] on p "ACMER ASCARVA 3S" at bounding box center [1000, 455] width 157 height 26
click at [1172, 455] on ul "ACMER ASCARVA 4S ACMER ASCARVA 3S" at bounding box center [906, 456] width 1029 height 44
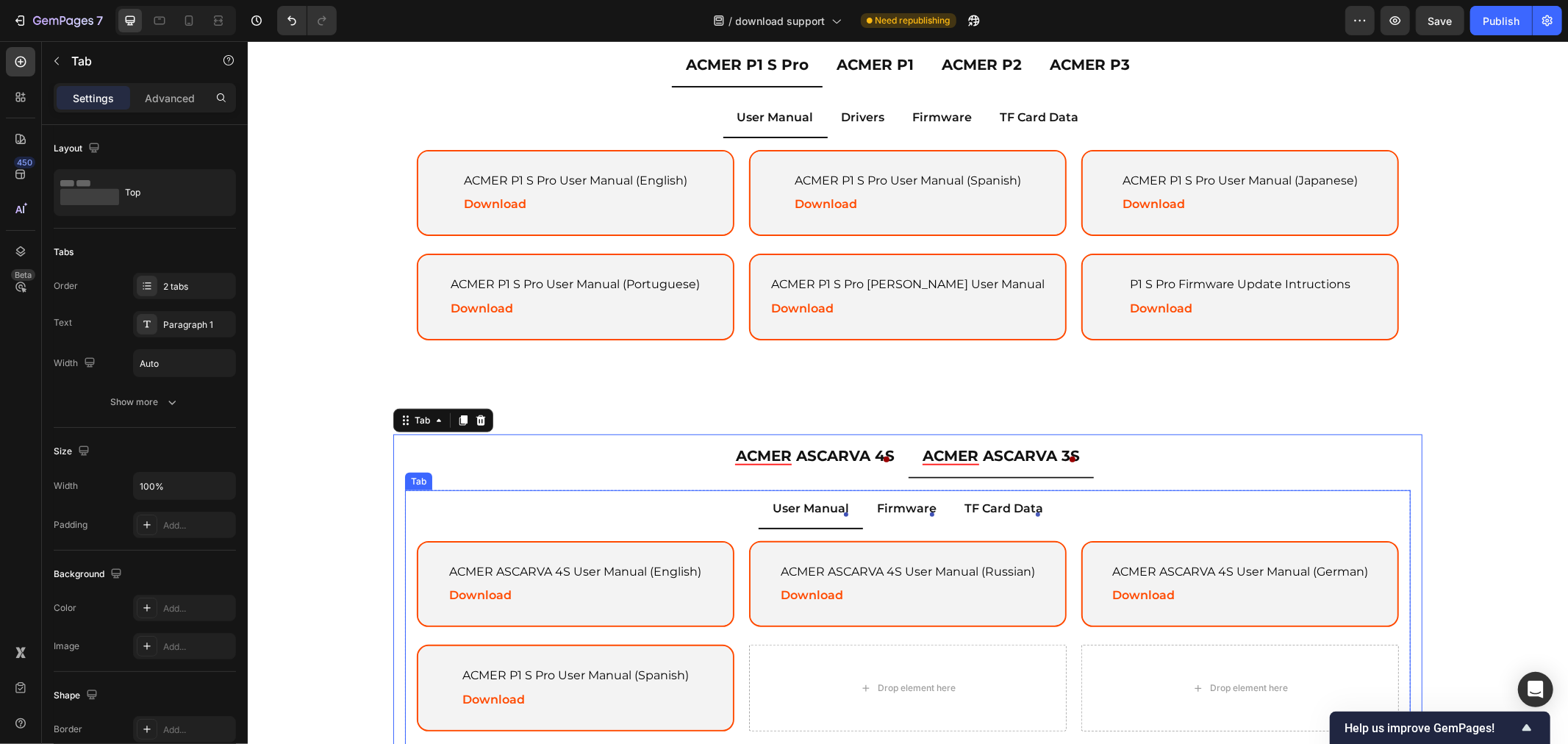
click at [895, 503] on p "Firmware" at bounding box center [905, 509] width 59 height 22
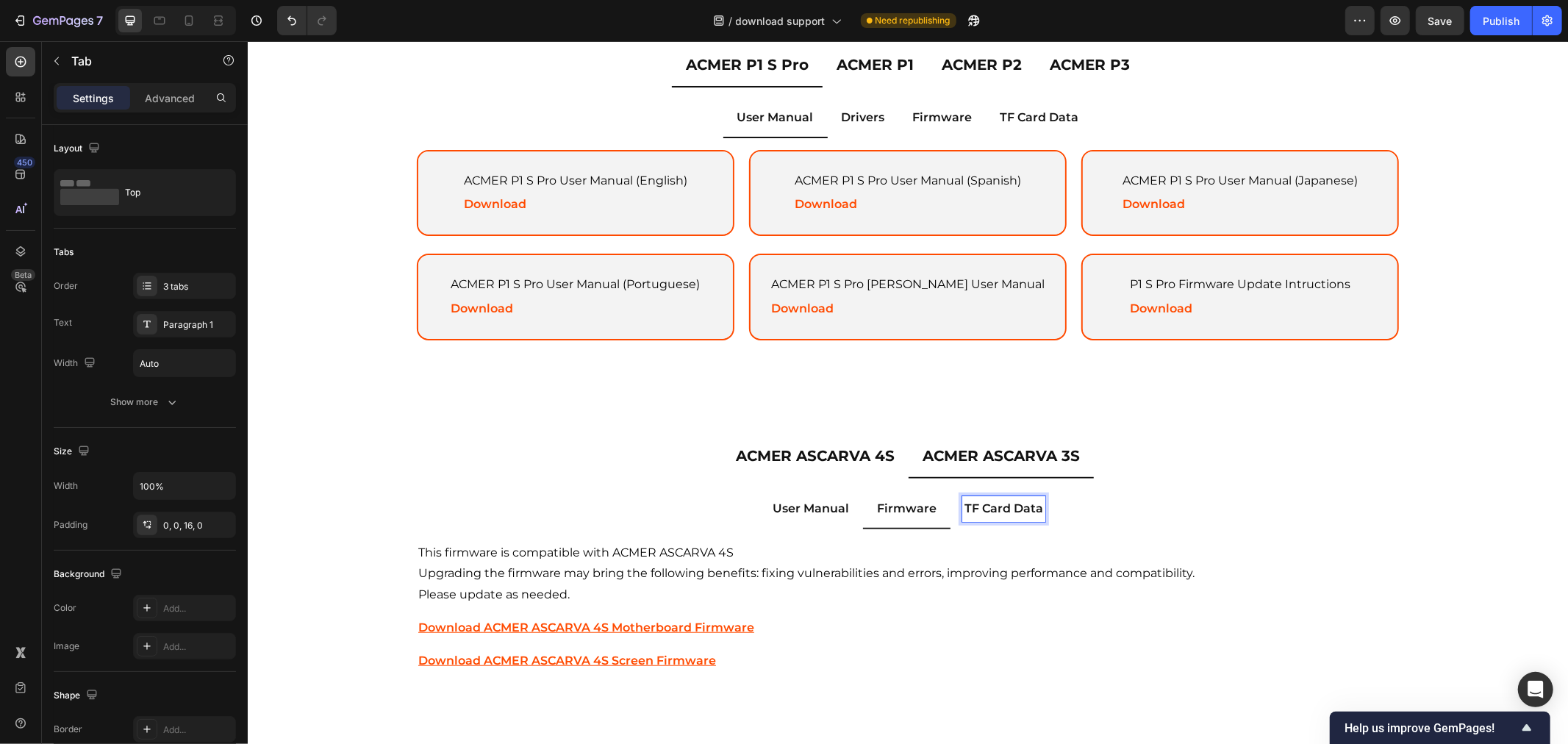
click at [804, 500] on p "User Manual" at bounding box center [810, 509] width 76 height 22
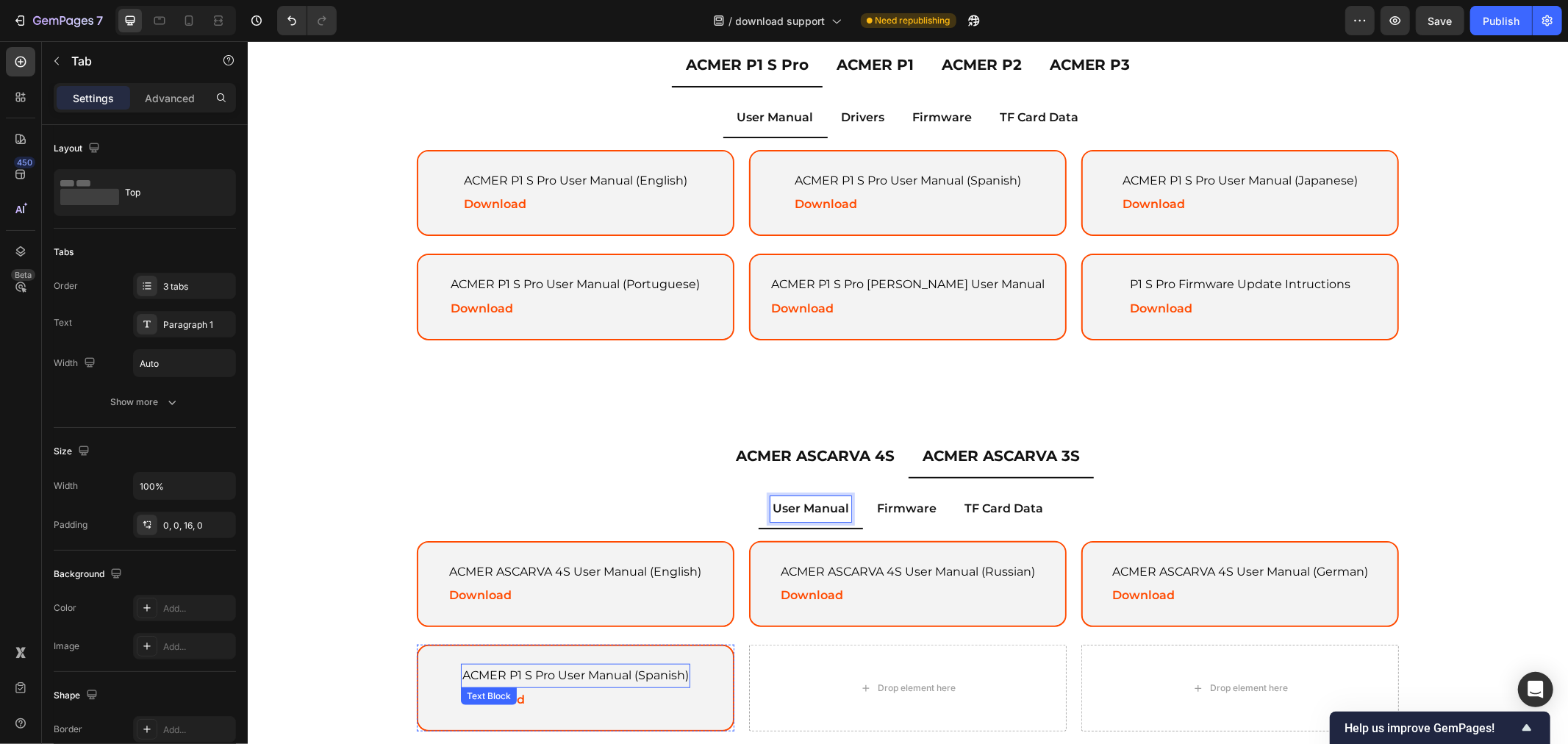
click at [672, 655] on div "ACMER P1 S Pro User Manual (Spanish) Text Block Download Text Block" at bounding box center [574, 687] width 264 height 84
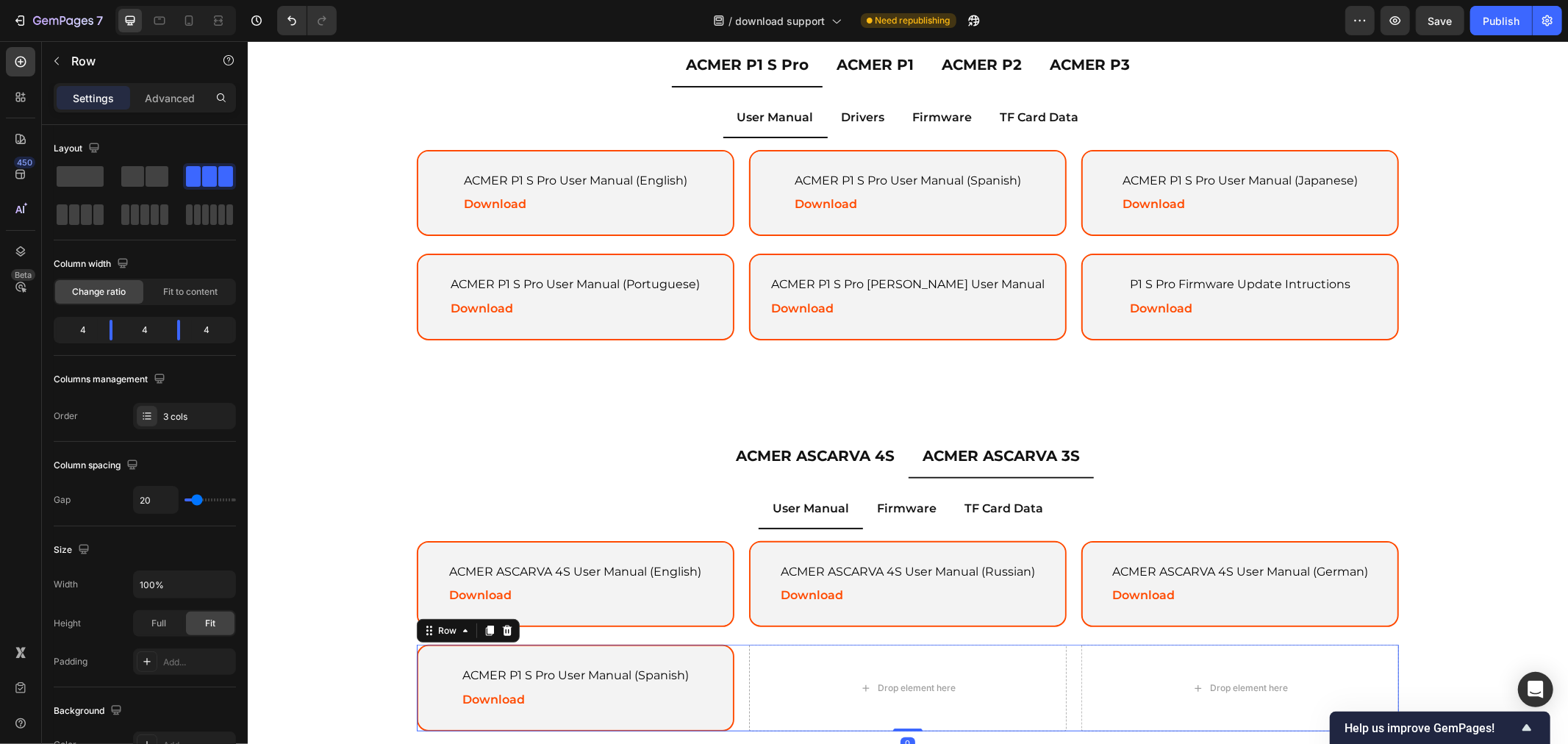
click at [730, 645] on div "ACMER P1 S Pro User Manual (Spanish) Text Block Download Text Block Hero Banner…" at bounding box center [907, 688] width 982 height 87
click at [502, 624] on icon at bounding box center [506, 630] width 12 height 12
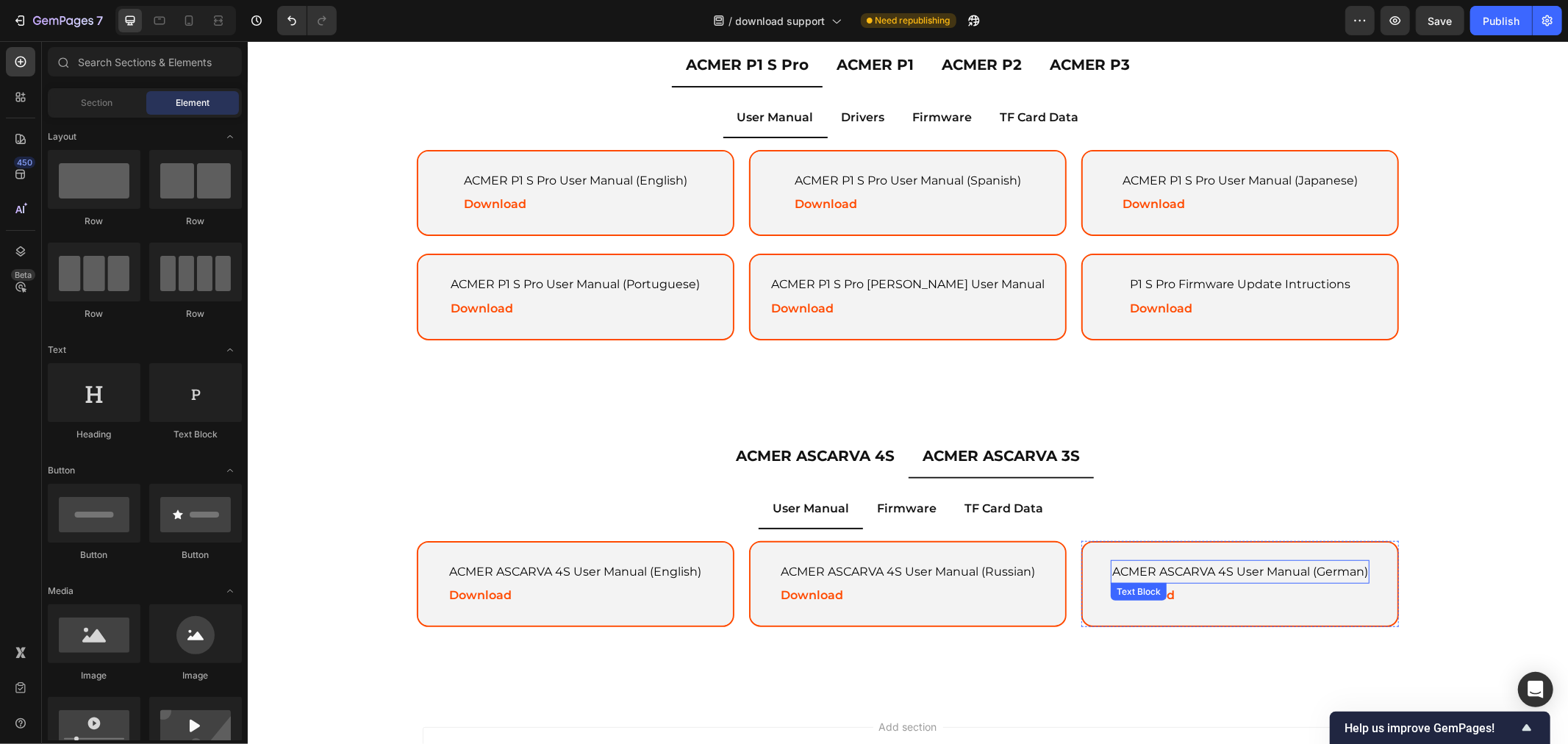
click at [1138, 550] on div "ACMER ASCARVA 4S User Manual (German) Text Block Download Text Block" at bounding box center [1239, 584] width 294 height 84
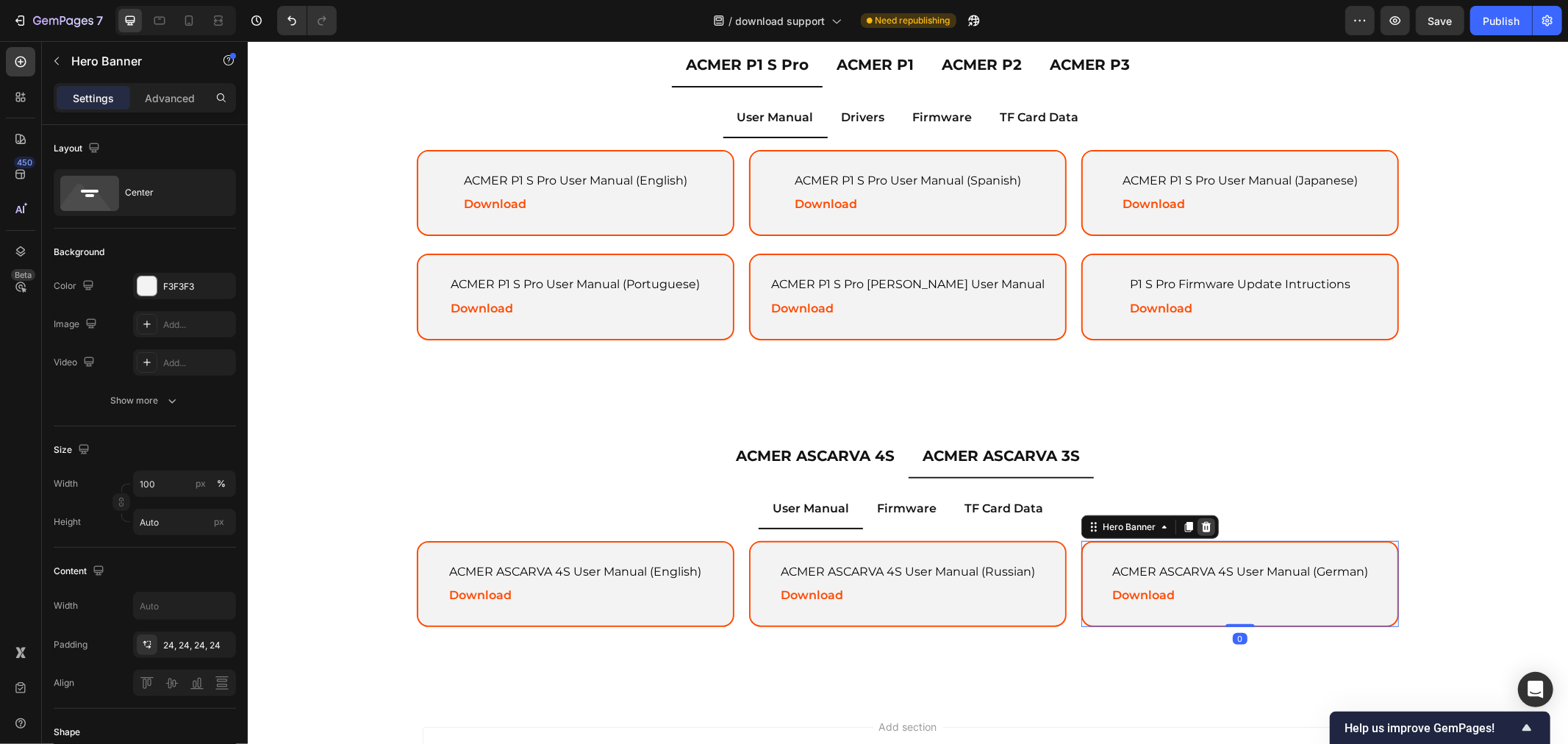
click at [1200, 520] on icon at bounding box center [1205, 526] width 12 height 12
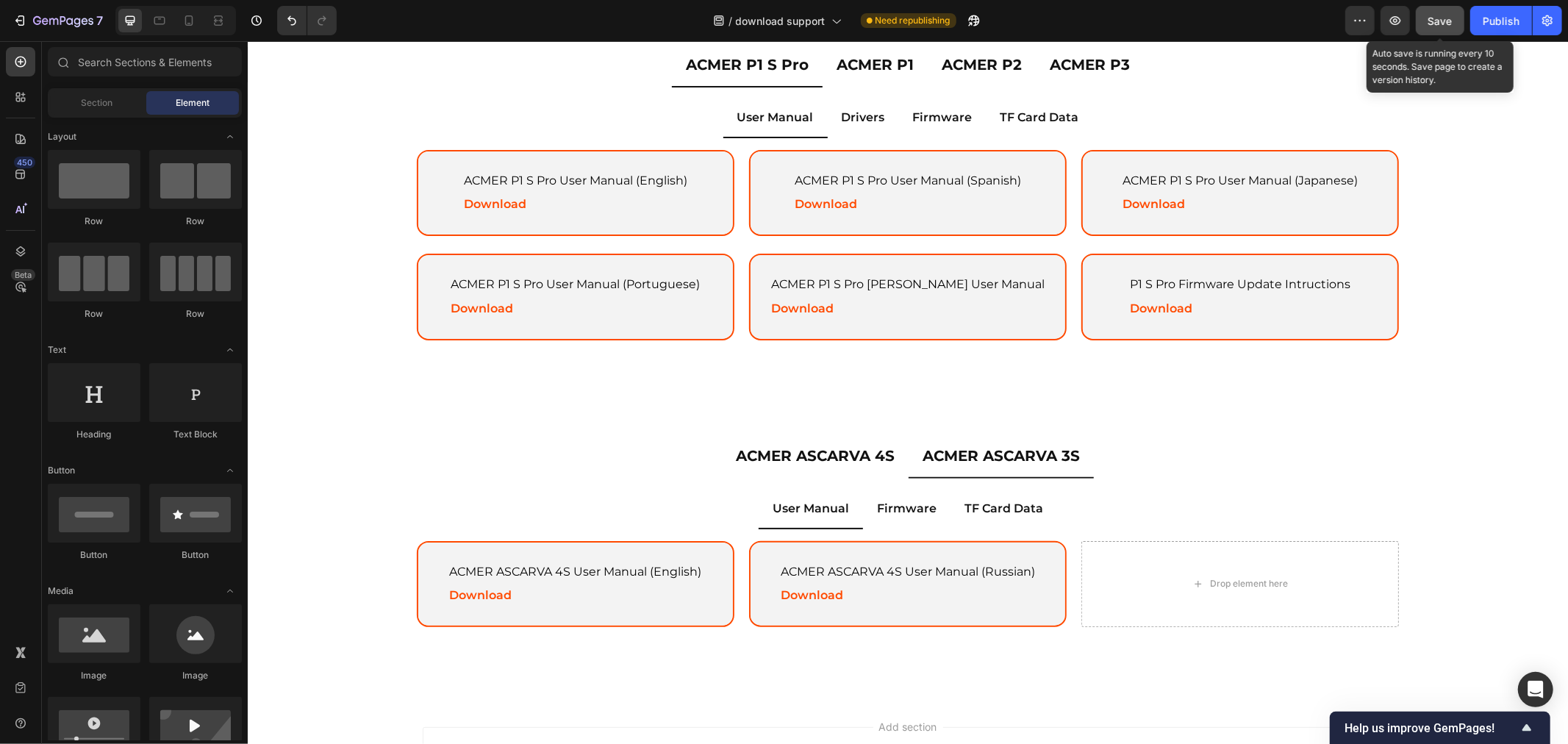
click at [1432, 25] on span "Save" at bounding box center [1439, 21] width 24 height 12
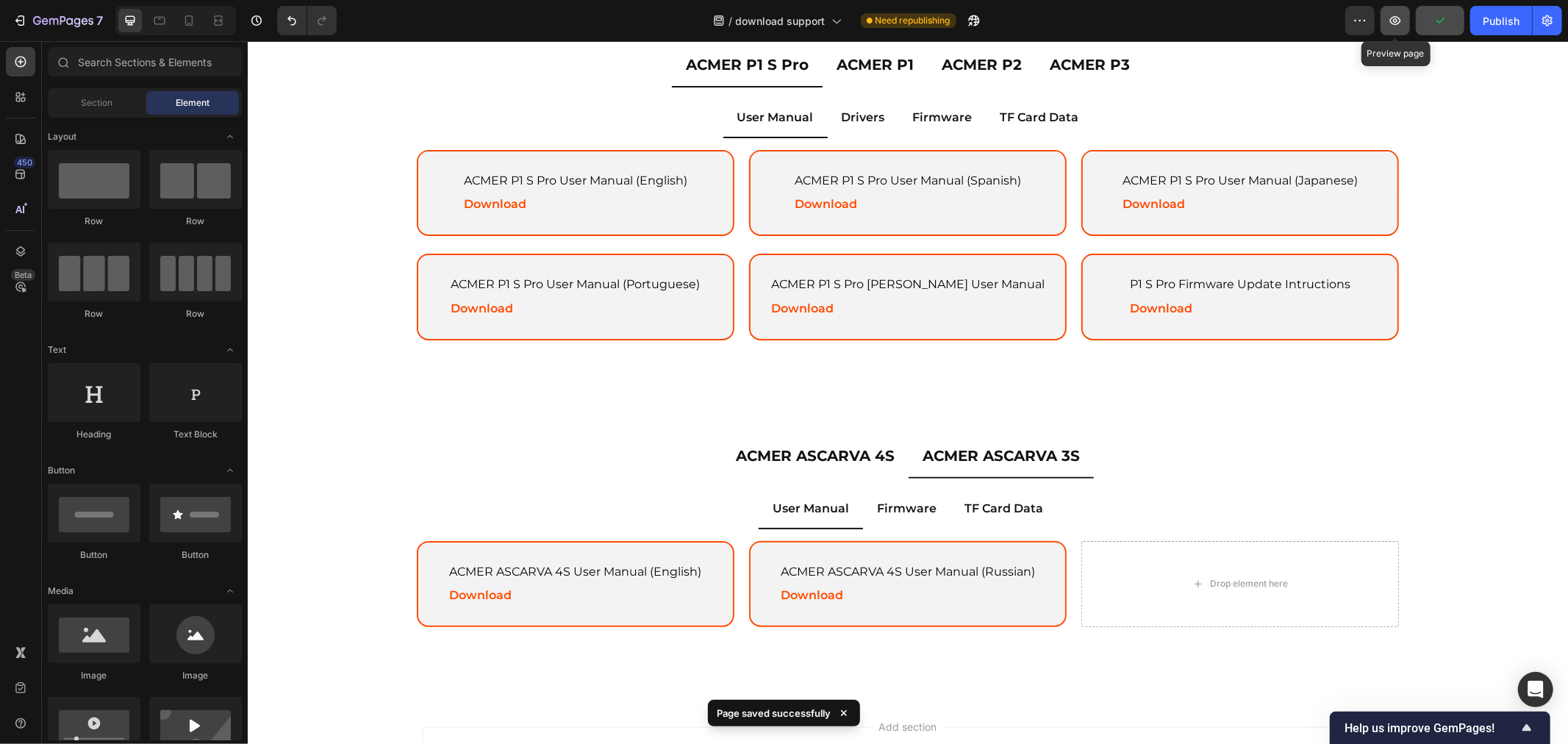
click at [1395, 21] on icon "button" at bounding box center [1395, 20] width 15 height 15
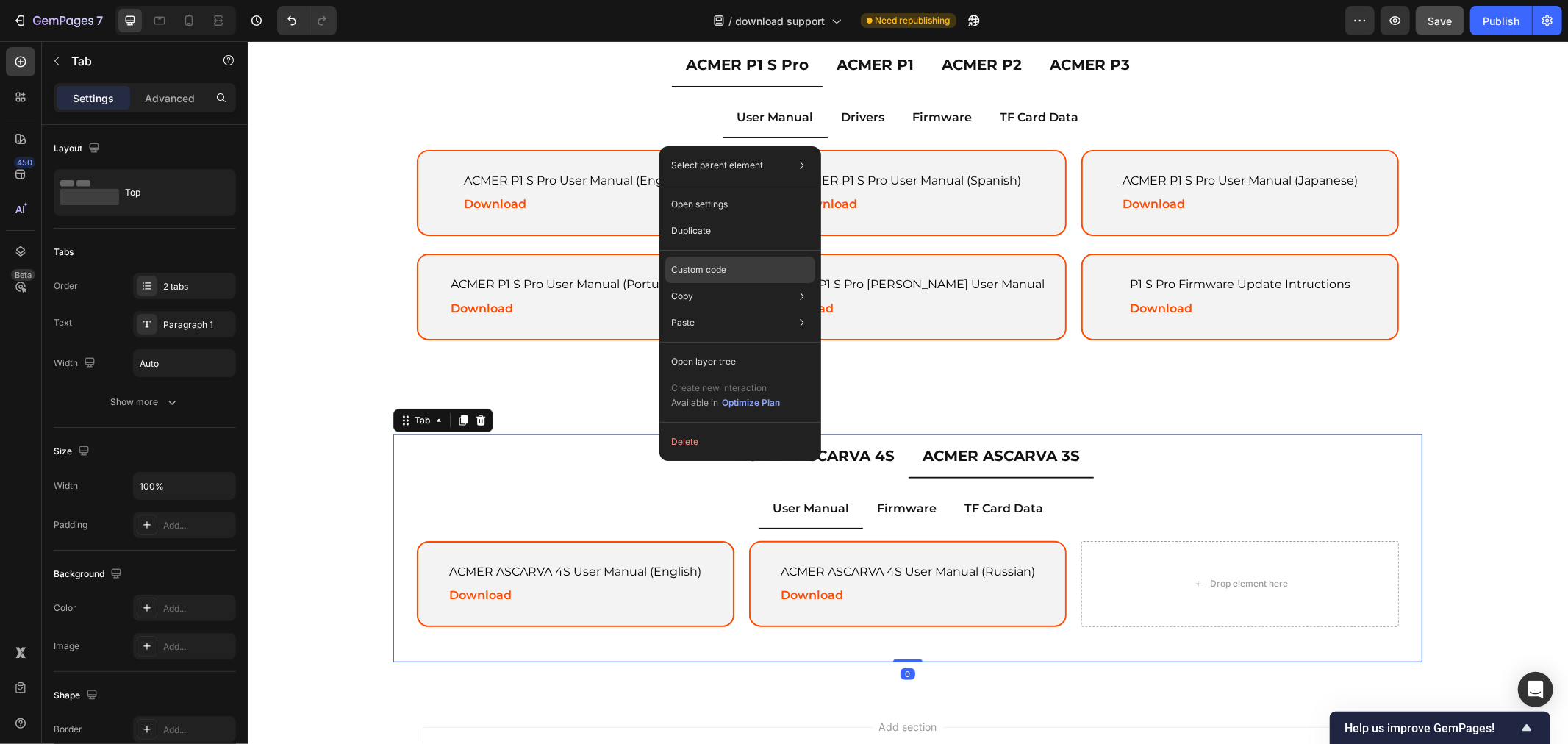
click at [736, 272] on div "Custom code" at bounding box center [740, 270] width 150 height 26
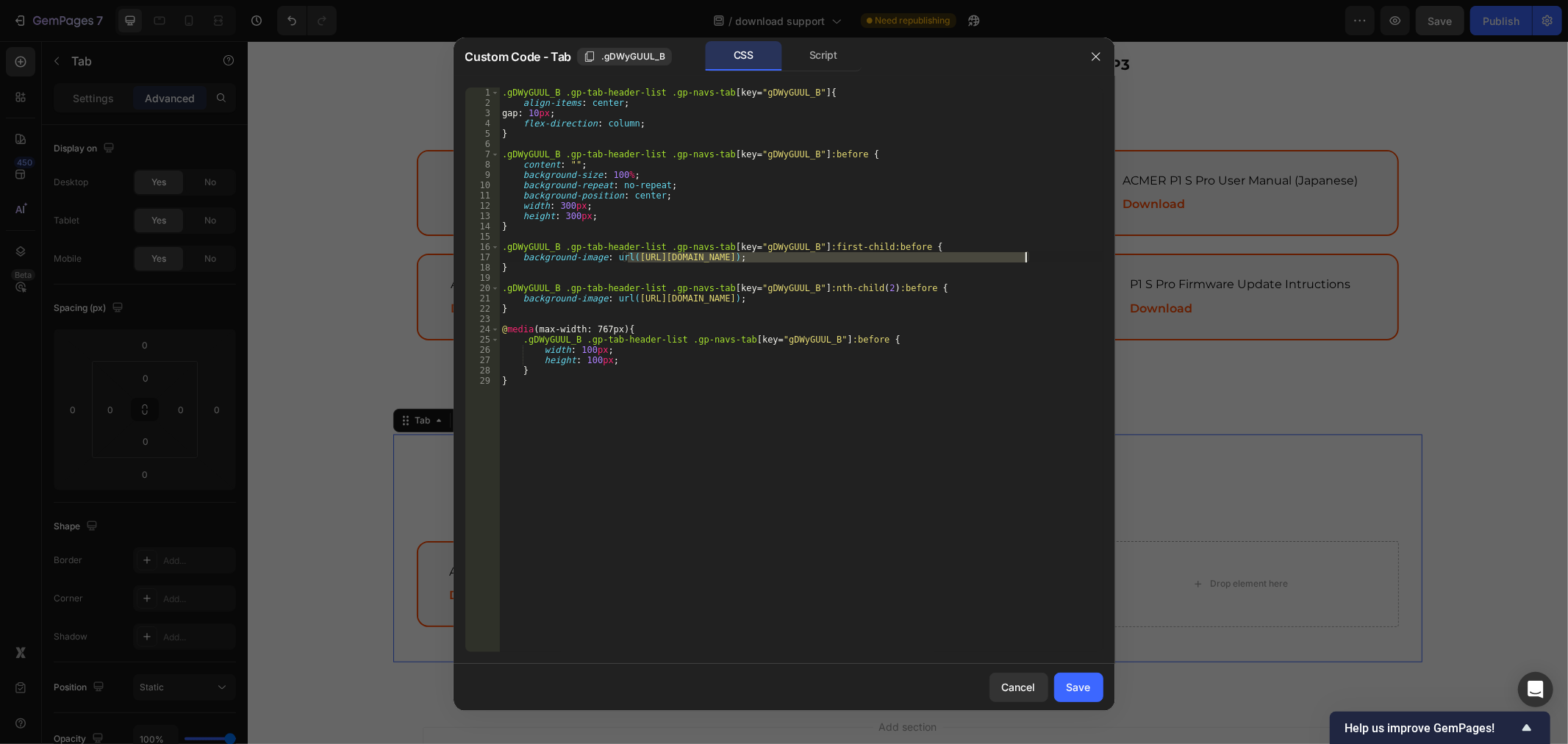
drag, startPoint x: 628, startPoint y: 256, endPoint x: 1024, endPoint y: 256, distance: 396.0
click at [1024, 256] on div ".gDWyGUUL_B .gp-tab-header-list .gp-navs-tab [ key = " gDWyGUUL_B " ] { align-i…" at bounding box center [801, 380] width 604 height 585
paste textarea "ACMERASCAVA4SCNCRouterMachine.webp?v=1754997422"
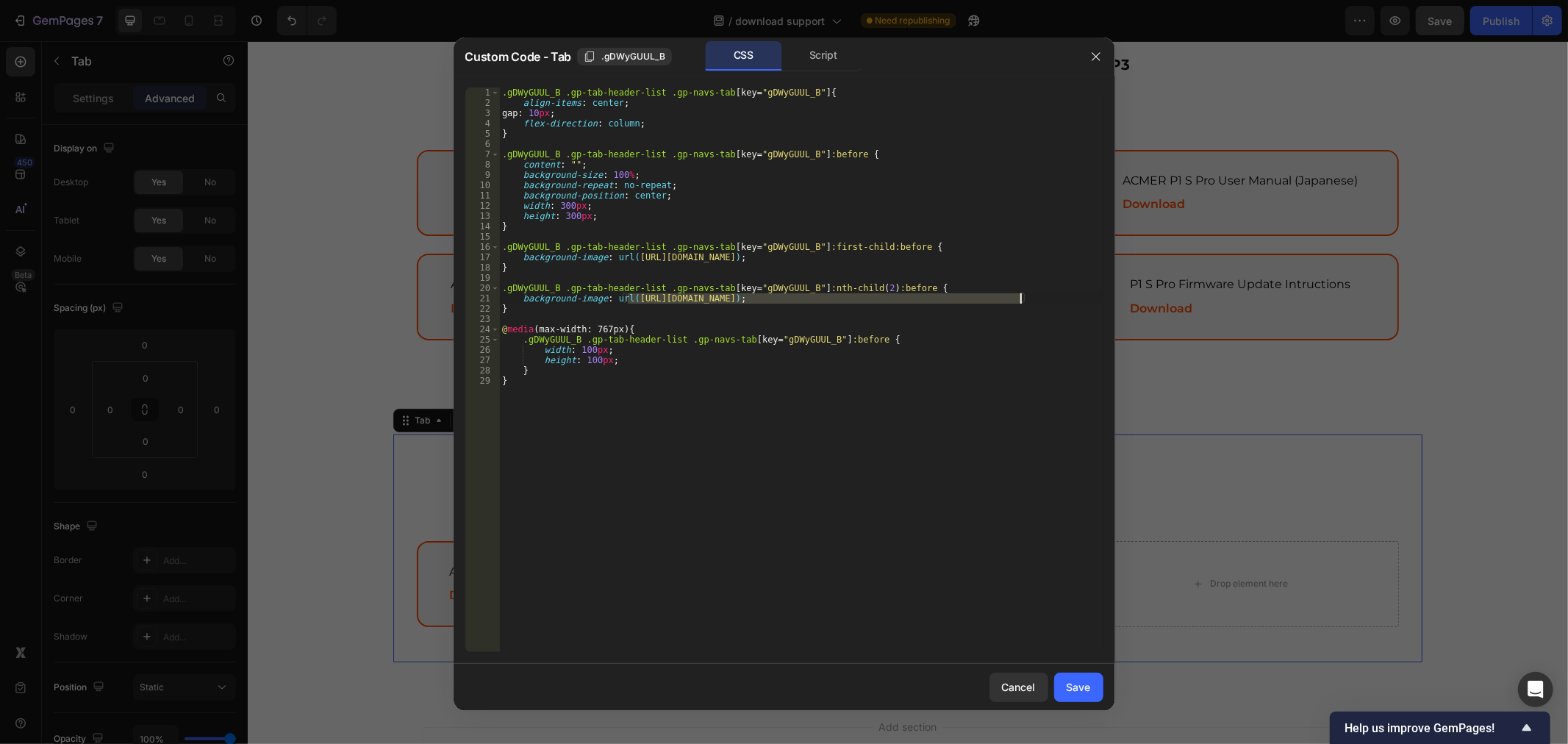
drag, startPoint x: 628, startPoint y: 298, endPoint x: 1020, endPoint y: 300, distance: 392.0
click at [1020, 300] on div ".gDWyGUUL_B .gp-tab-header-list .gp-navs-tab [ key = " gDWyGUUL_B " ] { align-i…" at bounding box center [801, 380] width 604 height 585
paste textarea "ACMERASCARVA3SCNCRouterMachine.webp?v=1754303654&width=1440"
type textarea "background-image: url(https://acmerlaser.com/cdn/shop/files/ACMERASCARVA3SCNCRo…"
click at [1080, 682] on div "Save" at bounding box center [1078, 687] width 24 height 15
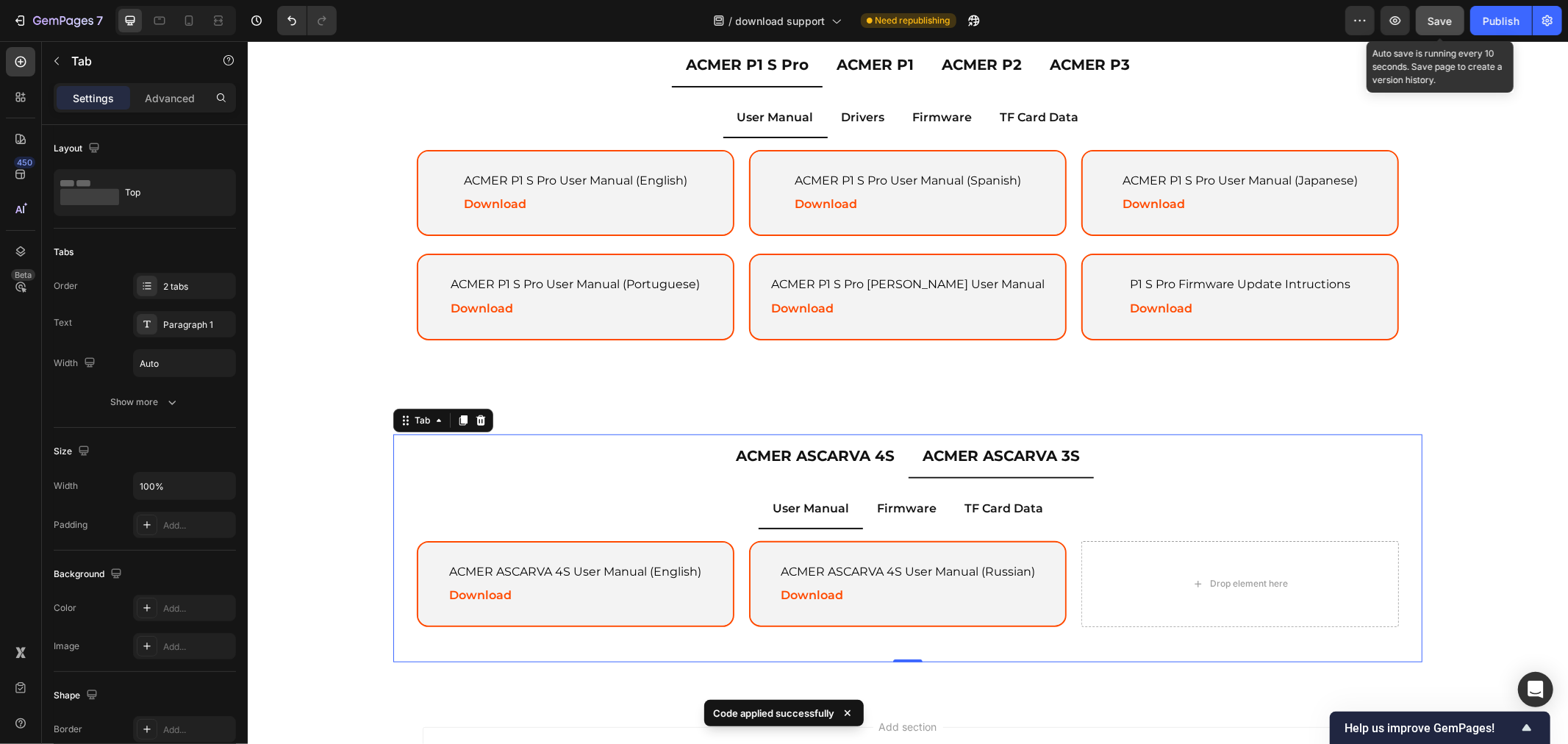
click at [1427, 20] on button "Save" at bounding box center [1439, 21] width 49 height 29
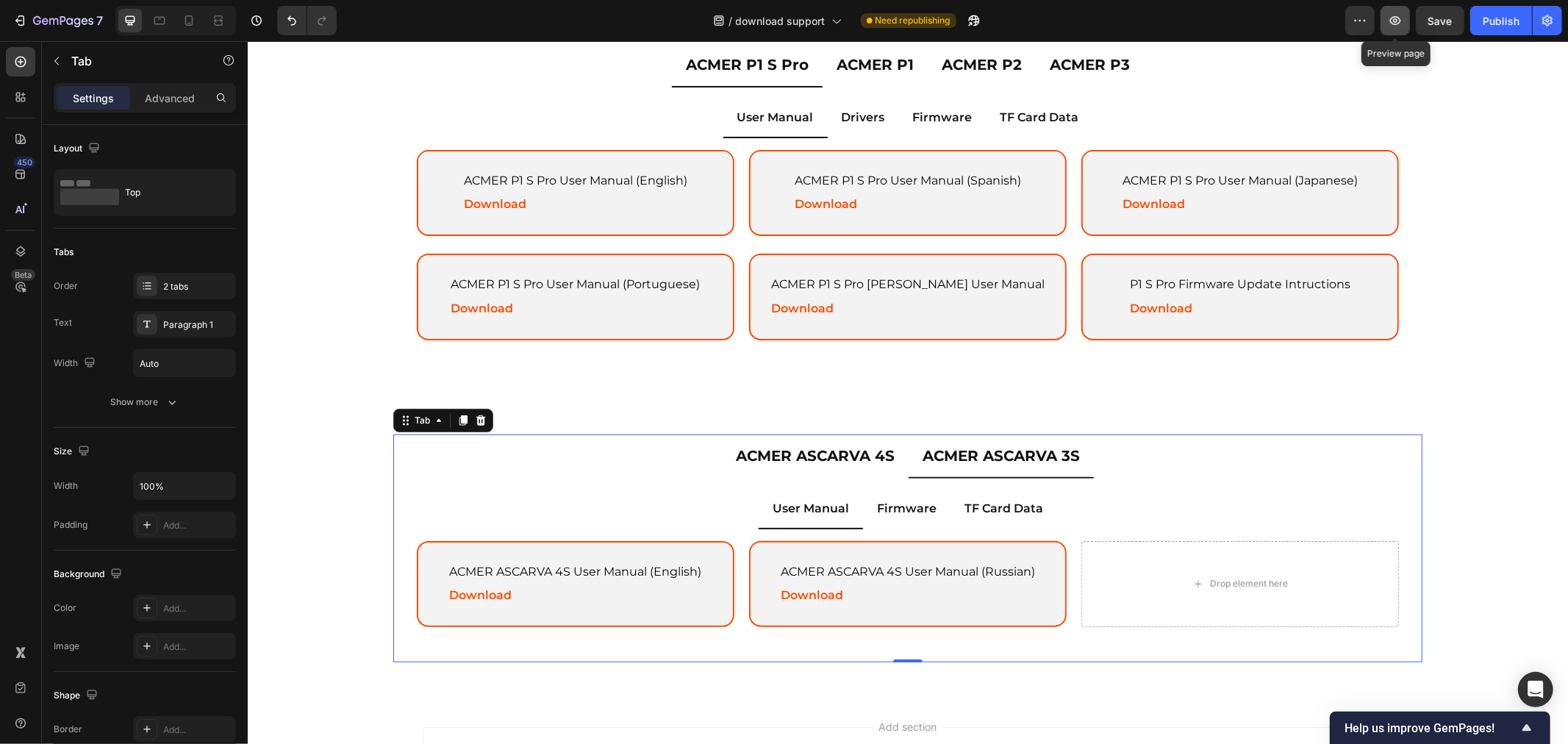
click at [1406, 24] on button "button" at bounding box center [1395, 21] width 29 height 29
click at [633, 542] on div "ACMER ASCARVA 4S User Manual (English) Text Block Download Text Block" at bounding box center [575, 584] width 290 height 84
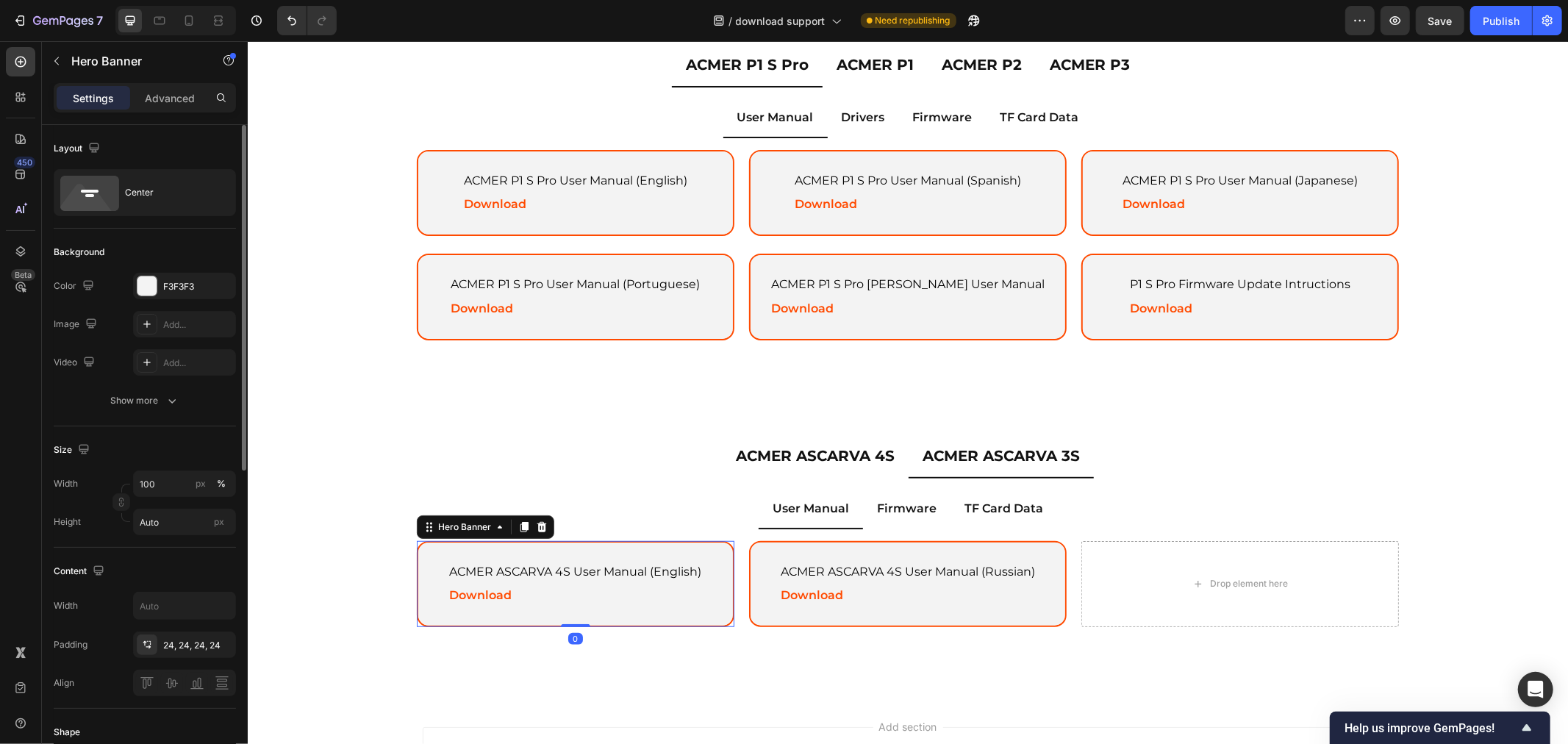
scroll to position [408, 0]
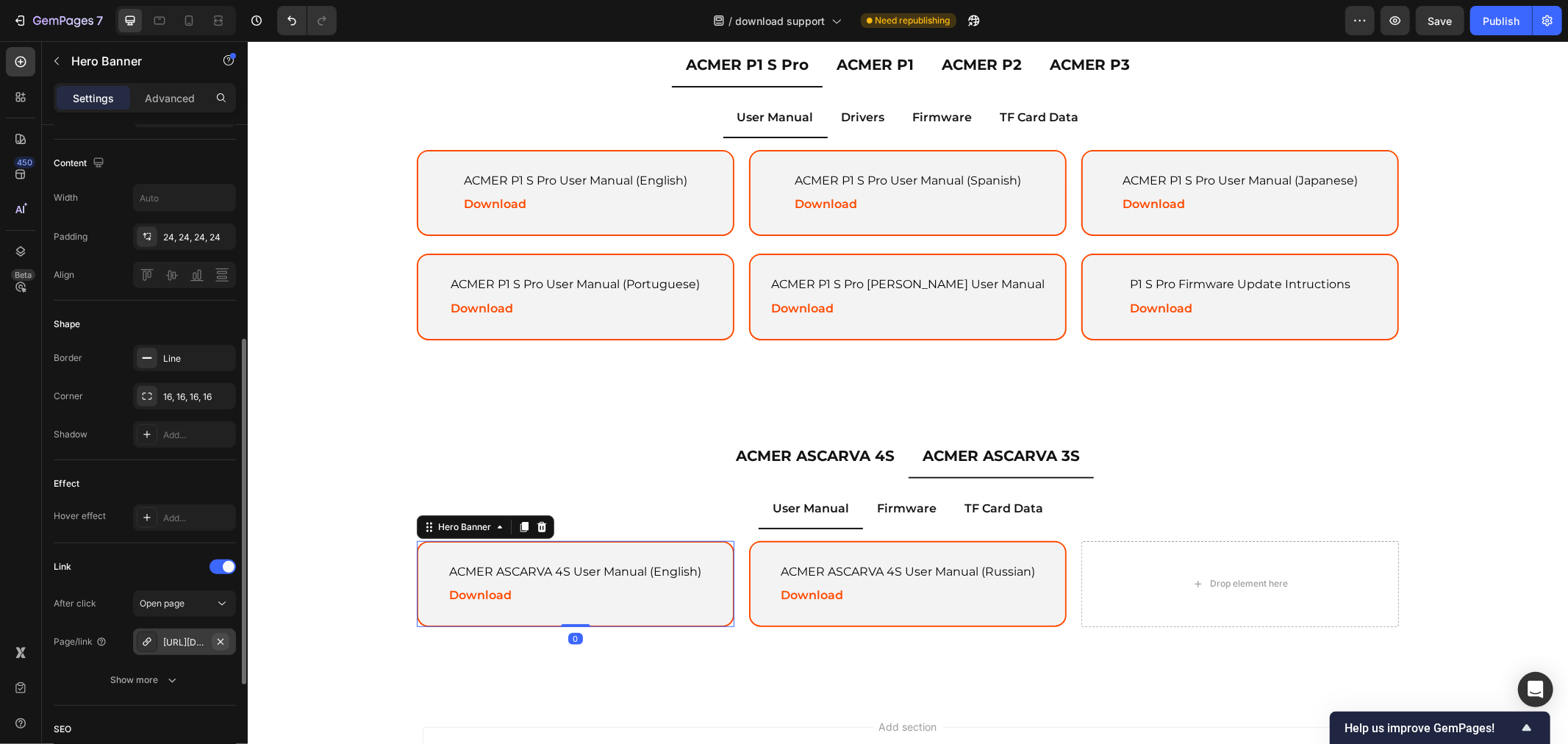
click at [223, 645] on icon "button" at bounding box center [220, 641] width 12 height 12
click at [206, 643] on div "Add..." at bounding box center [198, 642] width 69 height 13
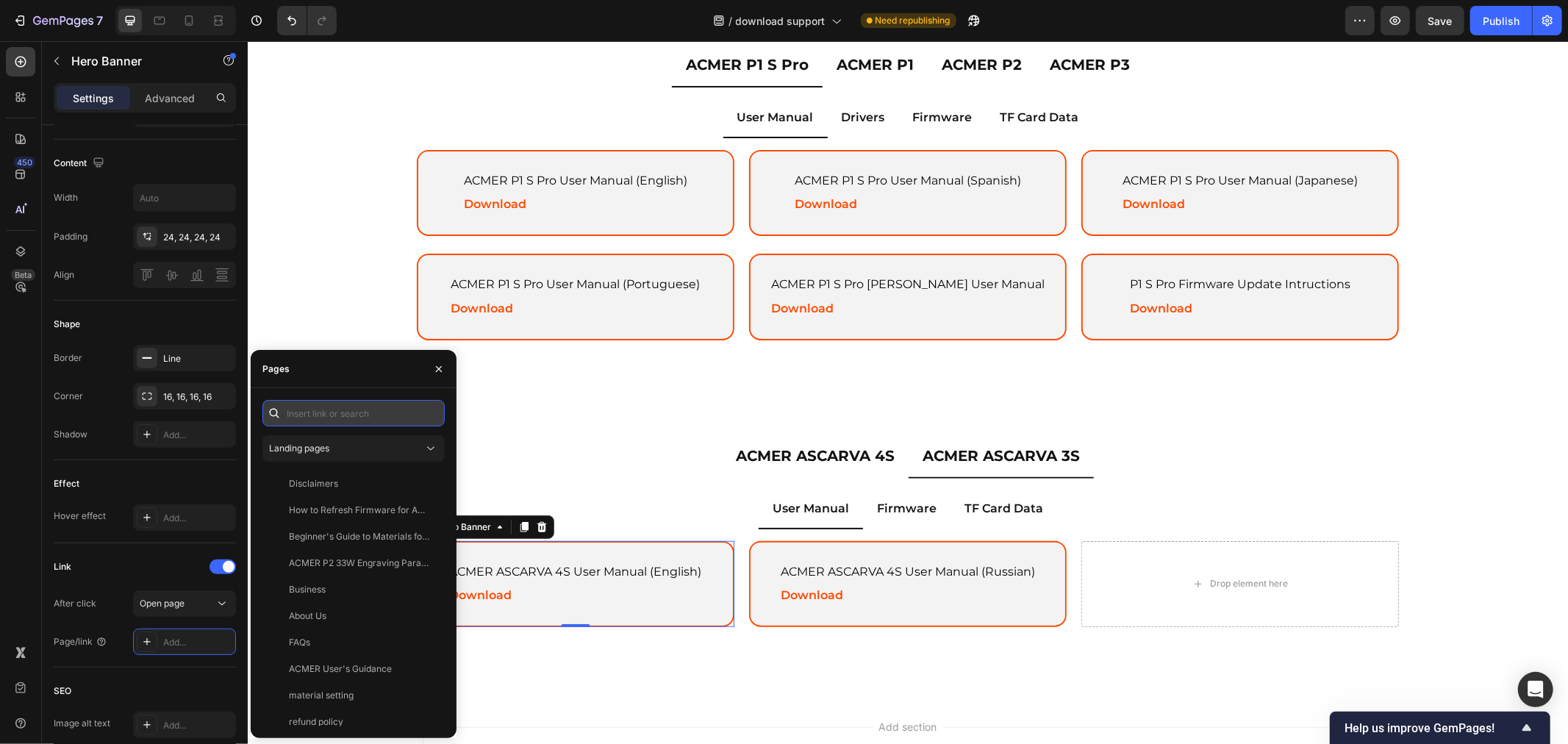
click at [370, 412] on input "text" at bounding box center [354, 413] width 183 height 26
paste input "https://drive.google.com/drive/folders/1ulukqnSyjRHv22SkKU_ZkfXe0zNEyIrR?usp=sh…"
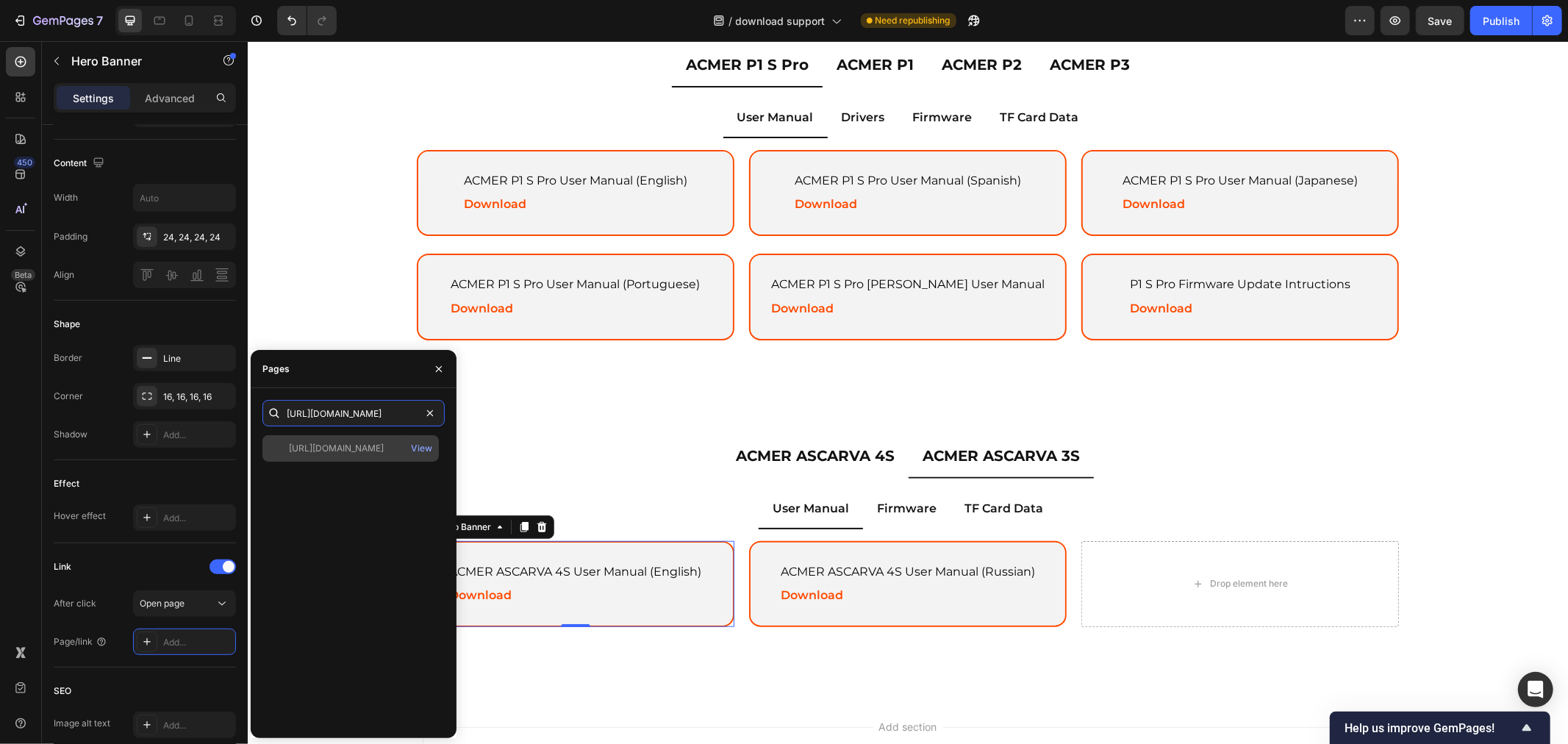
type input "https://drive.google.com/drive/folders/1ulukqnSyjRHv22SkKU_ZkfXe0zNEyIrR?usp=sh…"
click at [342, 446] on div at bounding box center [351, 455] width 176 height 39
click at [335, 451] on div "https://drive.google.com/drive/folders/1ulukqnSyjRHv22SkKU_ZkfXe0zNEyIrR?usp=sh…" at bounding box center [336, 448] width 95 height 13
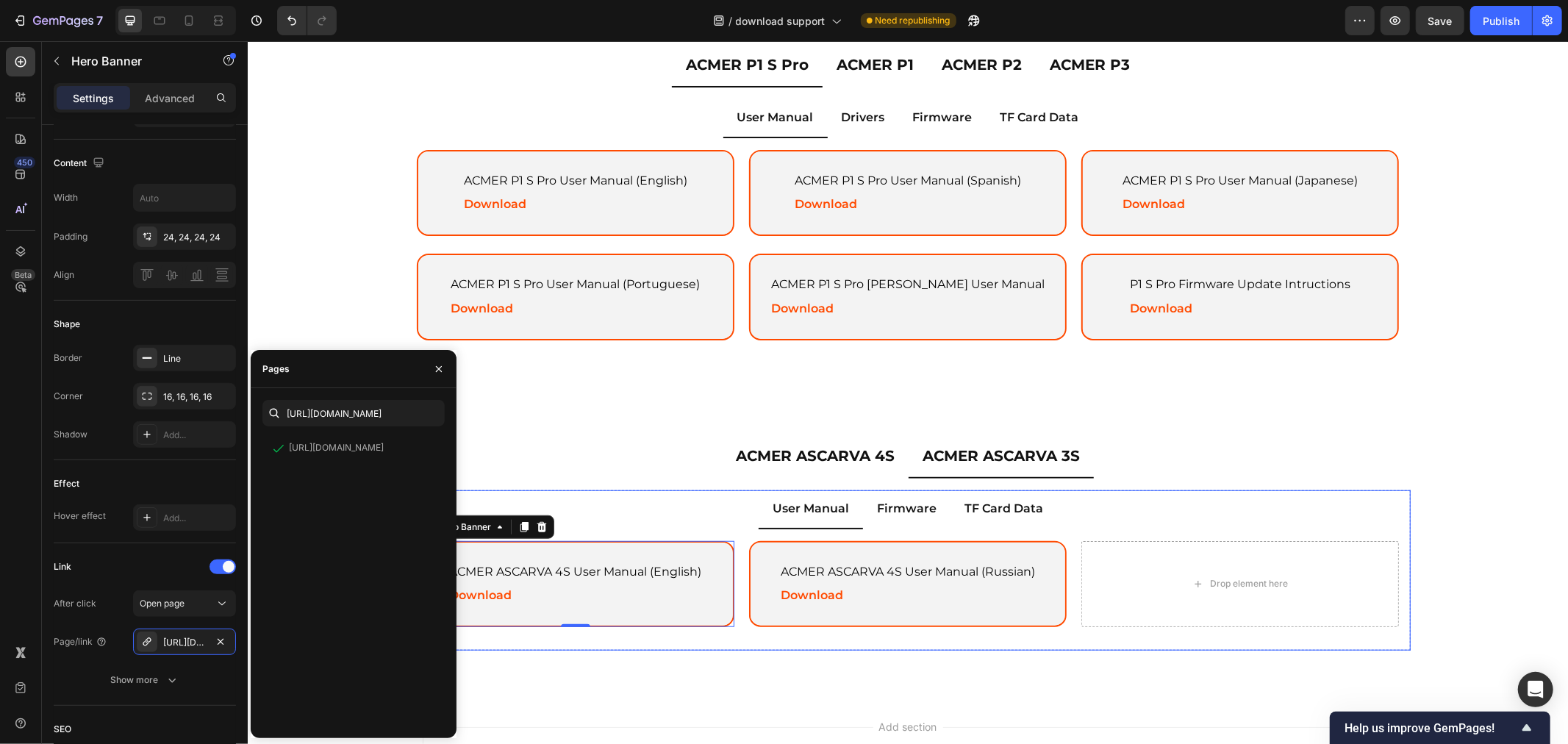
click at [913, 529] on div "ACMER ASCARVA 4S User Manual (English) Text Block Download Text Block Hero Bann…" at bounding box center [907, 584] width 1006 height 110
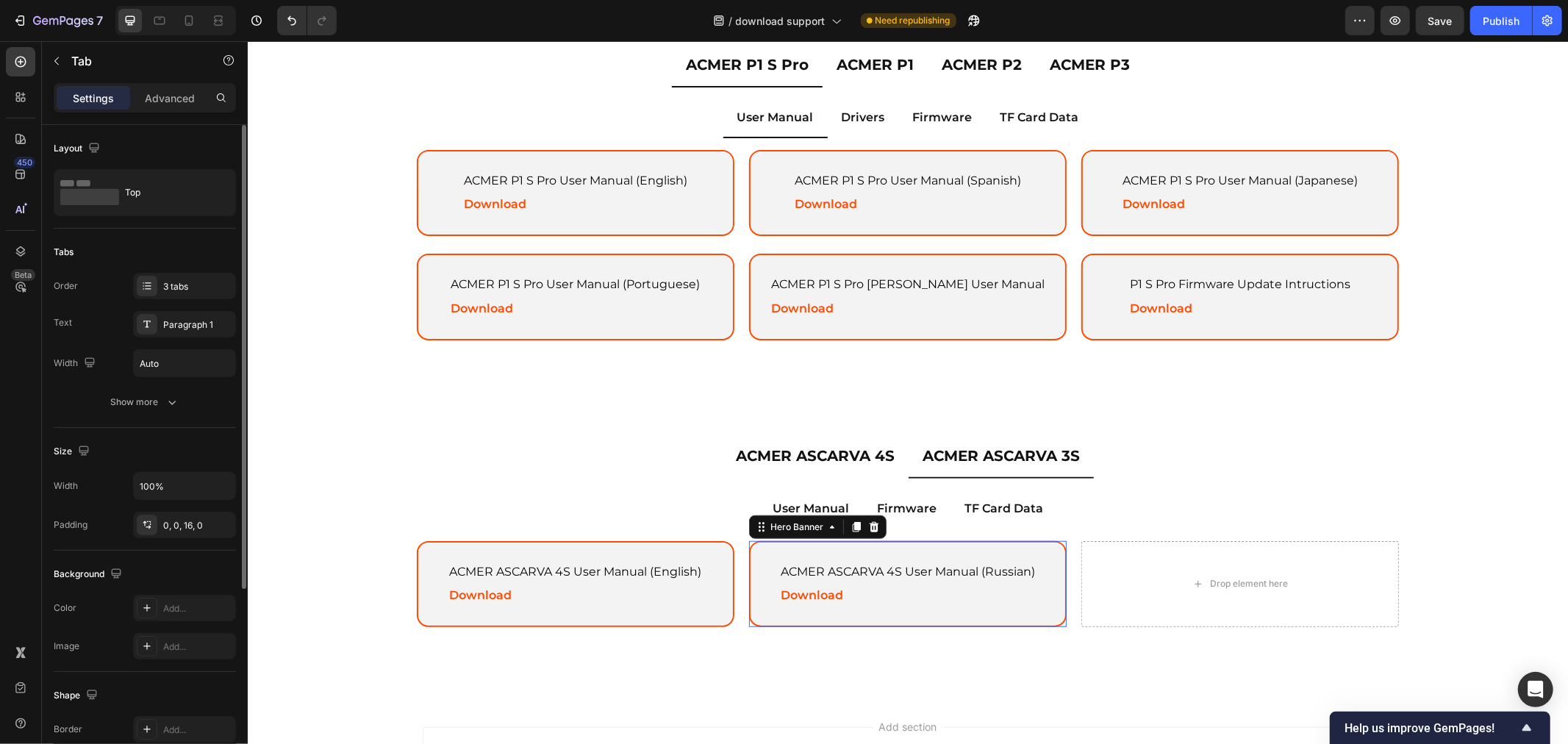
click at [898, 542] on div "ACMER ASCARVA 4S User Manual (Russian) Text Block Download Text Block" at bounding box center [907, 584] width 293 height 84
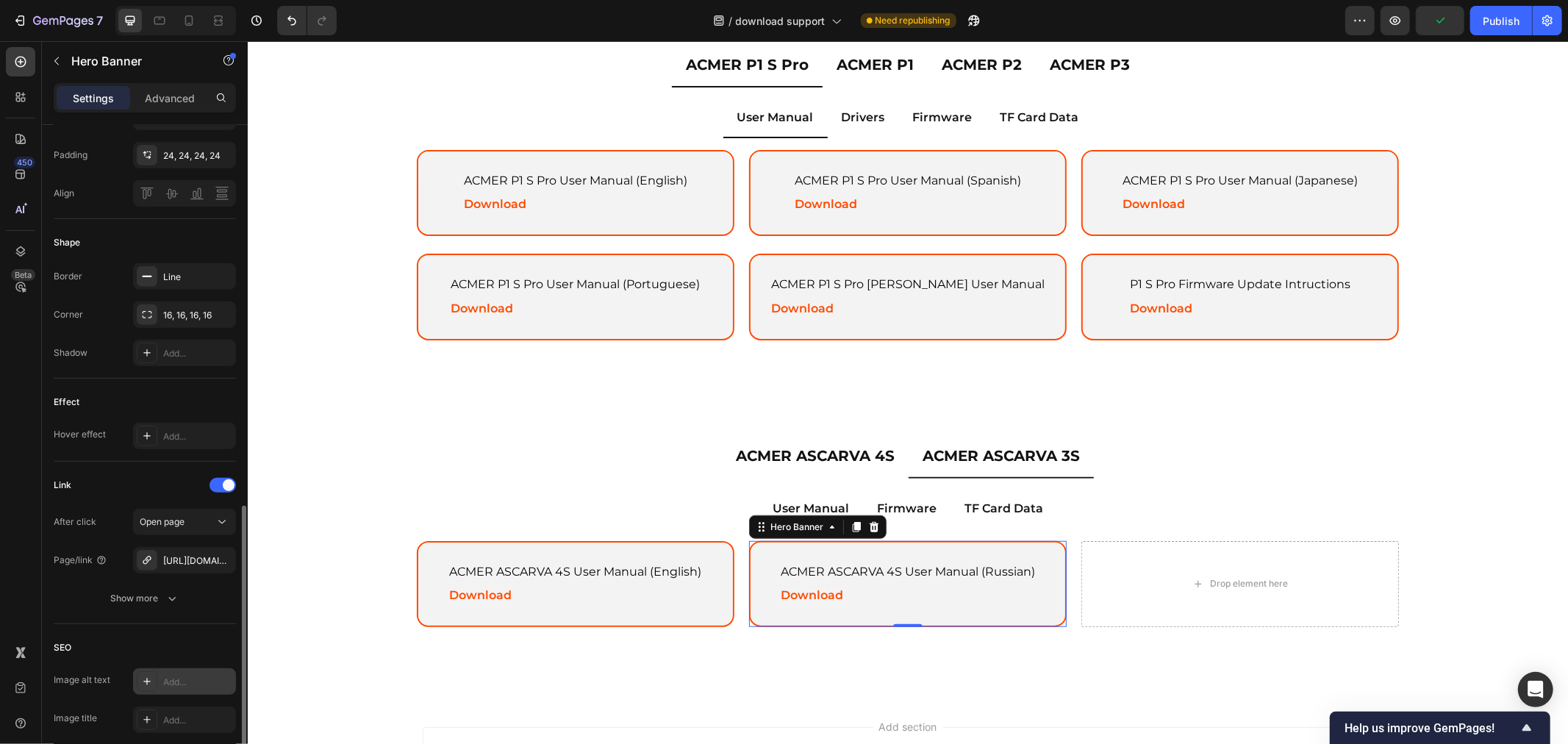
scroll to position [571, 0]
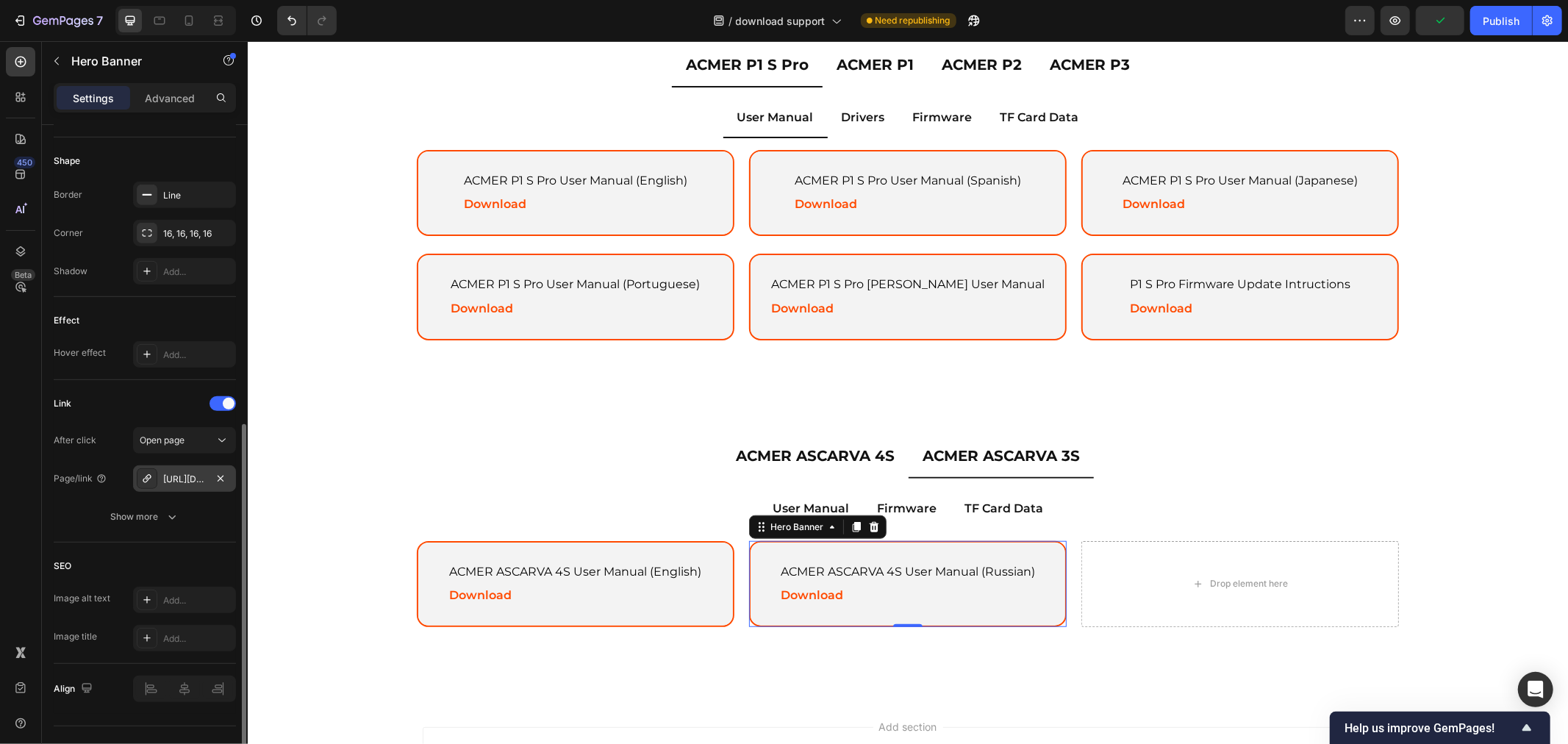
click at [229, 486] on div at bounding box center [220, 478] width 18 height 18
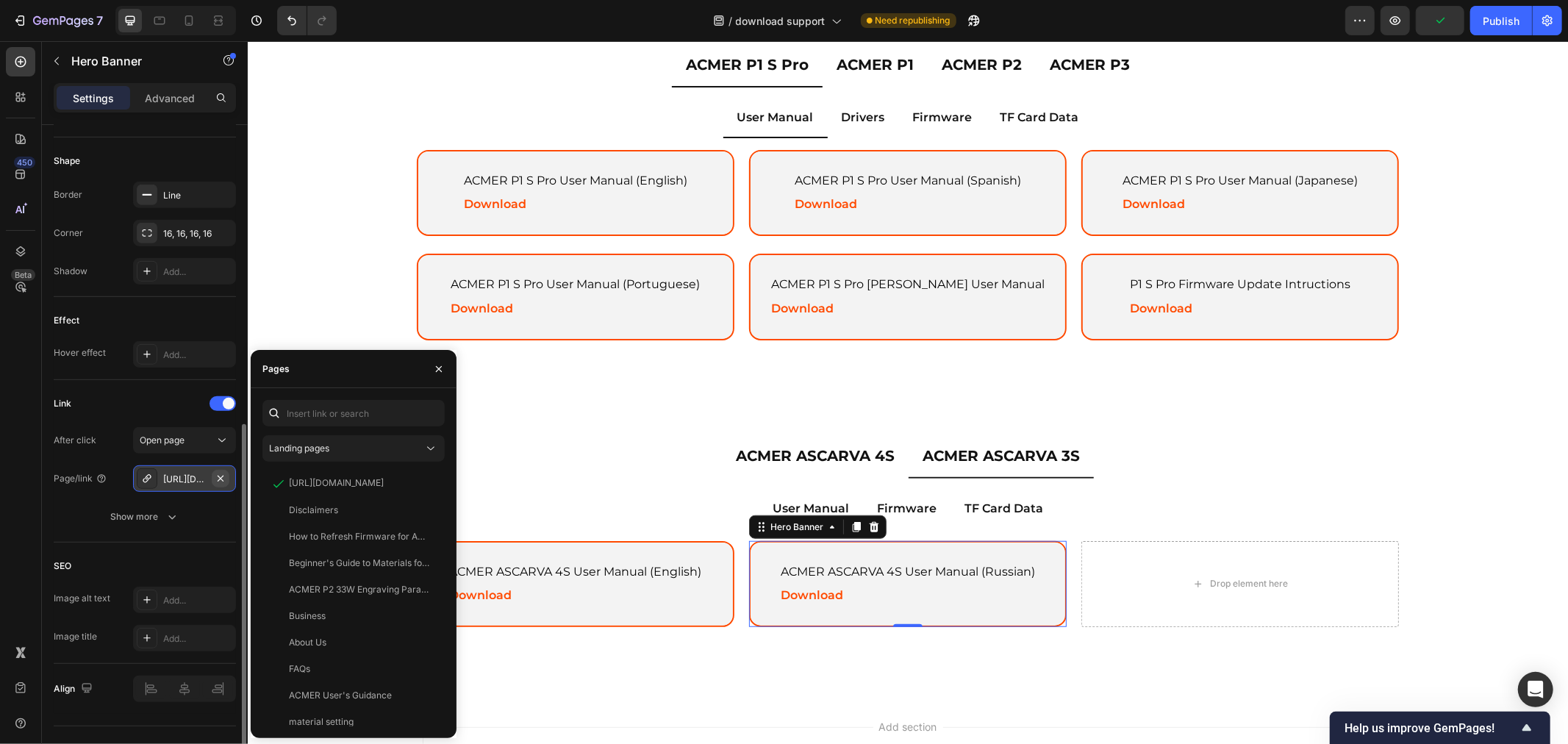
click at [223, 478] on icon "button" at bounding box center [220, 478] width 12 height 12
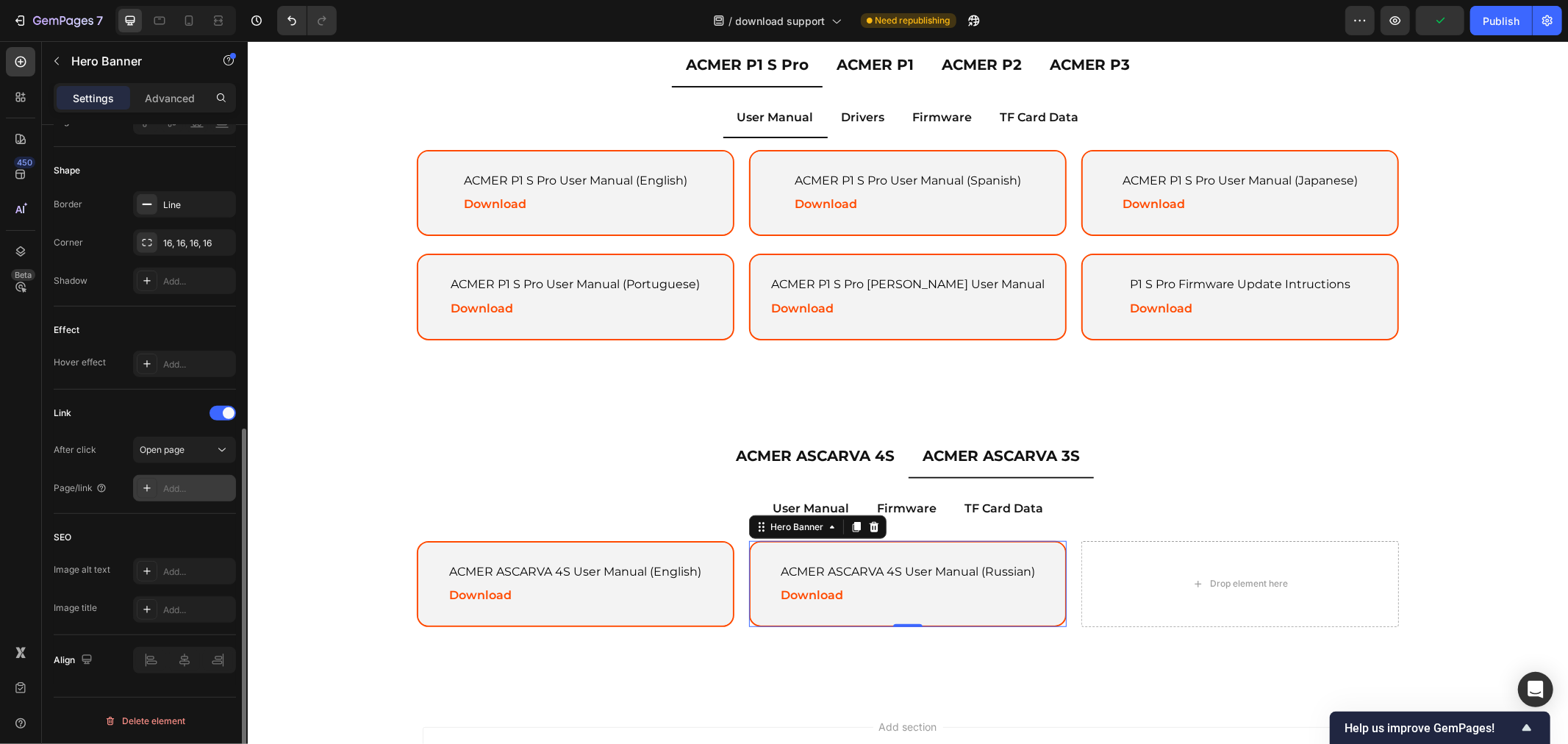
click at [200, 478] on div "Add..." at bounding box center [185, 488] width 103 height 26
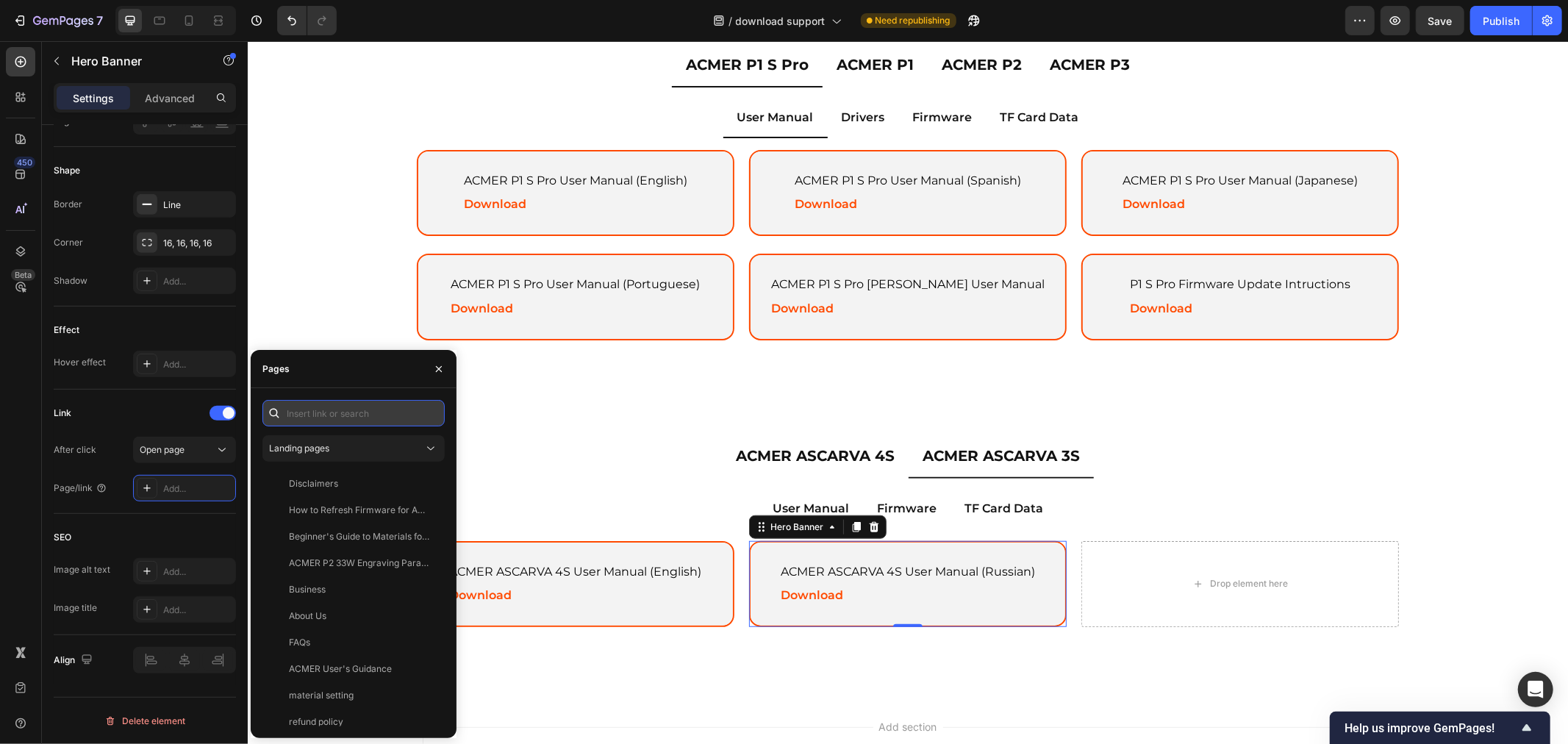
click at [374, 403] on input "text" at bounding box center [354, 413] width 183 height 26
paste input "https://drive.google.com/drive/folders/1o5mIafDhR_sMiaIpNmj_-LDxBmRmM3kB?usp=dr…"
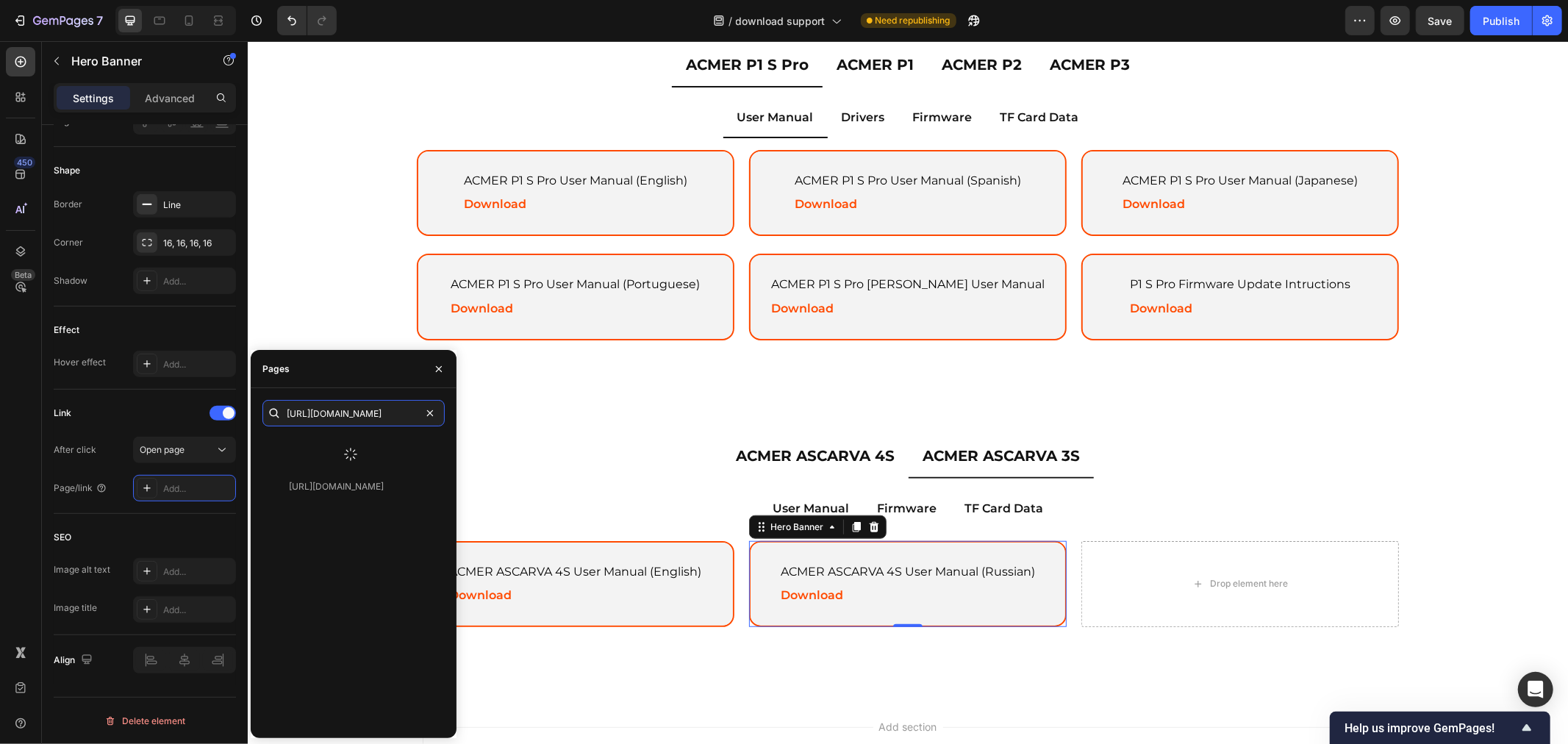
type input "https://drive.google.com/drive/folders/1o5mIafDhR_sMiaIpNmj_-LDxBmRmM3kB?usp=dr…"
click at [339, 446] on div at bounding box center [351, 455] width 176 height 39
click at [351, 453] on div "https://drive.google.com/drive/folders/1o5mIafDhR_sMiaIpNmj_-LDxBmRmM3kB?usp=dr…" at bounding box center [336, 448] width 95 height 13
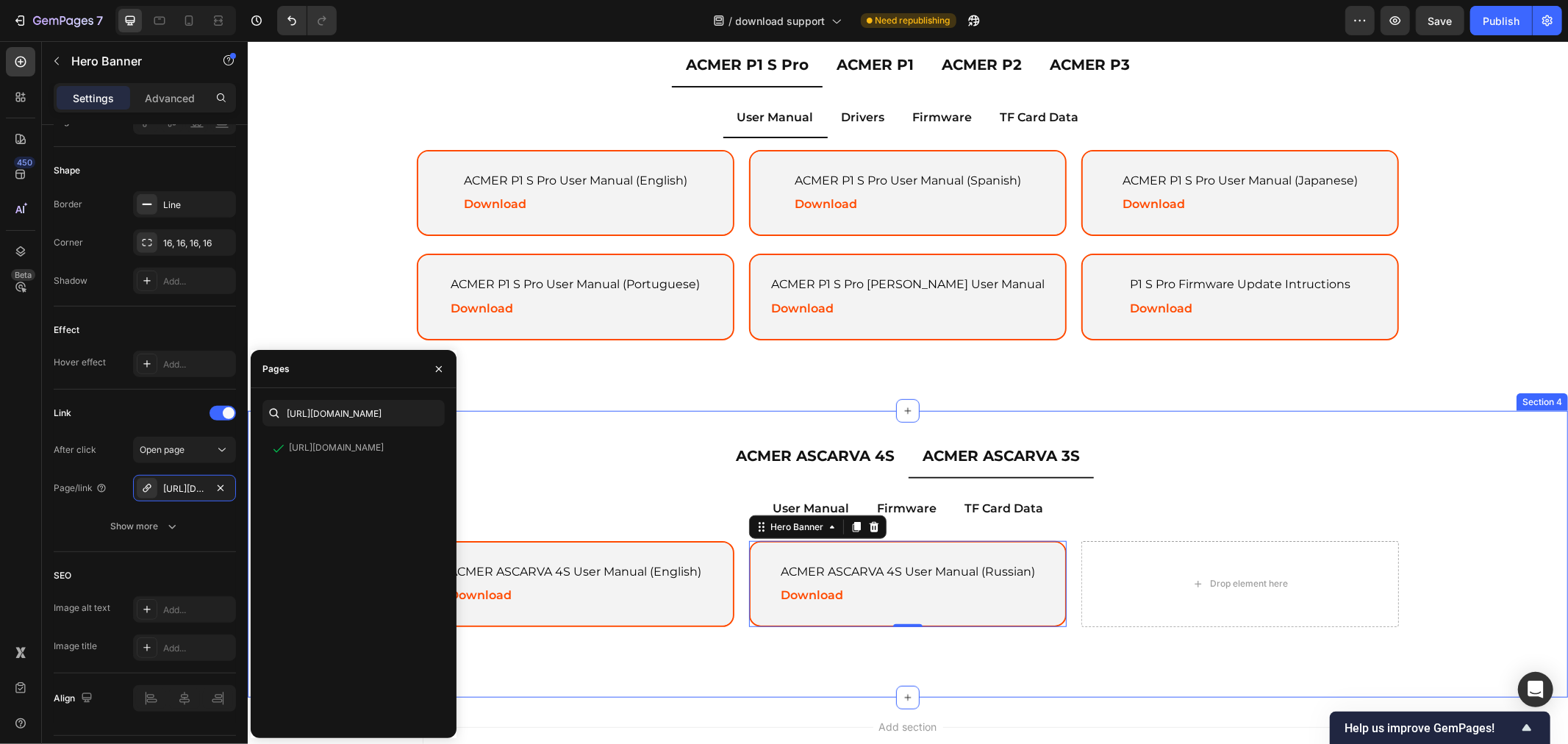
click at [853, 672] on div "ACMER ASCARVA 4S ACMER ASCARVA 3S User Manual Firmware TF Card Data ACMER ASCAR…" at bounding box center [906, 554] width 1320 height 287
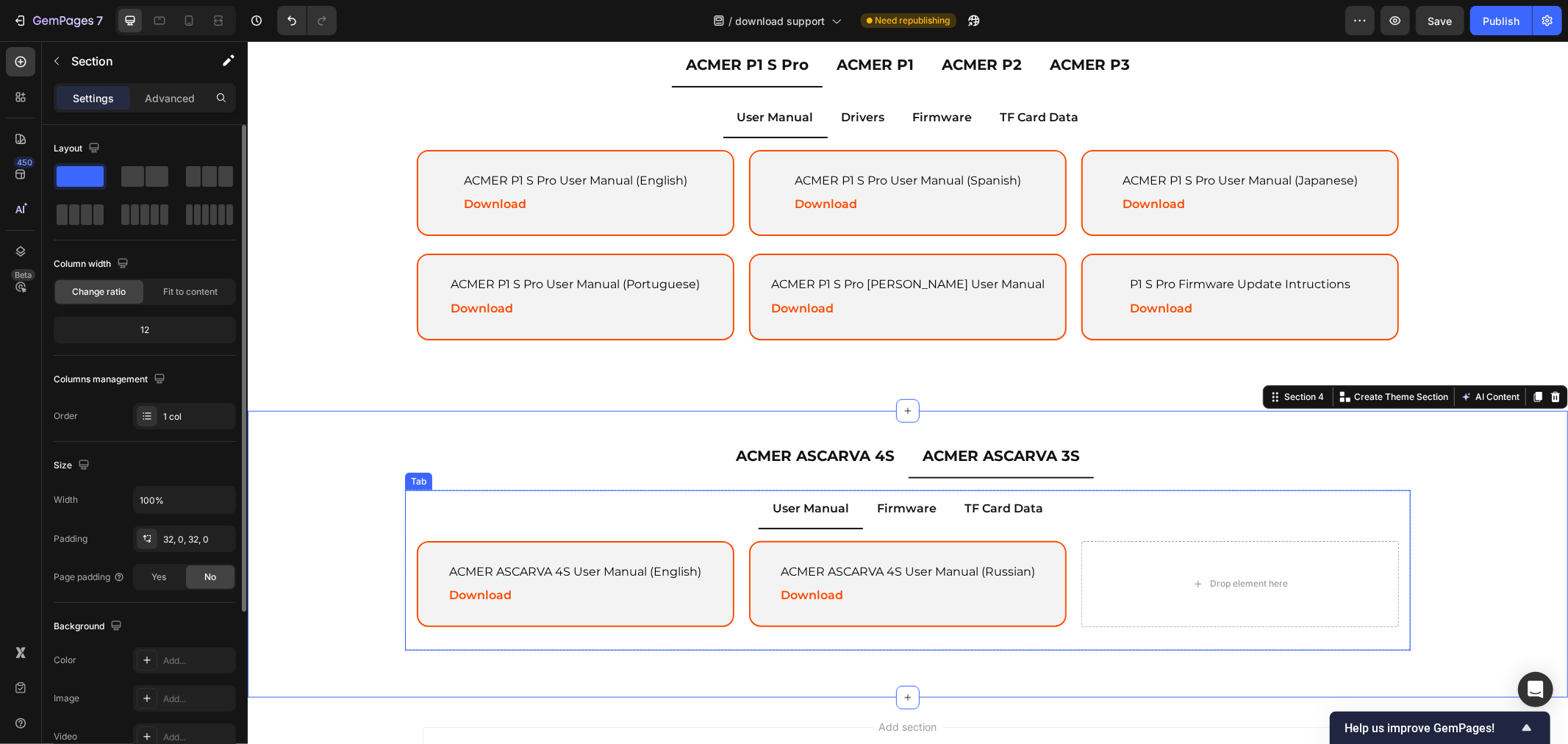
click at [915, 507] on p "Firmware" at bounding box center [905, 509] width 59 height 22
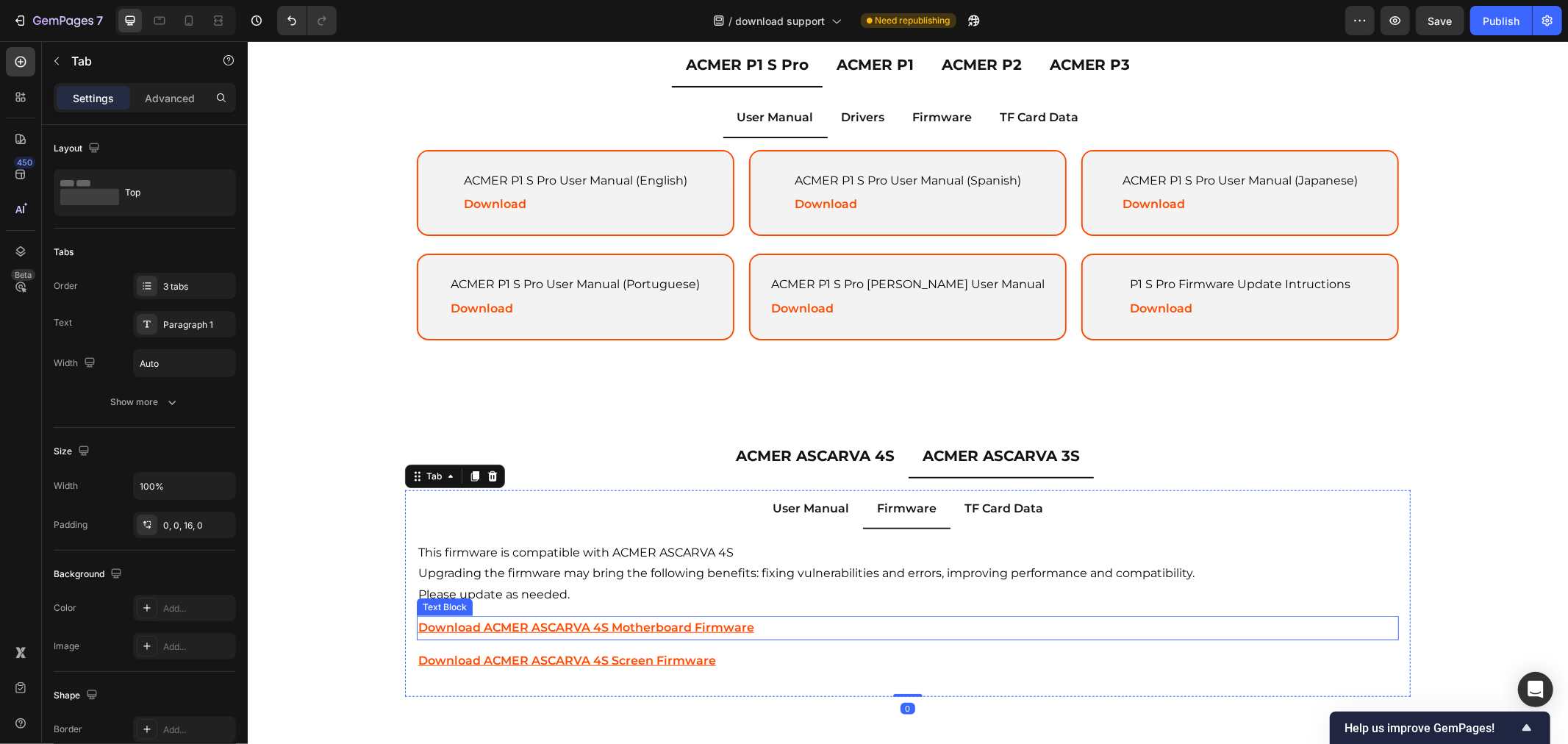
click at [786, 620] on p "Download ACMER ASCARVA 4S Motherboard Firmware" at bounding box center [907, 628] width 979 height 22
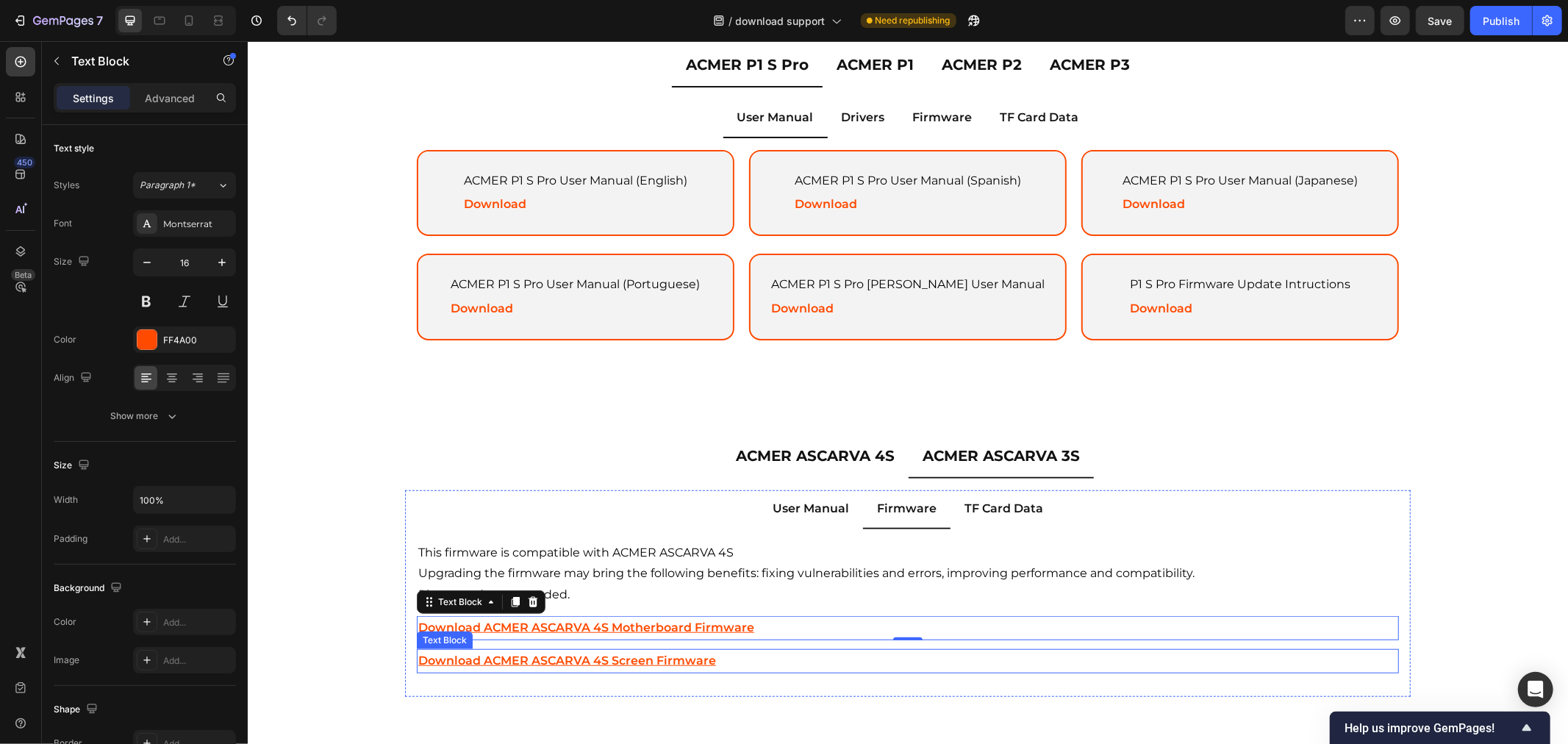
click at [835, 650] on p "Download ACMER ASCARVA 4S Screen Firmware" at bounding box center [907, 661] width 979 height 22
click at [528, 629] on icon at bounding box center [532, 634] width 9 height 10
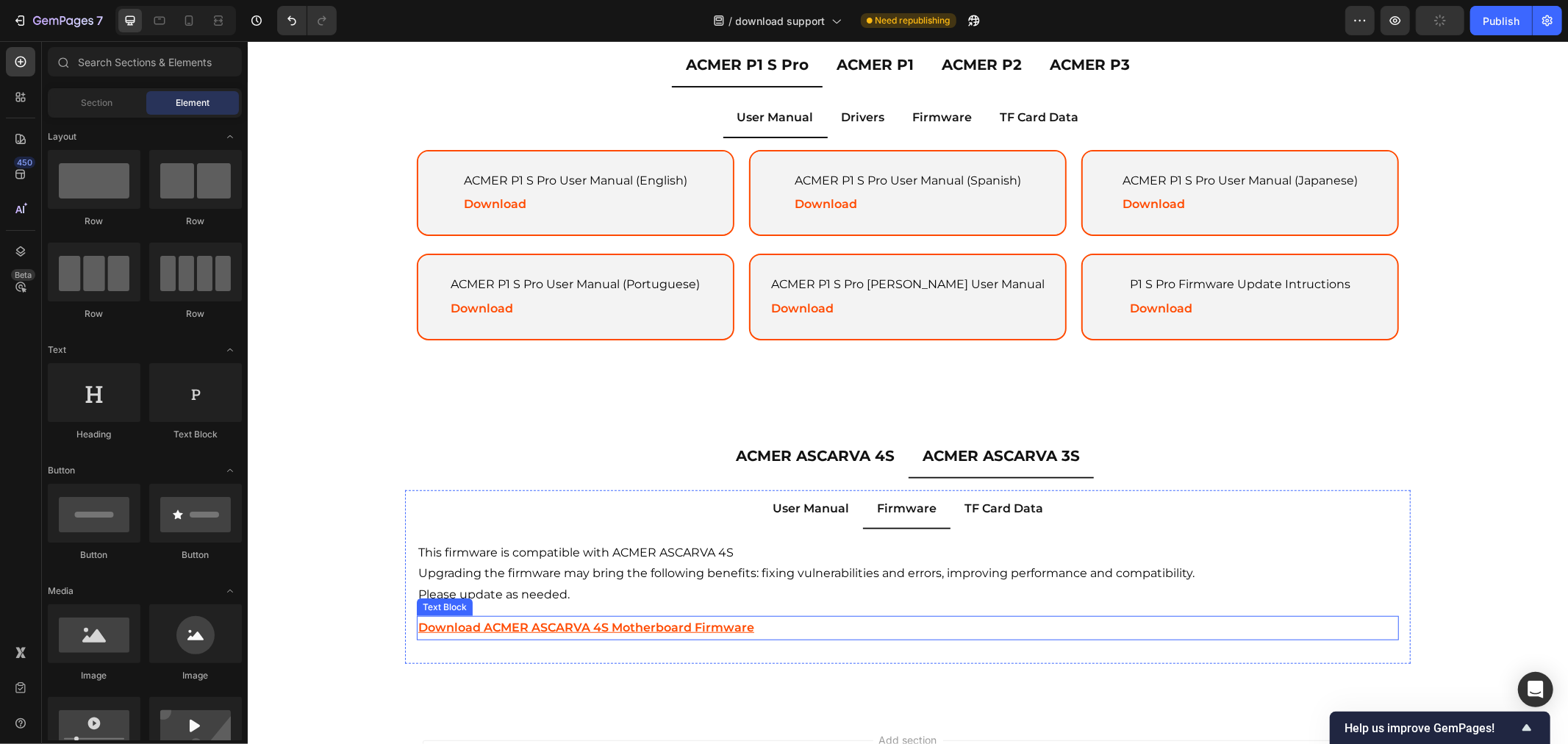
click at [817, 628] on p "Download ACMER ASCARVA 4S Motherboard Firmware" at bounding box center [907, 628] width 979 height 22
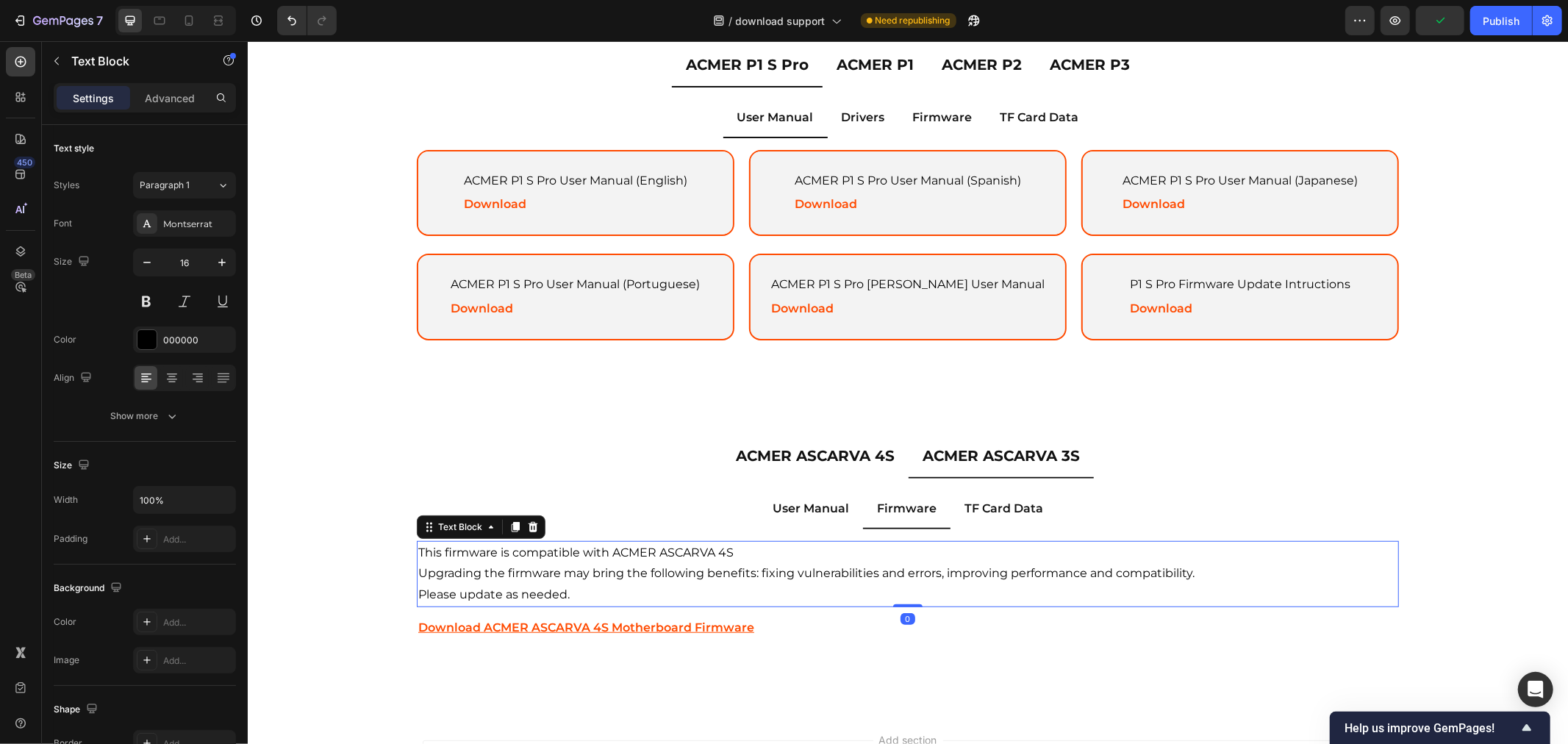
click at [721, 550] on p "This firmware is compatible with ACMER ASCARVA 4S" at bounding box center [907, 553] width 979 height 22
click at [717, 547] on p "This firmware is compatible with ACMER ASCARVA 4S" at bounding box center [907, 553] width 979 height 22
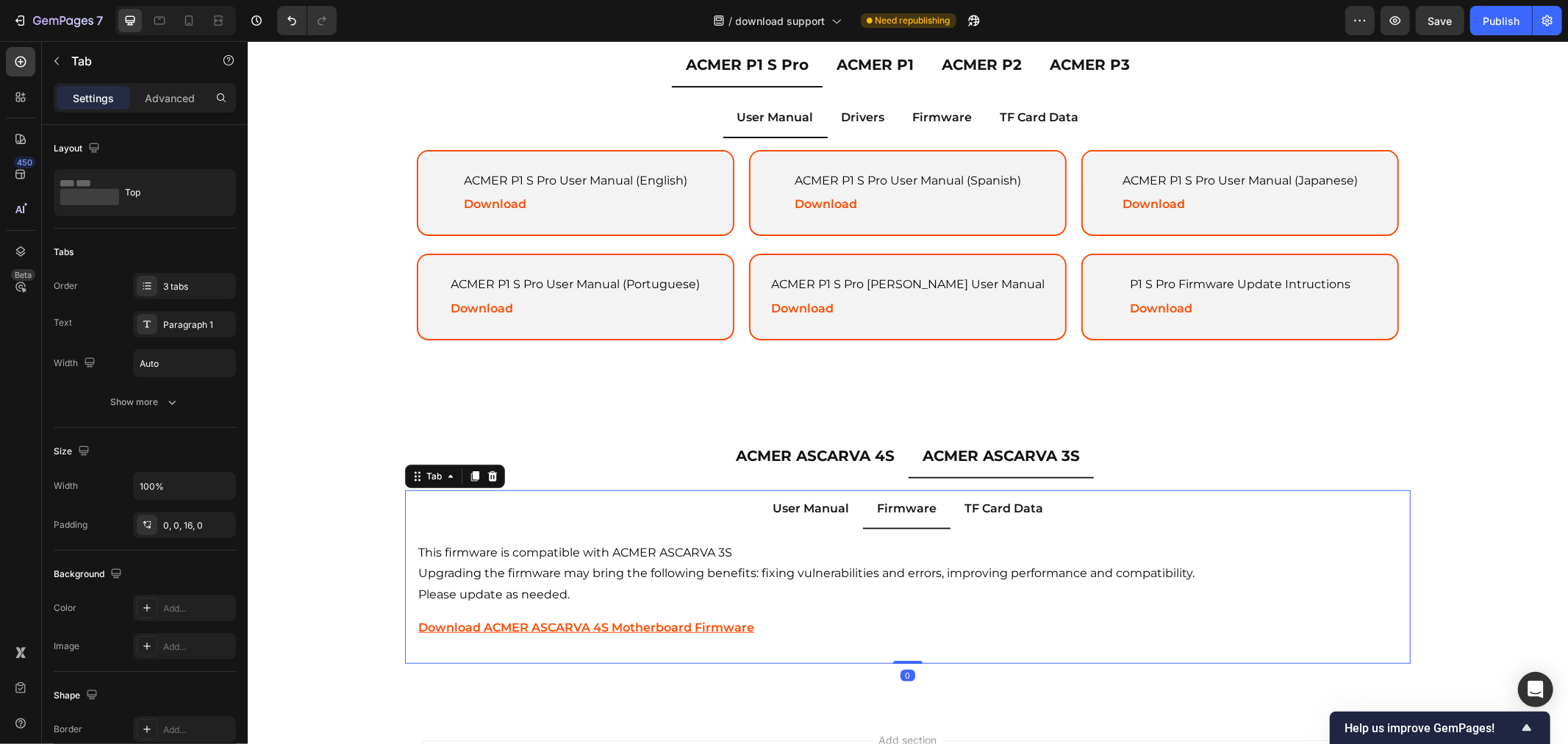
click at [828, 510] on p "User Manual" at bounding box center [810, 509] width 76 height 22
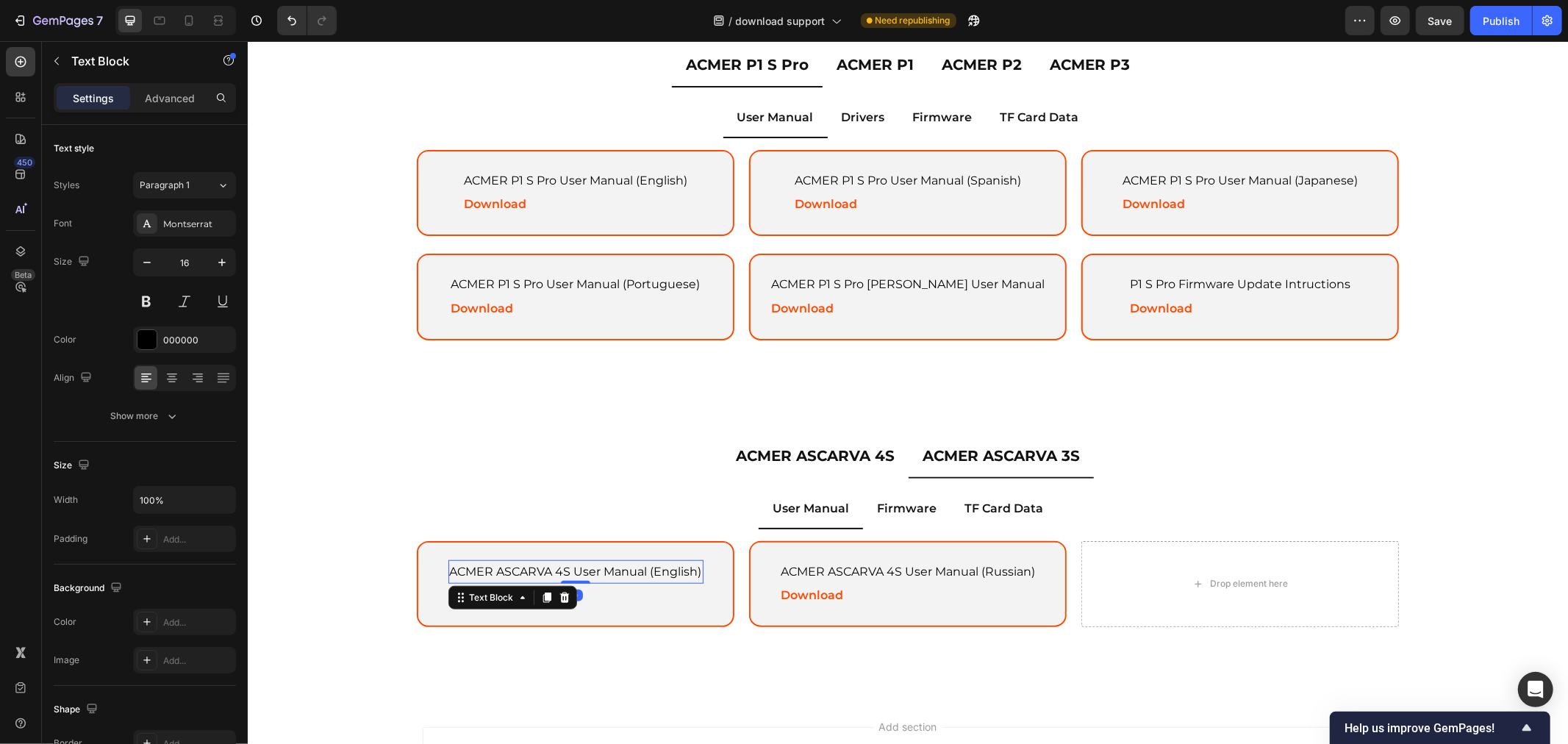
click at [529, 563] on p "ACMER ASCARVA 4S User Manual (English)" at bounding box center [575, 572] width 252 height 22
click at [569, 567] on p "ACMER ASCARVA 4S User Manual (English)" at bounding box center [575, 572] width 252 height 22
click at [556, 564] on p "ACMER ASCARVA 4S User Manual (English)" at bounding box center [575, 572] width 252 height 22
drag, startPoint x: 858, startPoint y: 556, endPoint x: 869, endPoint y: 564, distance: 13.6
click at [861, 561] on p "ACMER ASCARVA 4S User Manual (Russian)" at bounding box center [907, 572] width 254 height 22
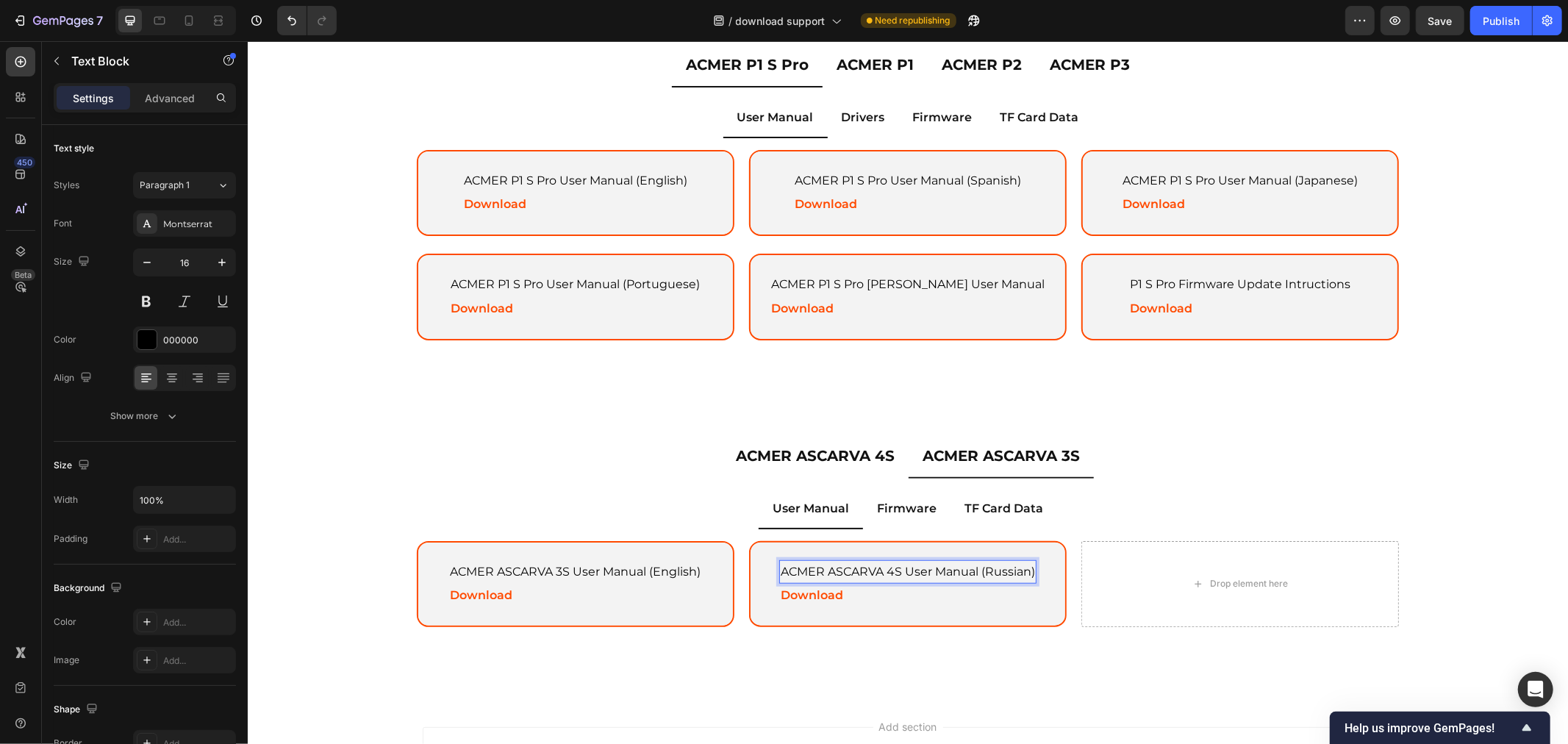
click at [888, 564] on p "ACMER ASCARVA 4S User Manual (Russian)" at bounding box center [907, 572] width 254 height 22
click at [900, 517] on div "Firmware" at bounding box center [905, 509] width 64 height 27
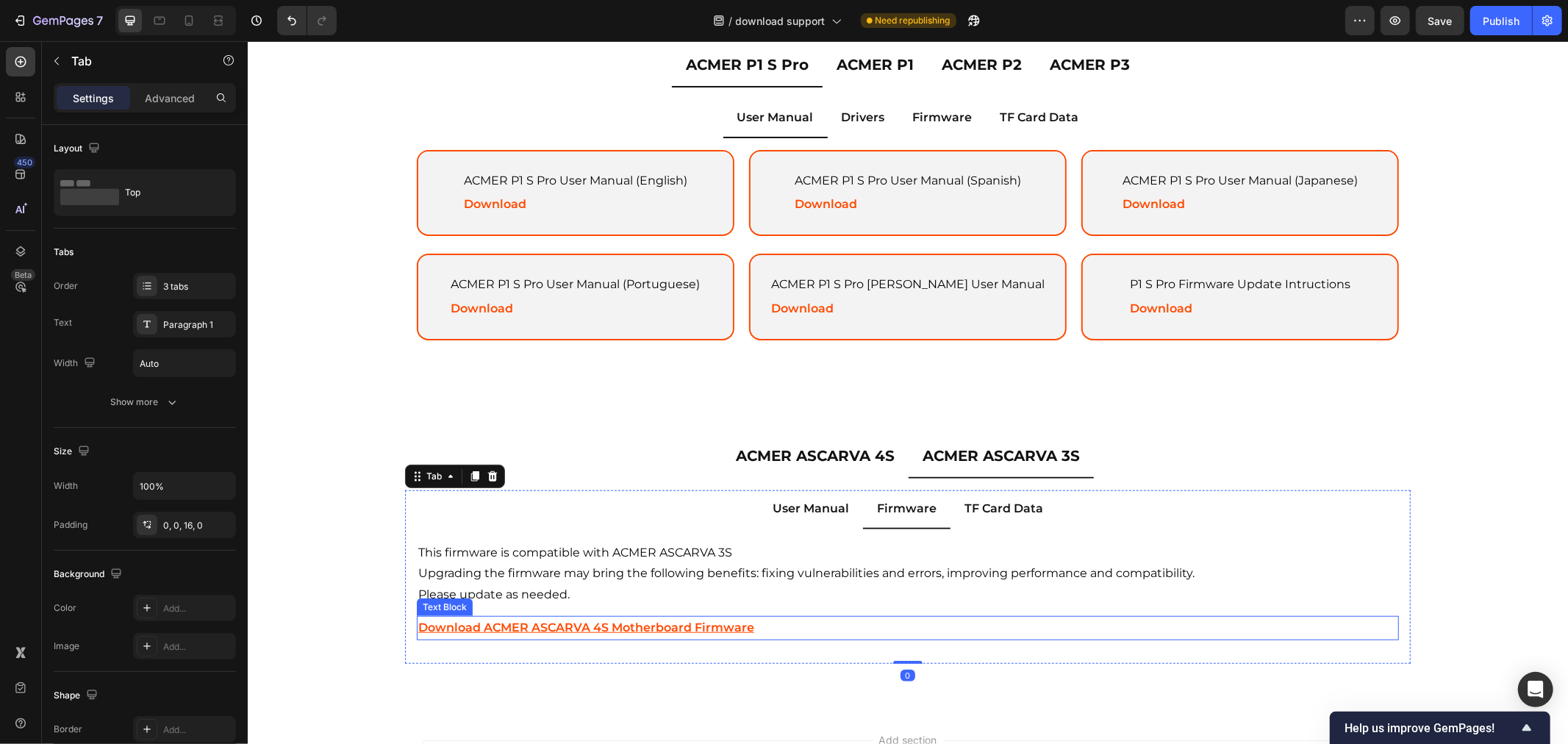
click at [586, 620] on u "Download ACMER ASCARVA 4S Motherboard Firmware" at bounding box center [586, 627] width 336 height 14
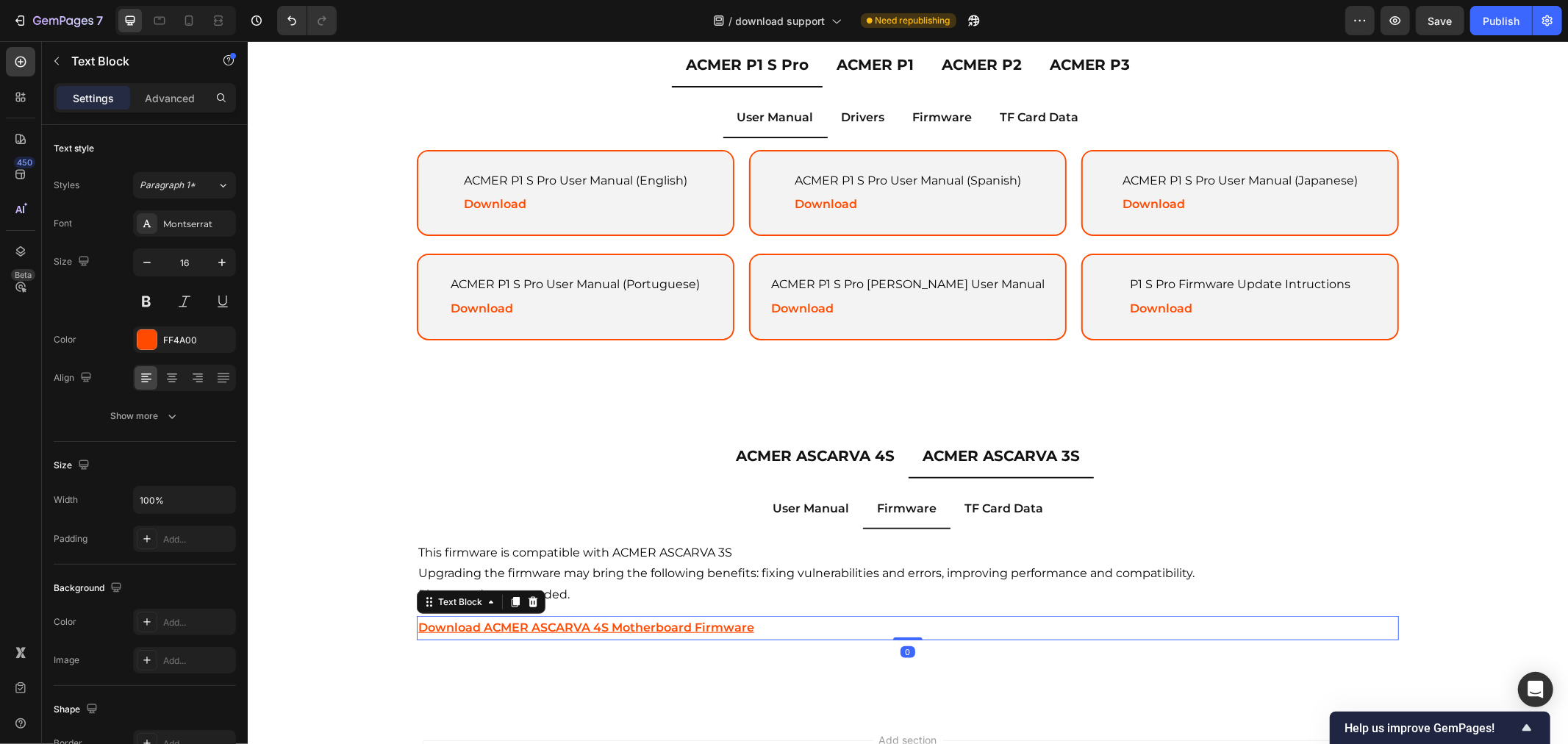
click at [593, 620] on u "Download ACMER ASCARVA 4S Motherboard Firmware" at bounding box center [586, 627] width 336 height 14
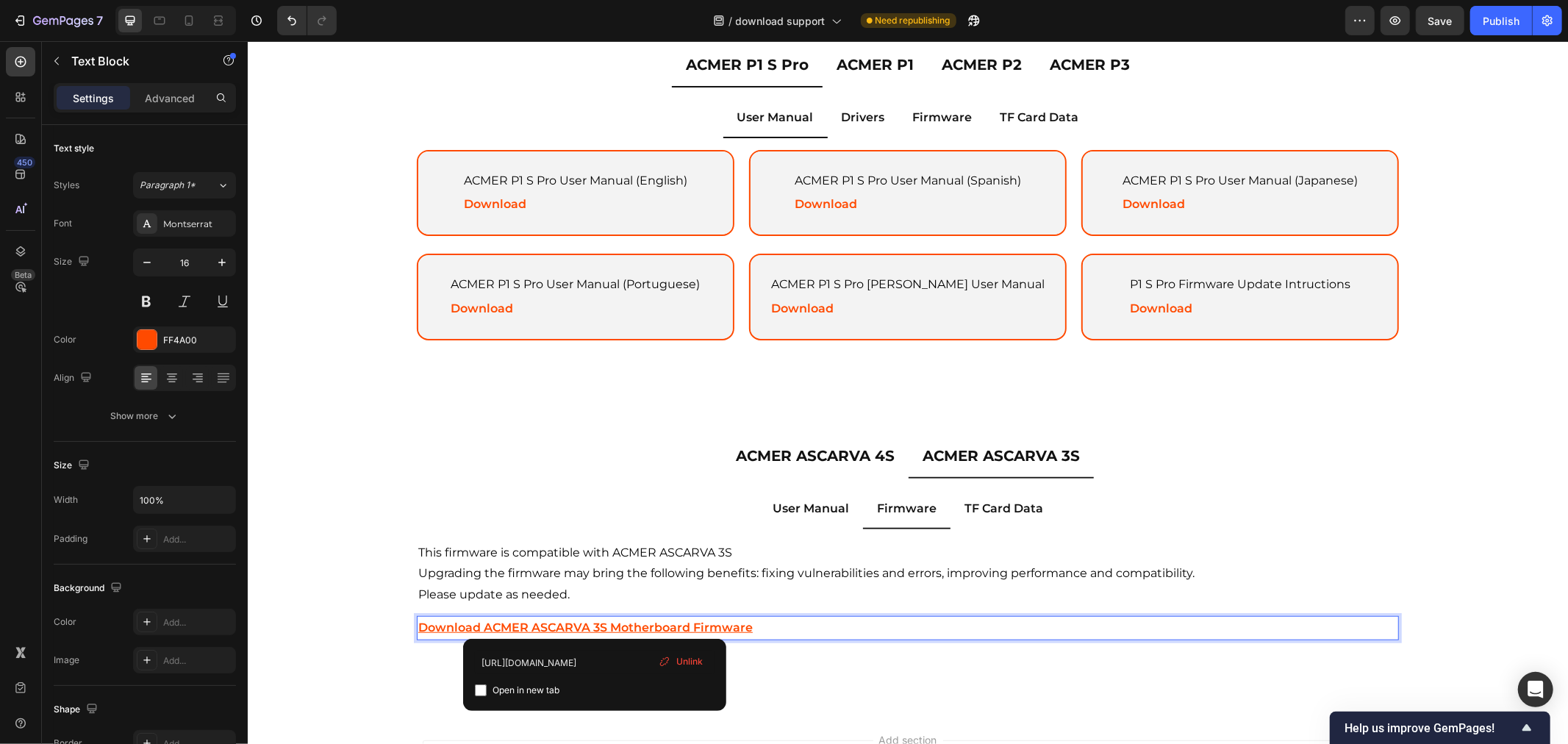
click at [732, 617] on p "Download ACMER ASCARVA 3S Motherboard Firmware" at bounding box center [907, 628] width 979 height 22
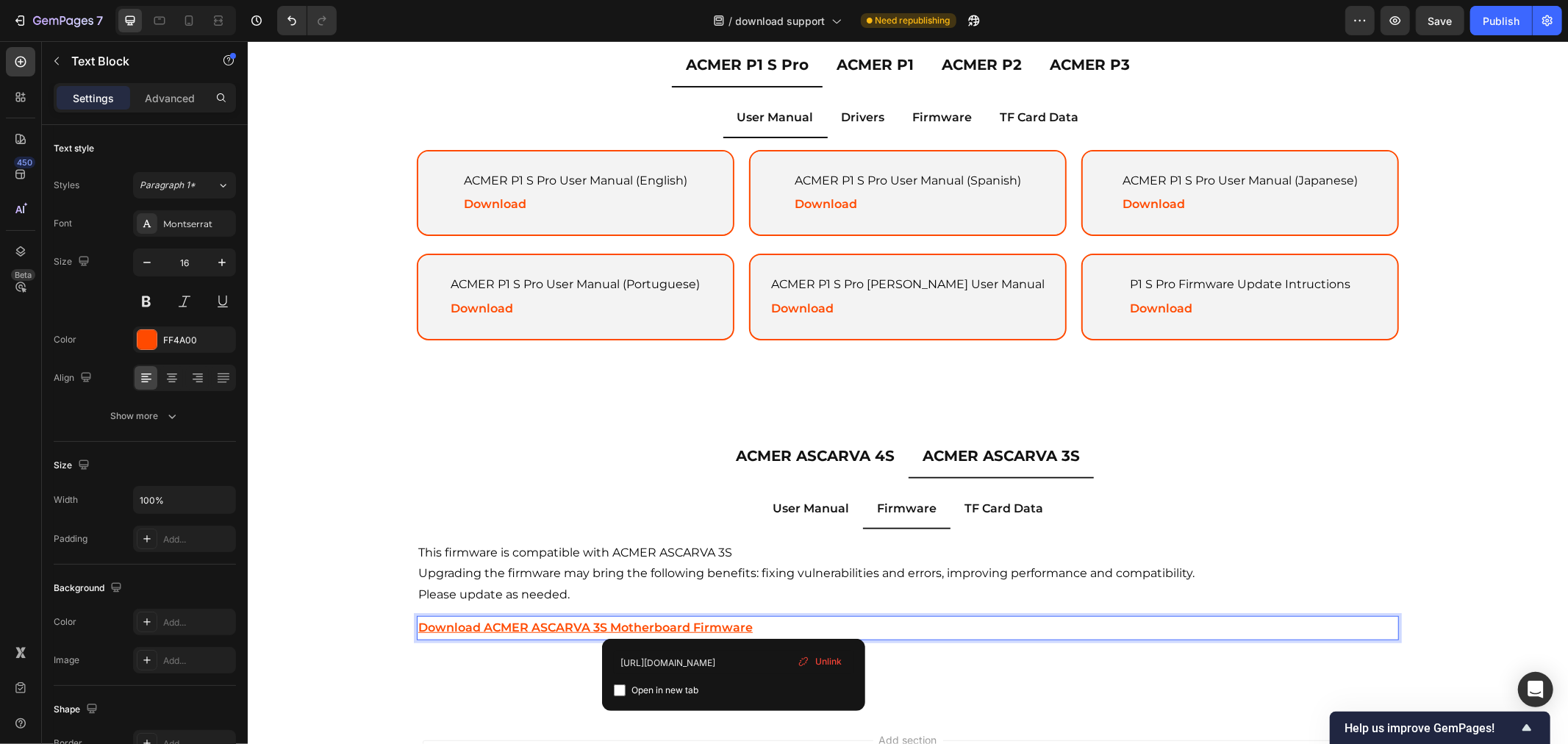
click at [718, 617] on p "Download ACMER ASCARVA 3S Motherboard Firmware" at bounding box center [907, 628] width 979 height 22
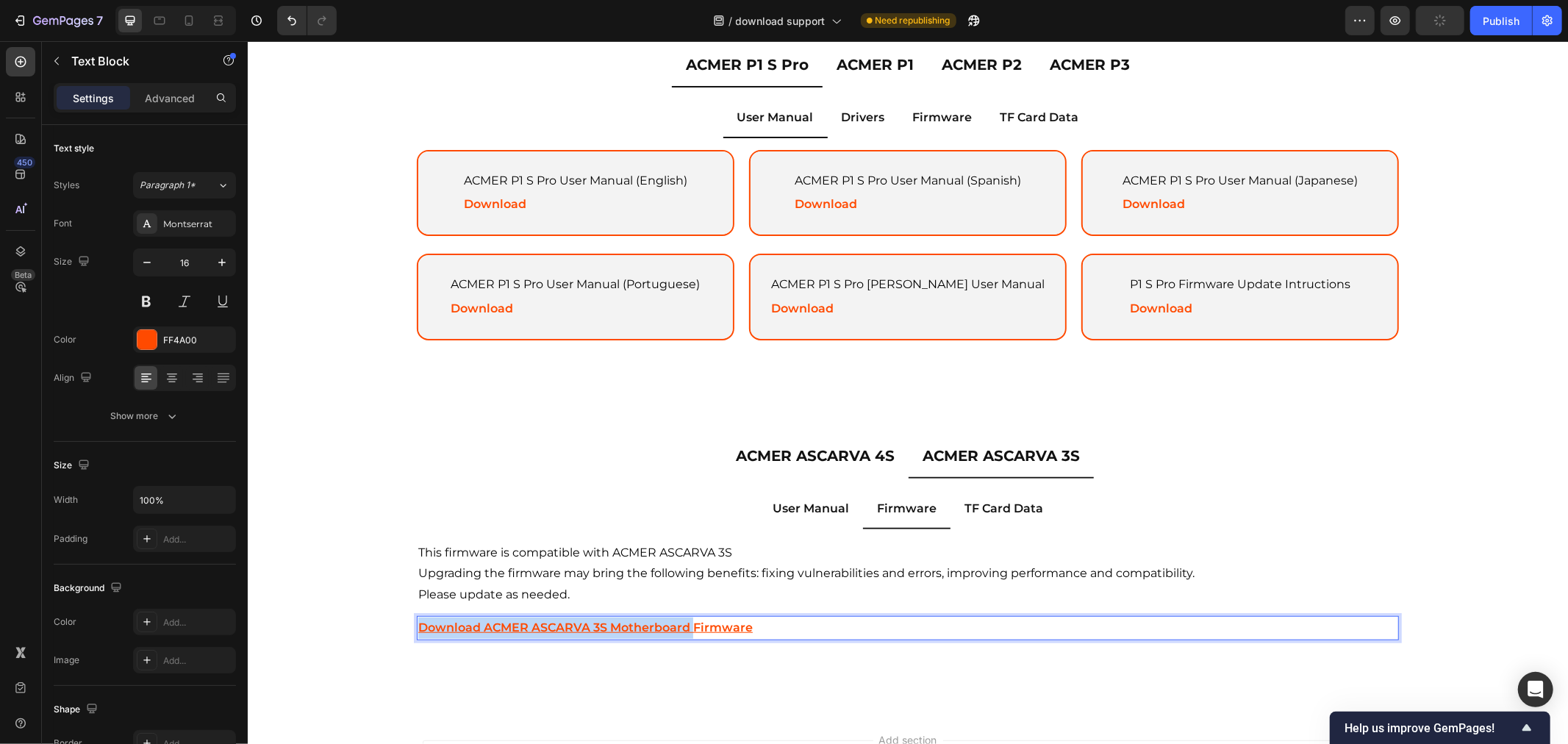
click at [718, 617] on p "Download ACMER ASCARVA 3S Motherboard Firmware" at bounding box center [907, 628] width 979 height 22
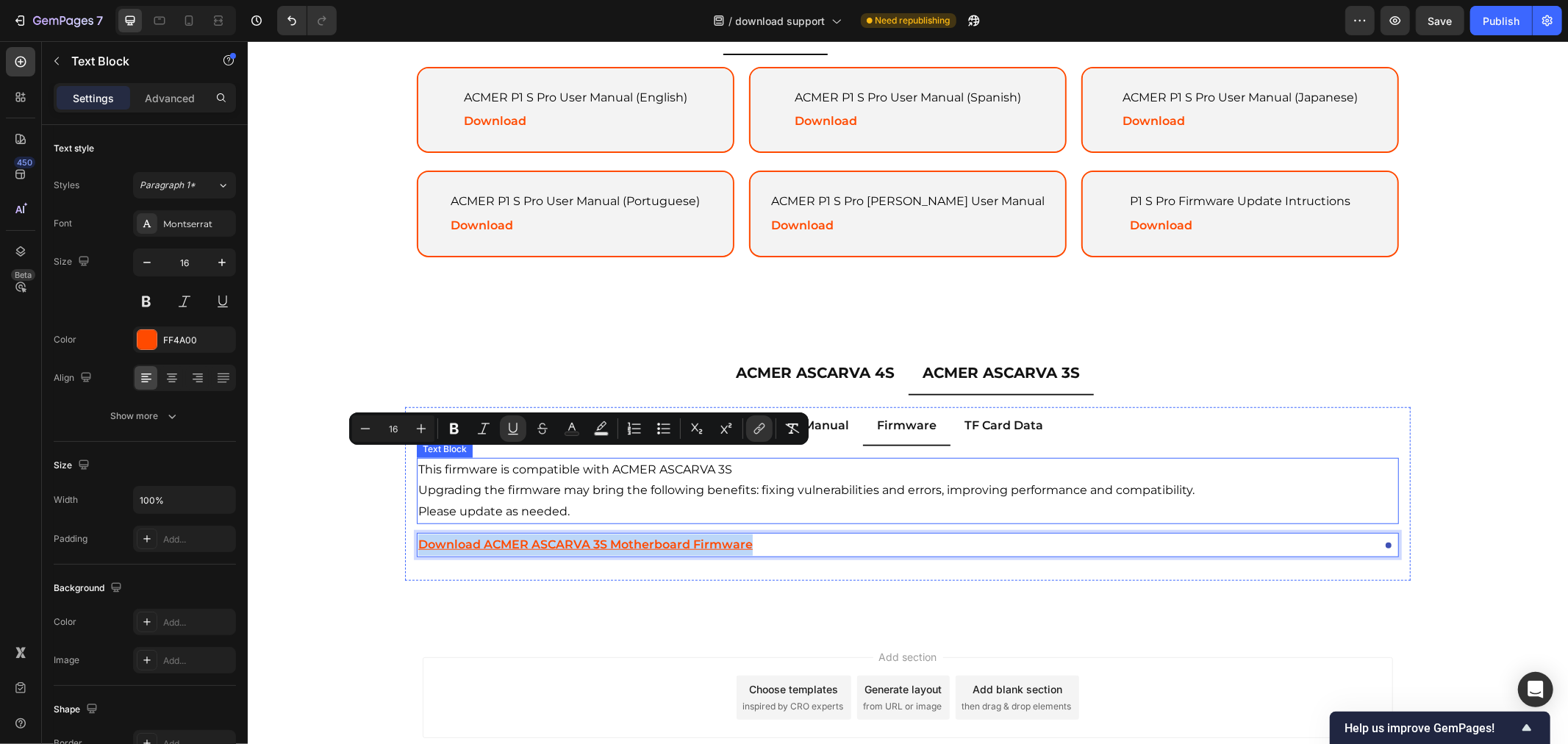
scroll to position [916, 0]
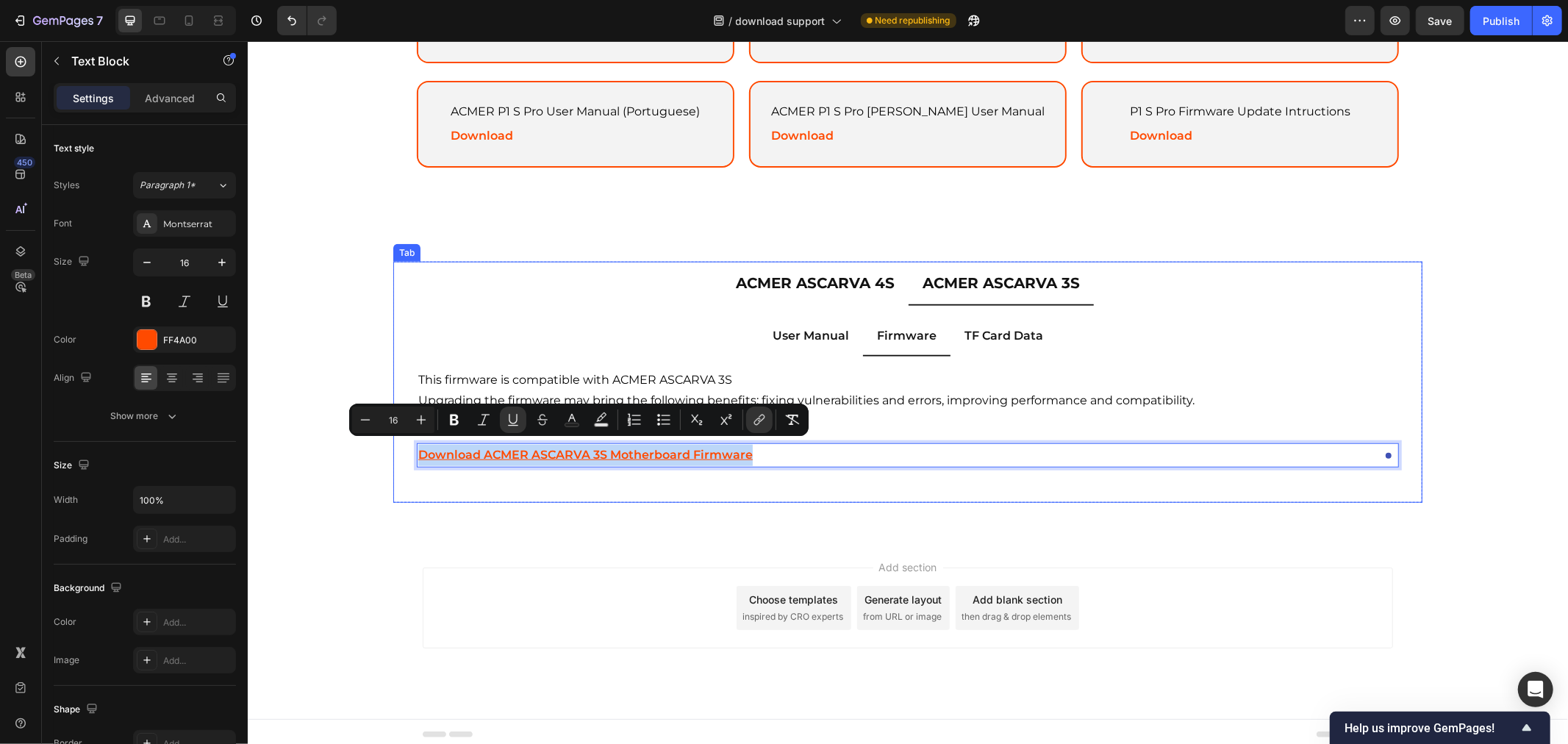
click at [1422, 294] on div "ACMER ASCARVA 4S ACMER ASCARVA 3S User Manual Firmware TF Card Data ACMER ASCAR…" at bounding box center [906, 388] width 1320 height 253
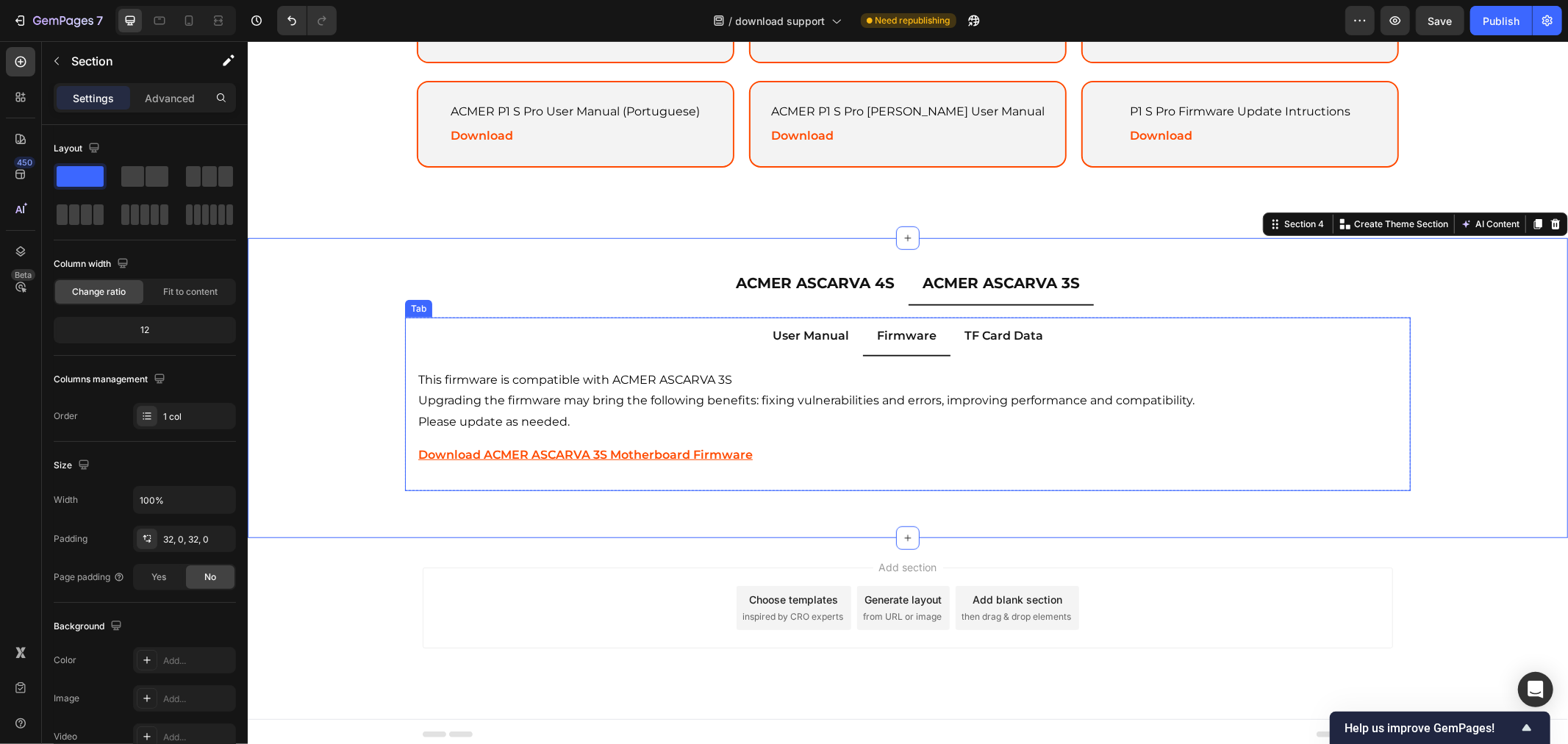
click at [945, 356] on div "ACMER ASCARVA 3S User Manual (English) Text Block Download Text Block Hero Bann…" at bounding box center [907, 417] width 1006 height 123
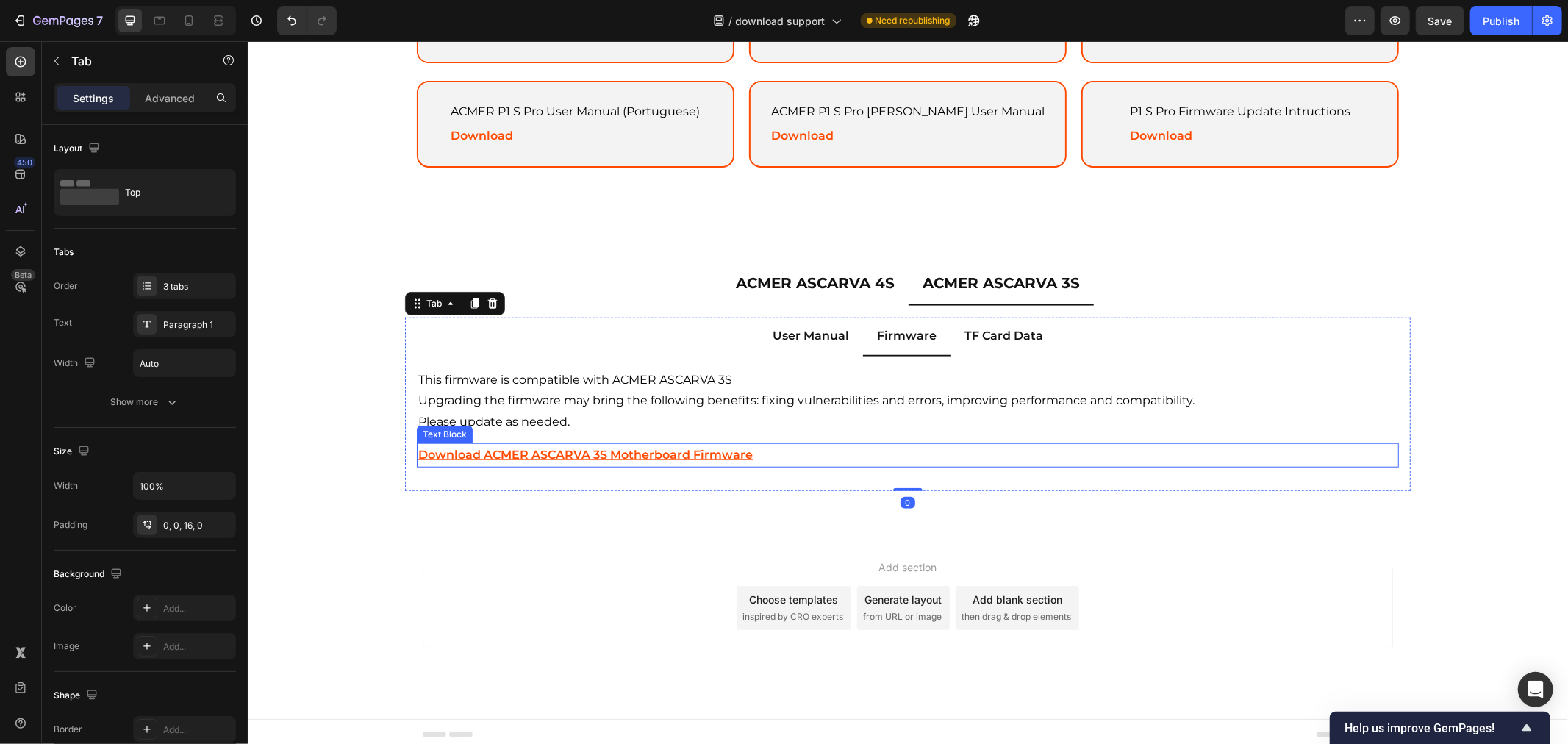
click at [747, 446] on p "Download ACMER ASCARVA 3S Motherboard Firmware" at bounding box center [907, 455] width 979 height 22
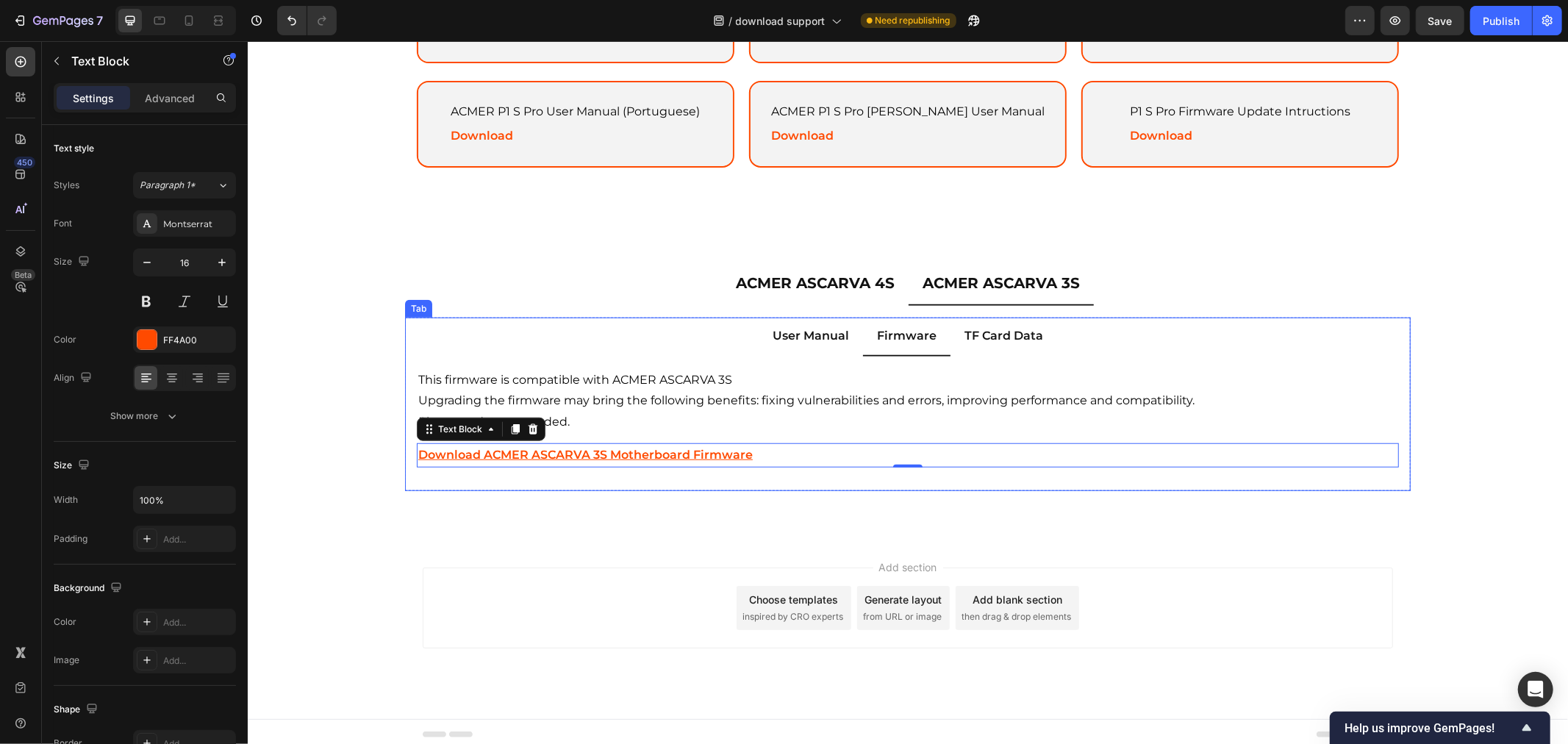
click at [1006, 326] on p "TF Card Data" at bounding box center [1002, 336] width 79 height 22
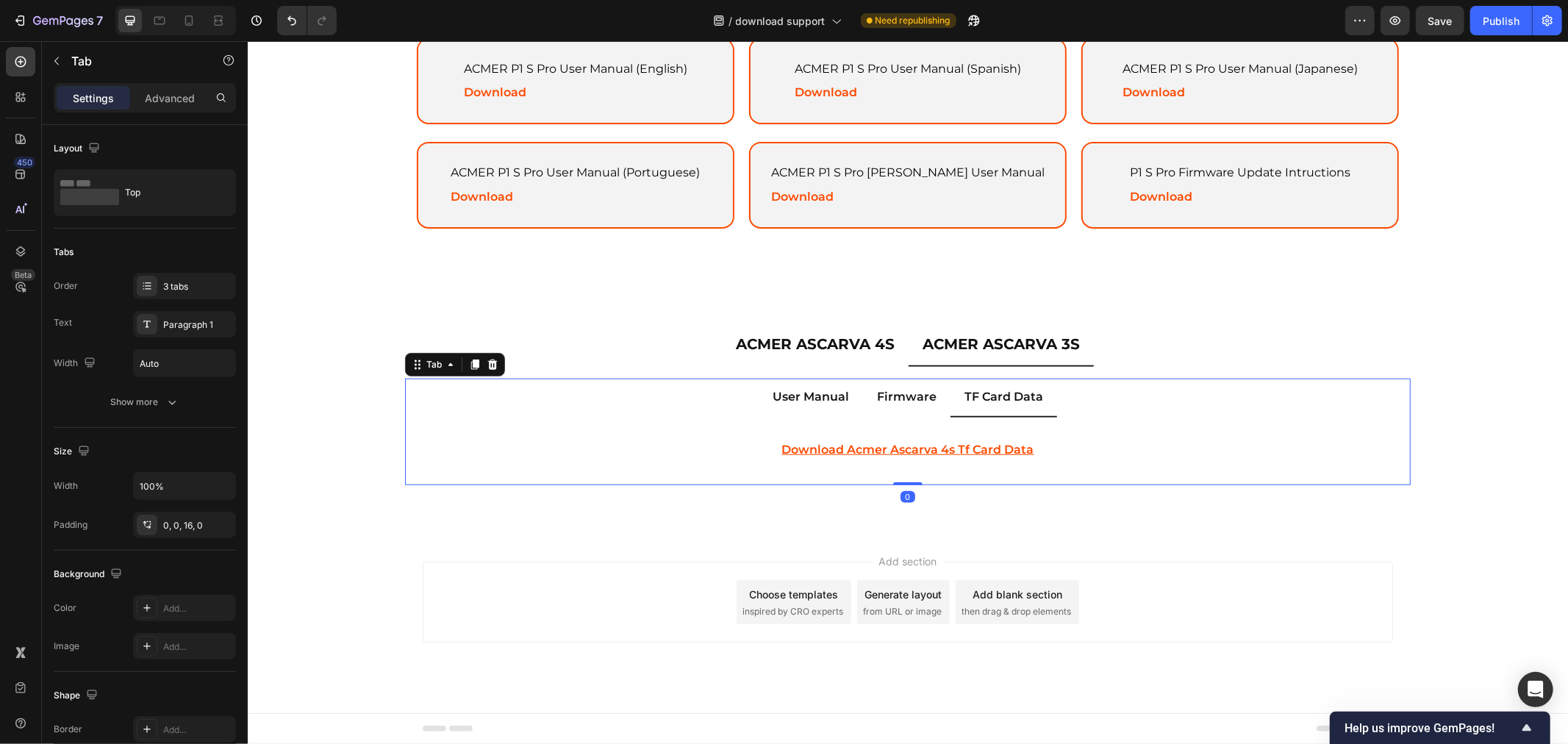
scroll to position [850, 0]
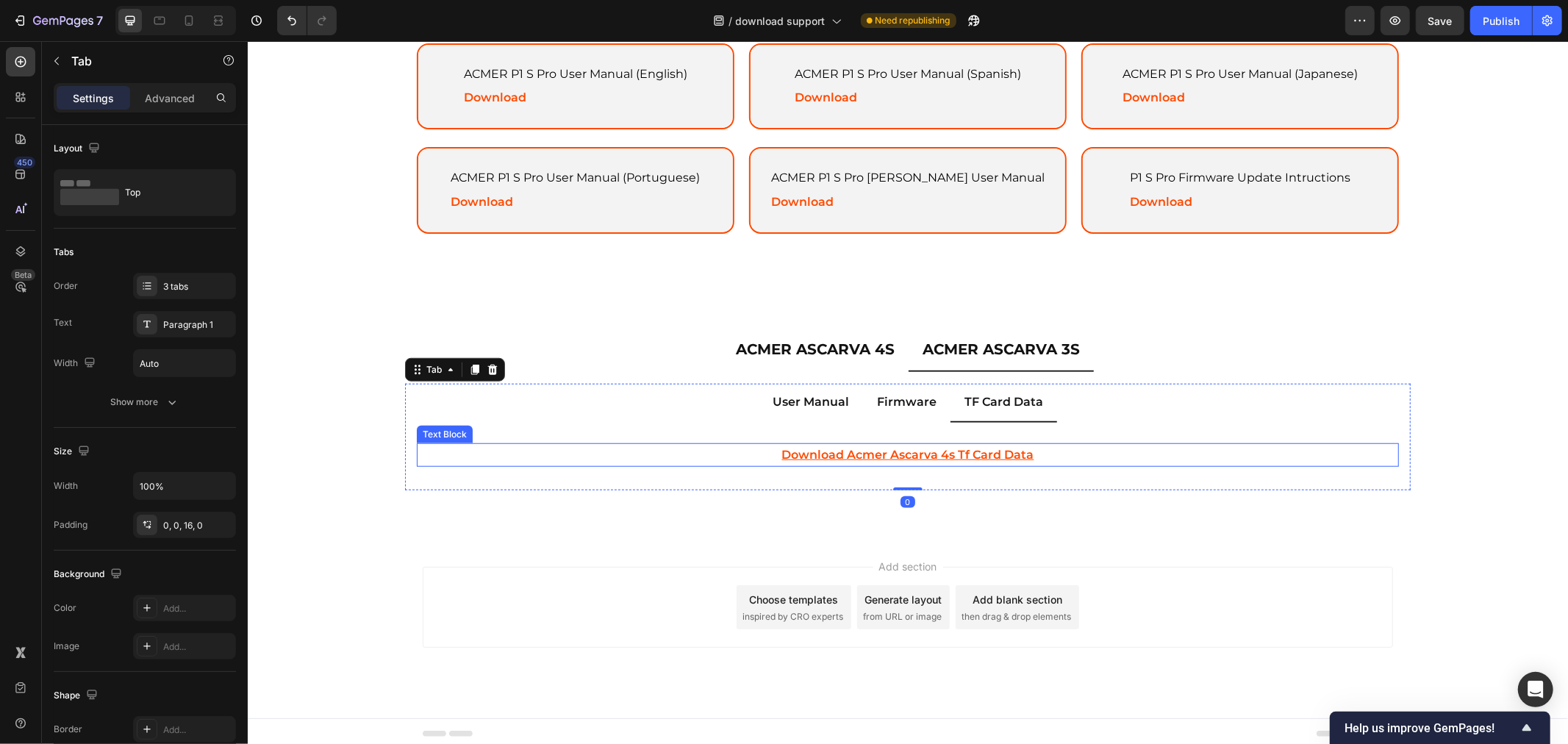
click at [969, 449] on u "download acmer ascarva 4s tf card data" at bounding box center [907, 454] width 252 height 14
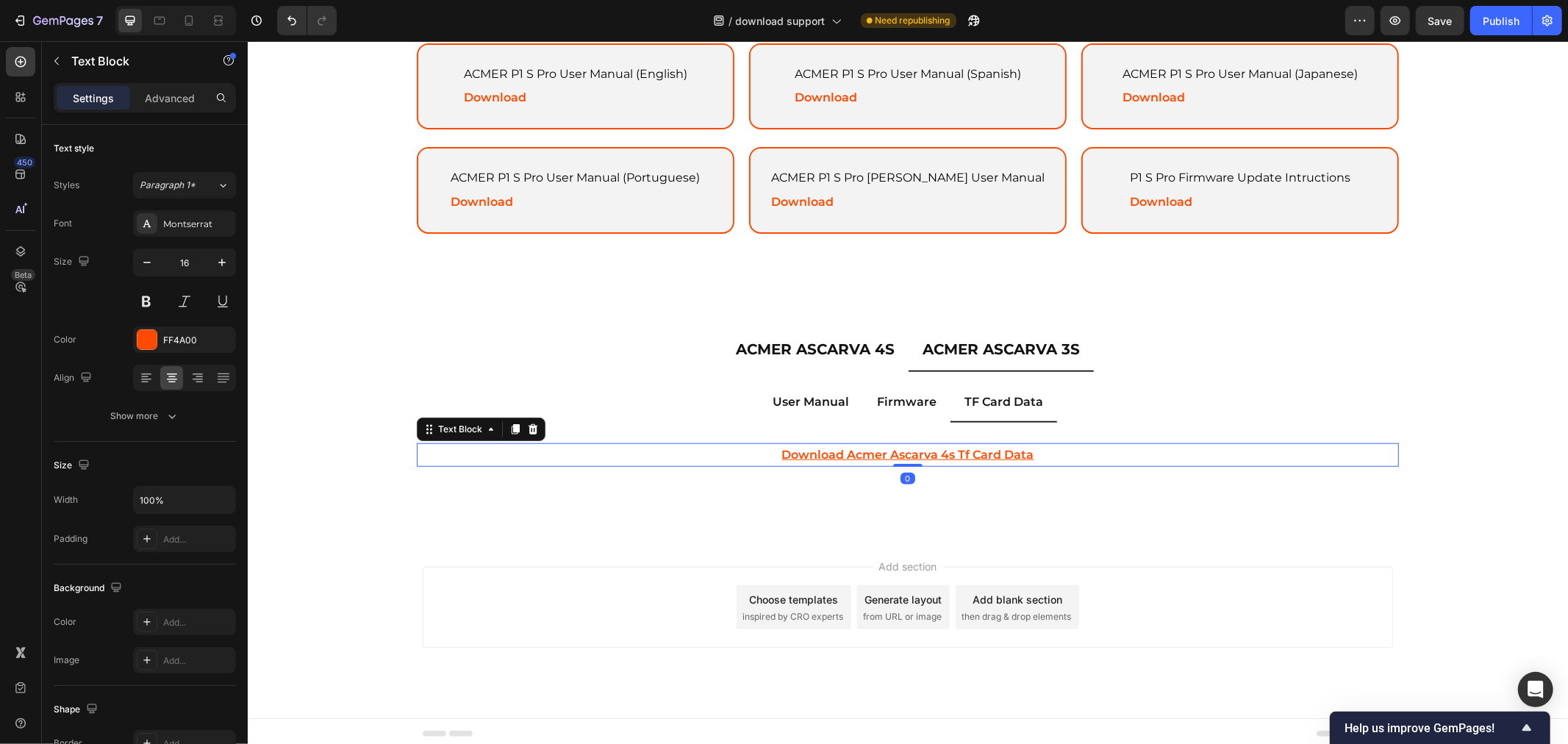
click at [942, 447] on u "download acmer ascarva 4s tf card data" at bounding box center [907, 454] width 252 height 14
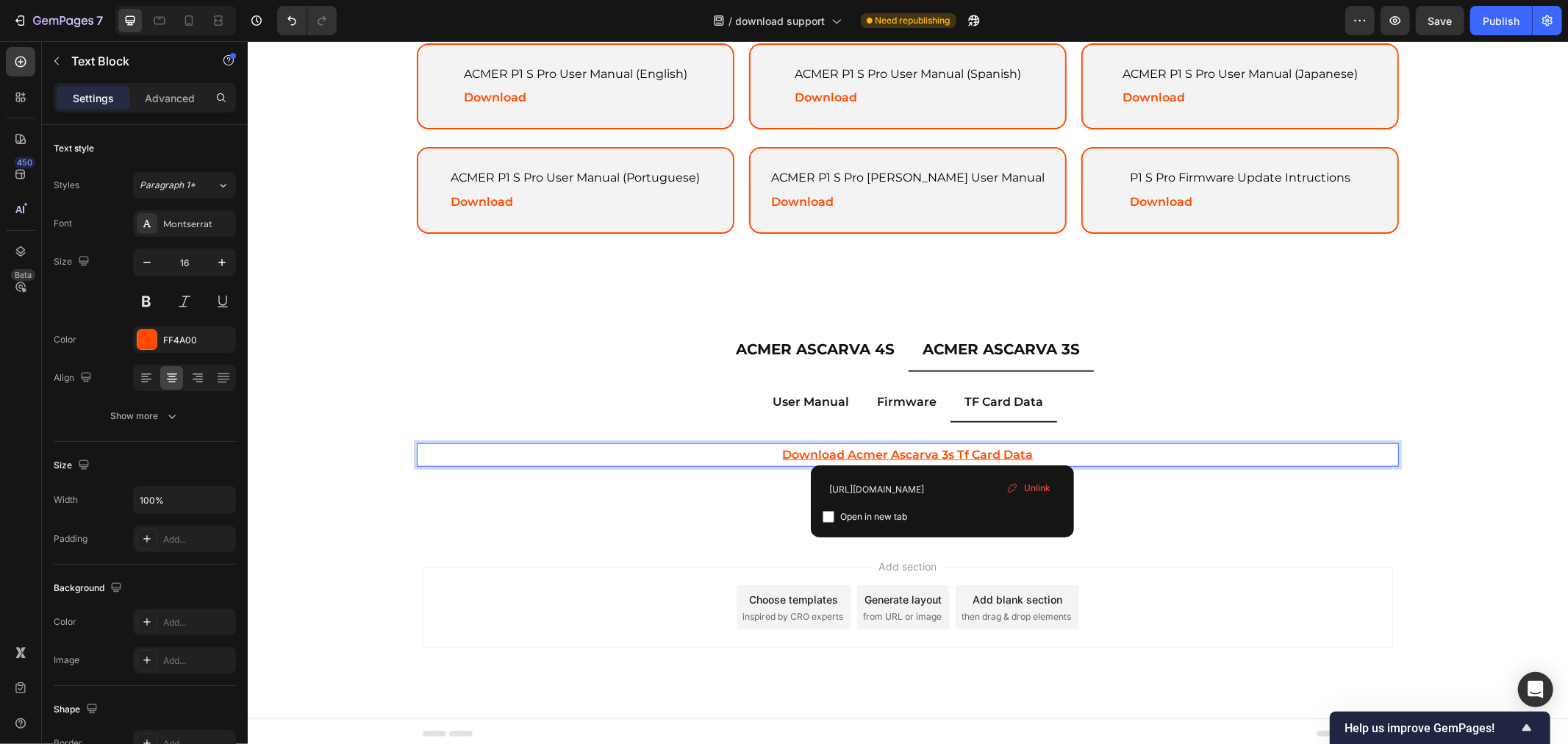
click at [942, 447] on u "download acmer ascarva 3s tf card data" at bounding box center [907, 454] width 250 height 14
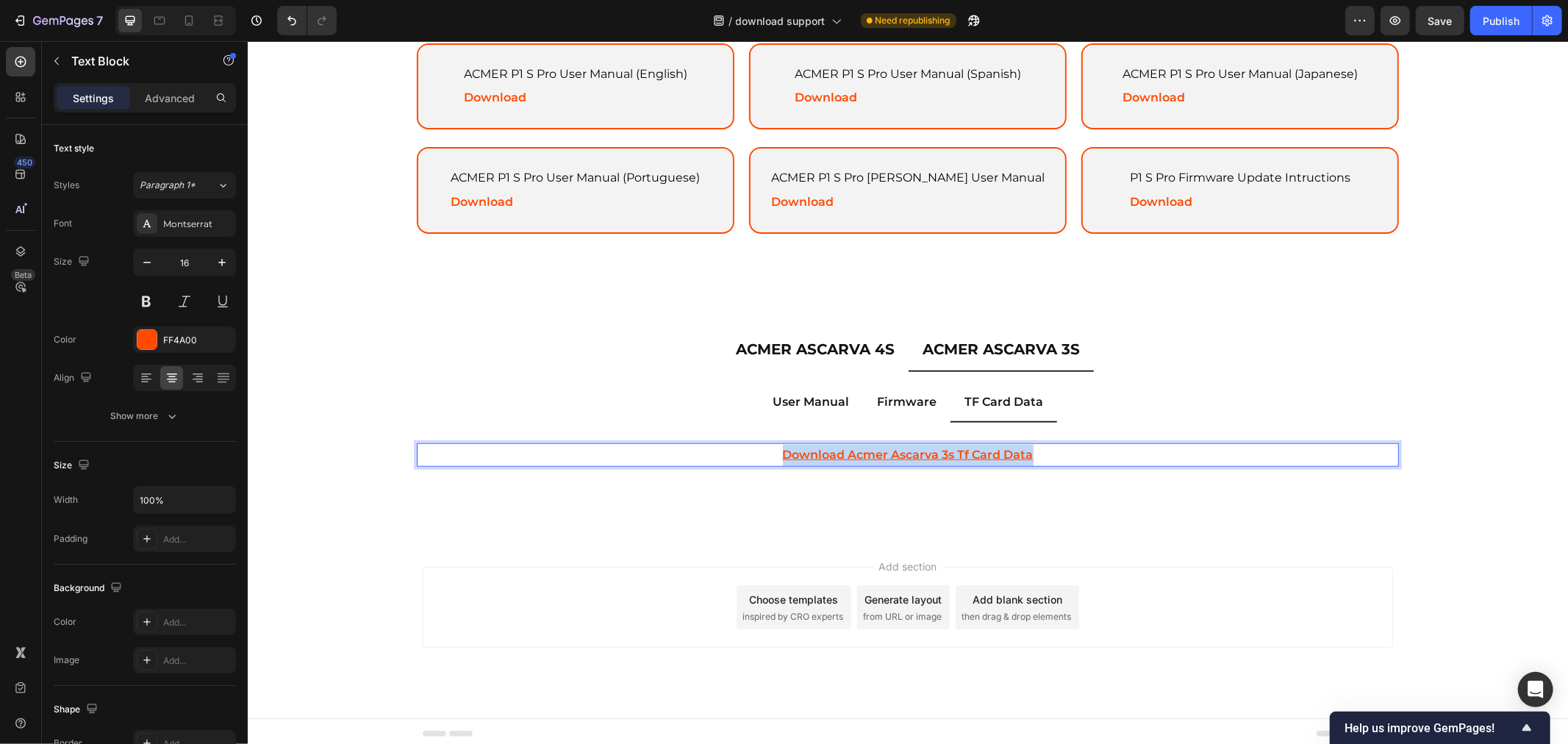
click at [942, 447] on u "download acmer ascarva 3s tf card data" at bounding box center [907, 454] width 250 height 14
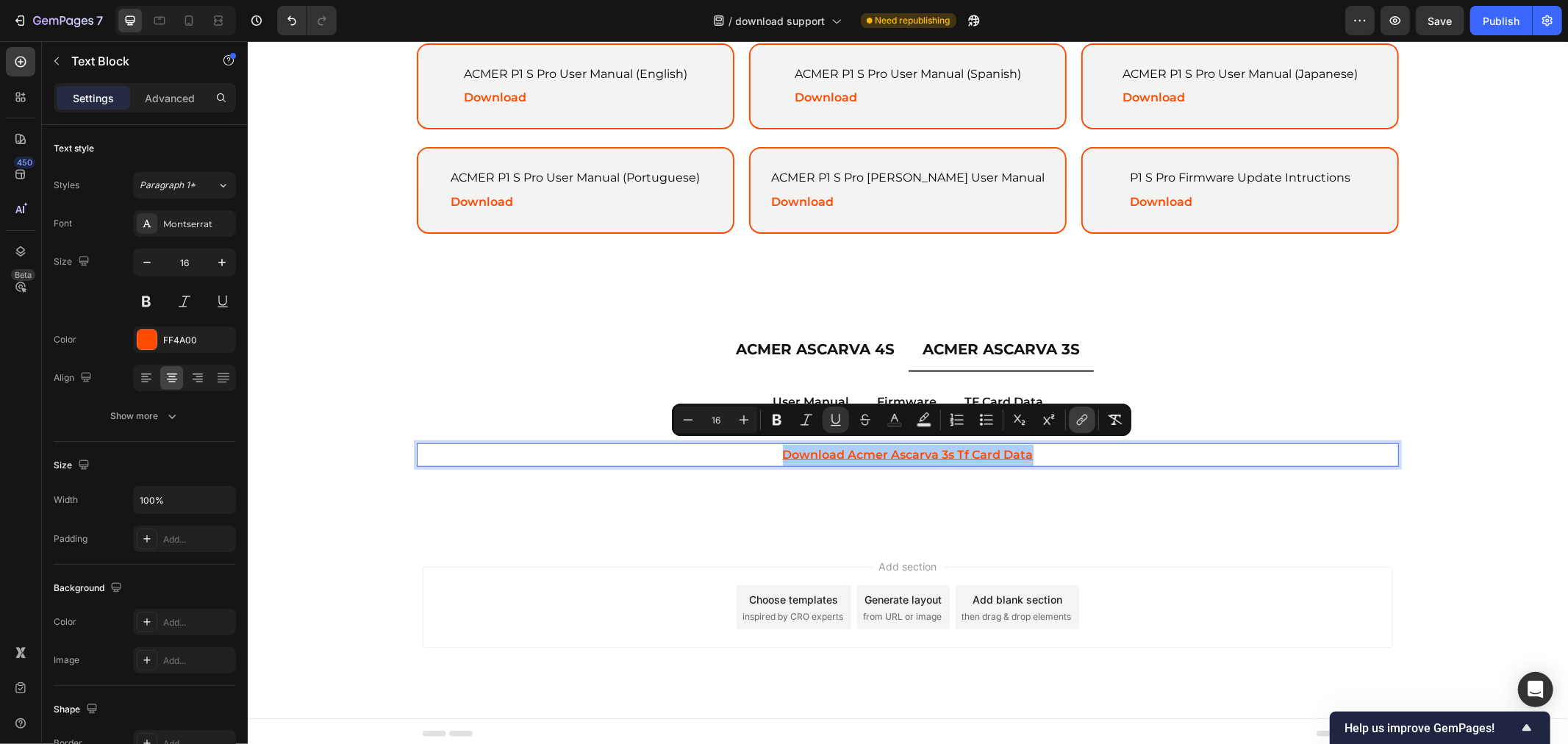
click at [1085, 420] on icon "Editor contextual toolbar" at bounding box center [1083, 419] width 7 height 8
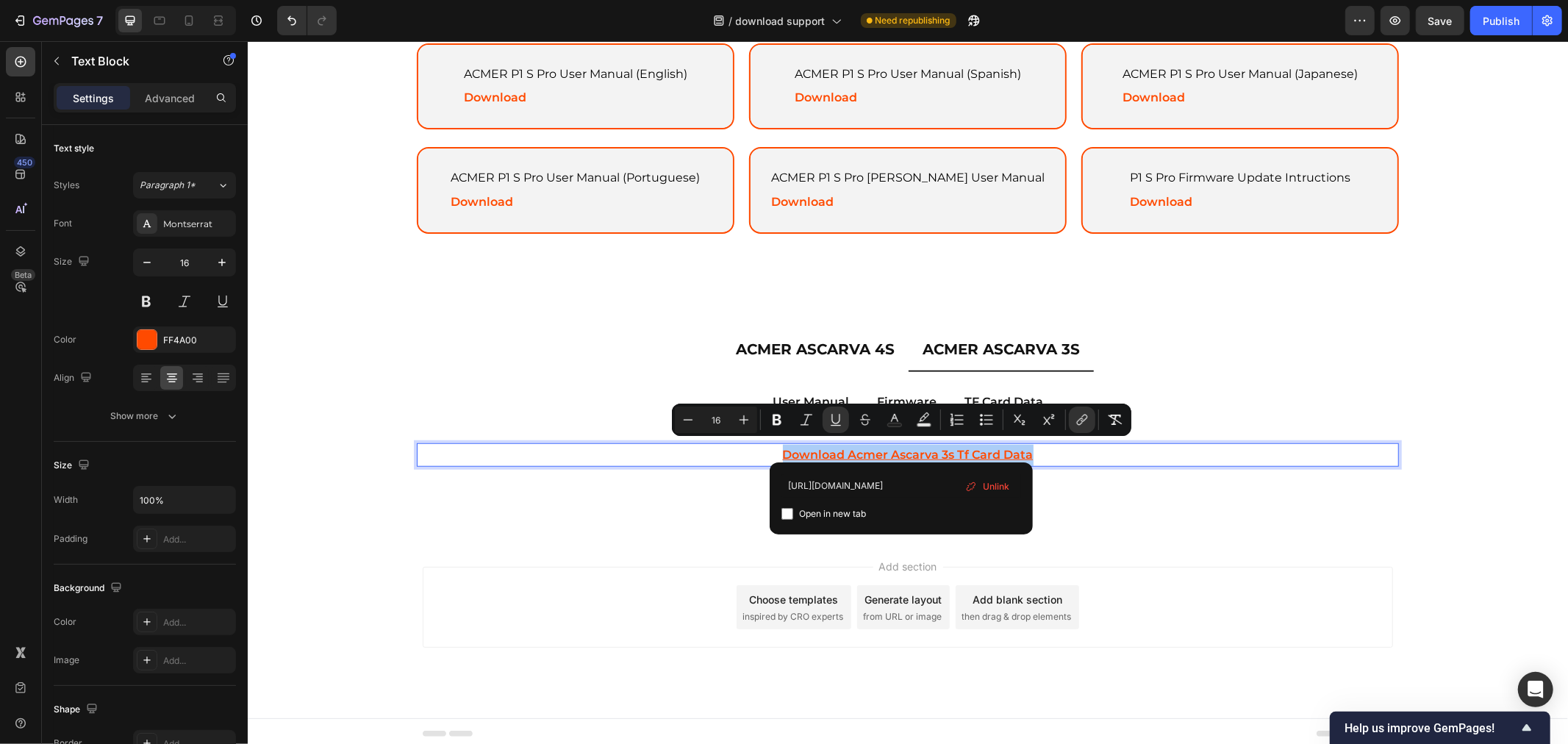
scroll to position [0, 210]
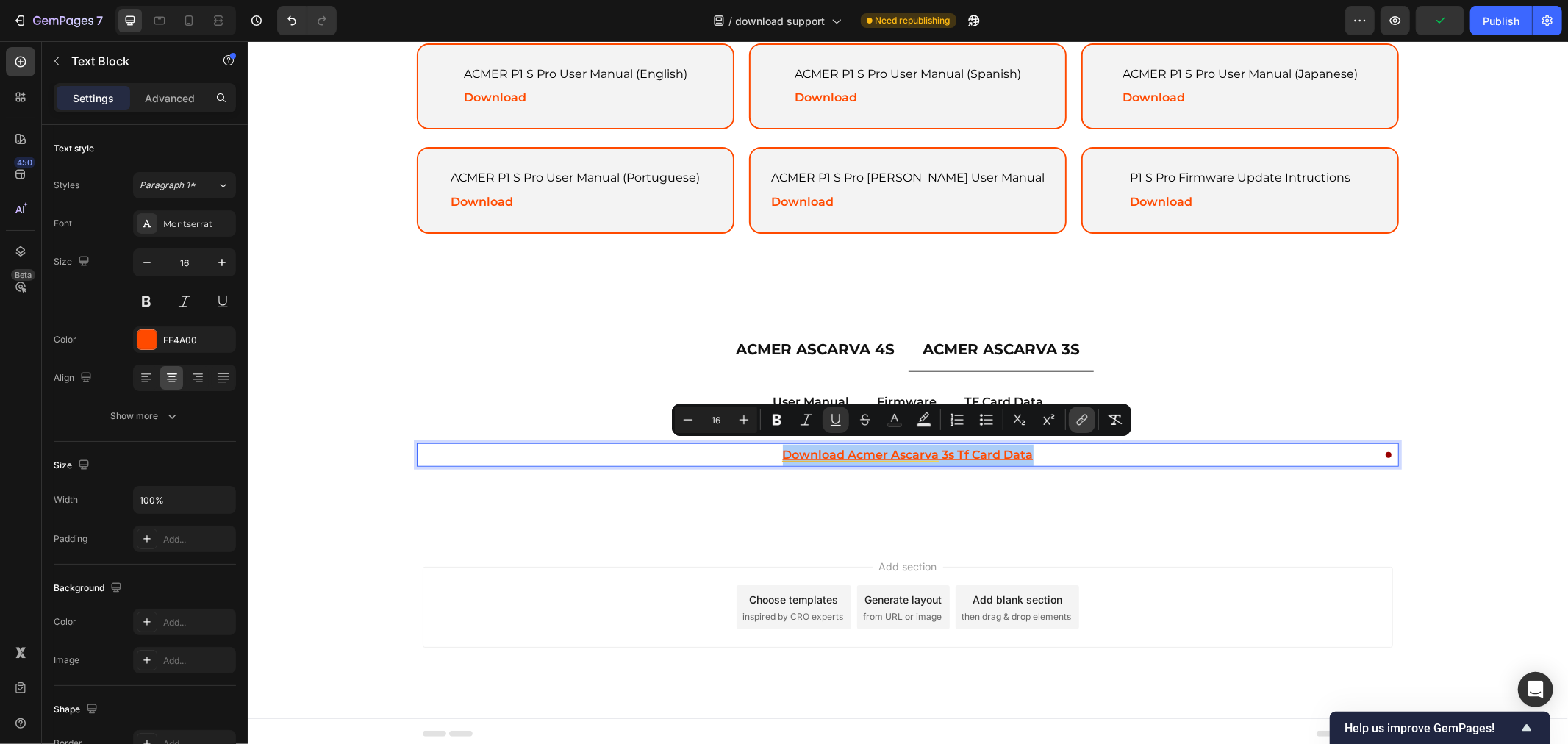
click at [1079, 412] on button "link" at bounding box center [1082, 419] width 26 height 26
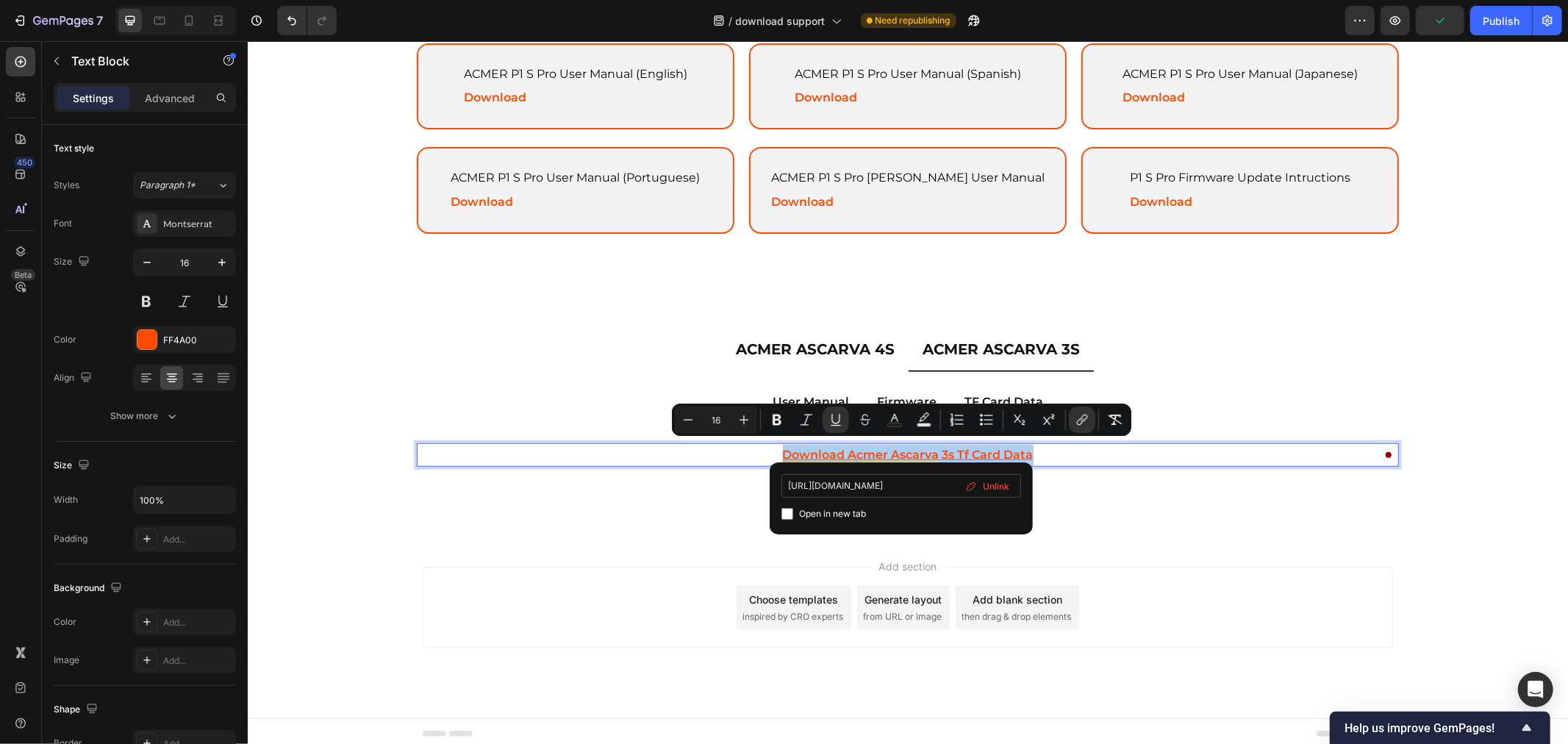
click at [868, 486] on input "https://drive.google.com/drive/folders/1hxs0siri12jgp8-jpkh4ttnzgvwtabcp?usp=dr…" at bounding box center [901, 486] width 240 height 24
type input "https://drive.google.com/drive/folders/1G8YLvV9wi-8fadO2i-_xHeOazd7mtb_G?usp=dr…"
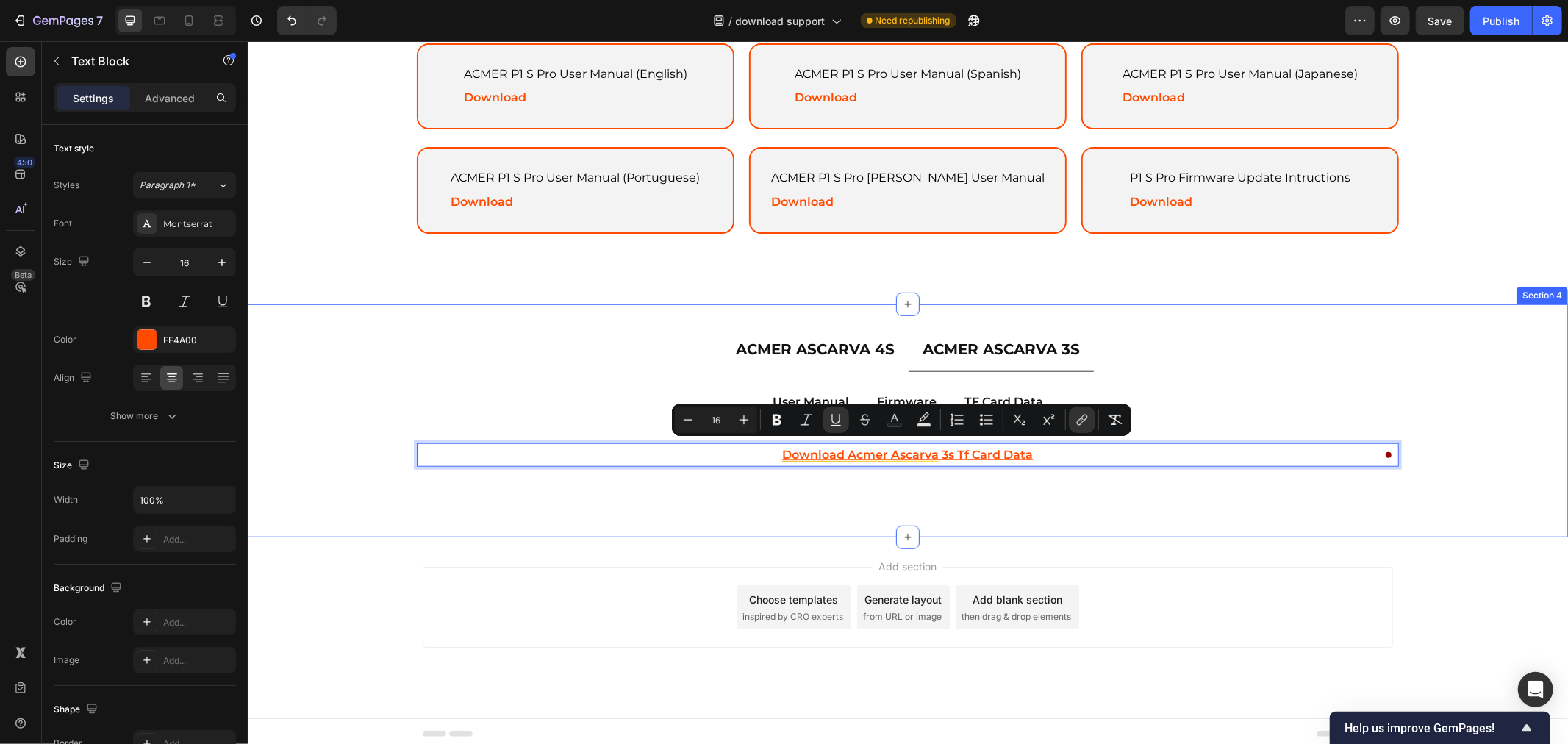
click at [1224, 529] on div "ACMER ASCARVA 4S ACMER ASCARVA 3S User Manual Firmware TF Card Data ACMER ASCAR…" at bounding box center [906, 420] width 1320 height 234
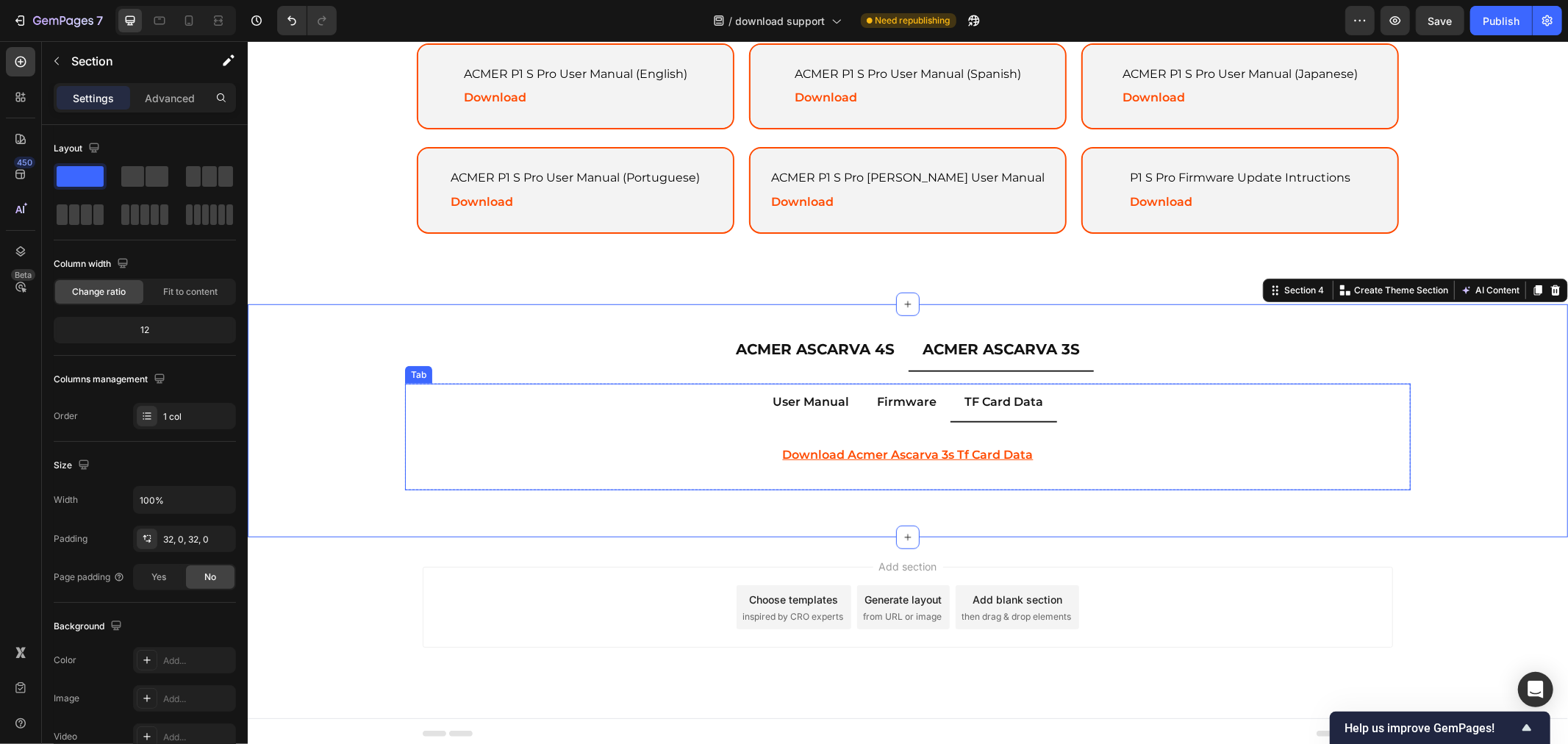
click at [918, 392] on p "Firmware" at bounding box center [905, 402] width 59 height 22
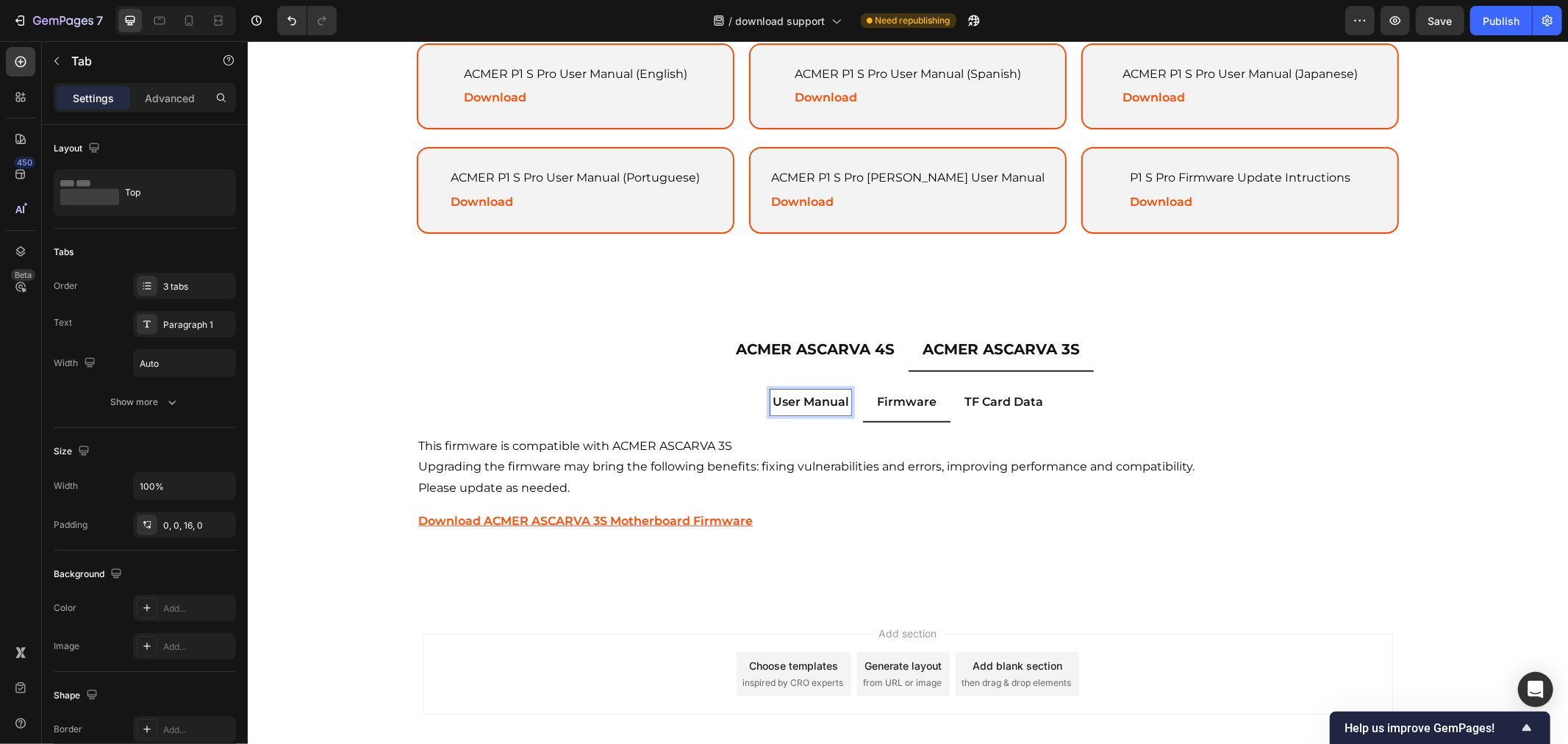
click at [813, 396] on p "User Manual" at bounding box center [810, 402] width 76 height 22
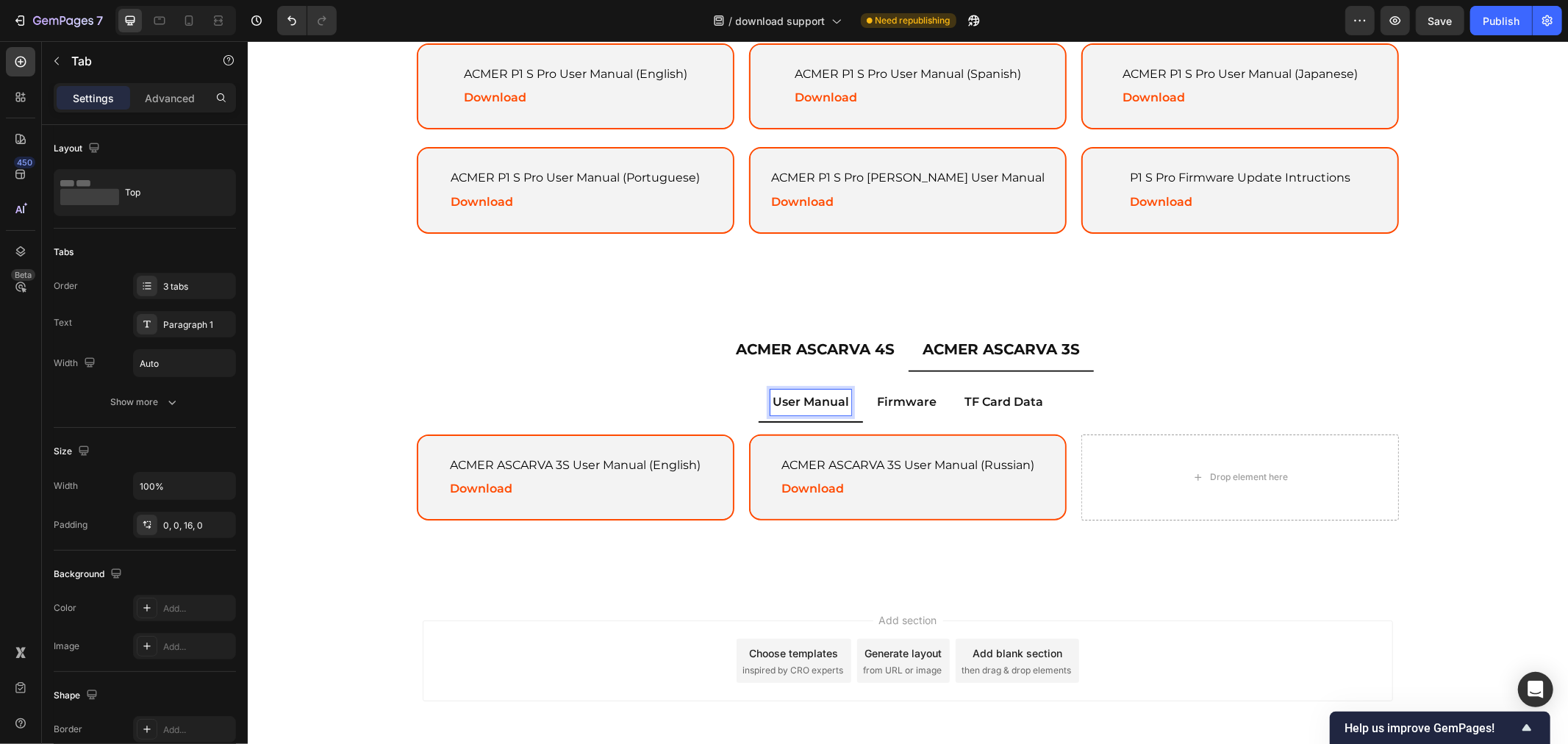
click at [899, 397] on p "Firmware" at bounding box center [905, 402] width 59 height 22
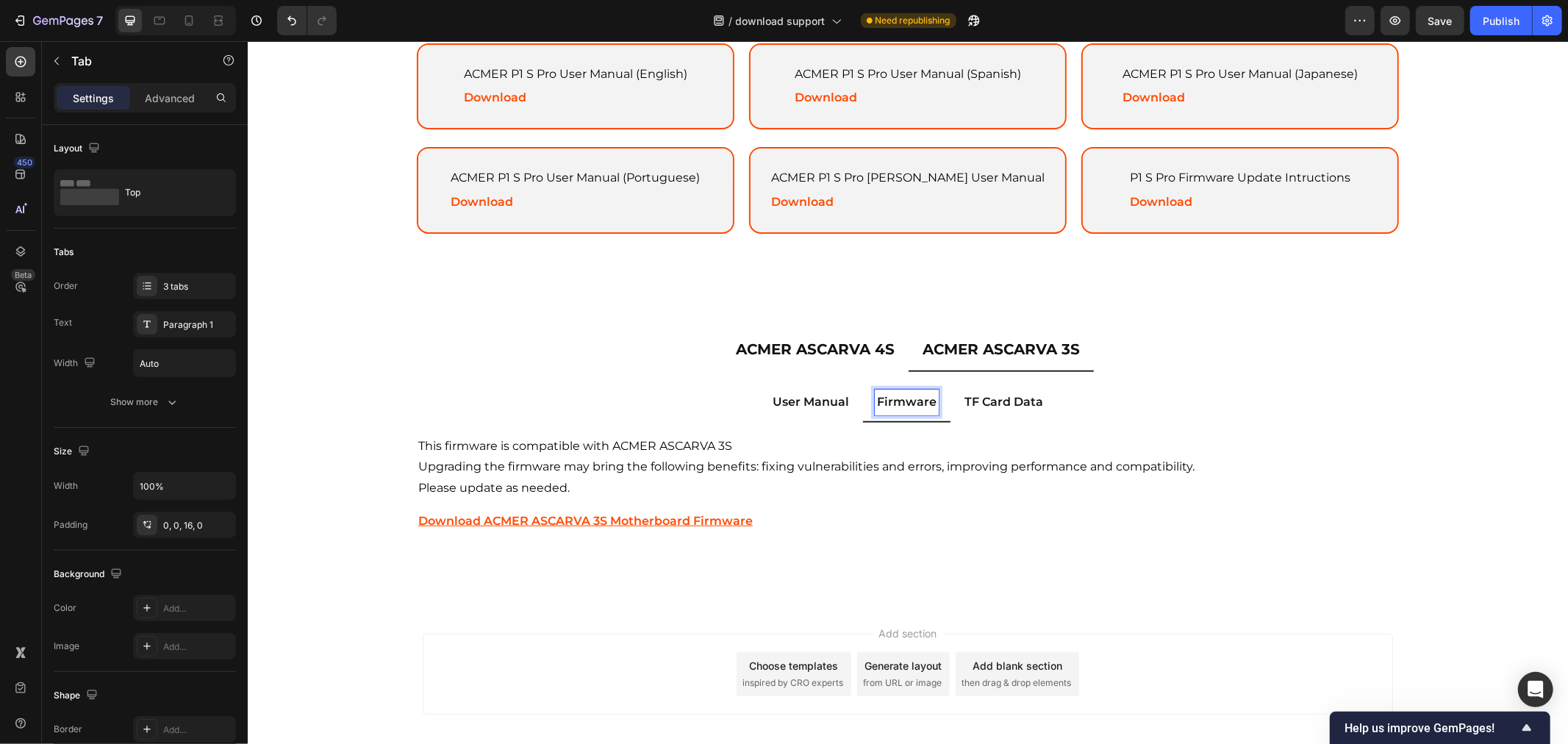
click at [809, 396] on p "User Manual" at bounding box center [810, 402] width 76 height 22
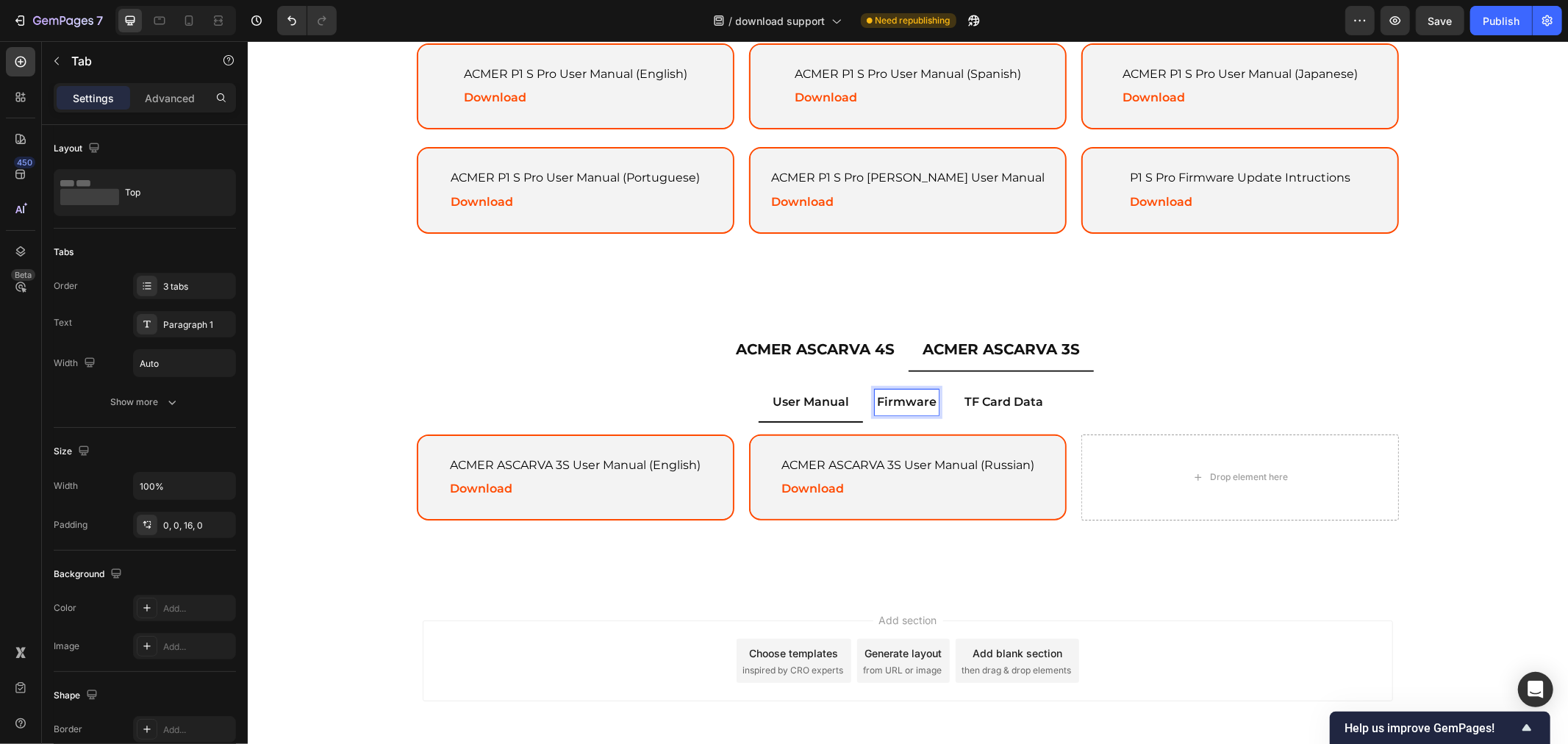
click at [885, 395] on p "Firmware" at bounding box center [905, 402] width 59 height 22
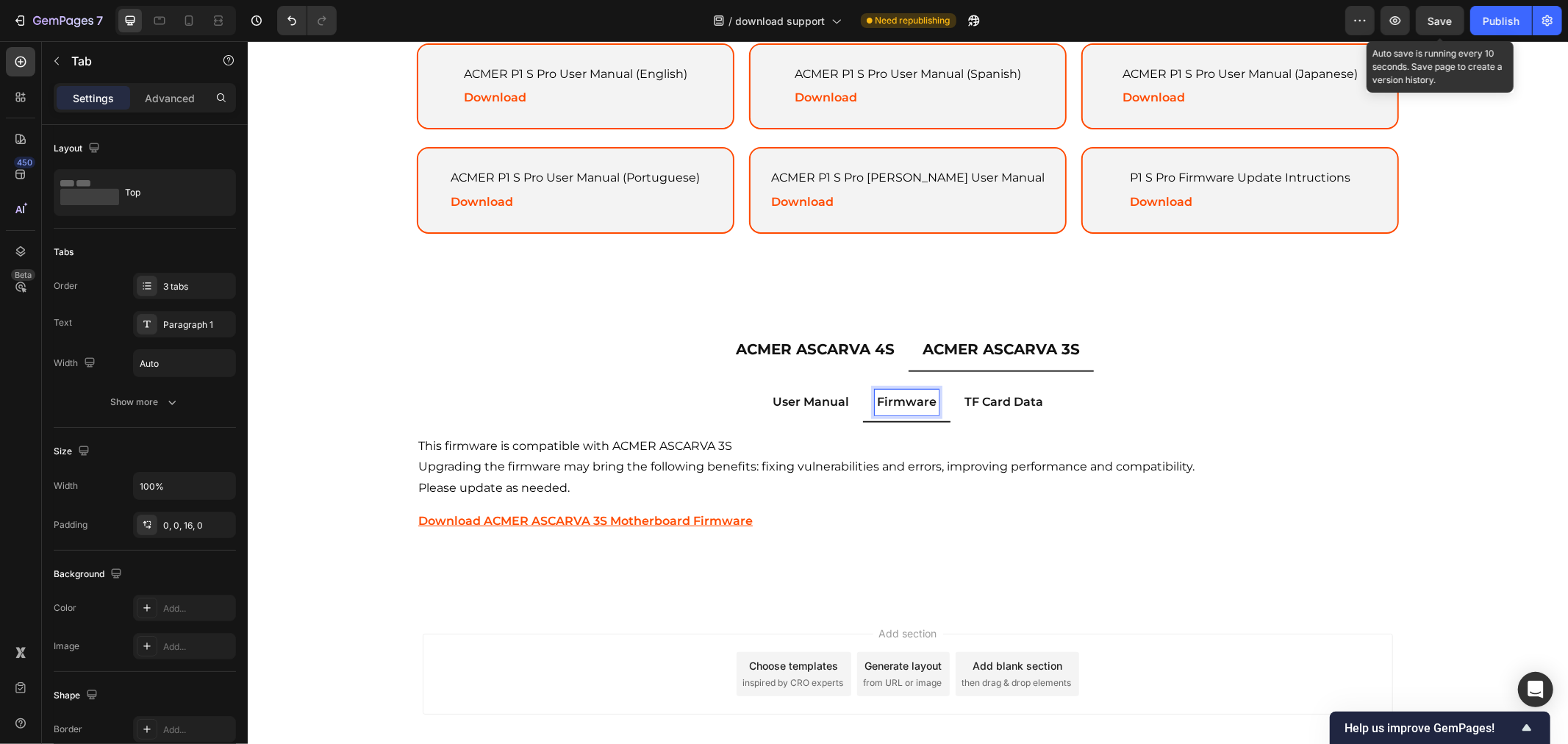
click at [1450, 19] on span "Save" at bounding box center [1439, 21] width 24 height 12
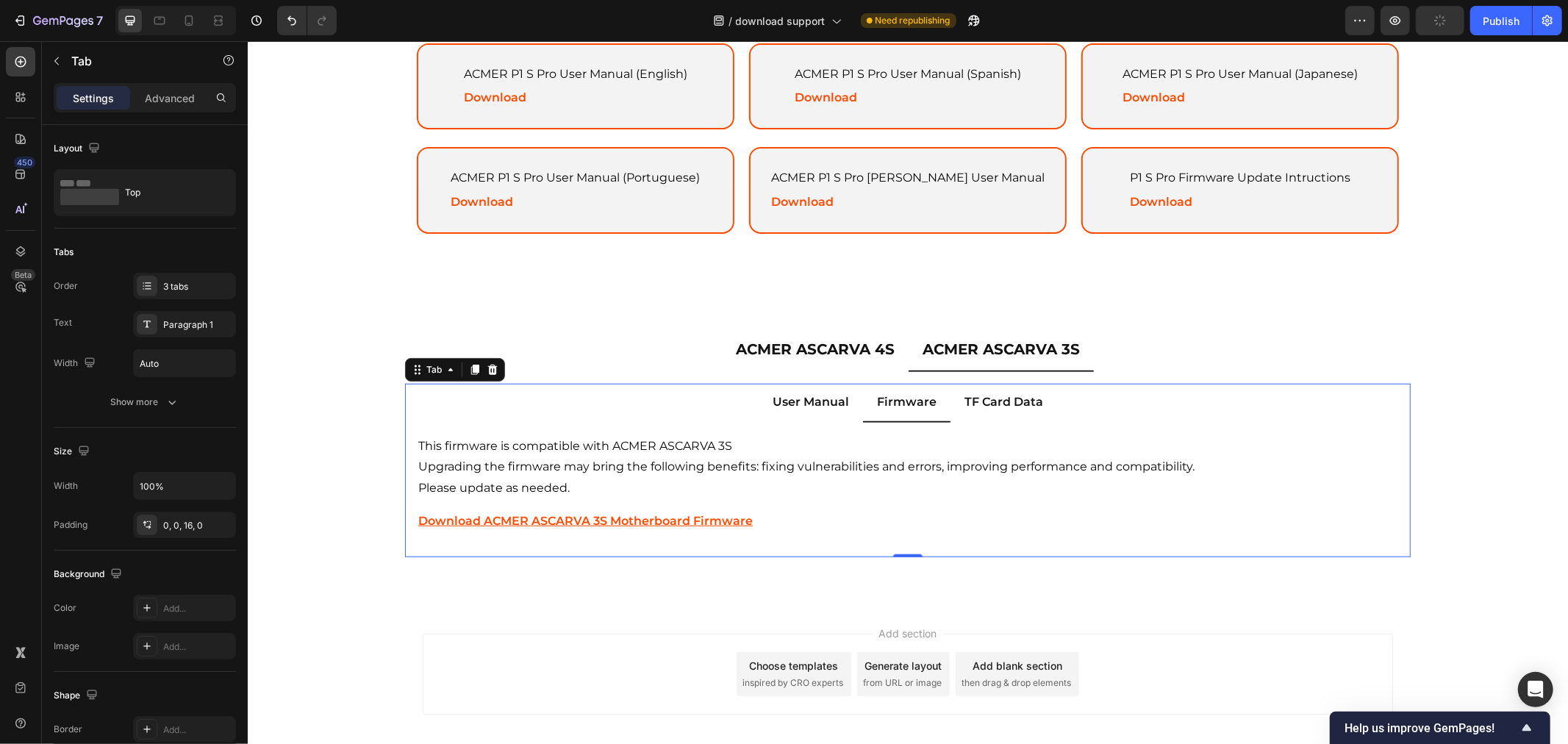
click at [754, 519] on p "Download ACMER ASCARVA 3S Motherboard Firmware" at bounding box center [907, 521] width 979 height 22
click at [1140, 406] on ul "User Manual Firmware TF Card Data" at bounding box center [907, 402] width 1006 height 39
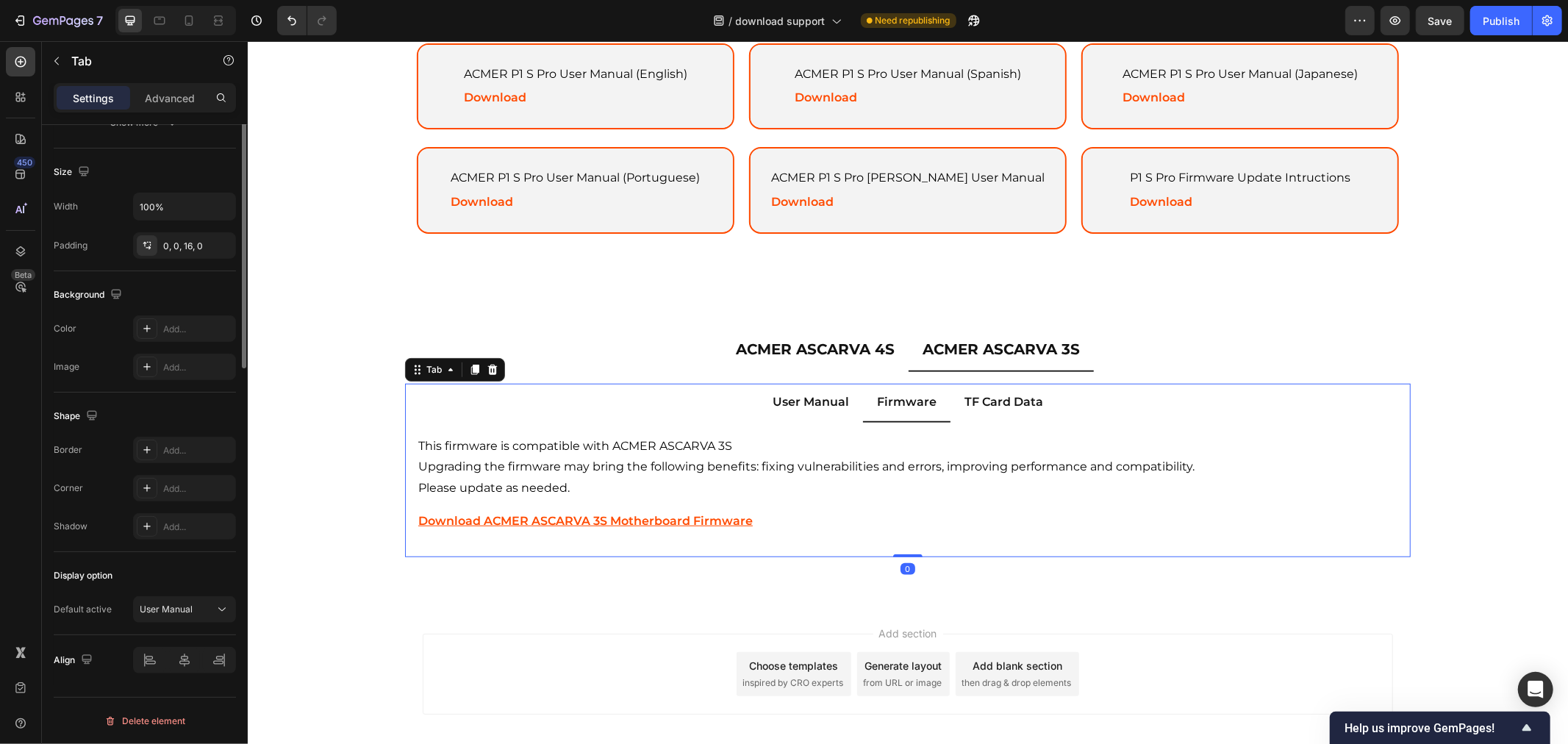
scroll to position [35, 0]
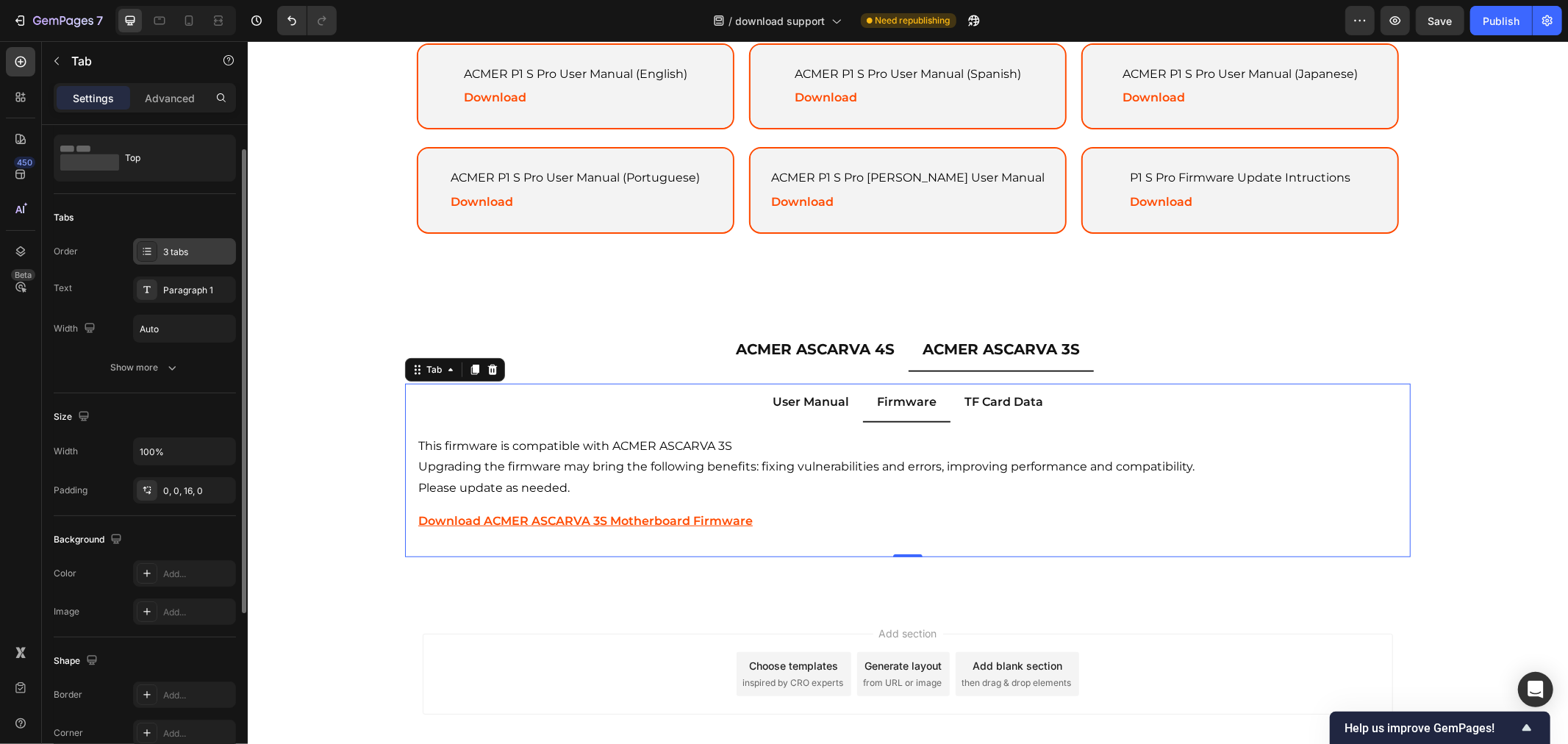
click at [209, 250] on div "3 tabs" at bounding box center [198, 252] width 69 height 13
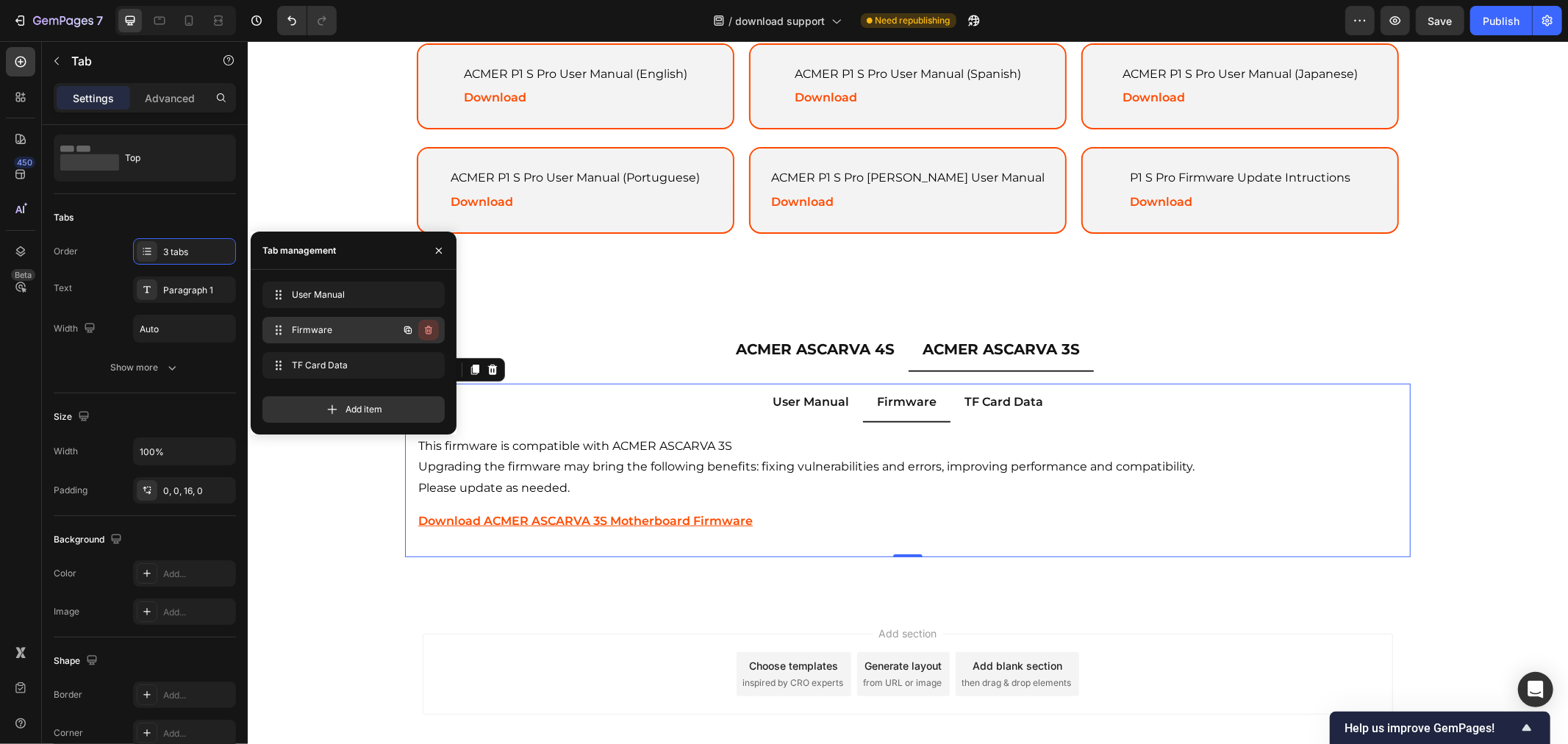
click at [432, 326] on icon "button" at bounding box center [428, 330] width 12 height 12
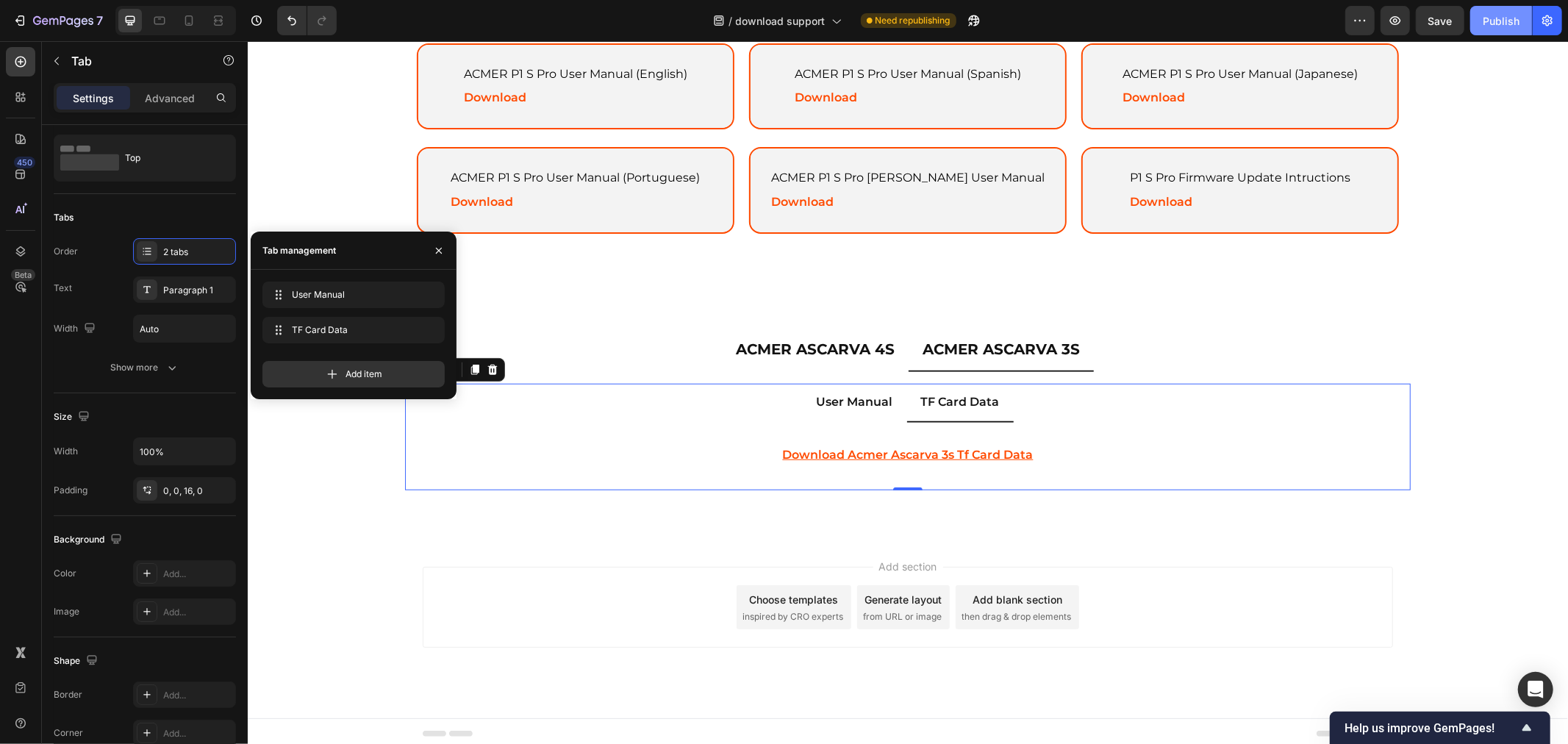
click at [1496, 24] on div "Publish" at bounding box center [1501, 21] width 37 height 15
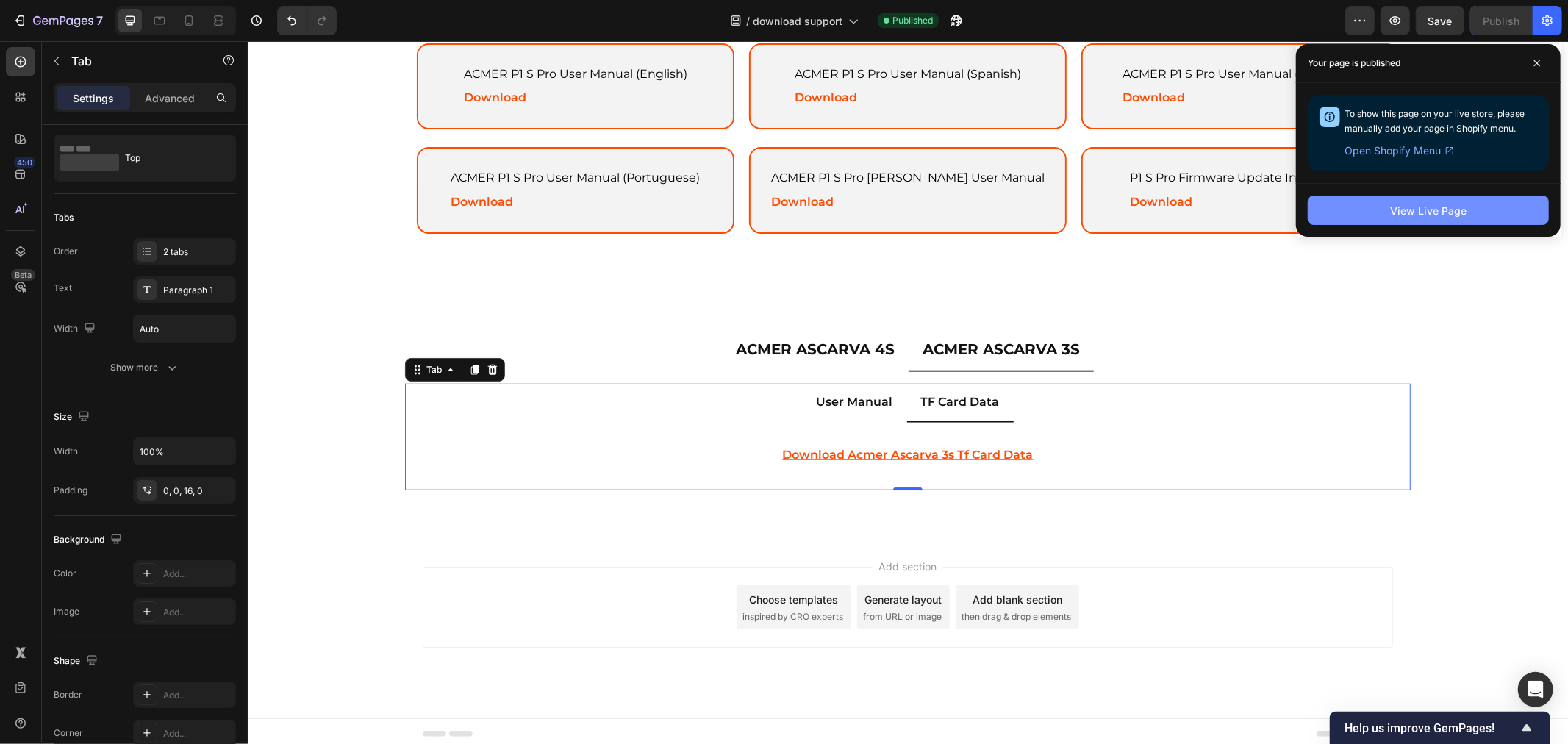
click at [1405, 217] on button "View Live Page" at bounding box center [1428, 210] width 241 height 29
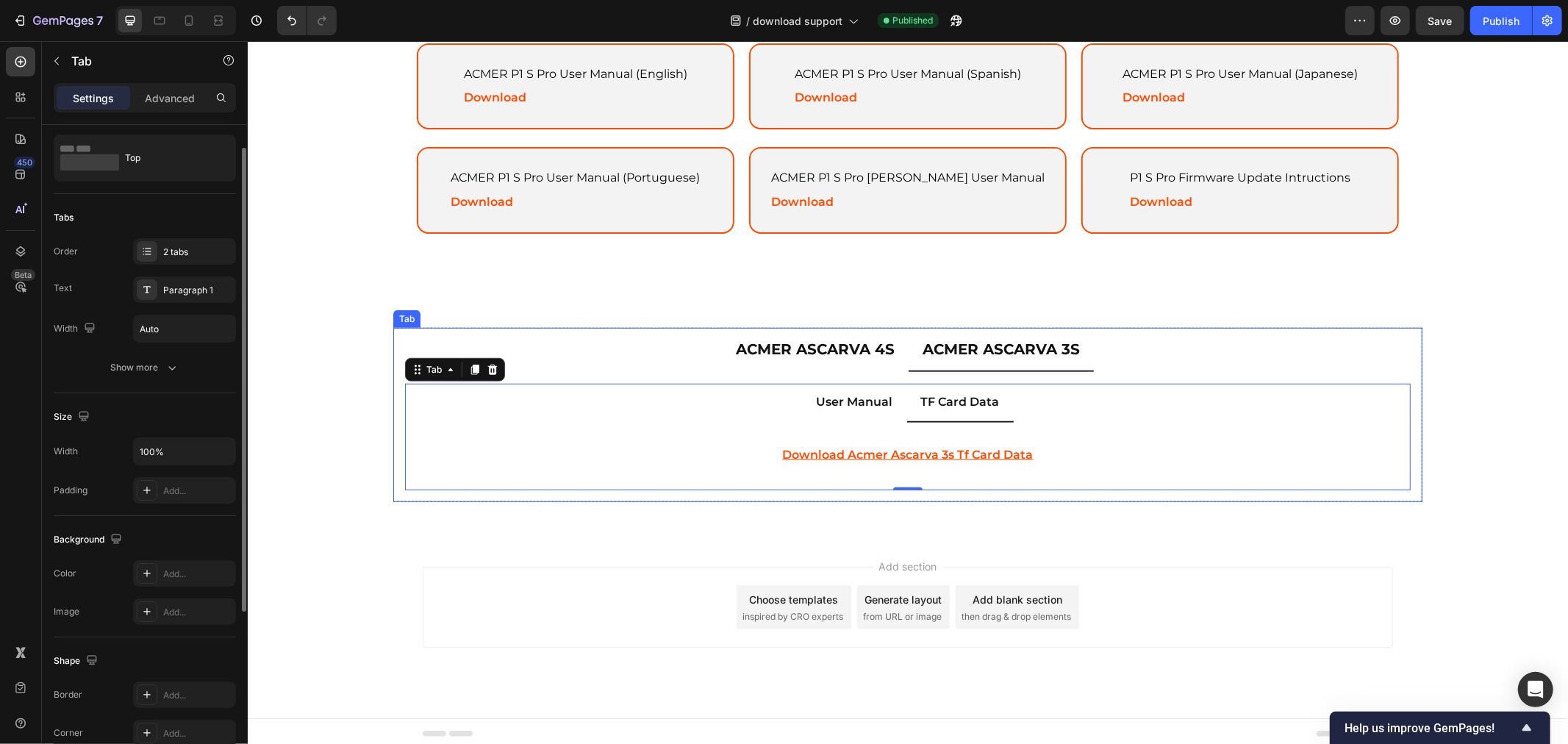
click at [851, 342] on p "ACMER ASCARVA 4S" at bounding box center [814, 348] width 159 height 26
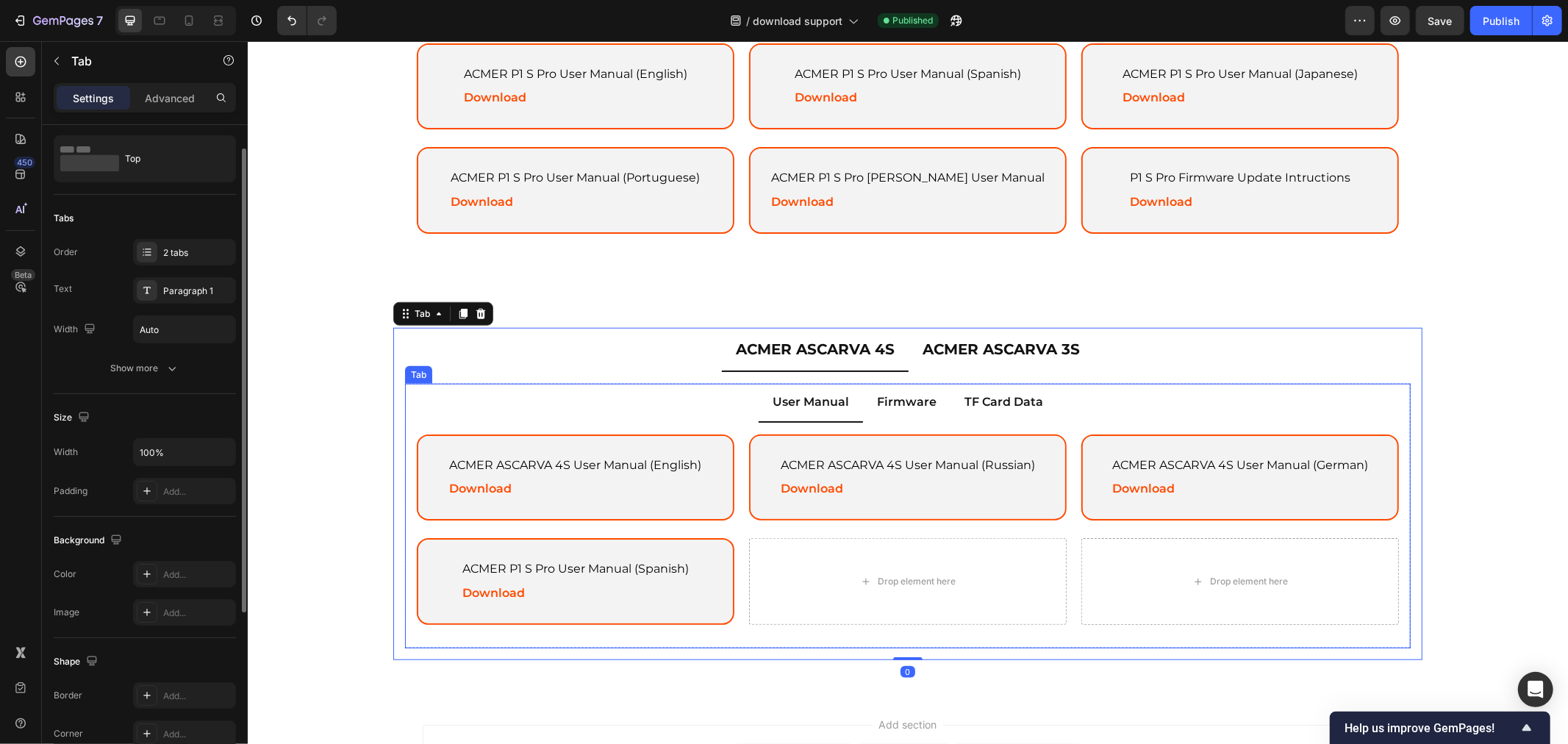
click at [994, 402] on p "TF Card Data" at bounding box center [1002, 402] width 79 height 22
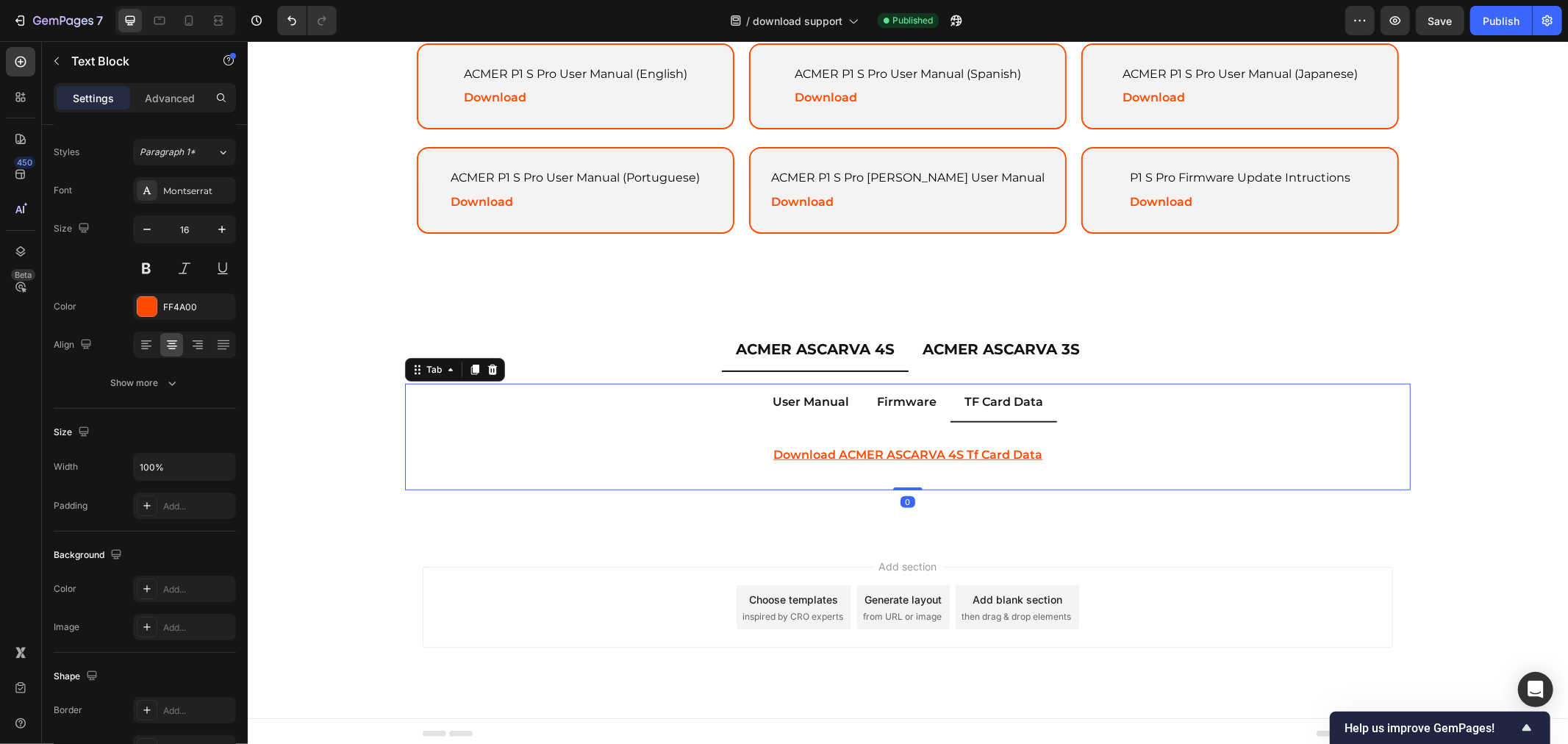
click at [1102, 444] on p "download ACMER ASCARVA 4S tf card data" at bounding box center [907, 455] width 979 height 22
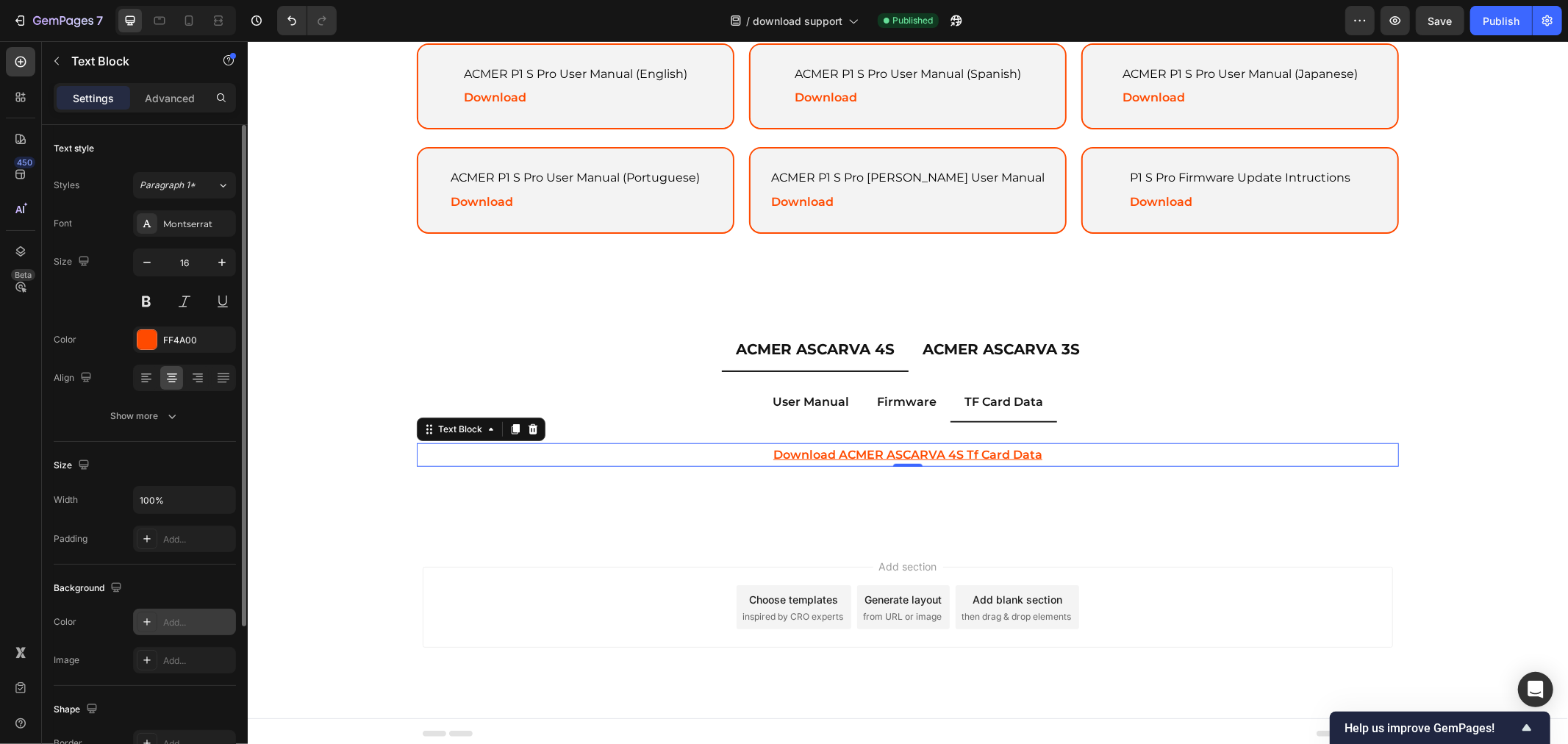
scroll to position [210, 0]
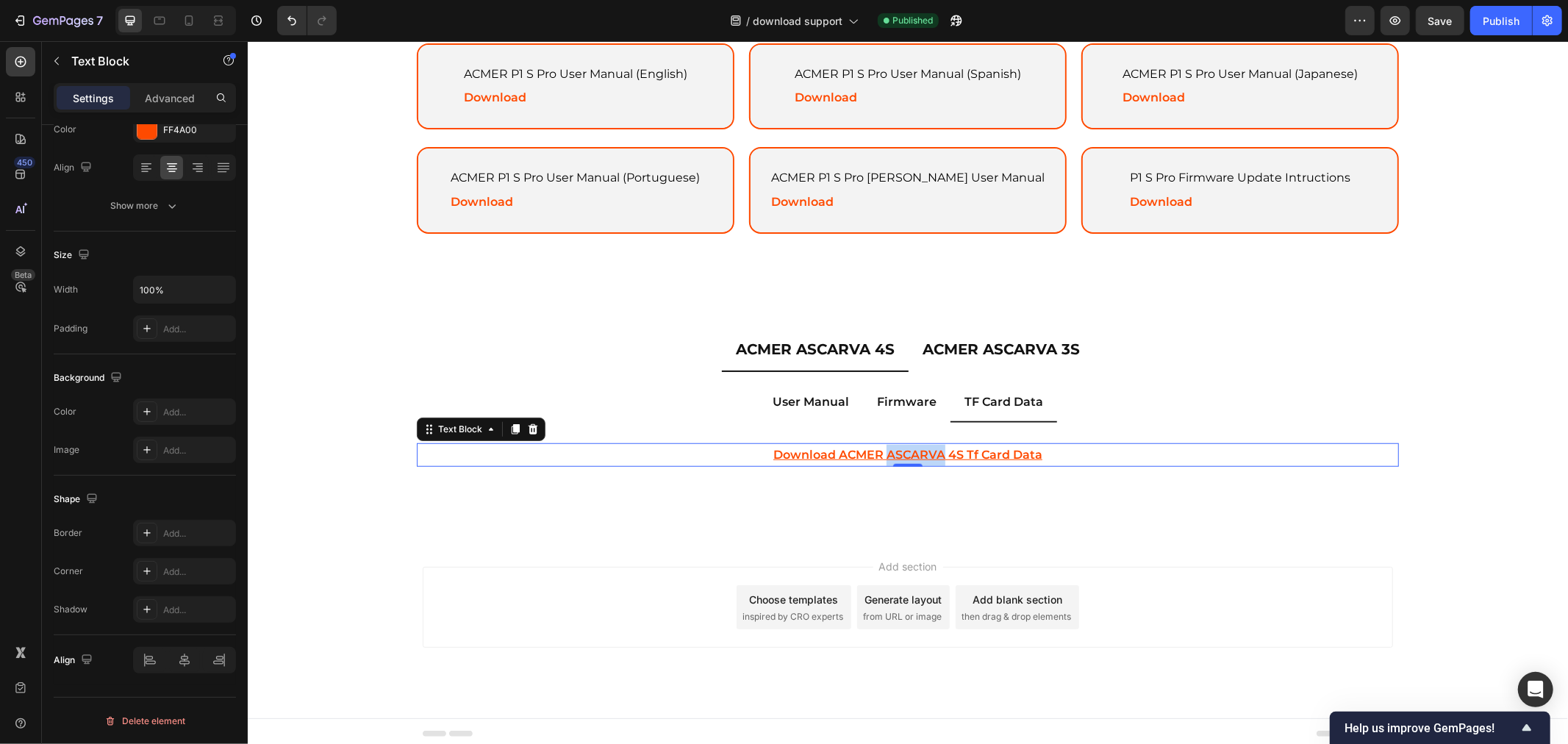
click at [931, 448] on u "download ACMER ASCARVA 4S tf card data" at bounding box center [906, 454] width 269 height 14
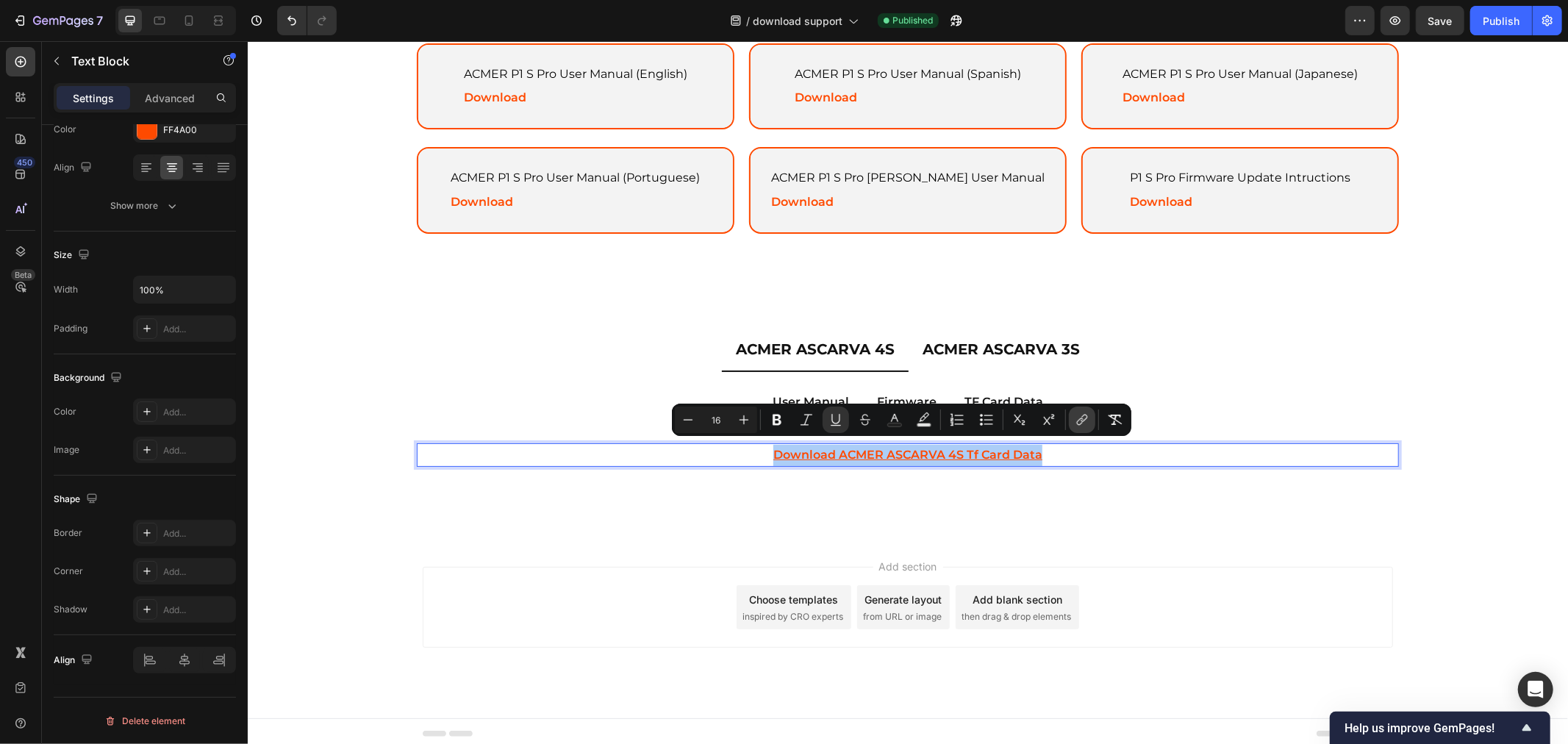
click at [1090, 420] on button "link" at bounding box center [1082, 419] width 26 height 26
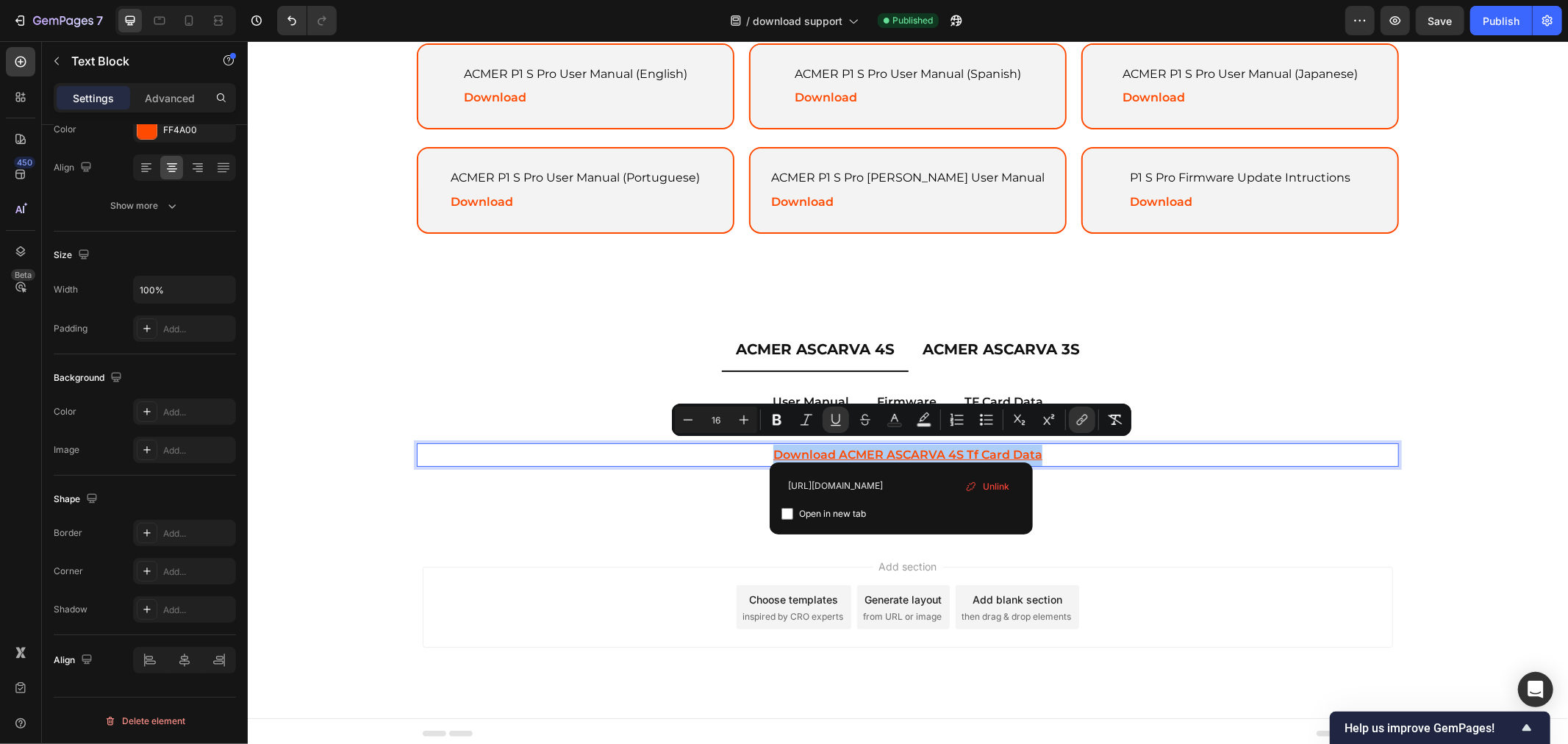
scroll to position [0, 228]
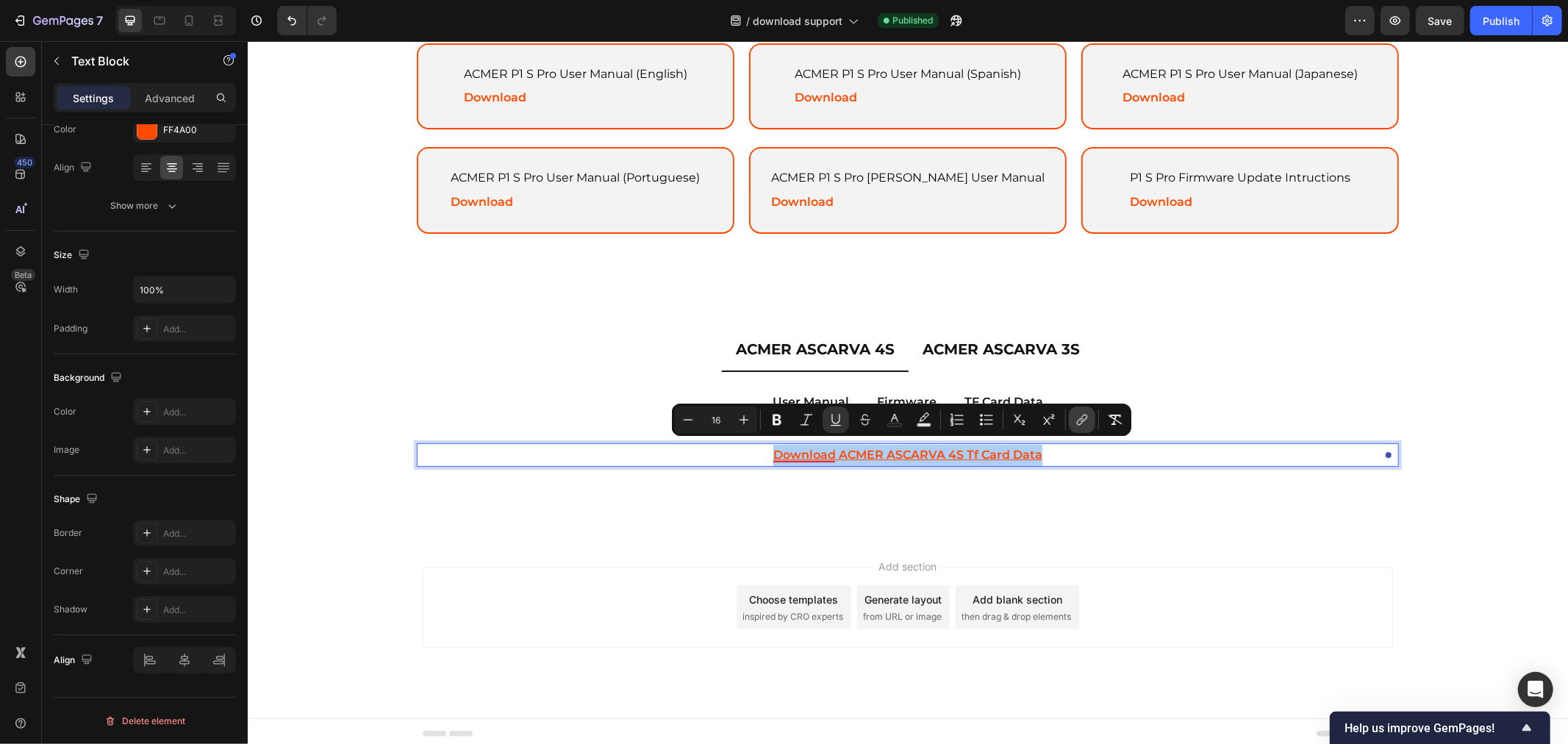
click at [1073, 409] on button "link" at bounding box center [1082, 419] width 26 height 26
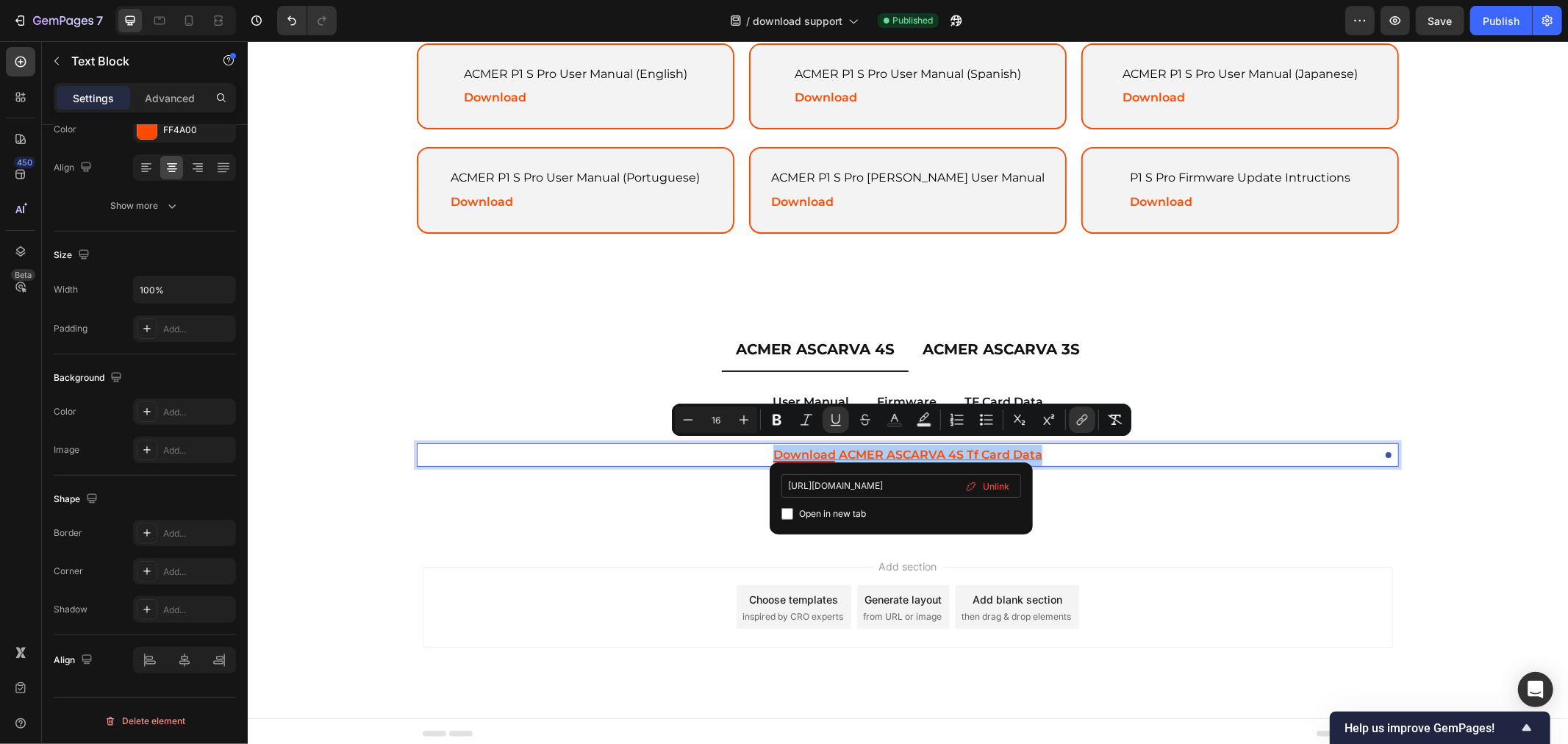
click at [898, 486] on input "https://drive.google.com/drive/folders/1hxS0SIrI12JgP8-jPKh4TTnZgvwTAbCP?usp=dr…" at bounding box center [901, 486] width 240 height 24
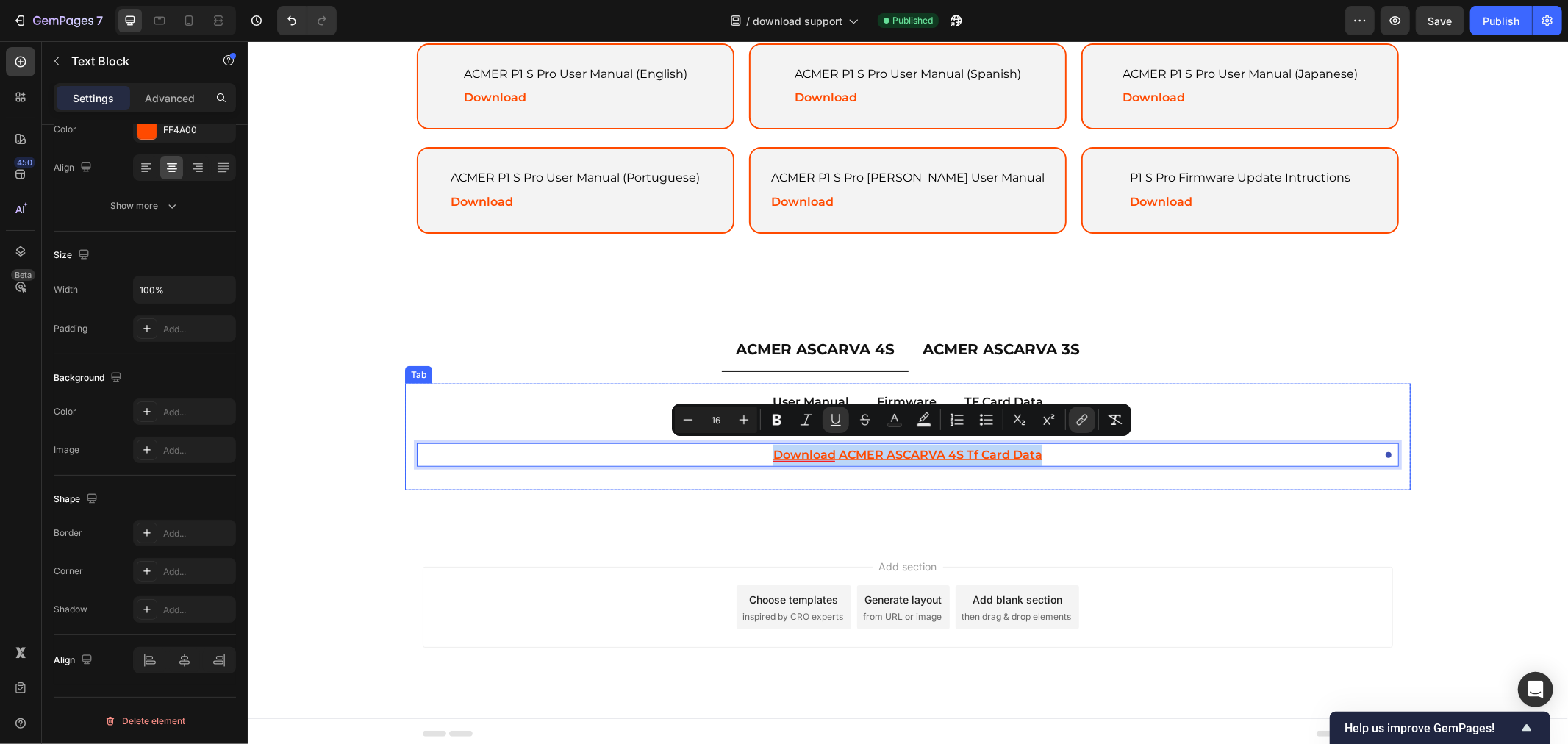
drag, startPoint x: 859, startPoint y: 481, endPoint x: 871, endPoint y: 481, distance: 12.0
click at [859, 481] on div "User Manual Firmware TF Card Data ACMER ASCARVA 4S User Manual (English) Text B…" at bounding box center [907, 436] width 1006 height 107
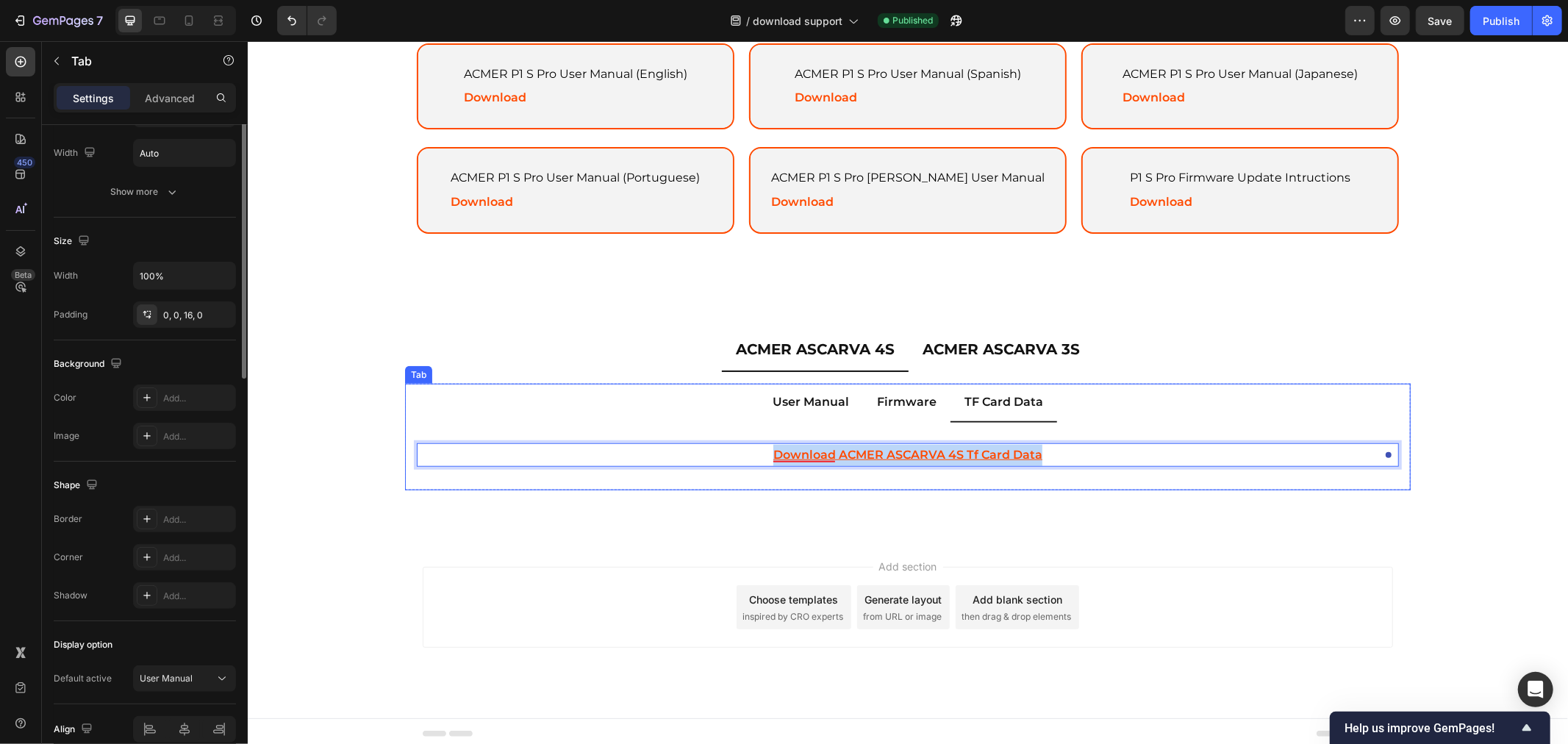
scroll to position [0, 0]
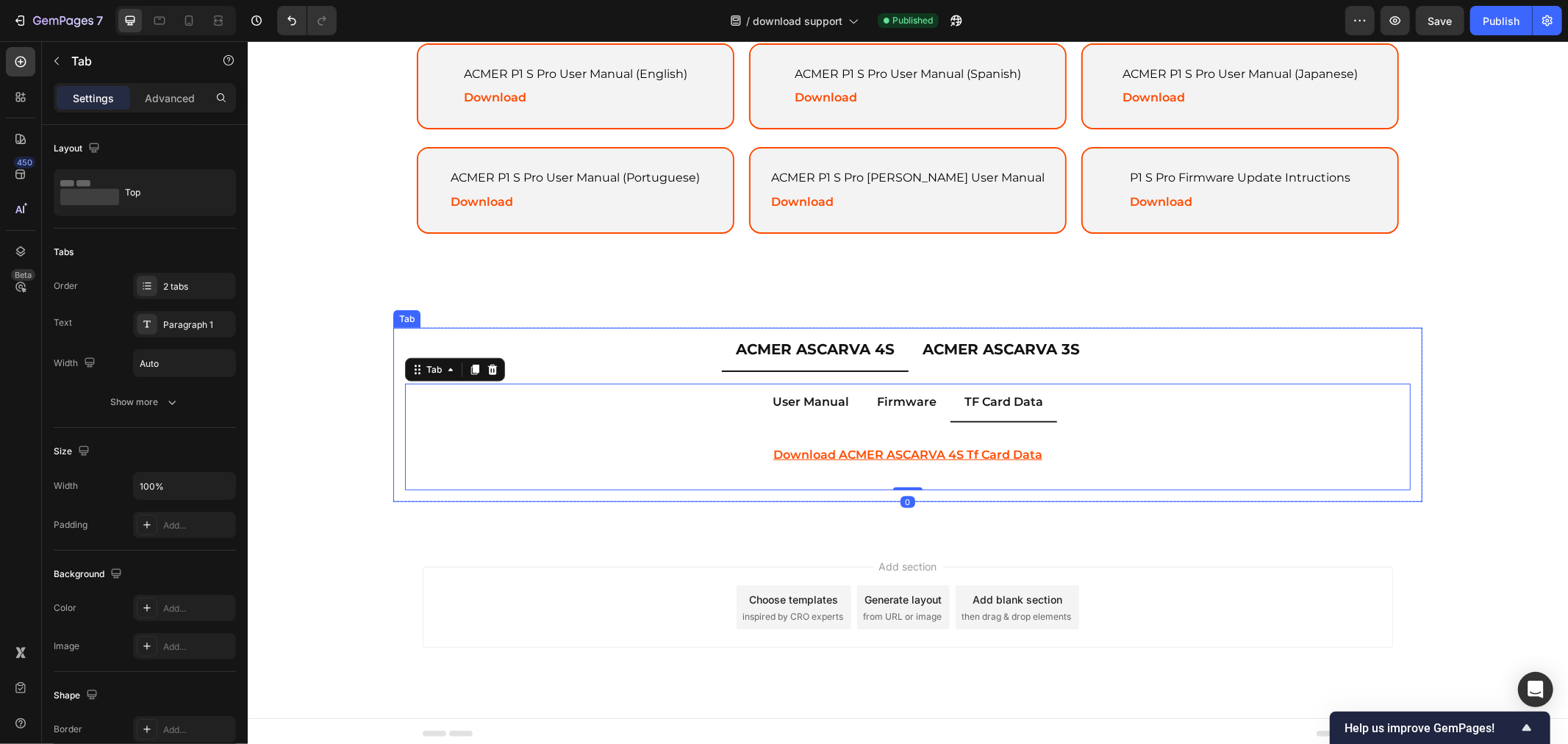
click at [986, 348] on p "ACMER ASCARVA 3S" at bounding box center [1000, 348] width 157 height 26
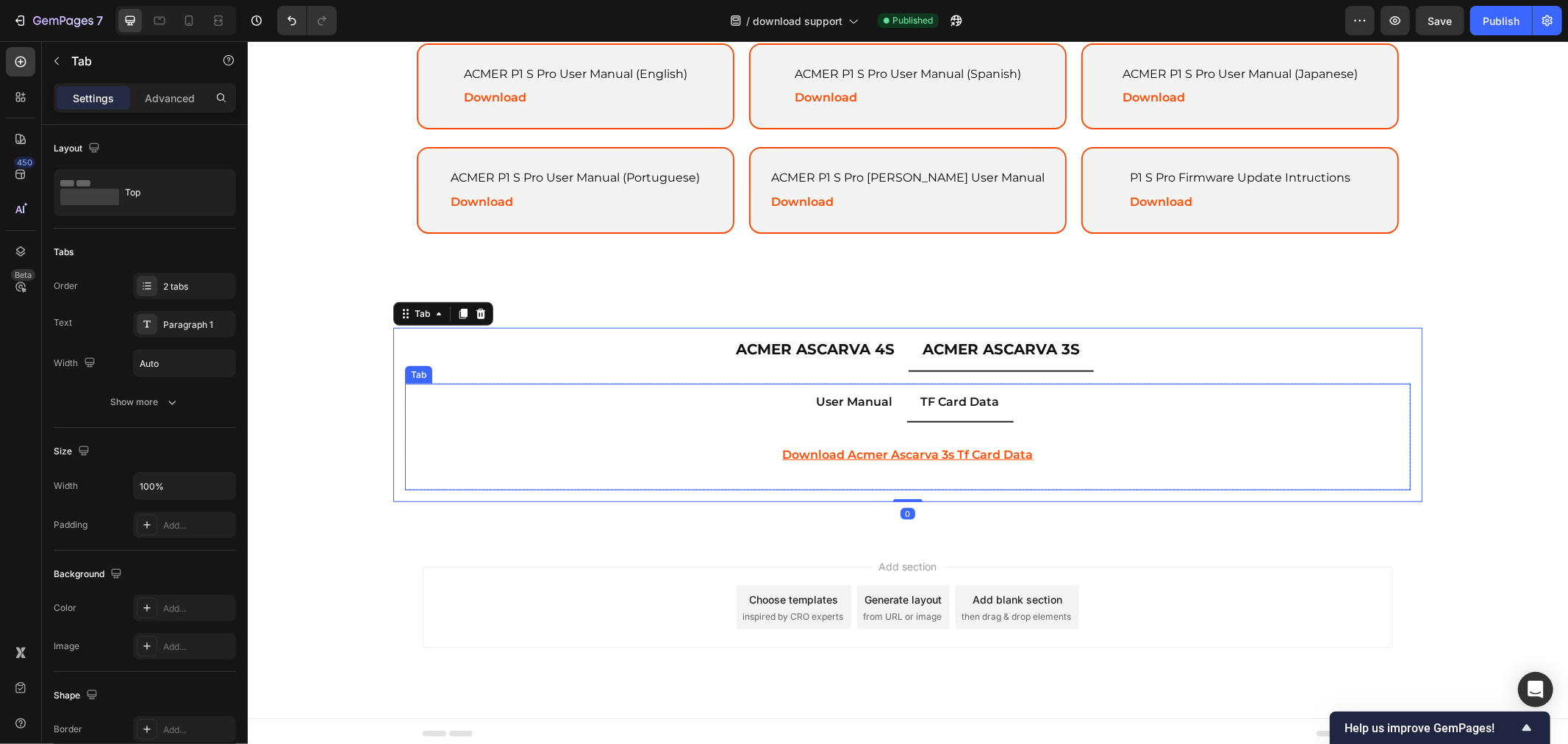
click at [930, 444] on p "download acmer ascarva 3s tf card data" at bounding box center [907, 455] width 979 height 22
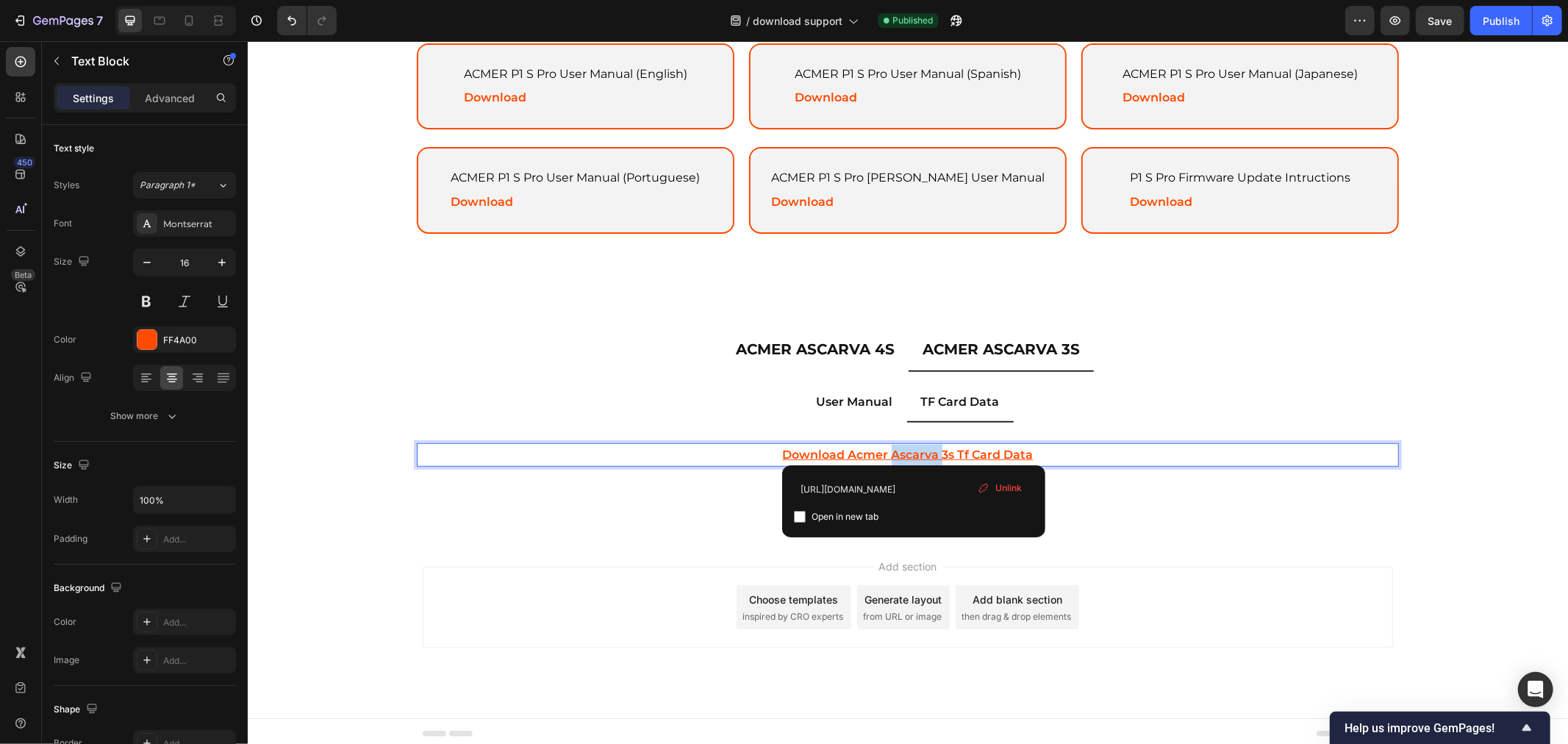
click at [914, 447] on u "download acmer ascarva 3s tf card data" at bounding box center [907, 454] width 250 height 14
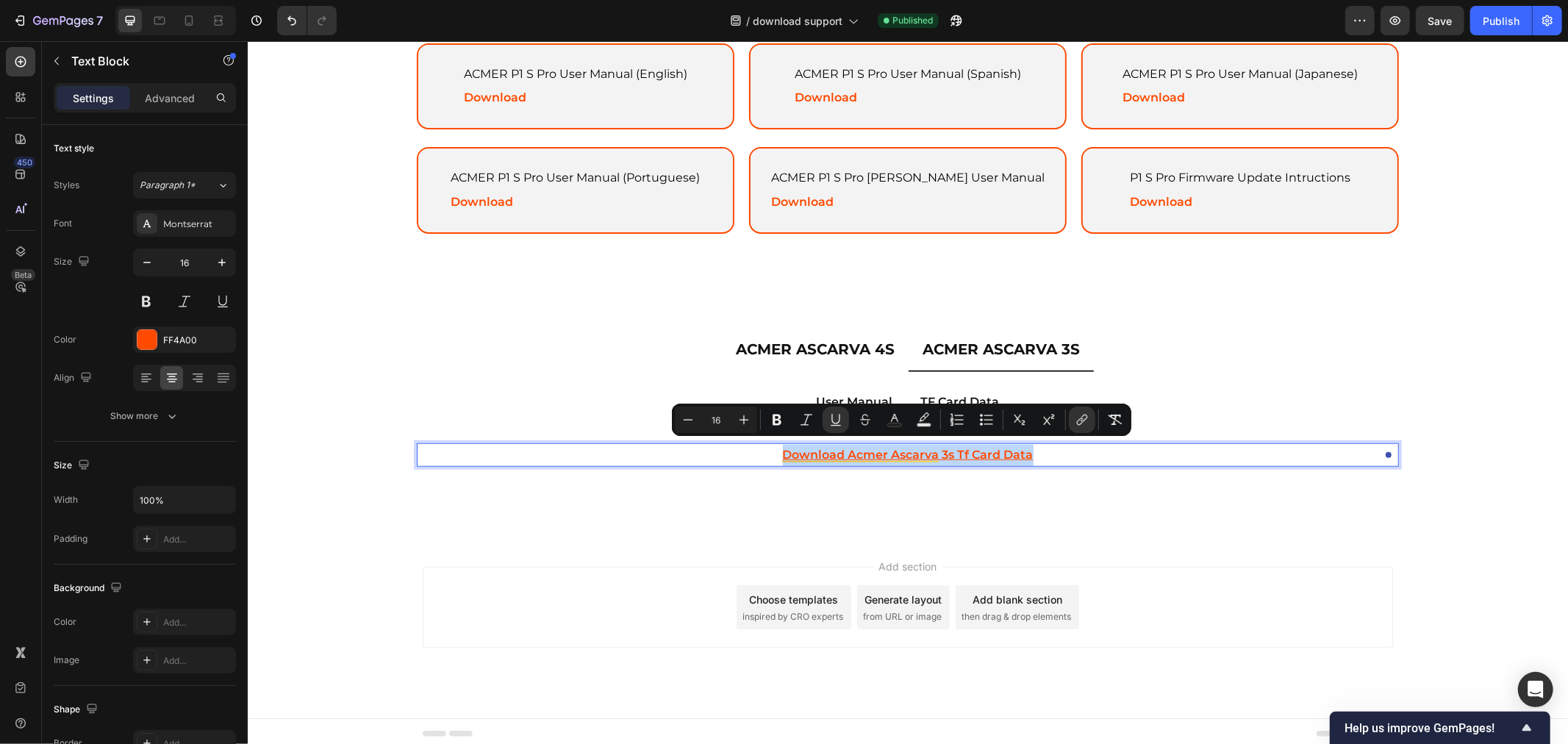
click at [992, 450] on u "download acmer ascarva 3s tf card data" at bounding box center [907, 454] width 250 height 14
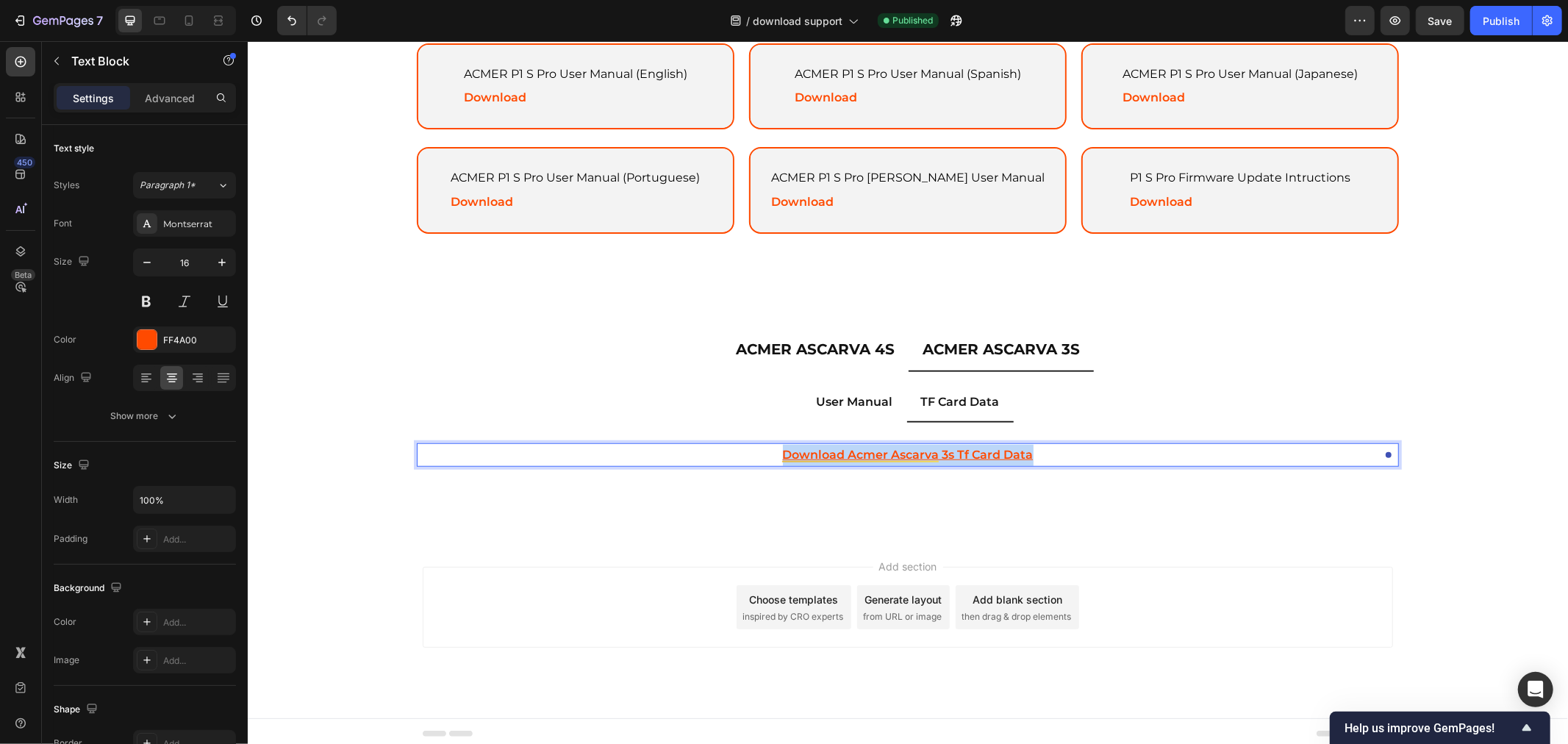
click at [992, 450] on u "download acmer ascarva 3s tf card data" at bounding box center [907, 454] width 250 height 14
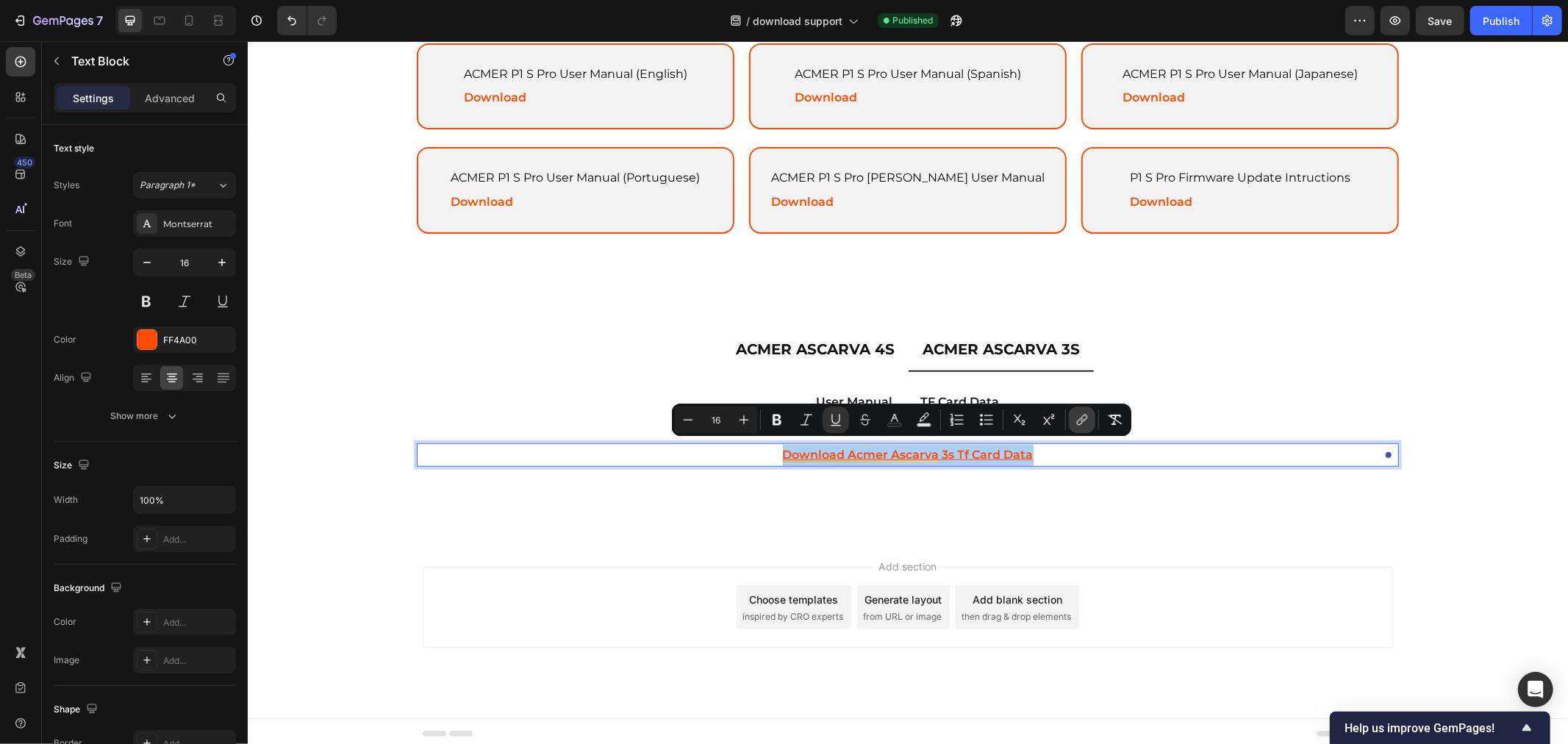
click at [1075, 420] on icon "Editor contextual toolbar" at bounding box center [1081, 419] width 15 height 15
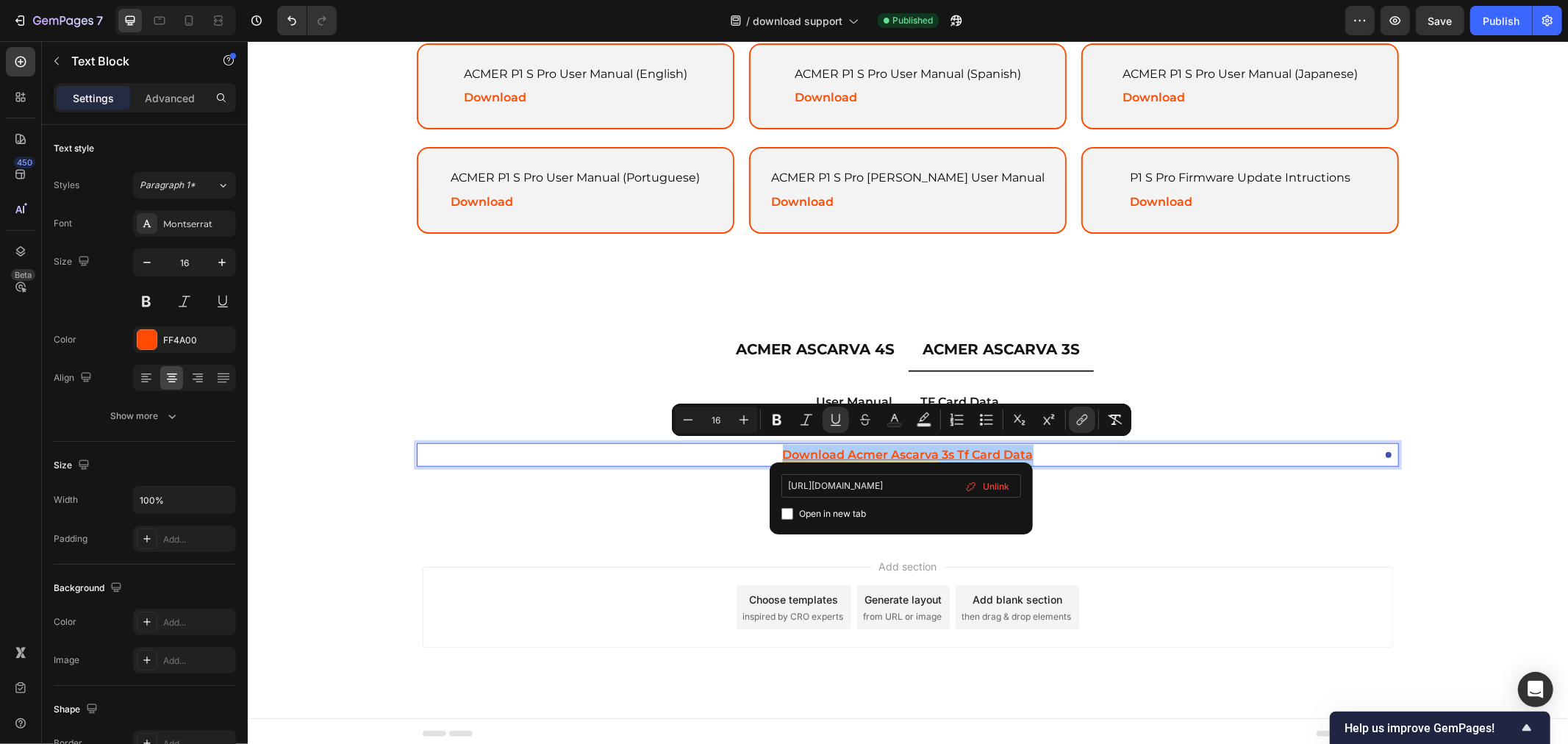
scroll to position [0, 229]
click at [916, 484] on input "https://drive.google.com/drive/folders/1G8YLvV9wi-8fadO2i-_xHeOazd7mtb_G?usp=dr…" at bounding box center [901, 486] width 240 height 24
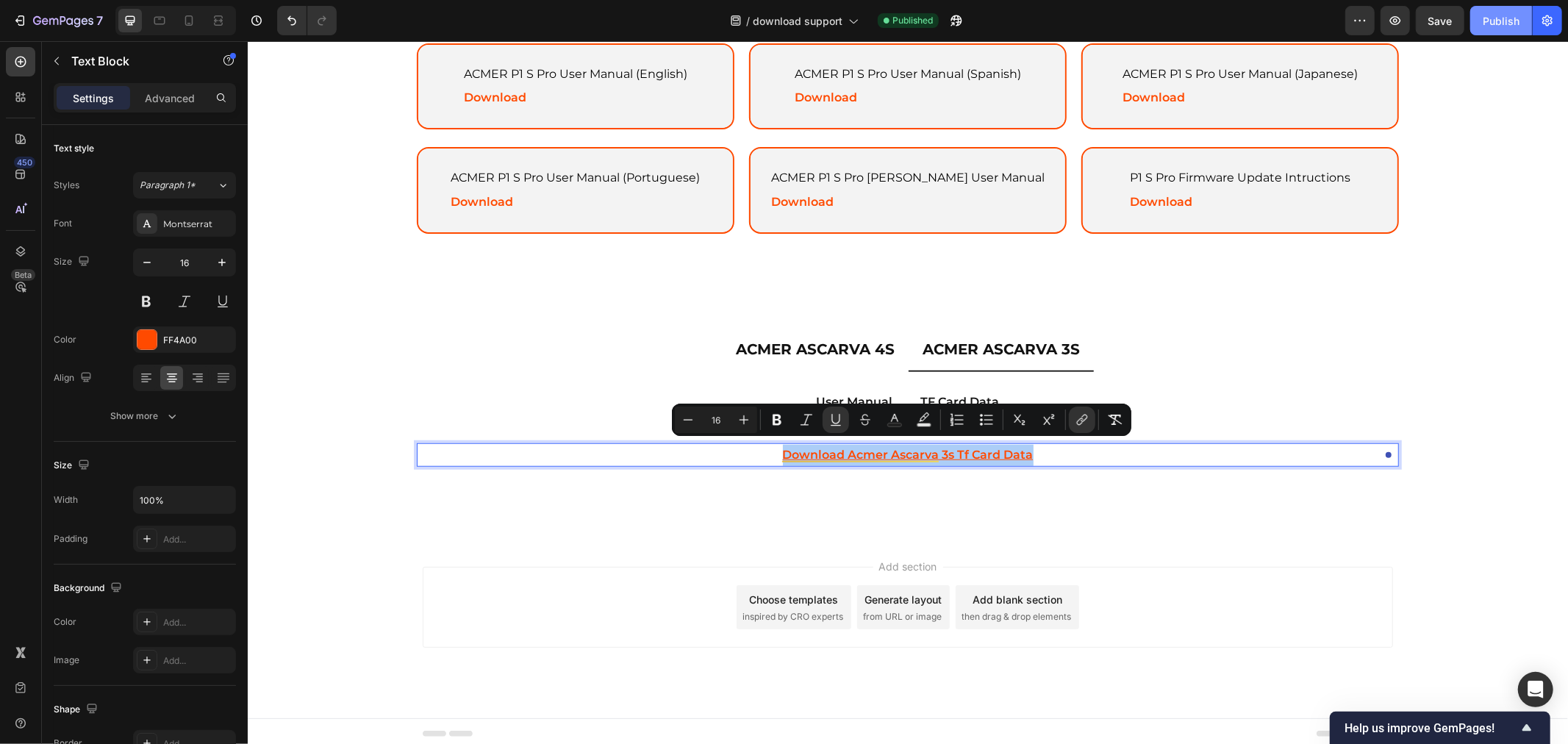
click at [1487, 24] on div "Publish" at bounding box center [1501, 21] width 37 height 15
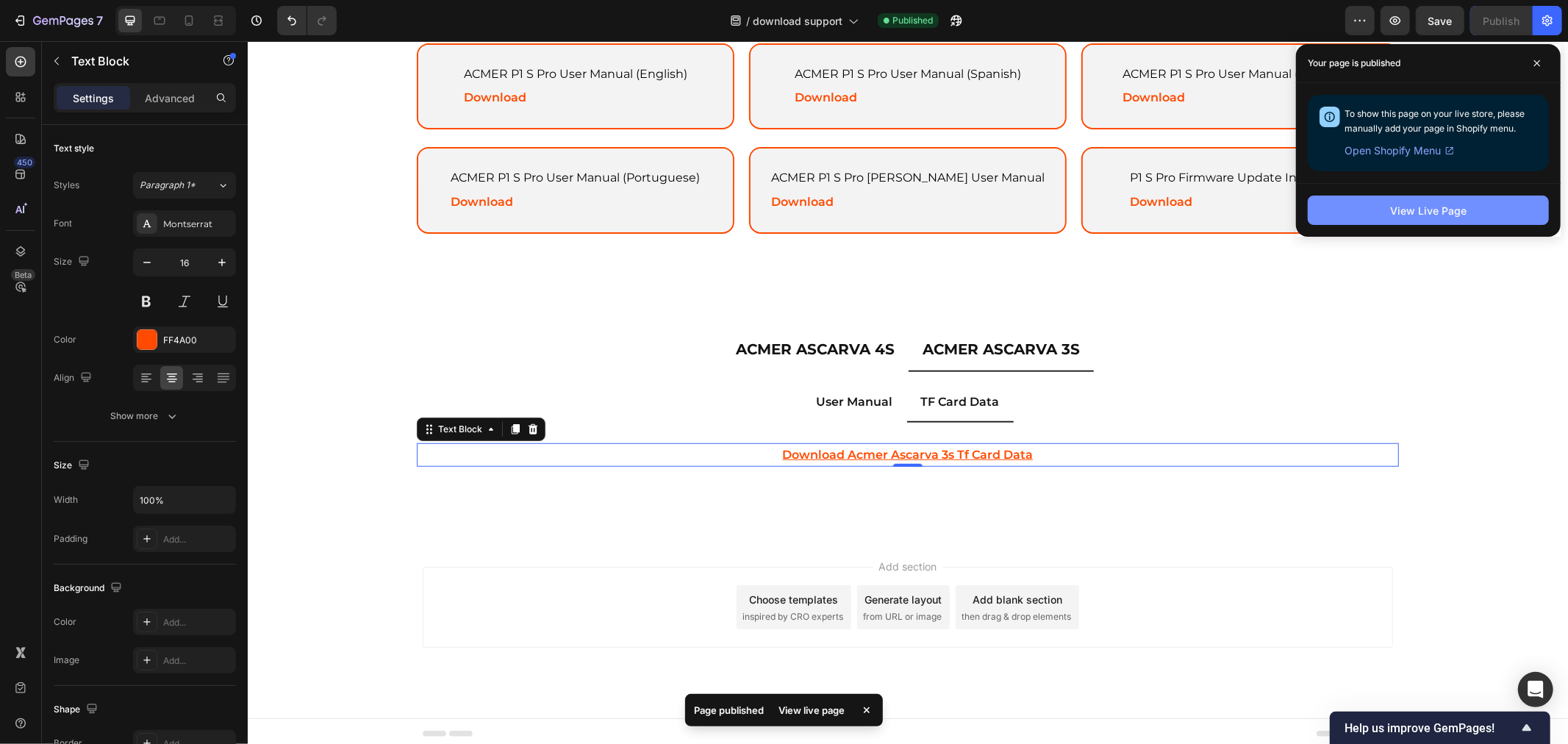
click at [1394, 200] on button "View Live Page" at bounding box center [1428, 210] width 241 height 29
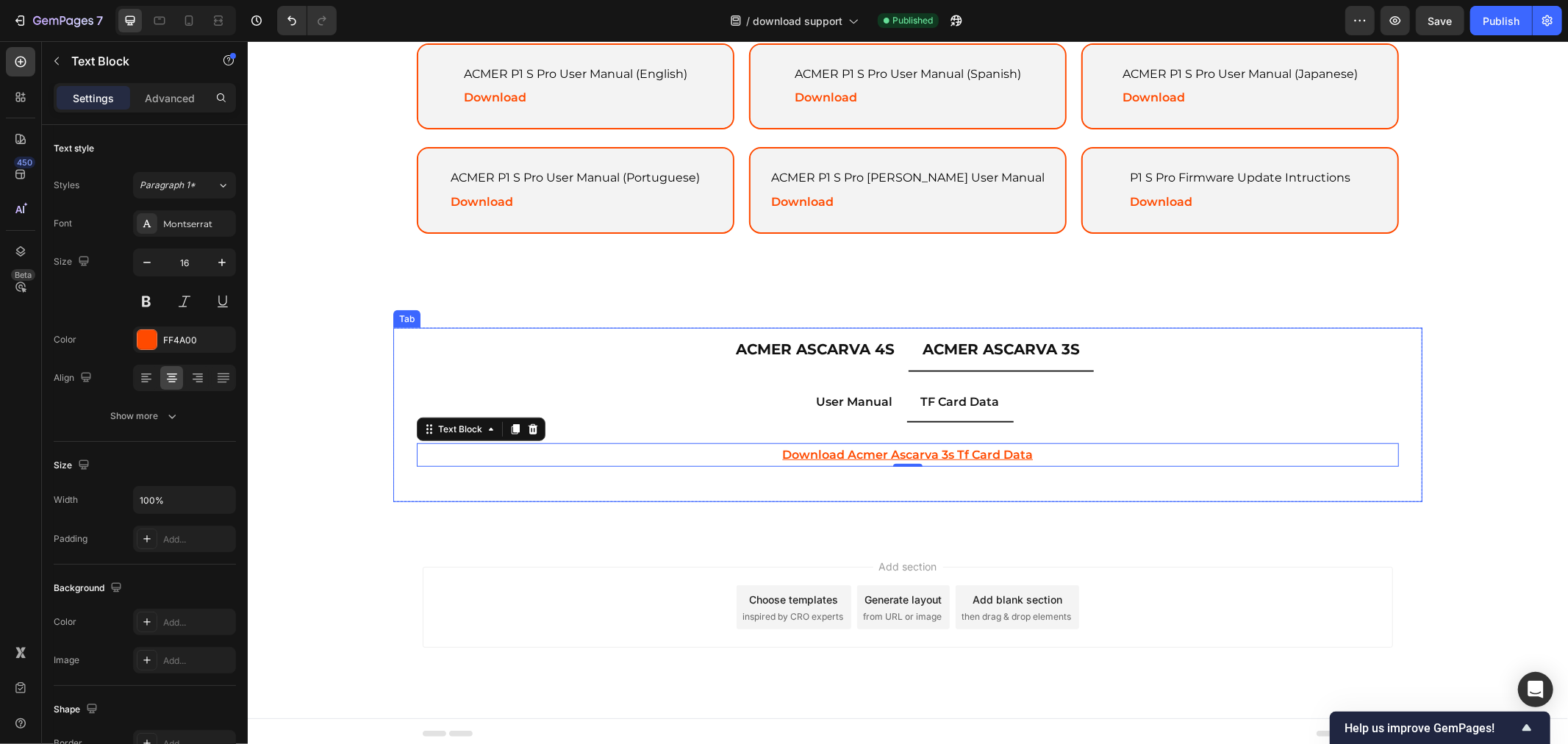
click at [848, 351] on p "ACMER ASCARVA 4S" at bounding box center [814, 348] width 159 height 26
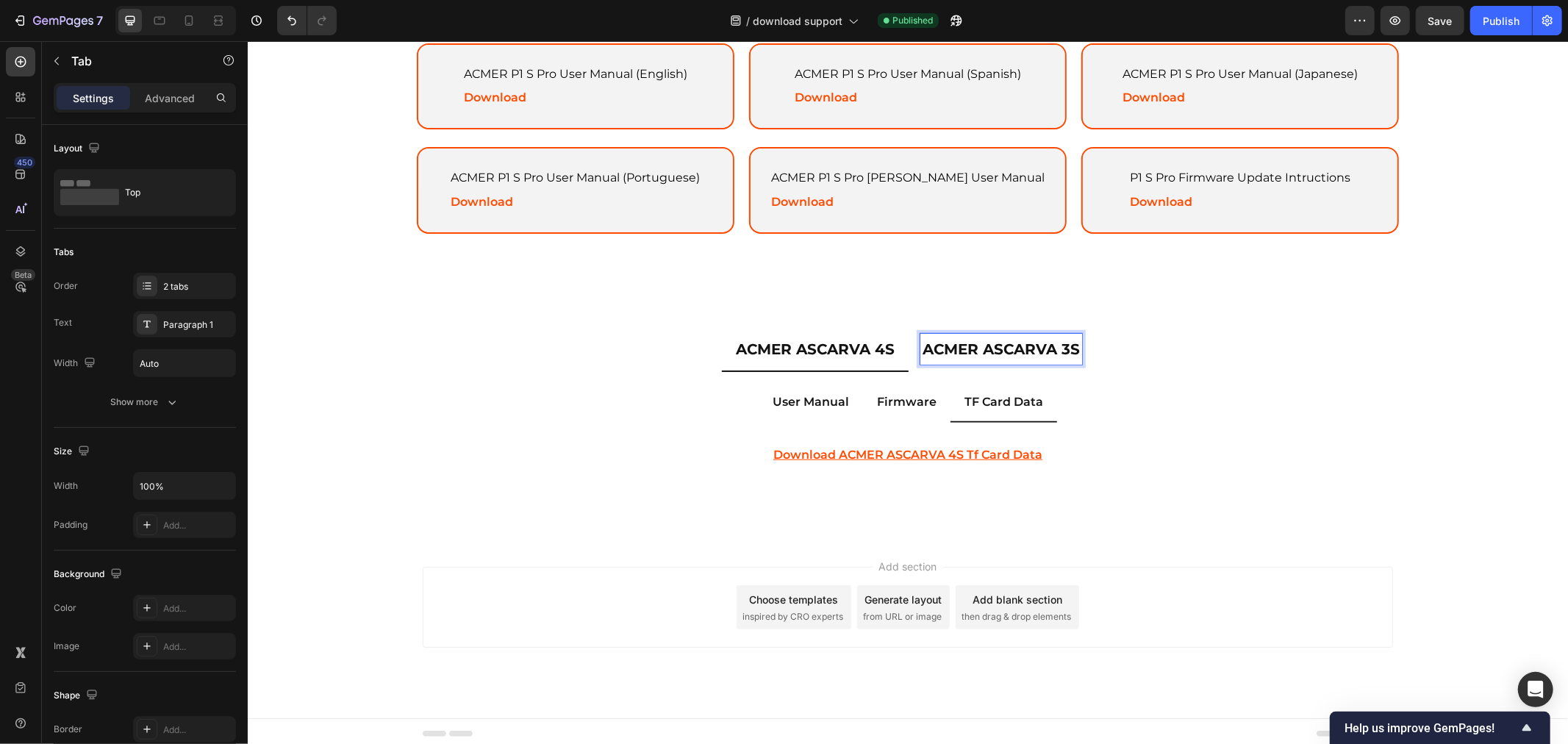
click at [986, 353] on p "ACMER ASCARVA 3S" at bounding box center [1000, 348] width 157 height 26
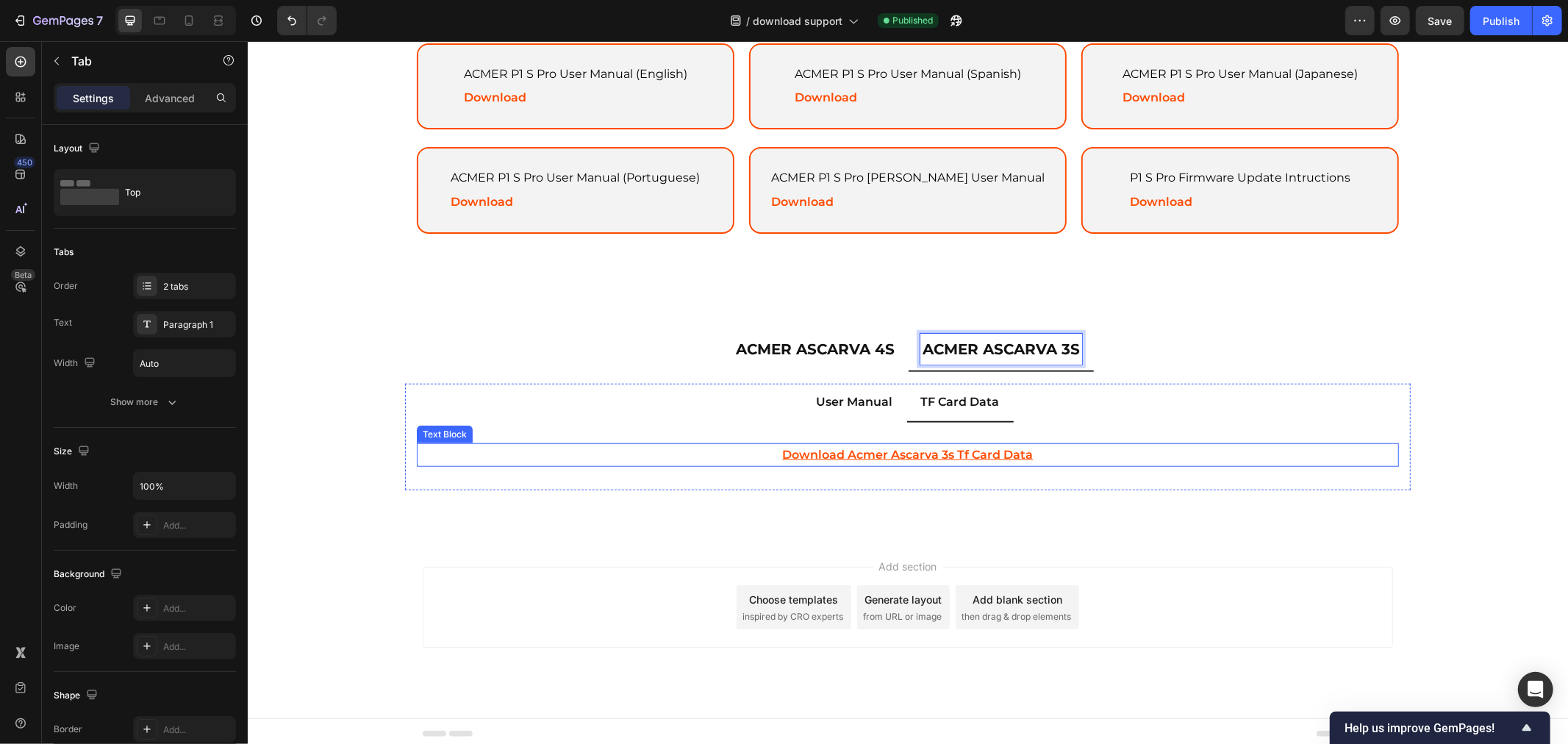
click at [871, 447] on u "download acmer ascarva 3s tf card data" at bounding box center [907, 454] width 250 height 14
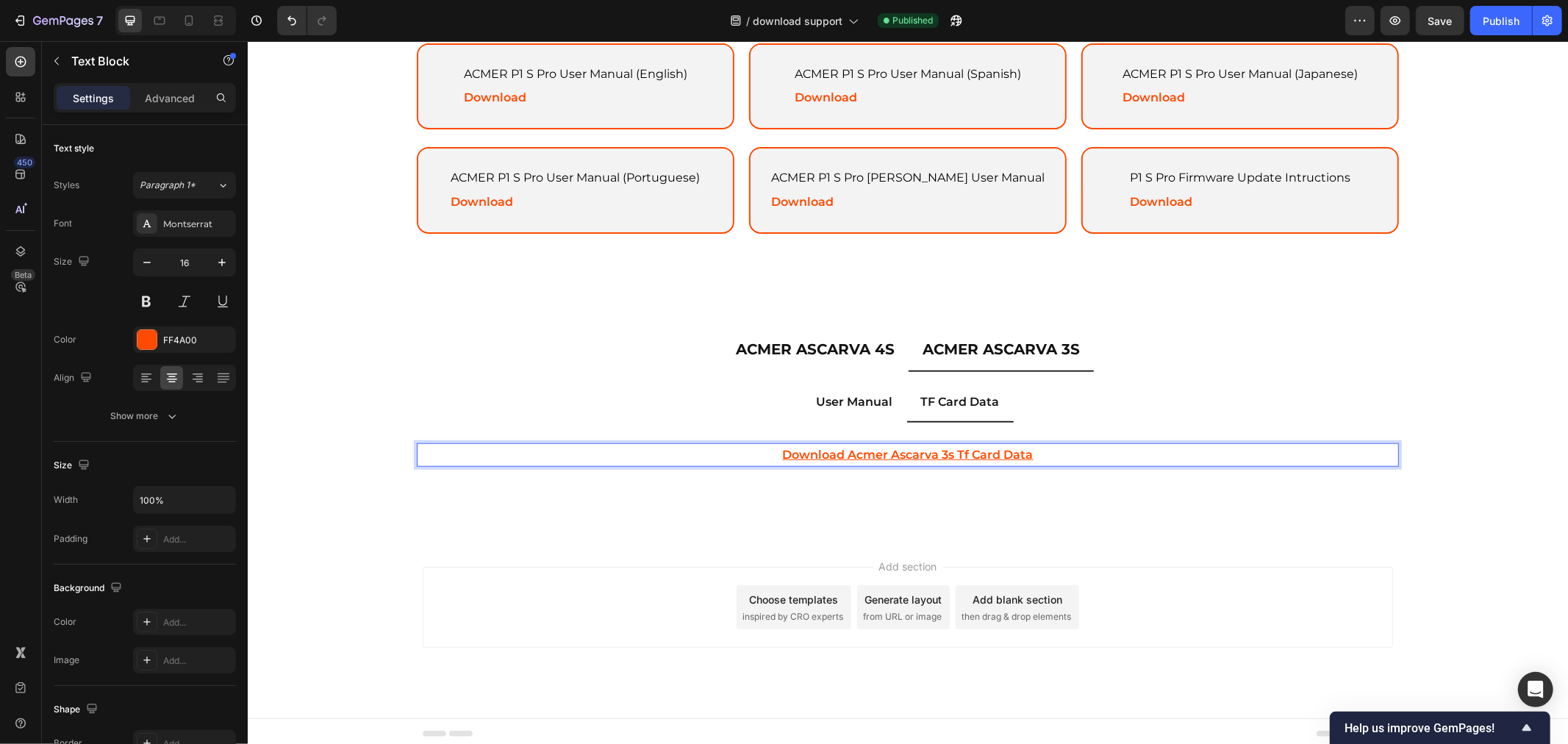
click at [825, 447] on u "download acmer ascarva 3s tf card data" at bounding box center [907, 454] width 250 height 14
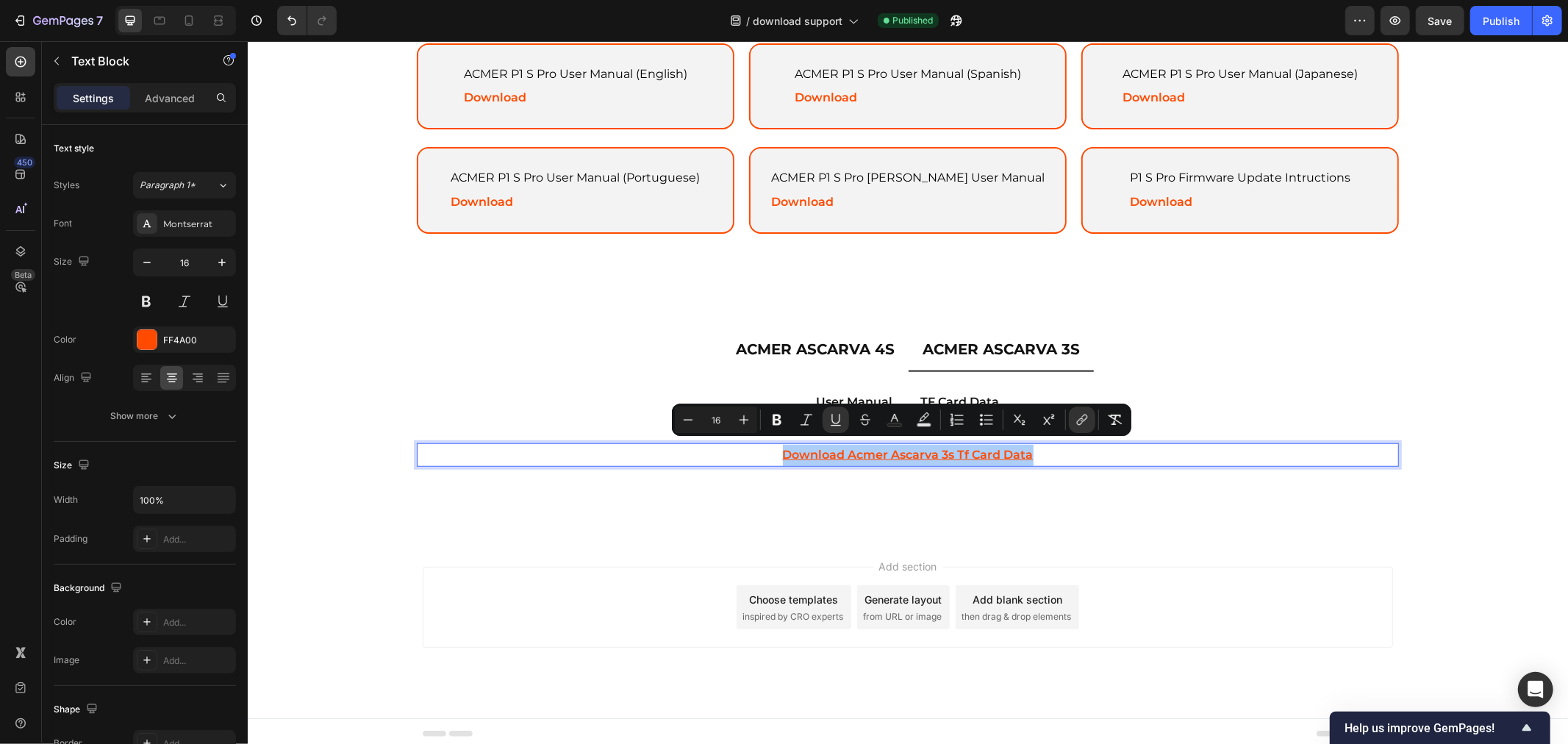
drag, startPoint x: 1076, startPoint y: 422, endPoint x: 1068, endPoint y: 434, distance: 14.4
click at [1076, 422] on icon "Editor contextual toolbar" at bounding box center [1081, 419] width 15 height 15
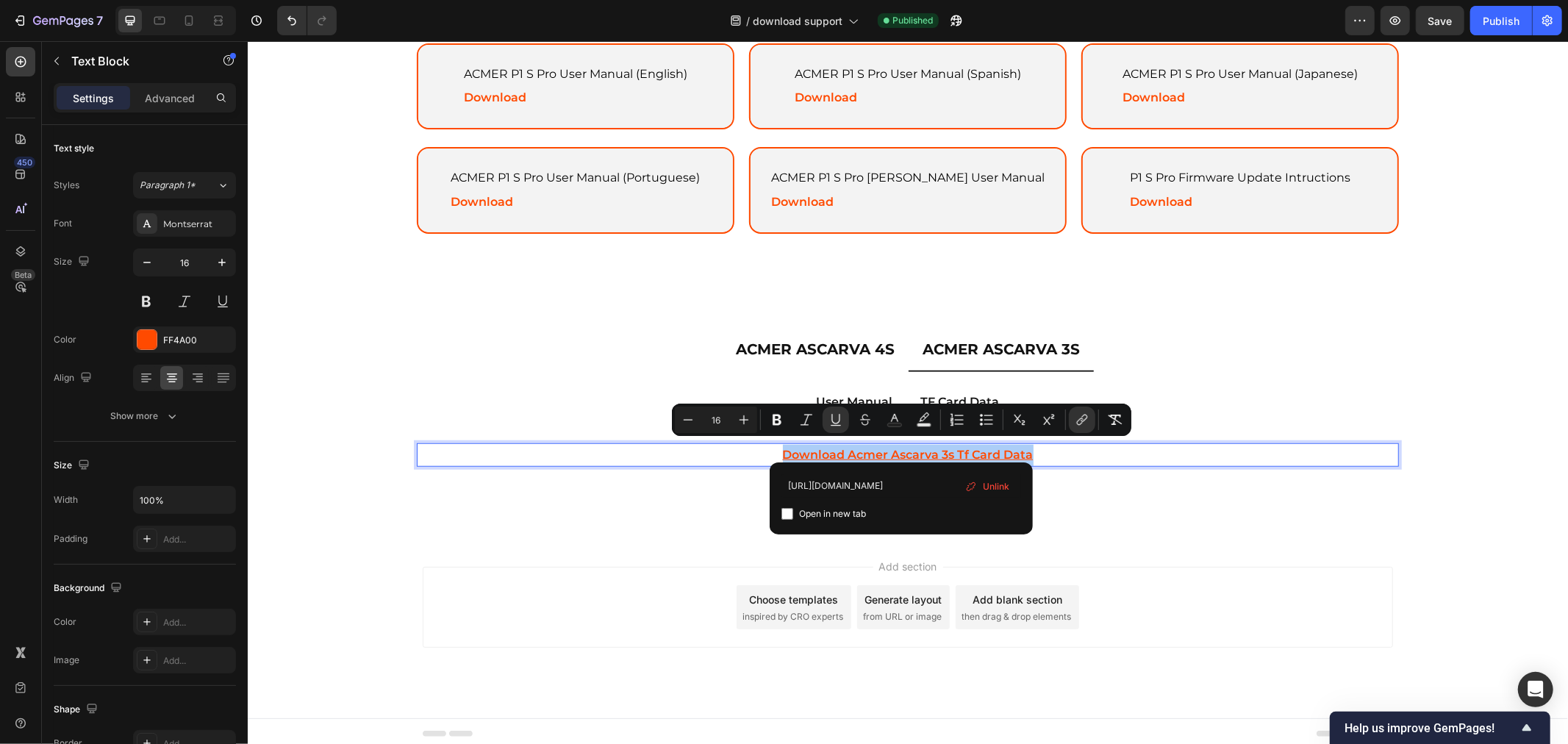
click at [991, 489] on span "Unlink" at bounding box center [996, 486] width 26 height 16
click at [880, 487] on input "Editor contextual toolbar" at bounding box center [901, 486] width 240 height 24
paste input "https://drive.google.com/drive/folders/1G8YLvV9wi-8fadO2i-_xHeOazd7mtb_G?usp=sh…"
type input "https://drive.google.com/drive/folders/1G8YLvV9wi-8fadO2i-_xHeOazd7mtb_G?usp=sh…"
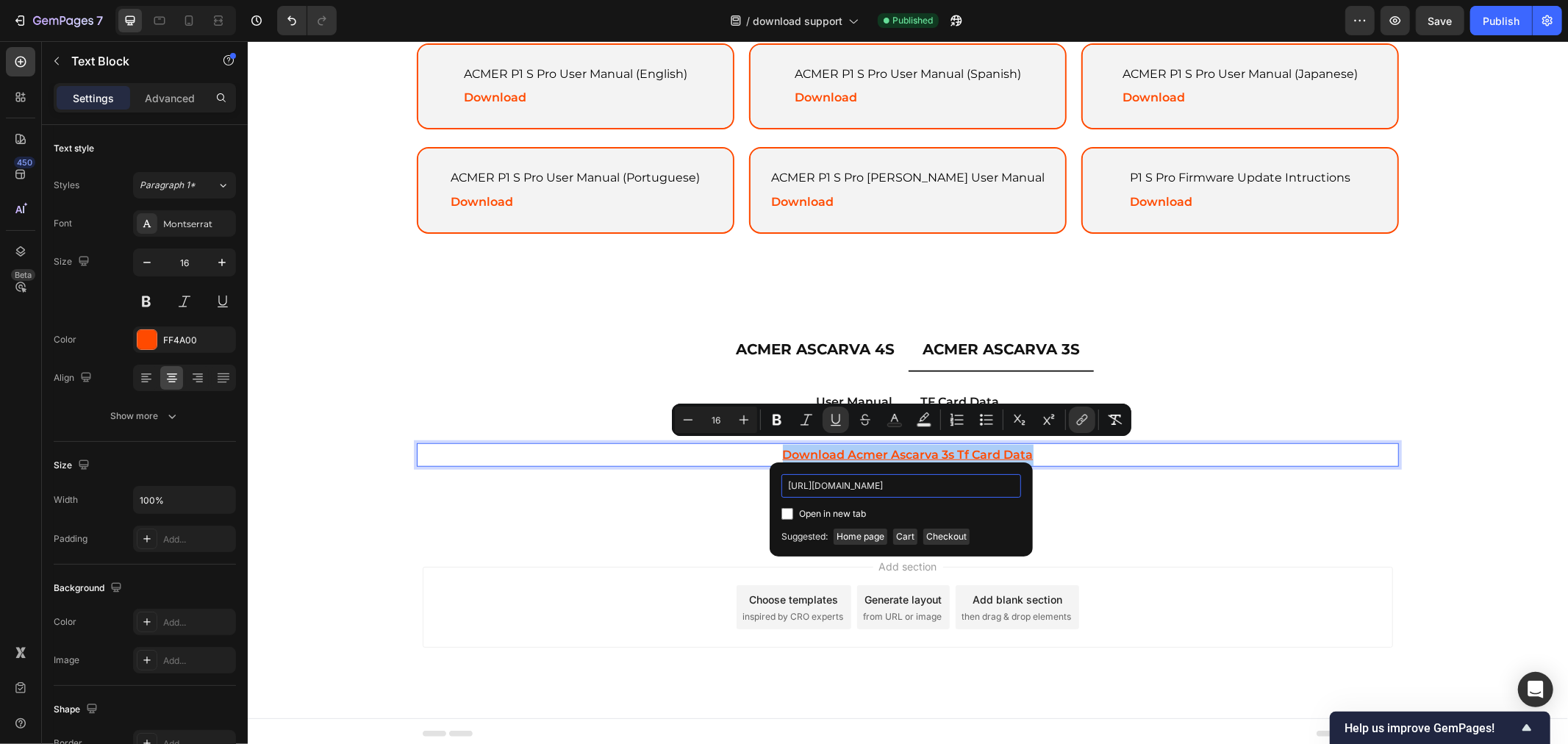
scroll to position [0, 219]
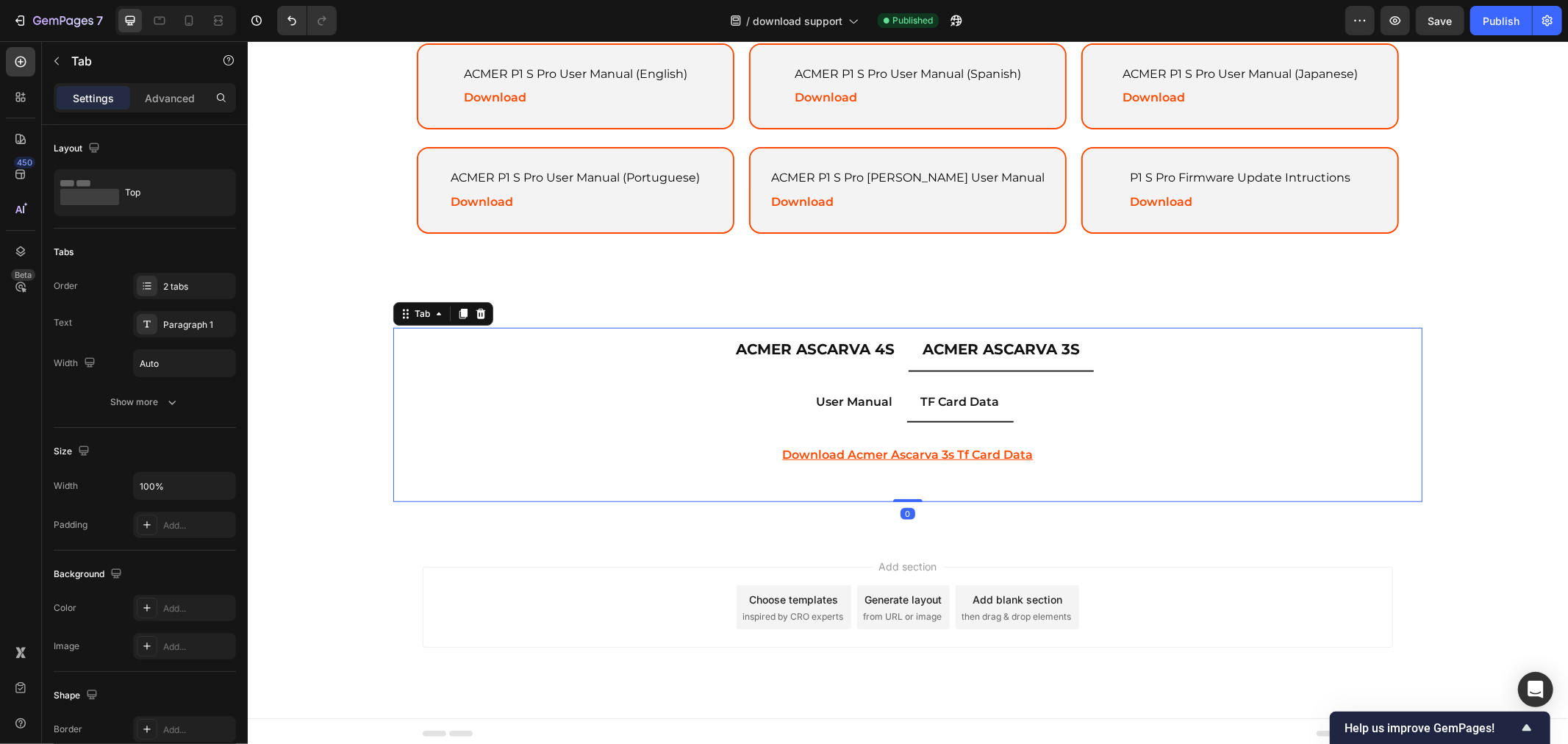
click at [878, 489] on div "User Manual Firmware TF Card Data ACMER ASCARVA 4S User Manual (English) Text B…" at bounding box center [906, 437] width 1029 height 131
click at [915, 447] on u "download acmer ascarva 3s tf card data" at bounding box center [907, 454] width 250 height 14
click at [841, 336] on p "ACMER ASCARVA 4S" at bounding box center [814, 348] width 159 height 26
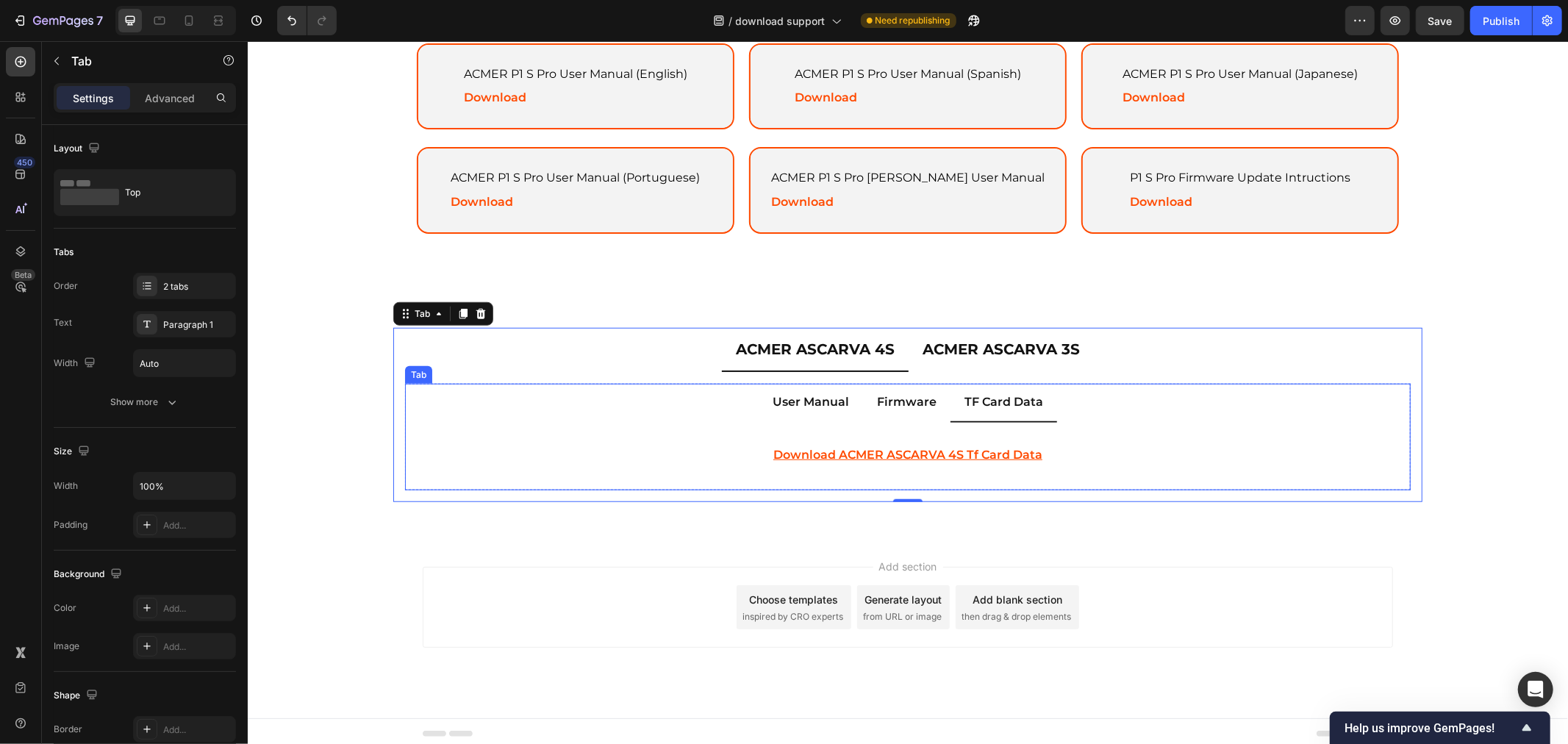
click at [848, 453] on u "download ACMER ASCARVA 4S tf card data" at bounding box center [906, 454] width 269 height 14
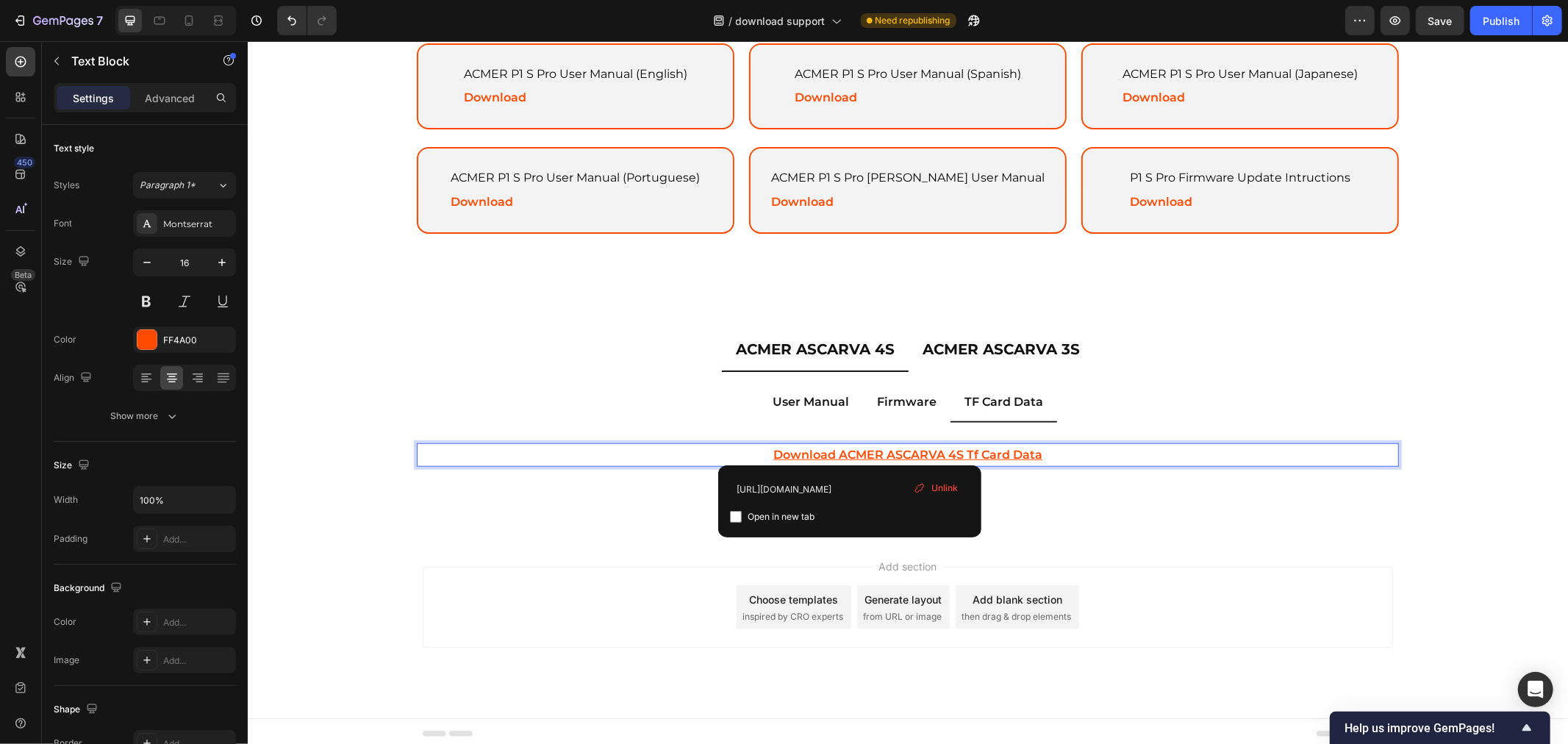
click at [848, 453] on u "download ACMER ASCARVA 4S tf card data" at bounding box center [906, 454] width 269 height 14
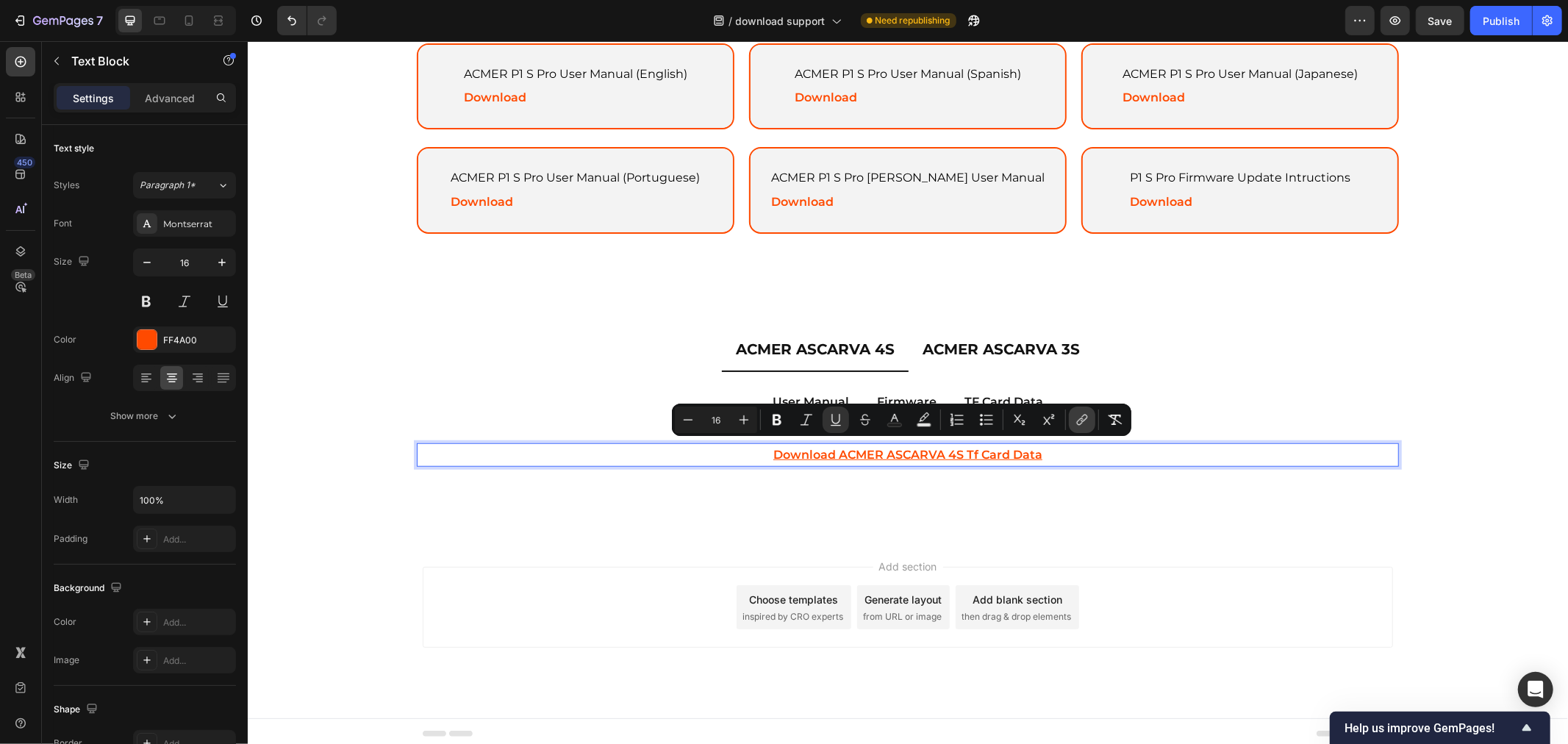
drag, startPoint x: 1085, startPoint y: 422, endPoint x: 1083, endPoint y: 433, distance: 11.2
click at [1085, 422] on icon "Editor contextual toolbar" at bounding box center [1081, 419] width 15 height 15
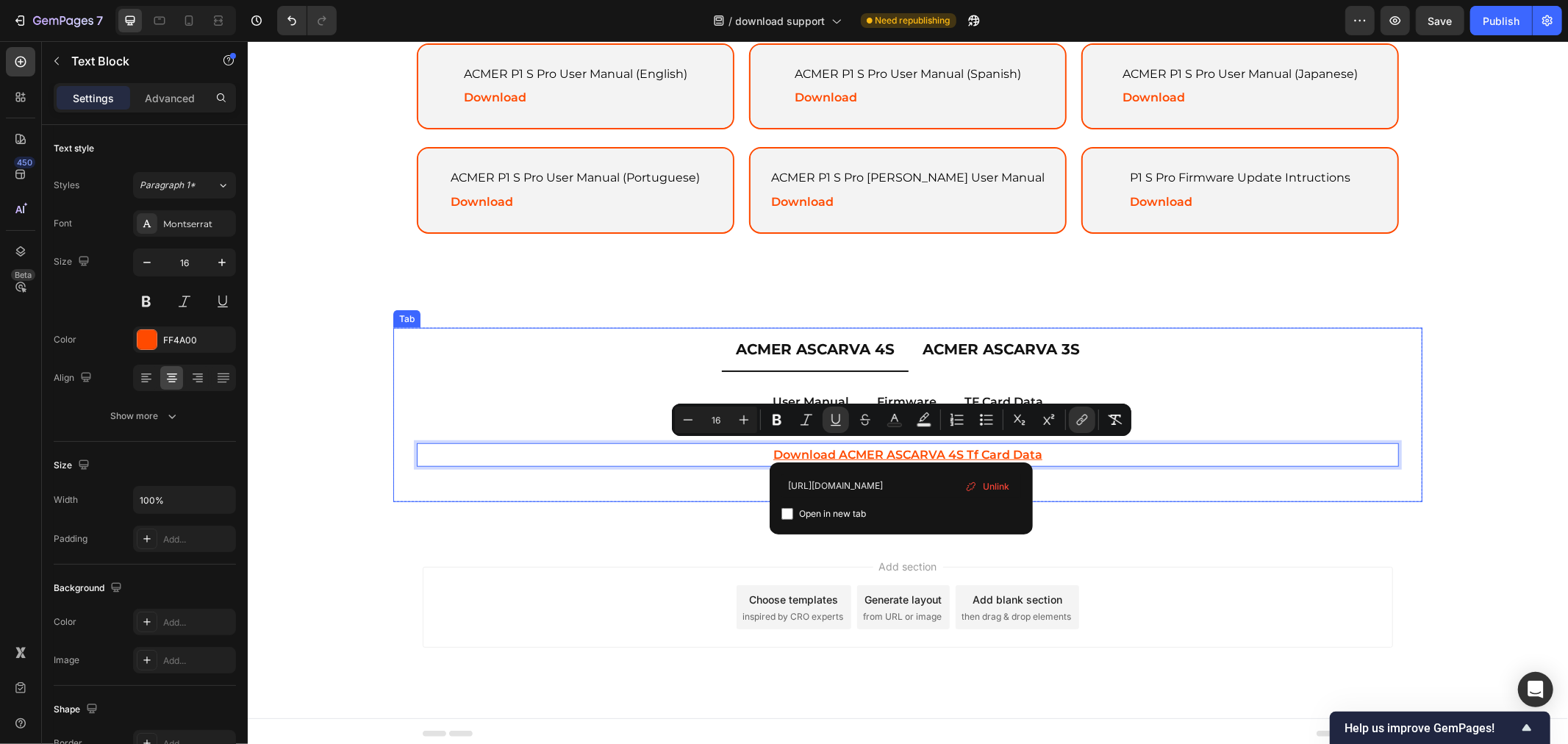
scroll to position [0, 228]
click at [1009, 490] on span "Unlink" at bounding box center [996, 486] width 26 height 16
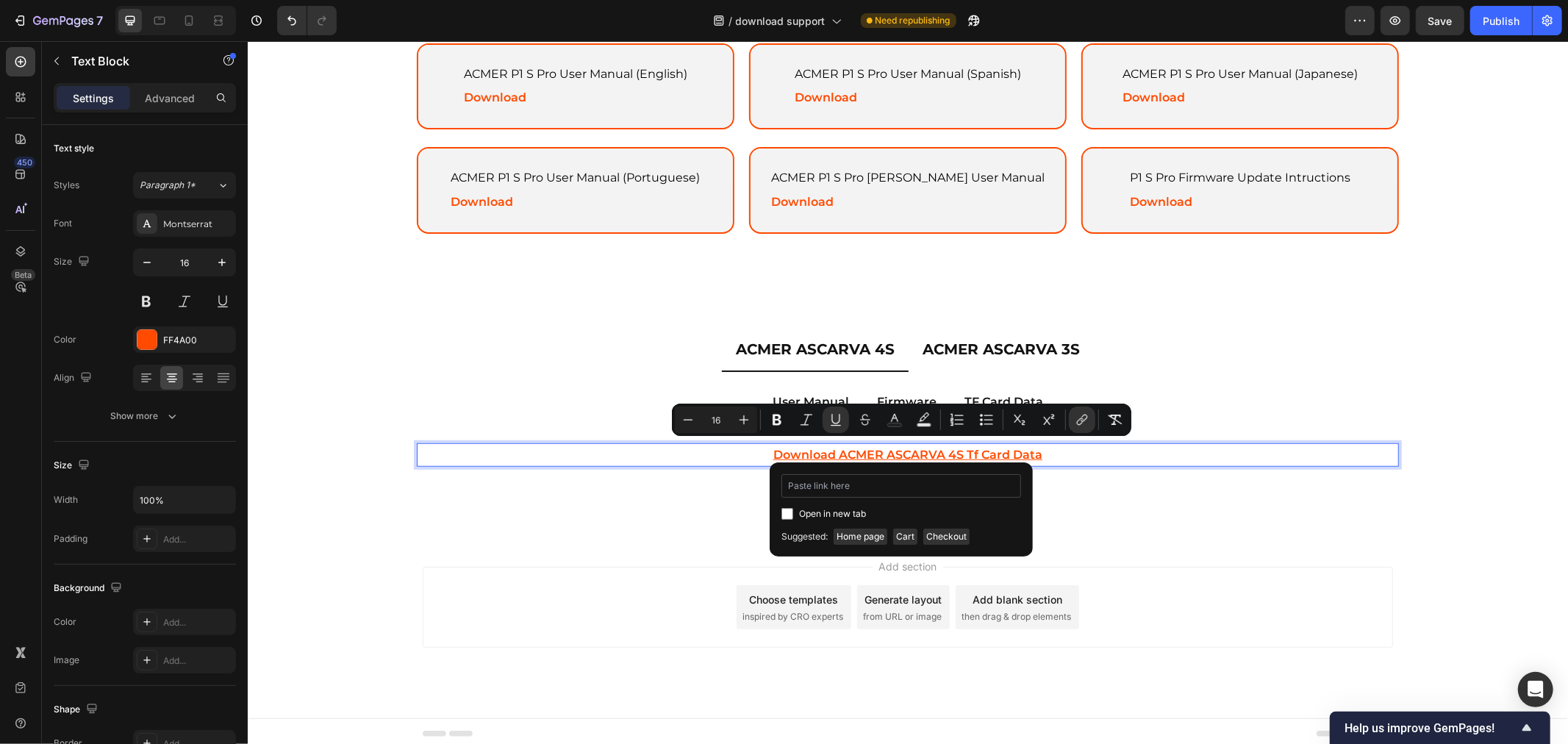
scroll to position [0, 0]
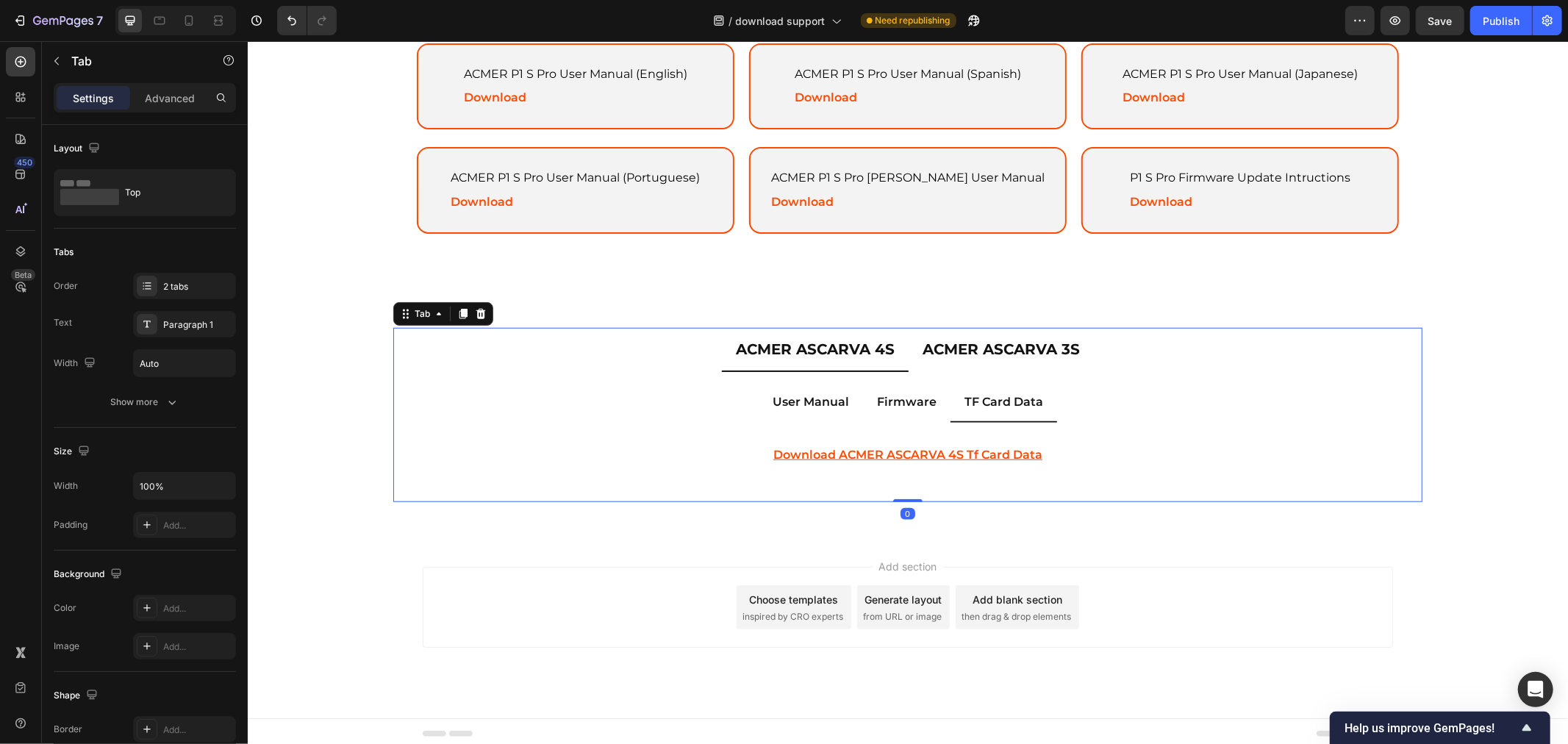
click at [1127, 493] on div "User Manual Firmware TF Card Data ACMER ASCARVA 4S User Manual (English) Text B…" at bounding box center [906, 437] width 1029 height 131
click at [932, 447] on u "download ACMER ASCARVA 4S tf card data" at bounding box center [906, 454] width 269 height 14
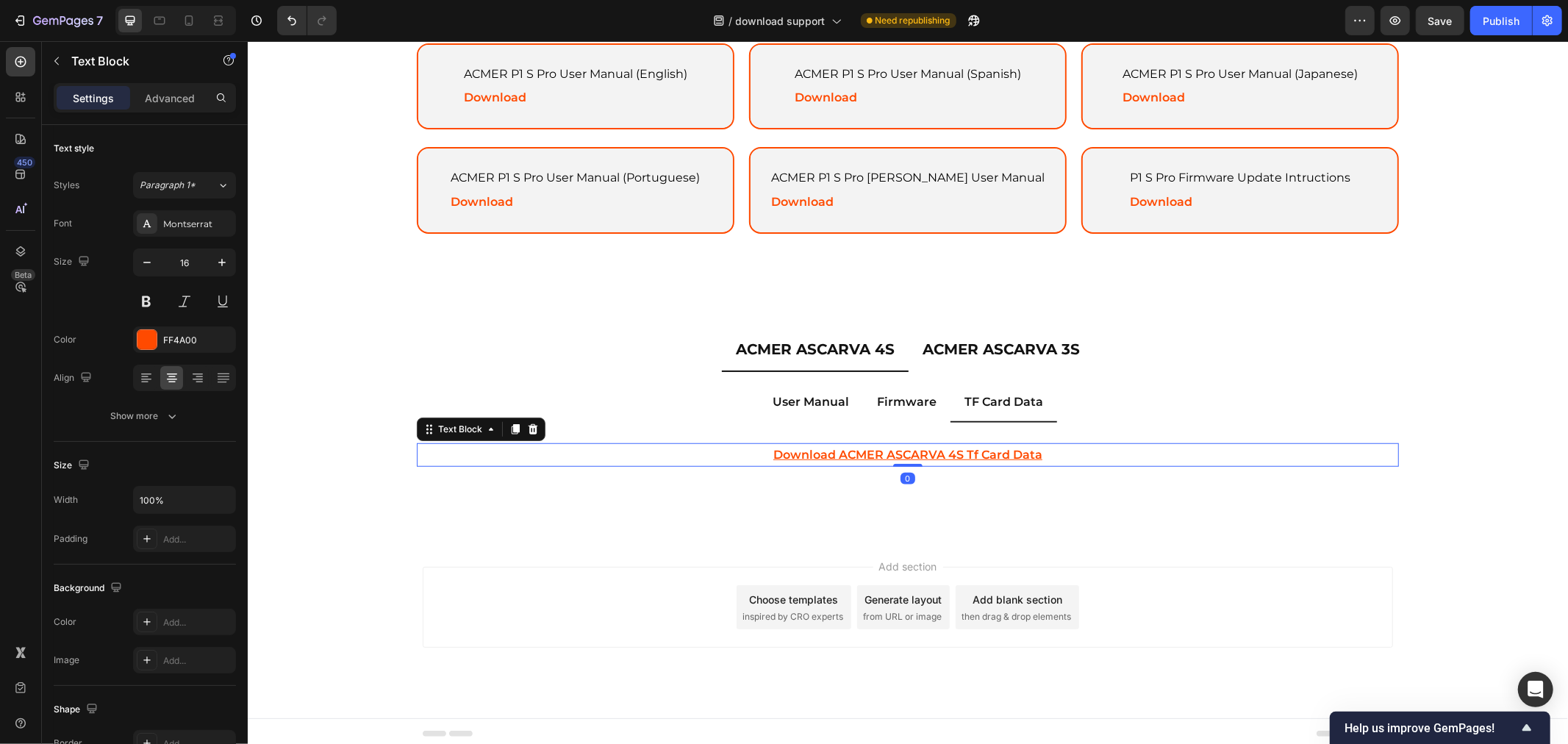
click at [932, 447] on u "download ACMER ASCARVA 4S tf card data" at bounding box center [906, 454] width 269 height 14
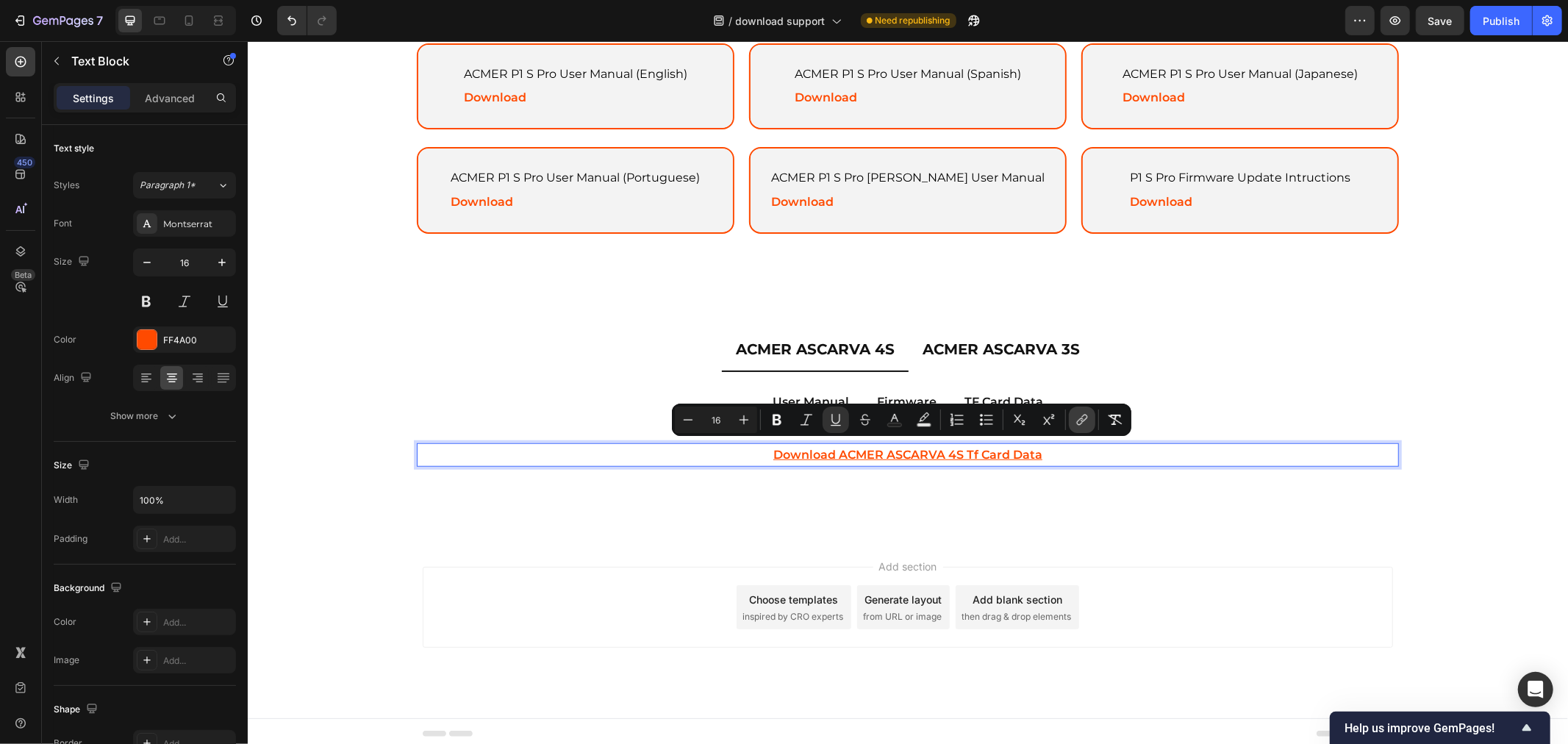
click at [1083, 416] on icon "Editor contextual toolbar" at bounding box center [1083, 419] width 7 height 8
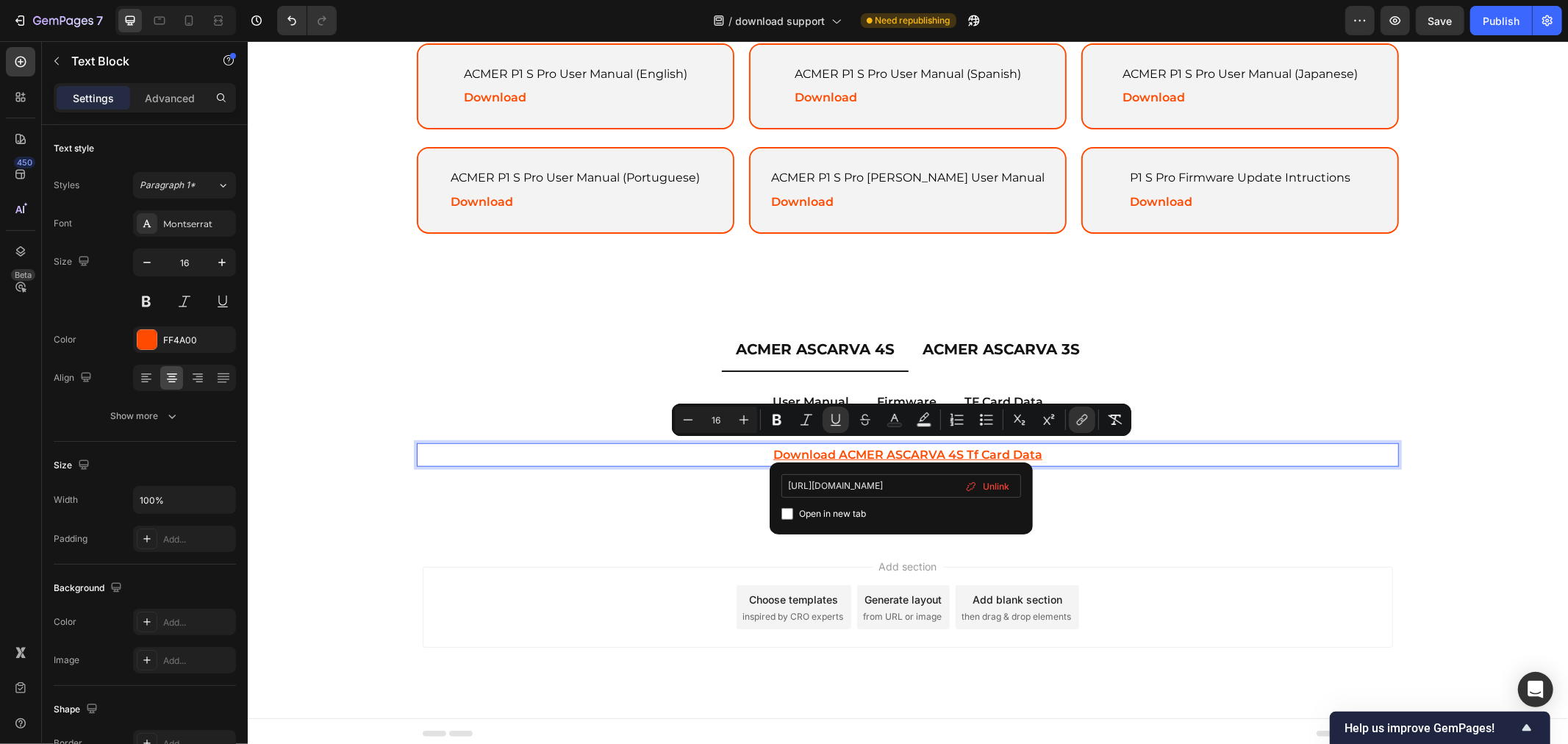
click at [981, 476] on div "Unlink" at bounding box center [987, 486] width 55 height 22
click at [889, 491] on input "Editor contextual toolbar" at bounding box center [901, 486] width 240 height 24
paste input "https://drive.google.com/drive/folders/1hxS0SIrI12JgP8-jPKh4TTnZgvwTAbCP?usp=sh…"
type input "https://drive.google.com/drive/folders/1hxS0SIrI12JgP8-jPKh4TTnZgvwTAbCP?usp=sh…"
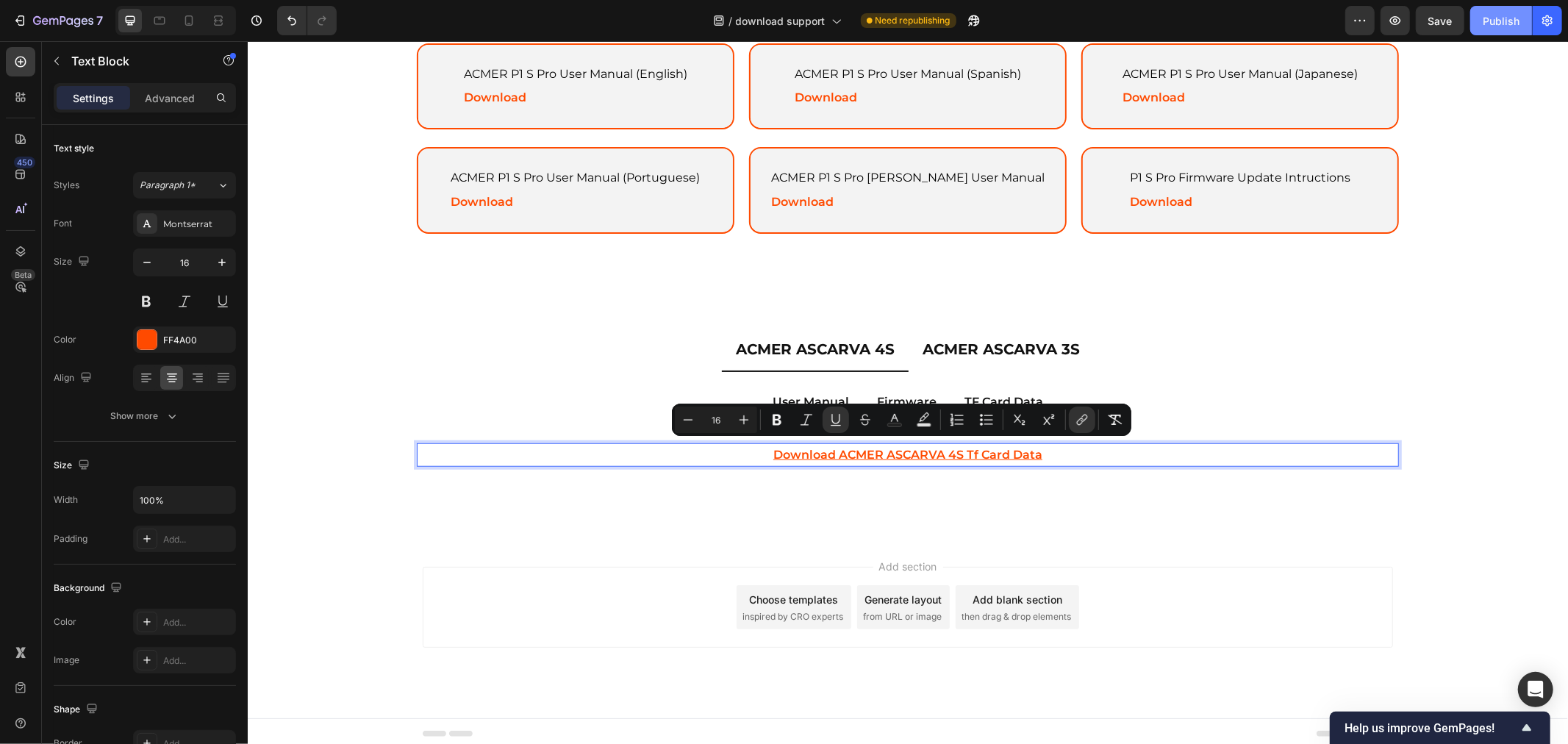
click at [1490, 28] on button "Publish" at bounding box center [1501, 21] width 62 height 29
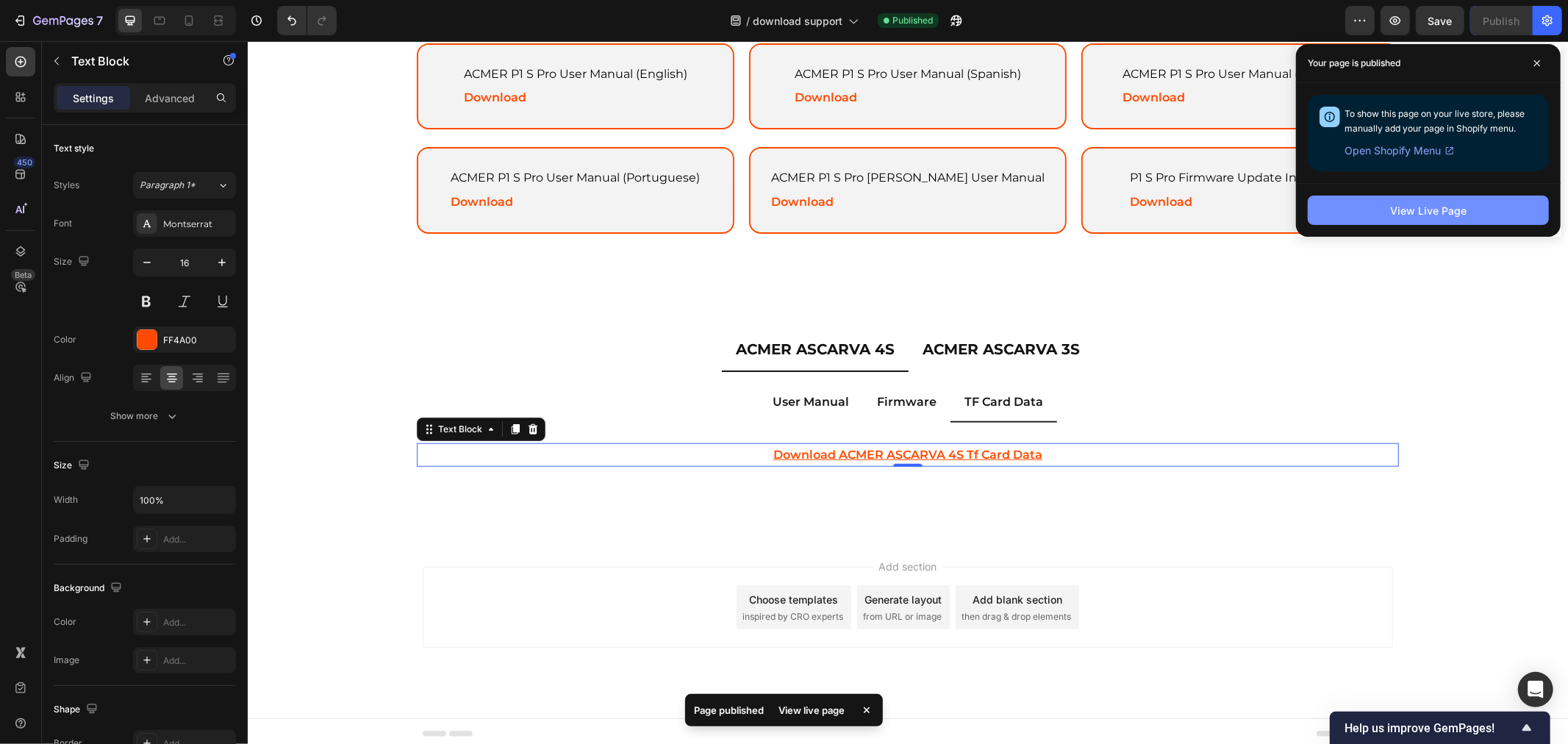
click at [1408, 199] on button "View Live Page" at bounding box center [1428, 210] width 241 height 29
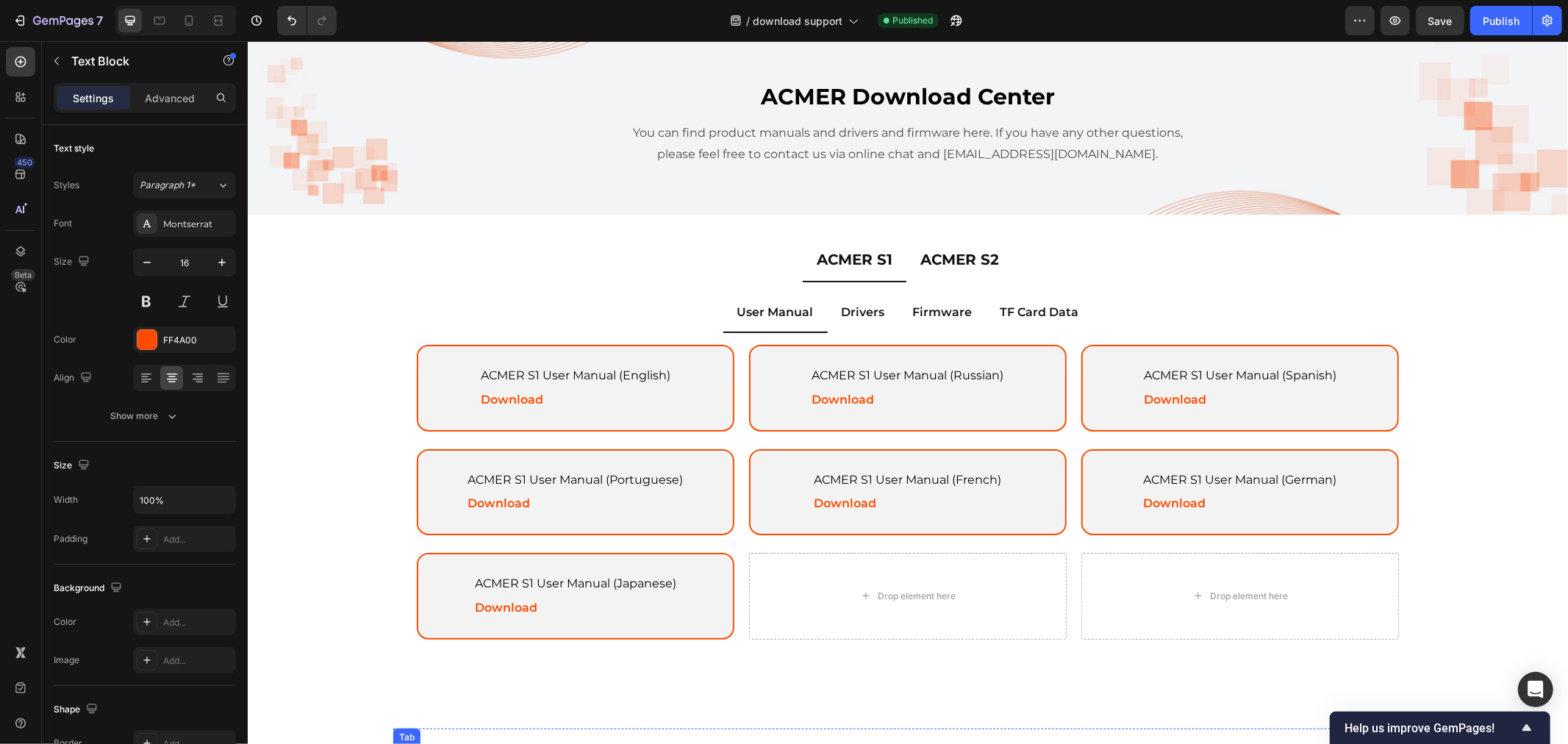
scroll to position [0, 0]
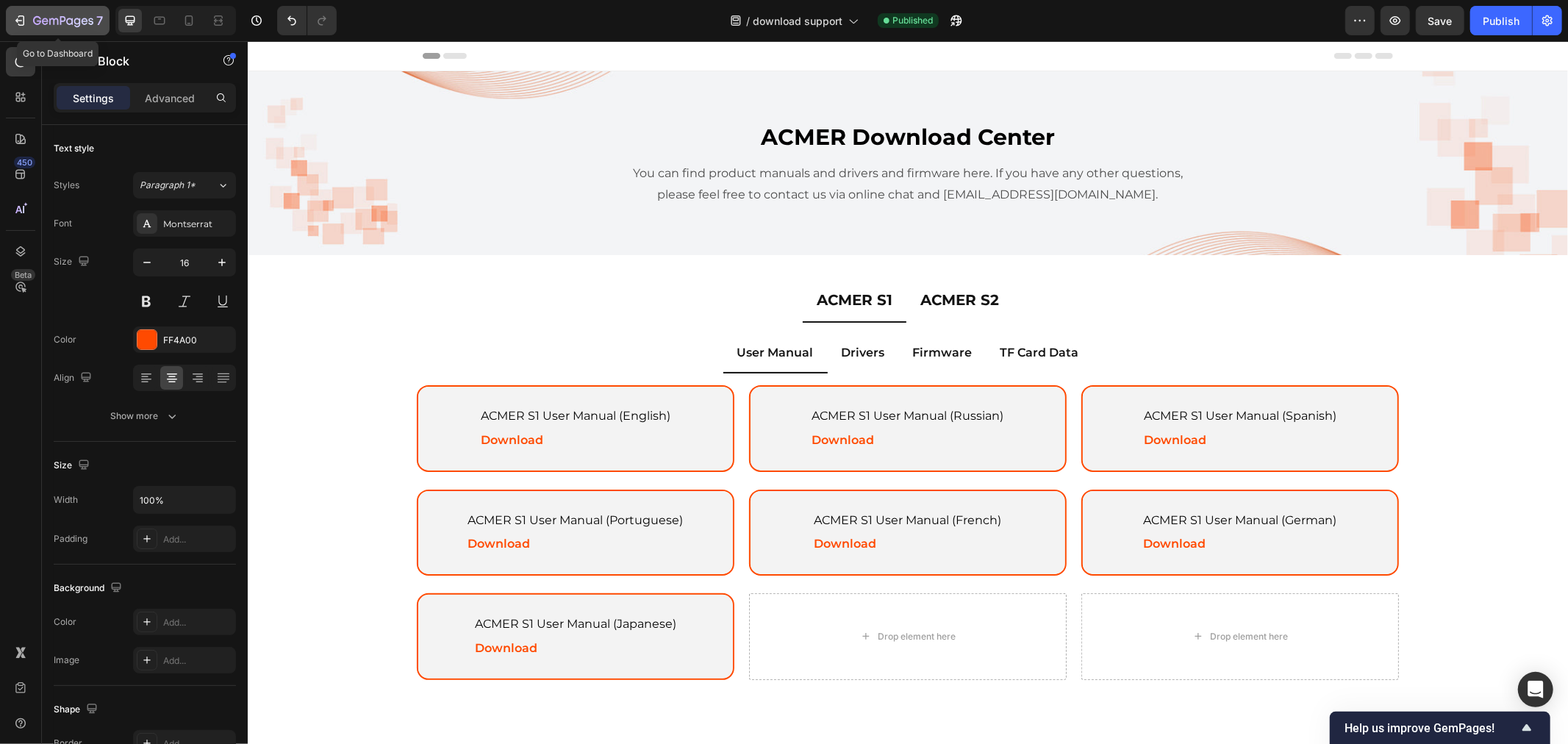
click at [59, 12] on div "7" at bounding box center [68, 20] width 70 height 18
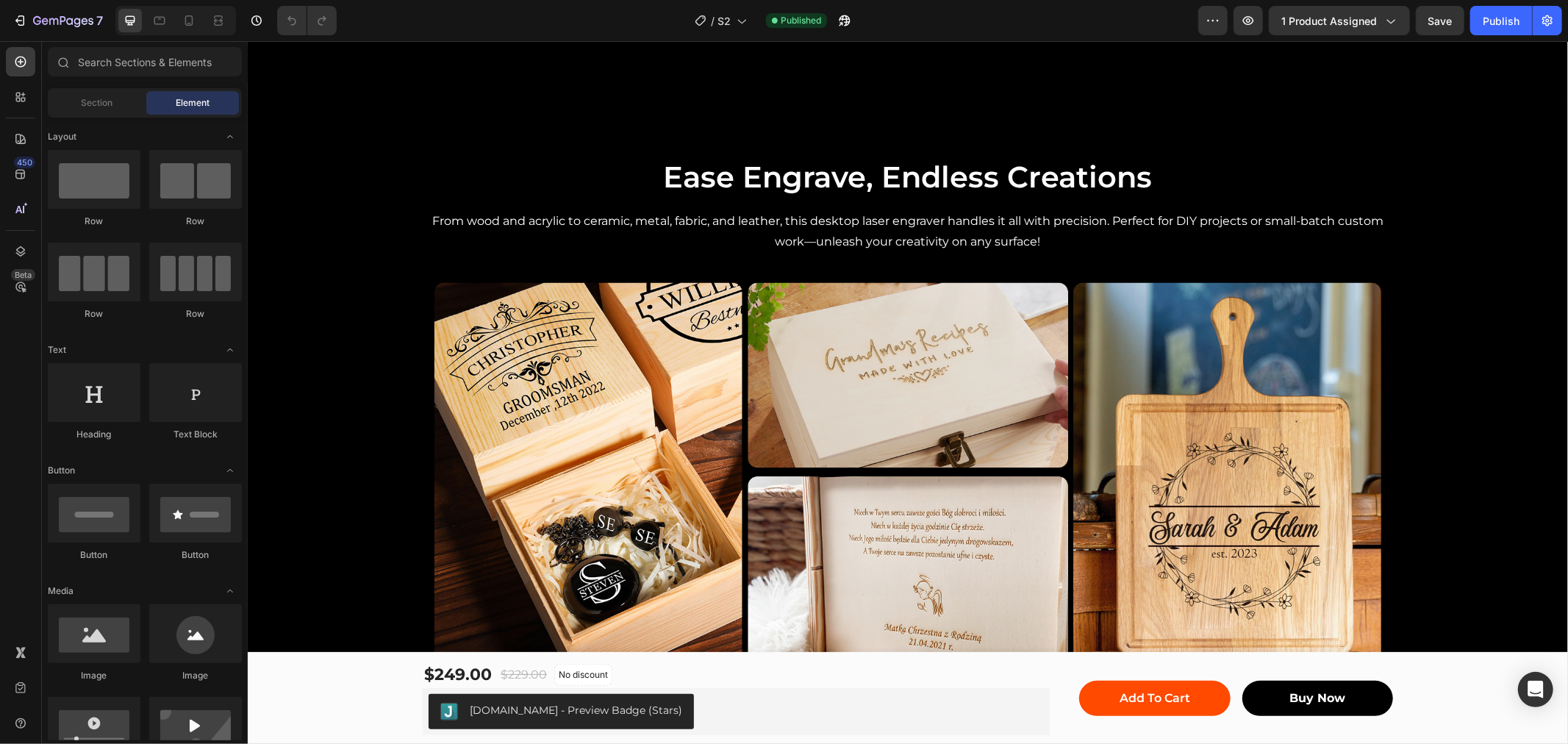
scroll to position [2941, 0]
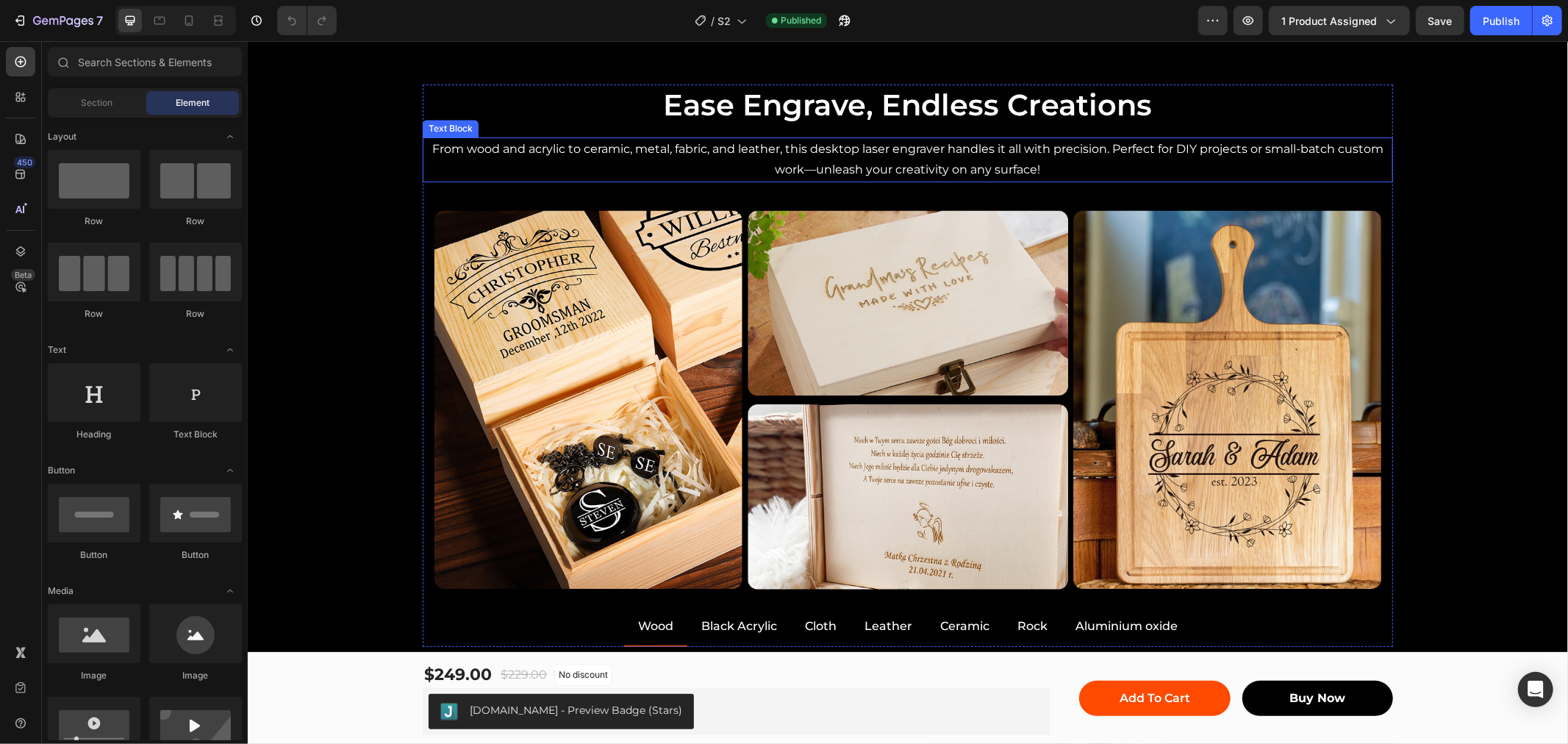
click at [640, 145] on p "From wood and acrylic to ceramic, metal, fabric, and leather, this desktop lase…" at bounding box center [906, 159] width 967 height 42
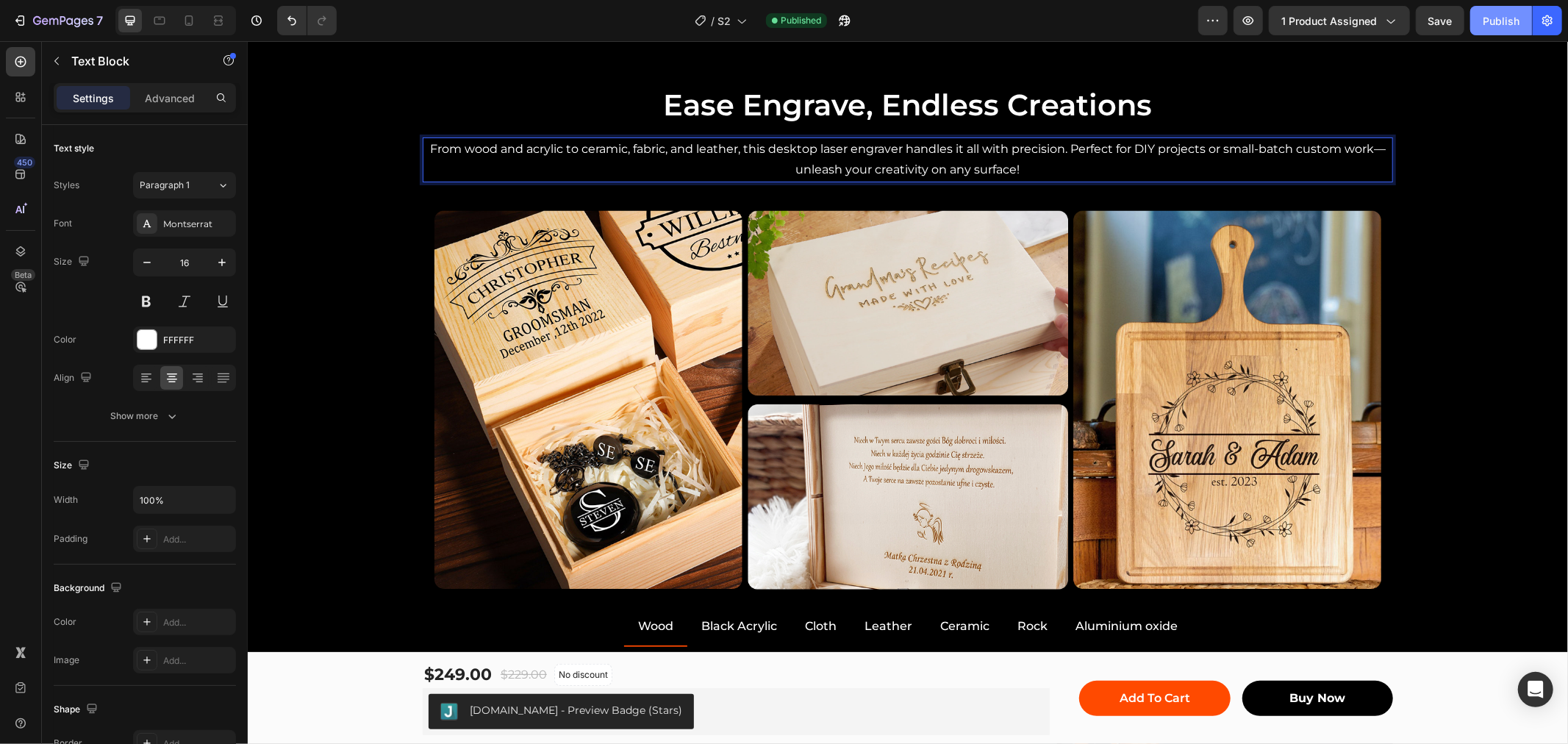
click at [1504, 8] on button "Publish" at bounding box center [1501, 21] width 62 height 29
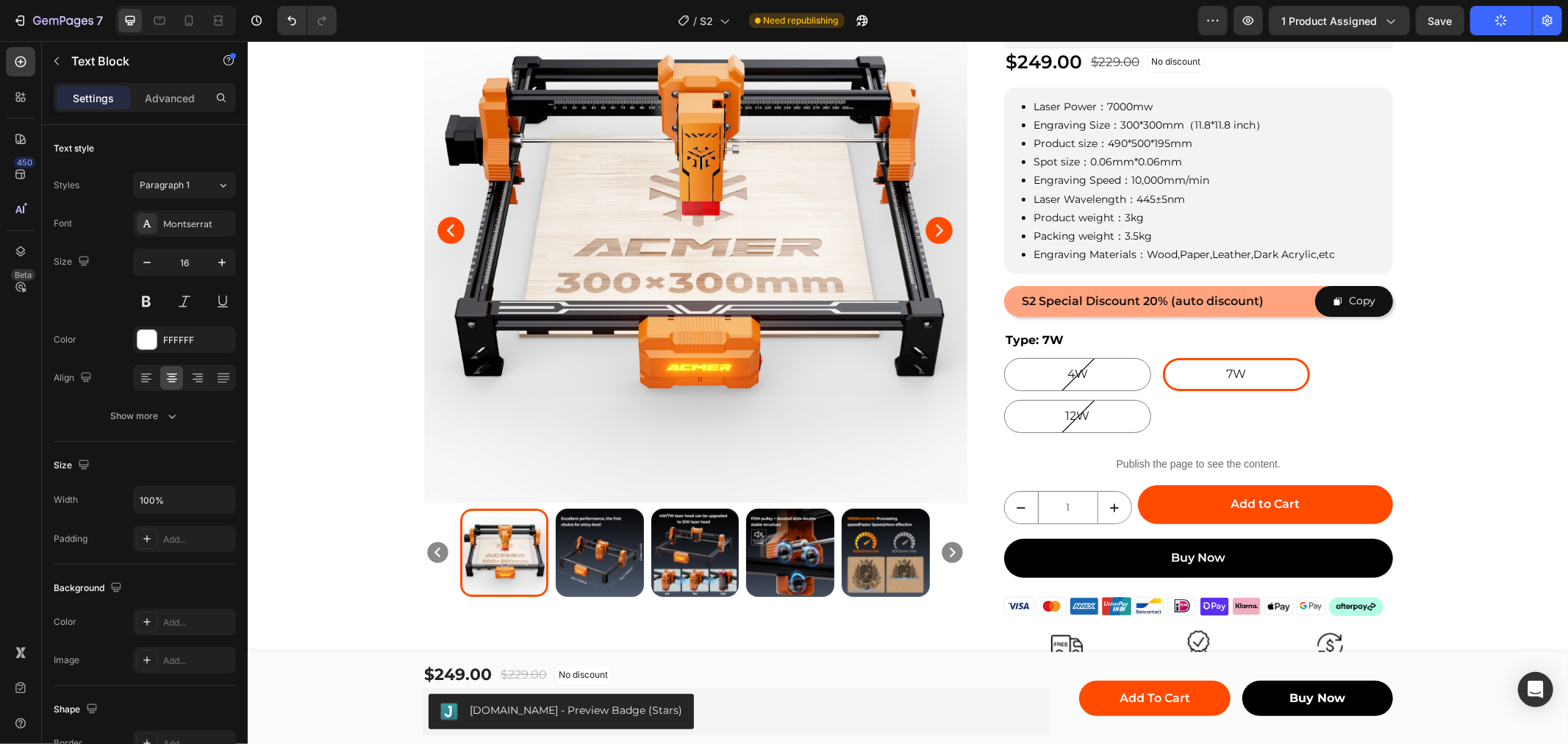
scroll to position [0, 0]
